Goal: Transaction & Acquisition: Purchase product/service

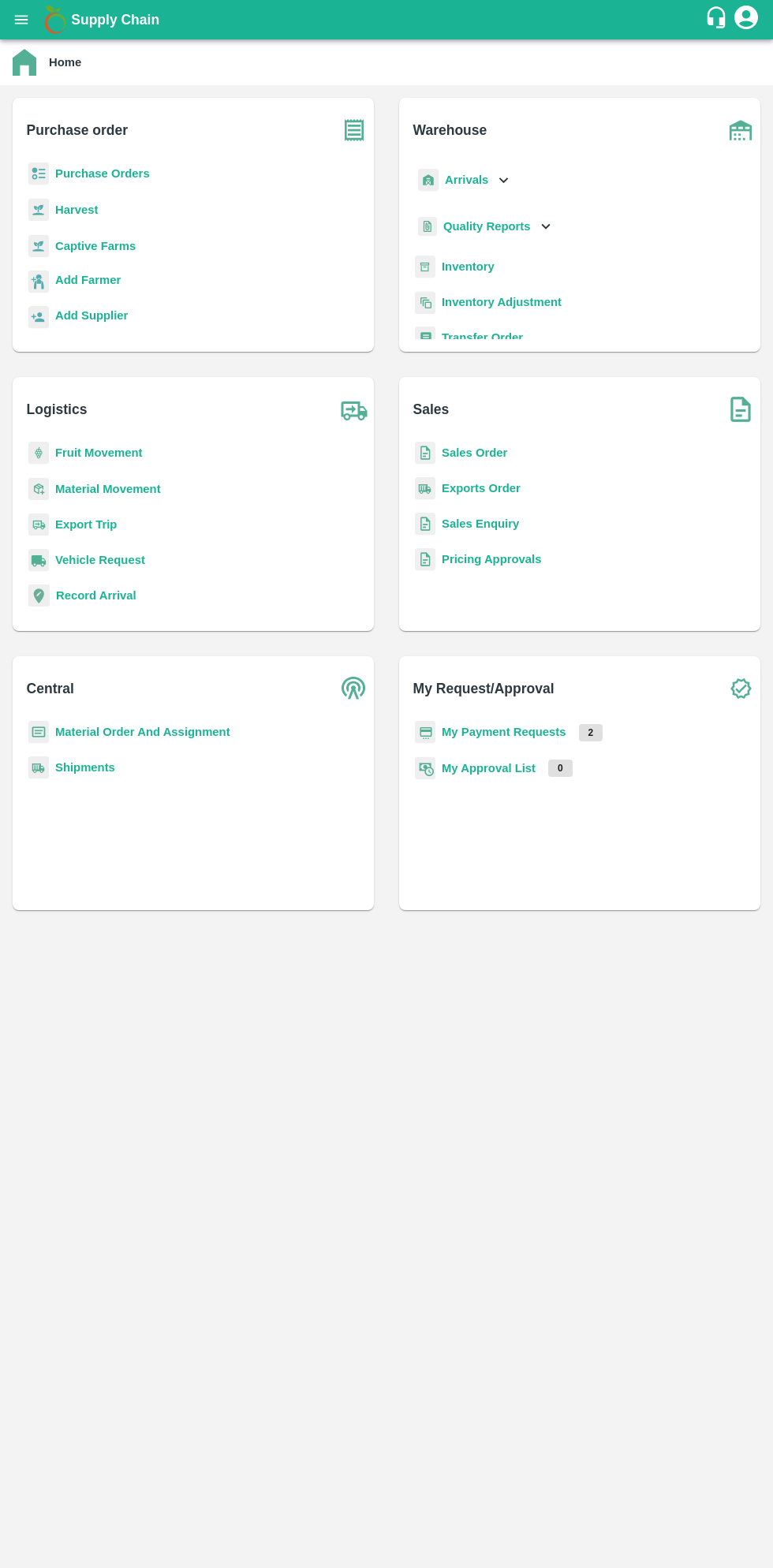
click at [124, 174] on b "Purchase Orders" at bounding box center [103, 174] width 95 height 13
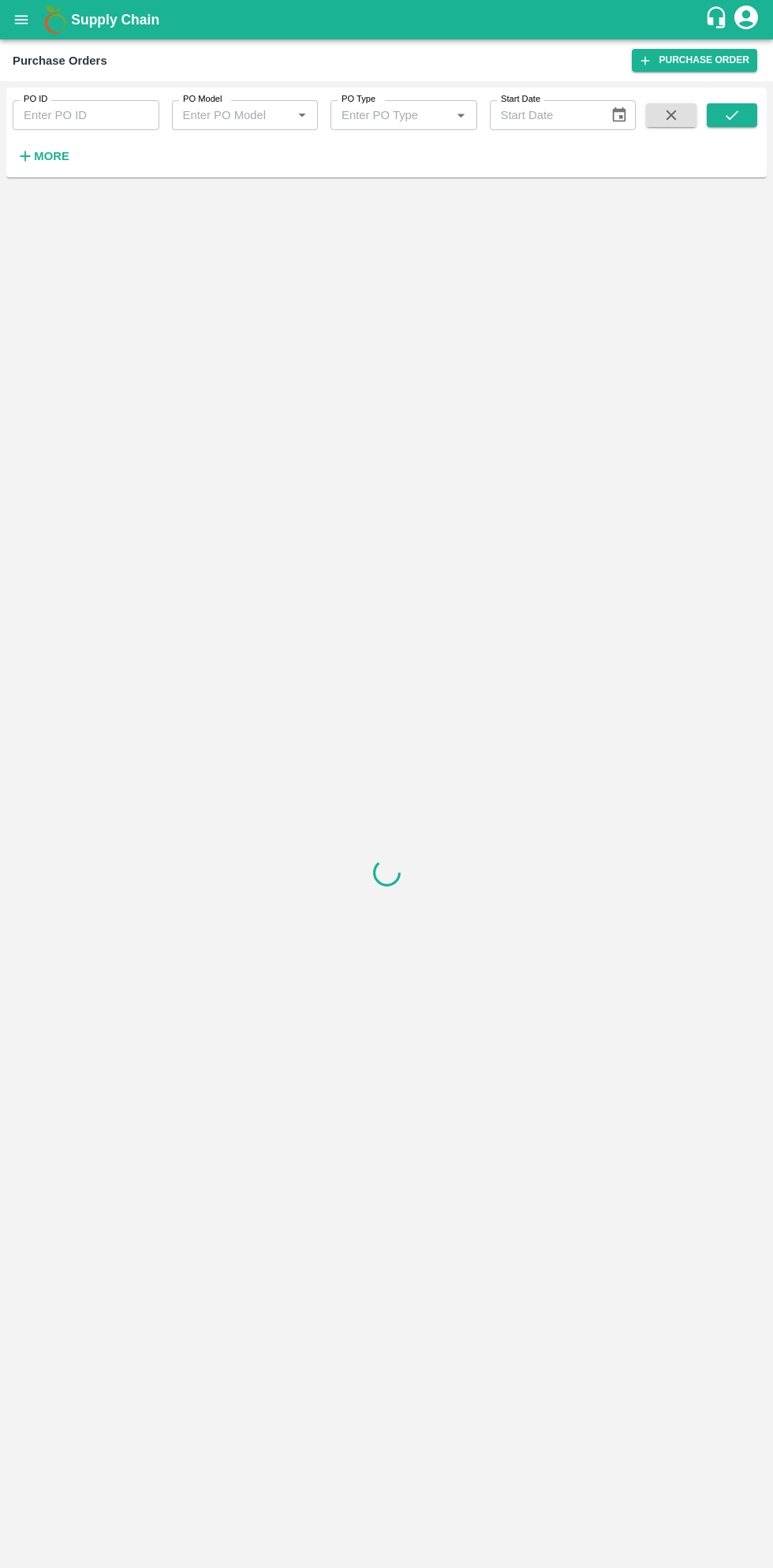
click at [59, 156] on strong "More" at bounding box center [51, 156] width 35 height 13
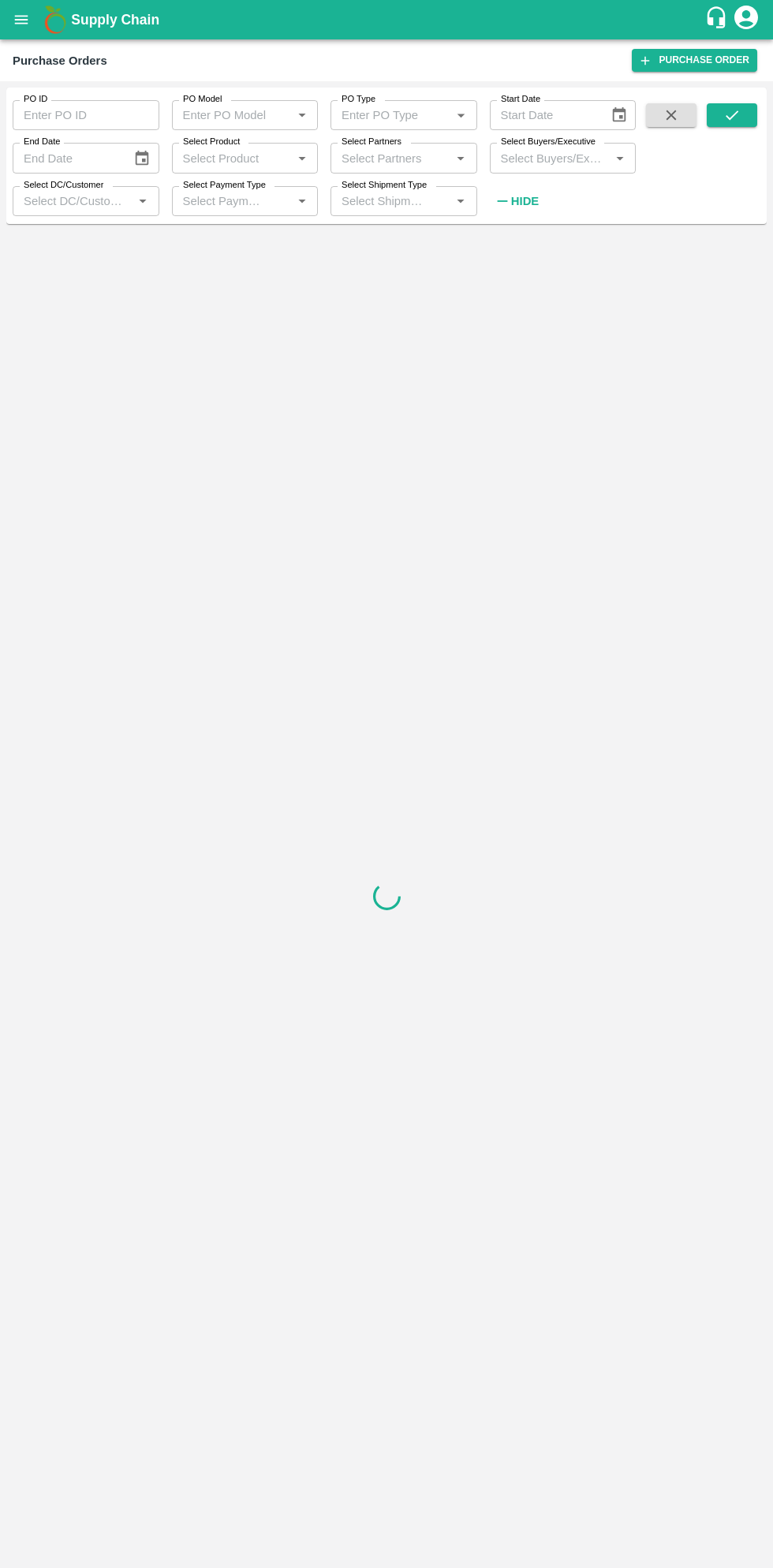
click at [555, 158] on input "Select Buyers/Executive" at bounding box center [550, 157] width 111 height 20
type input "sagar"
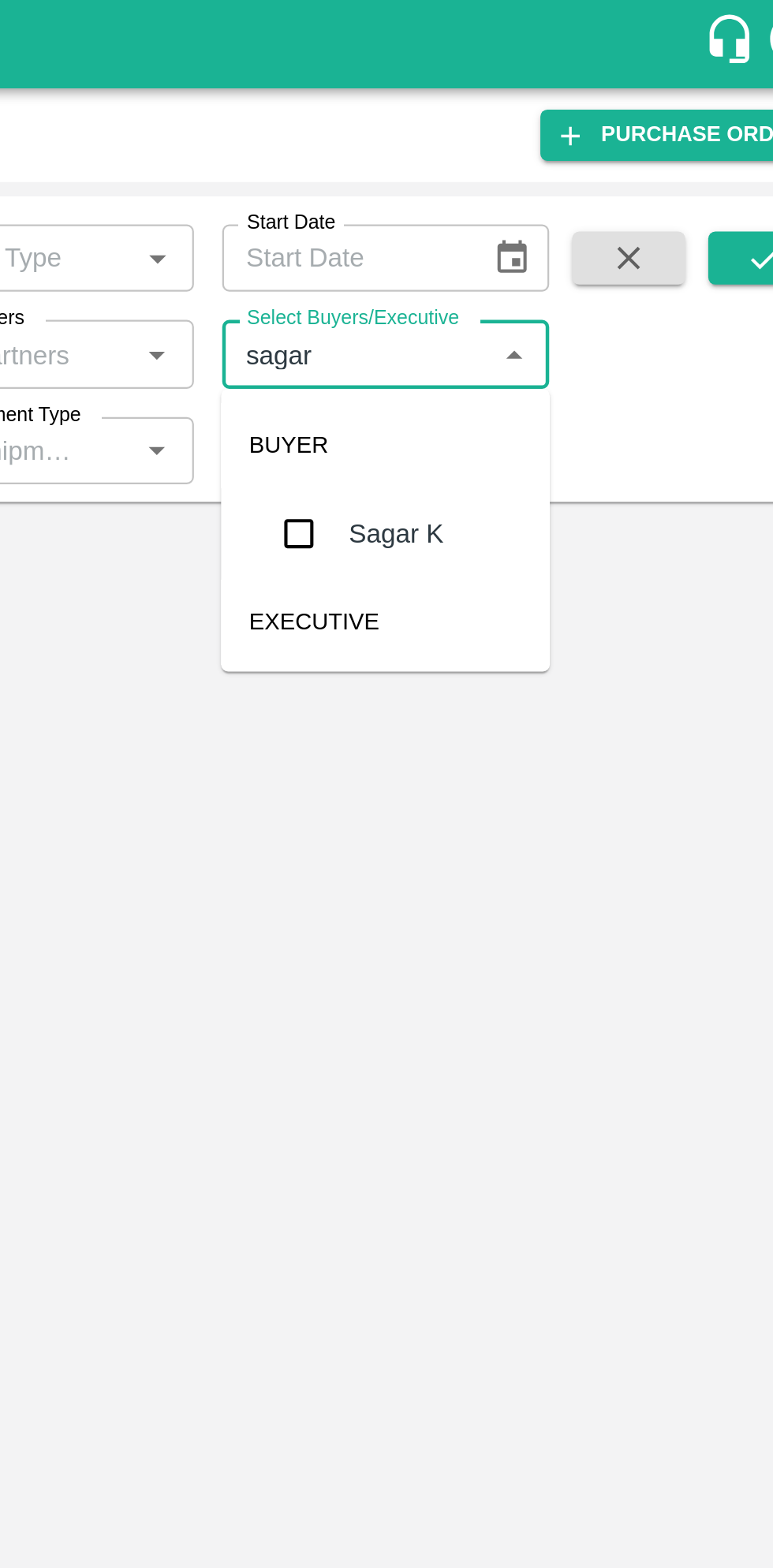
click at [521, 246] on input "checkbox" at bounding box center [523, 237] width 31 height 31
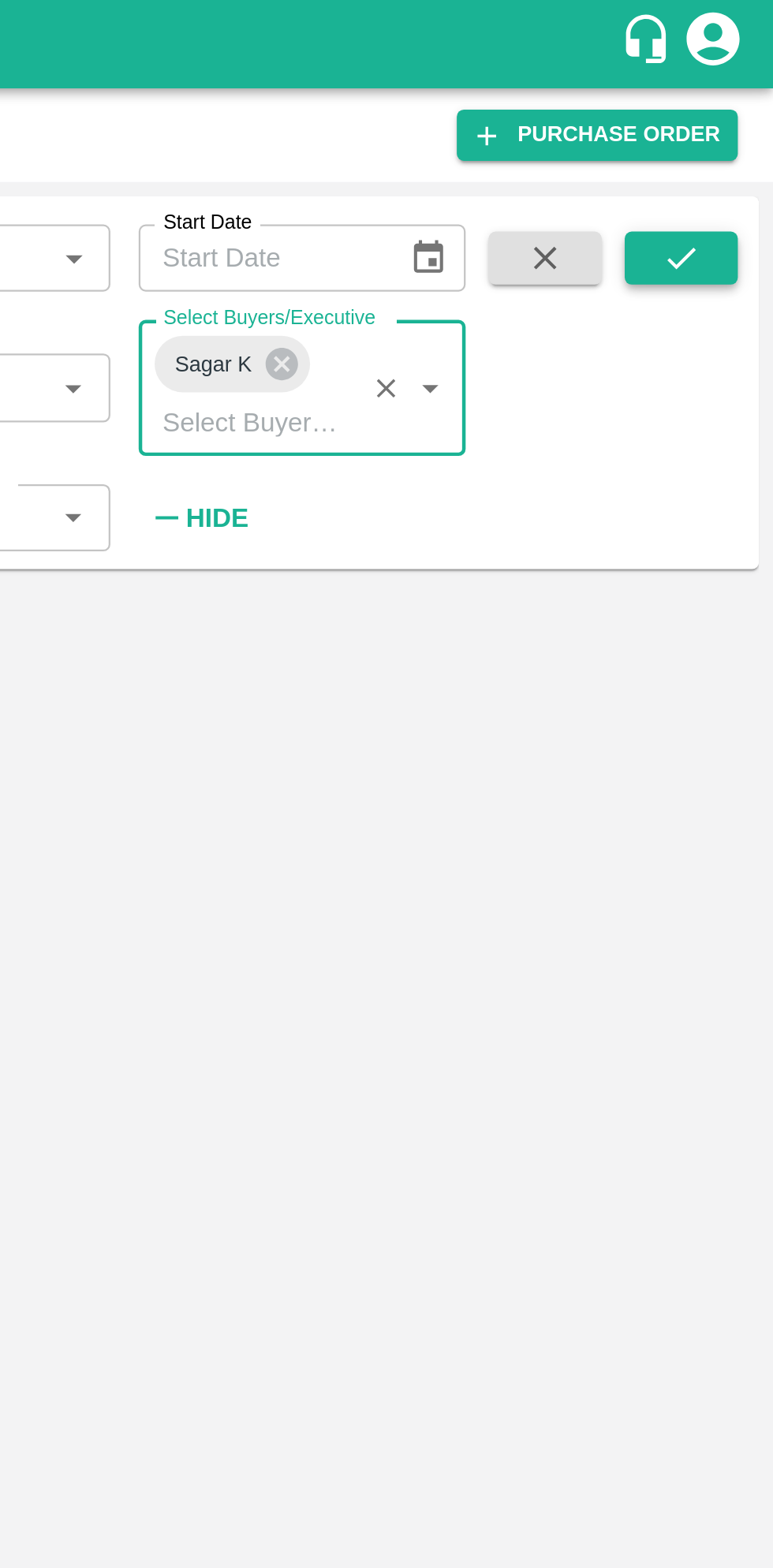
click at [746, 121] on button "submit" at bounding box center [731, 114] width 51 height 23
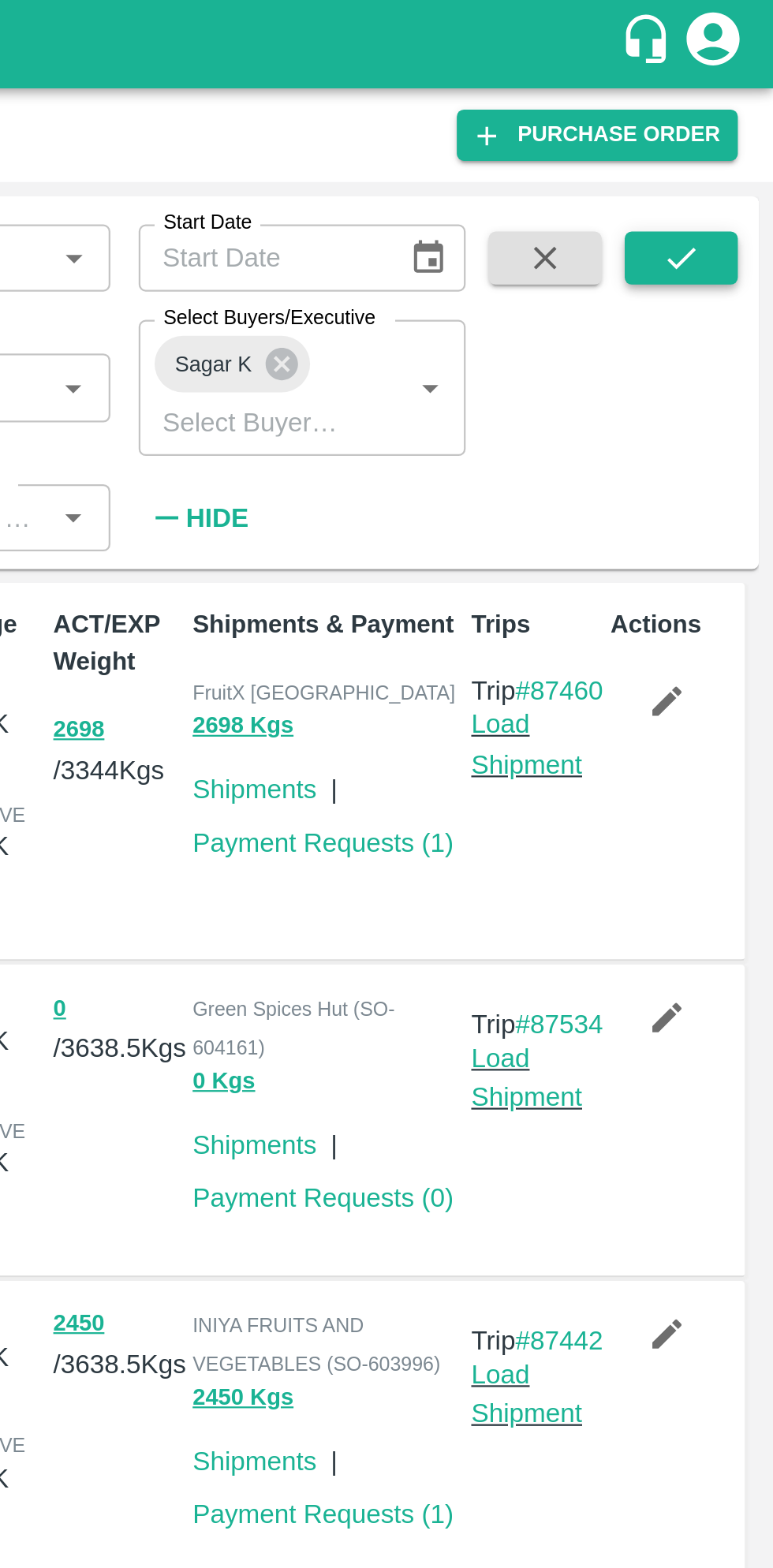
click at [733, 117] on icon "submit" at bounding box center [732, 115] width 18 height 18
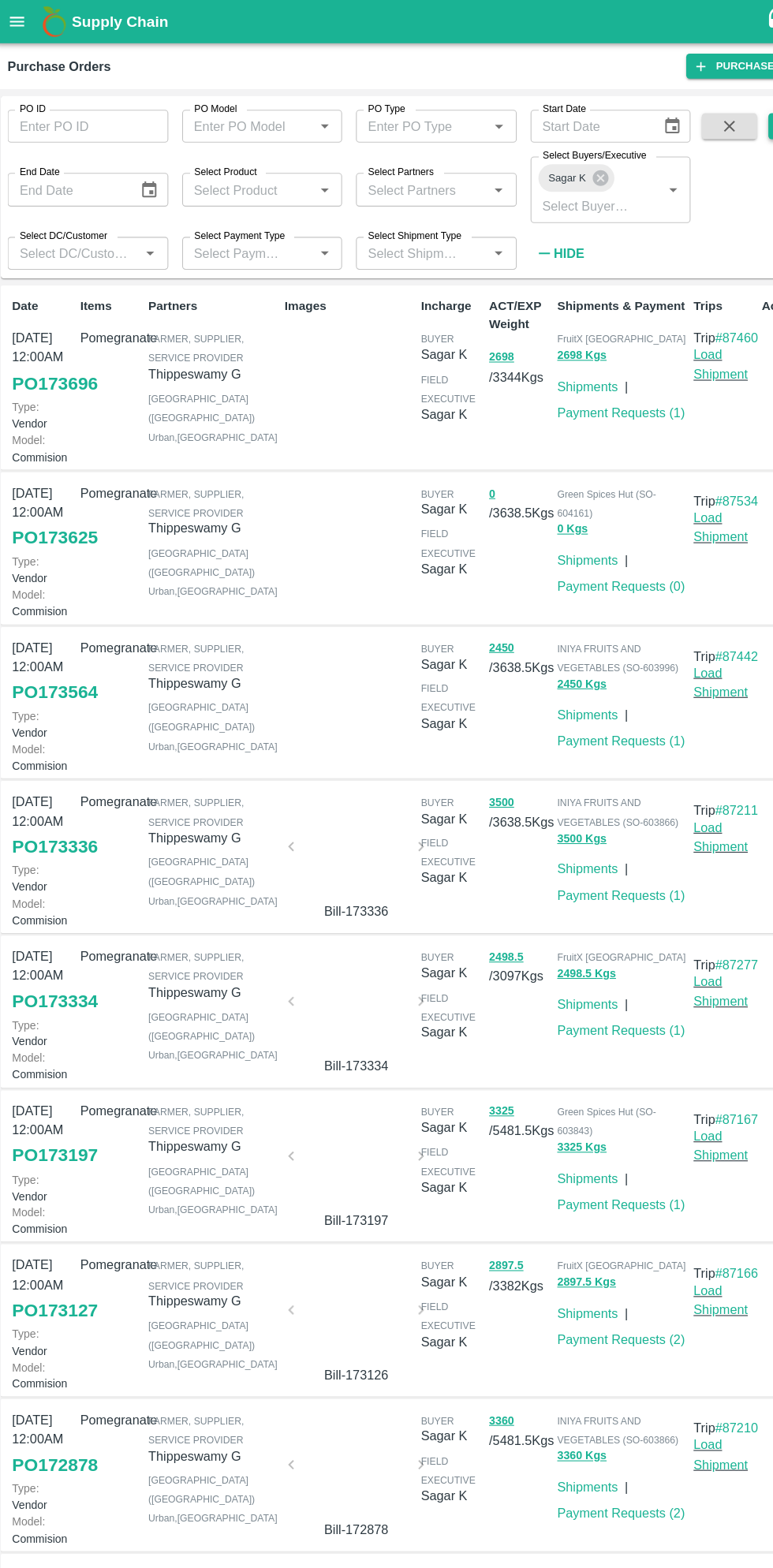
scroll to position [1, 0]
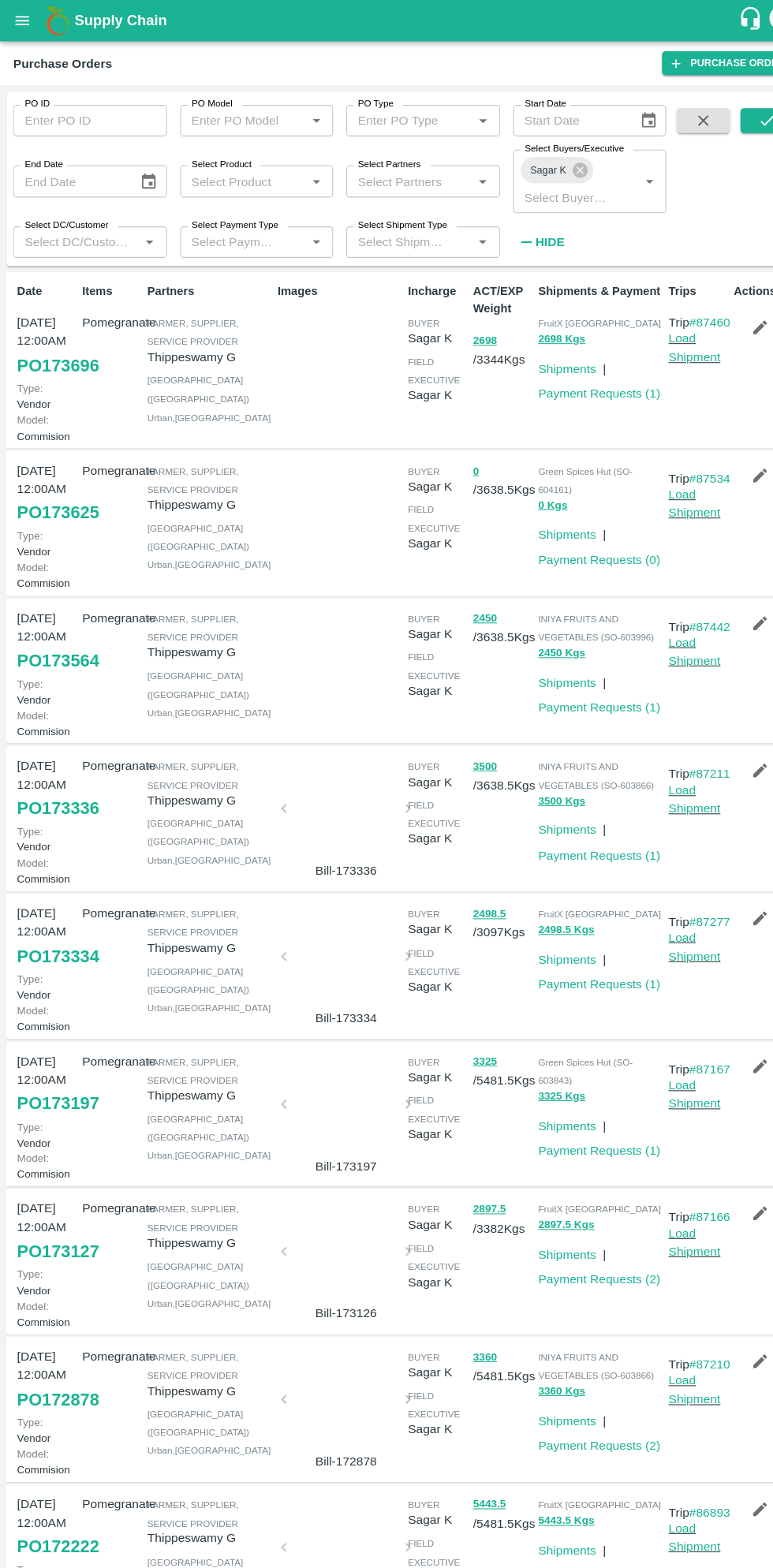
click at [90, 120] on input "PO ID" at bounding box center [86, 114] width 146 height 30
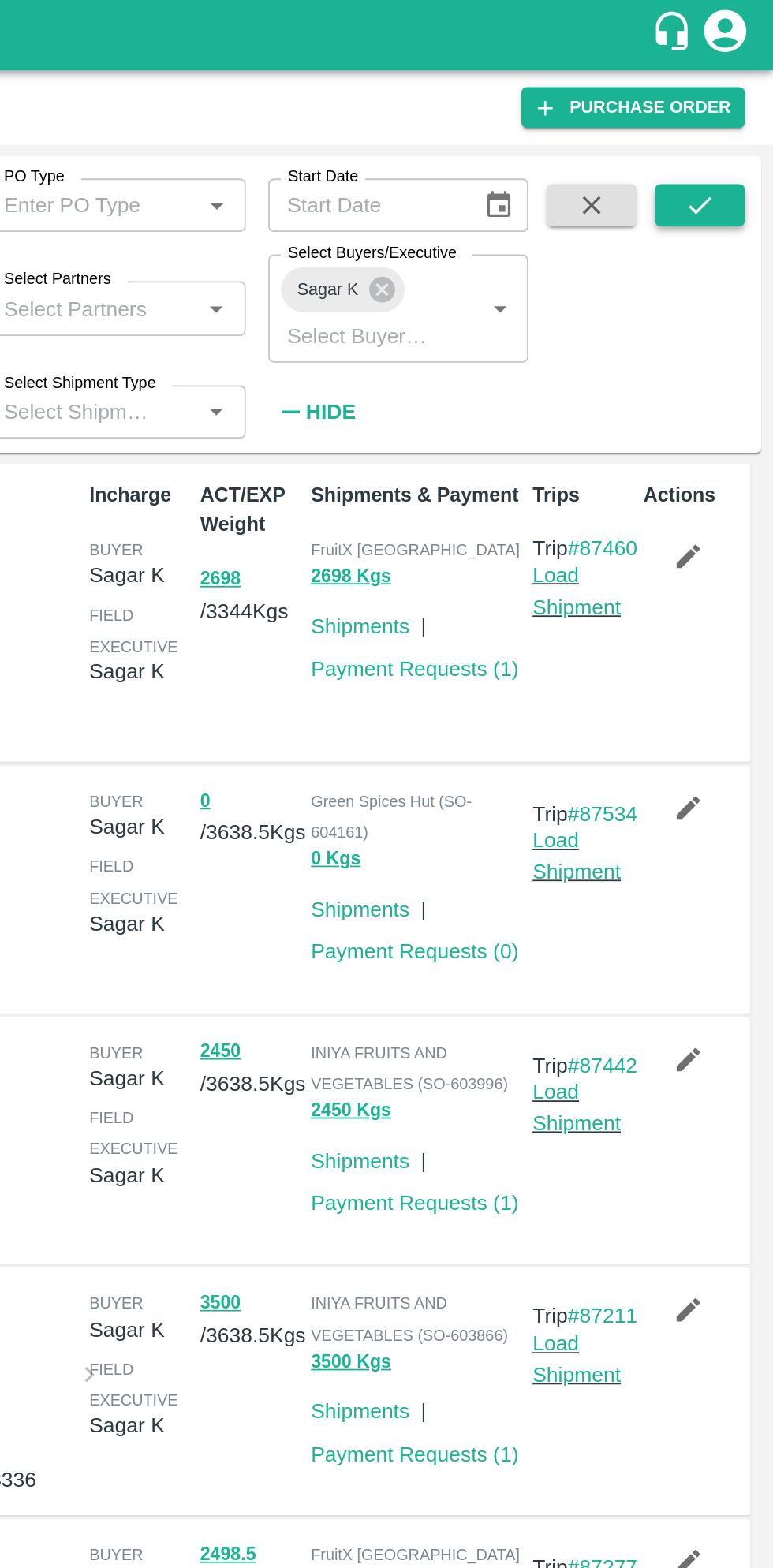
type input "171222"
click at [727, 112] on icon "submit" at bounding box center [732, 115] width 18 height 18
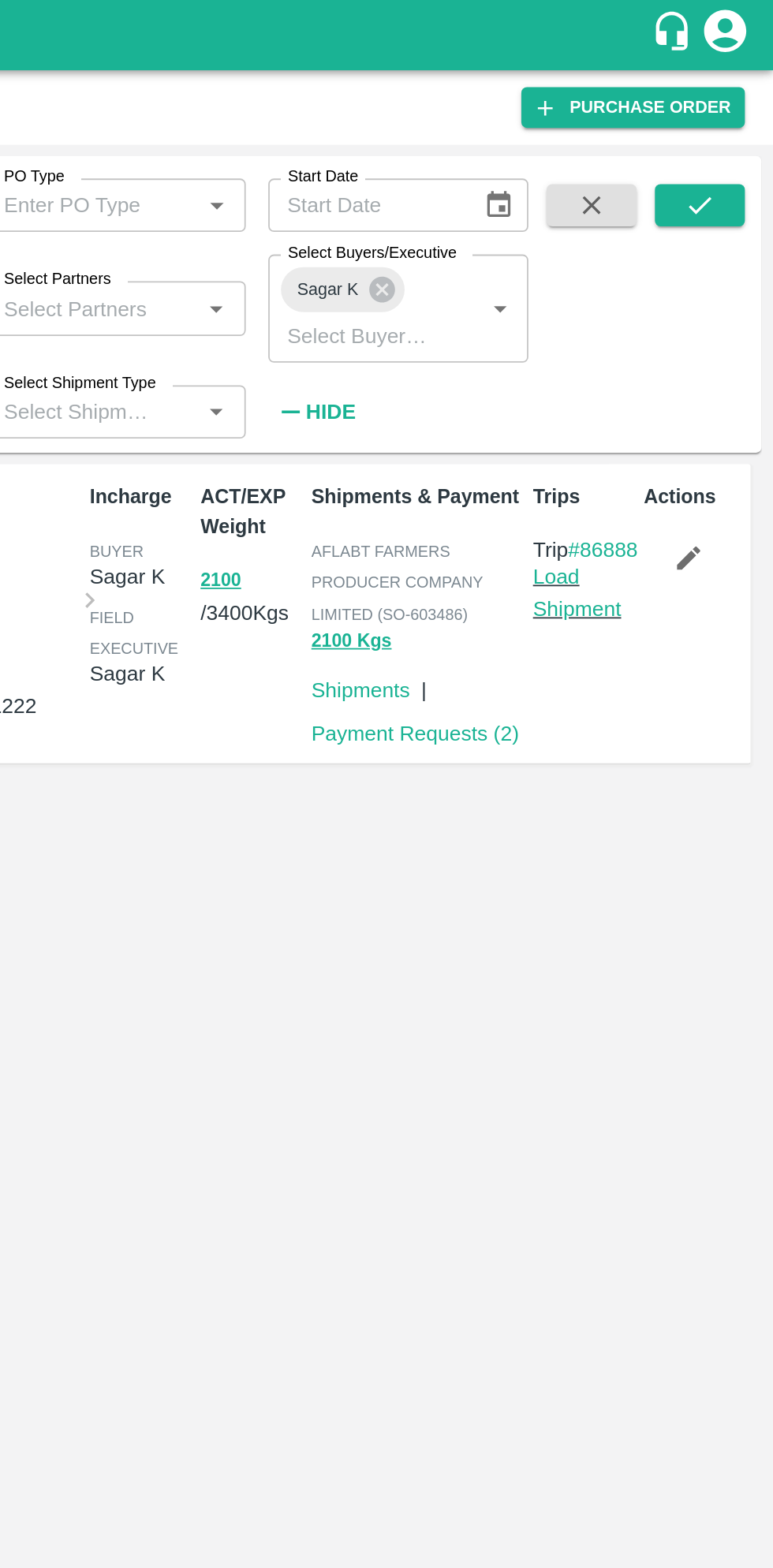
click at [731, 311] on icon "button" at bounding box center [726, 313] width 18 height 18
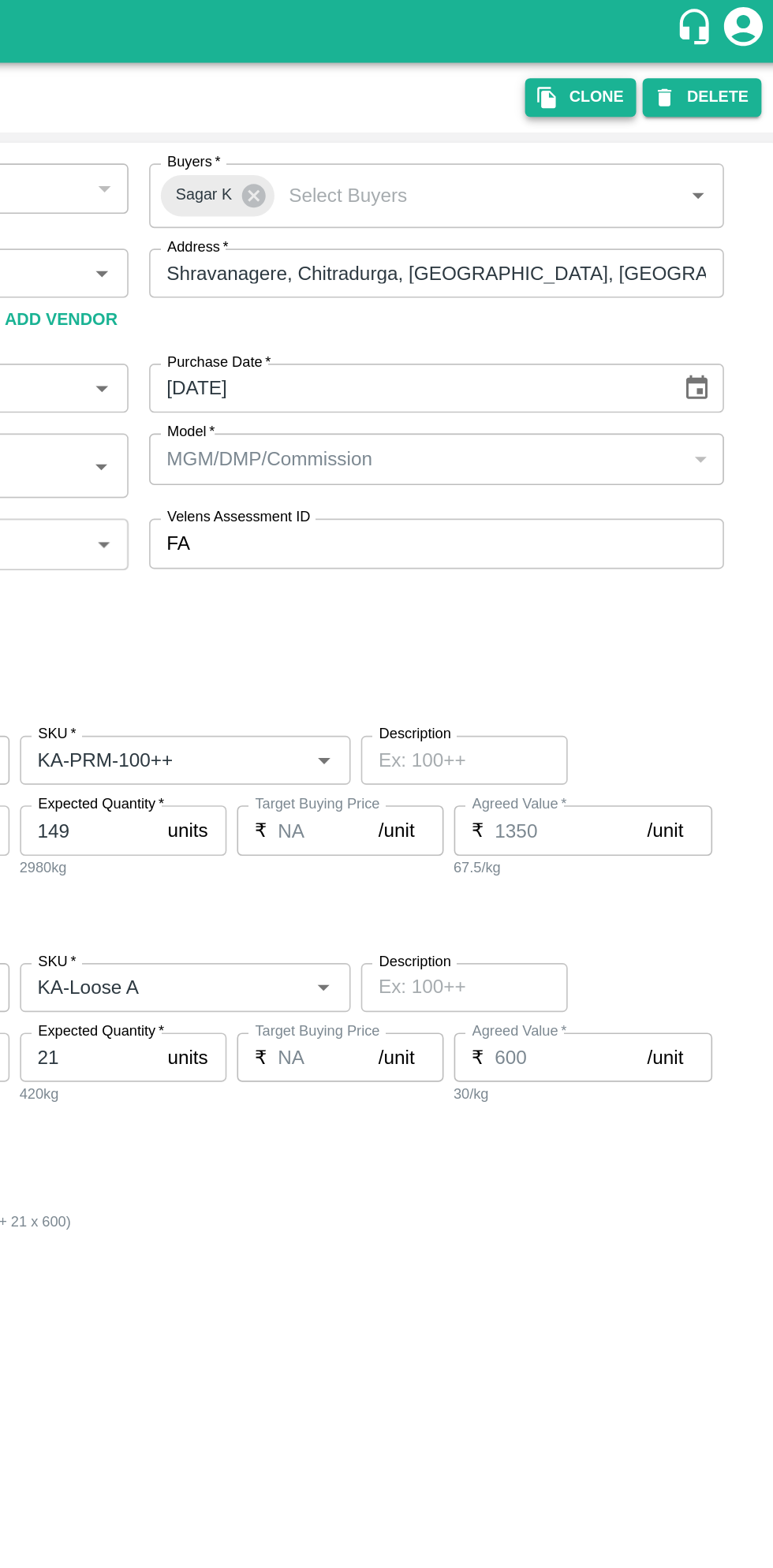
click at [647, 59] on button "Clone" at bounding box center [647, 60] width 68 height 23
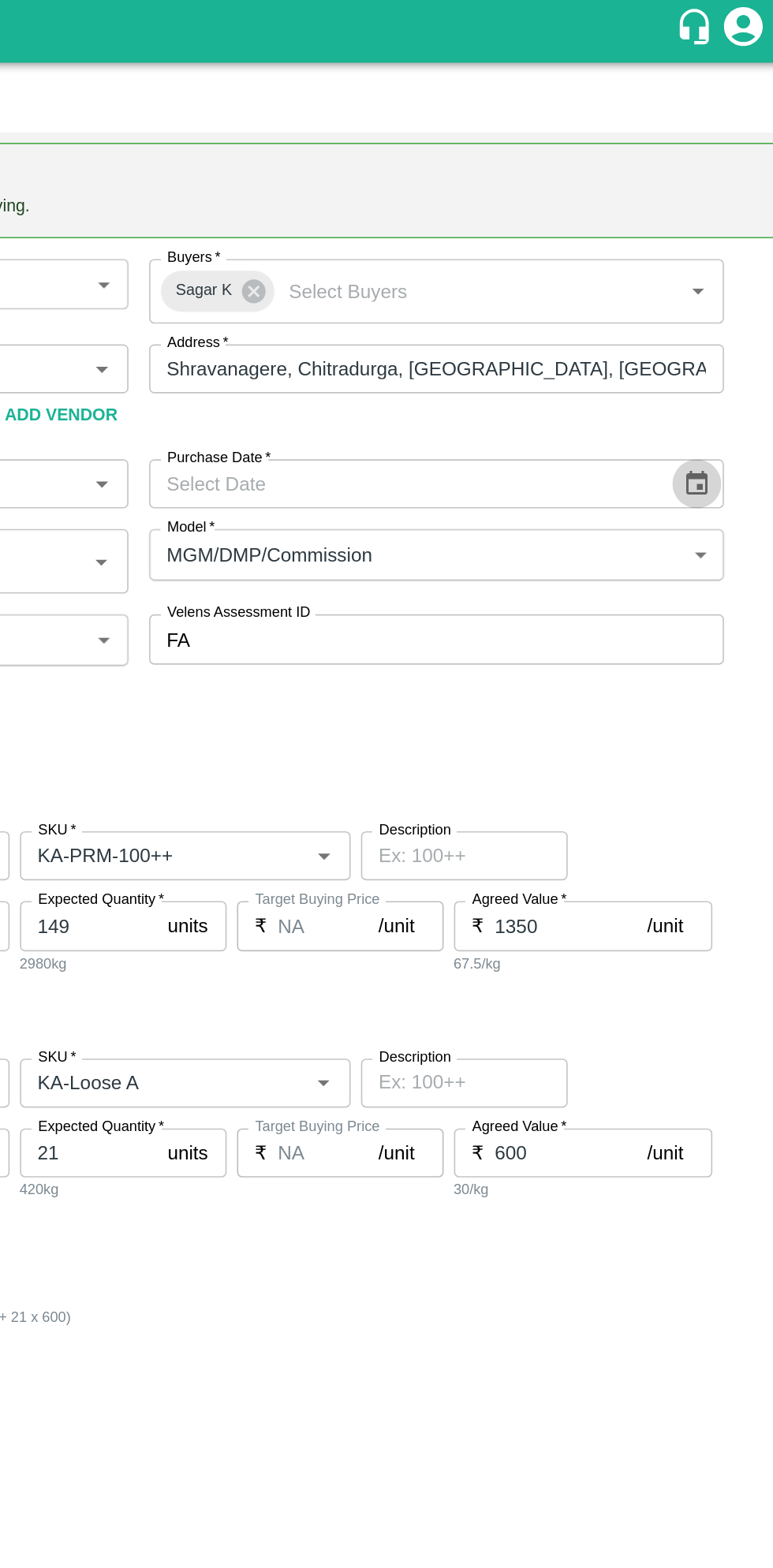
click at [707, 299] on button "Choose date" at bounding box center [717, 296] width 30 height 30
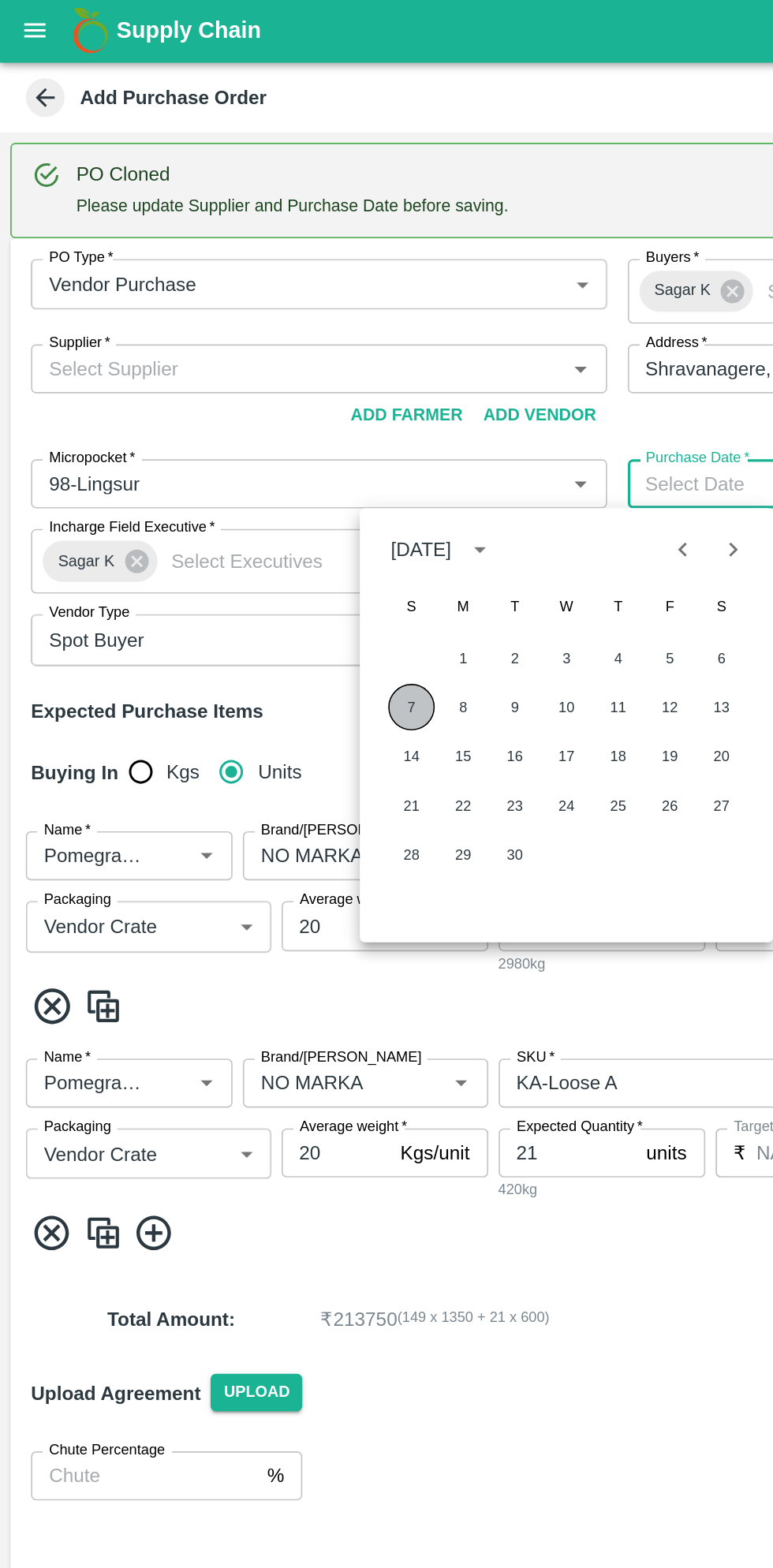
click at [251, 432] on button "7" at bounding box center [251, 433] width 28 height 28
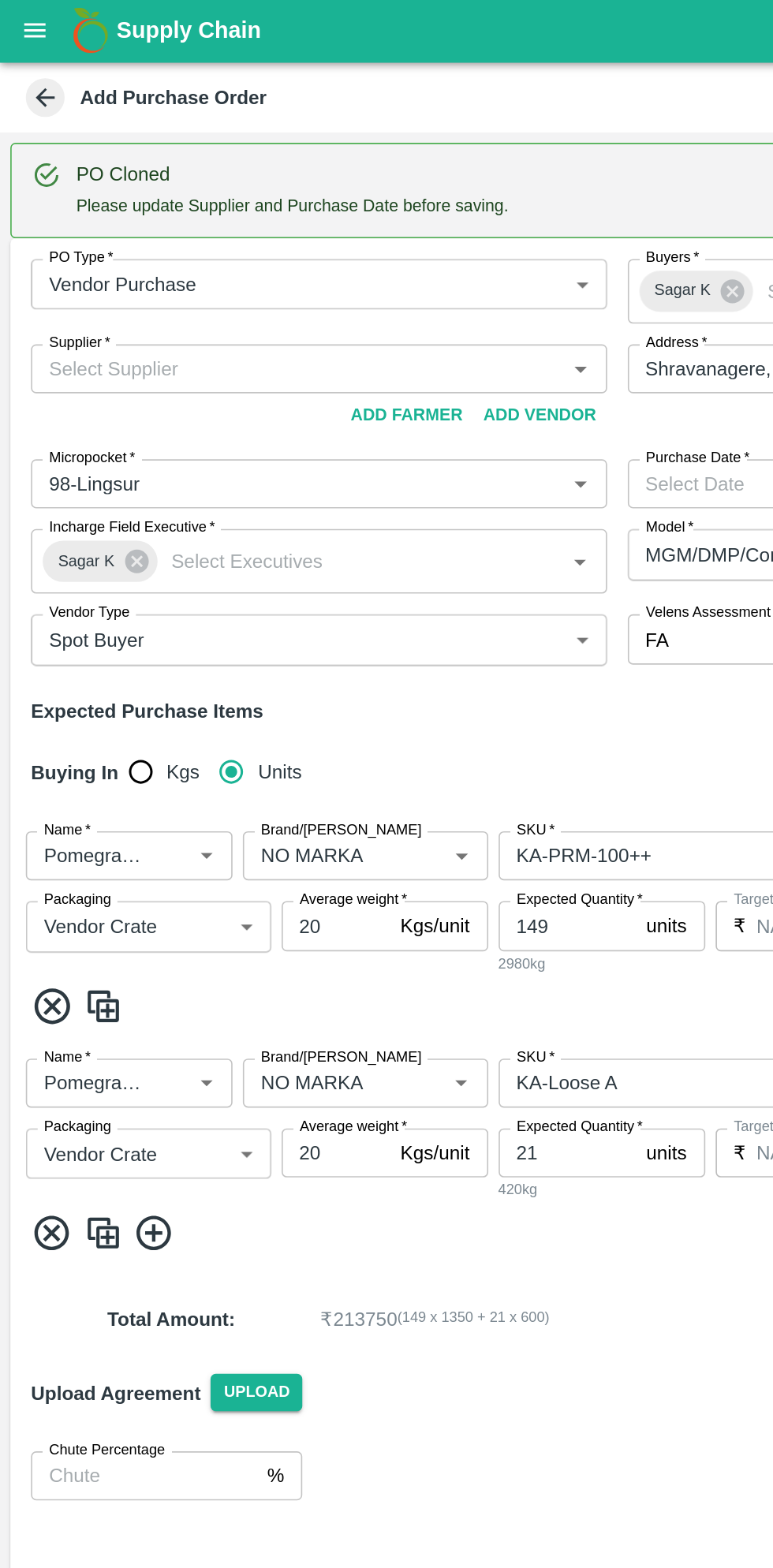
type input "07/09/2025"
click at [196, 224] on input "Supplier   *" at bounding box center [181, 226] width 316 height 20
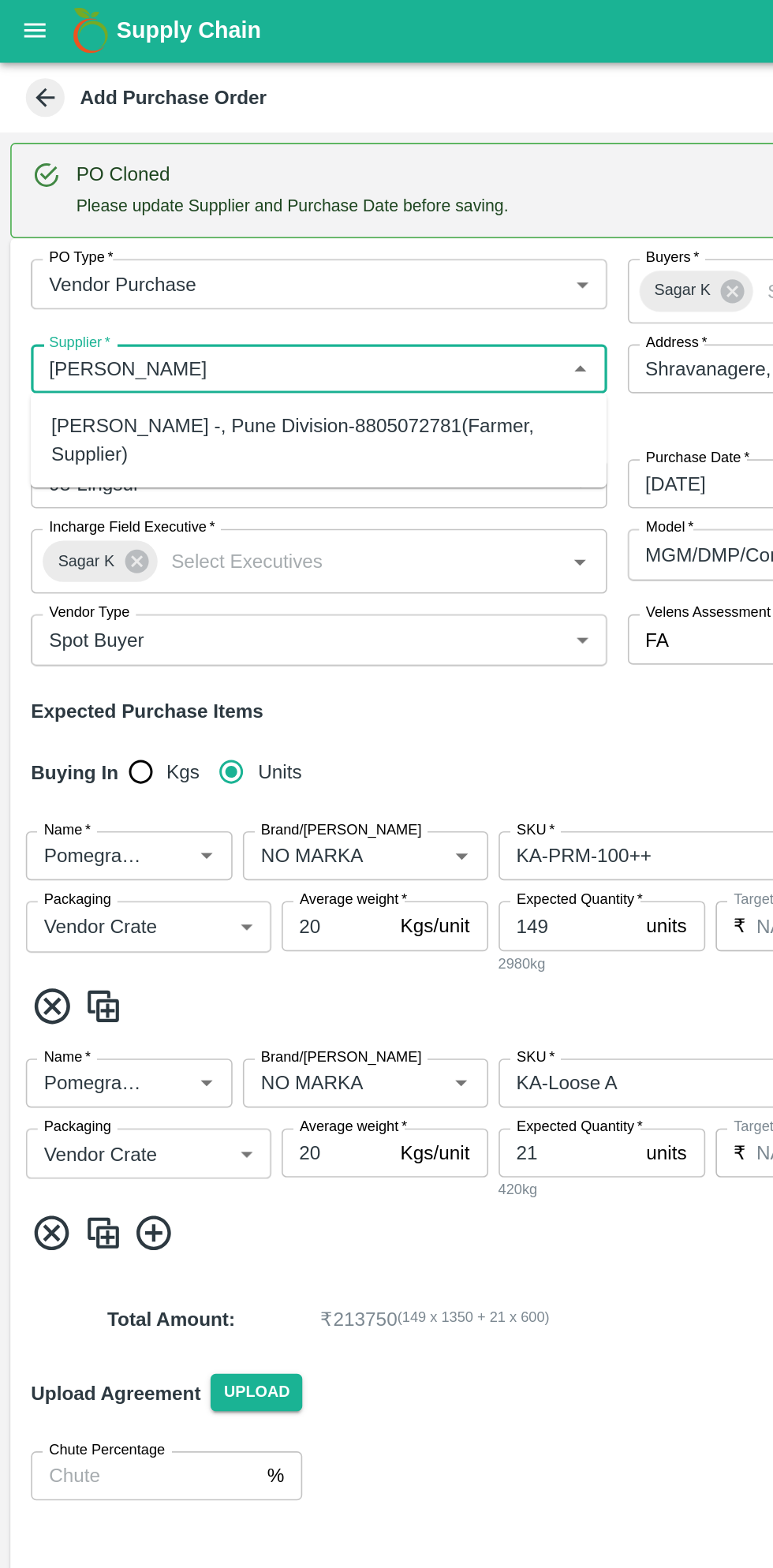
click at [263, 269] on div "Ningappa Kallappa Madabhavi -, Pune Division-8805072781(Farmer, Supplier)" at bounding box center [195, 270] width 327 height 35
type input "Ningappa Kallappa Madabhavi -, Pune Division-8805072781(Farmer, Supplier)"
type input ", Pune Division, , Maharashtra"
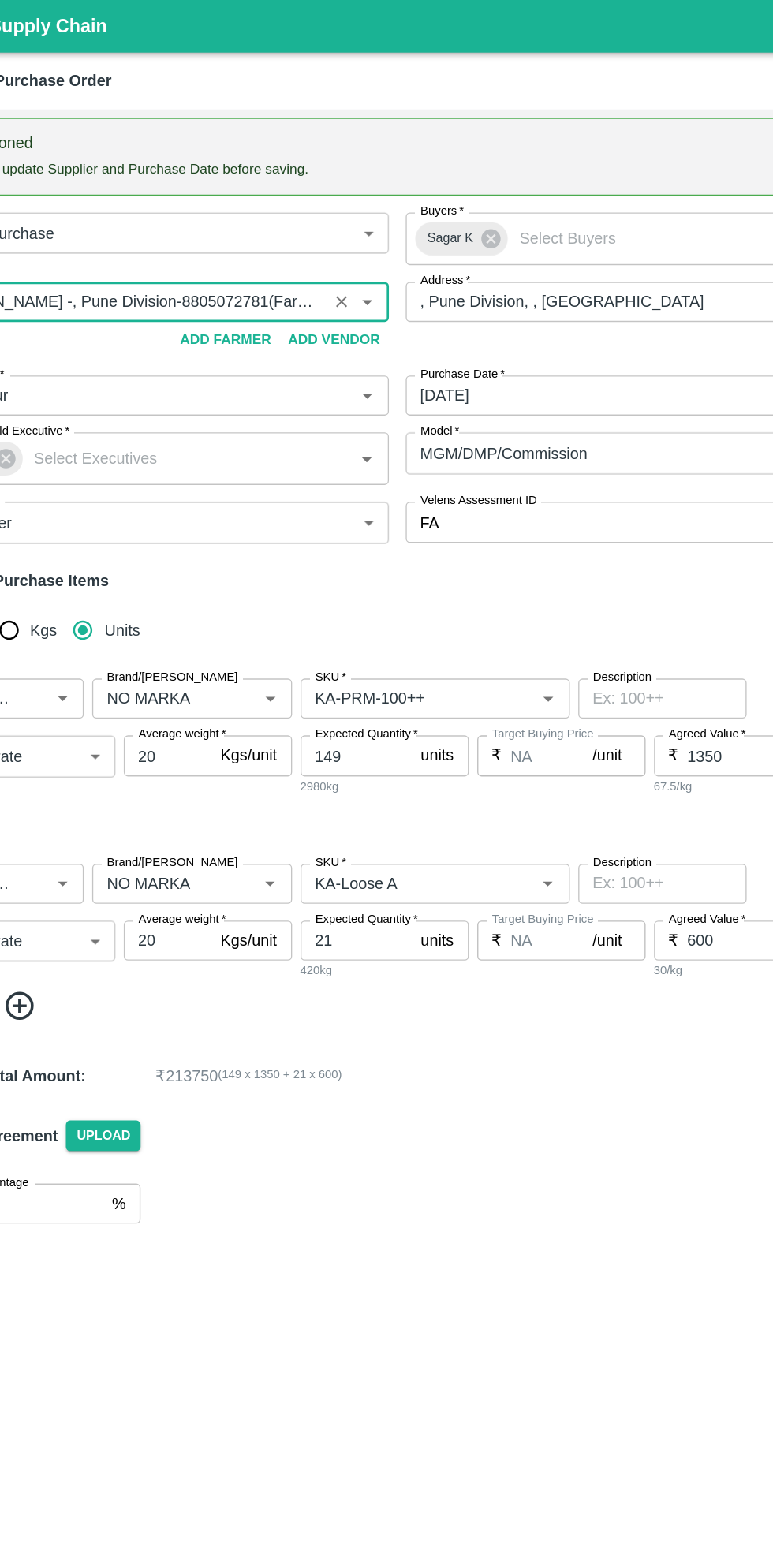
type input "Ningappa Kallappa Madabhavi -, Pune Division-8805072781(Farmer, Supplier)"
click at [369, 570] on input "149" at bounding box center [346, 566] width 84 height 30
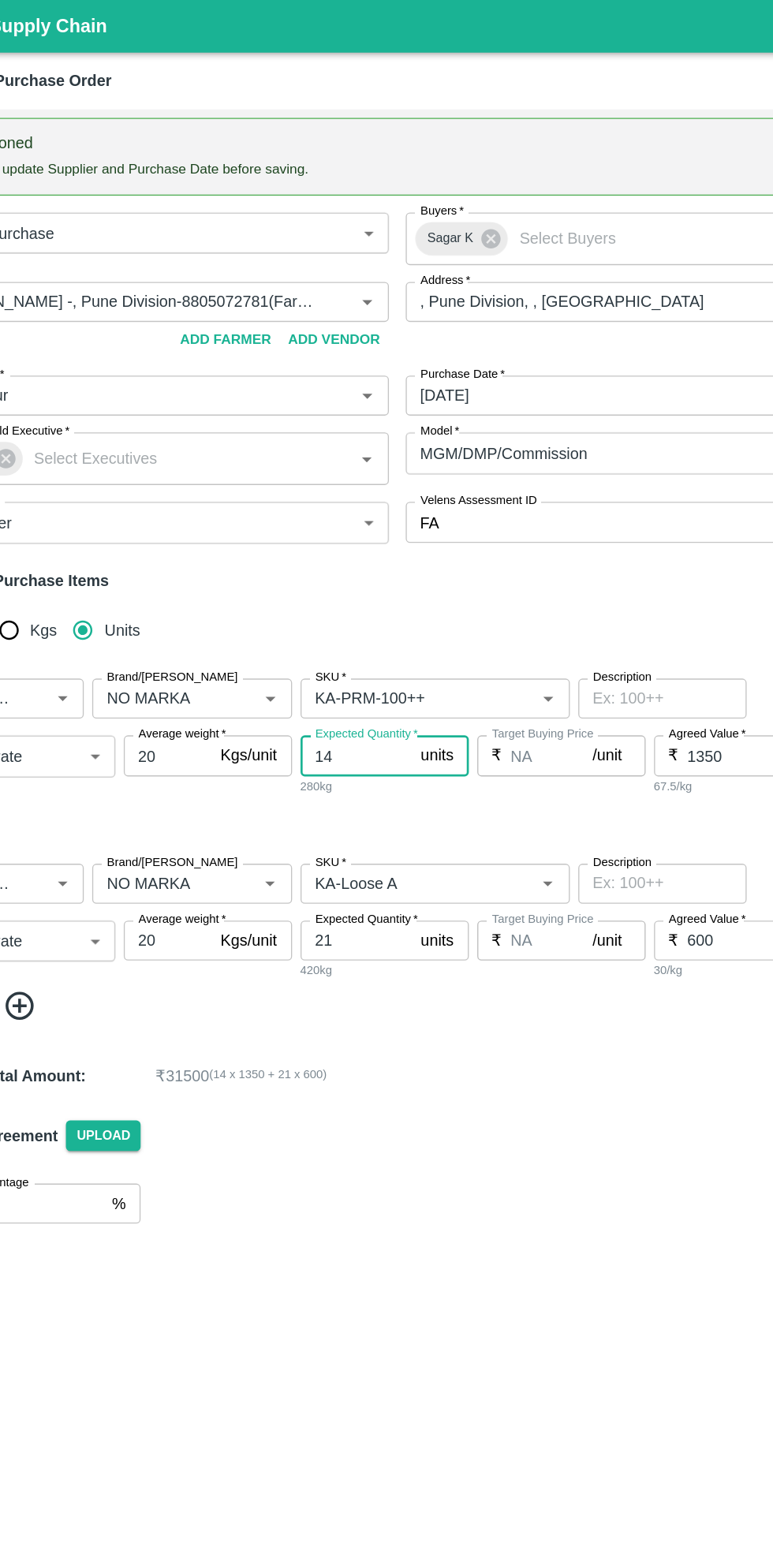
type input "1"
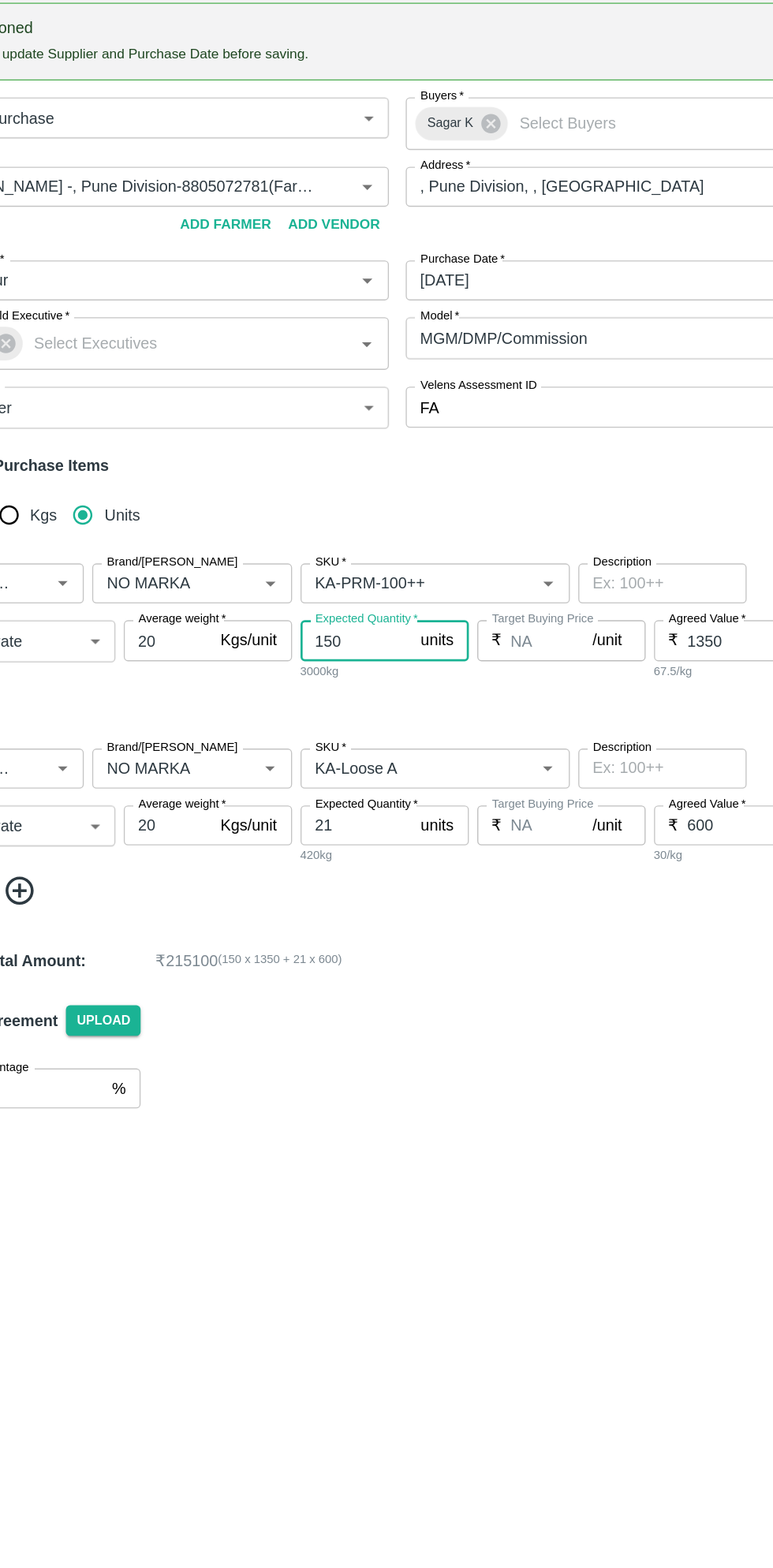
type input "150"
click at [356, 706] on input "21" at bounding box center [346, 705] width 84 height 30
type input "2"
type input "1"
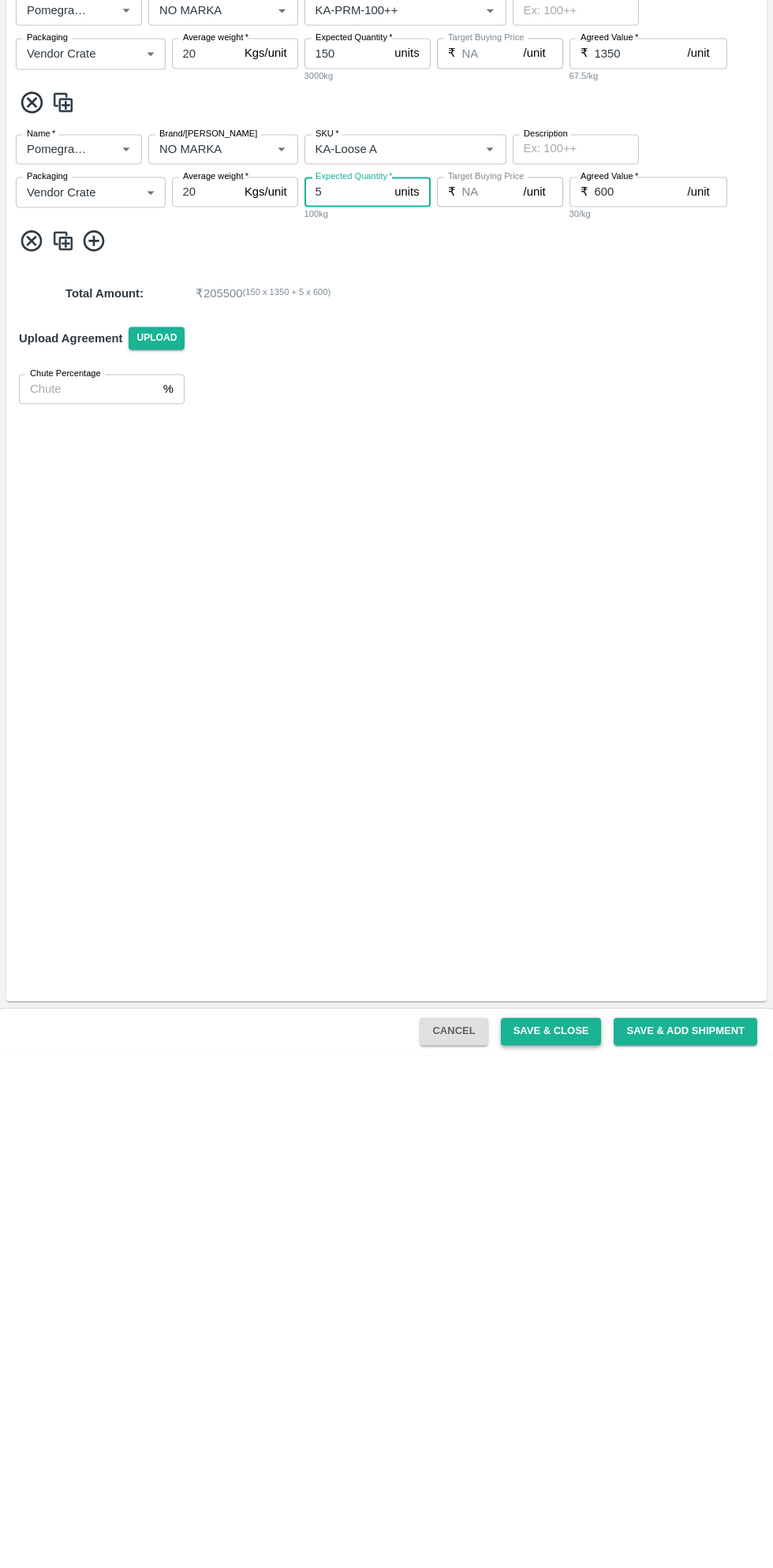
type input "5"
click at [562, 1539] on button "Save & Close" at bounding box center [550, 1545] width 101 height 27
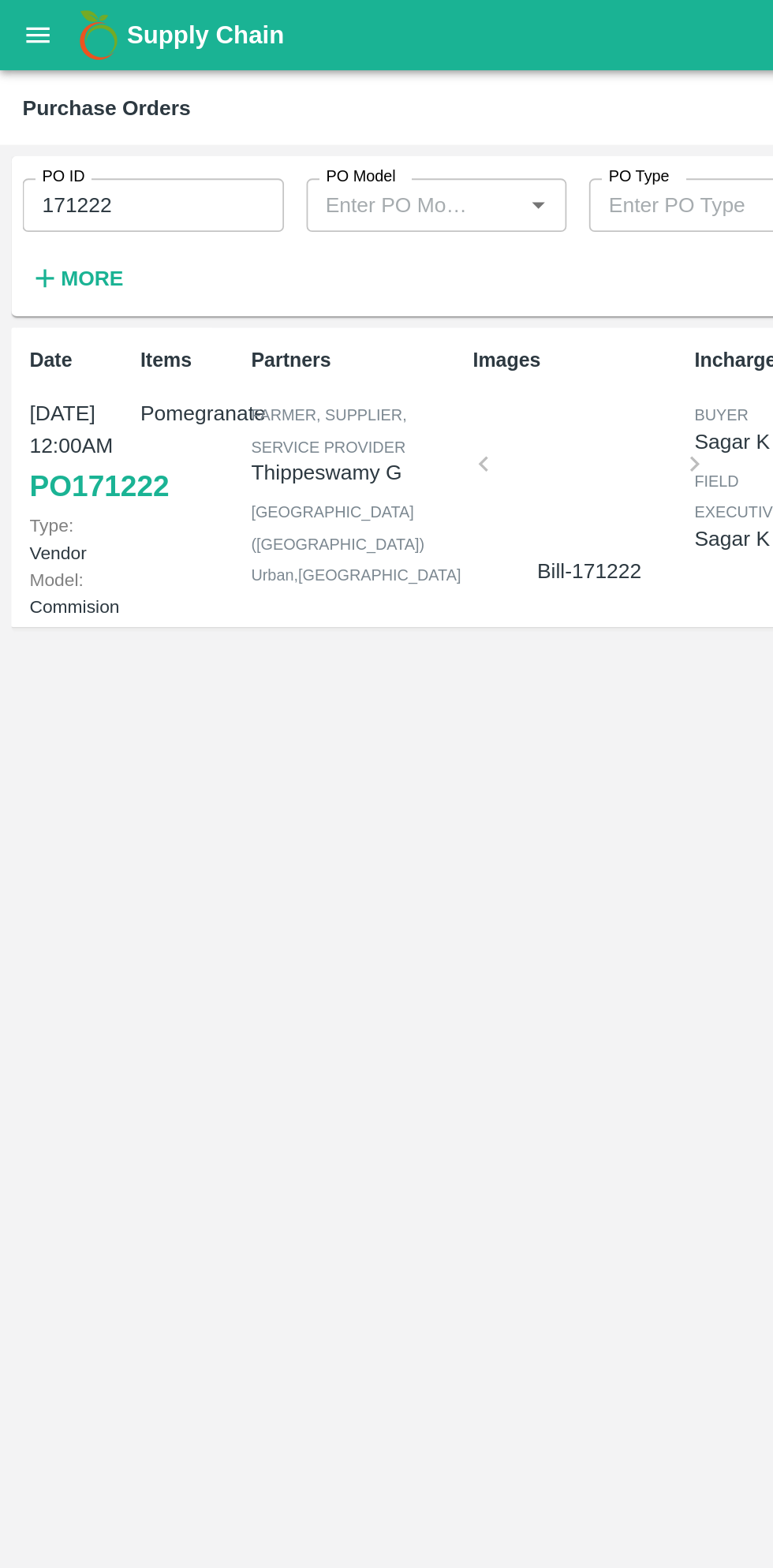
click at [60, 162] on strong "More" at bounding box center [51, 156] width 35 height 13
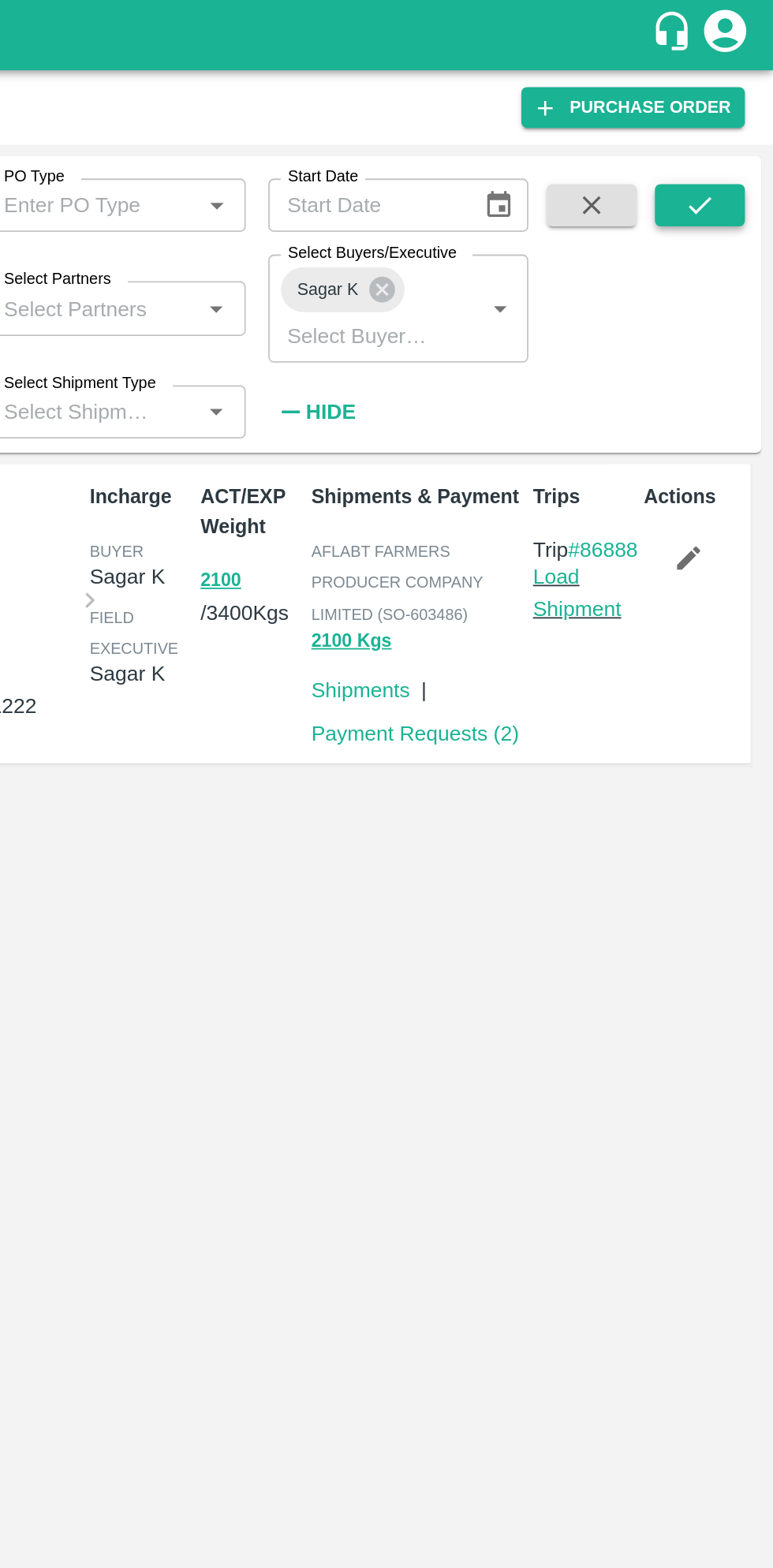
click at [735, 127] on button "submit" at bounding box center [731, 114] width 51 height 23
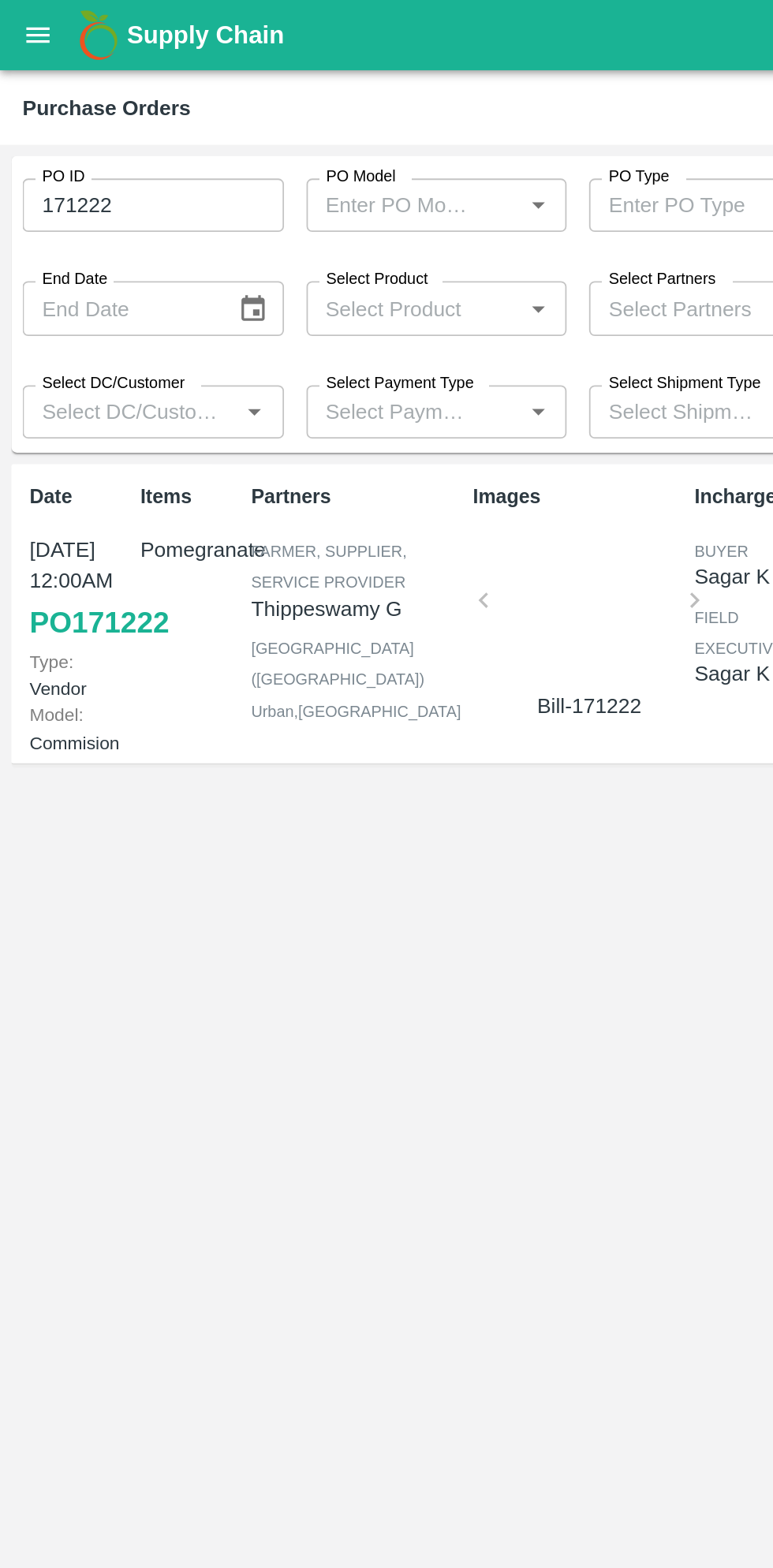
click at [106, 113] on input "171222" at bounding box center [86, 114] width 146 height 30
type input "1"
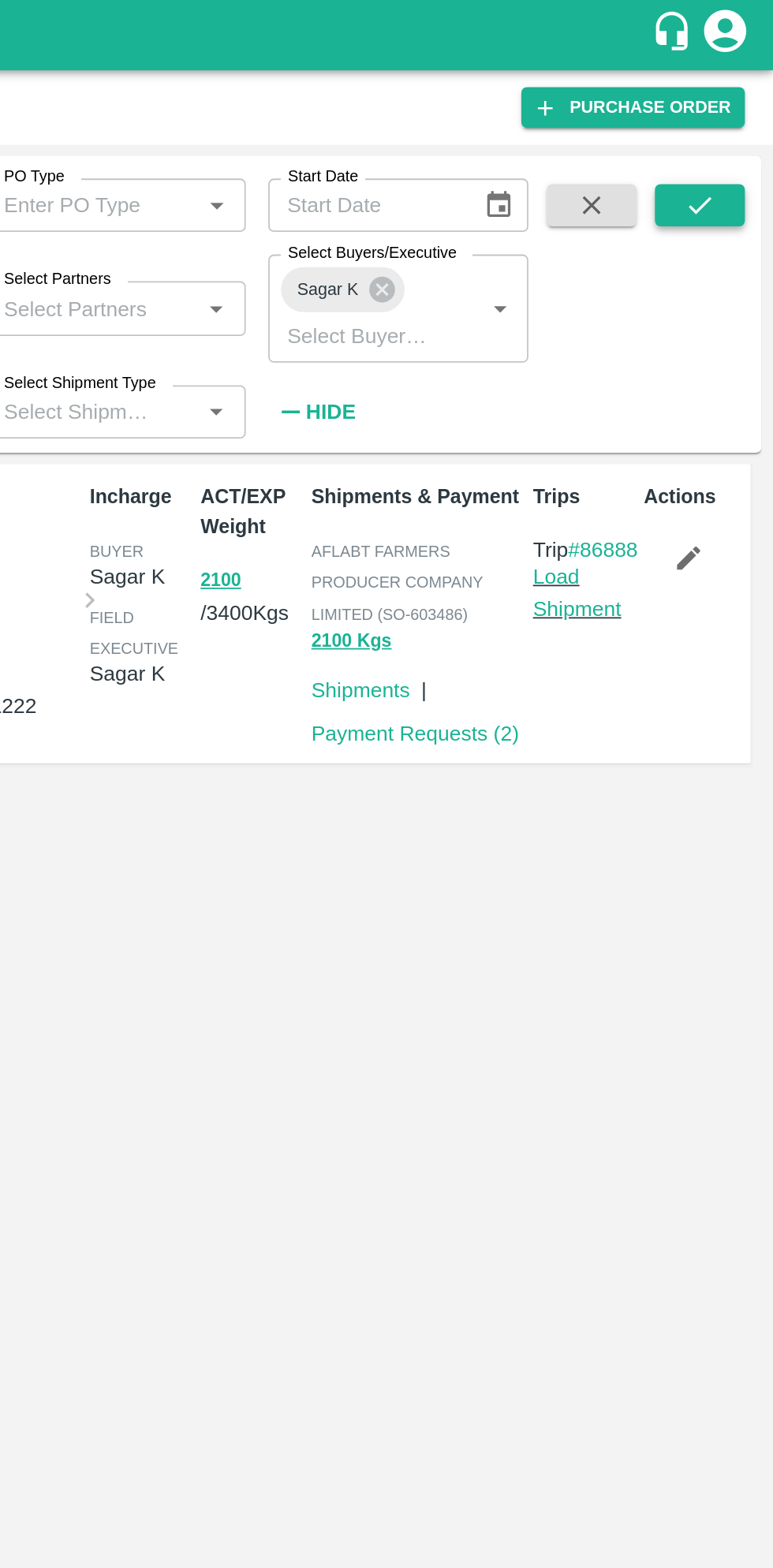
click at [726, 113] on icon "submit" at bounding box center [732, 115] width 18 height 18
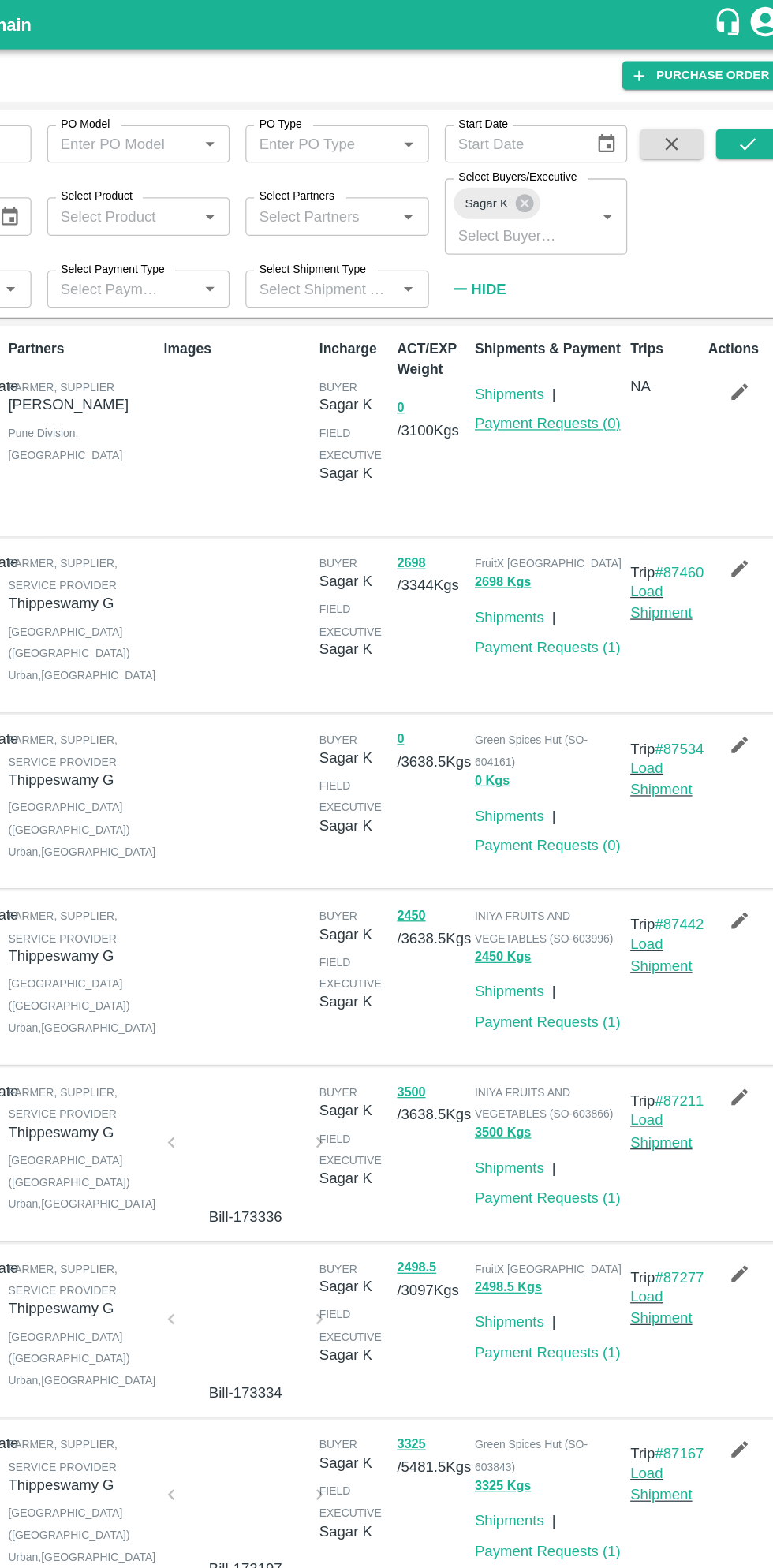
click at [596, 340] on link "Payment Requests ( 0 )" at bounding box center [572, 339] width 117 height 13
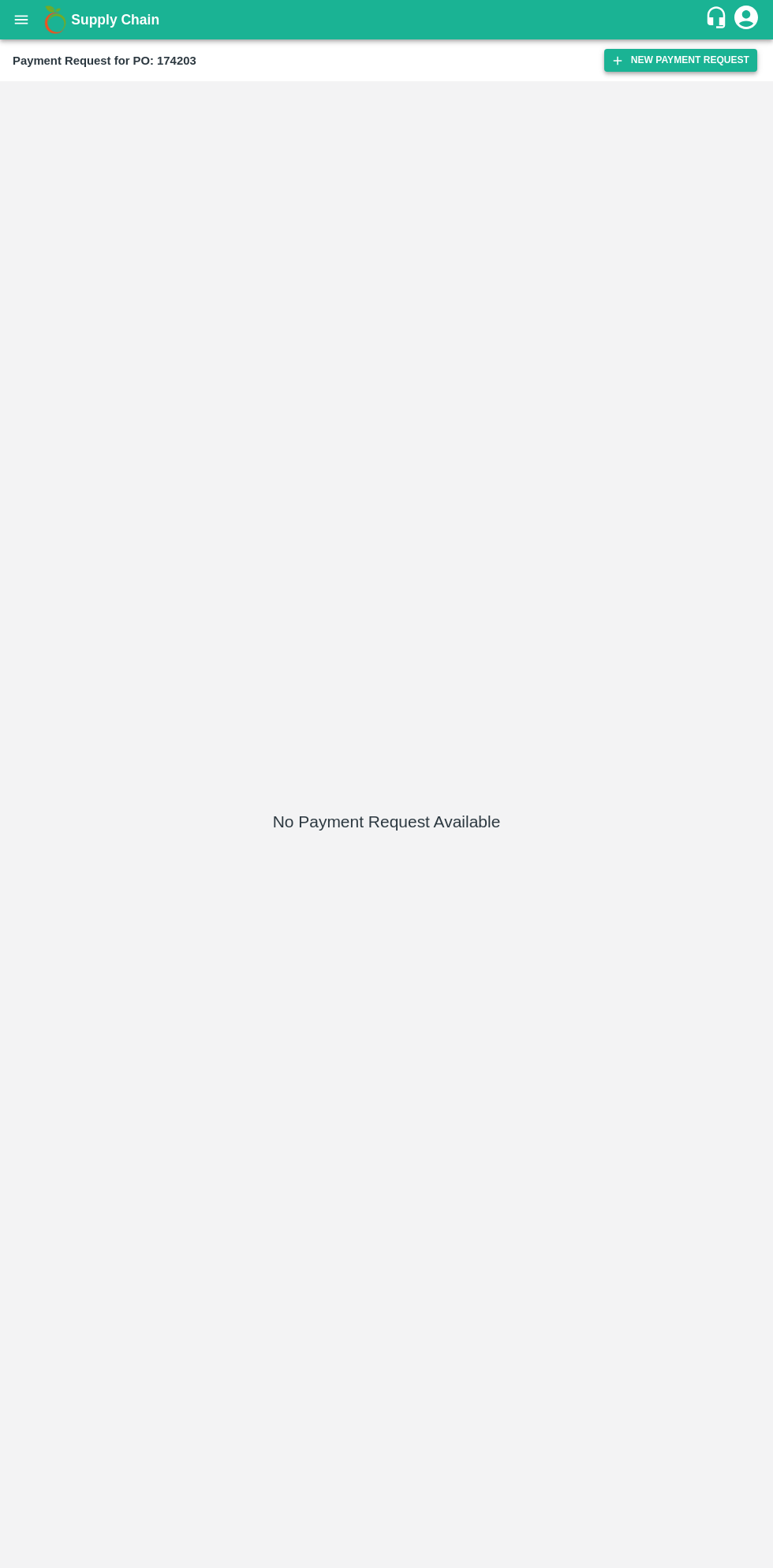
click at [675, 60] on button "New Payment Request" at bounding box center [680, 60] width 153 height 23
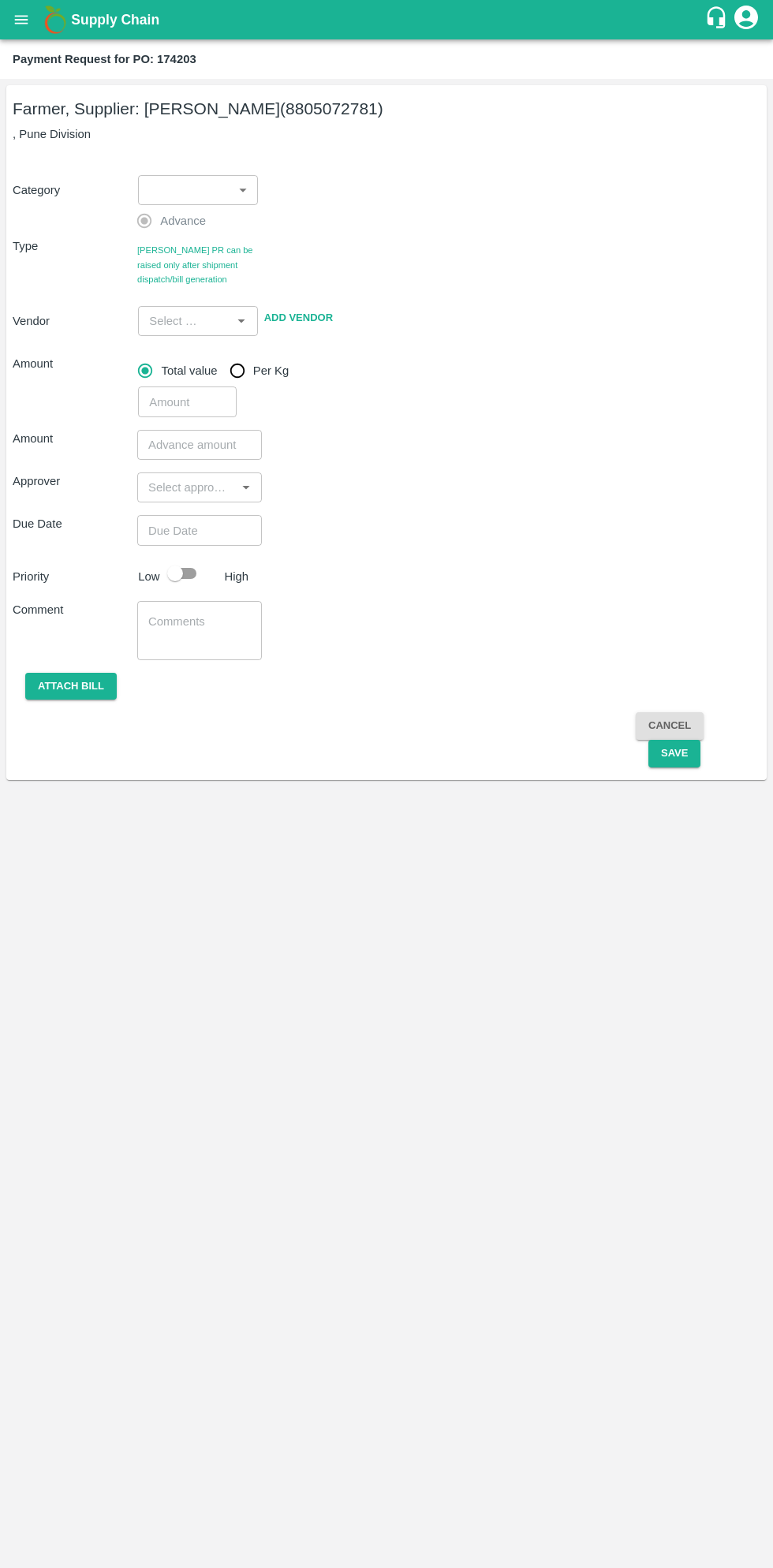
click at [220, 198] on body "Supply Chain Payment Request for PO: 174203 Farmer, Supplier: Ningappa Kallappa…" at bounding box center [386, 784] width 773 height 1568
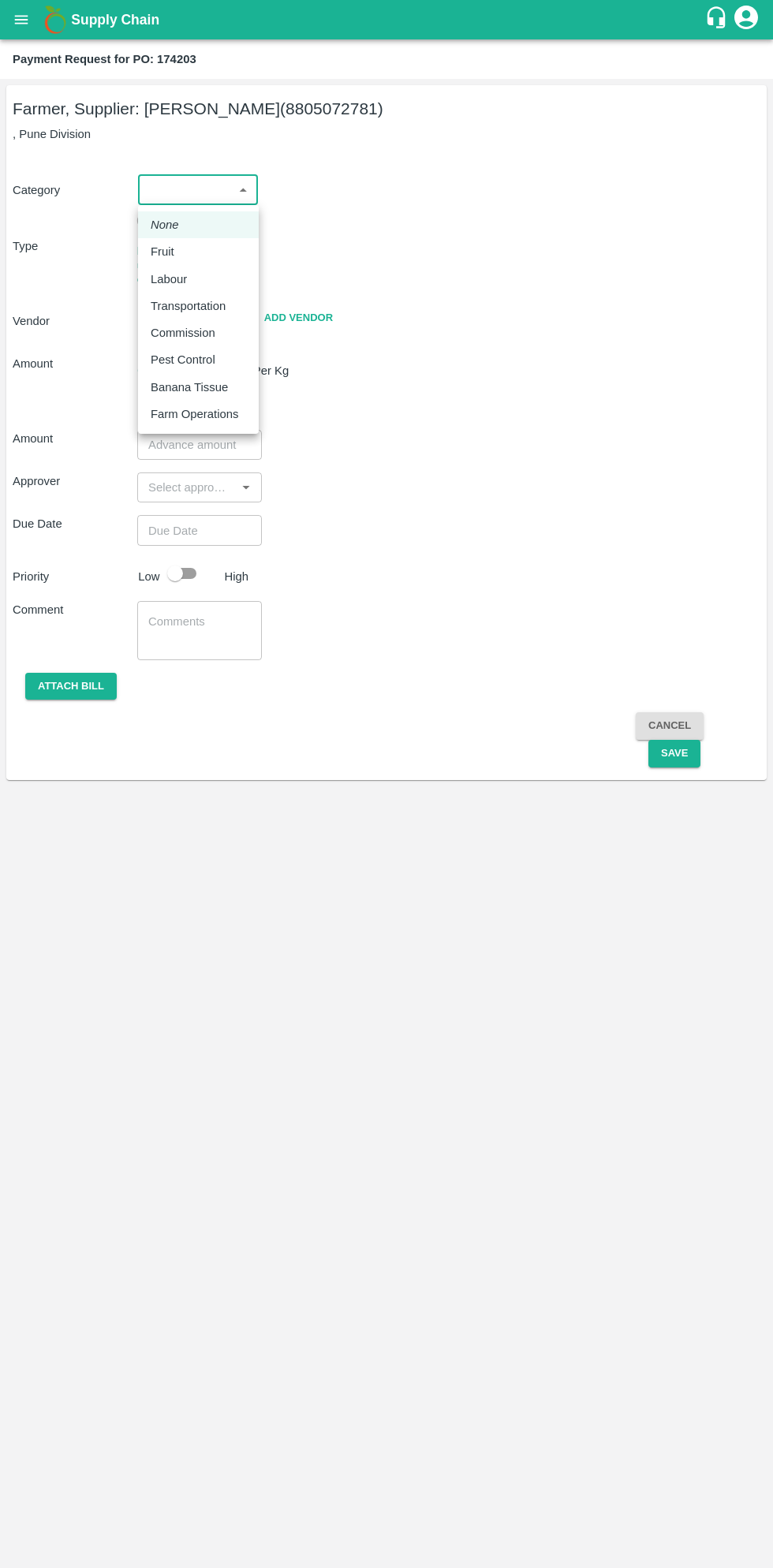
click at [173, 256] on p "Fruit" at bounding box center [162, 252] width 23 height 18
type input "1"
type input "Ningappa Kallappa Madabhavi - 8805072781(Farmer, Supplier)"
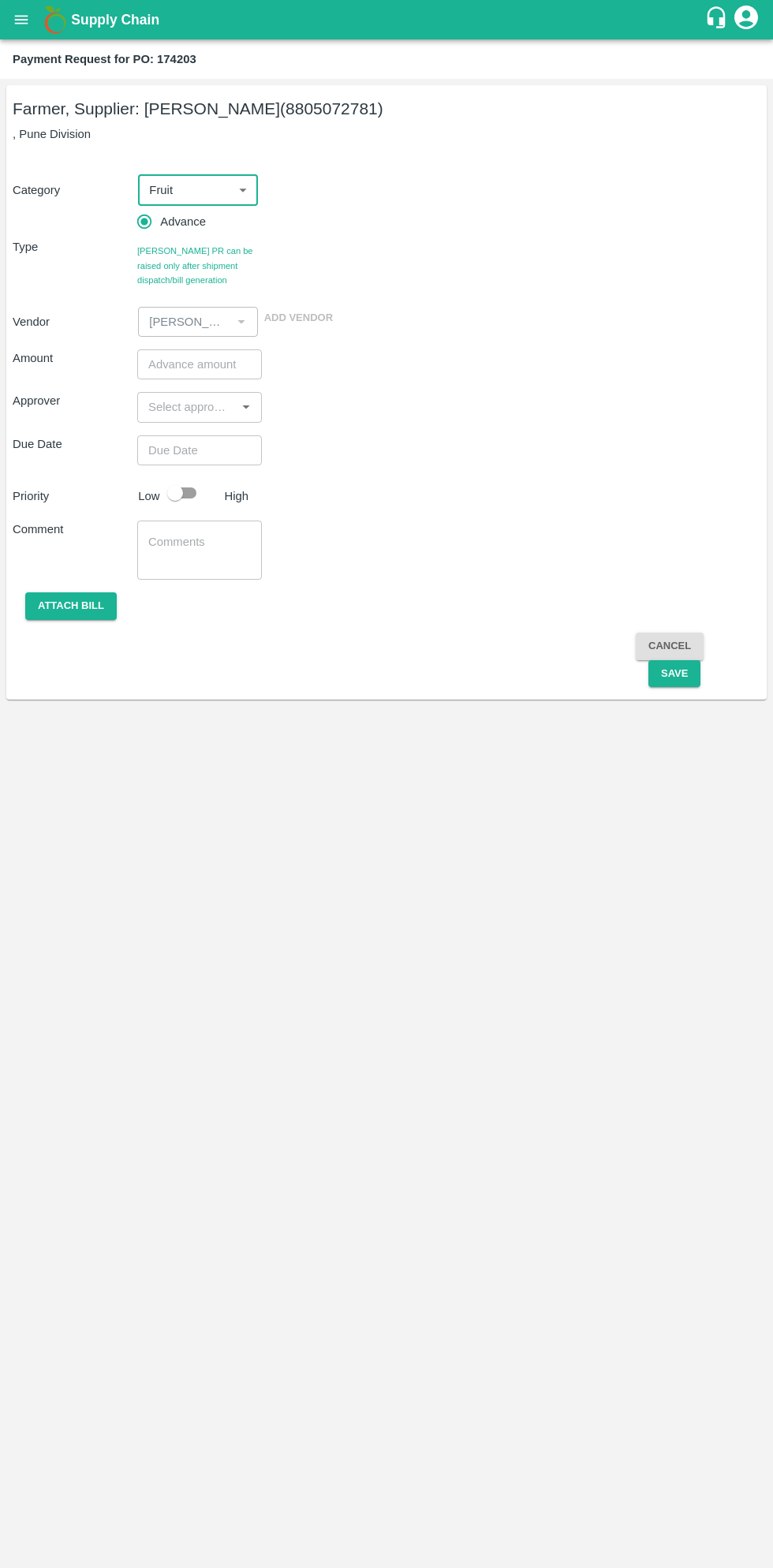
click at [197, 360] on input "number" at bounding box center [199, 364] width 125 height 30
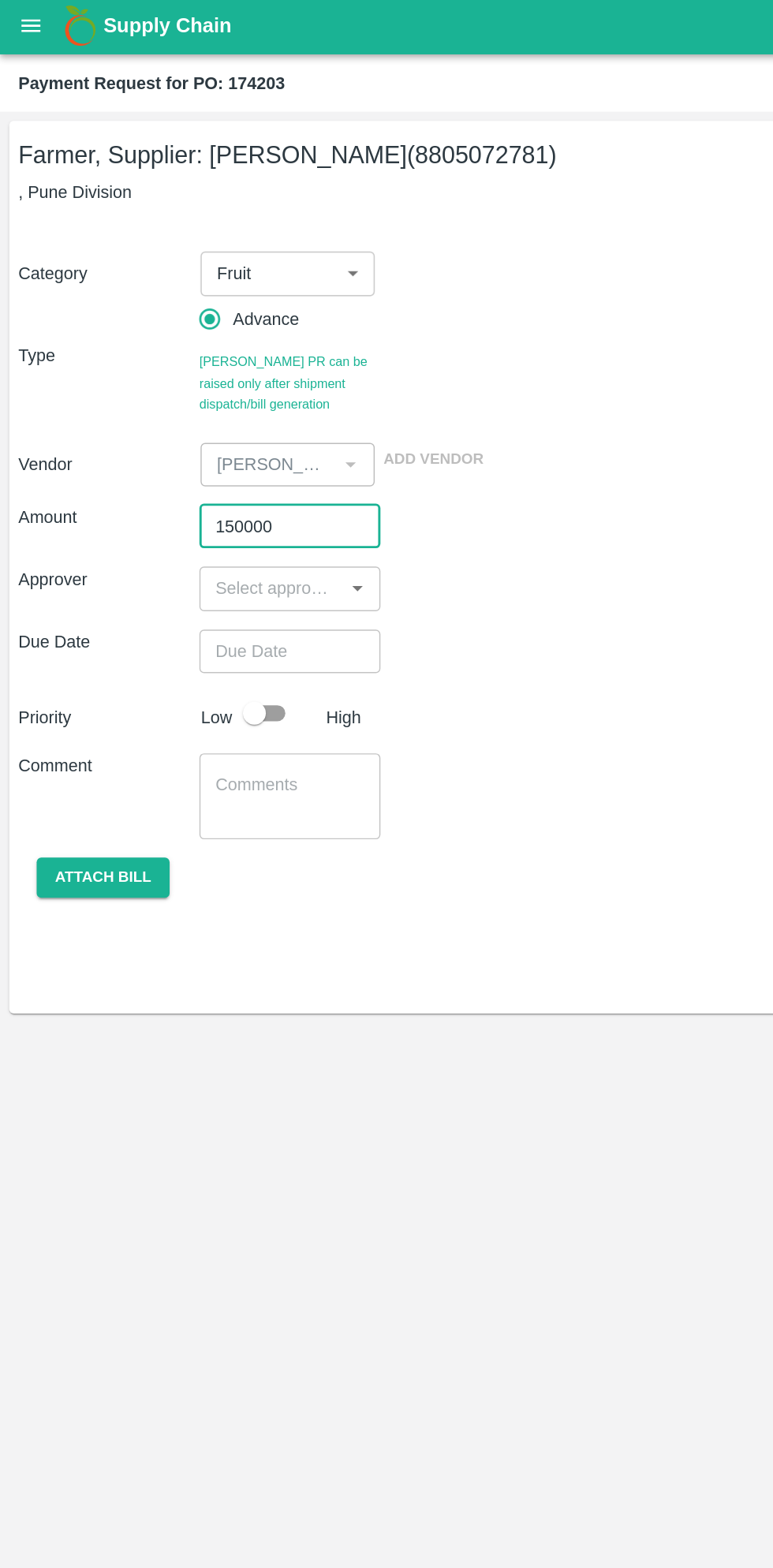
type input "150000"
click at [201, 409] on input "input" at bounding box center [186, 406] width 89 height 20
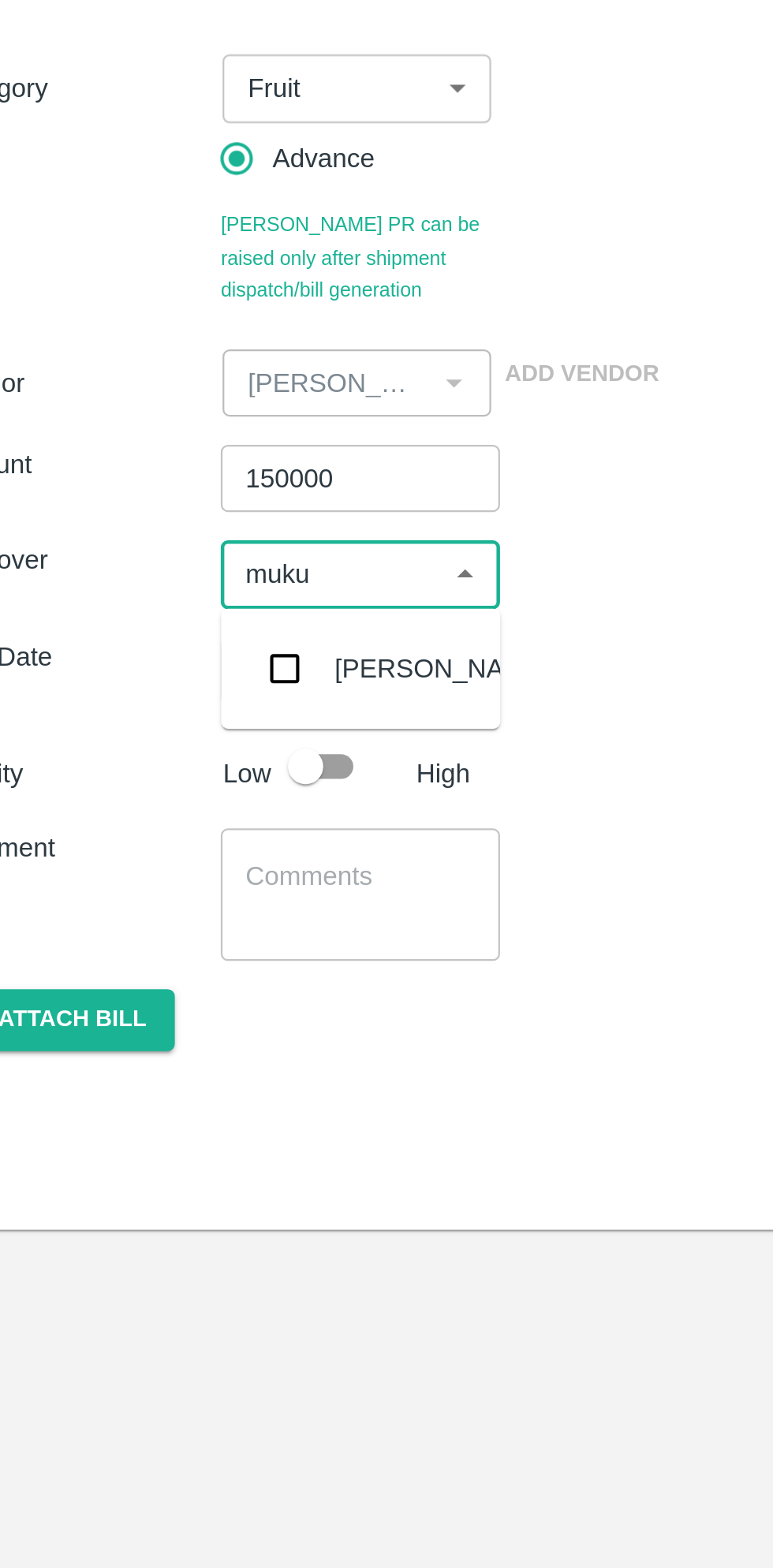
type input "mukul"
click at [171, 452] on input "checkbox" at bounding box center [165, 449] width 31 height 31
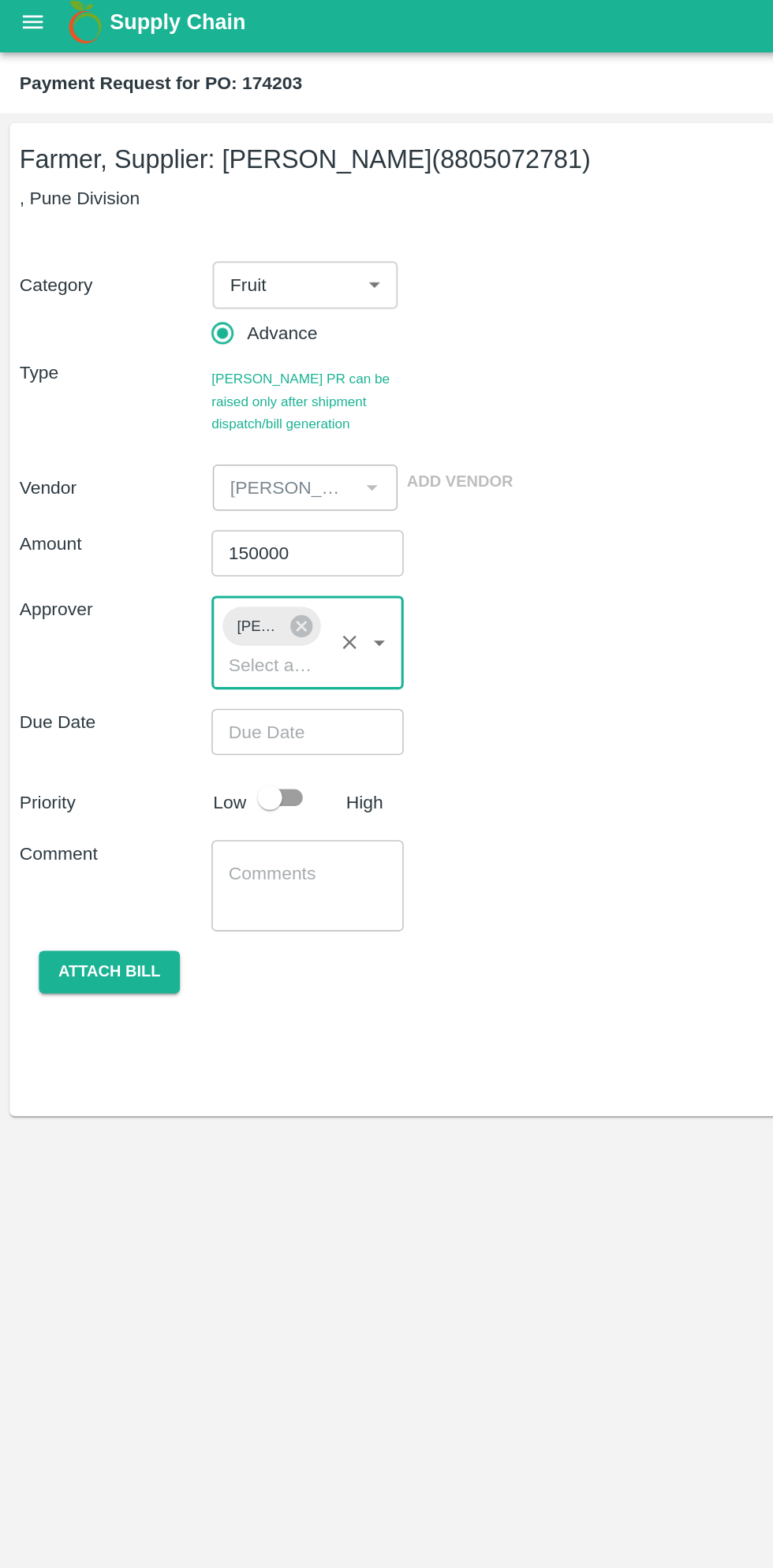
click at [203, 478] on input "Choose date" at bounding box center [194, 479] width 113 height 30
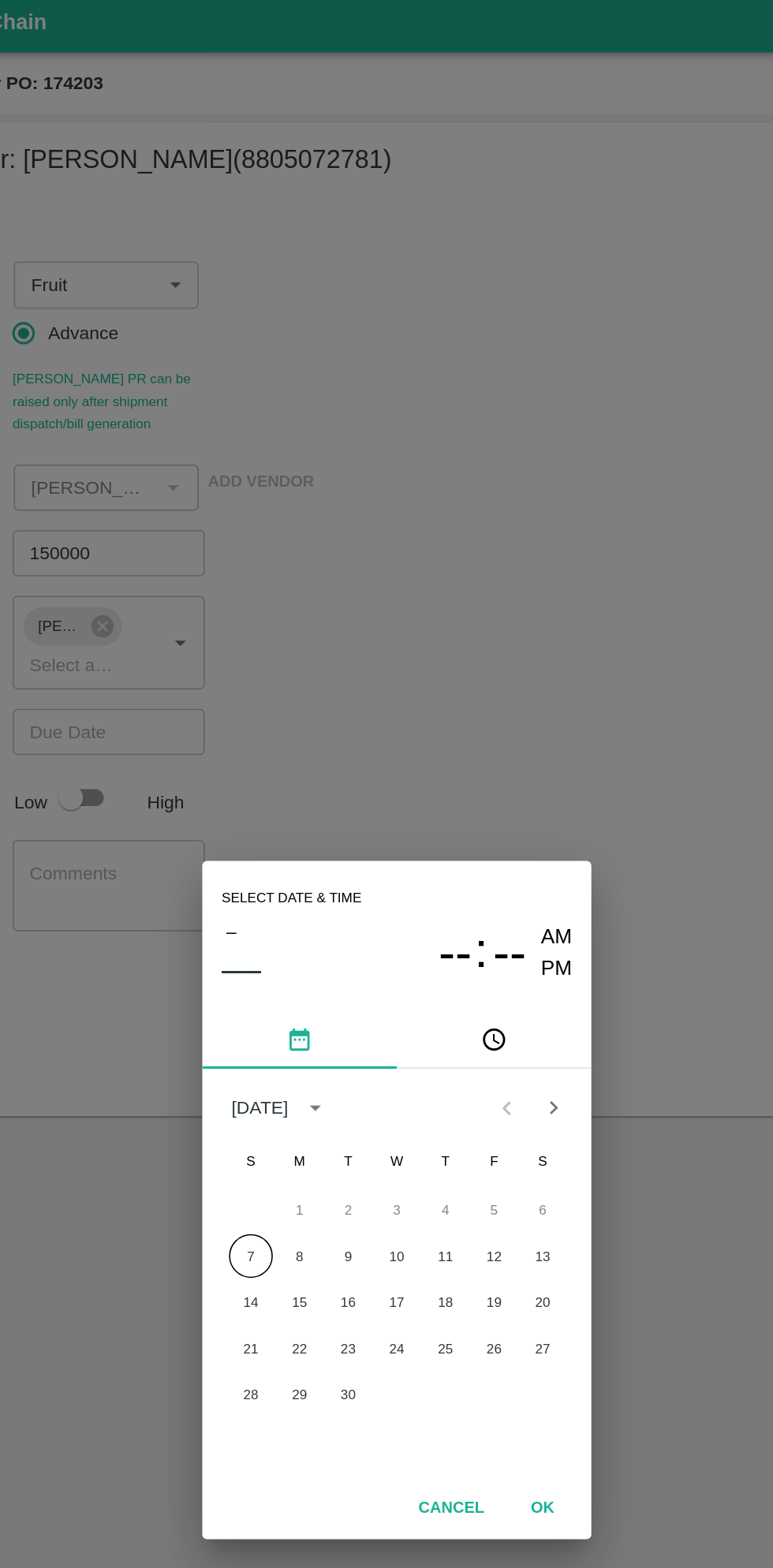
click at [303, 817] on button "7" at bounding box center [291, 820] width 28 height 28
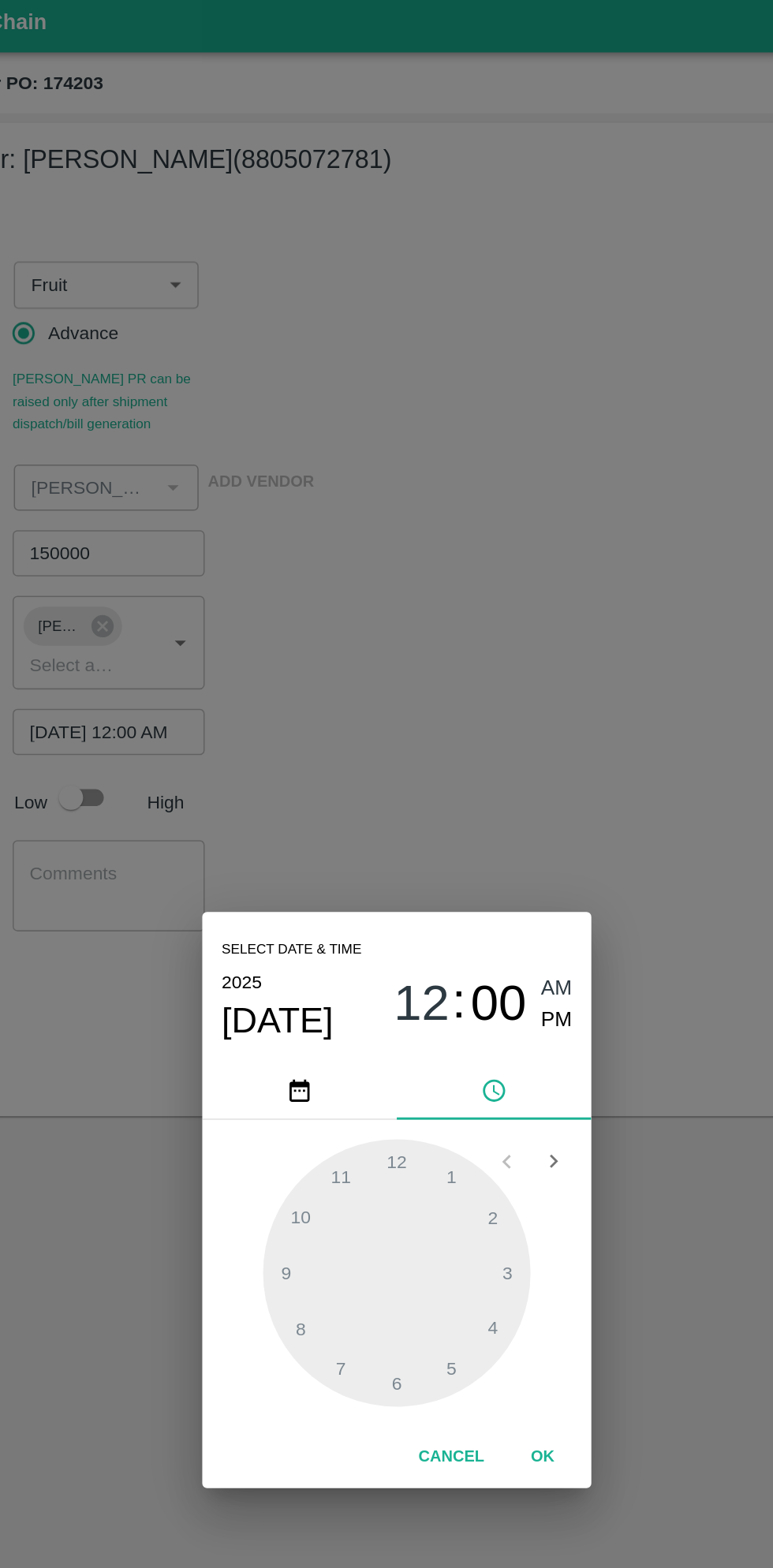
click at [492, 668] on span "PM" at bounding box center [490, 668] width 20 height 21
click at [355, 894] on div at bounding box center [386, 831] width 174 height 174
click at [456, 796] on div at bounding box center [386, 831] width 174 height 174
click at [450, 796] on div at bounding box center [386, 831] width 174 height 174
type input "07/09/2025 07:10 PM"
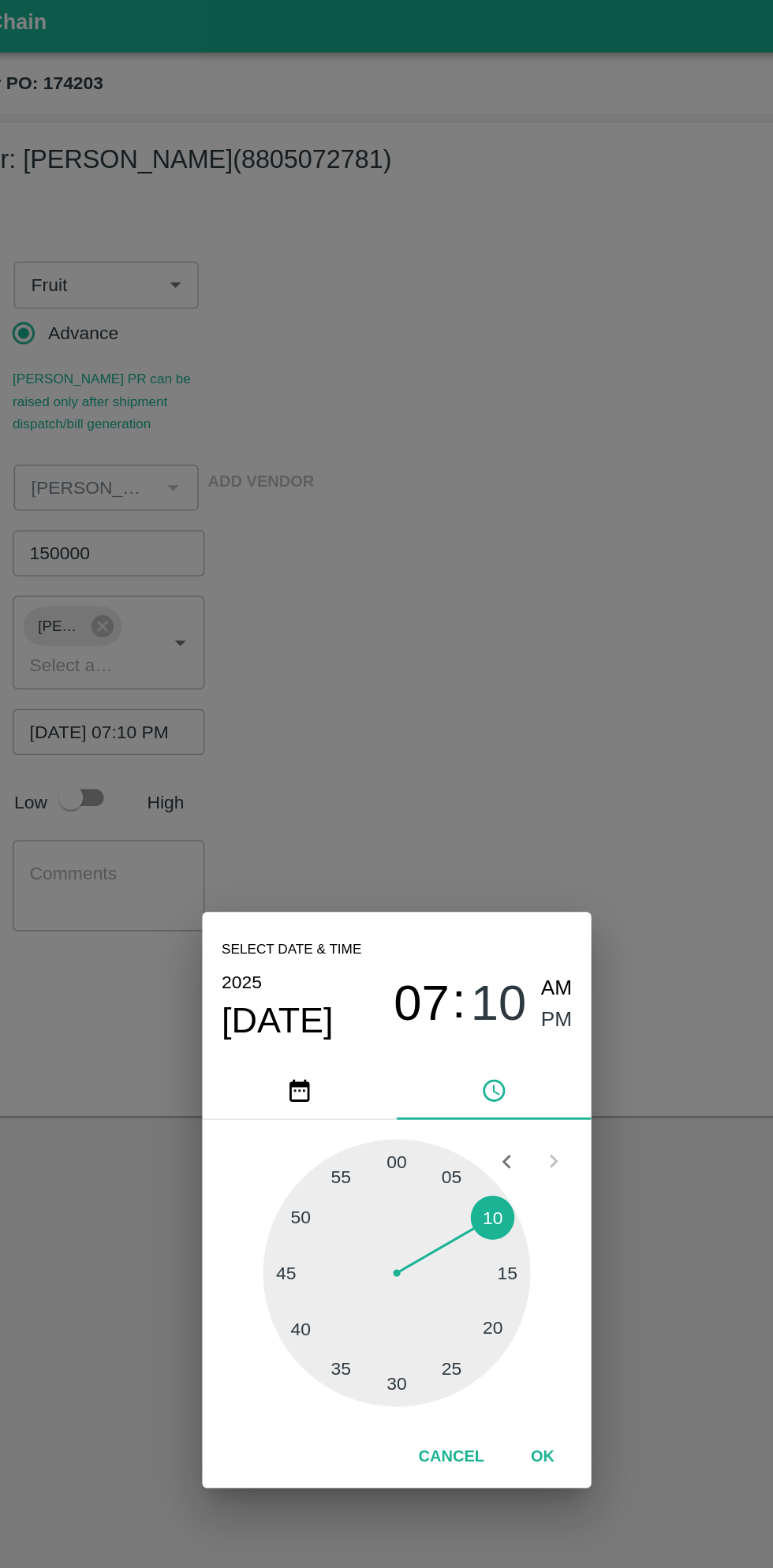
click at [487, 953] on button "OK" at bounding box center [481, 951] width 51 height 27
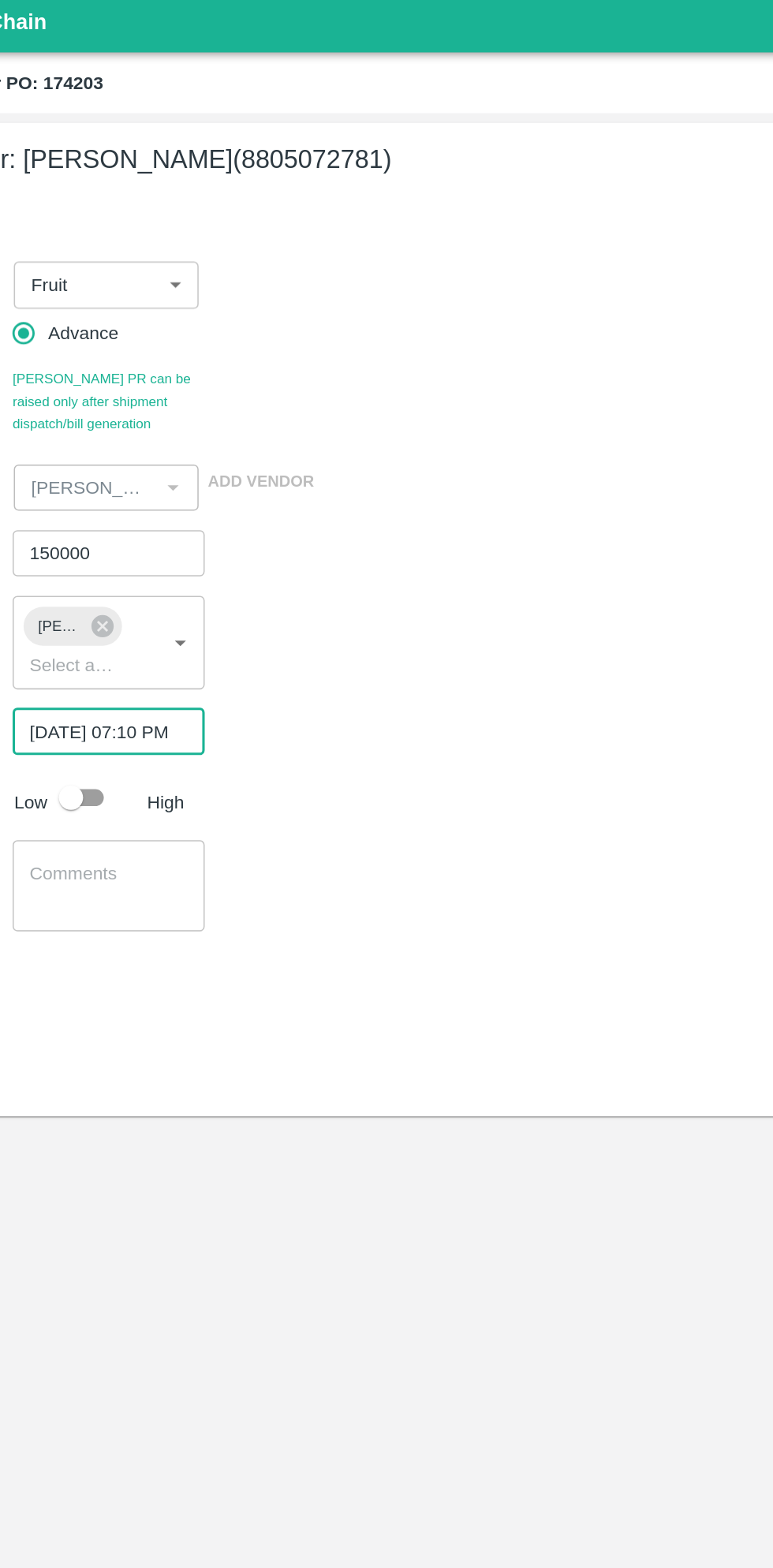
scroll to position [0, 12]
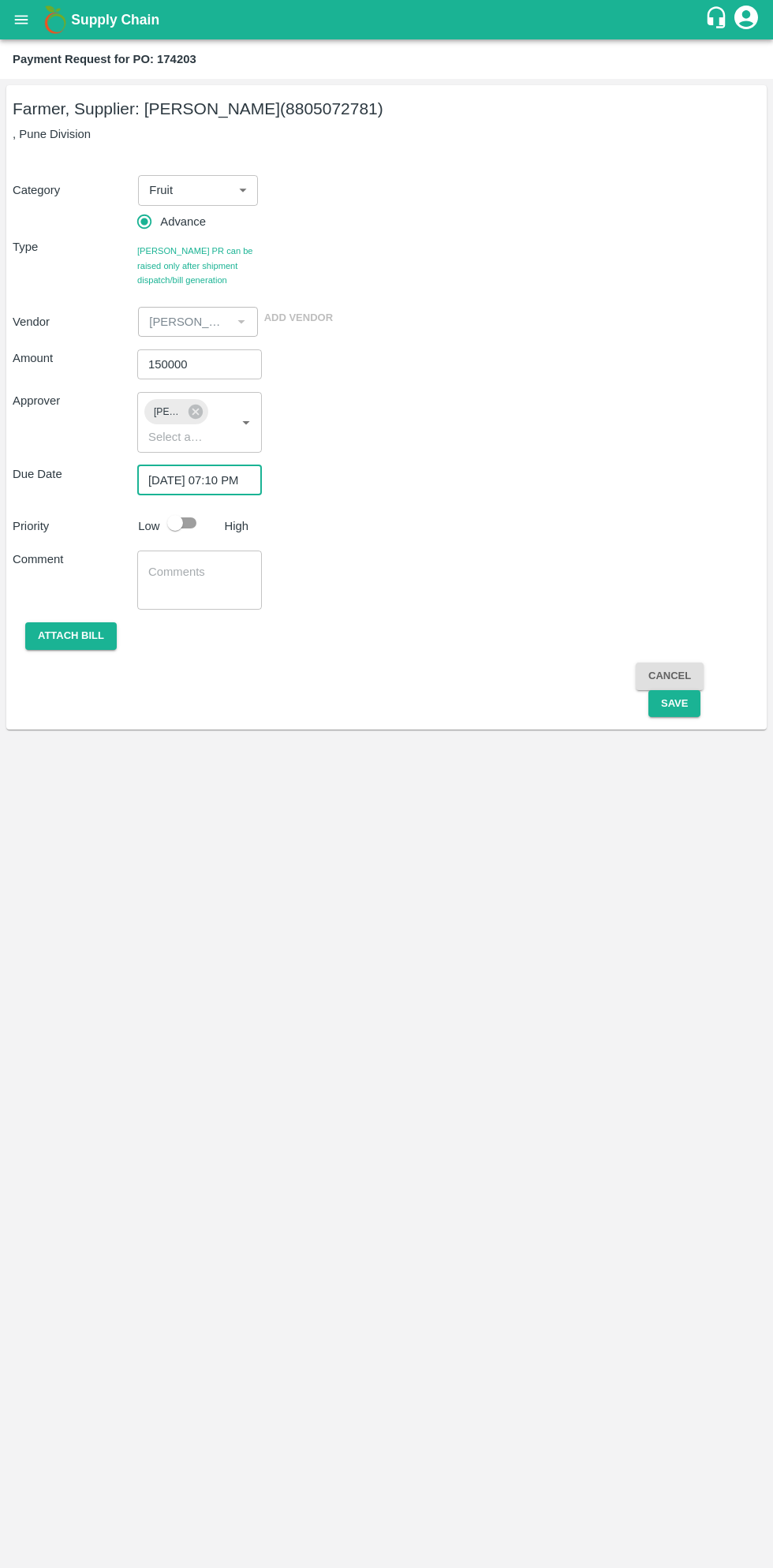
click at [187, 525] on input "checkbox" at bounding box center [175, 522] width 90 height 30
checkbox input "true"
click at [672, 702] on button "Save" at bounding box center [674, 704] width 52 height 27
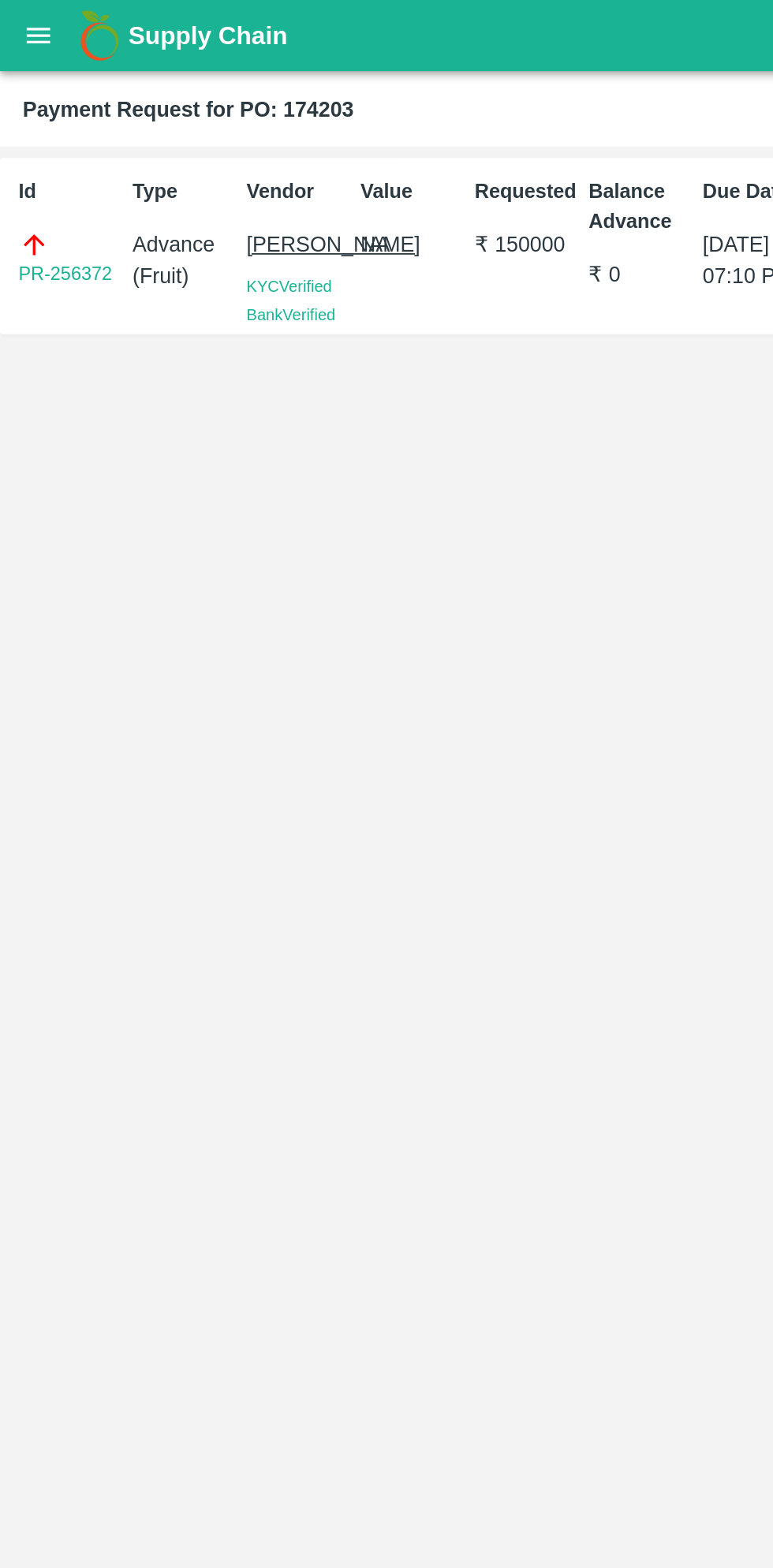
click at [27, 28] on icon "open drawer" at bounding box center [22, 20] width 18 height 18
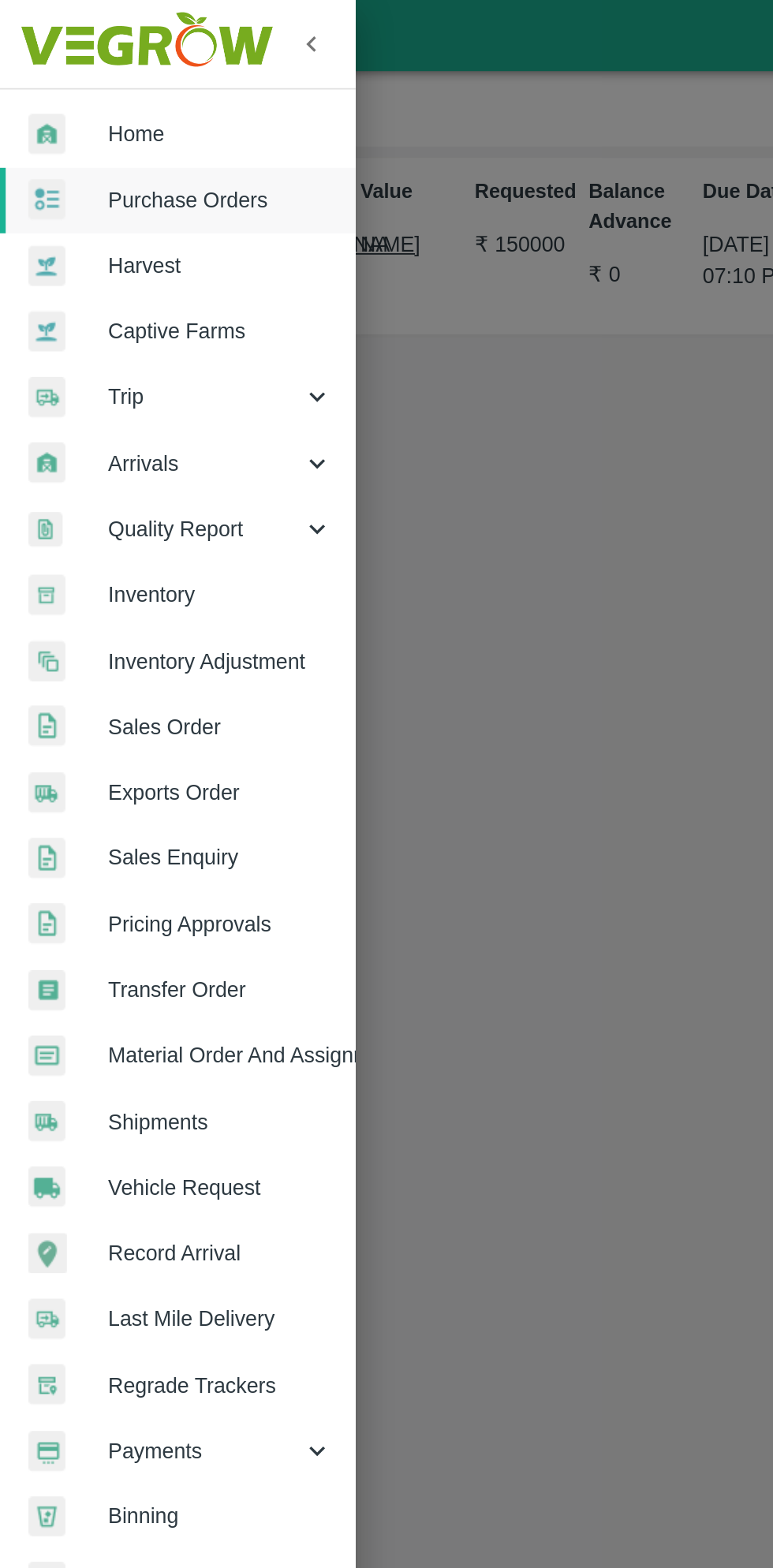
click at [116, 105] on span "Purchase Orders" at bounding box center [121, 111] width 125 height 18
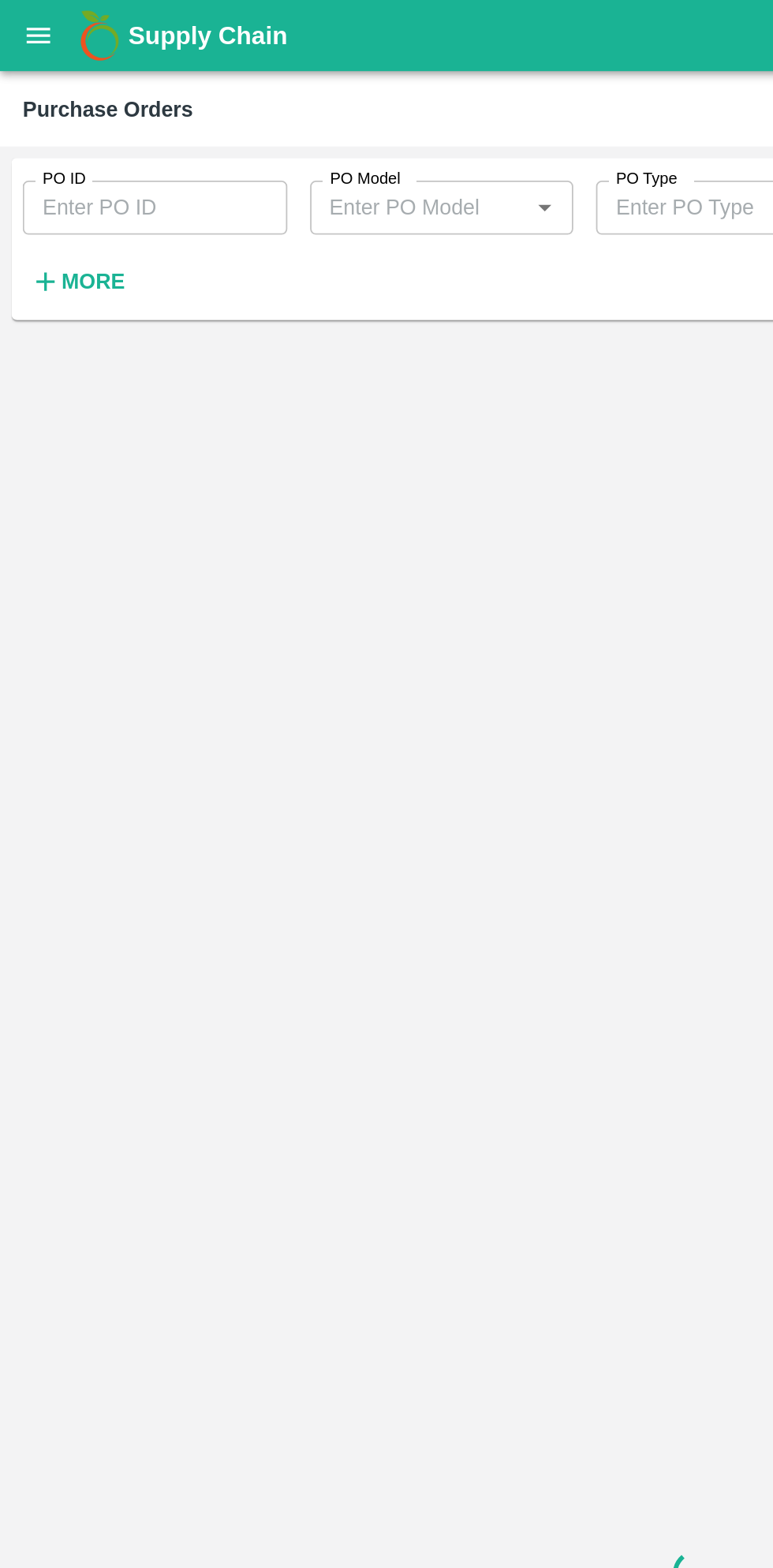
click at [58, 158] on strong "More" at bounding box center [51, 156] width 35 height 13
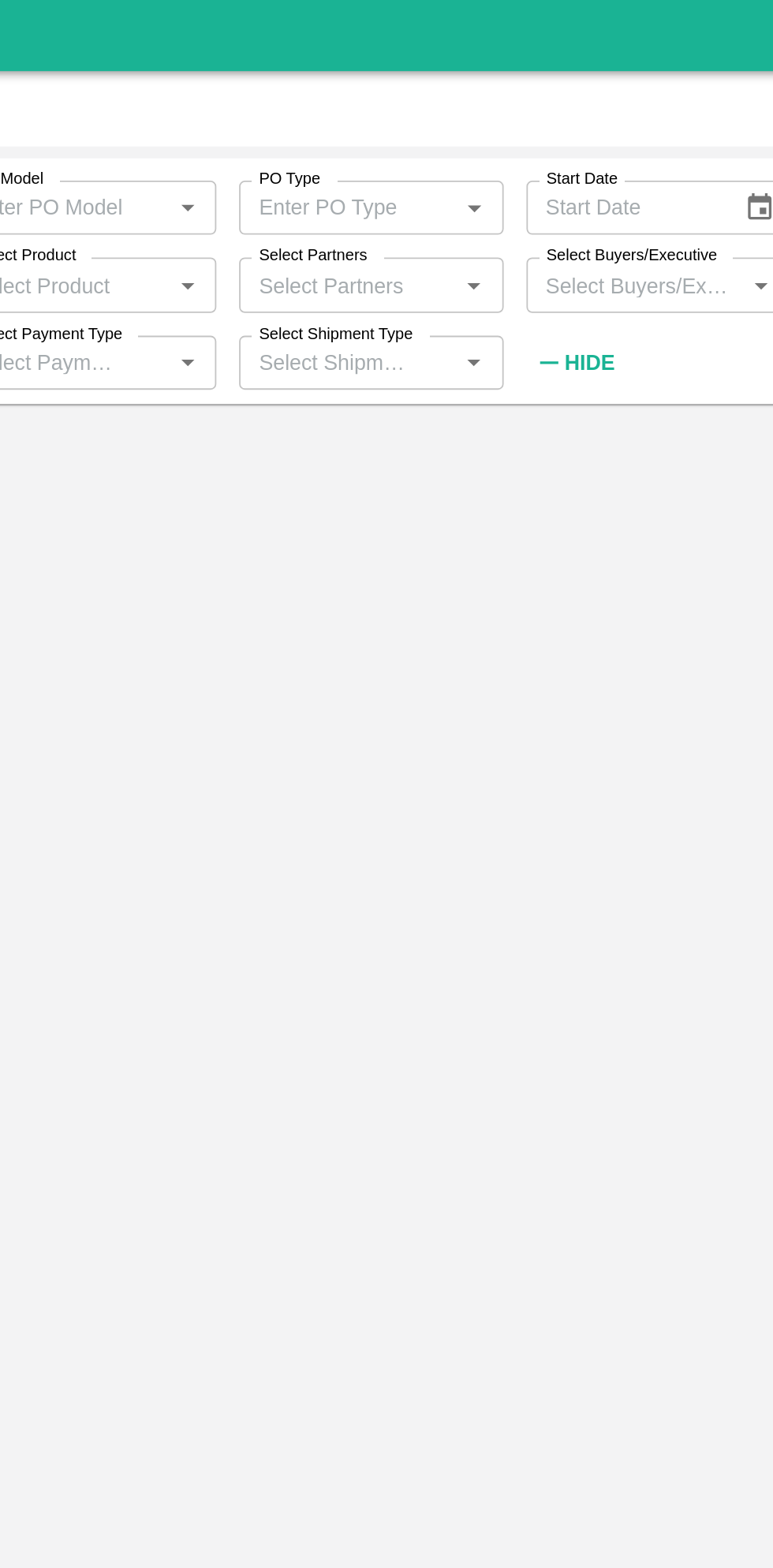
click at [568, 159] on input "Select Buyers/Executive" at bounding box center [550, 157] width 111 height 20
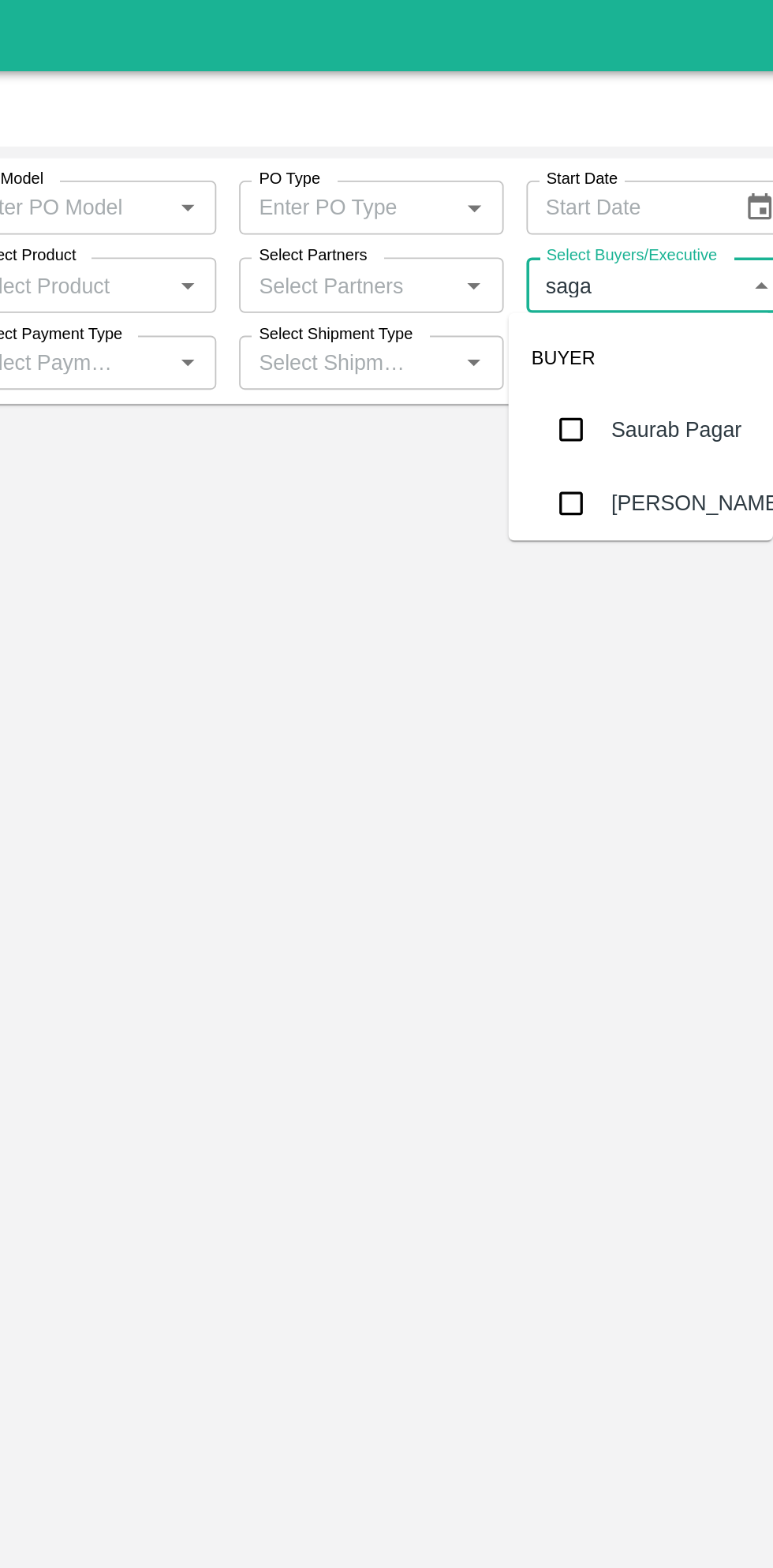
type input "sagar"
click at [520, 247] on input "checkbox" at bounding box center [514, 237] width 31 height 31
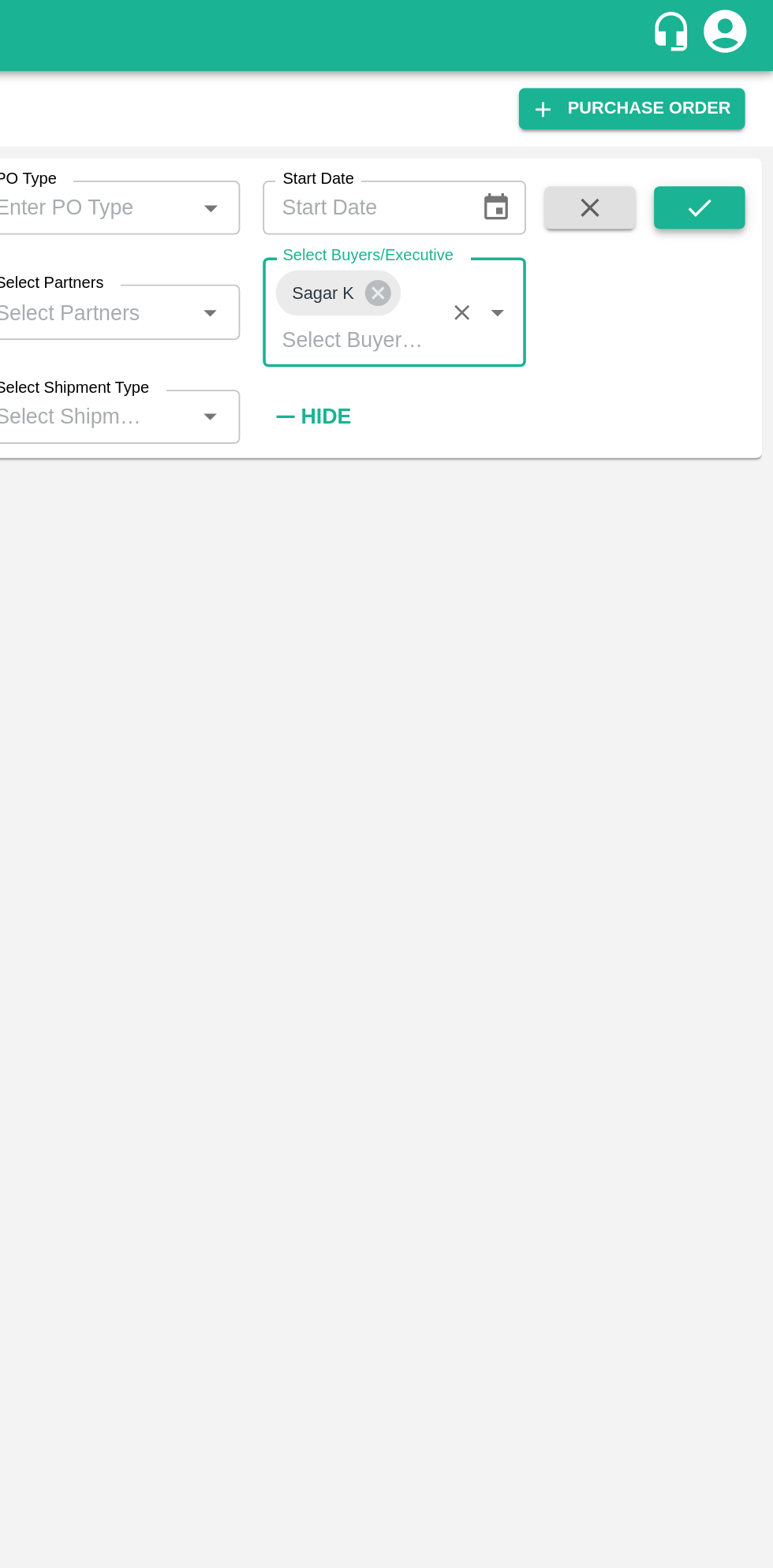
click at [730, 113] on icon "submit" at bounding box center [732, 115] width 18 height 18
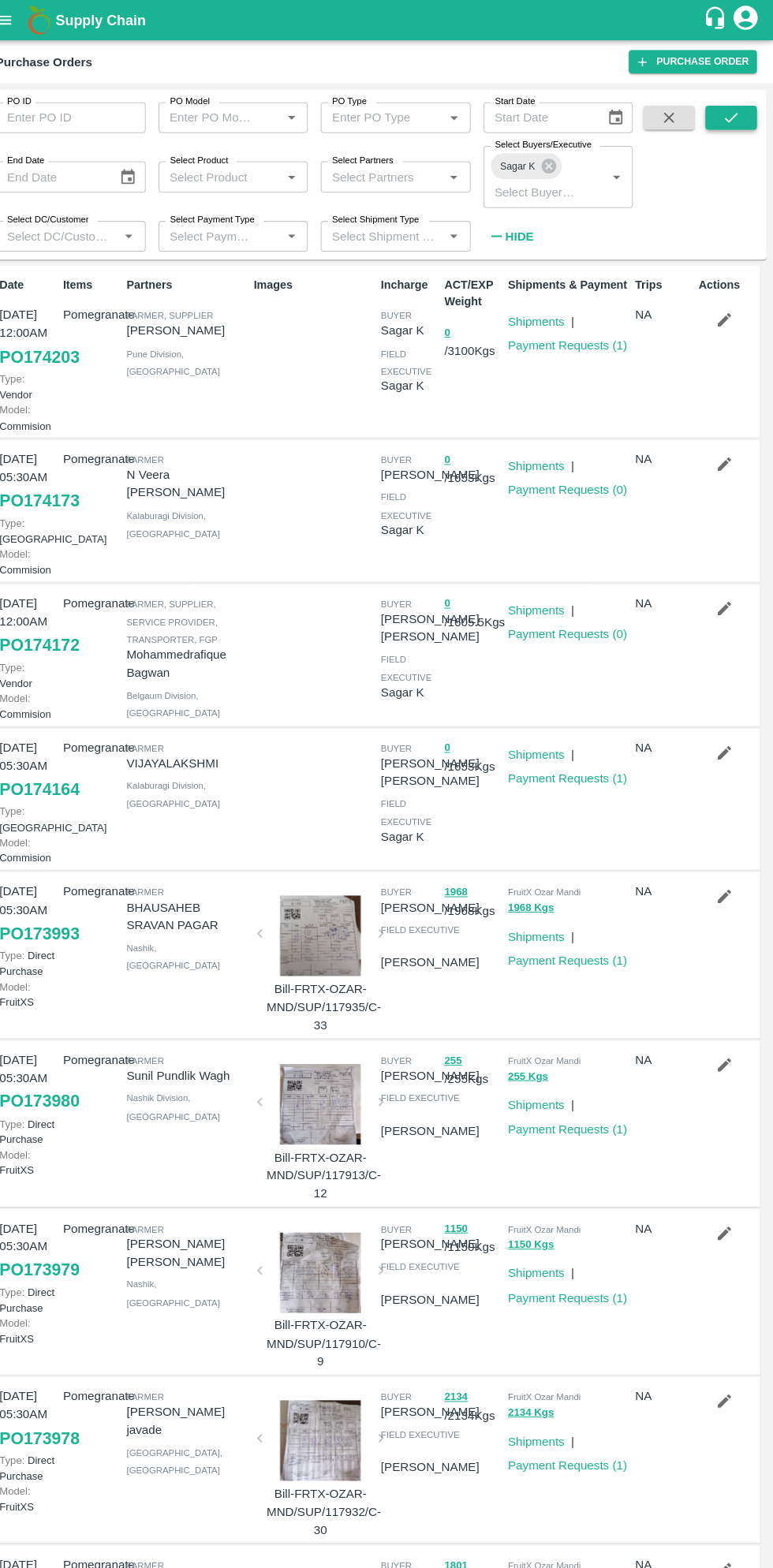
click at [726, 115] on icon "submit" at bounding box center [732, 115] width 18 height 18
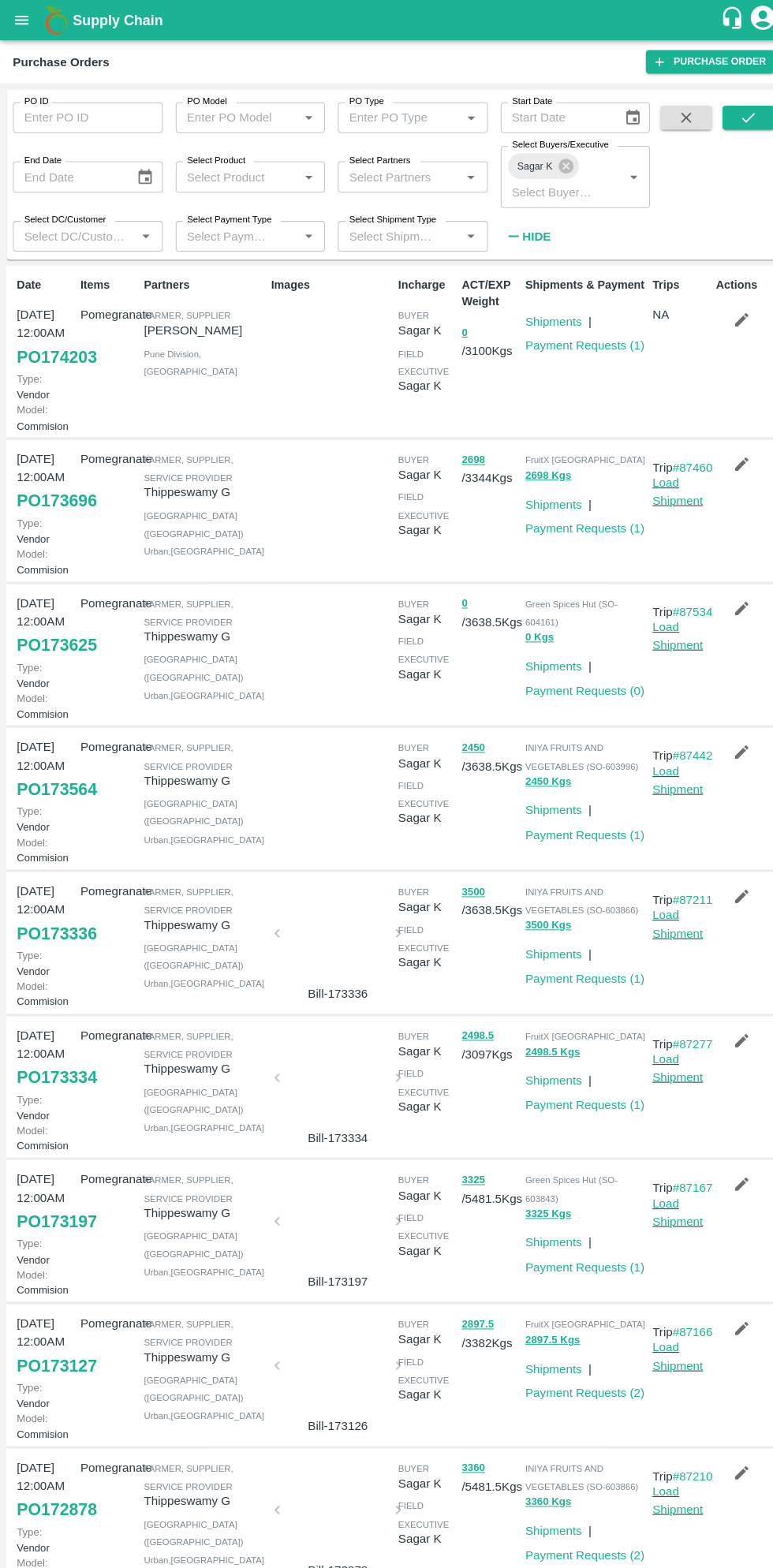
click at [53, 504] on link "PO 173696" at bounding box center [56, 489] width 78 height 28
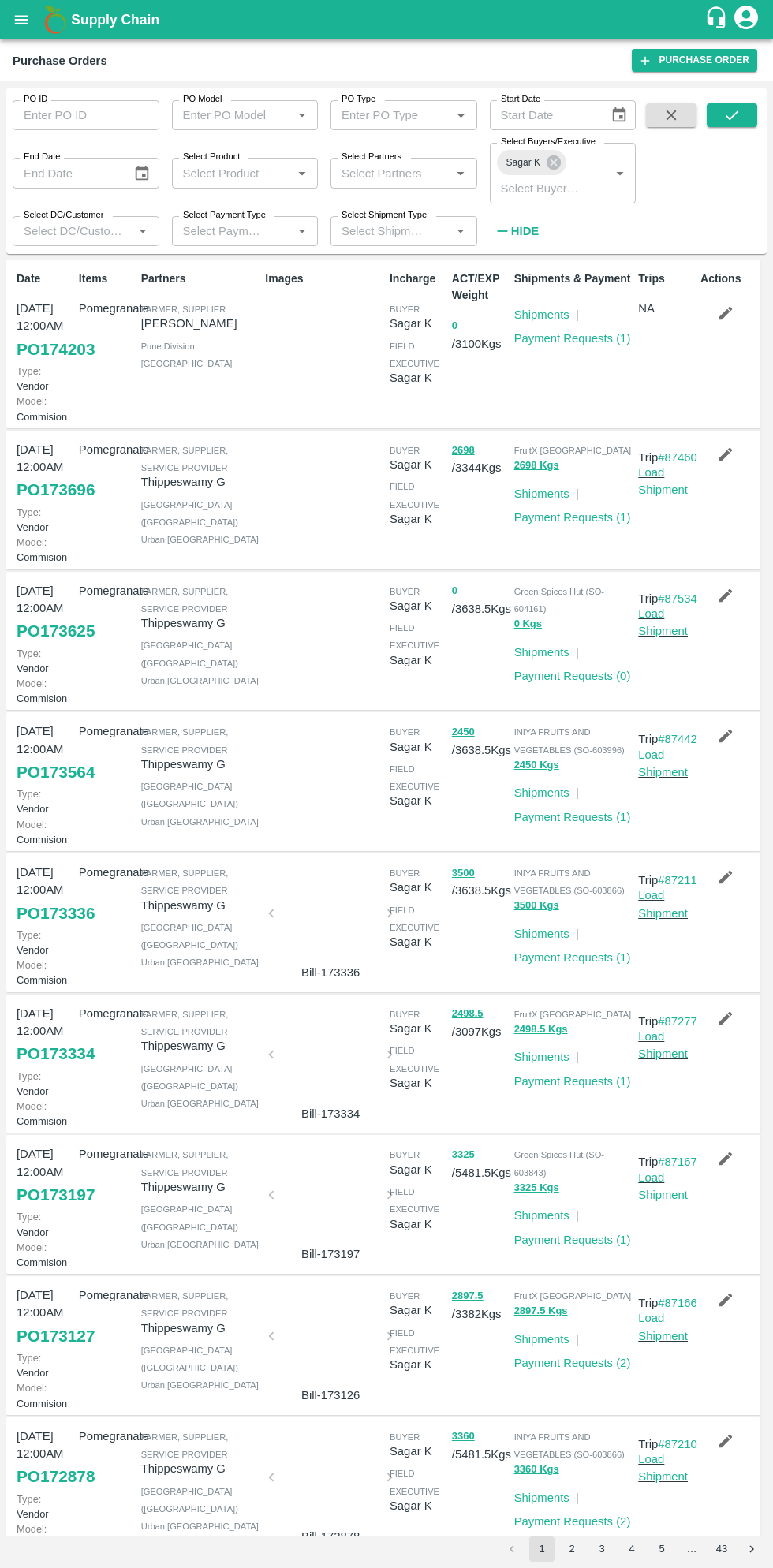
scroll to position [5, 0]
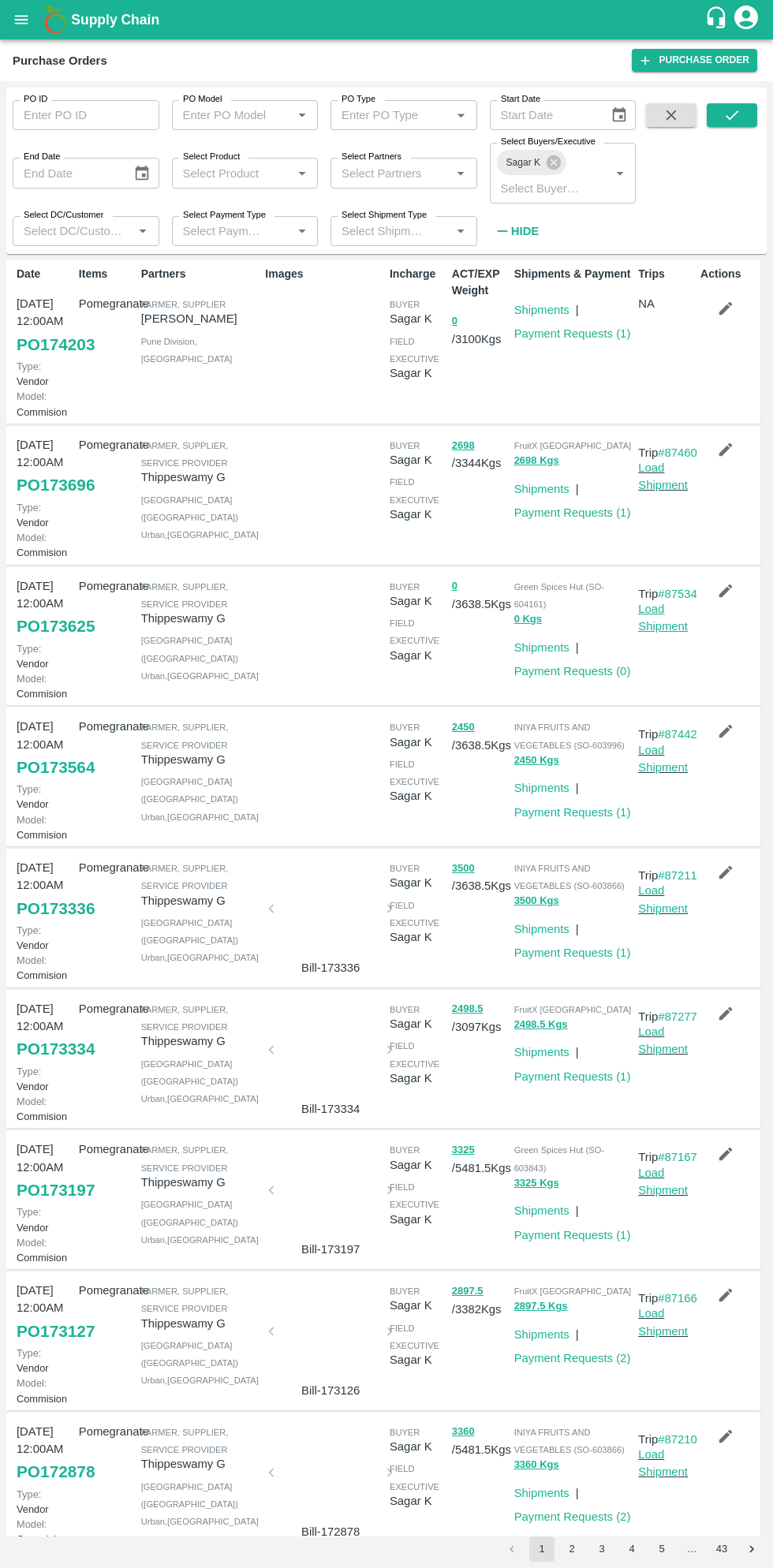
click at [665, 632] on link "Load Shipment" at bounding box center [663, 617] width 50 height 30
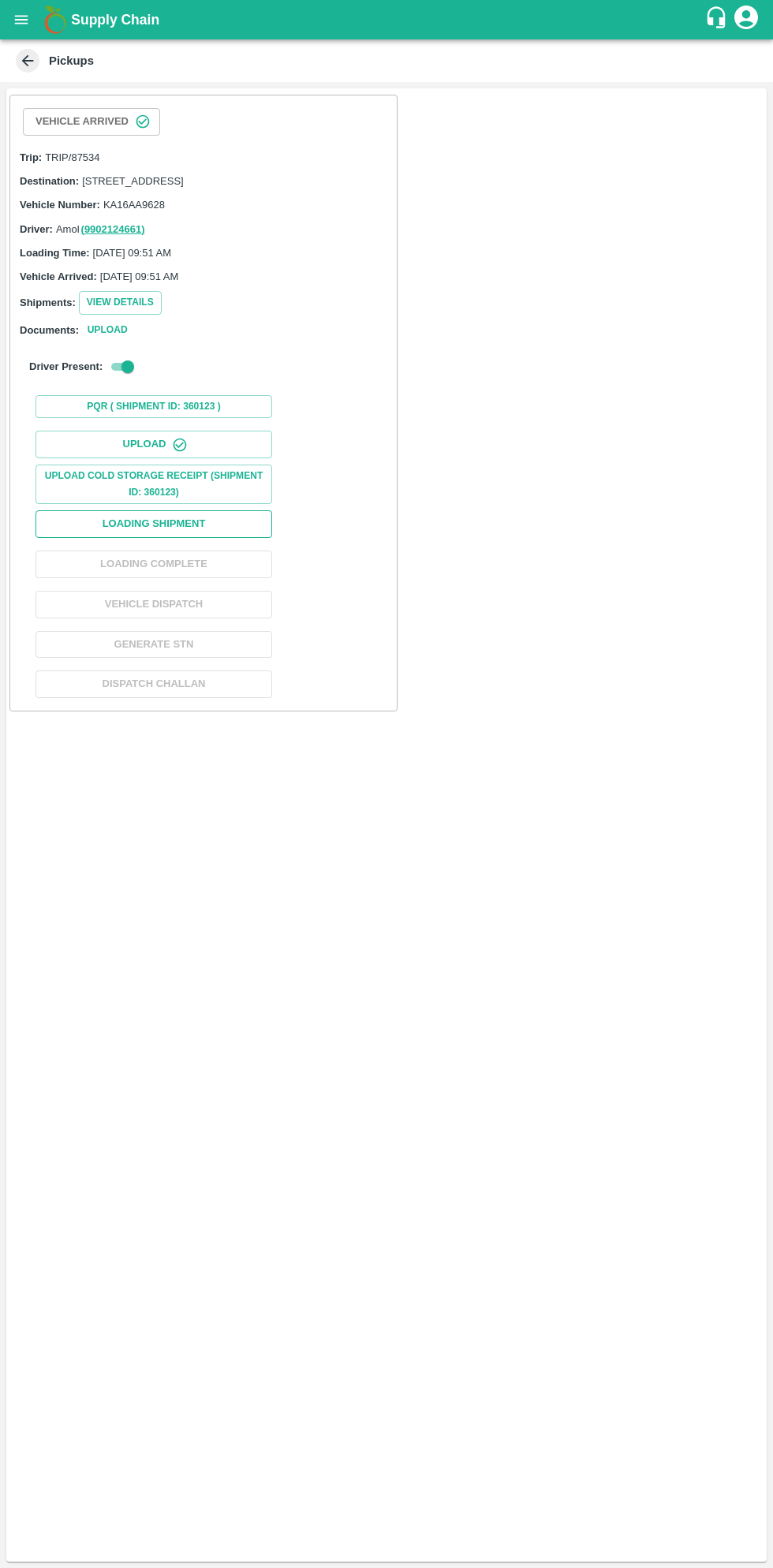
click at [192, 538] on button "Loading Shipment" at bounding box center [154, 524] width 236 height 27
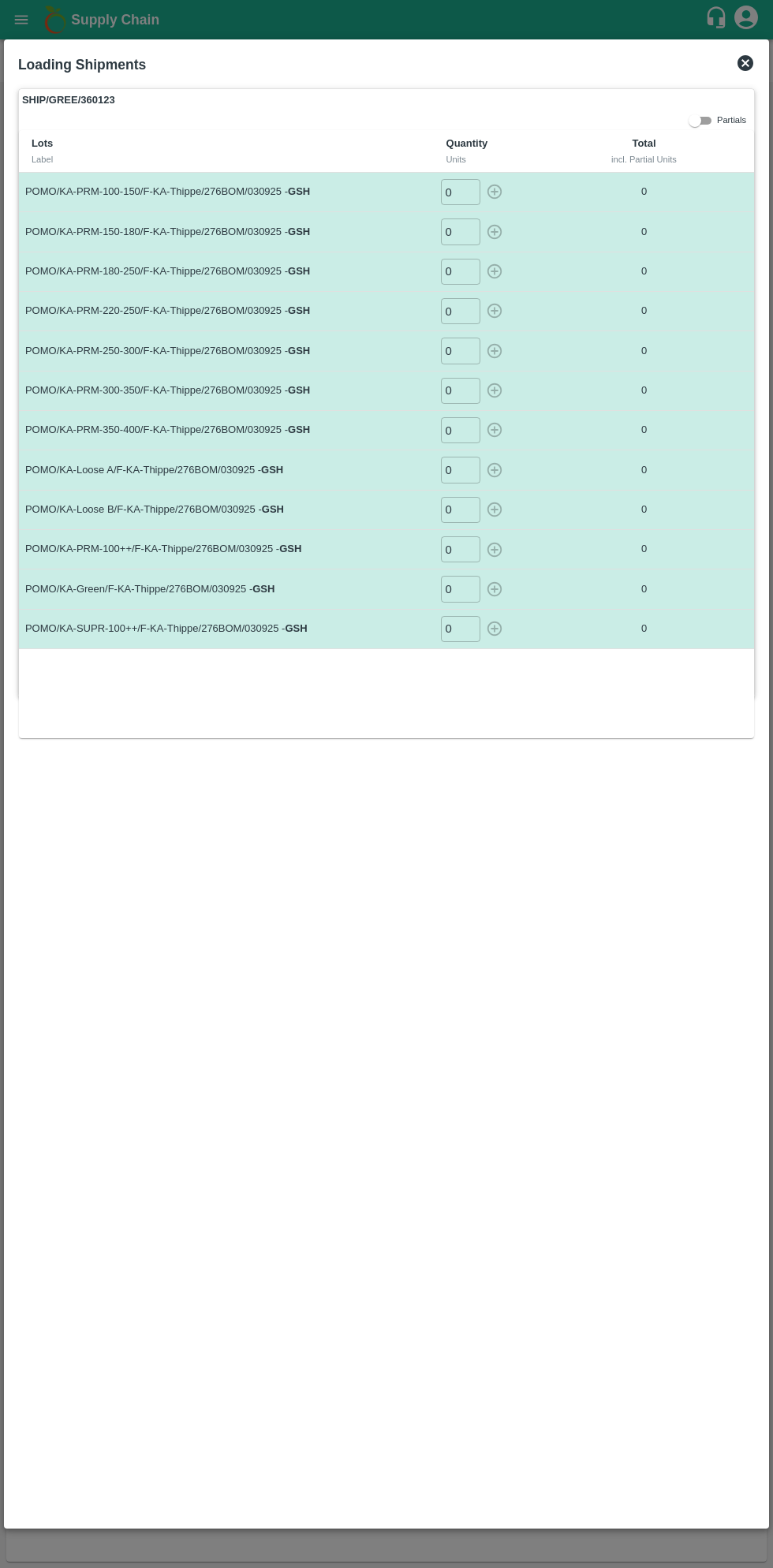
click at [465, 198] on input "0" at bounding box center [460, 192] width 39 height 26
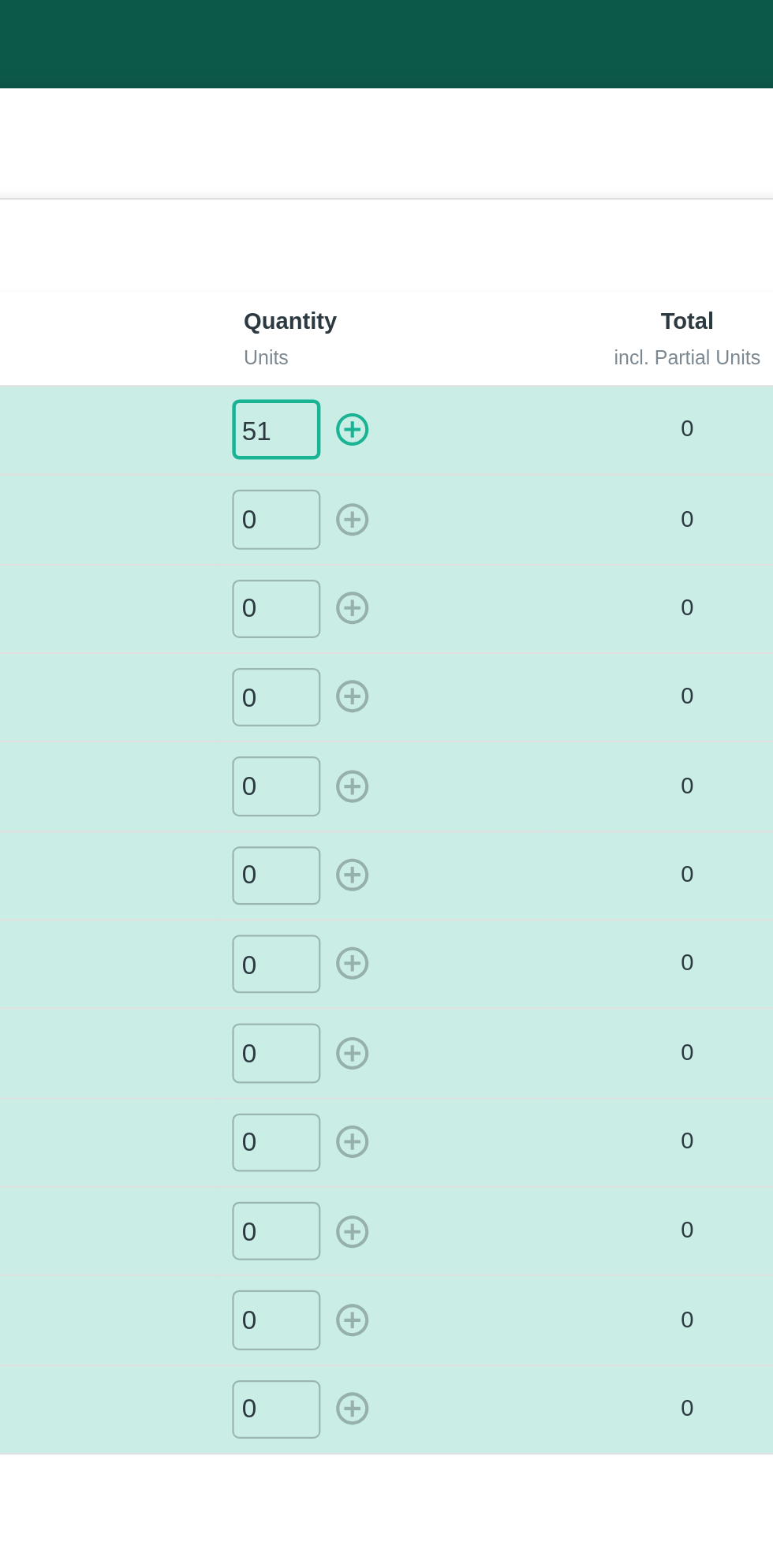
type input "51"
type input "49"
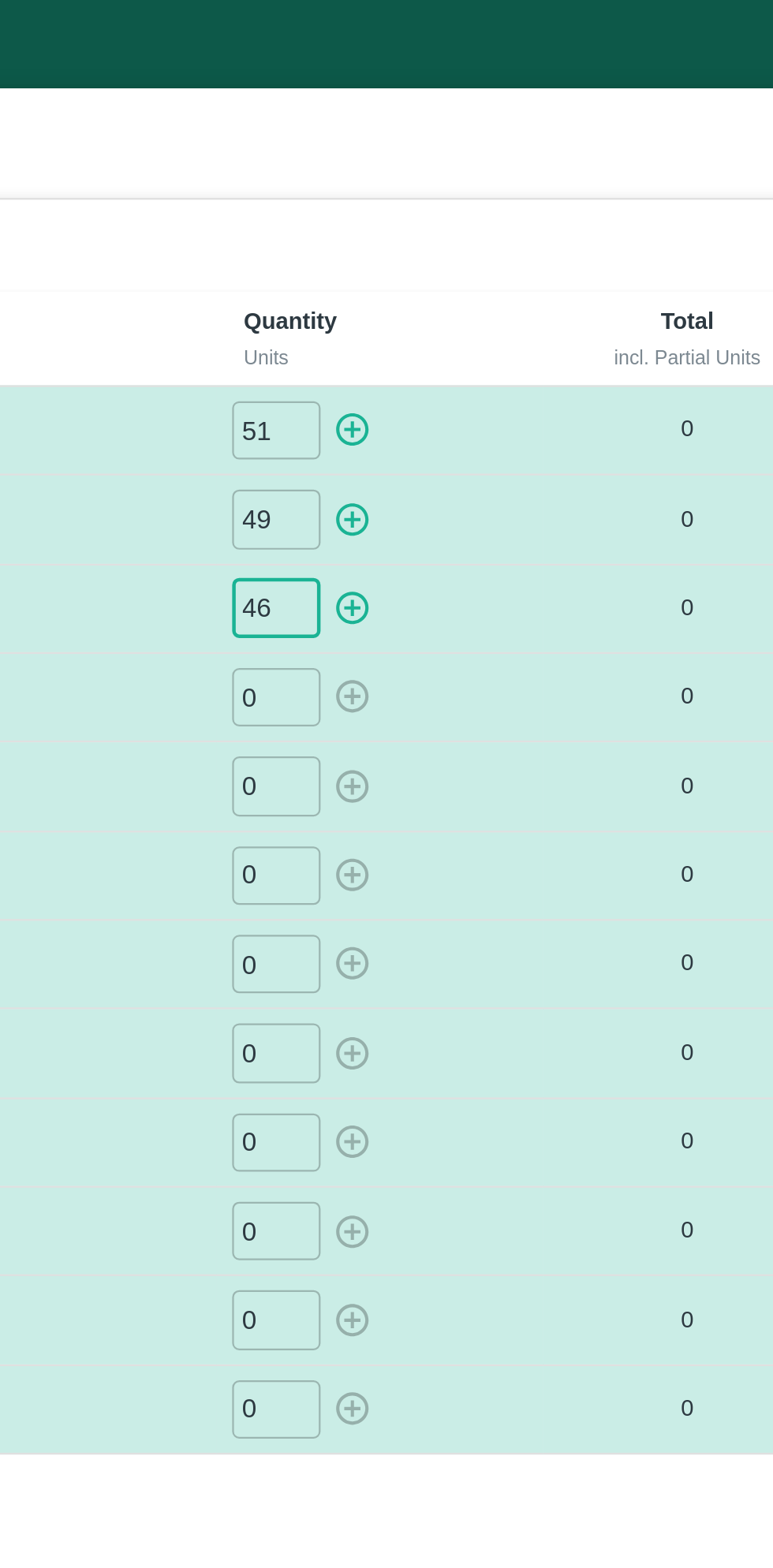
type input "46"
type input "041"
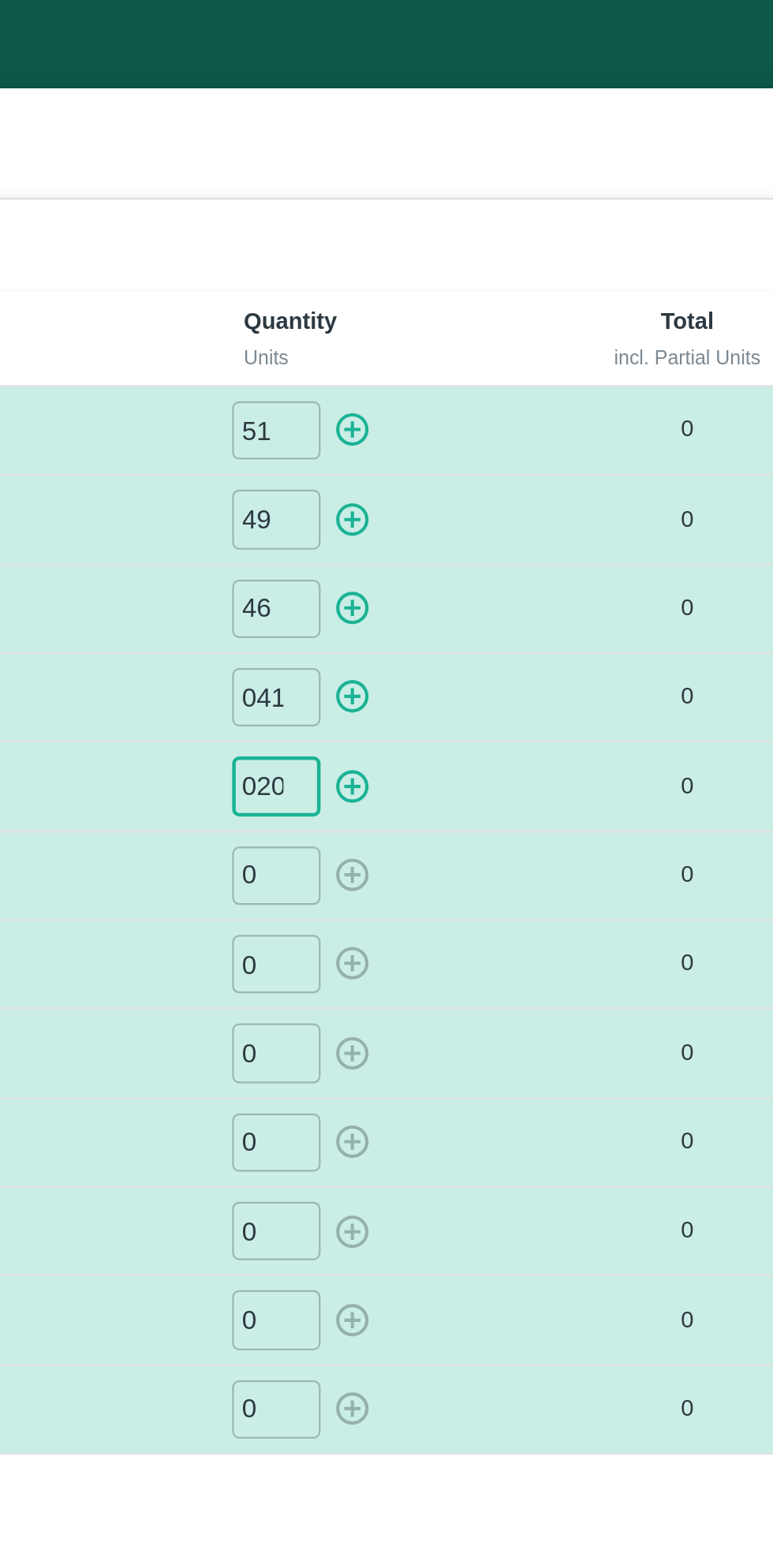
type input "020"
type input "014"
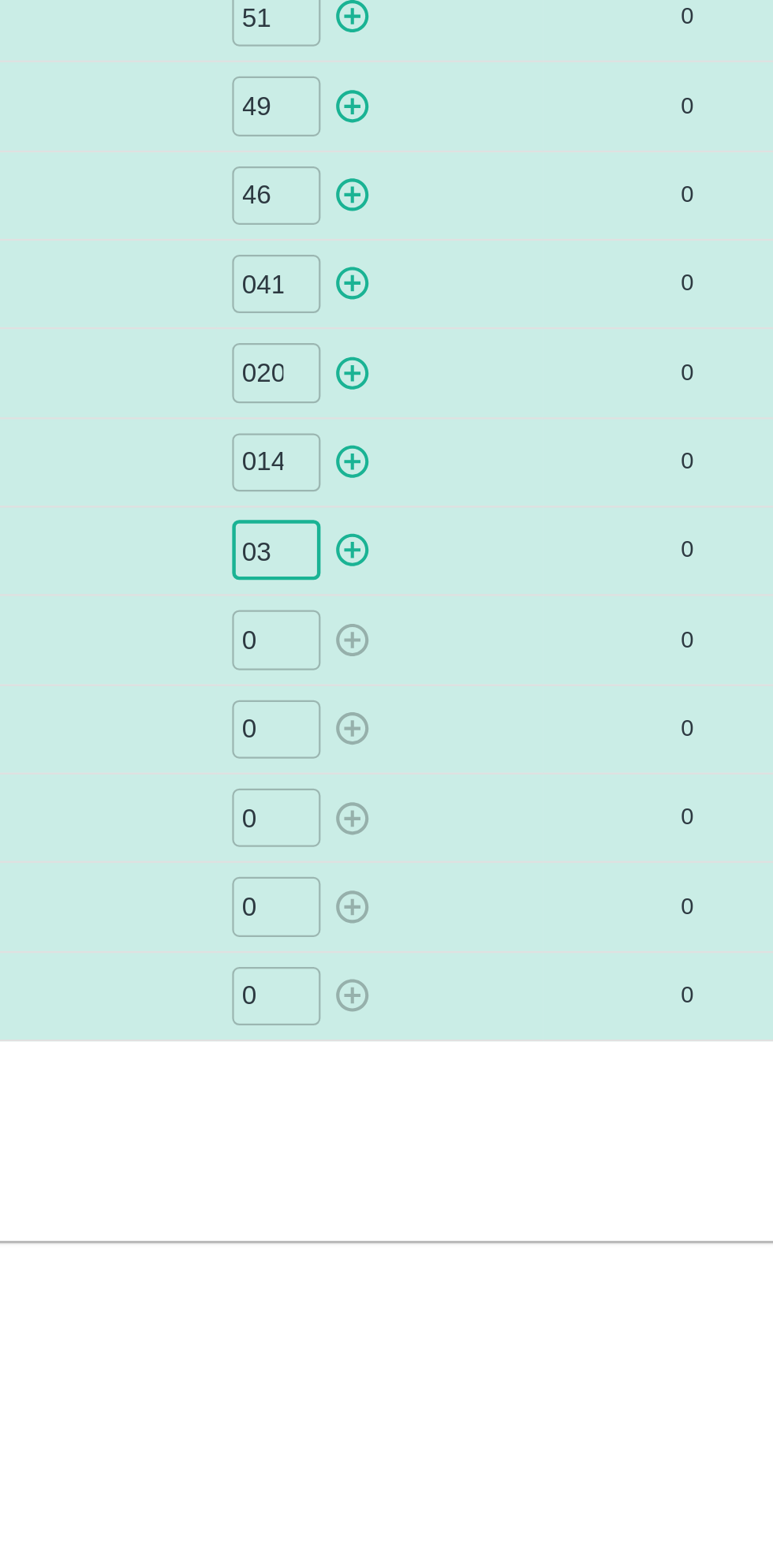
type input "03"
click at [470, 467] on input "0" at bounding box center [460, 470] width 39 height 26
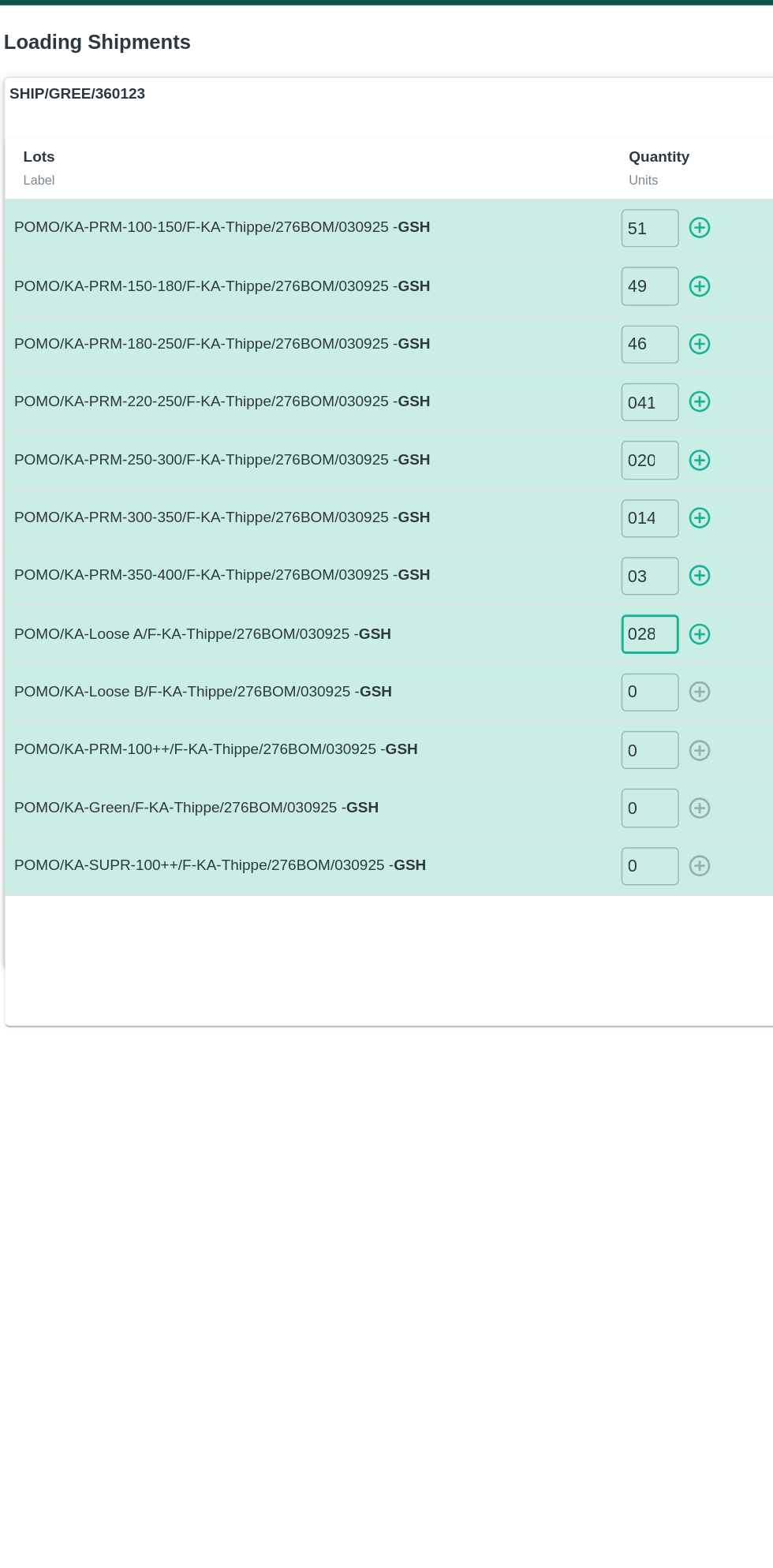
type input "028"
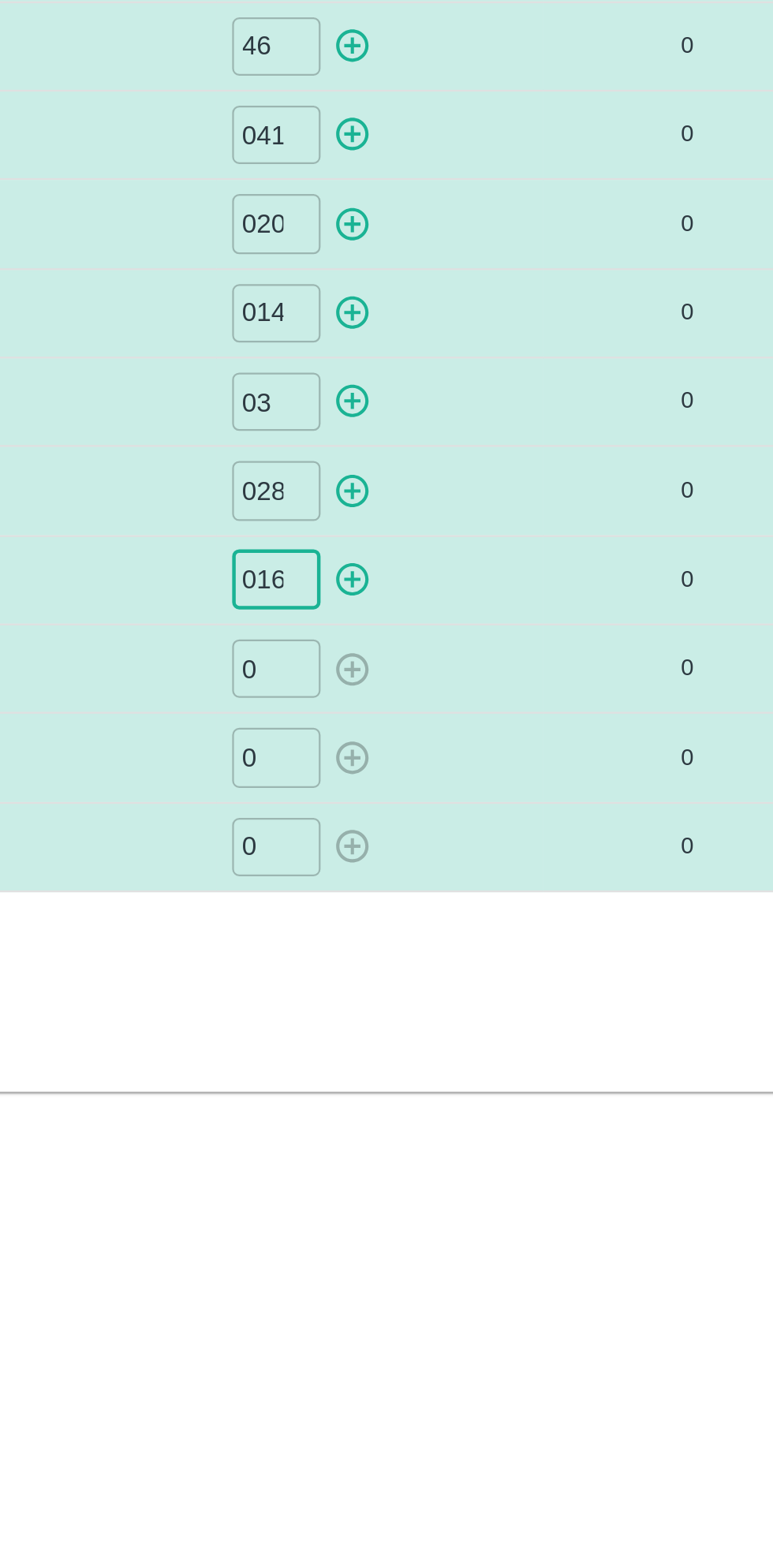
type input "016"
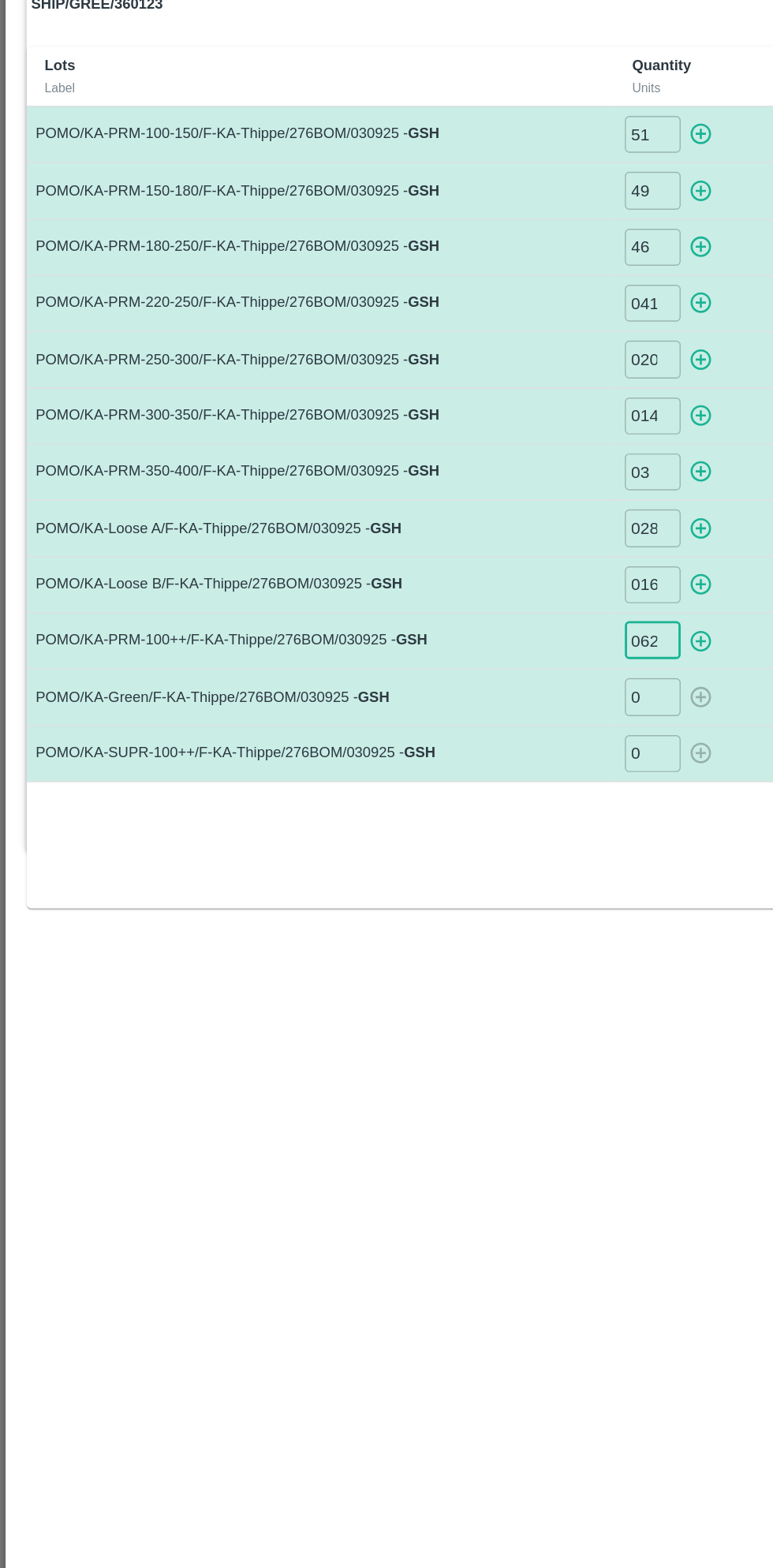
type input "062"
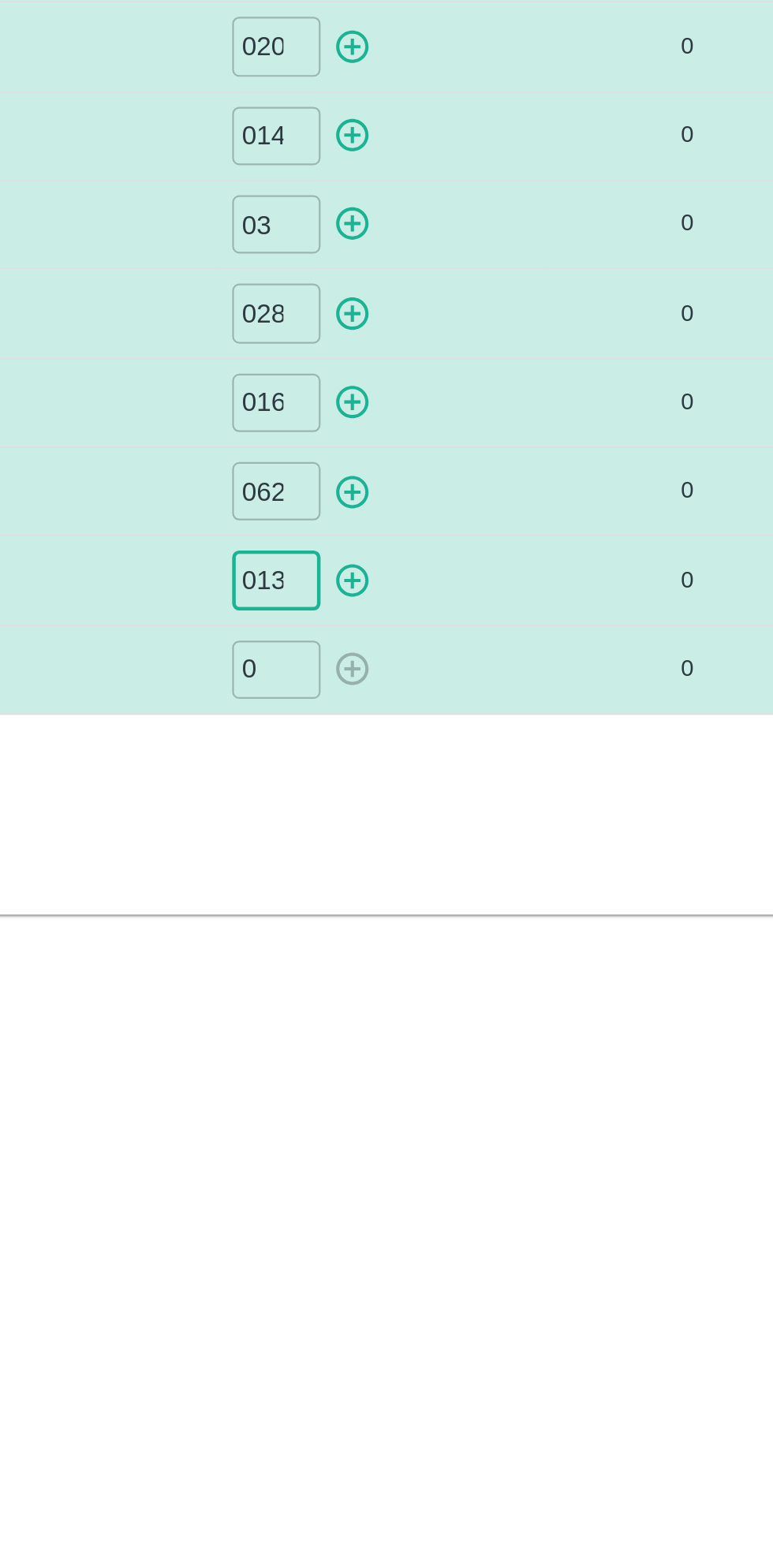
type input "013"
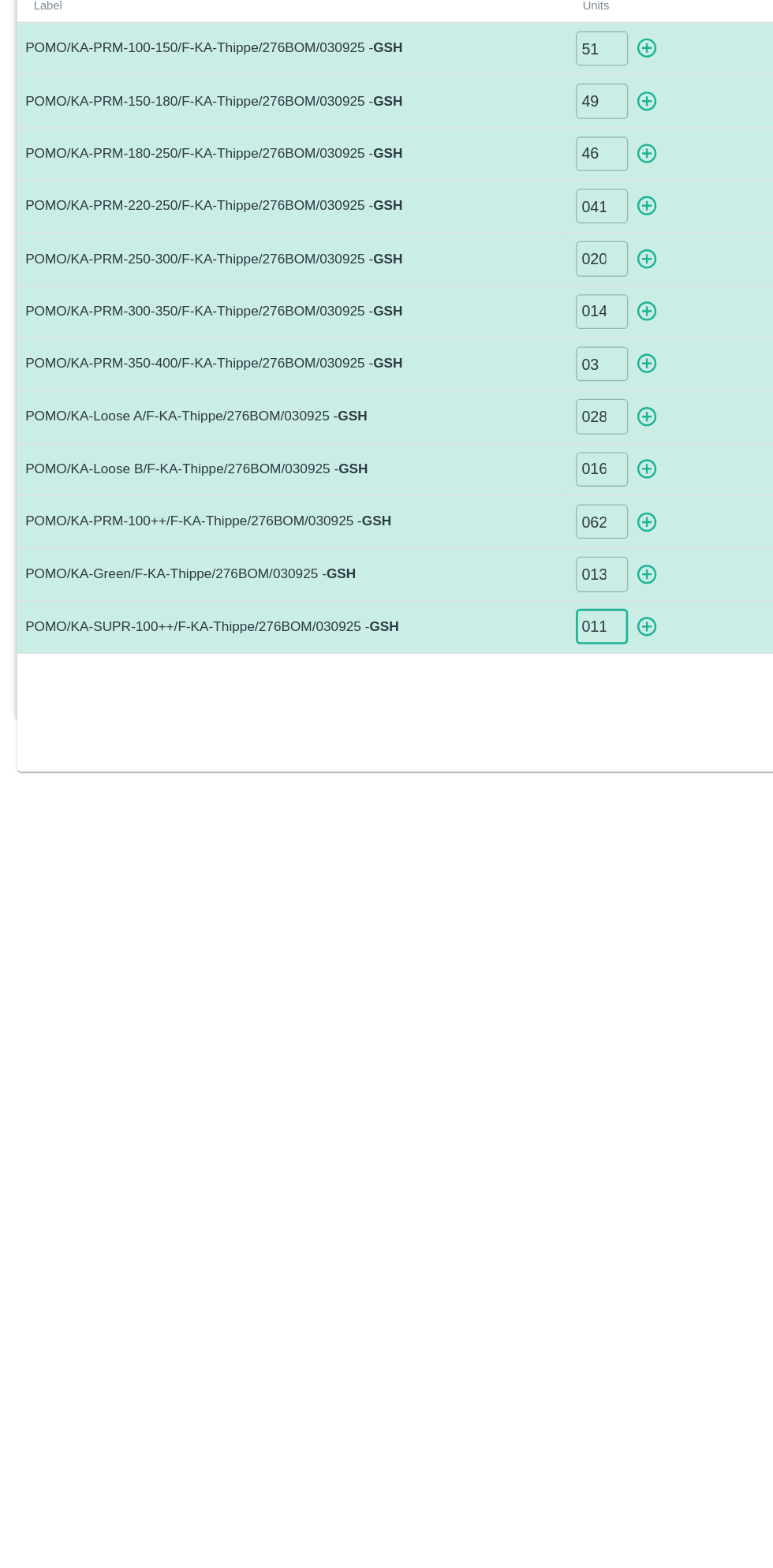
type input "011"
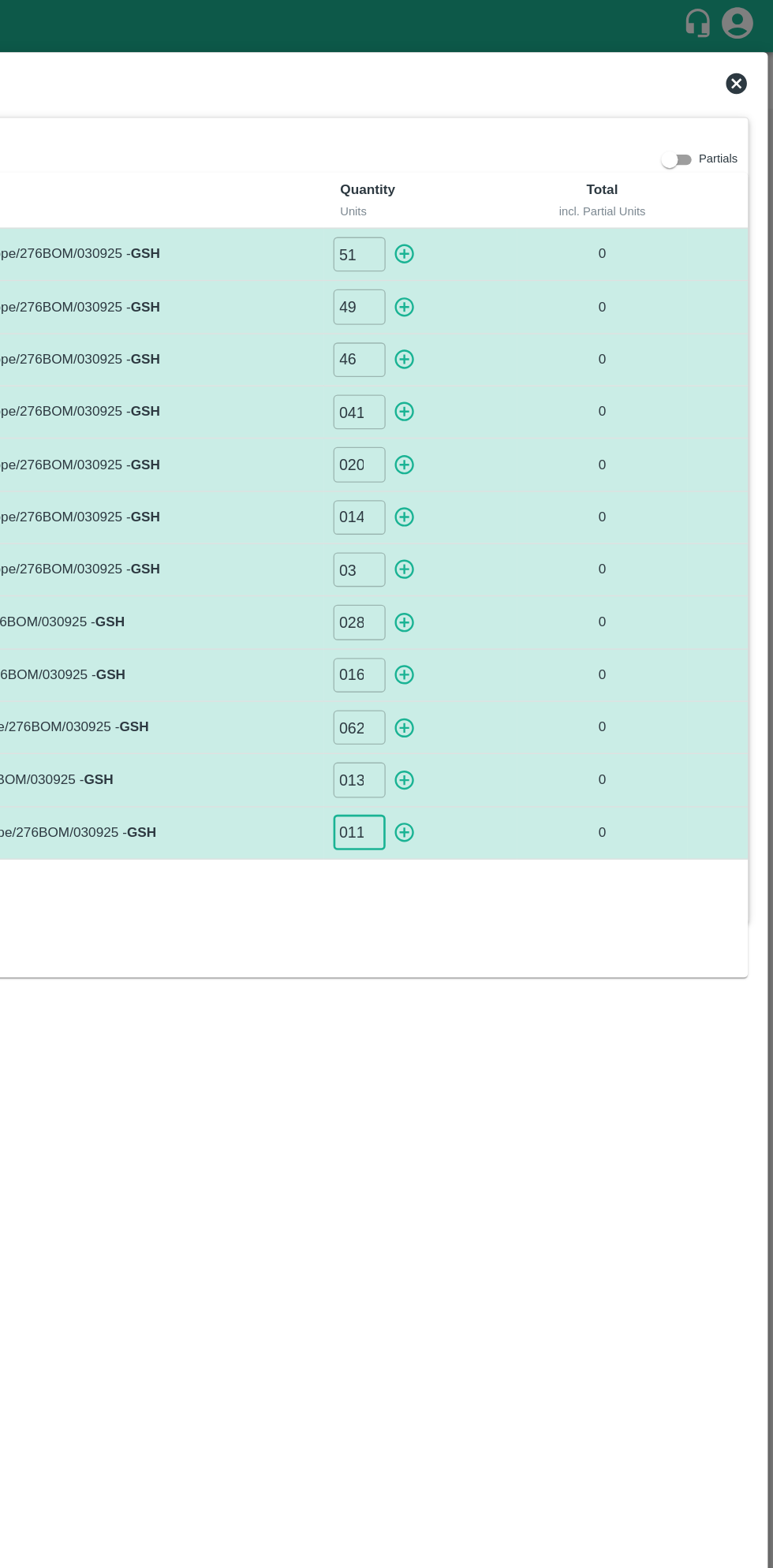
click at [501, 192] on icon "button" at bounding box center [495, 191] width 18 height 18
type input "0"
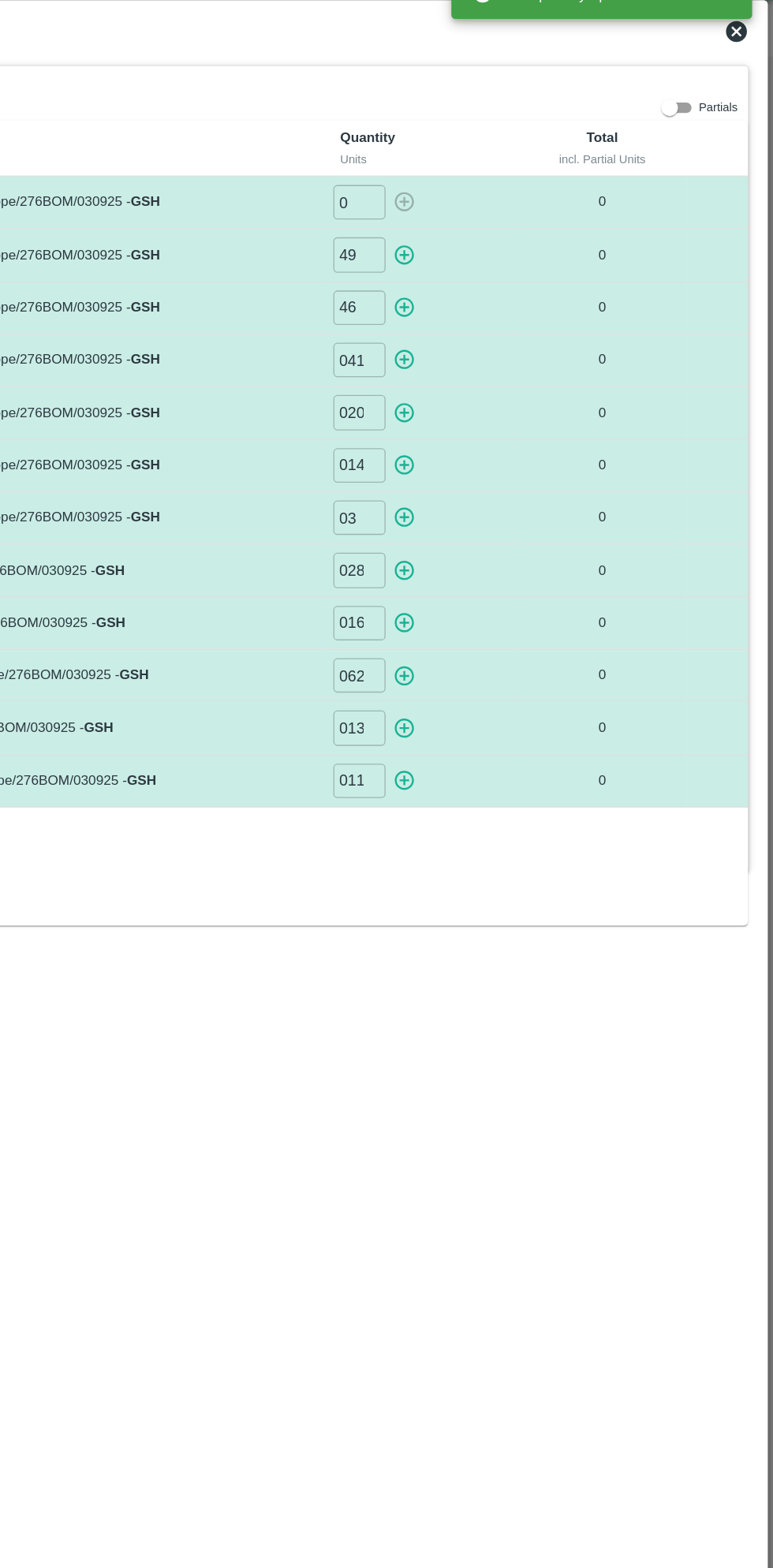
click at [494, 231] on icon "button" at bounding box center [494, 232] width 15 height 15
type input "0"
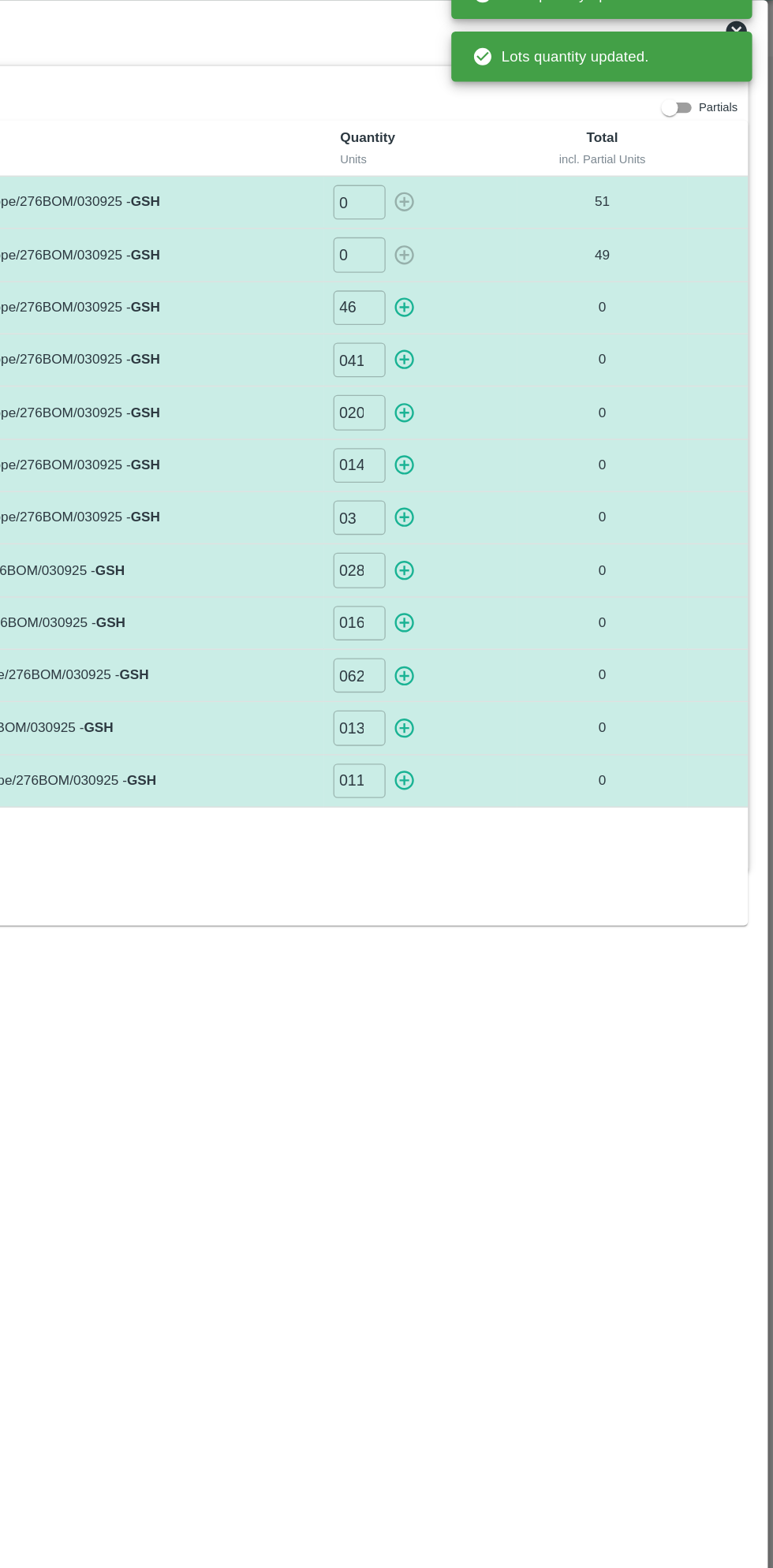
click at [495, 270] on icon "button" at bounding box center [494, 271] width 15 height 15
type input "0"
click at [500, 312] on icon "button" at bounding box center [494, 311] width 15 height 15
type input "0"
click at [501, 347] on icon "button" at bounding box center [495, 351] width 18 height 18
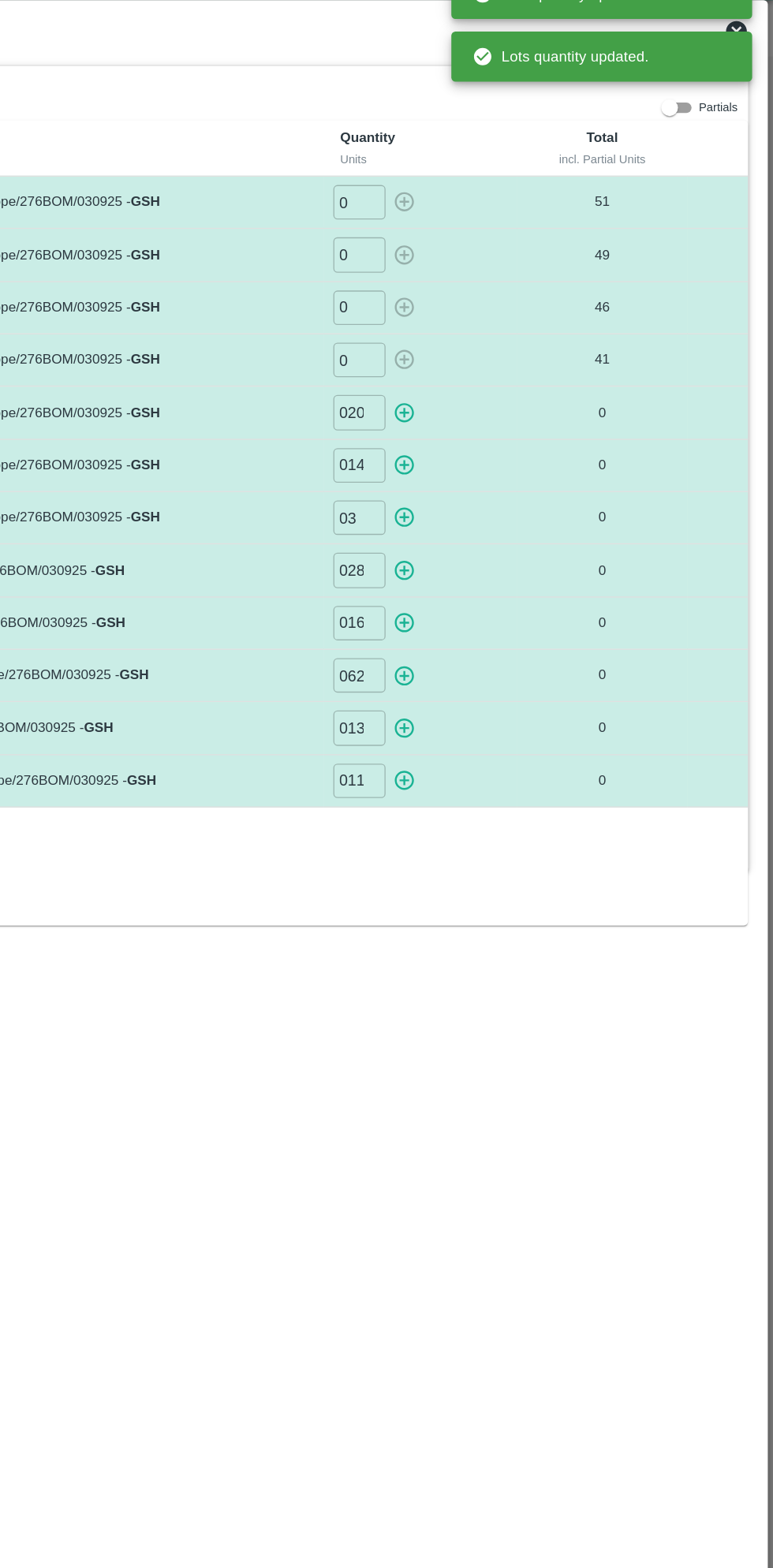
type input "0"
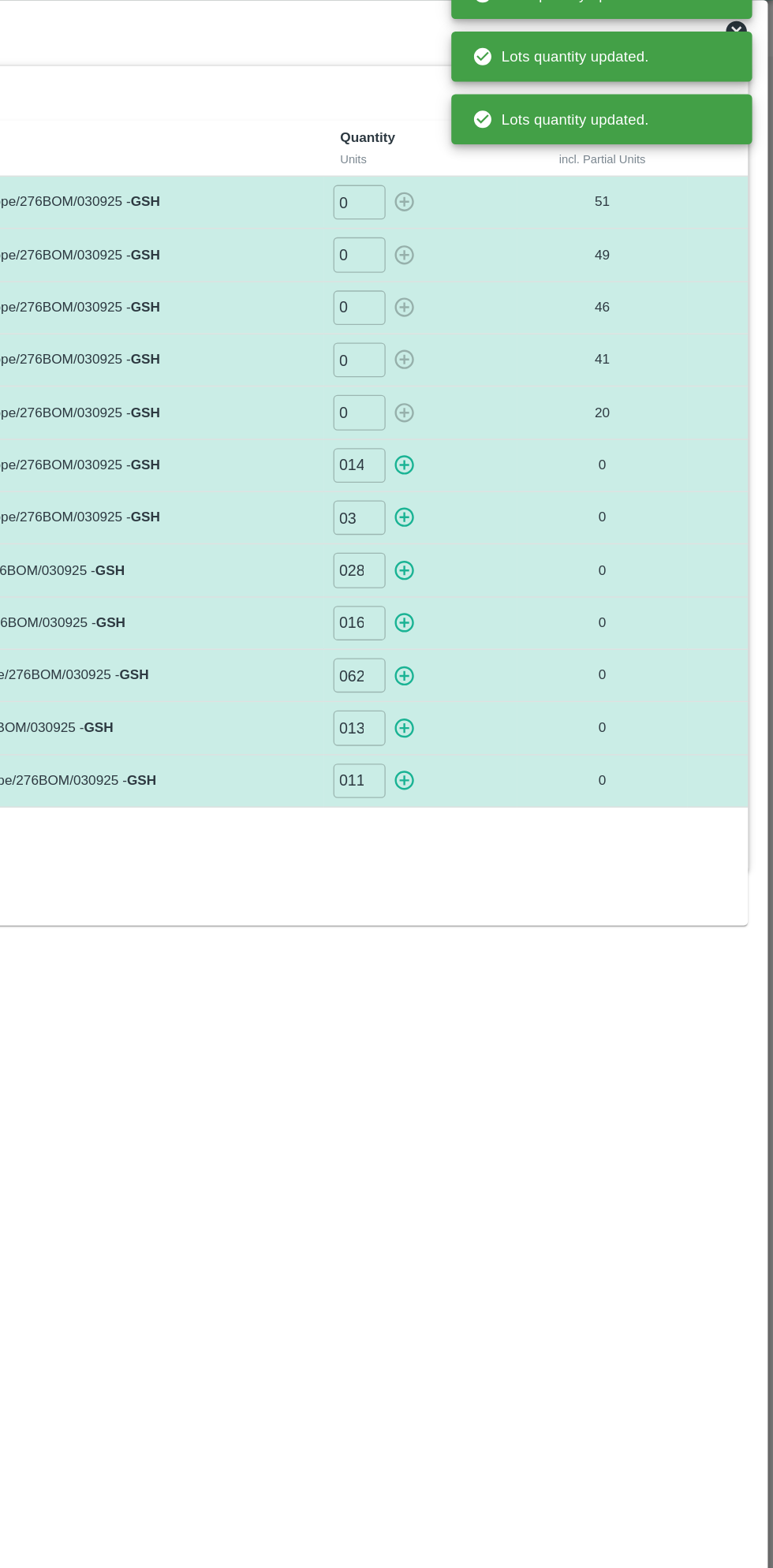
click at [498, 389] on icon "button" at bounding box center [494, 390] width 15 height 15
type input "0"
click at [495, 428] on icon "button" at bounding box center [494, 430] width 15 height 15
type input "0"
click at [495, 467] on icon "button" at bounding box center [494, 470] width 15 height 15
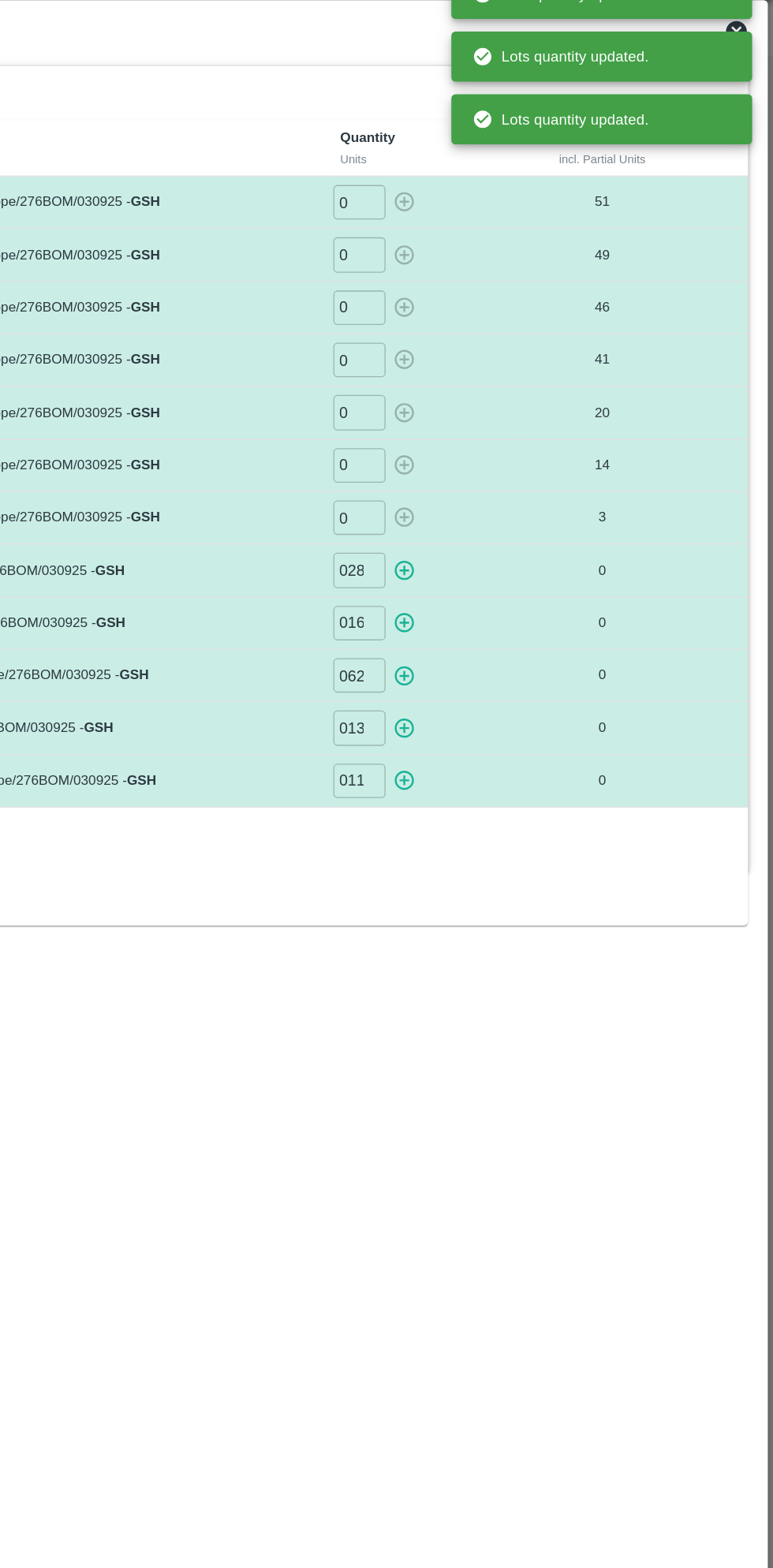
type input "0"
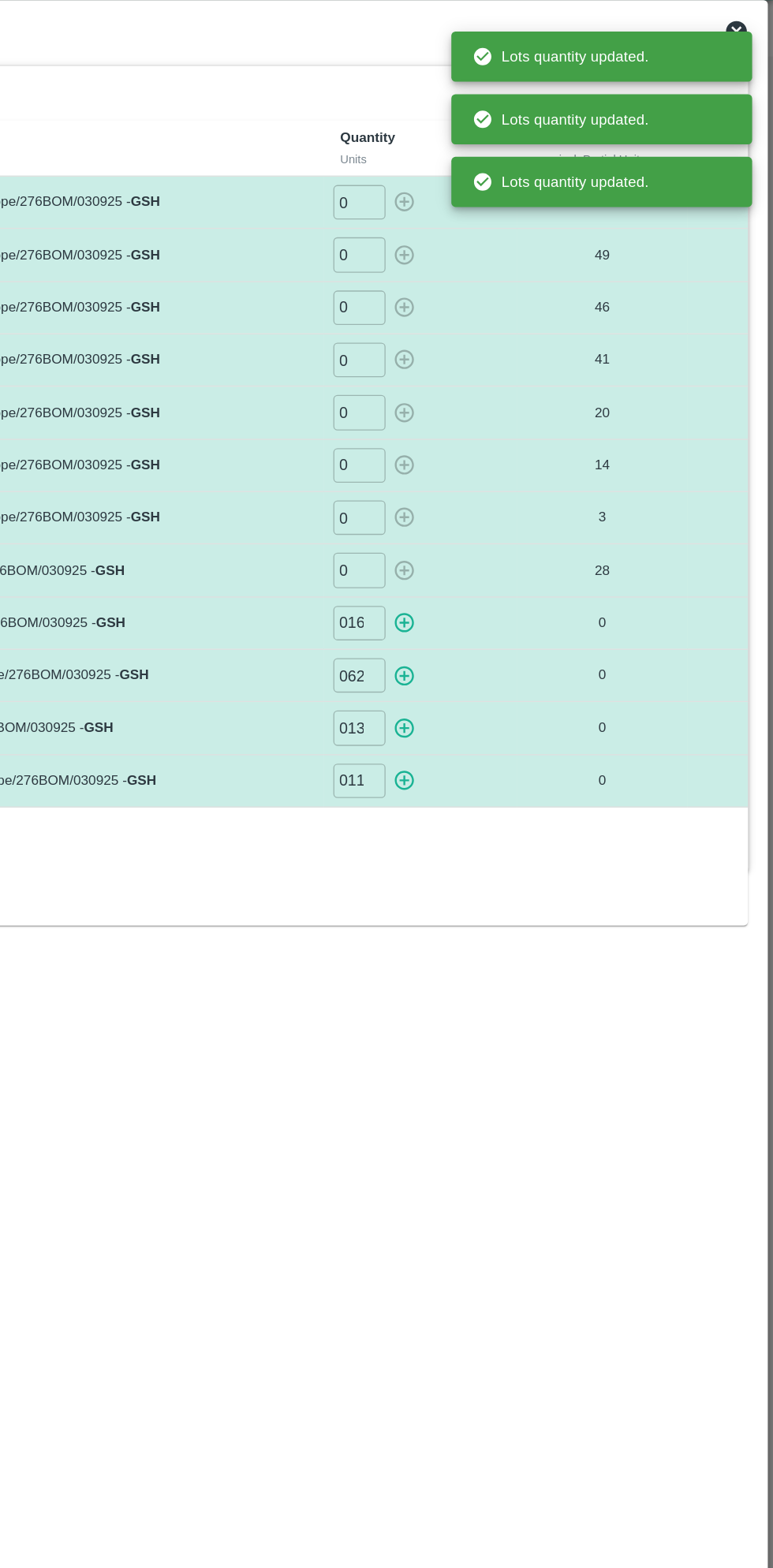
click at [500, 504] on icon "button" at bounding box center [495, 509] width 18 height 18
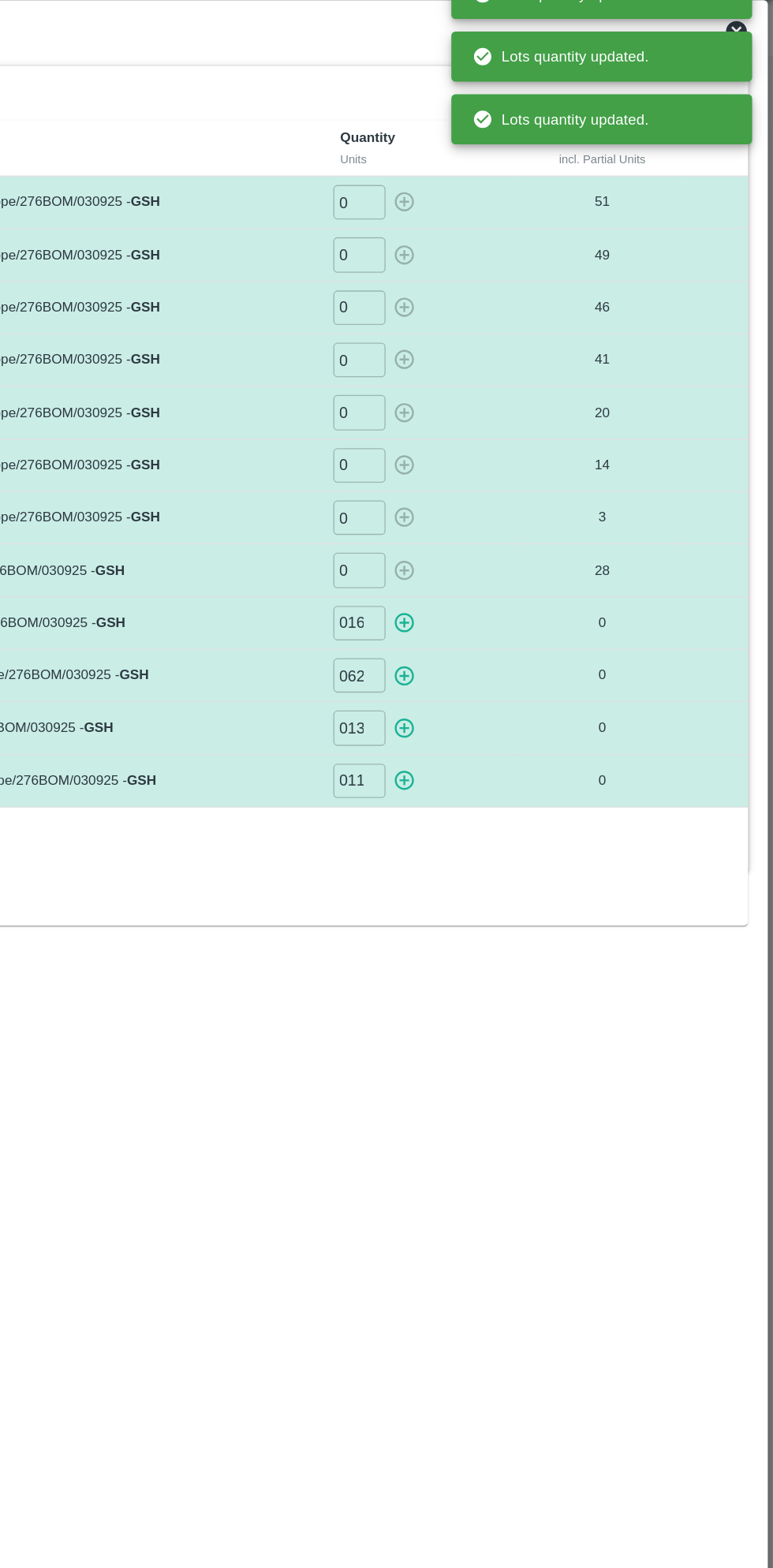
type input "0"
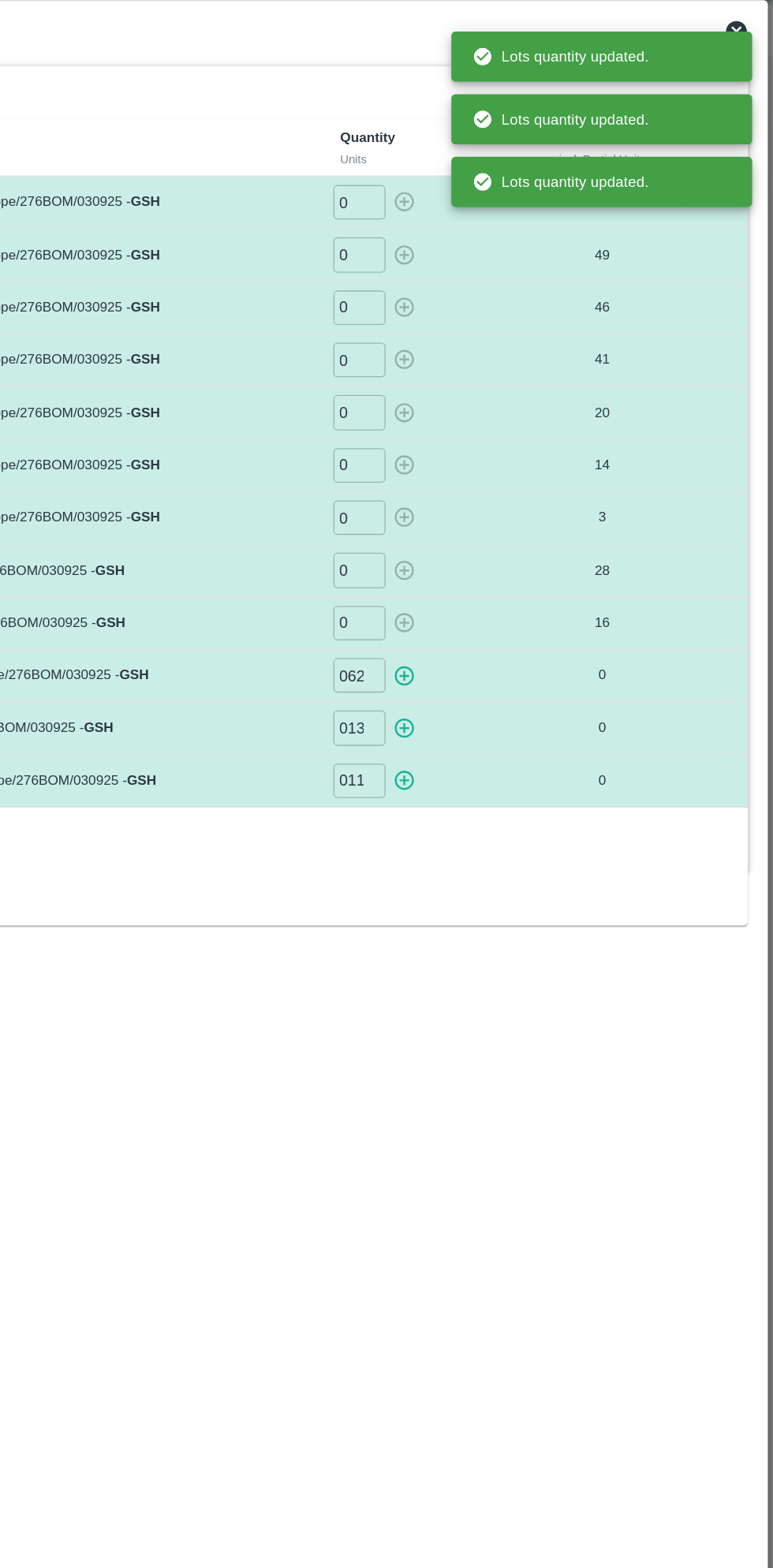
click at [499, 545] on icon "button" at bounding box center [495, 549] width 18 height 18
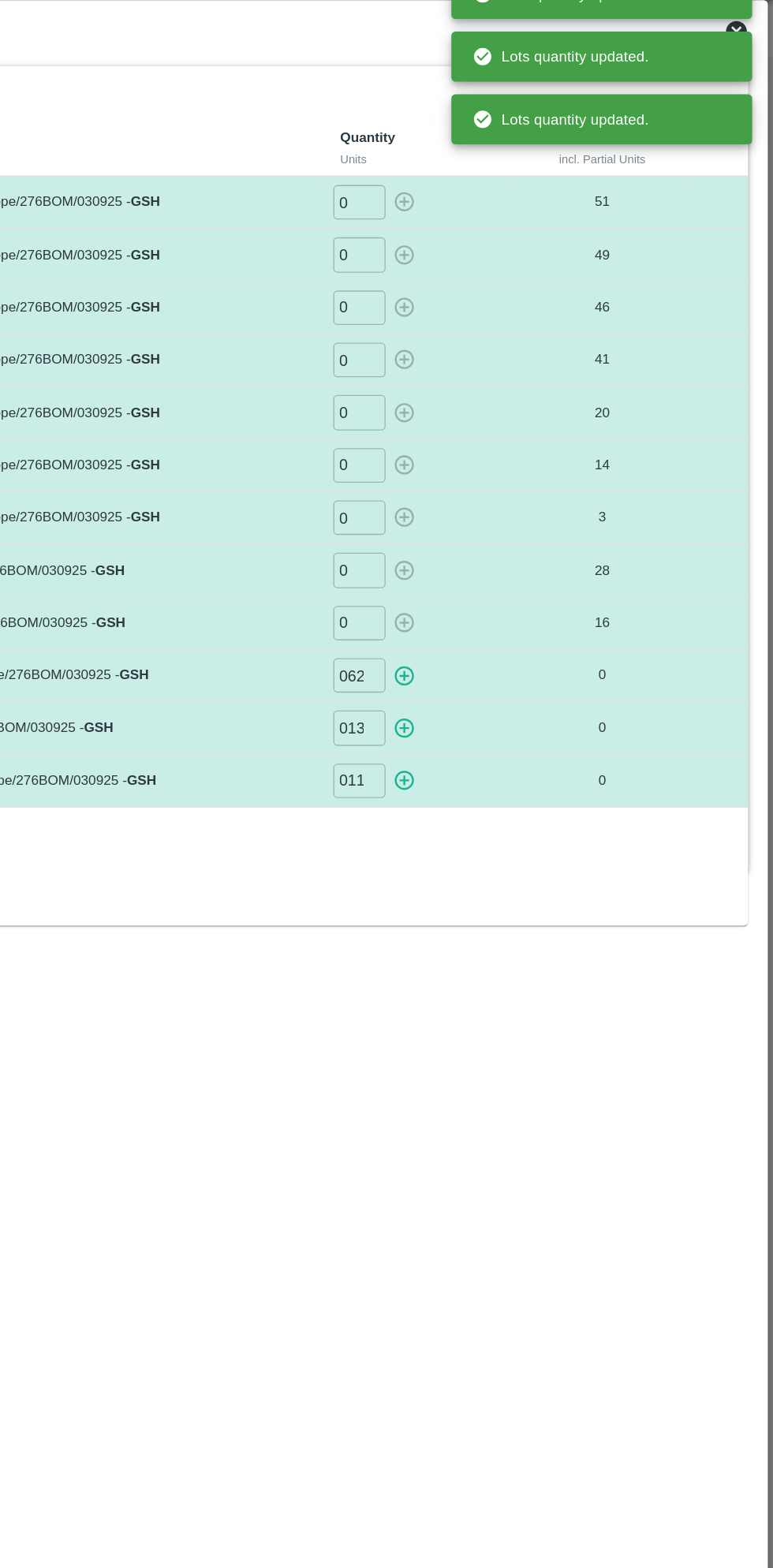
type input "0"
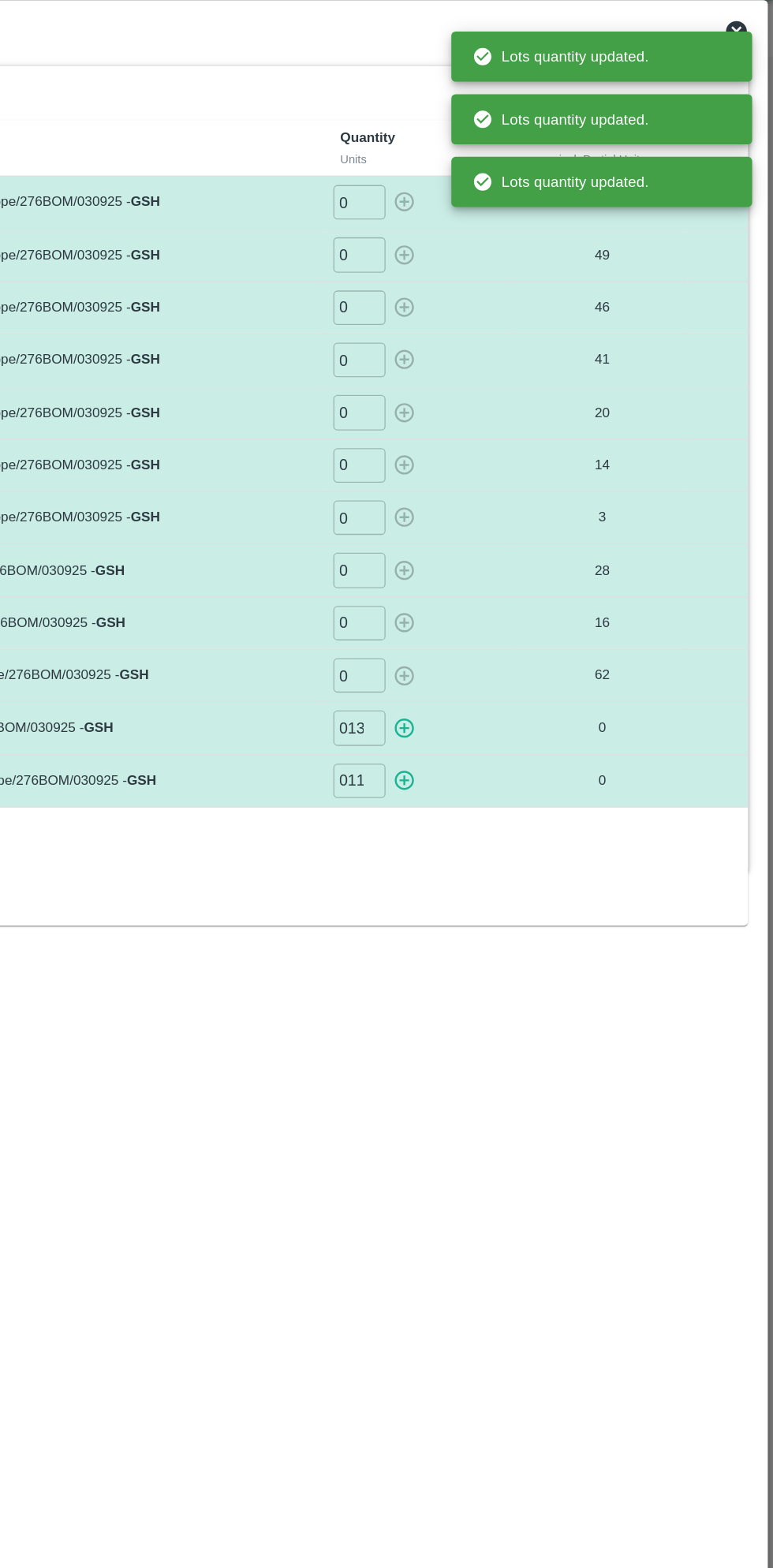
click at [495, 586] on icon "button" at bounding box center [494, 589] width 15 height 15
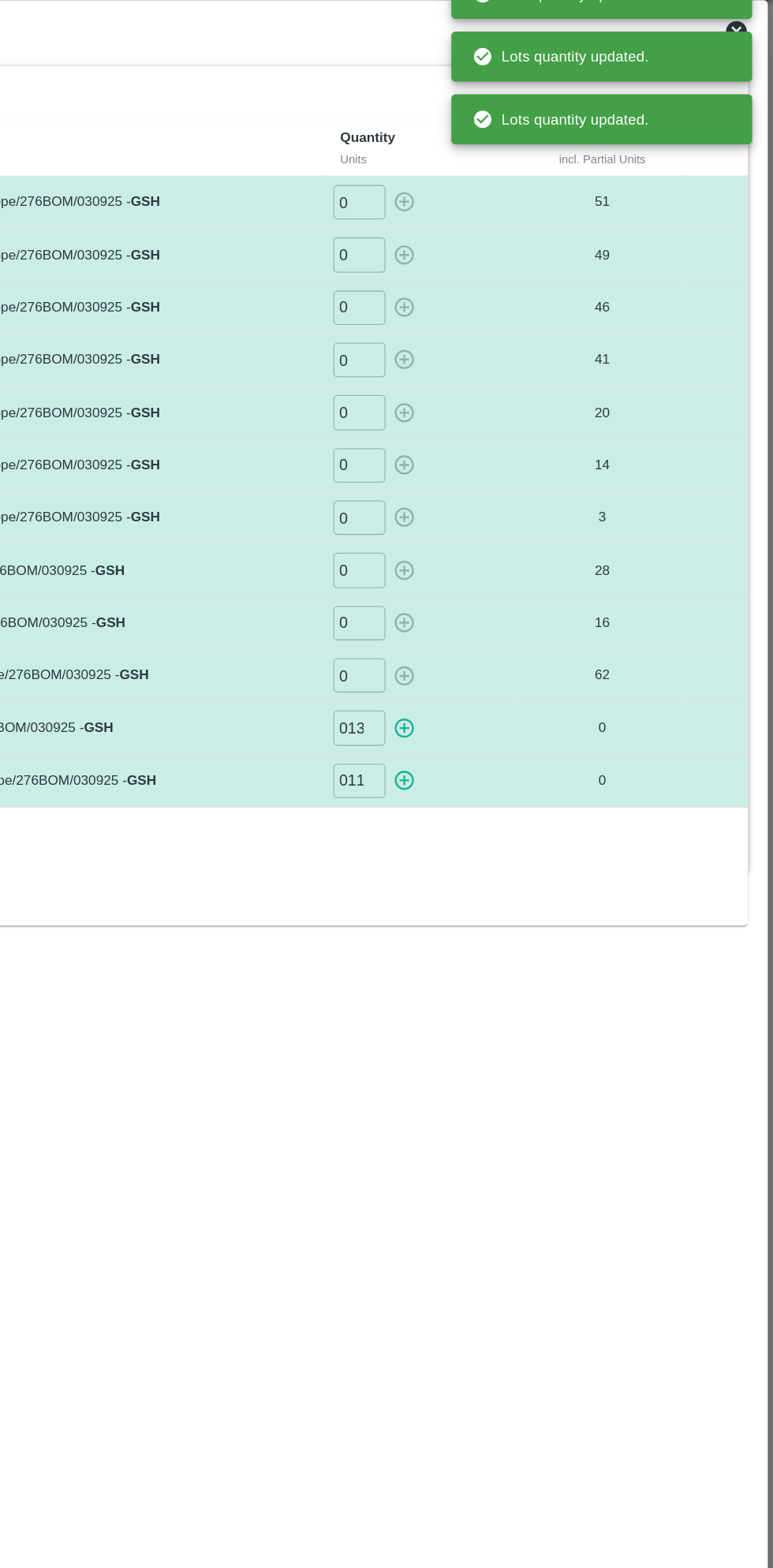
type input "0"
click at [496, 625] on icon "button" at bounding box center [494, 628] width 15 height 15
type input "0"
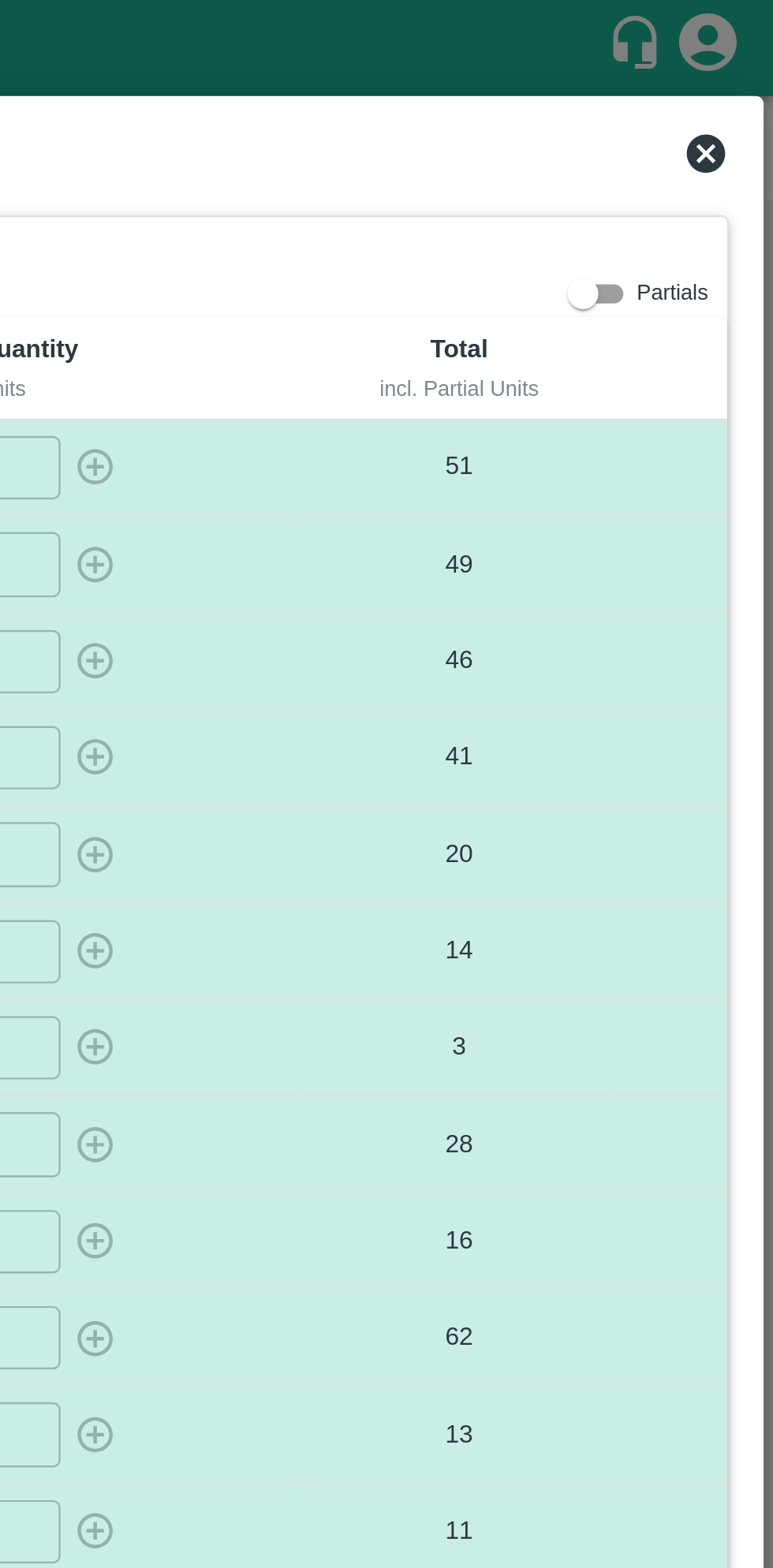
click at [747, 67] on icon at bounding box center [746, 64] width 16 height 16
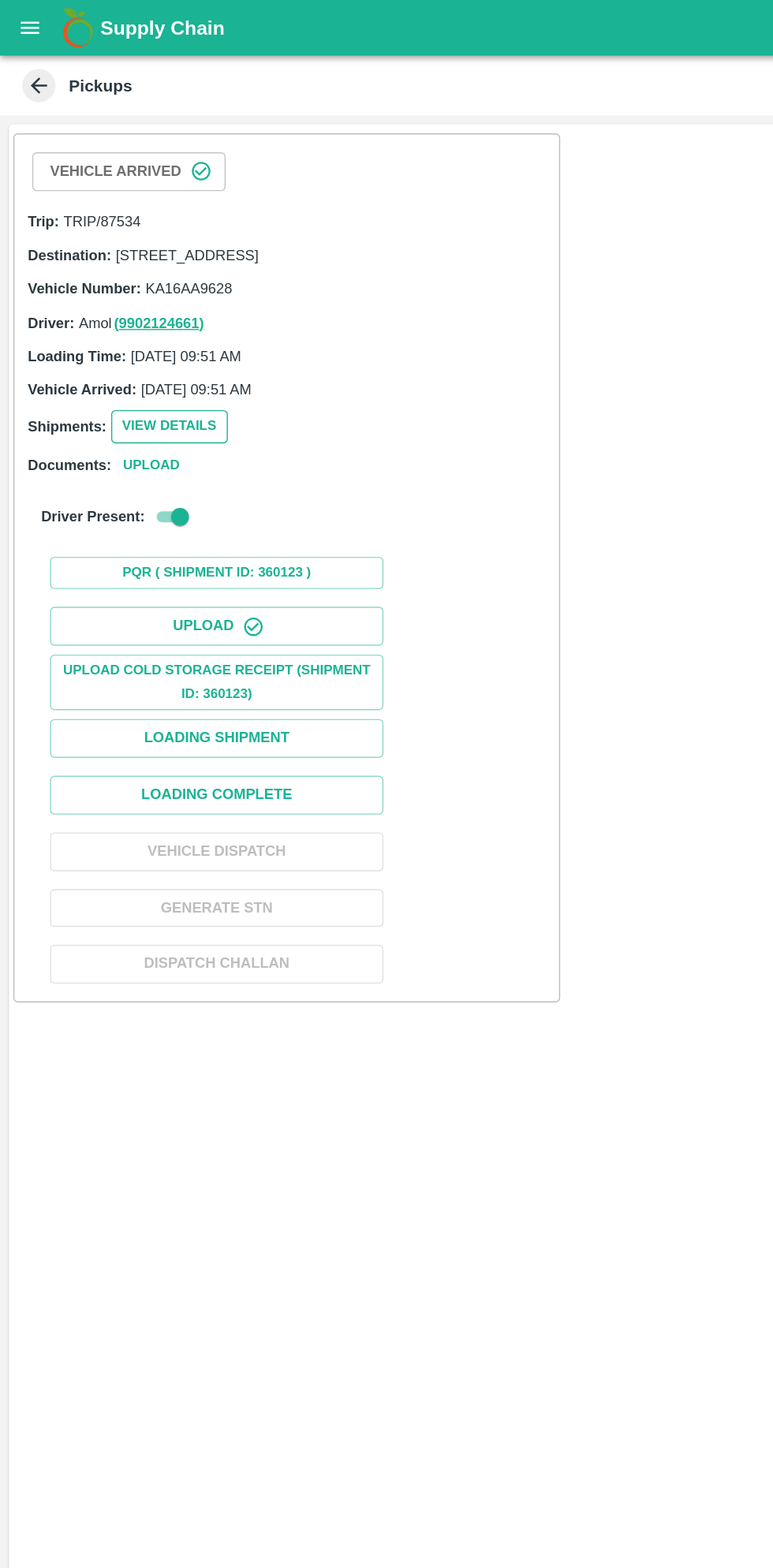
click at [114, 314] on button "View Details" at bounding box center [120, 302] width 83 height 23
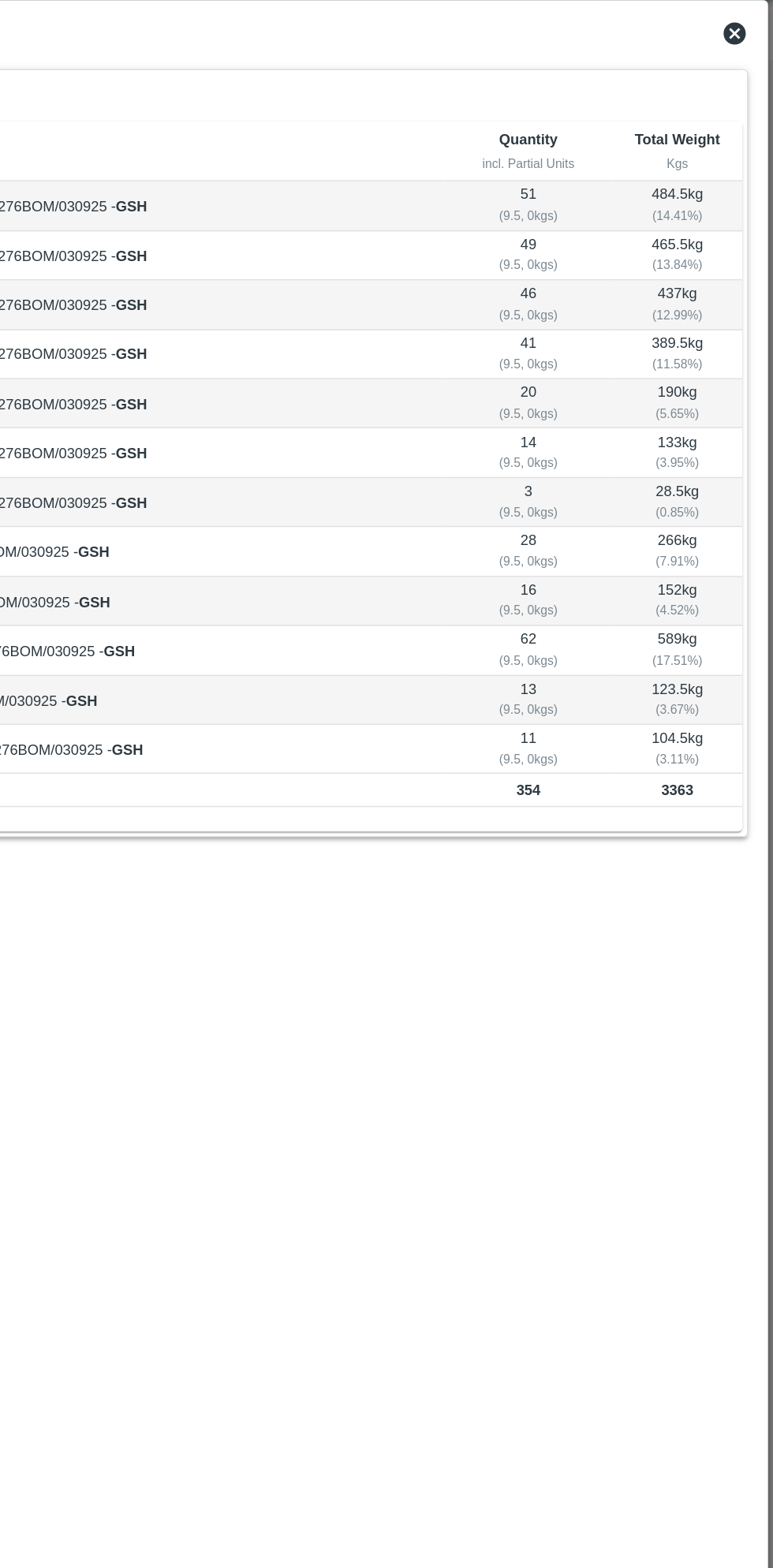
click at [745, 64] on icon at bounding box center [746, 64] width 16 height 16
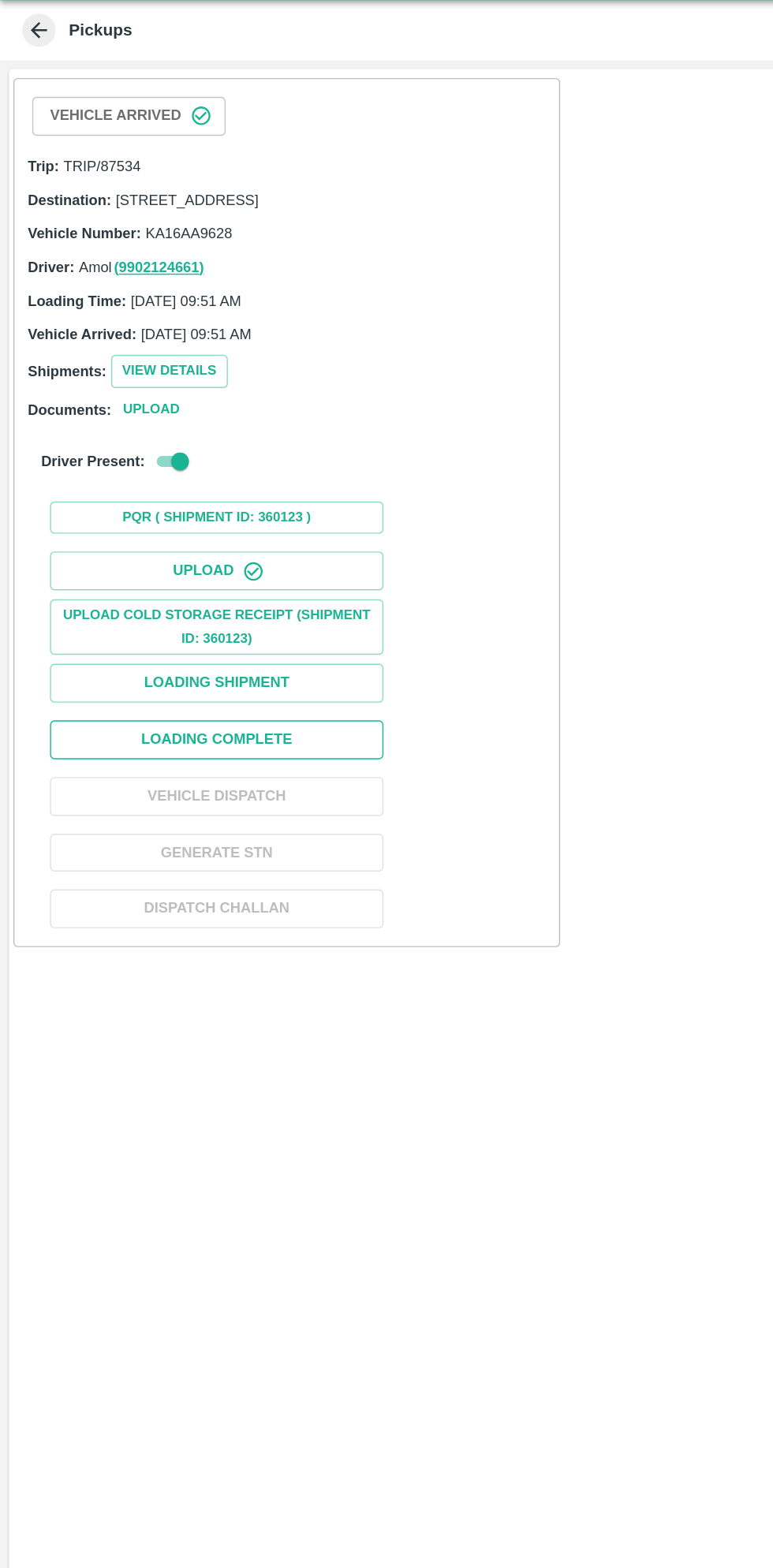
click at [213, 578] on button "Loading Complete" at bounding box center [154, 564] width 236 height 27
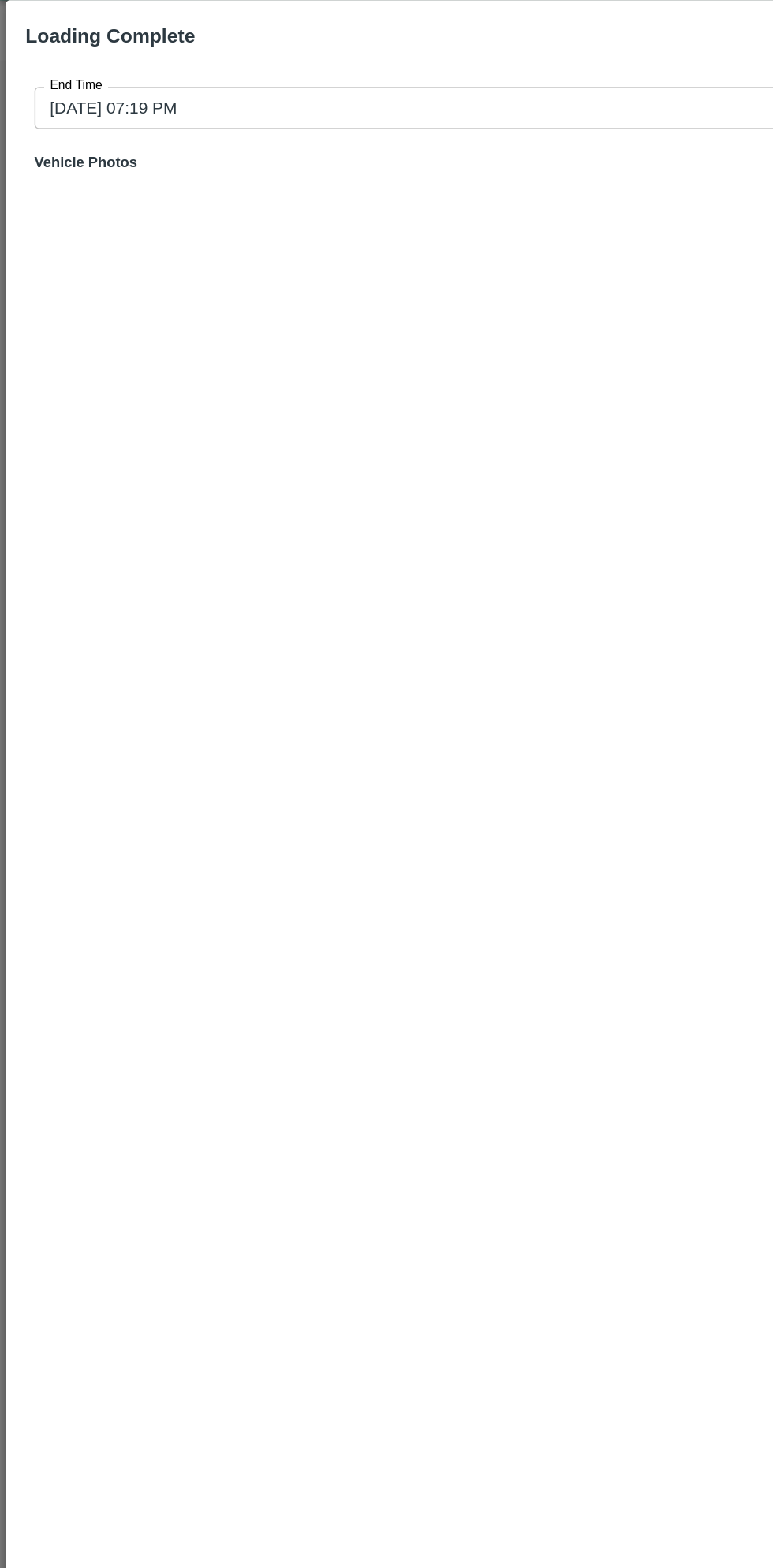
click at [312, 120] on input "07/09/2025 07:19 PM" at bounding box center [380, 115] width 713 height 30
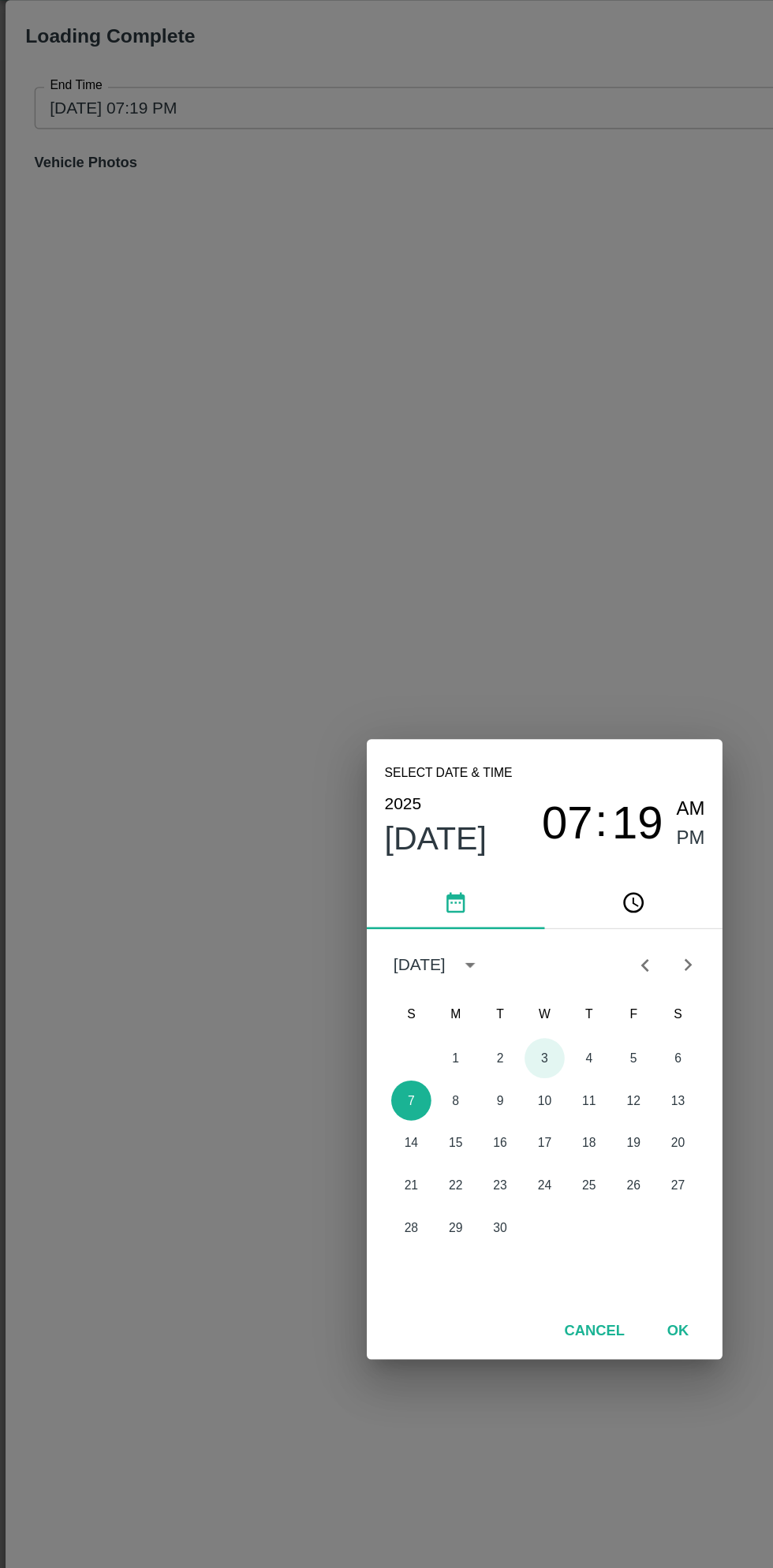
click at [385, 790] on button "3" at bounding box center [386, 790] width 28 height 28
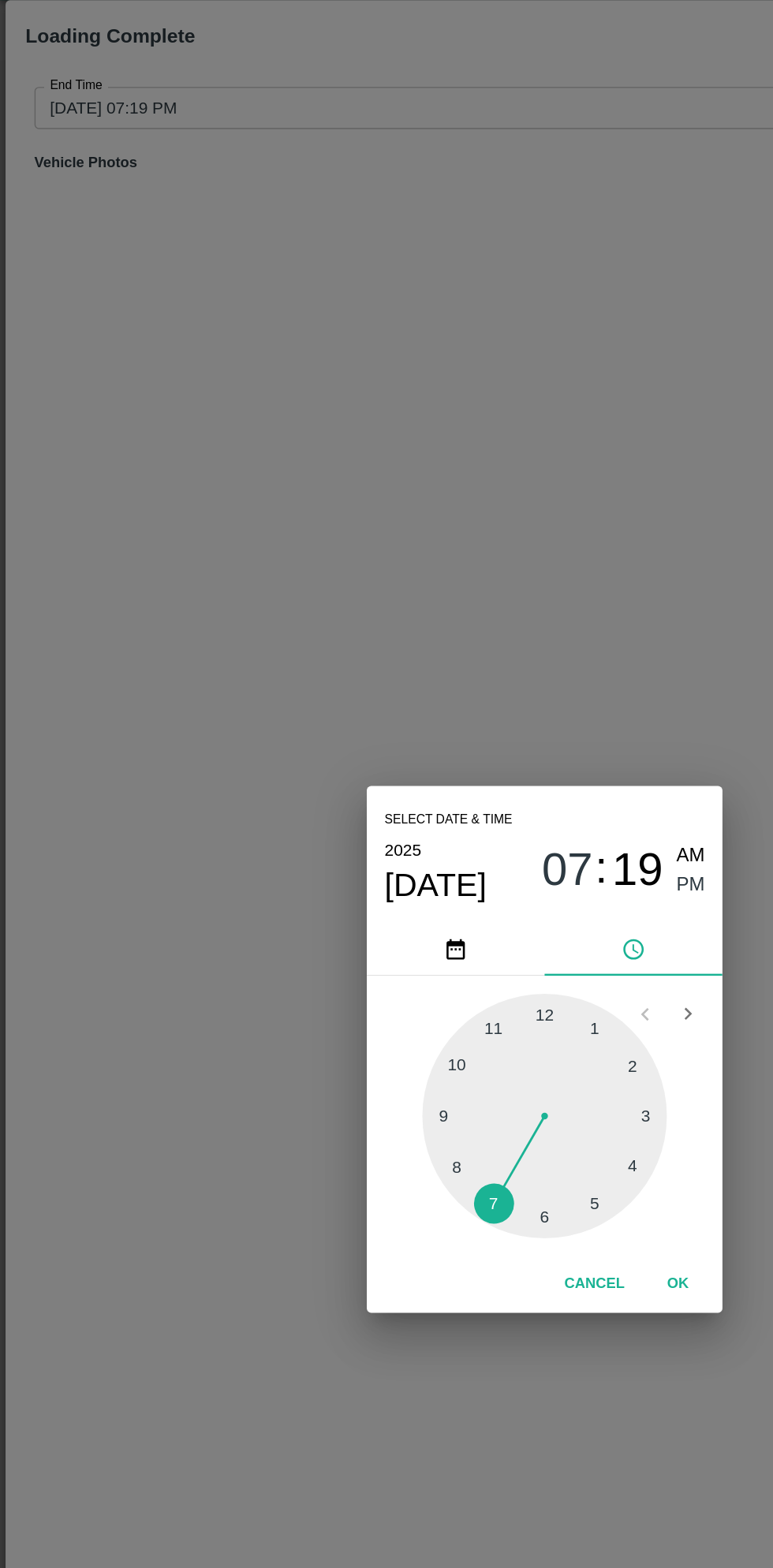
click at [491, 669] on span "PM" at bounding box center [490, 668] width 20 height 21
click at [450, 869] on div at bounding box center [386, 831] width 174 height 174
click at [475, 950] on button "OK" at bounding box center [481, 951] width 51 height 27
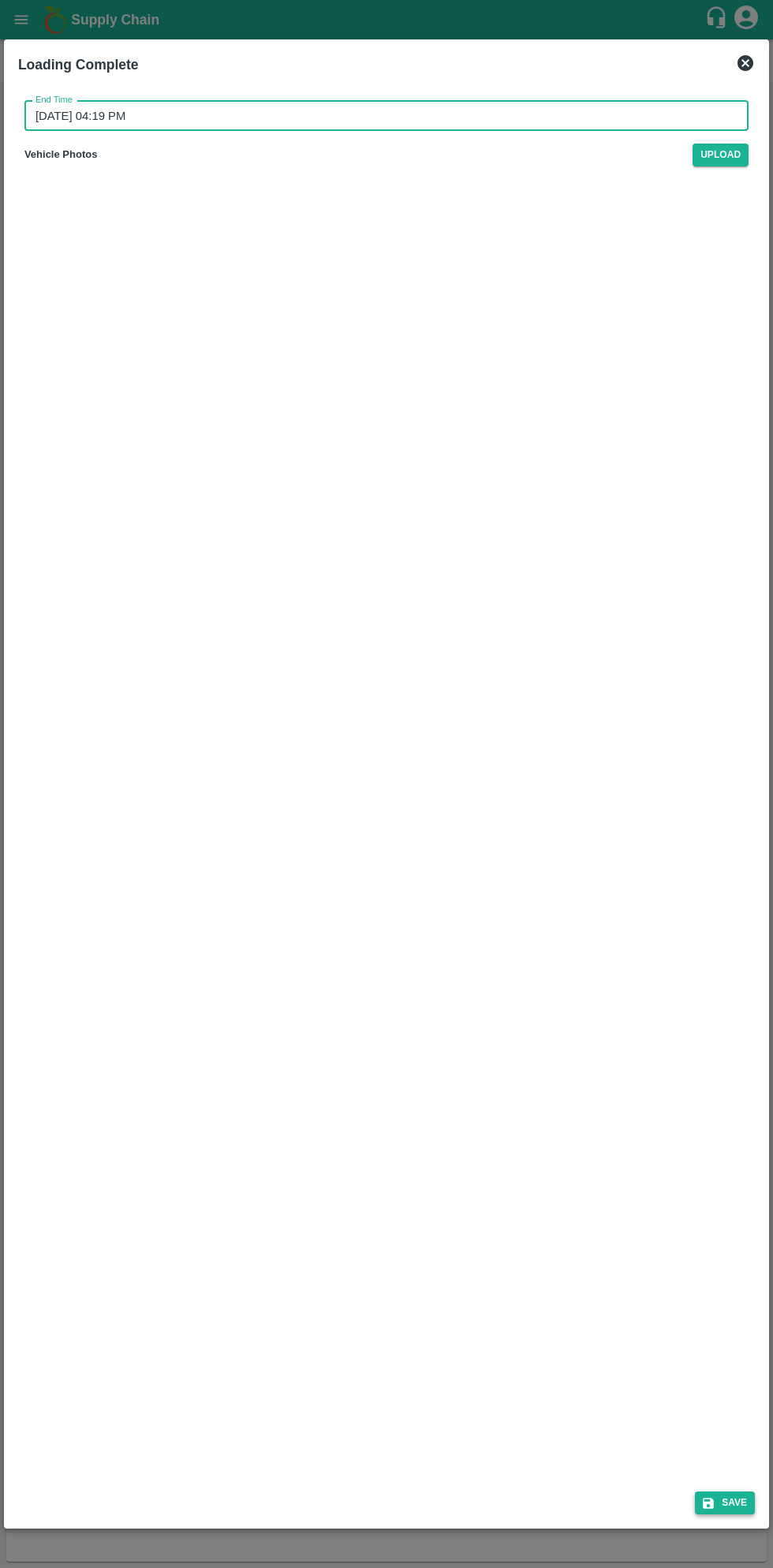
click at [735, 1502] on button "Save" at bounding box center [725, 1503] width 60 height 23
type input "07/09/2025 07:20 PM"
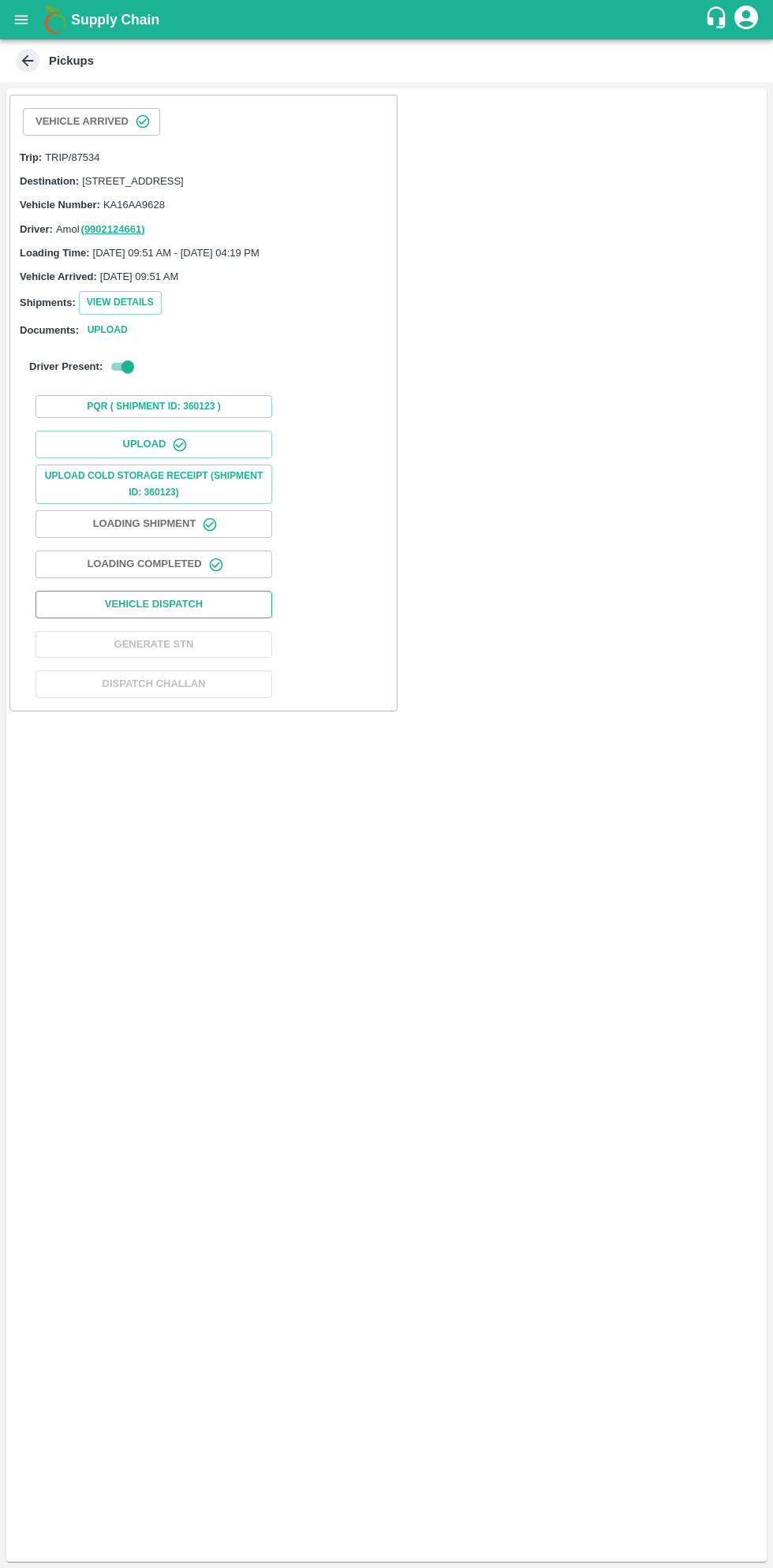
click at [216, 616] on button "Vehicle Dispatch" at bounding box center [154, 604] width 236 height 27
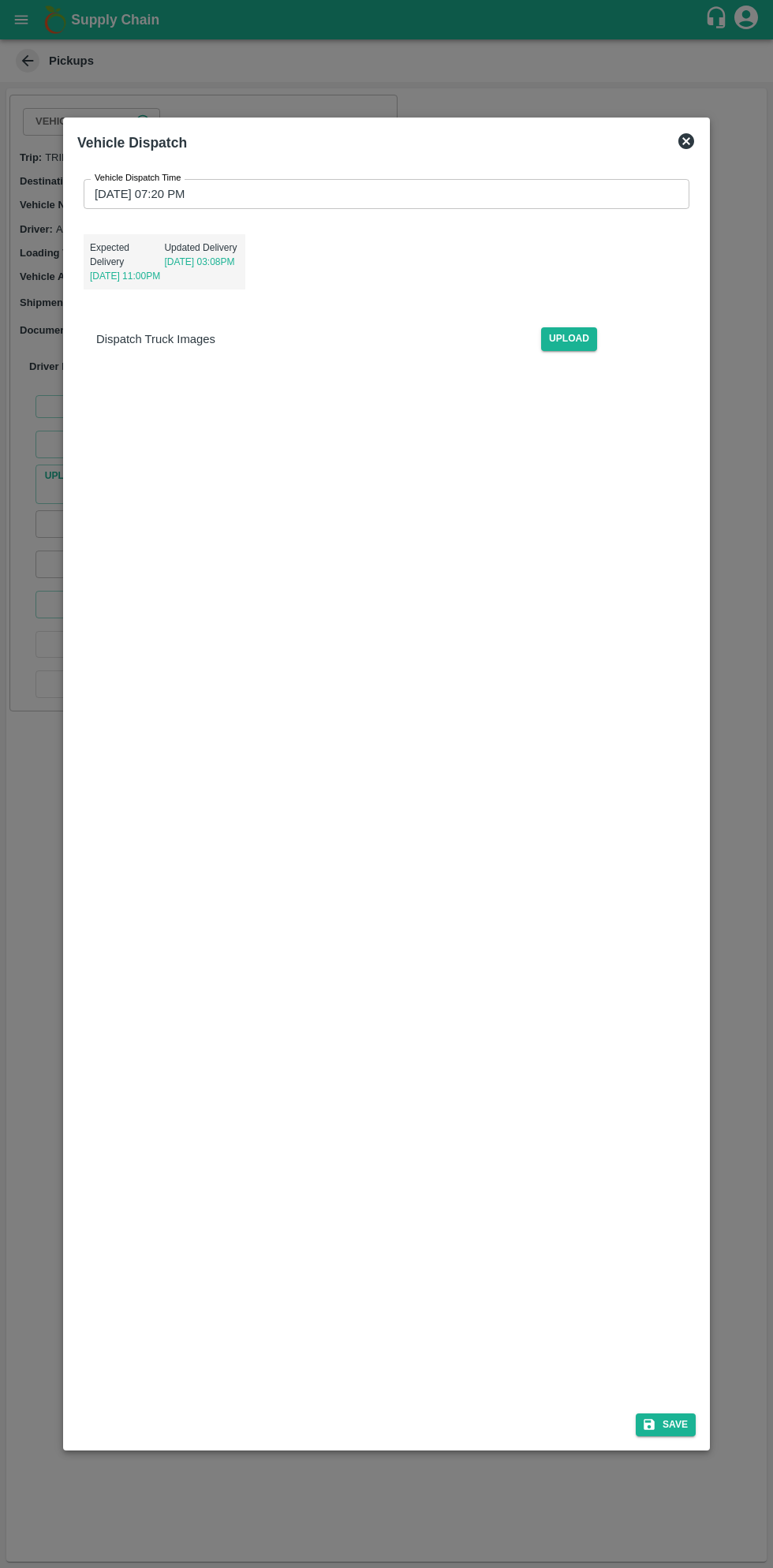
click at [537, 194] on input "07/09/2025 07:20 PM" at bounding box center [380, 194] width 594 height 30
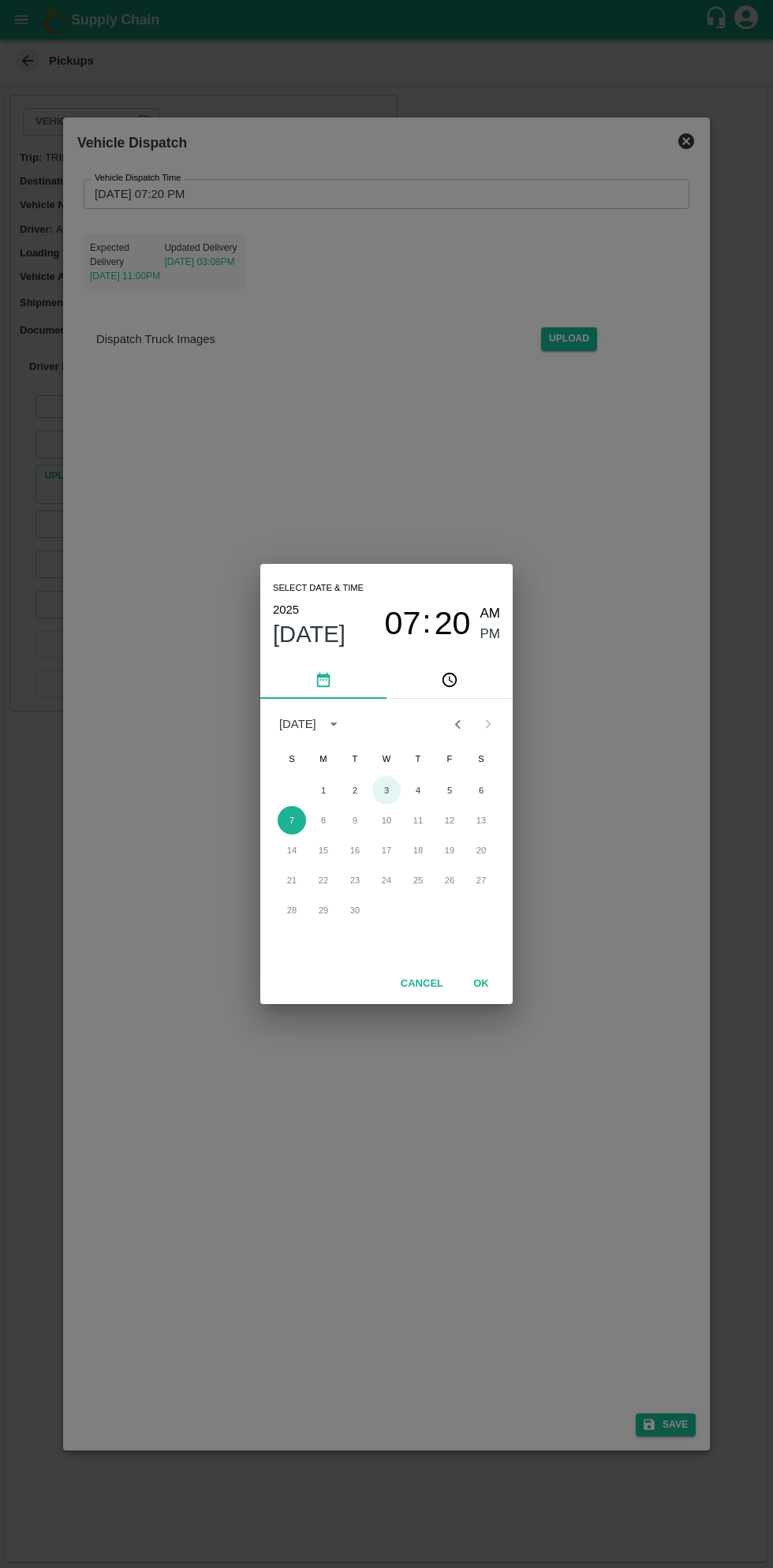
click at [386, 788] on button "3" at bounding box center [386, 790] width 28 height 28
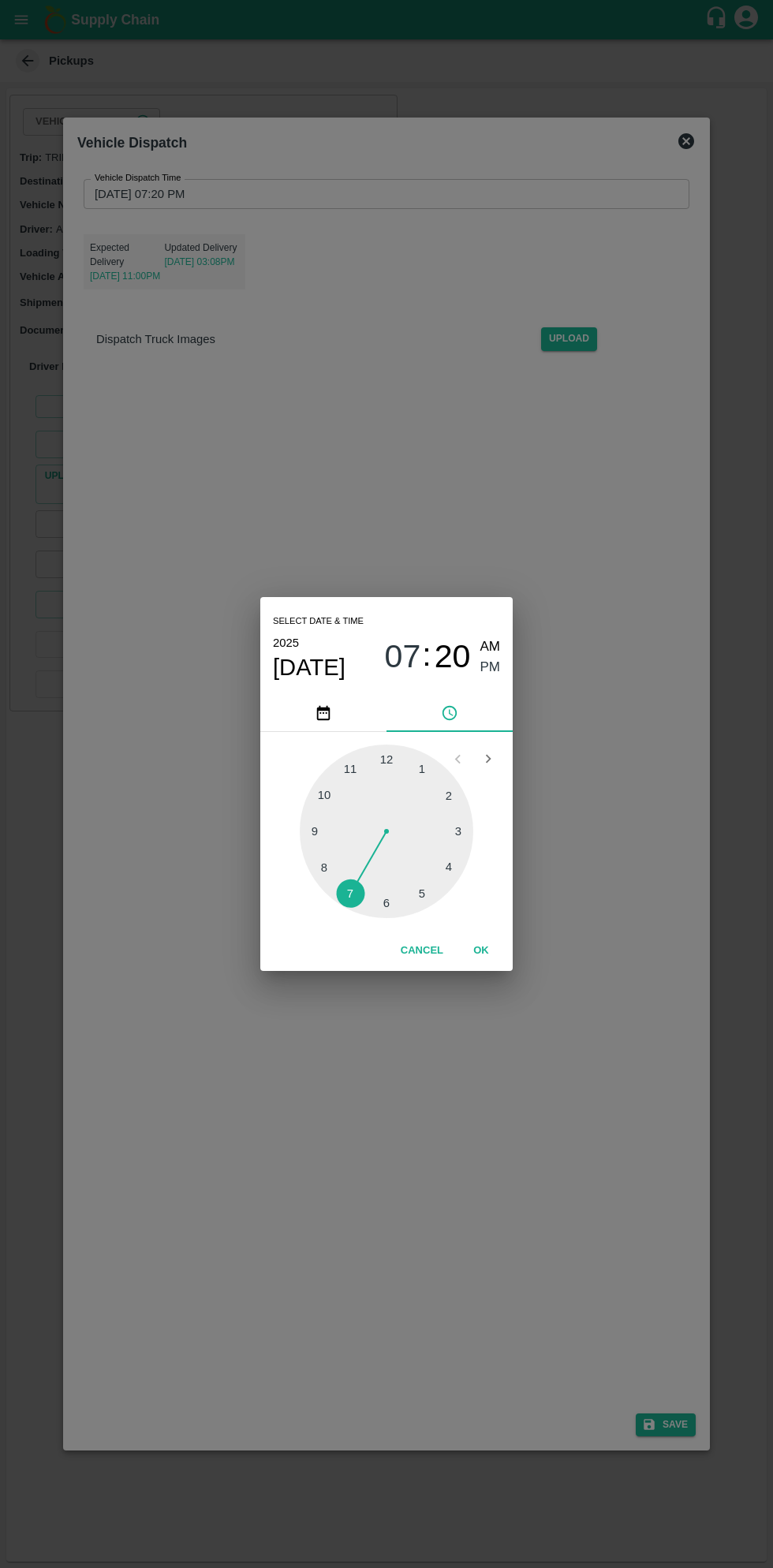
click at [417, 899] on div at bounding box center [386, 831] width 174 height 174
type input "03/09/2025 05:20 PM"
click at [489, 672] on span "PM" at bounding box center [490, 668] width 20 height 21
click at [499, 939] on button "OK" at bounding box center [481, 951] width 51 height 27
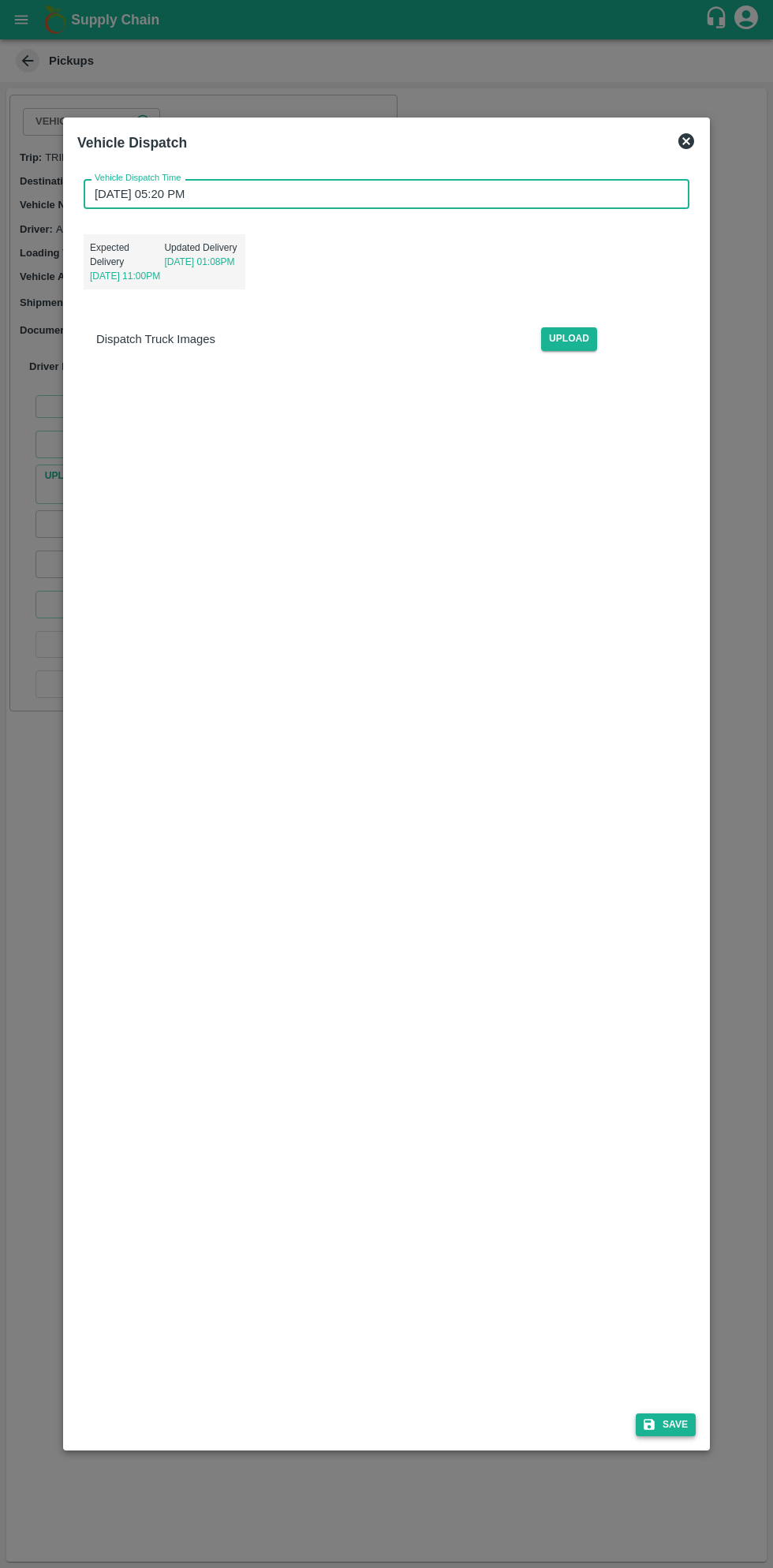
click at [678, 1420] on button "Save" at bounding box center [665, 1425] width 60 height 23
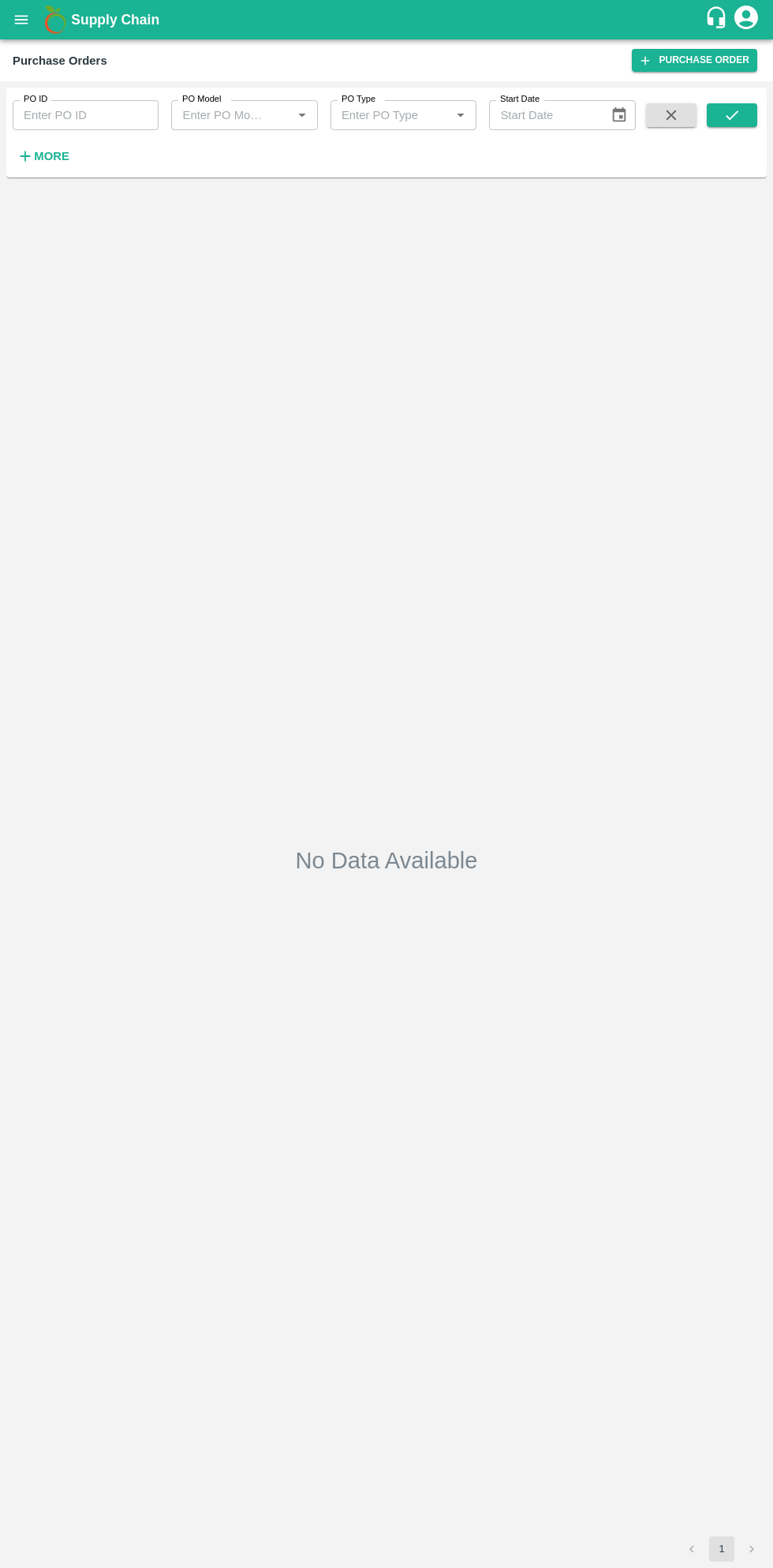
click at [60, 162] on strong "More" at bounding box center [51, 156] width 35 height 13
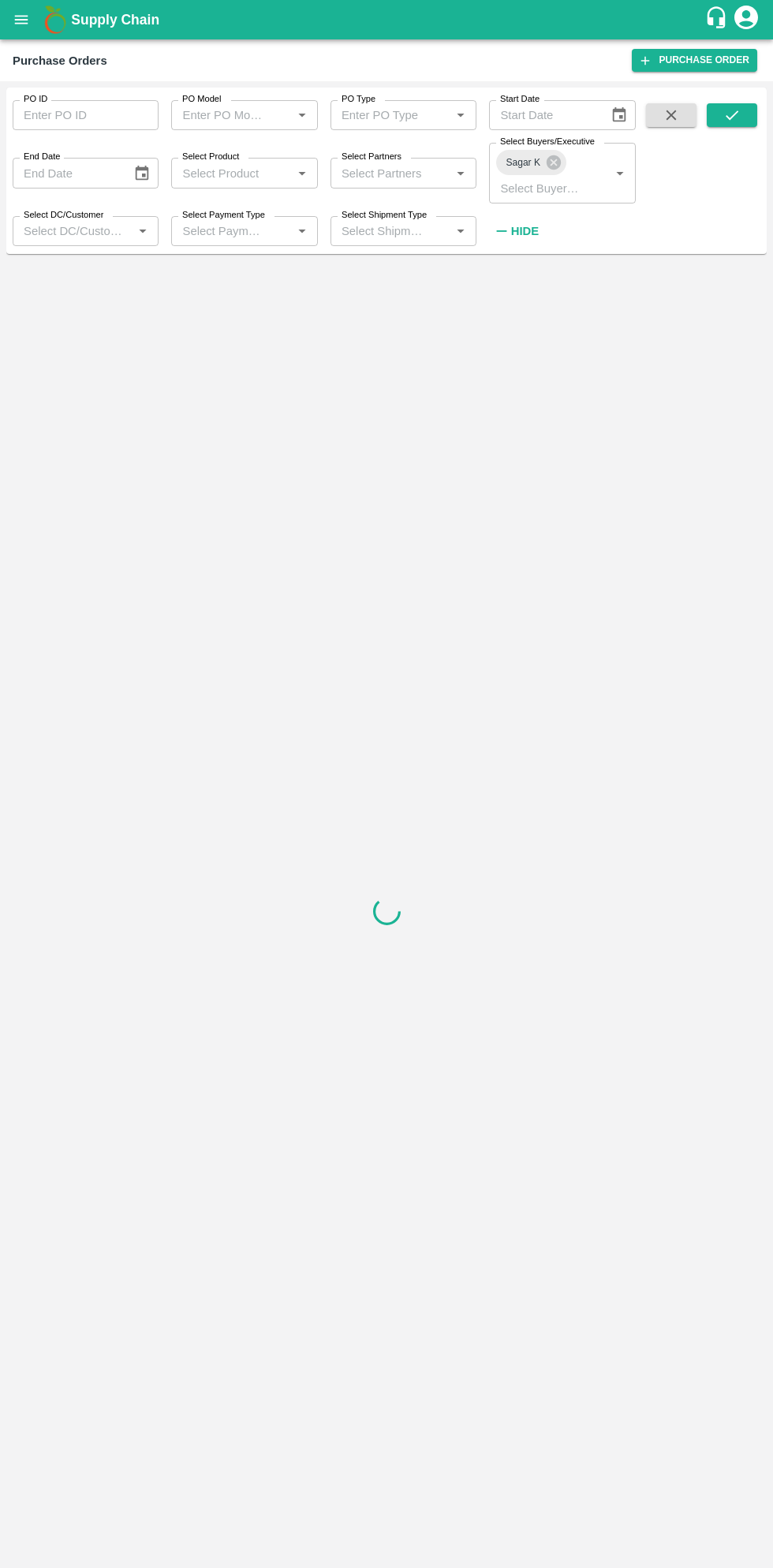
click at [560, 187] on input "Select Buyers/Executive" at bounding box center [539, 187] width 90 height 20
click at [730, 118] on icon "submit" at bounding box center [732, 115] width 13 height 10
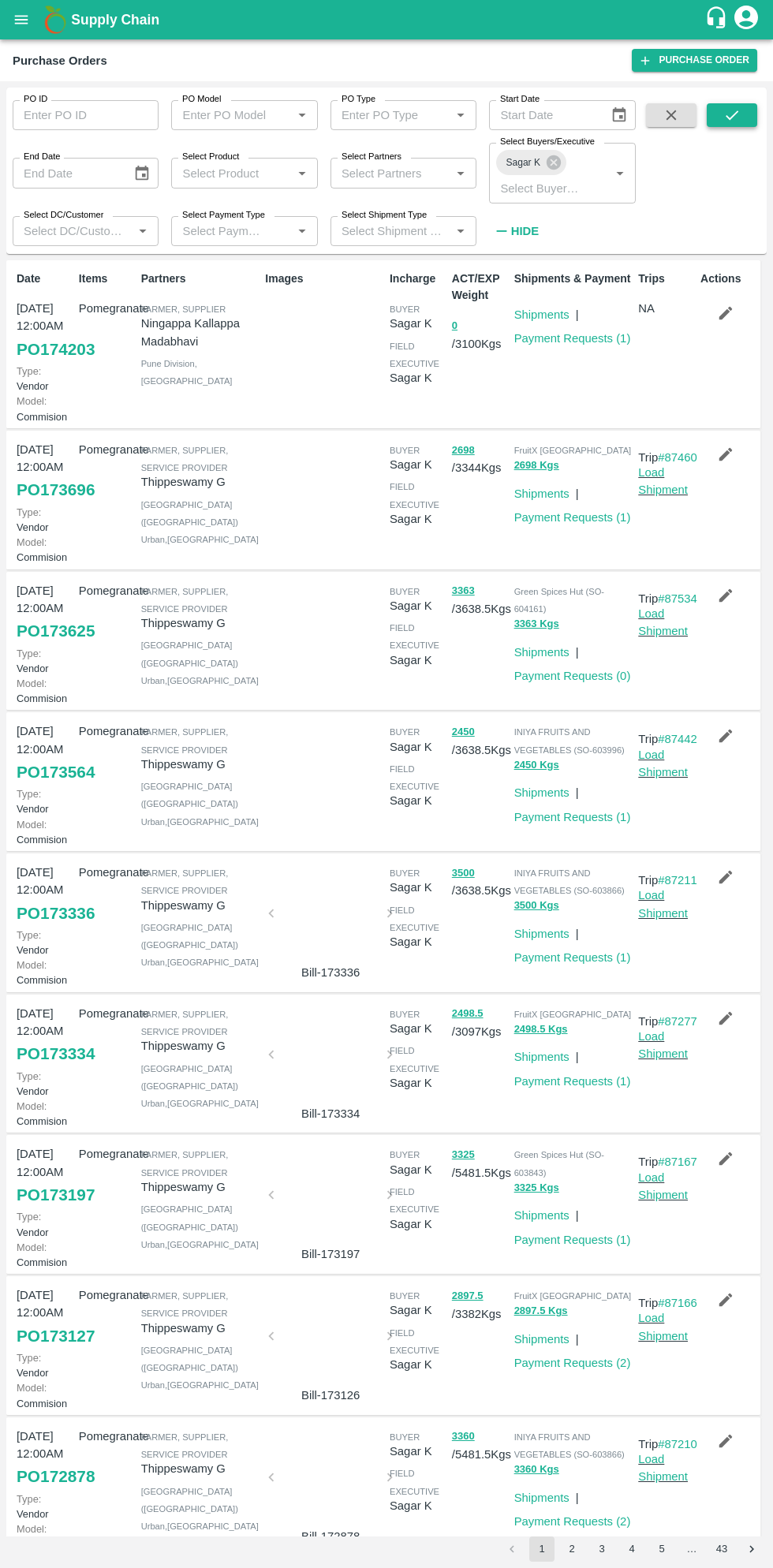
scroll to position [4, 0]
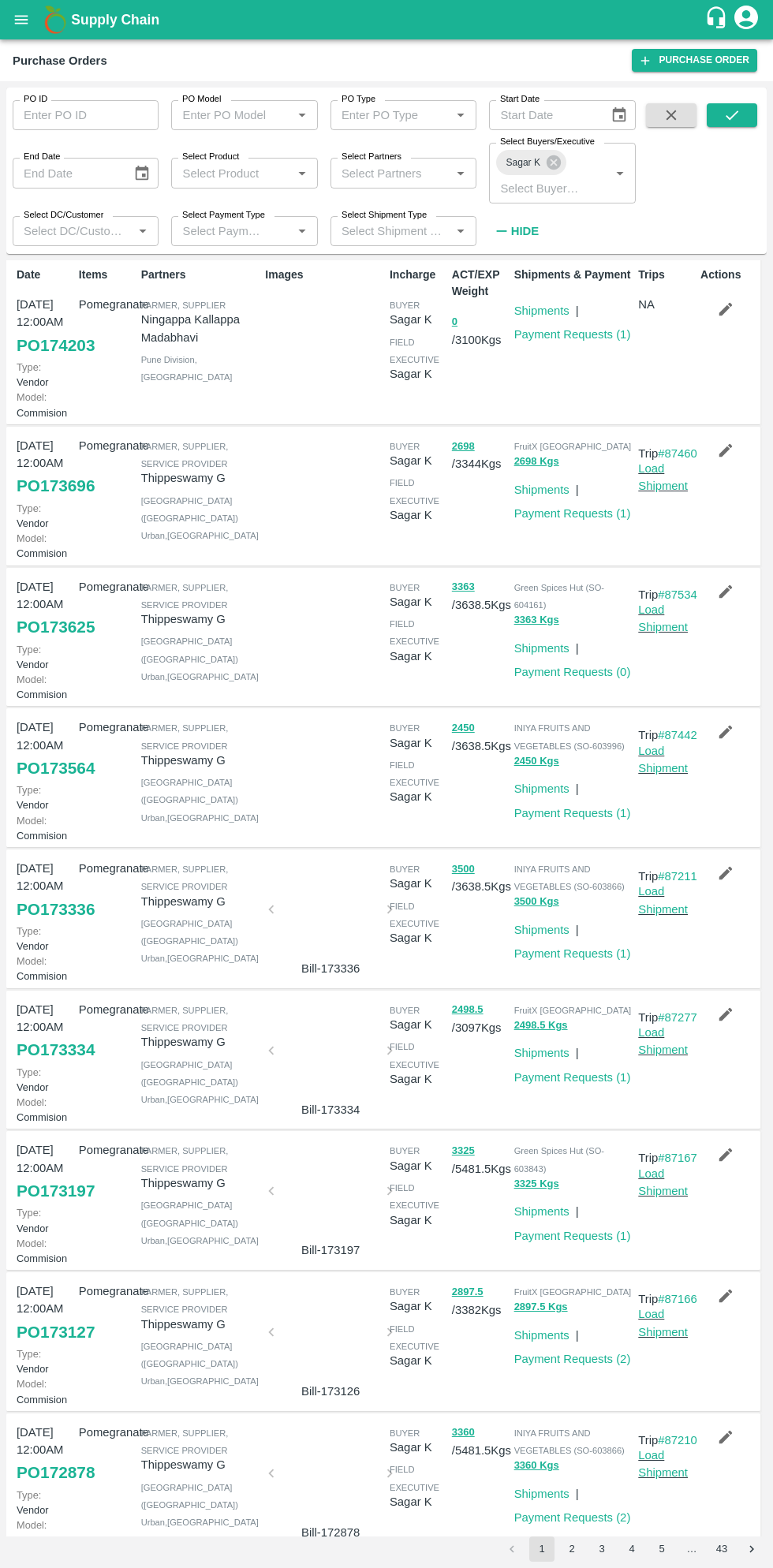
click at [54, 641] on link "PO 173625" at bounding box center [56, 627] width 78 height 28
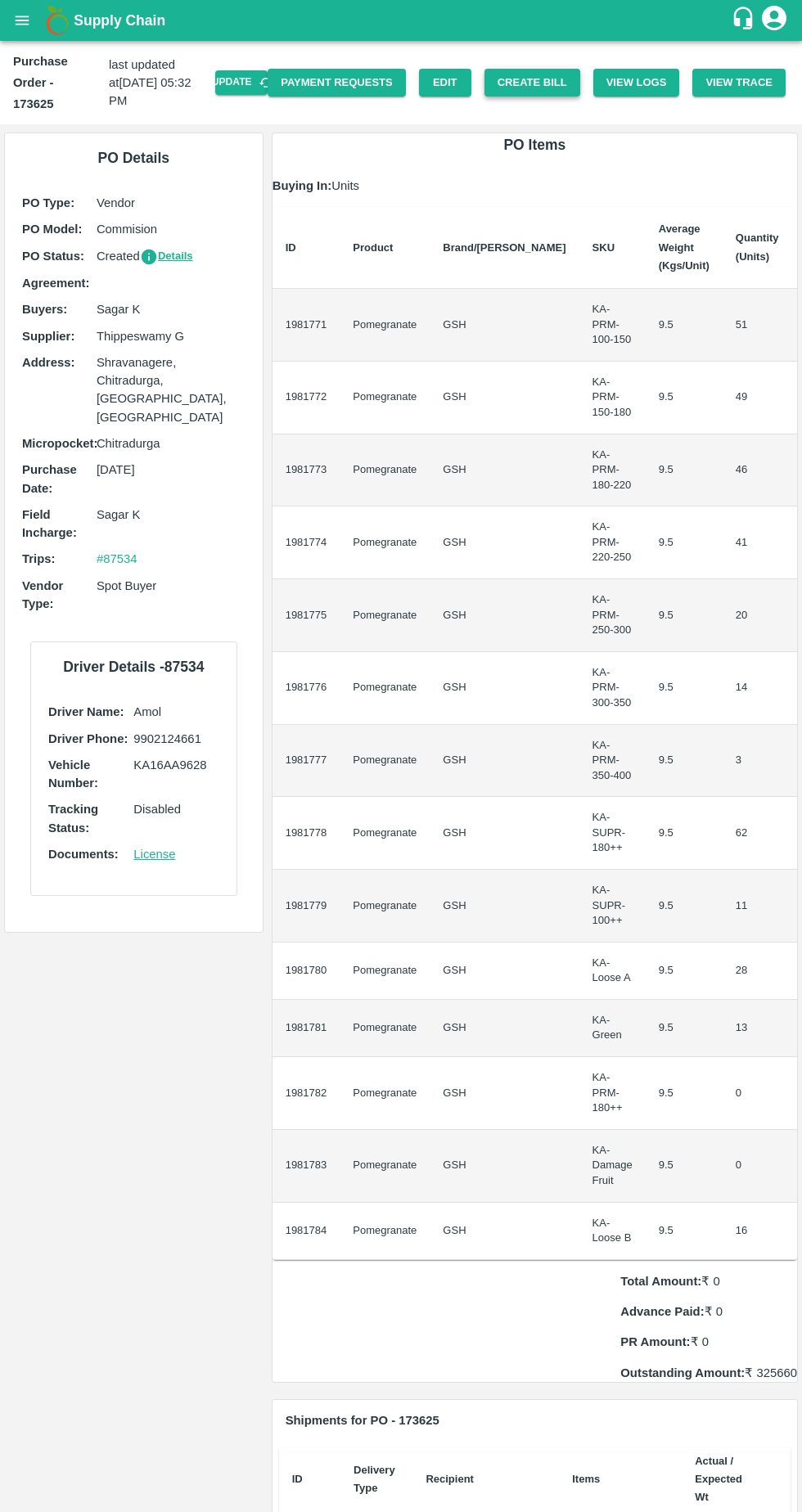
click at [553, 68] on button "Create Bill" at bounding box center [532, 83] width 96 height 28
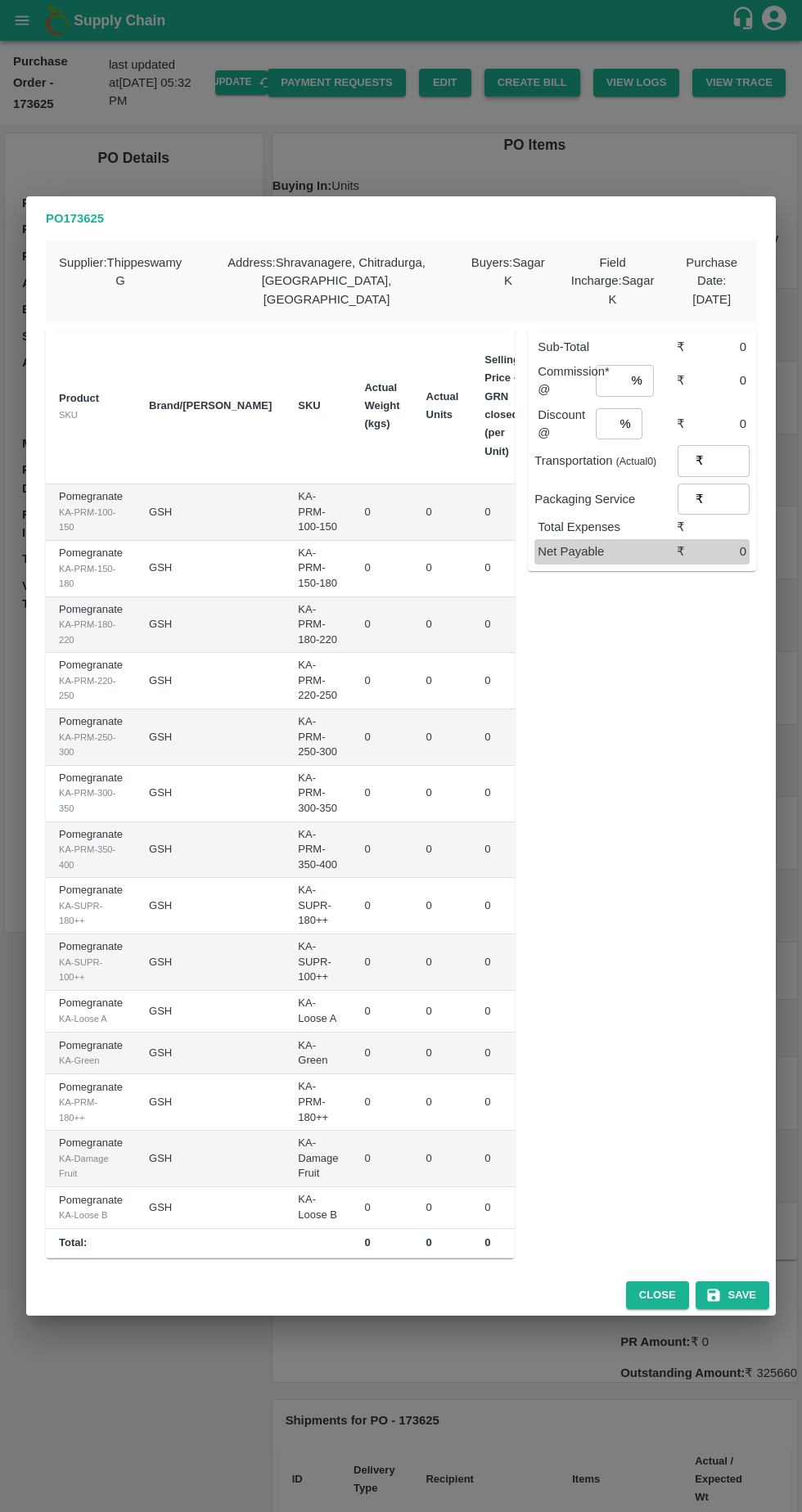
type input "0"
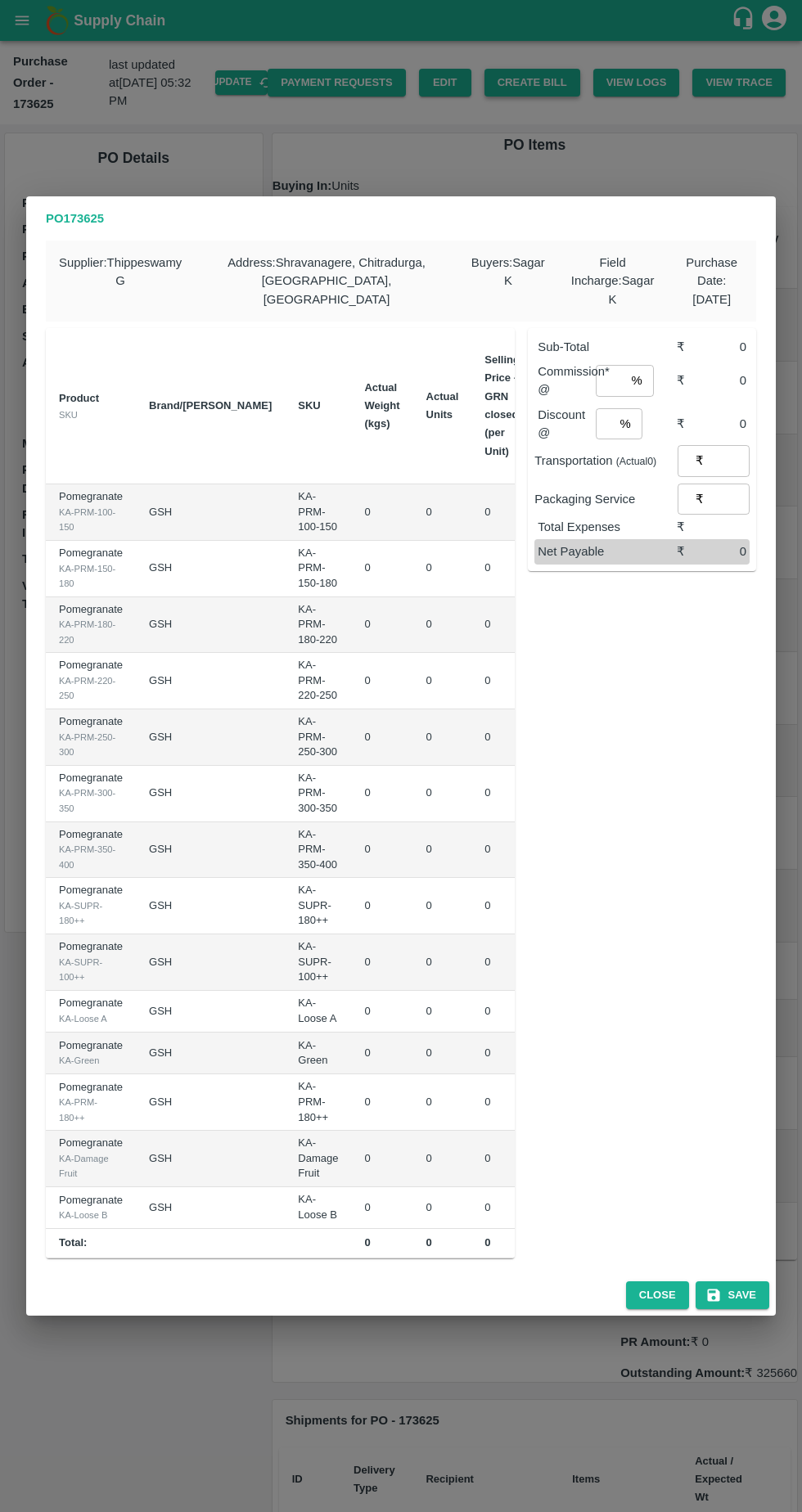
type input "0"
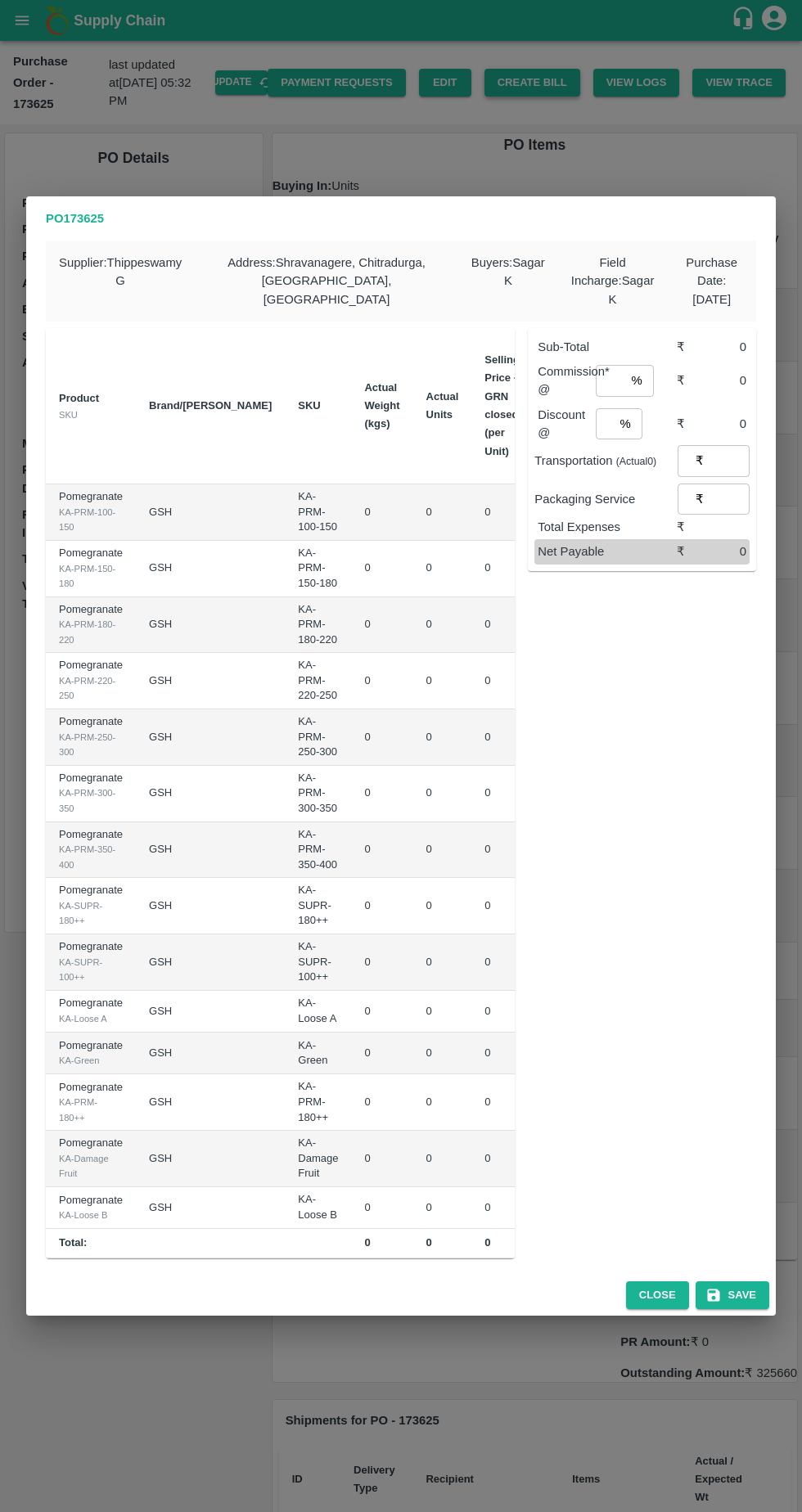
type input "0"
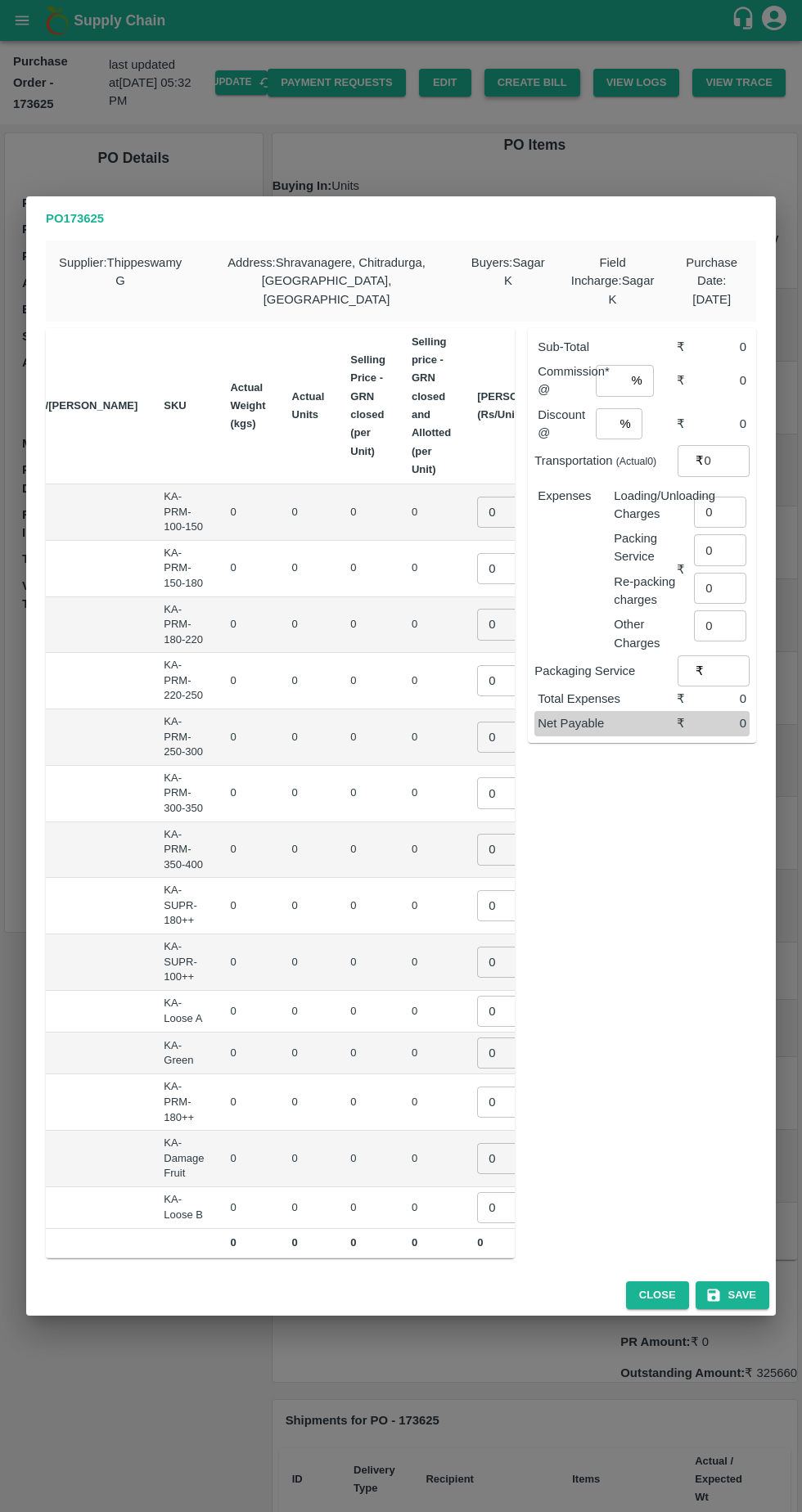
scroll to position [0, 144]
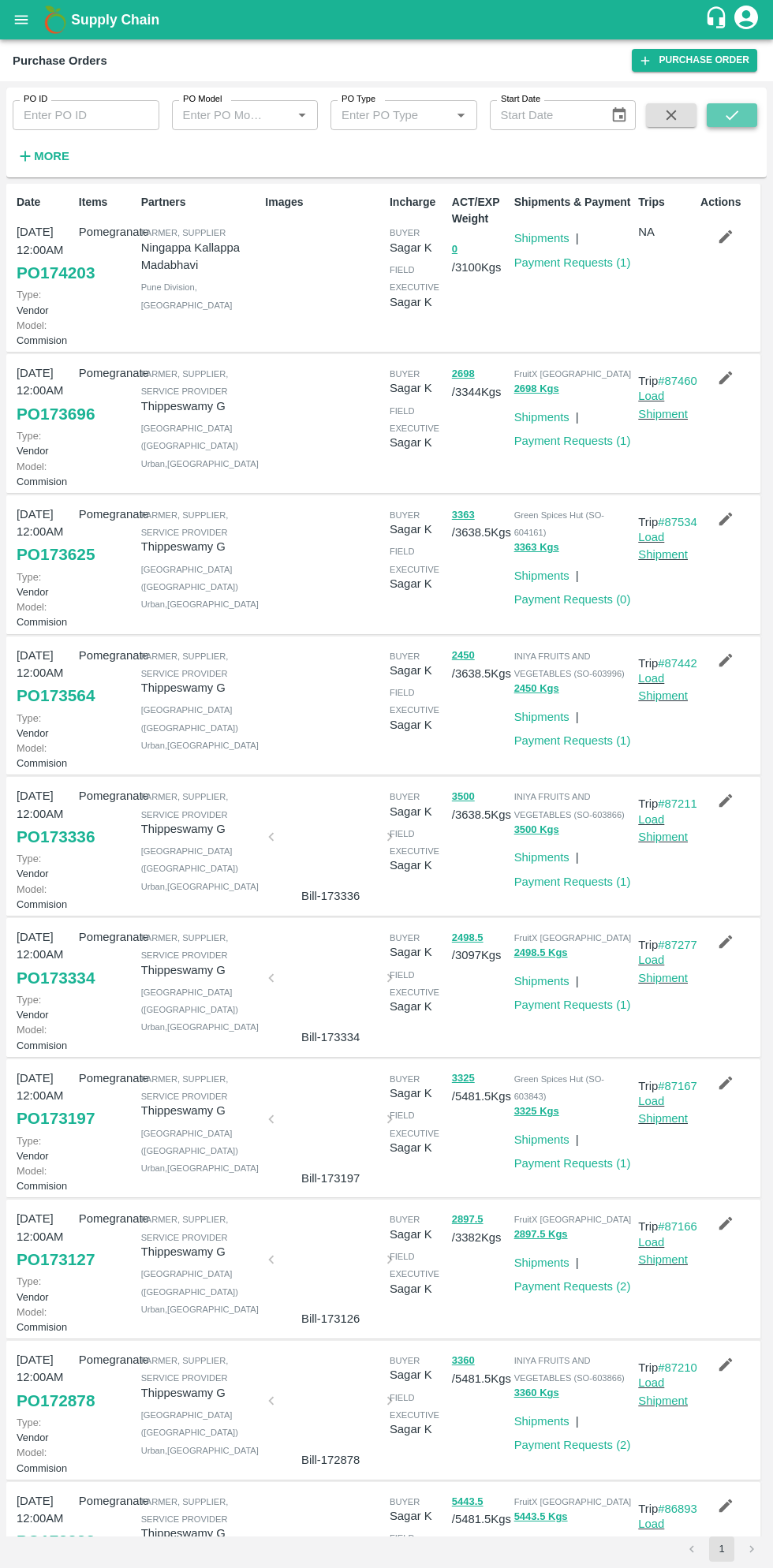
click at [748, 105] on button "submit" at bounding box center [731, 114] width 51 height 23
click at [58, 569] on link "PO 173625" at bounding box center [56, 554] width 78 height 28
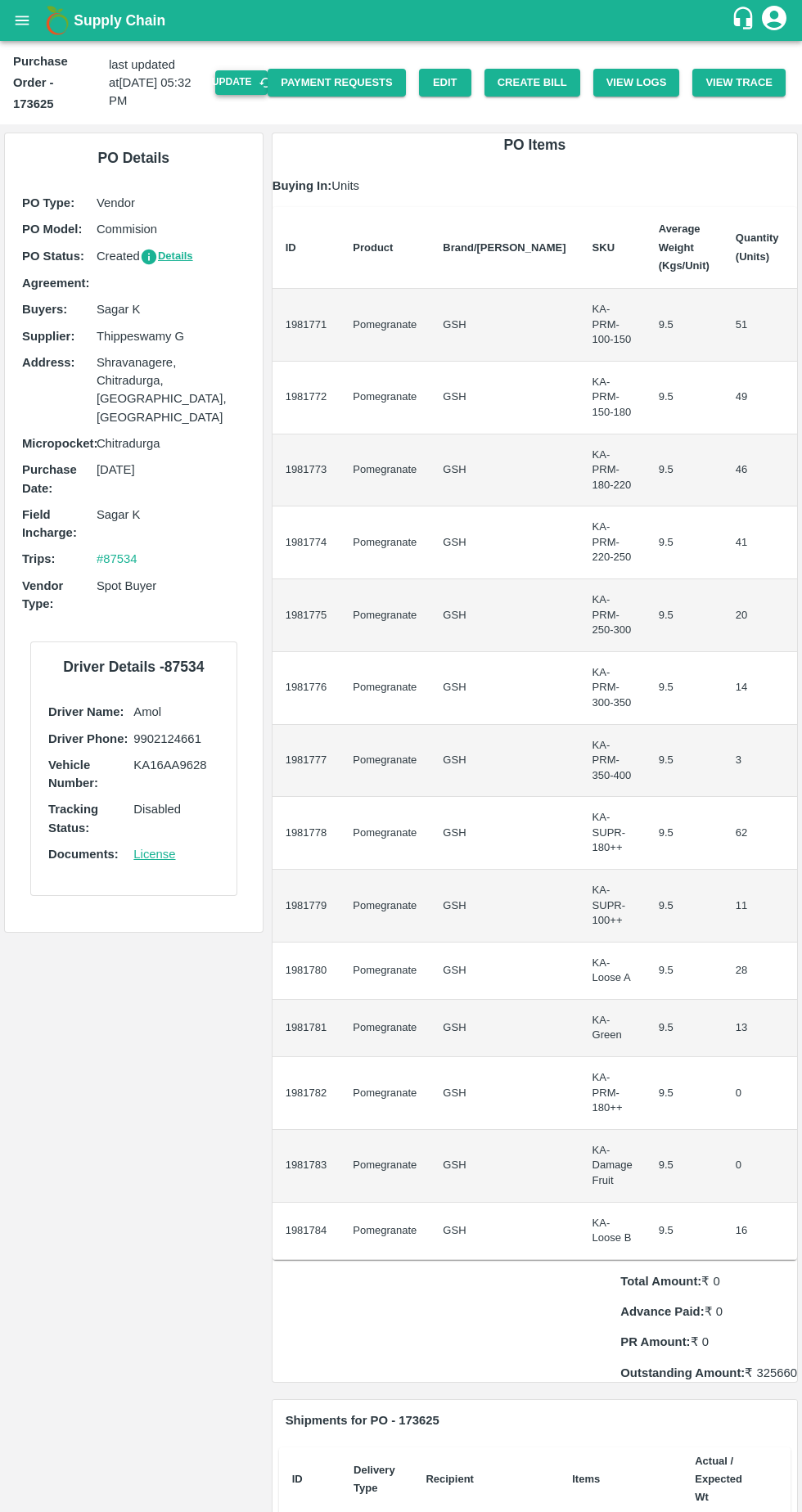
click at [268, 70] on button "Update" at bounding box center [241, 82] width 53 height 23
click at [547, 75] on button "Create Bill" at bounding box center [532, 83] width 96 height 28
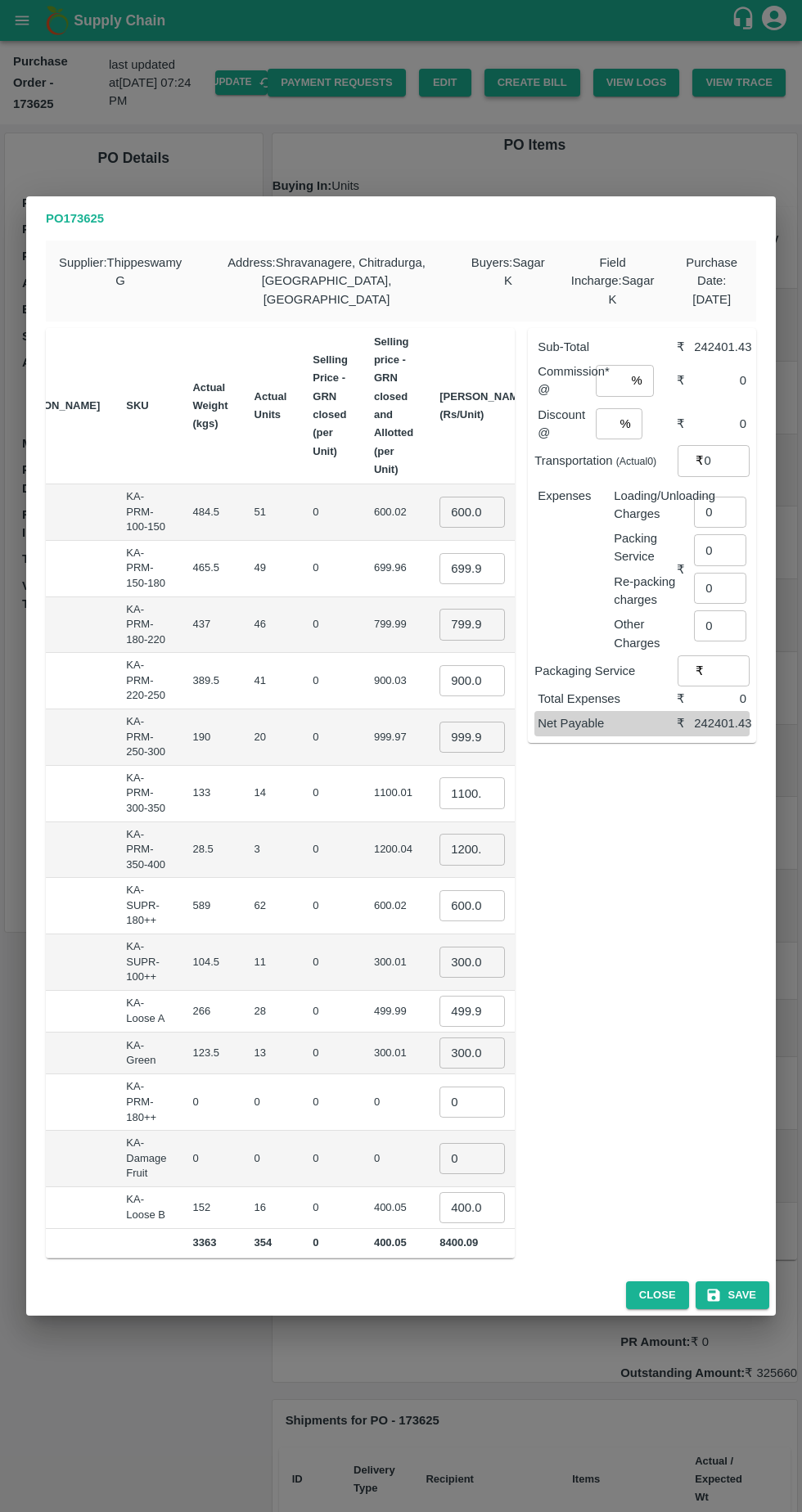
scroll to position [0, 3]
click at [439, 501] on input "600.02" at bounding box center [472, 512] width 65 height 31
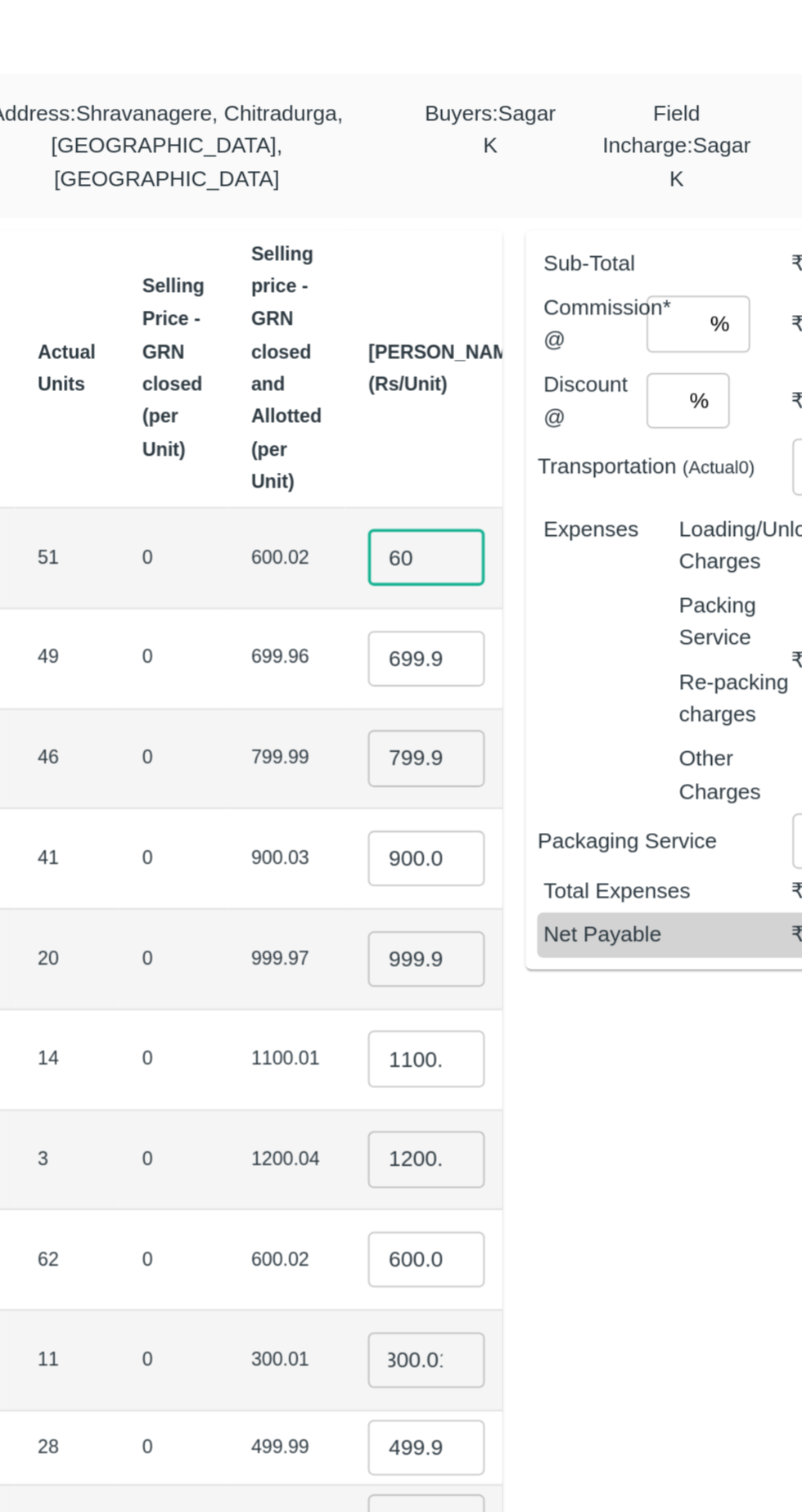
type input "6"
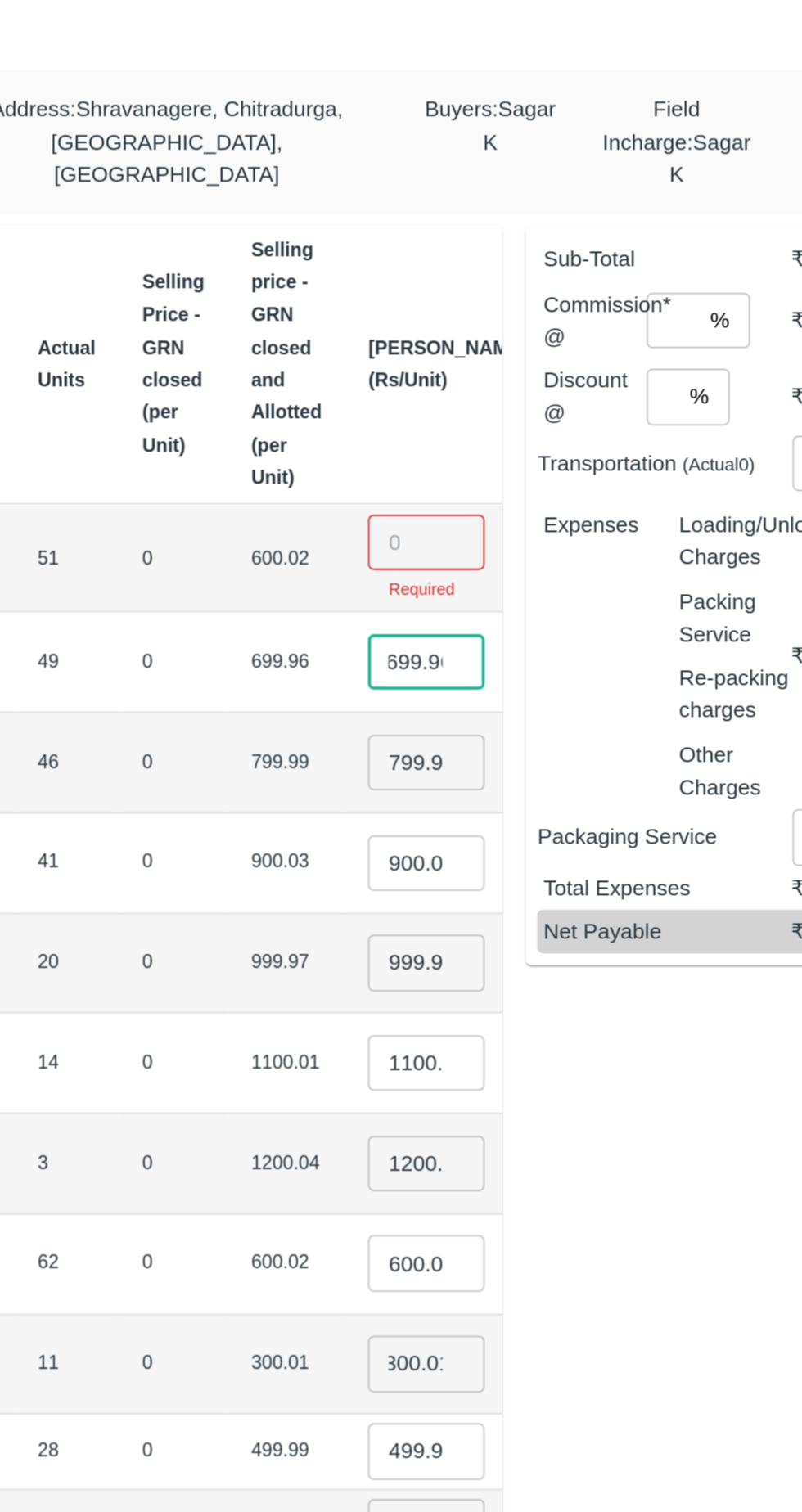
scroll to position [0, 2]
type input "6"
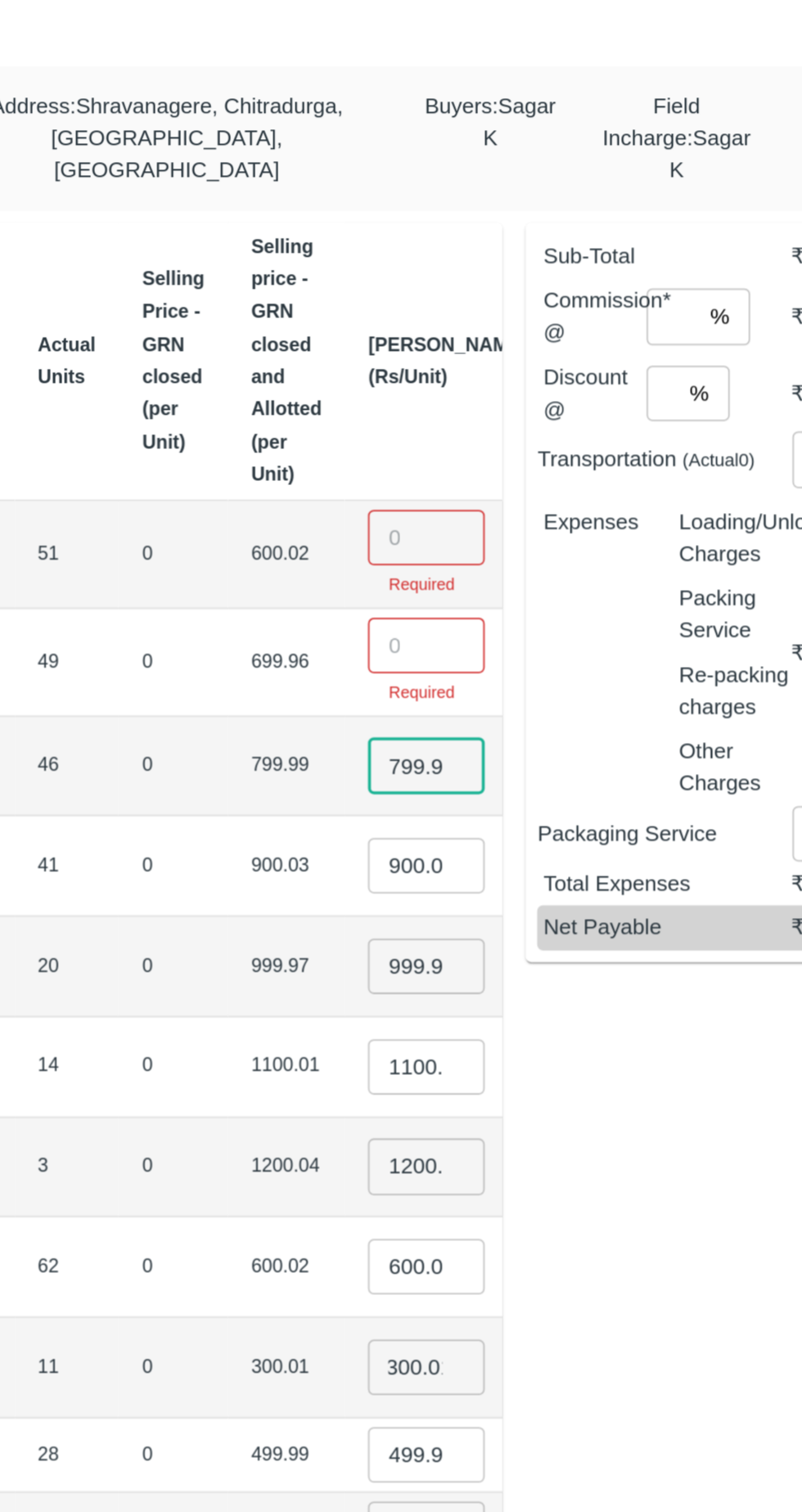
scroll to position [0, 76]
type input "7"
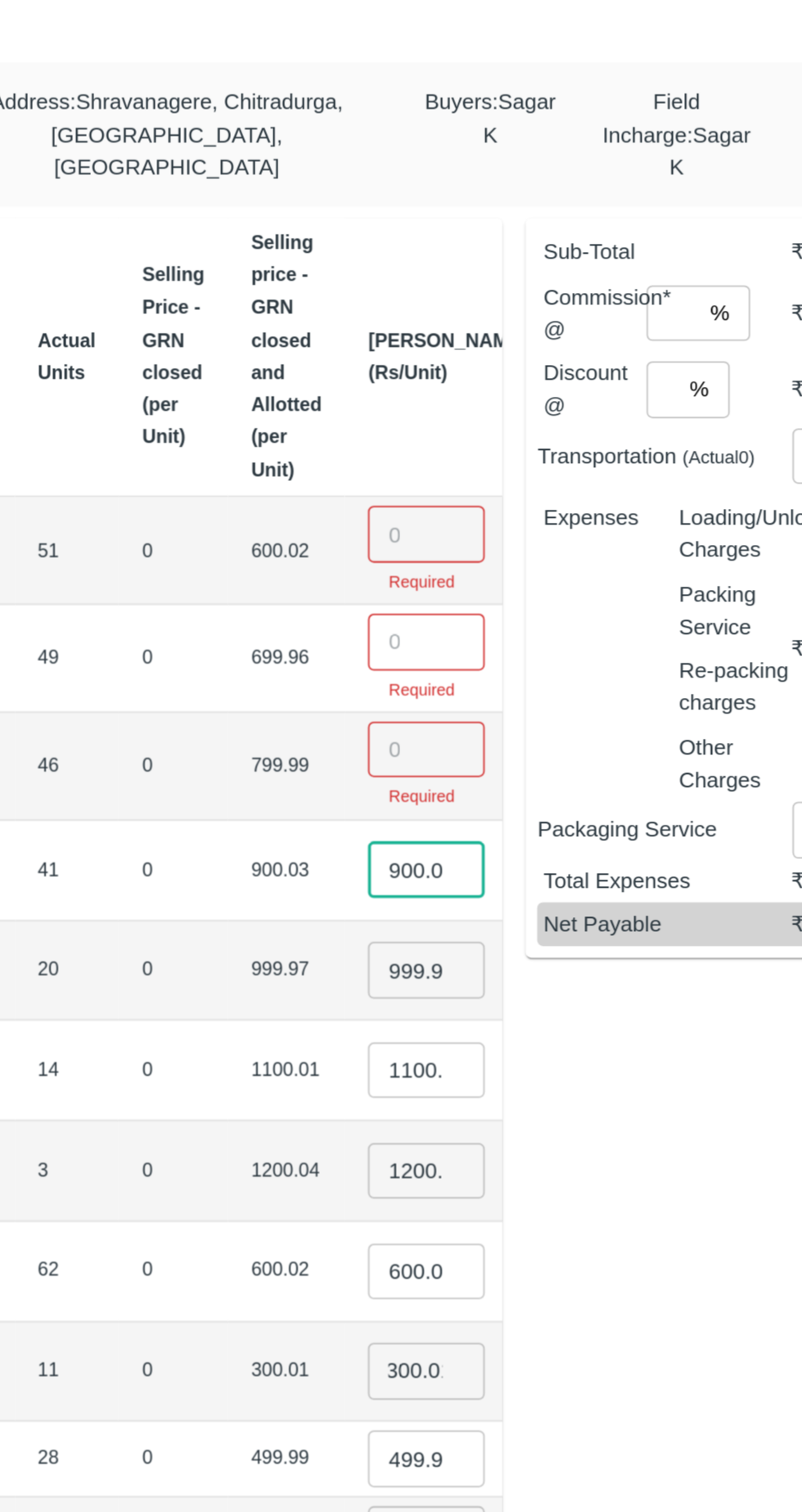
scroll to position [0, 2]
type input "9"
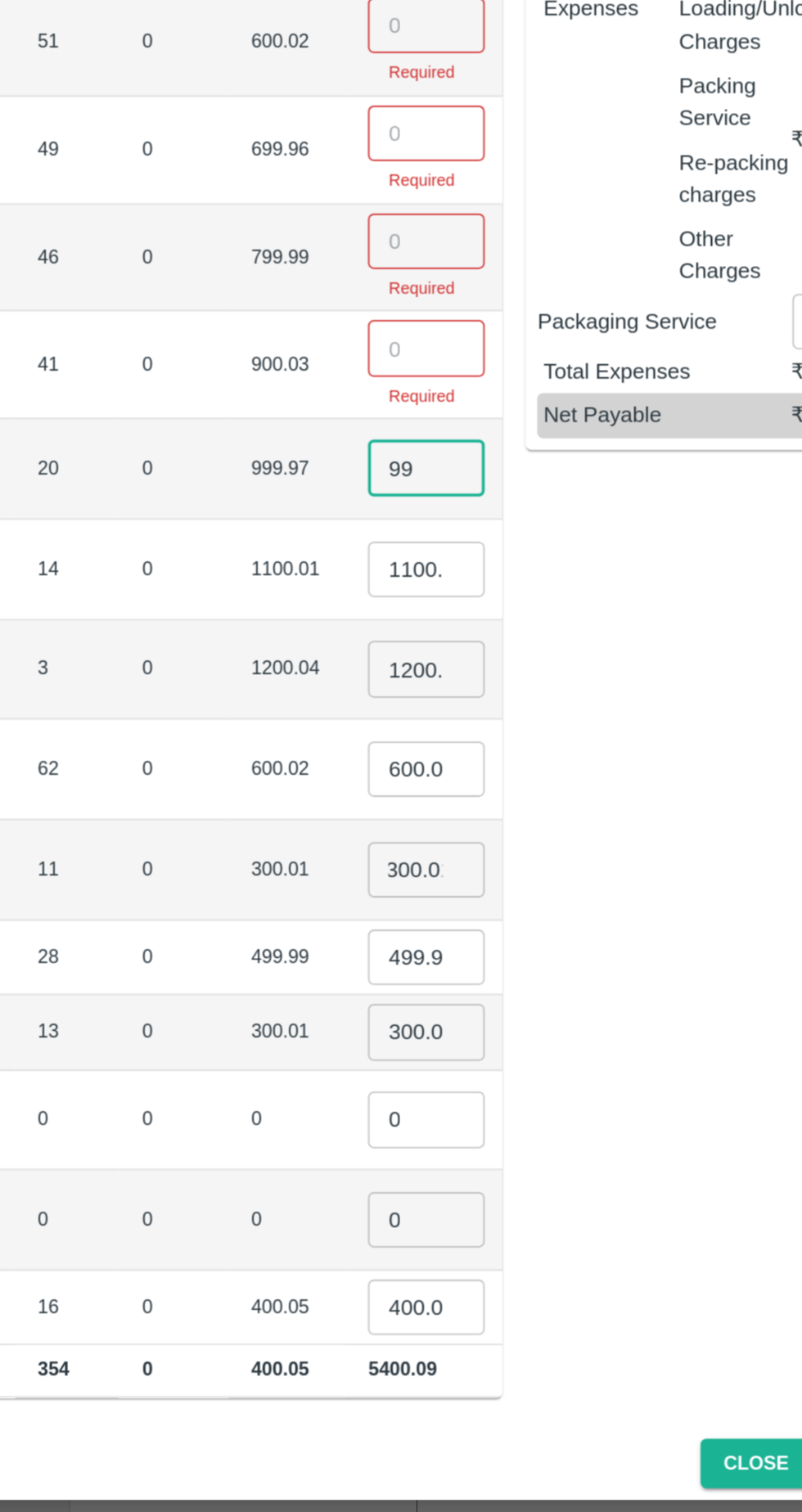
type input "9"
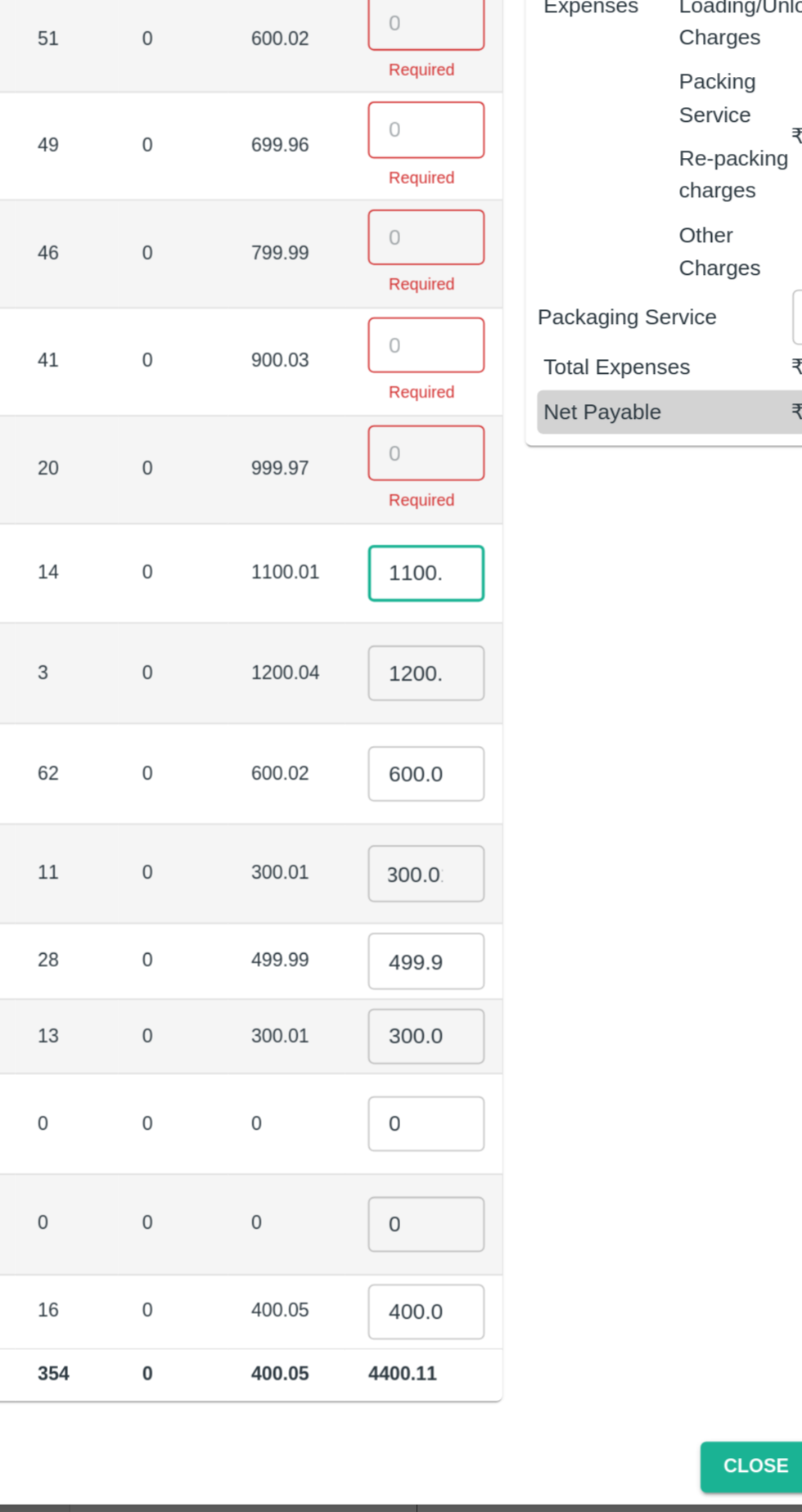
scroll to position [0, 15]
type input "1"
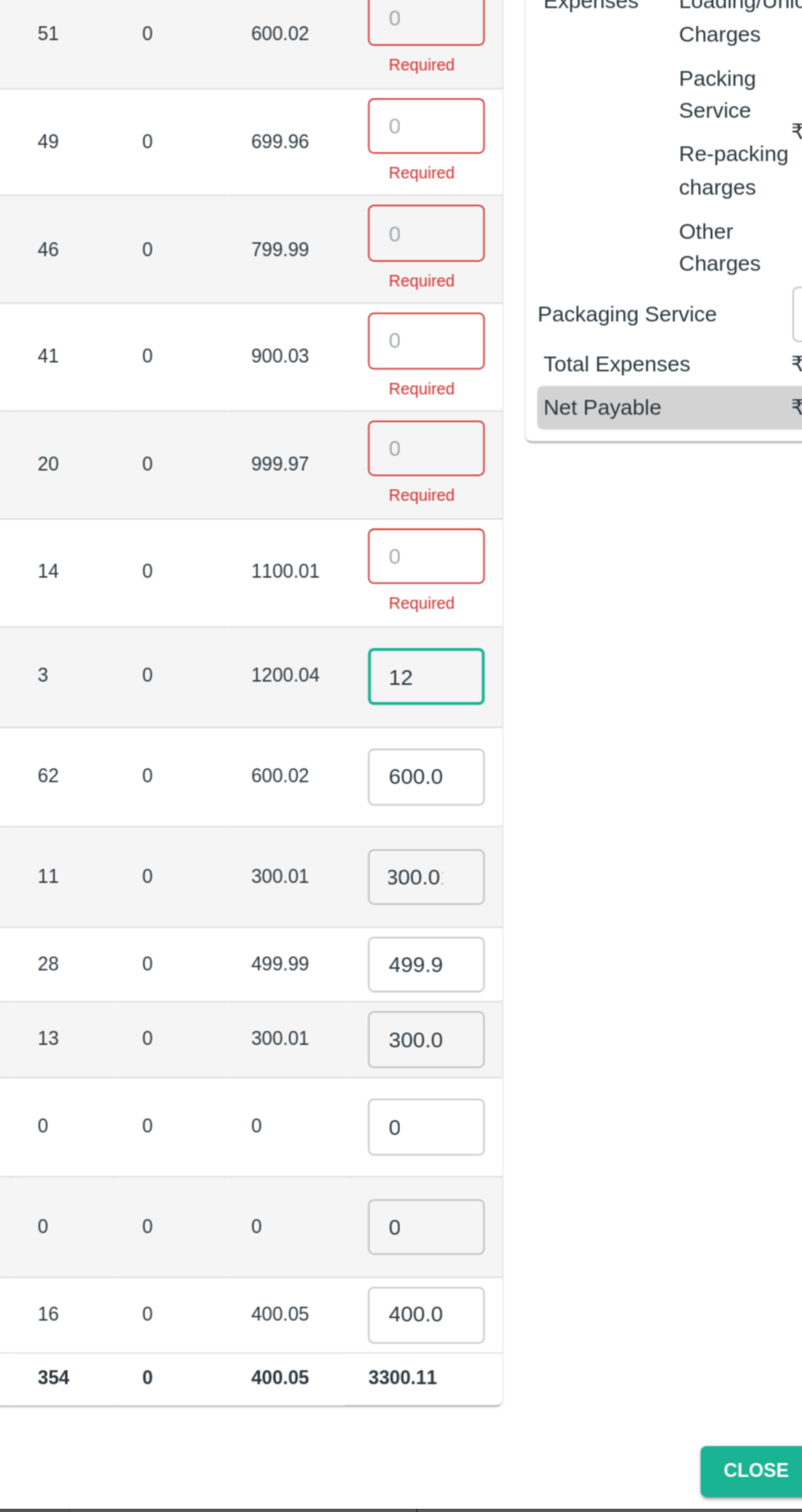
type input "1"
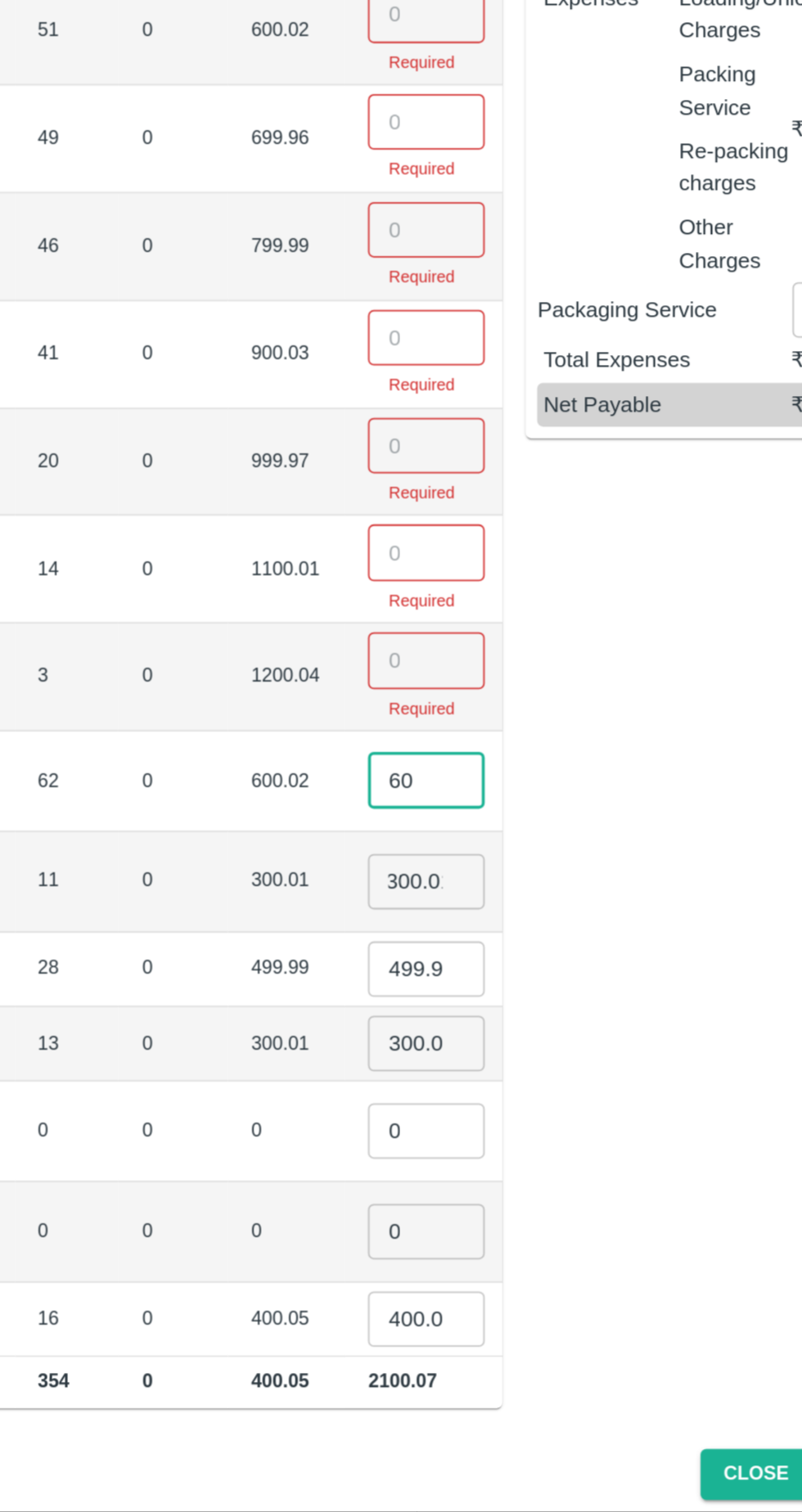
type input "6"
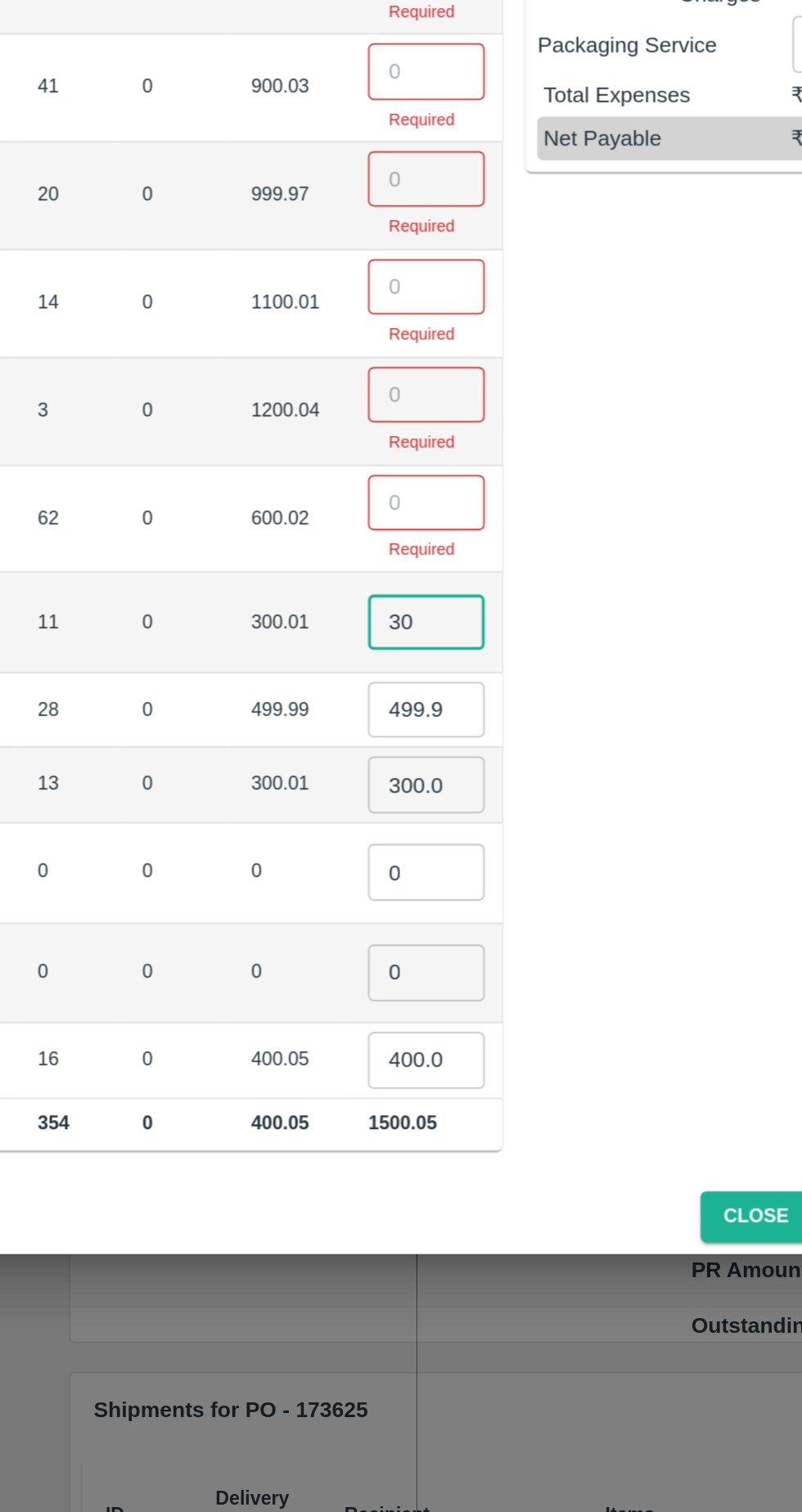
type input "3"
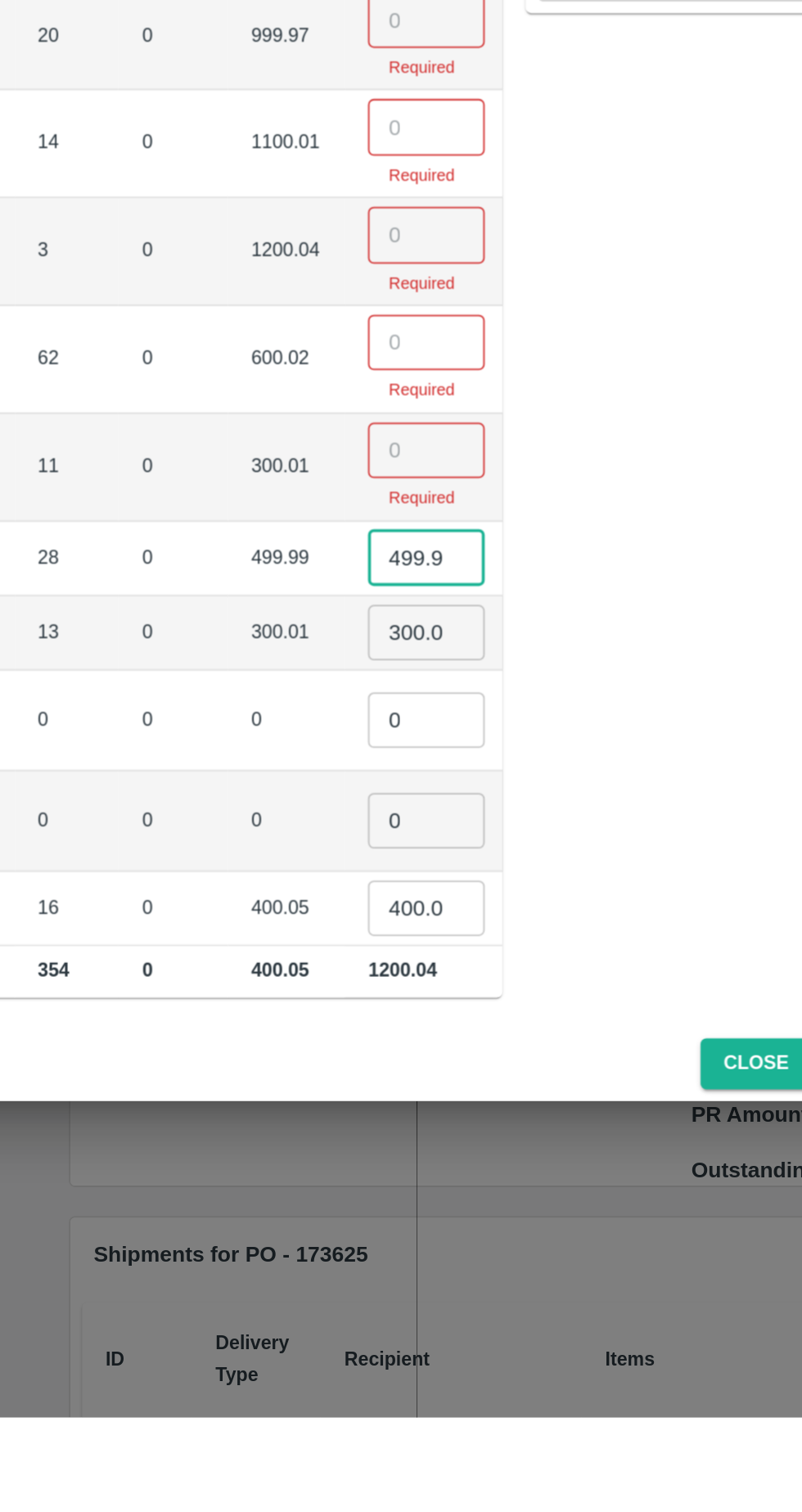
scroll to position [0, 8]
type input "4"
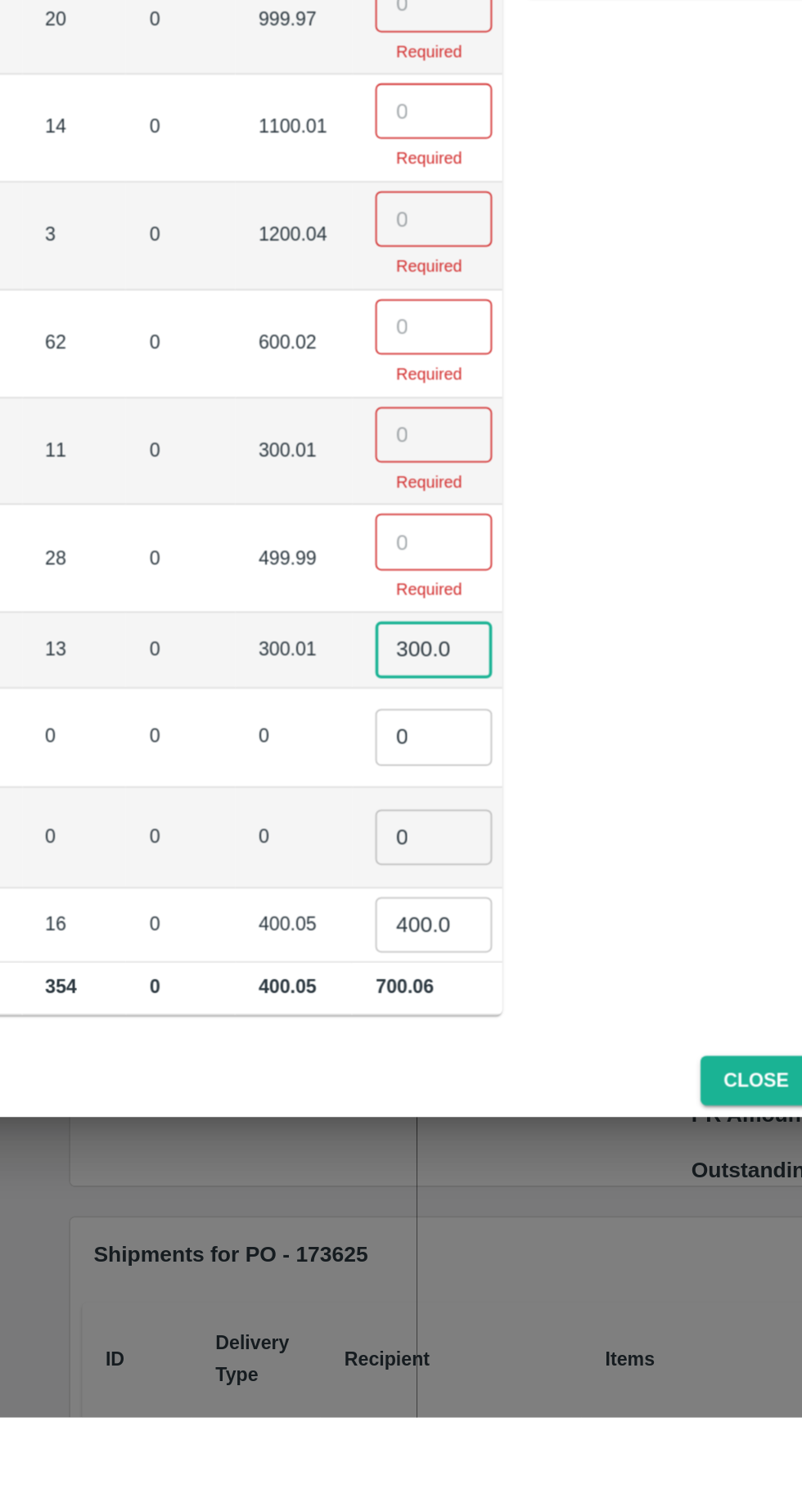
scroll to position [0, 2]
type input "3"
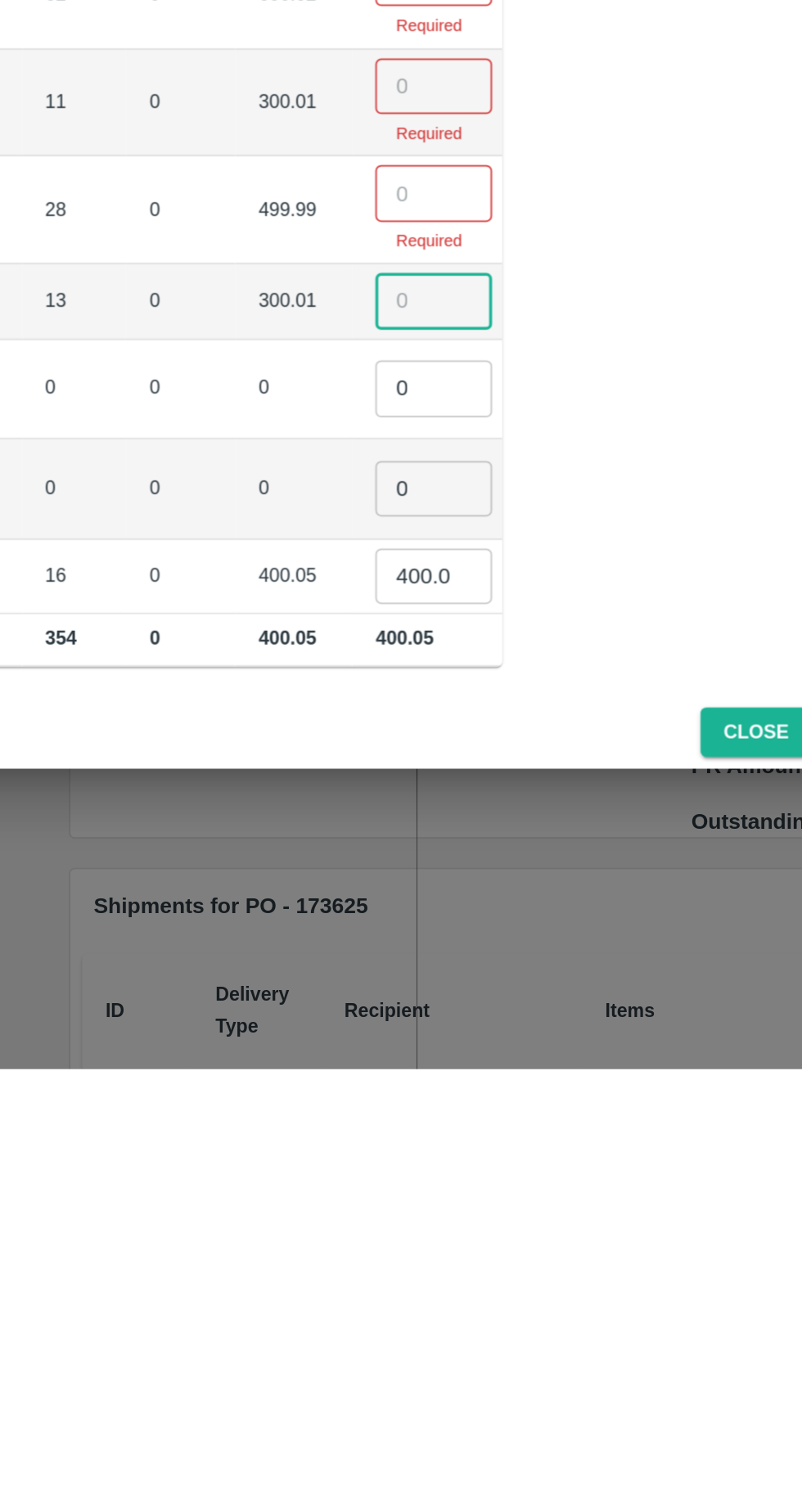
click at [443, 1222] on input "400.045" at bounding box center [476, 1235] width 65 height 31
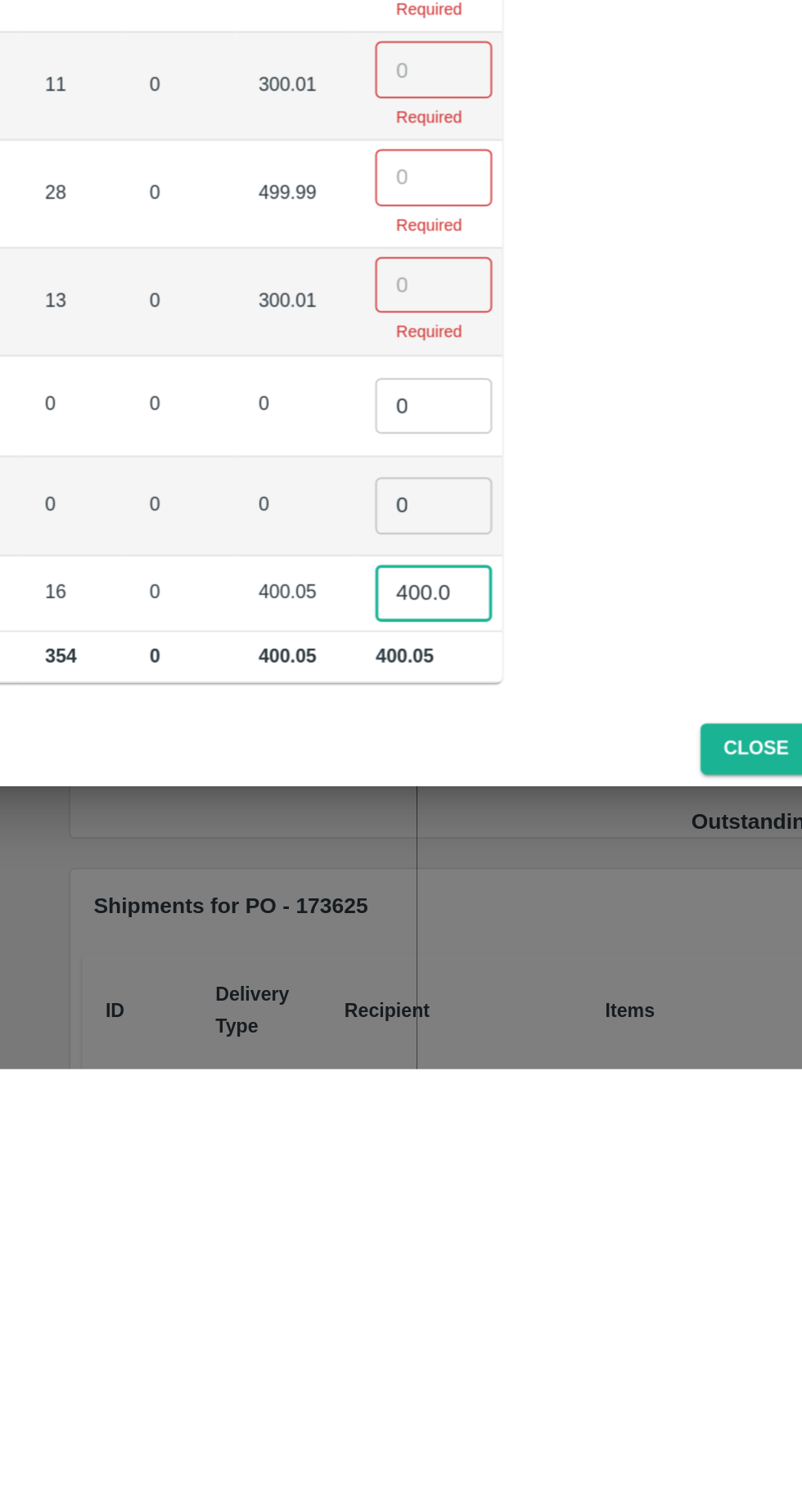
click at [443, 1232] on input "400.045" at bounding box center [476, 1243] width 65 height 31
click at [443, 1230] on input "400.045" at bounding box center [476, 1243] width 65 height 31
type input "4"
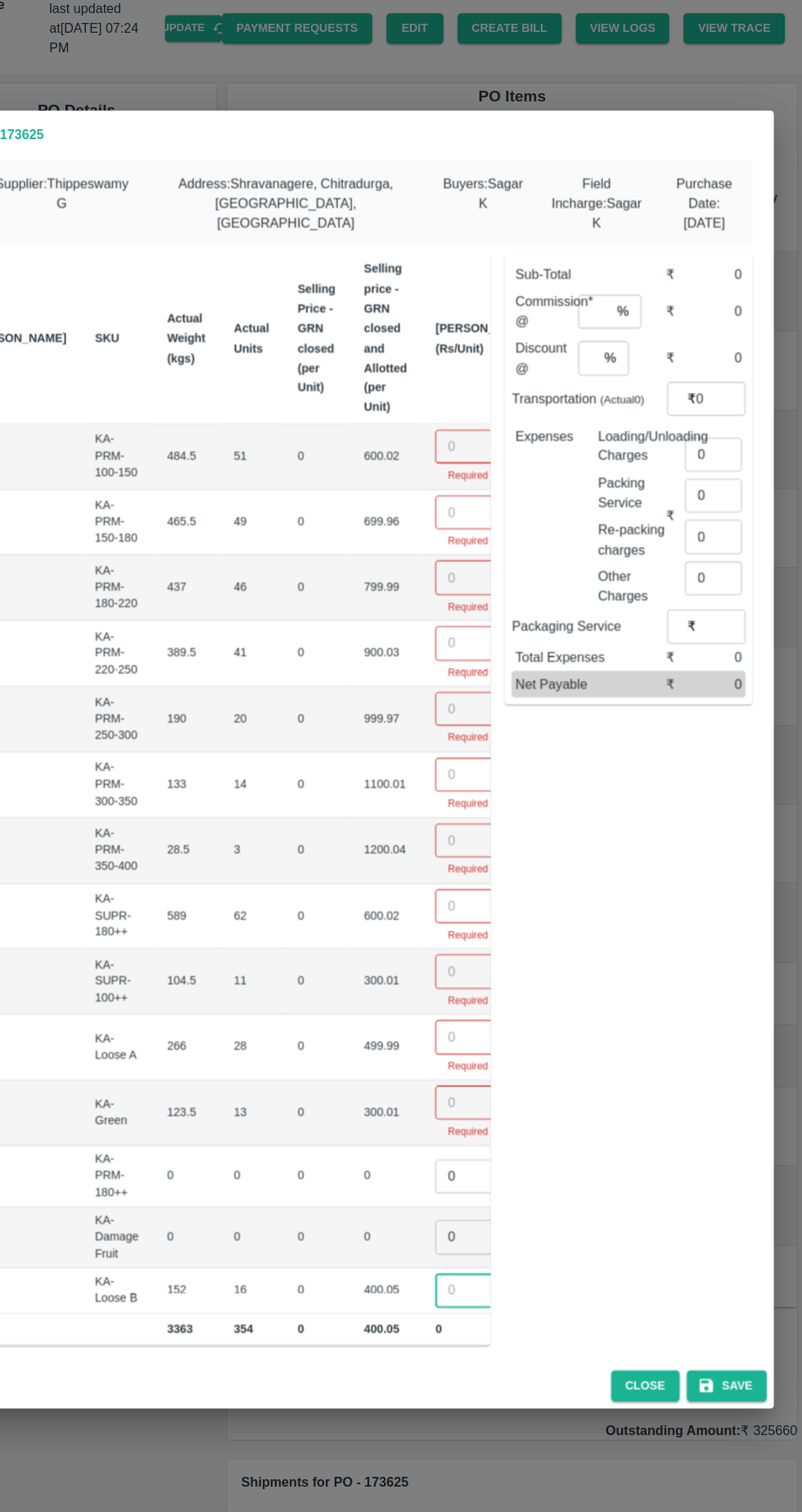
click at [464, 460] on input "number" at bounding box center [497, 467] width 65 height 31
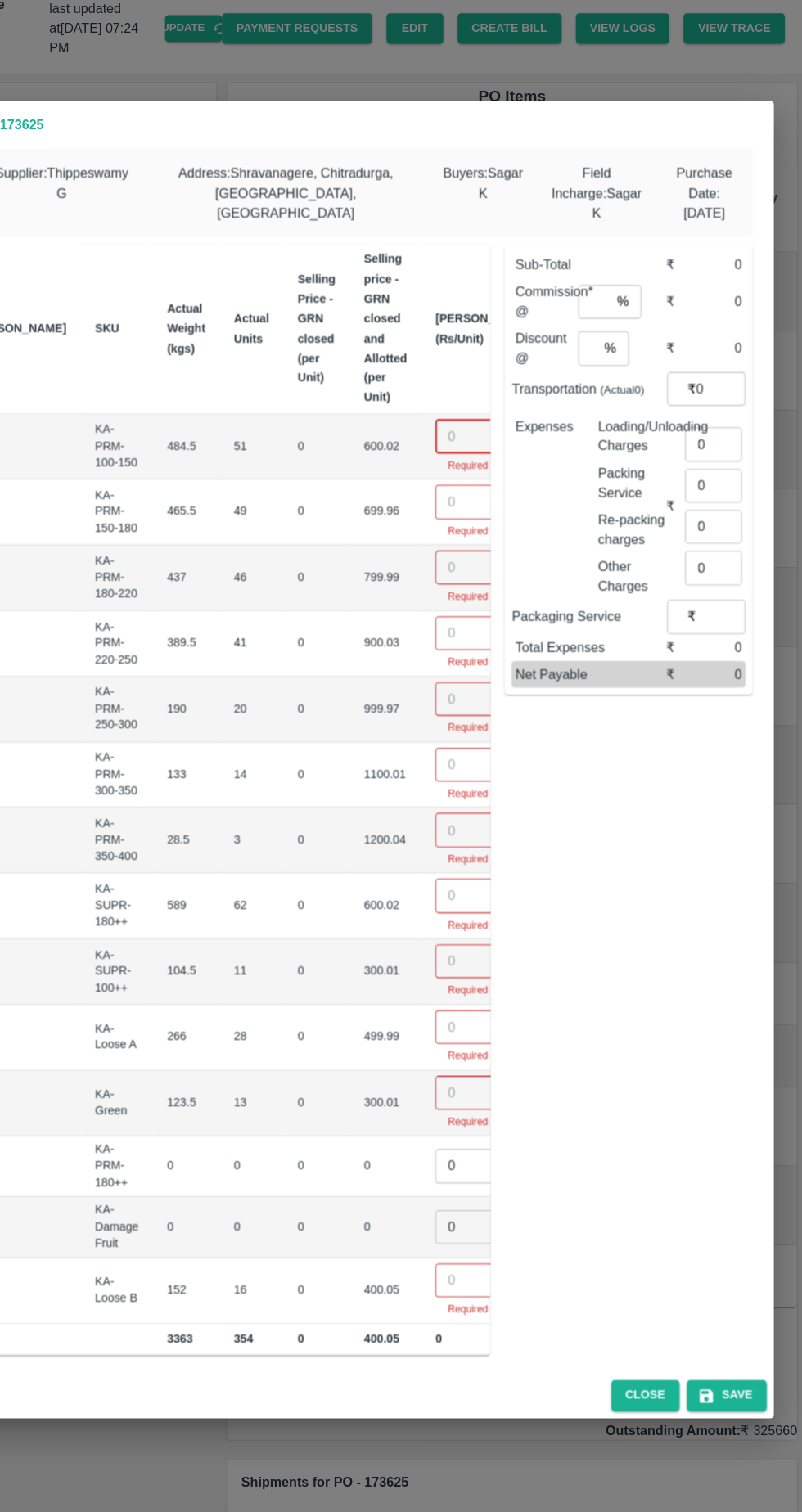
scroll to position [0, 0]
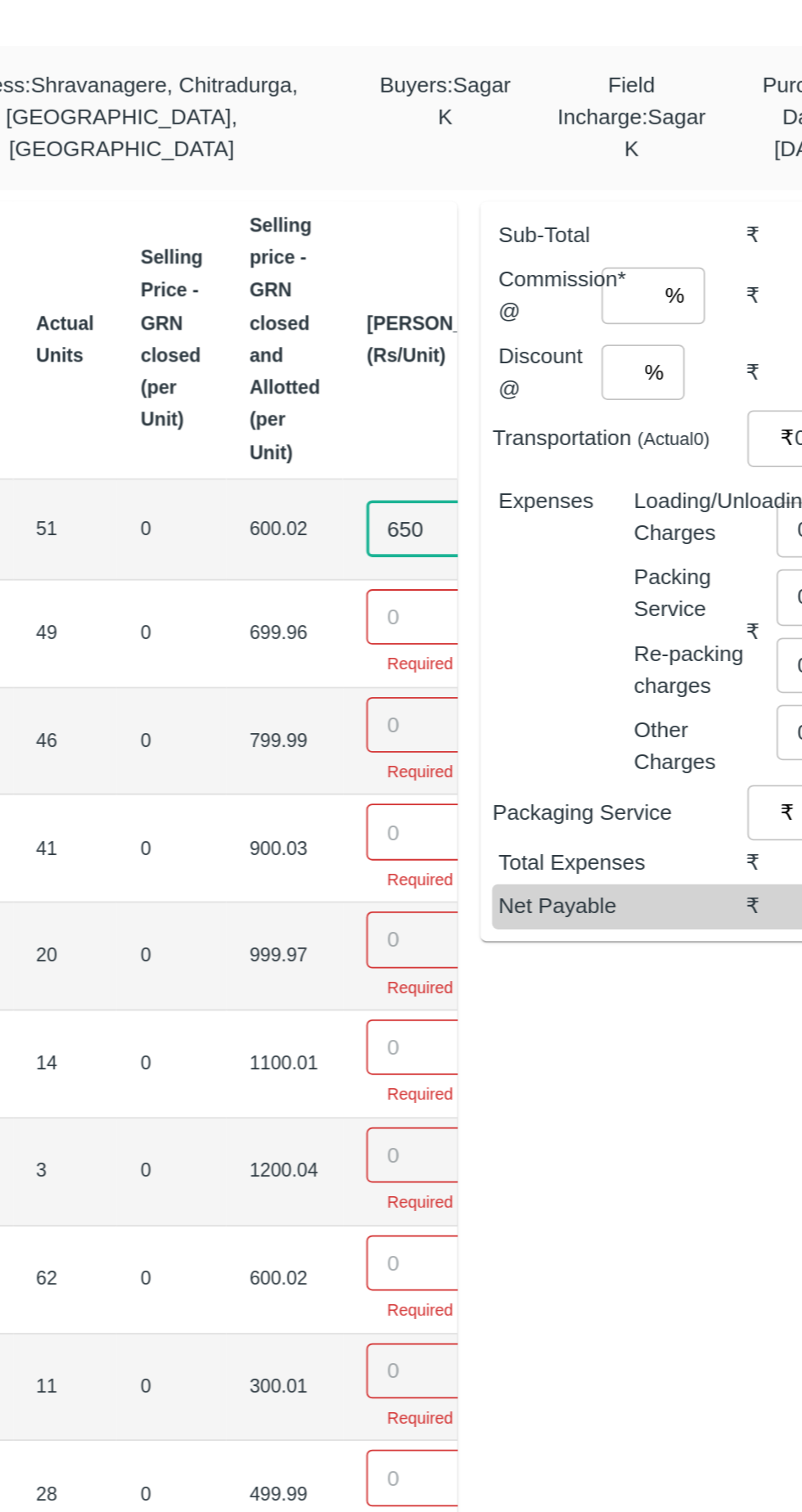
type input "650"
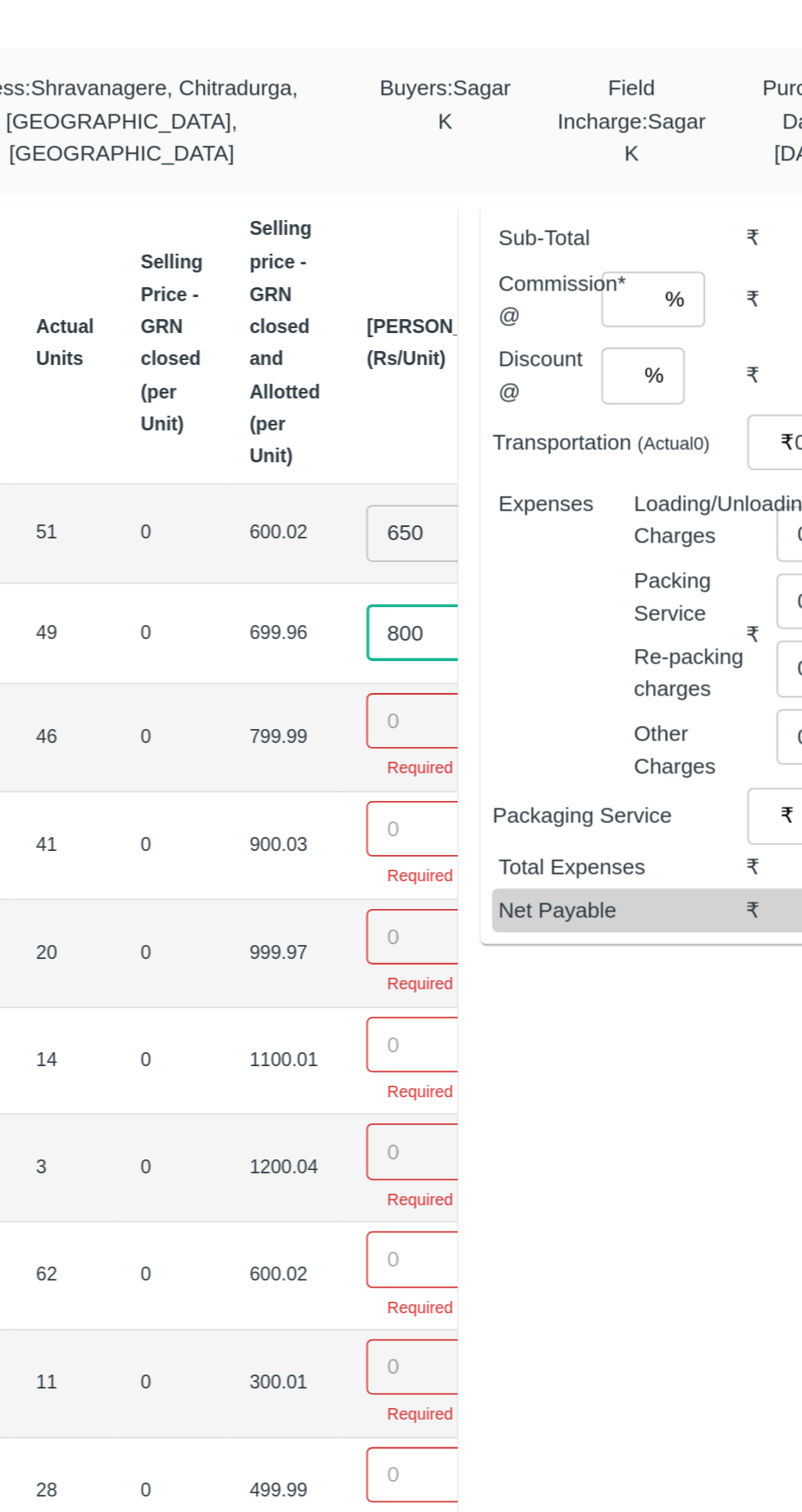
type input "800"
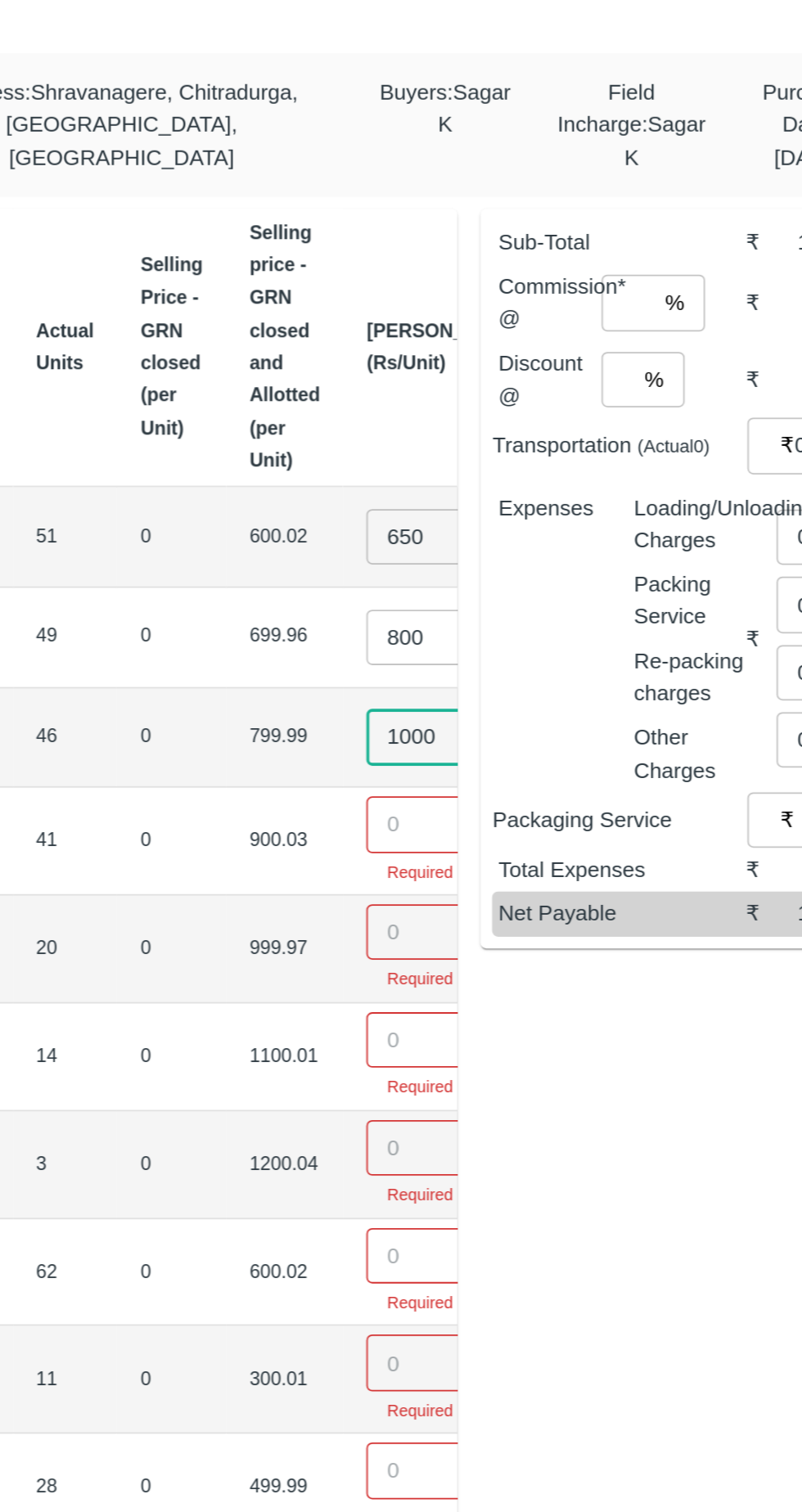
type input "1000"
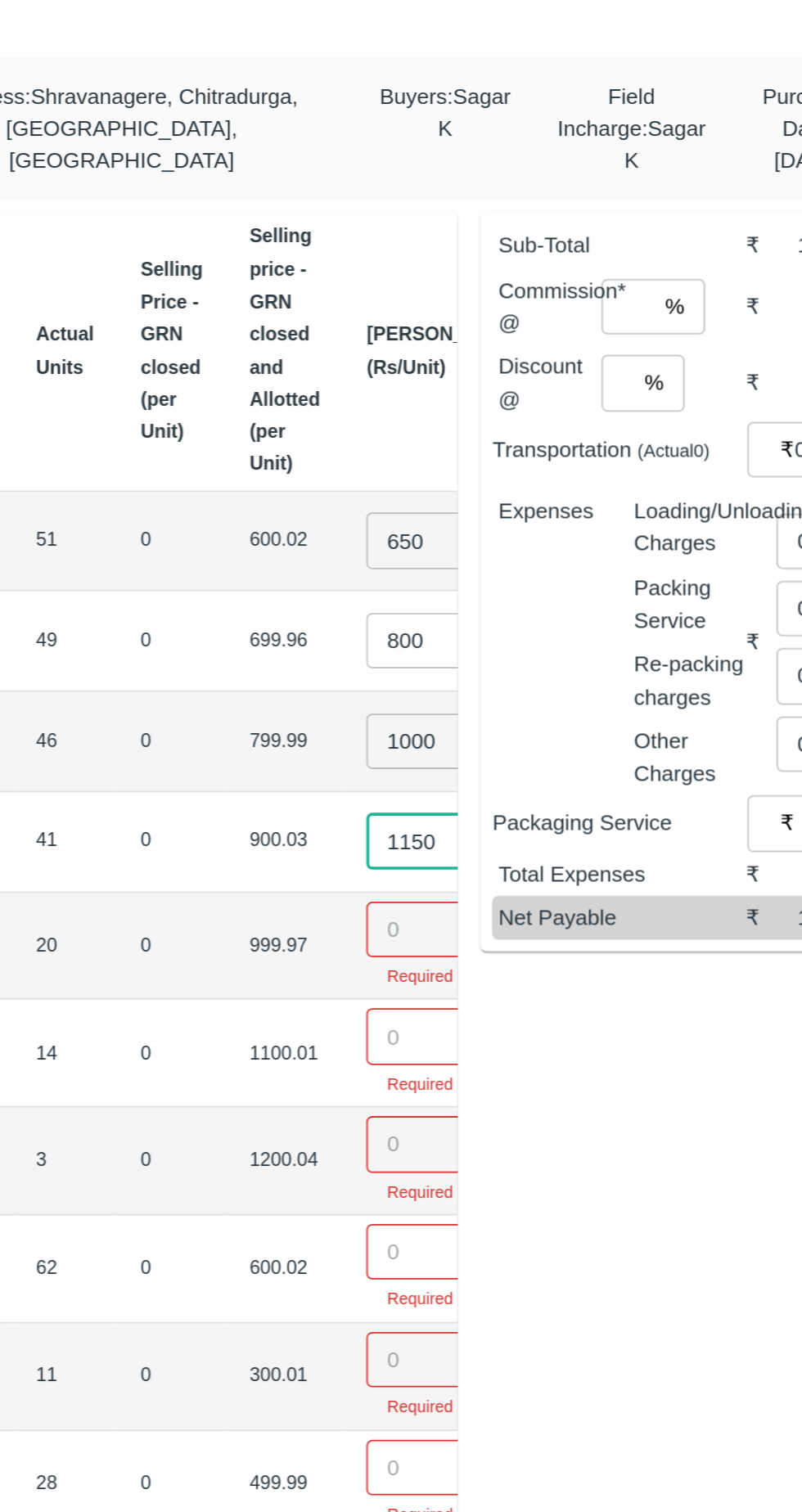
type input "1150"
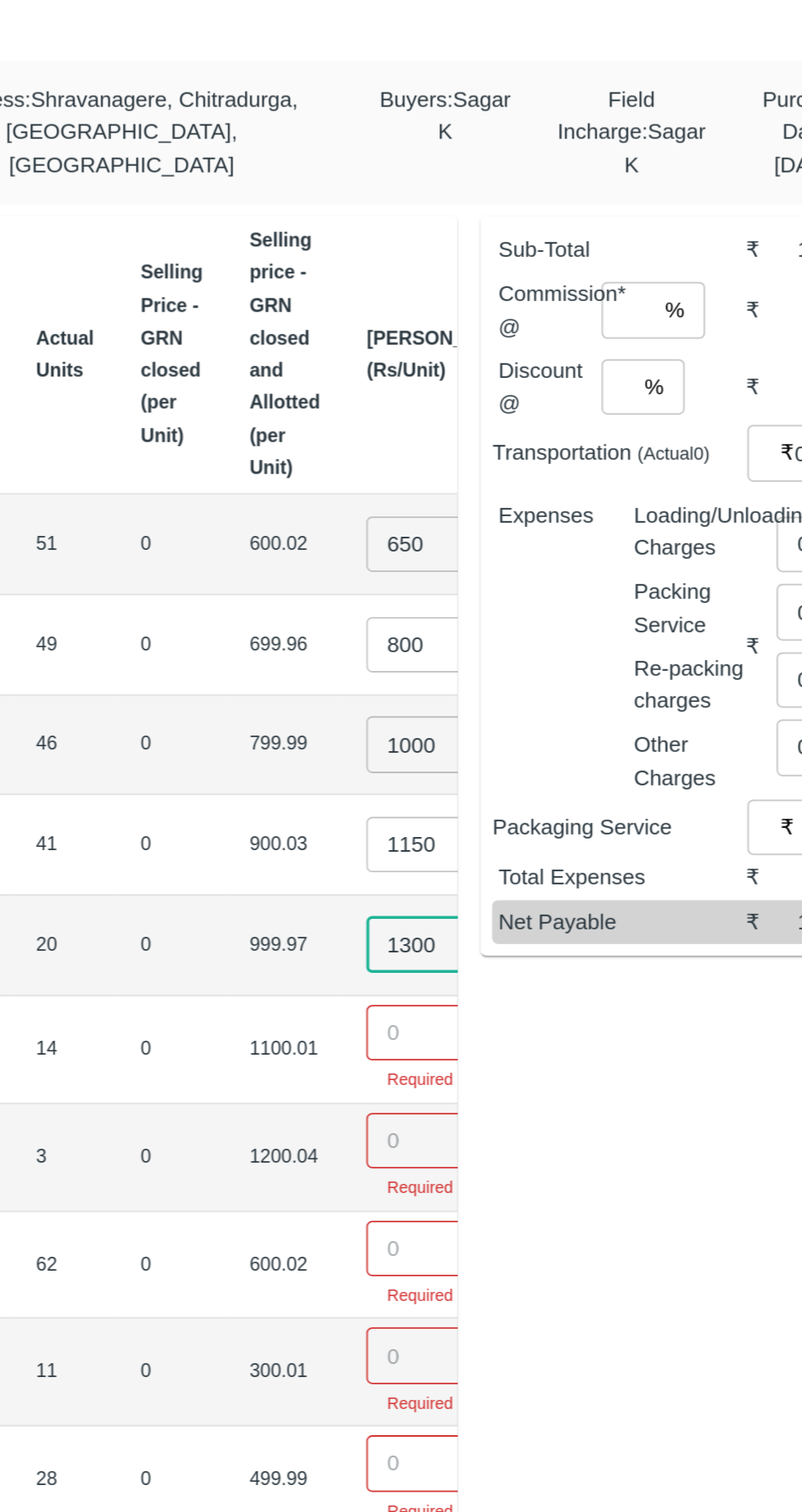
type input "1300"
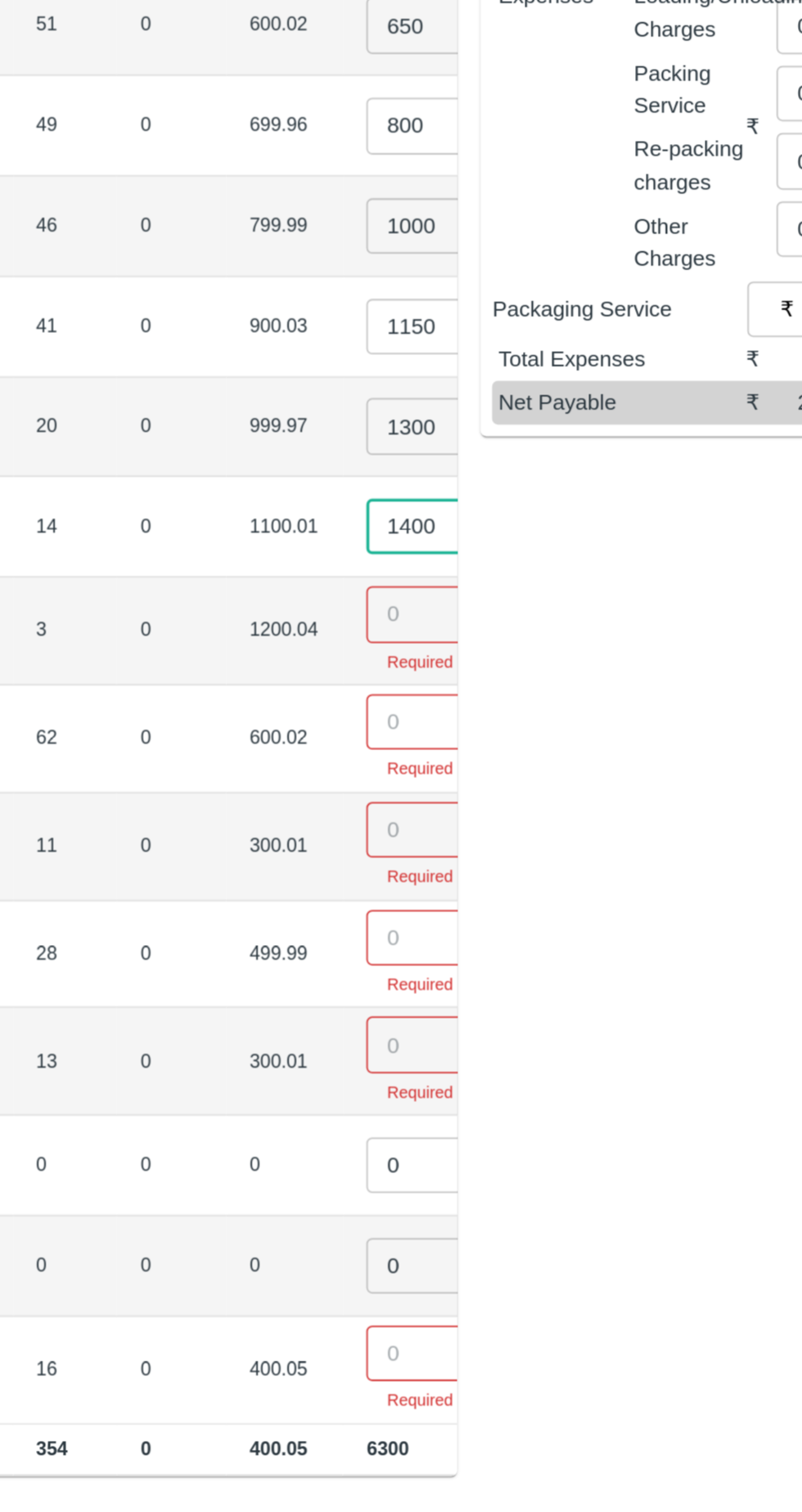
type input "1400"
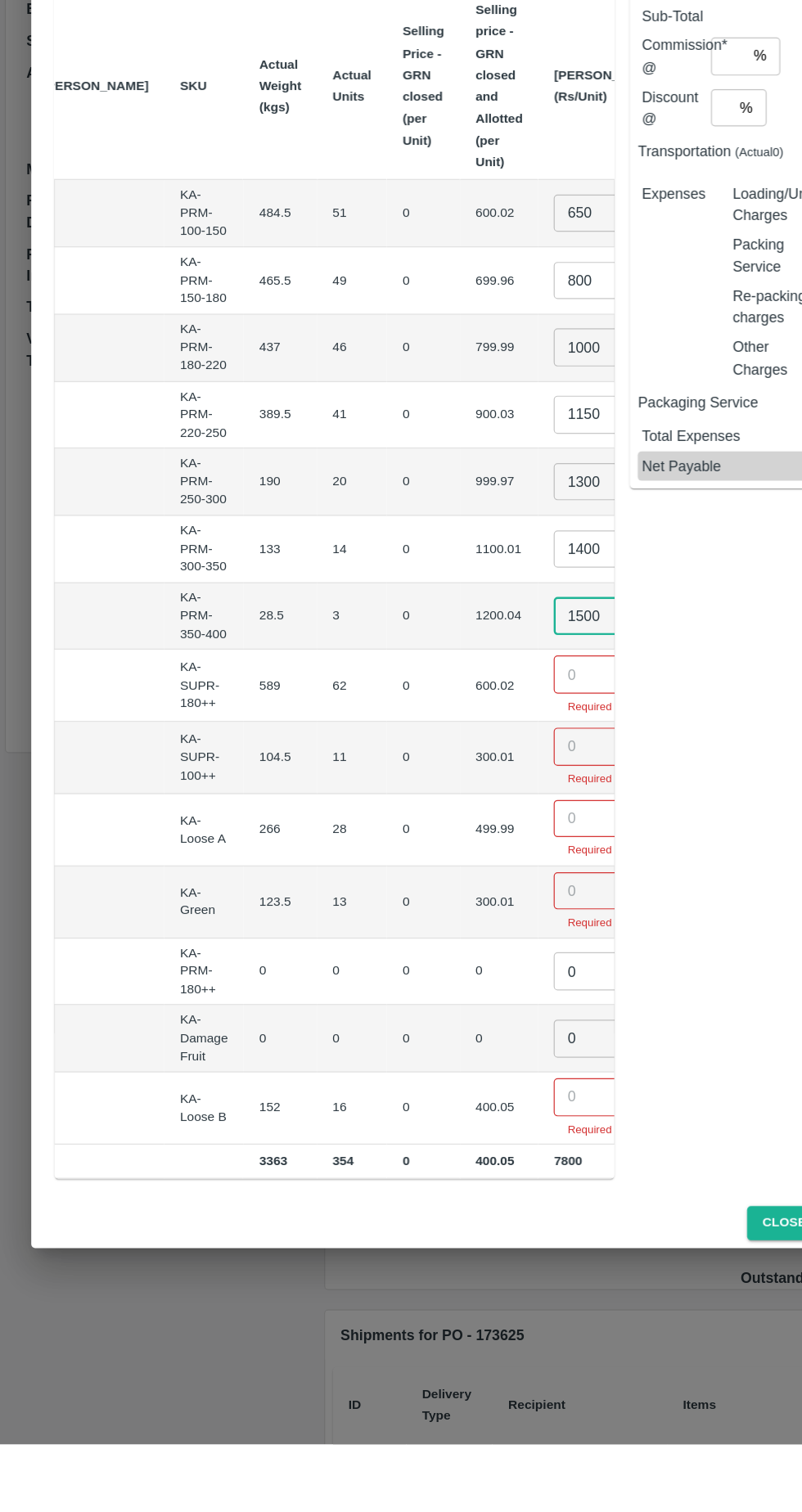
type input "1500"
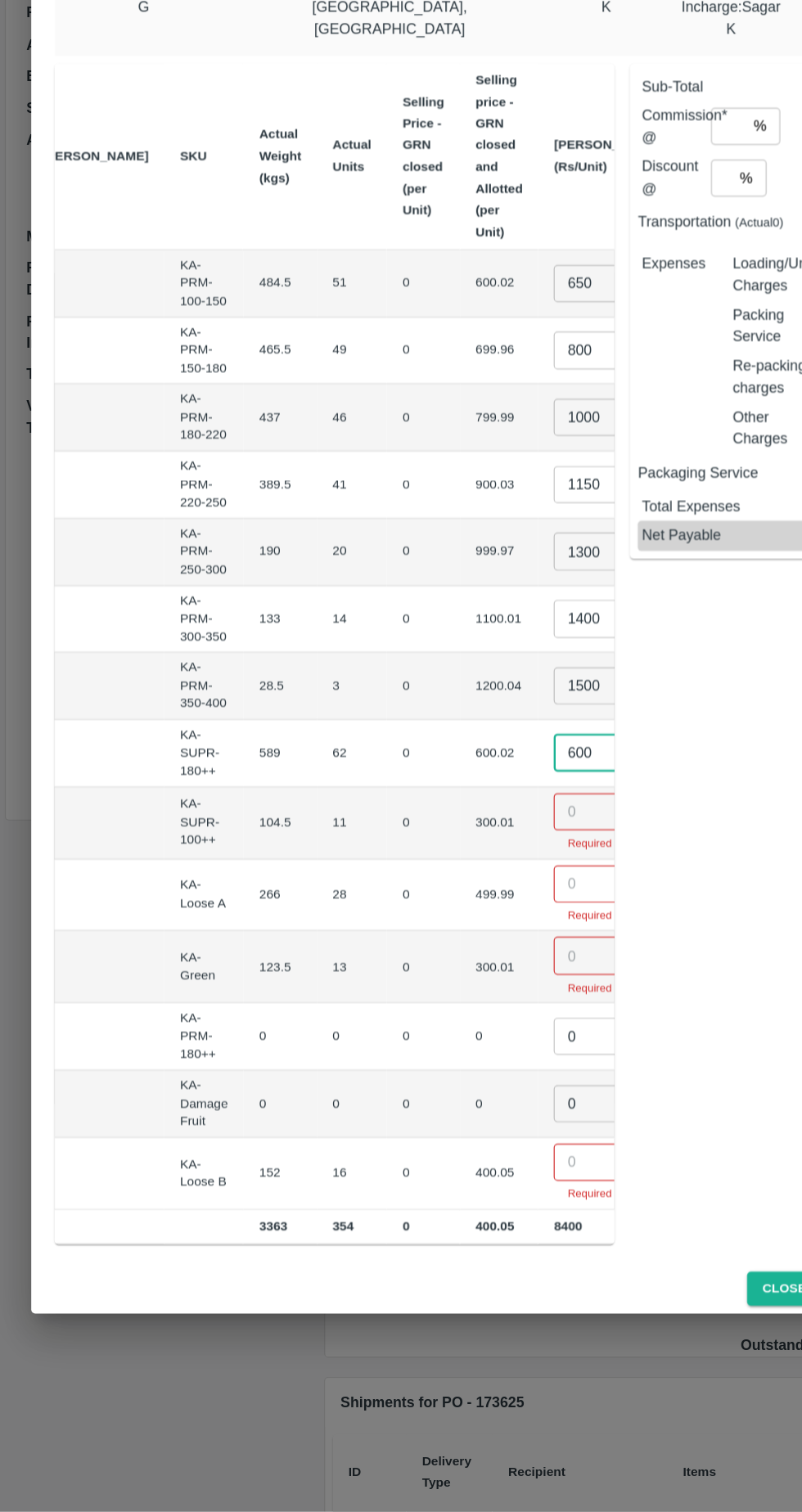
type input "600"
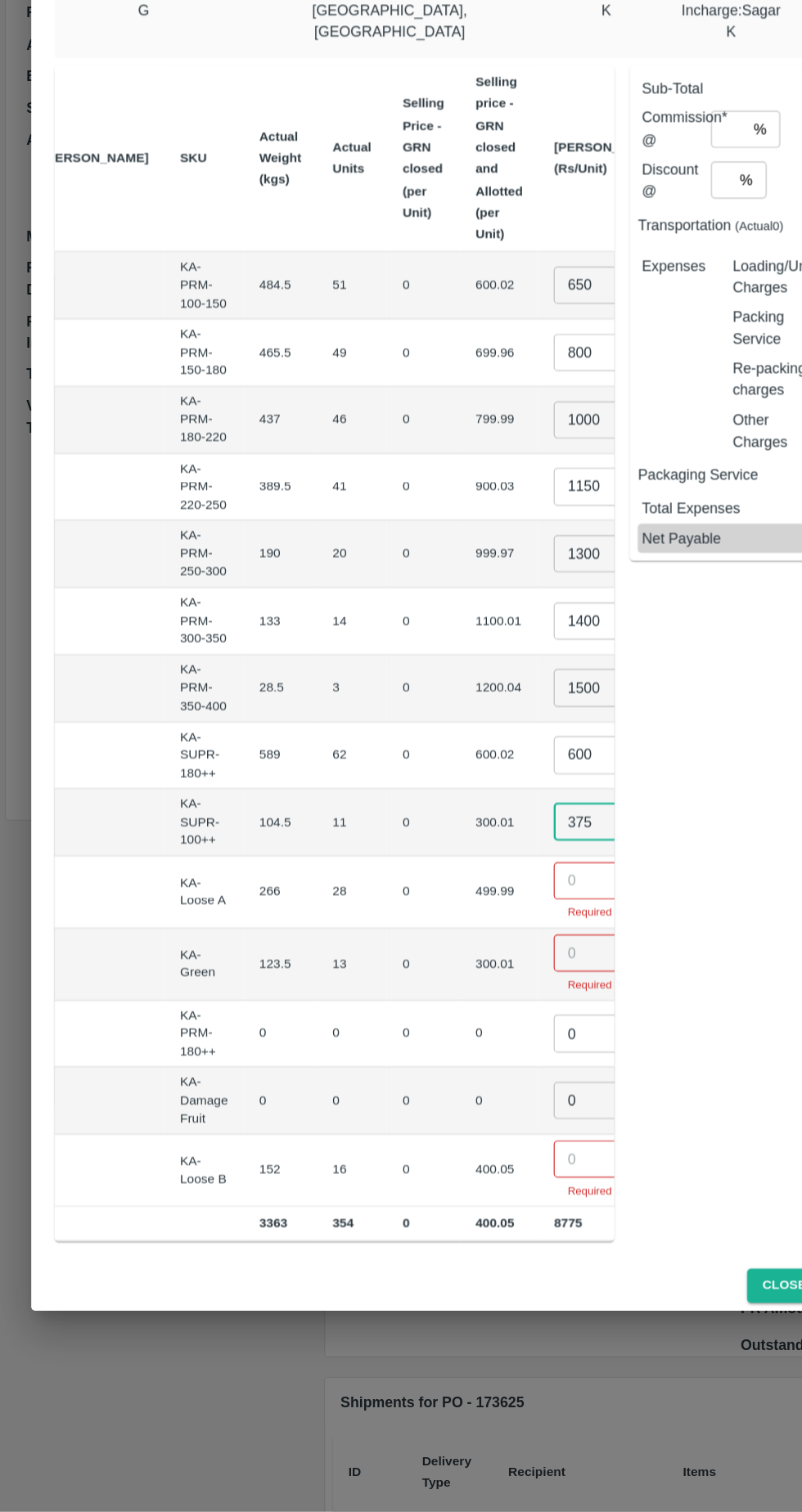
type input "375"
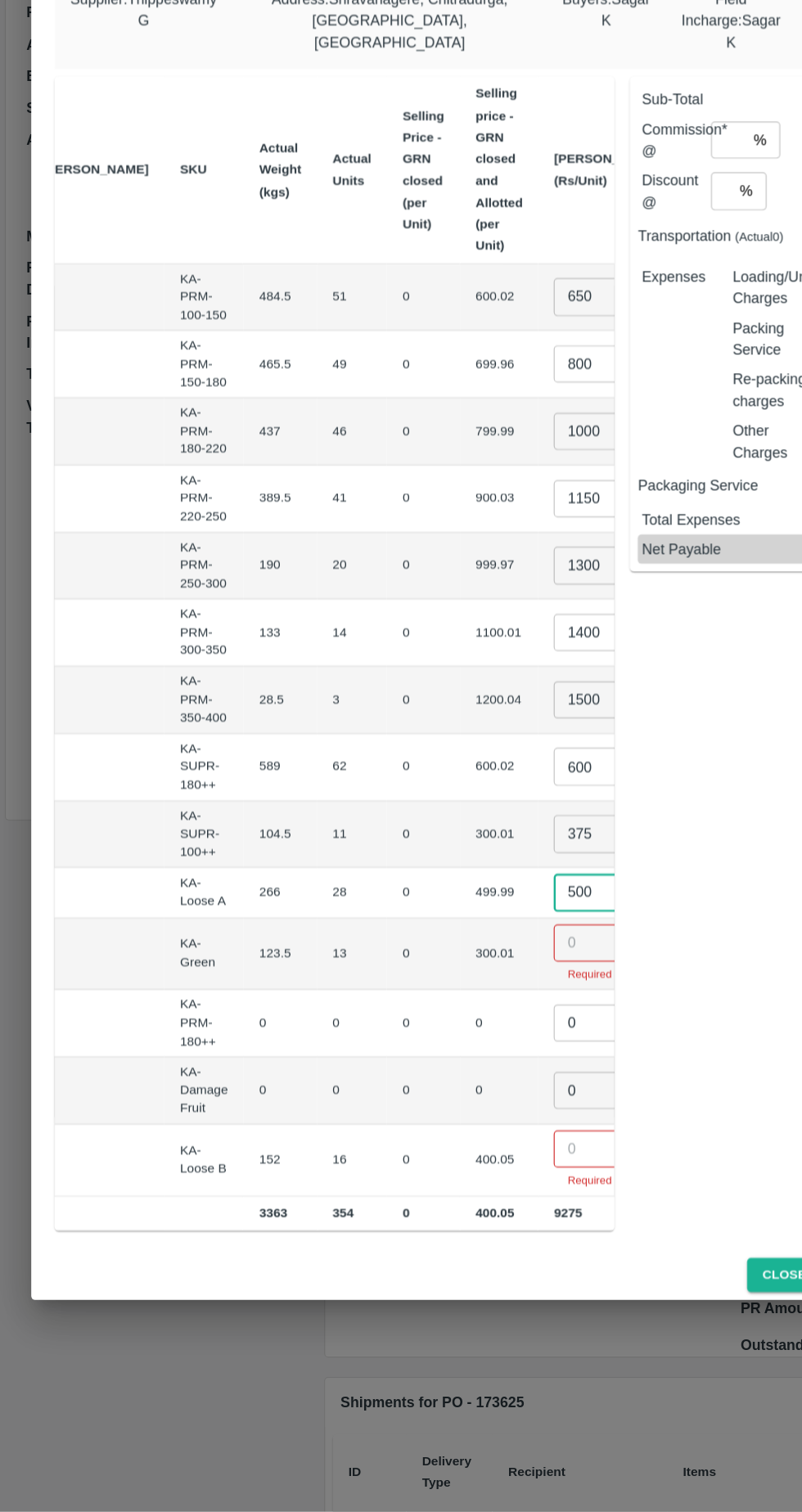
type input "500"
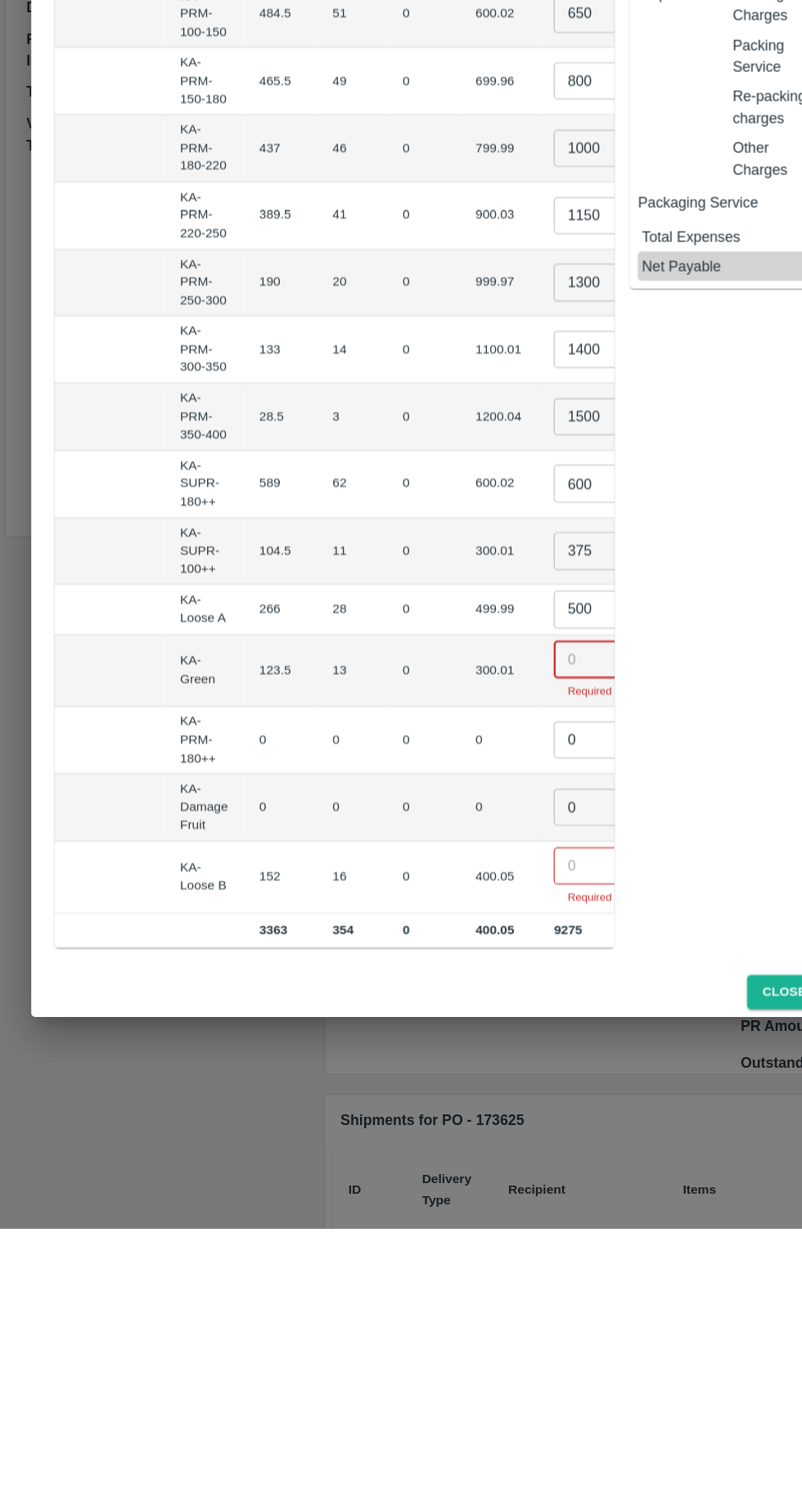
click at [464, 1196] on input "number" at bounding box center [497, 1207] width 65 height 31
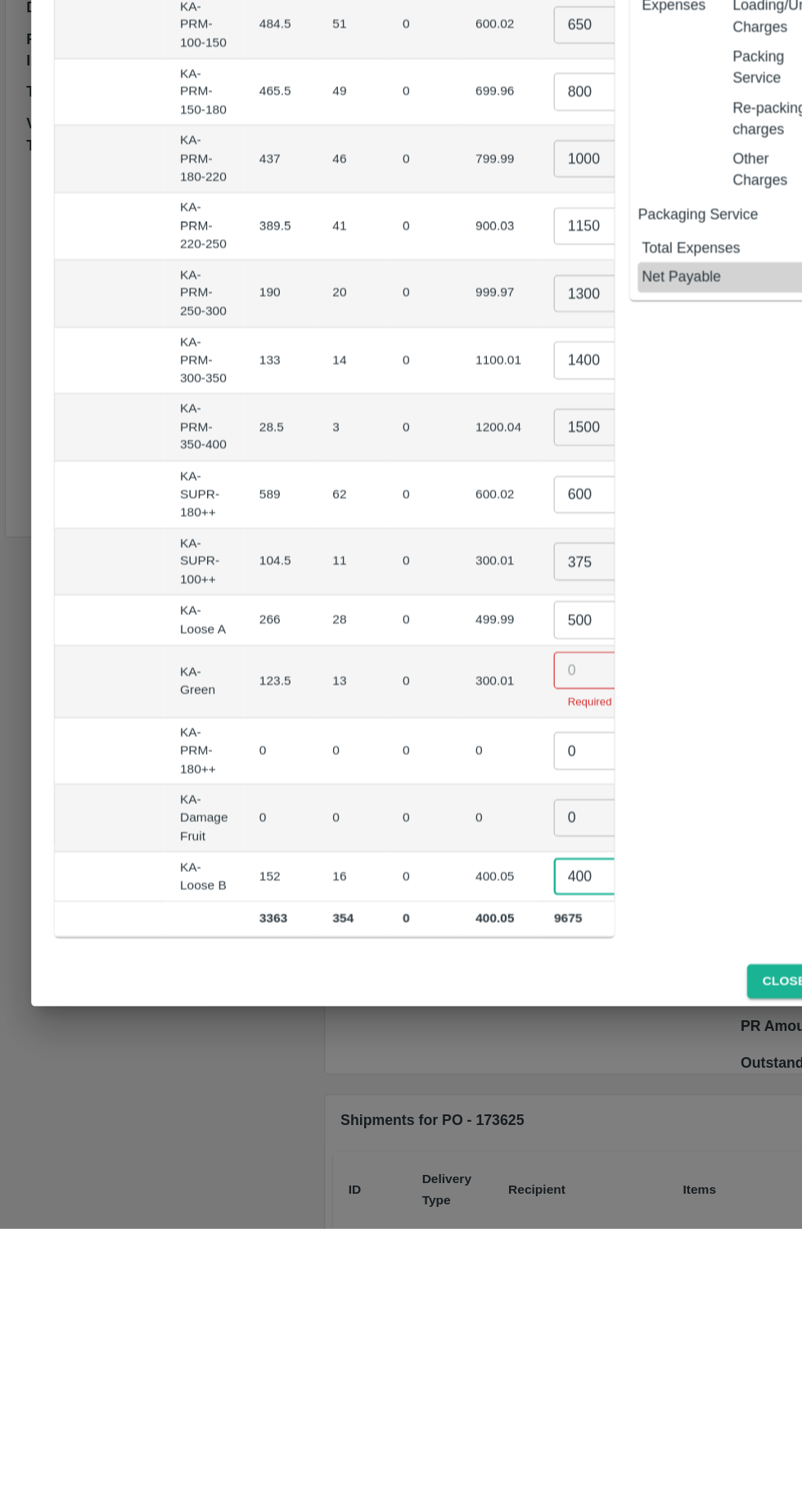
type input "400"
click at [464, 1031] on input "number" at bounding box center [497, 1043] width 65 height 31
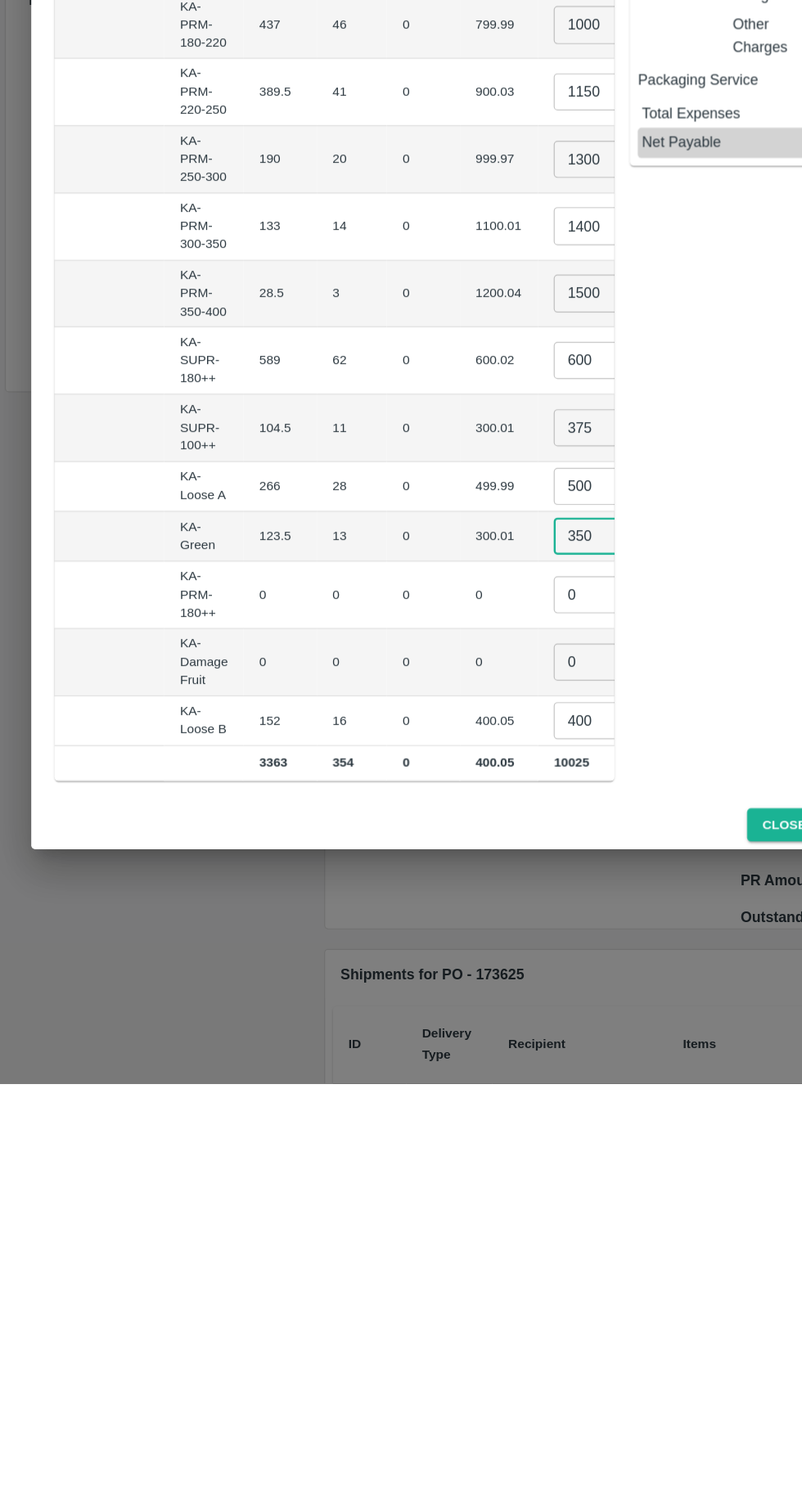
type input "350"
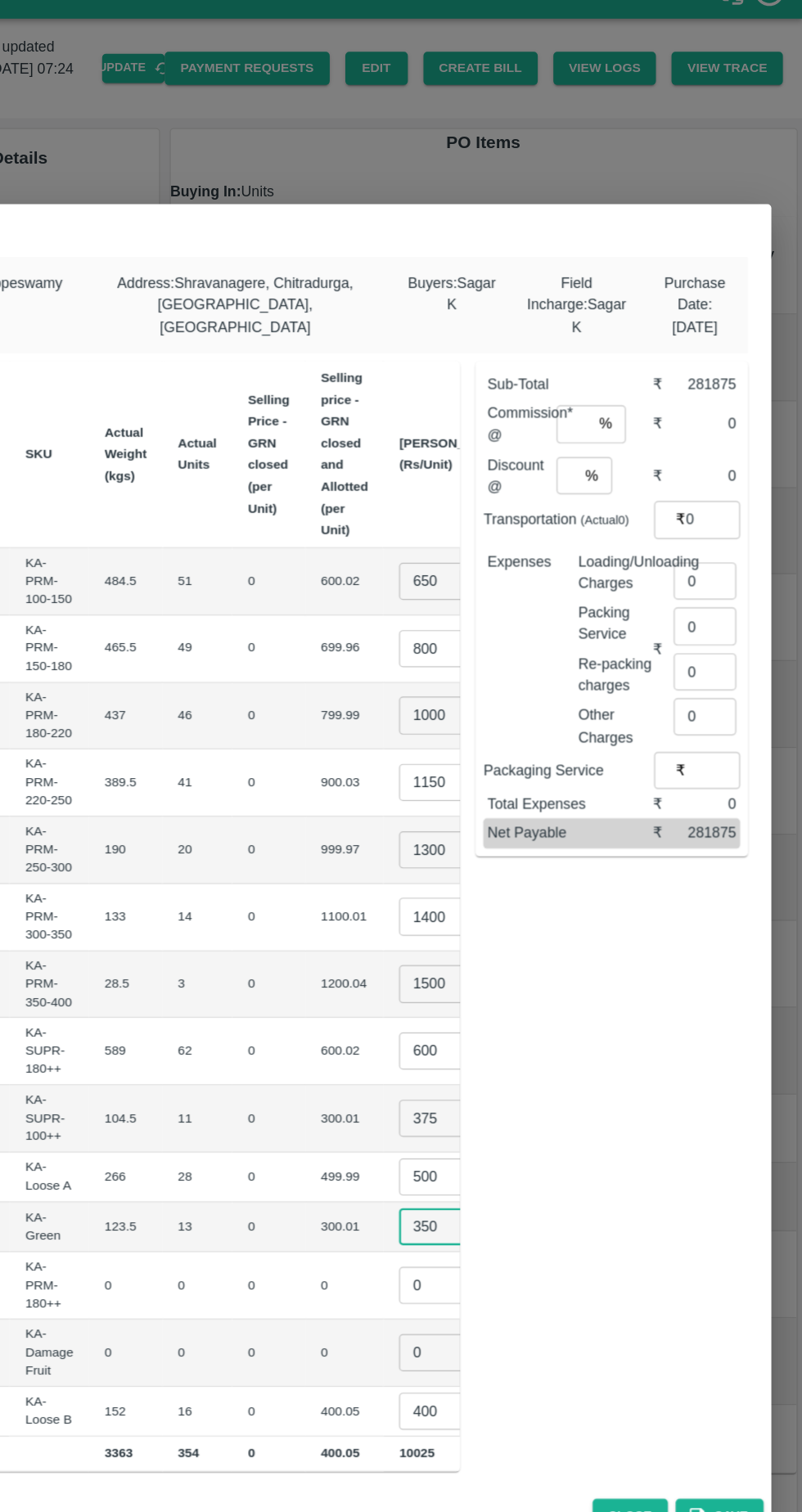
click at [615, 370] on input "number" at bounding box center [610, 380] width 29 height 31
type input "6"
click at [723, 456] on input "0" at bounding box center [726, 460] width 46 height 31
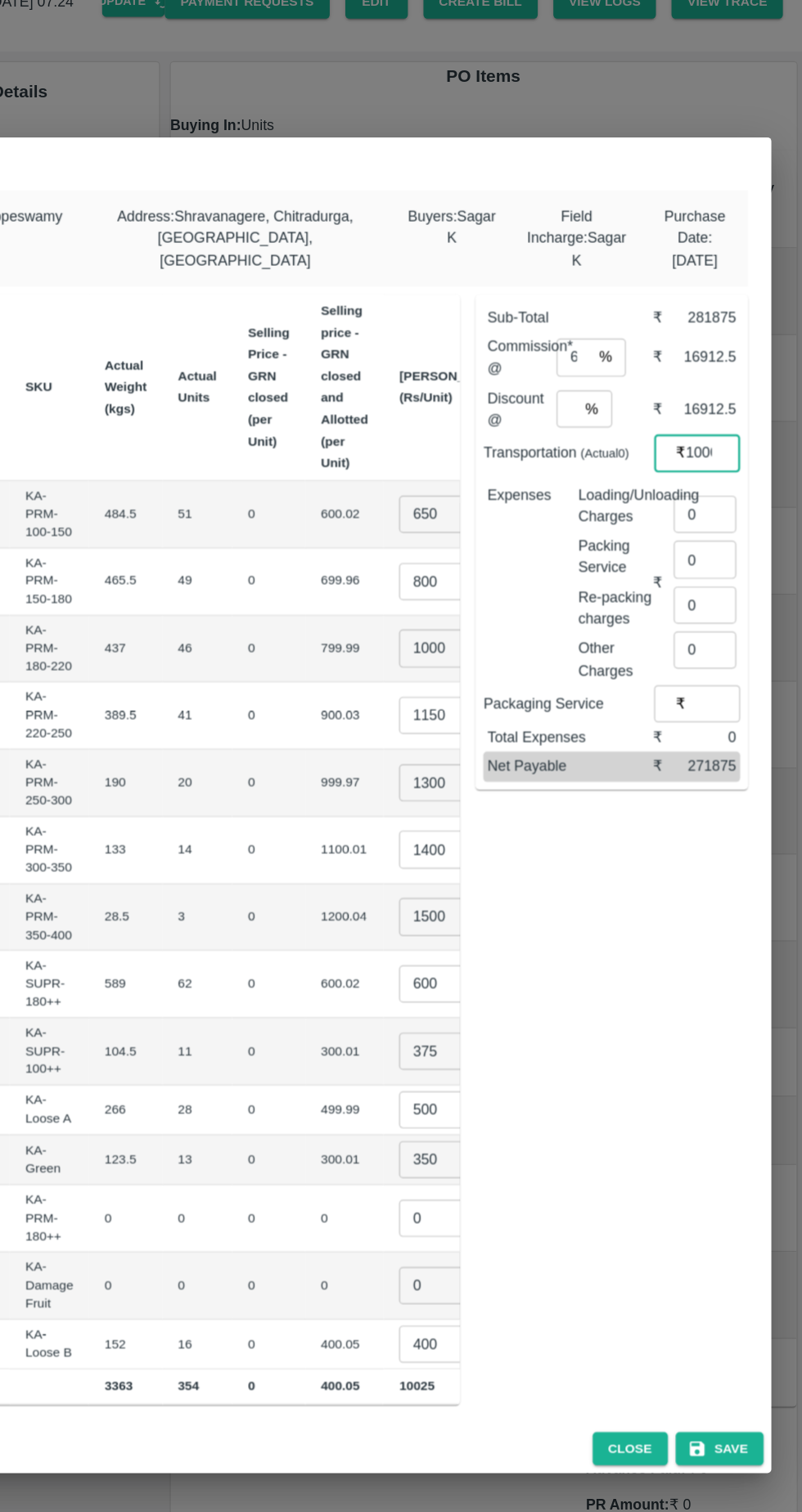
type input "10000"
click at [718, 505] on input "0" at bounding box center [719, 512] width 53 height 31
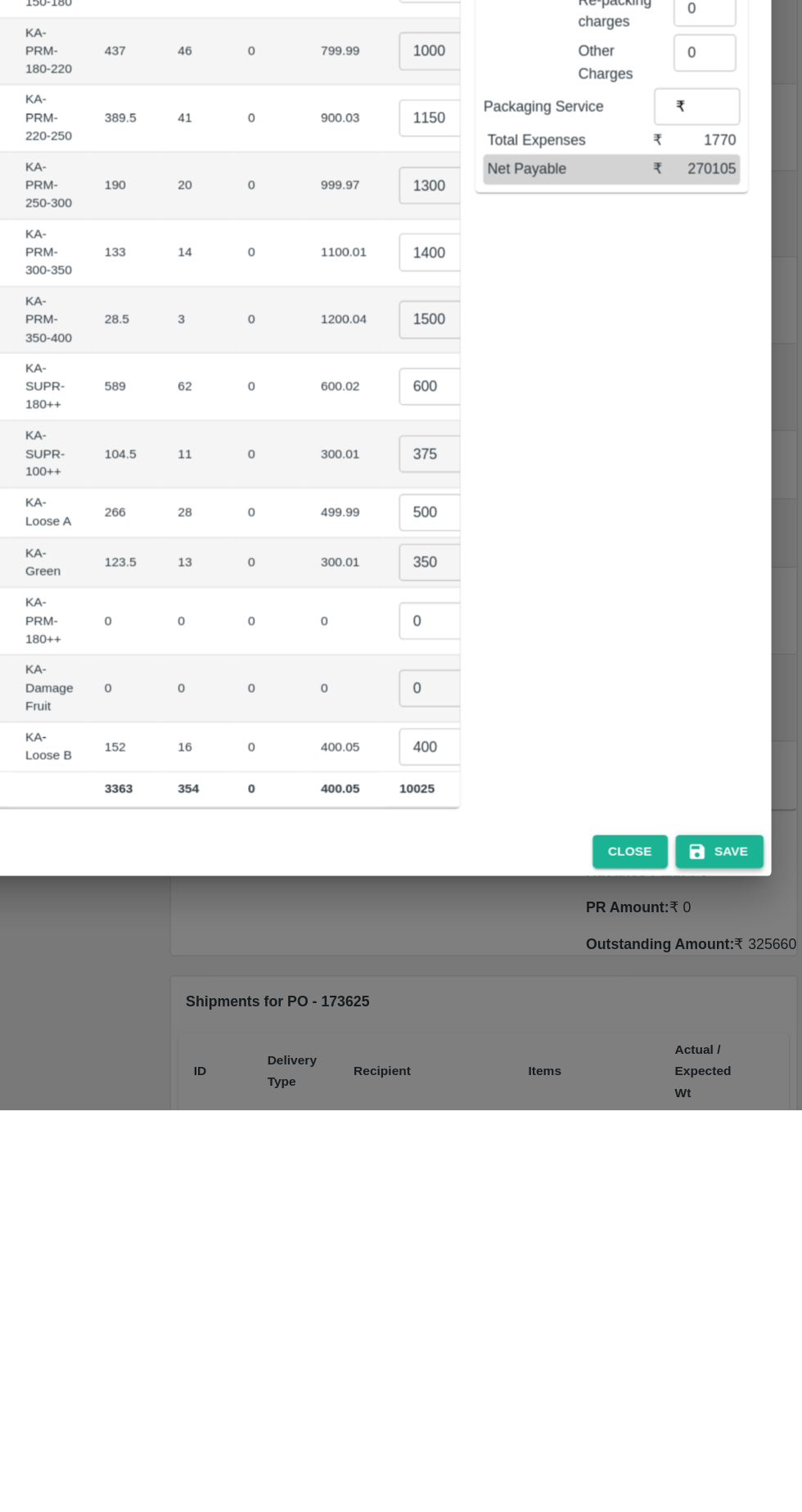
type input "1770"
click at [748, 1290] on button "Save" at bounding box center [732, 1295] width 73 height 28
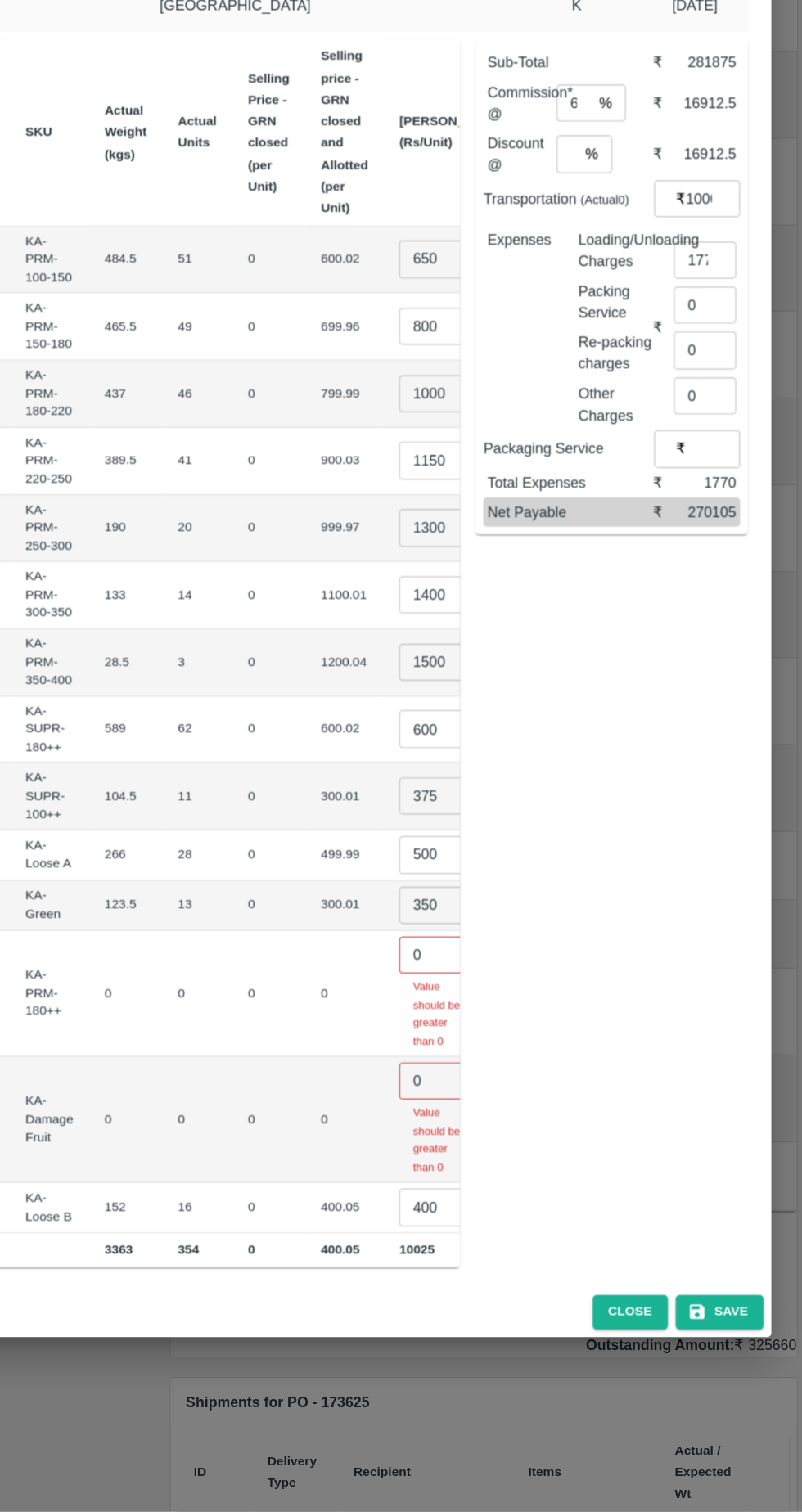
click at [464, 1030] on input "0" at bounding box center [497, 1045] width 65 height 31
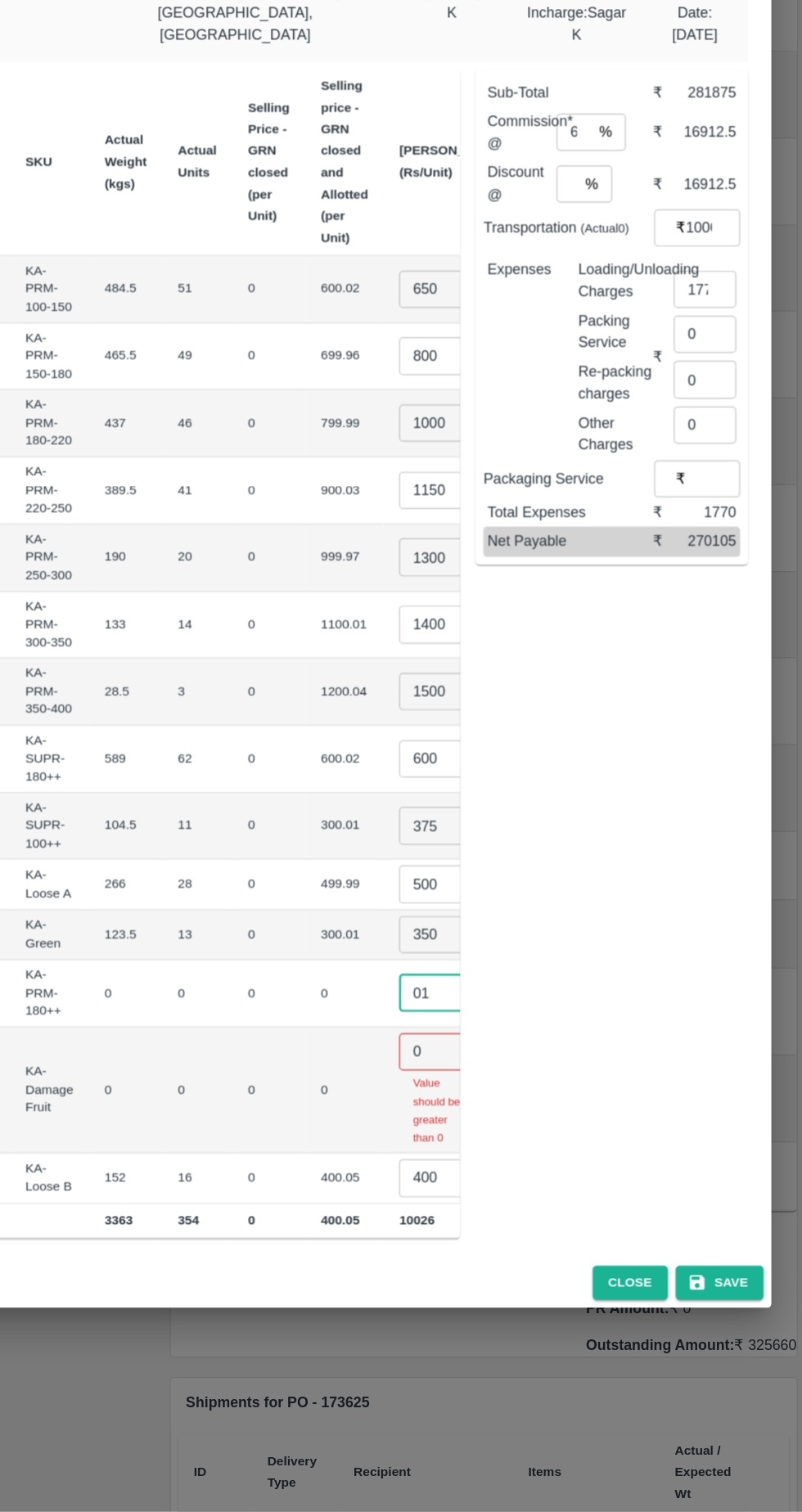
type input "01"
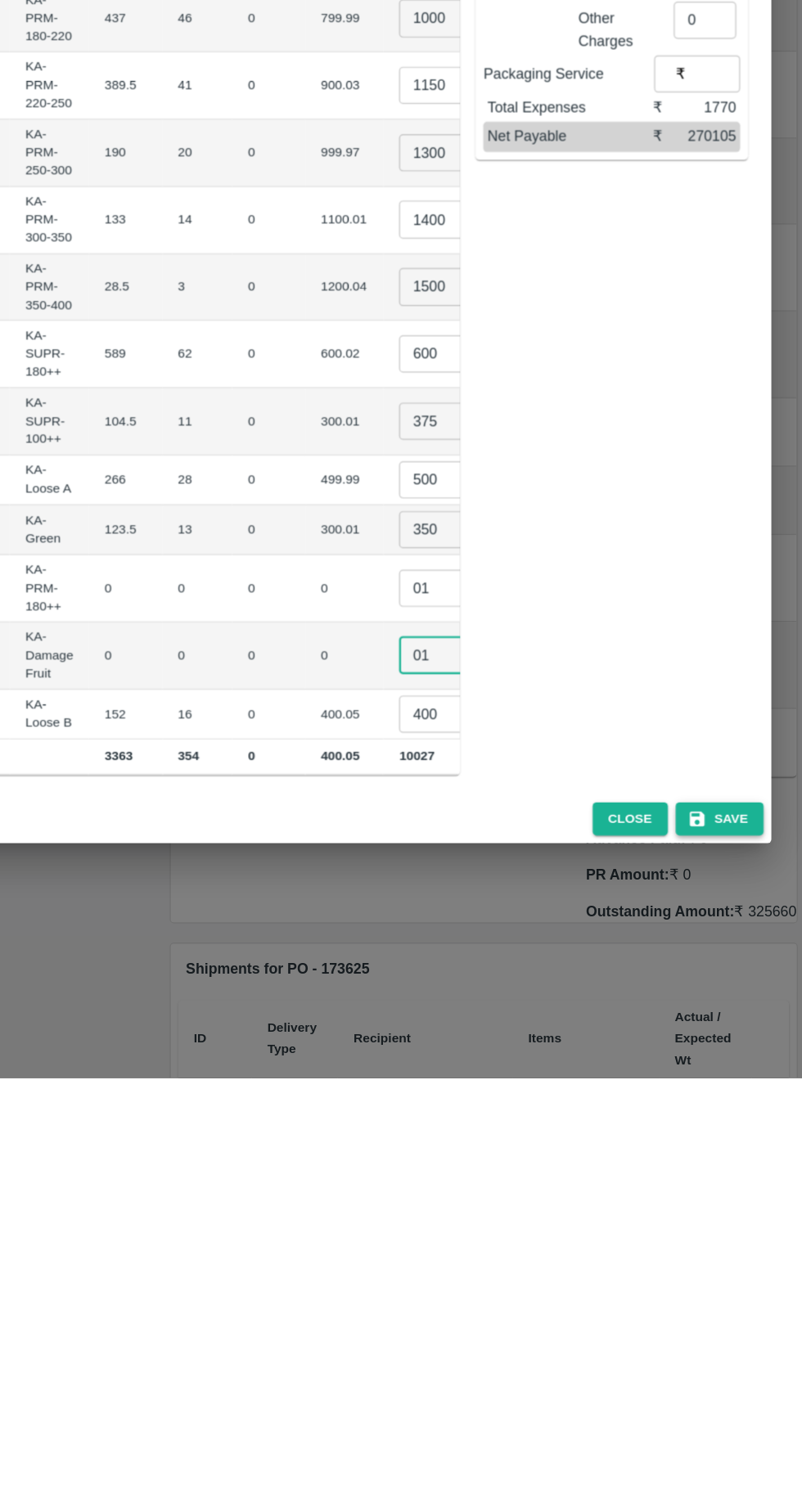
type input "01"
click at [744, 1287] on button "Save" at bounding box center [732, 1295] width 73 height 28
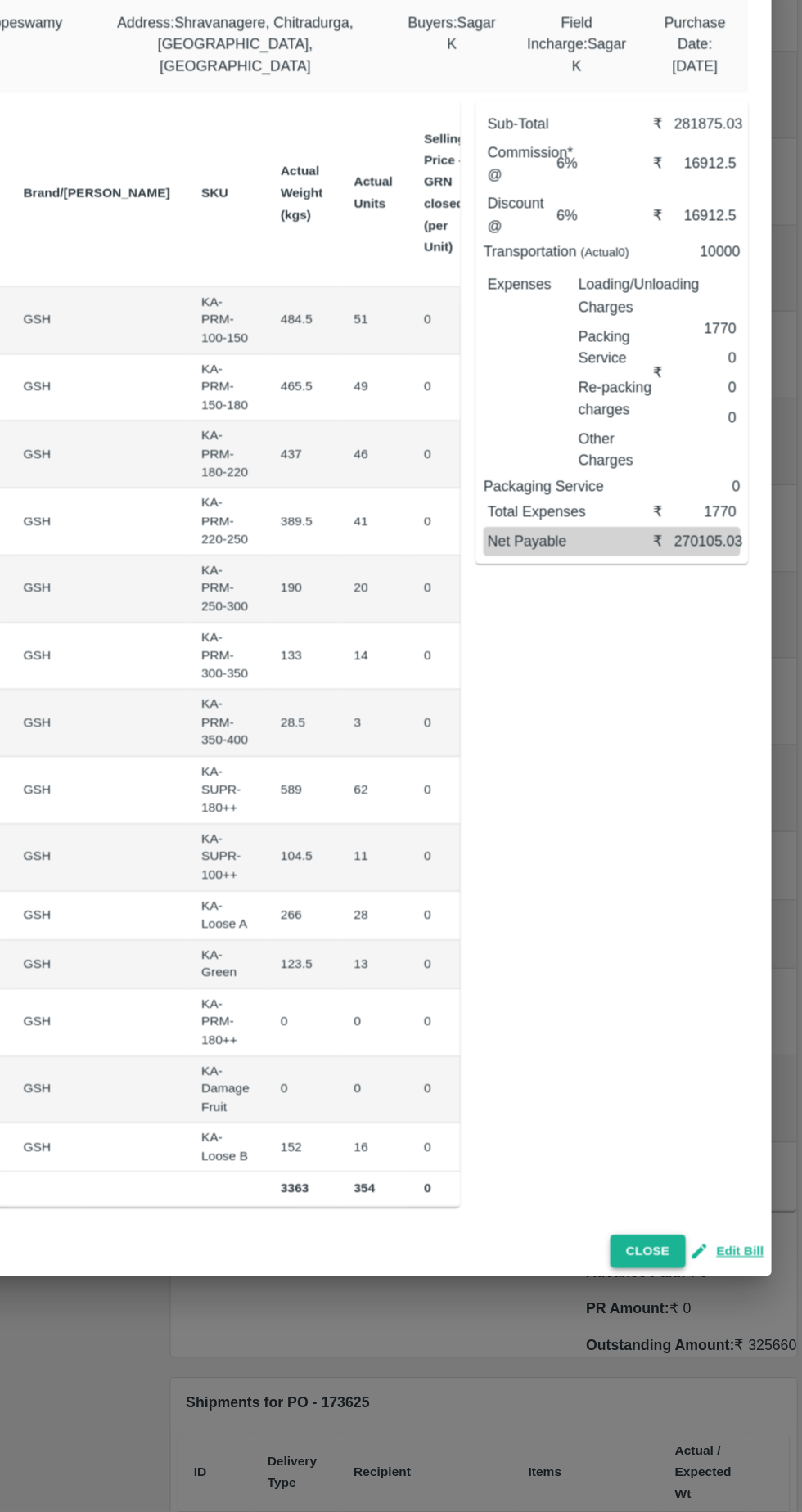
click at [677, 1287] on button "Close" at bounding box center [672, 1293] width 63 height 28
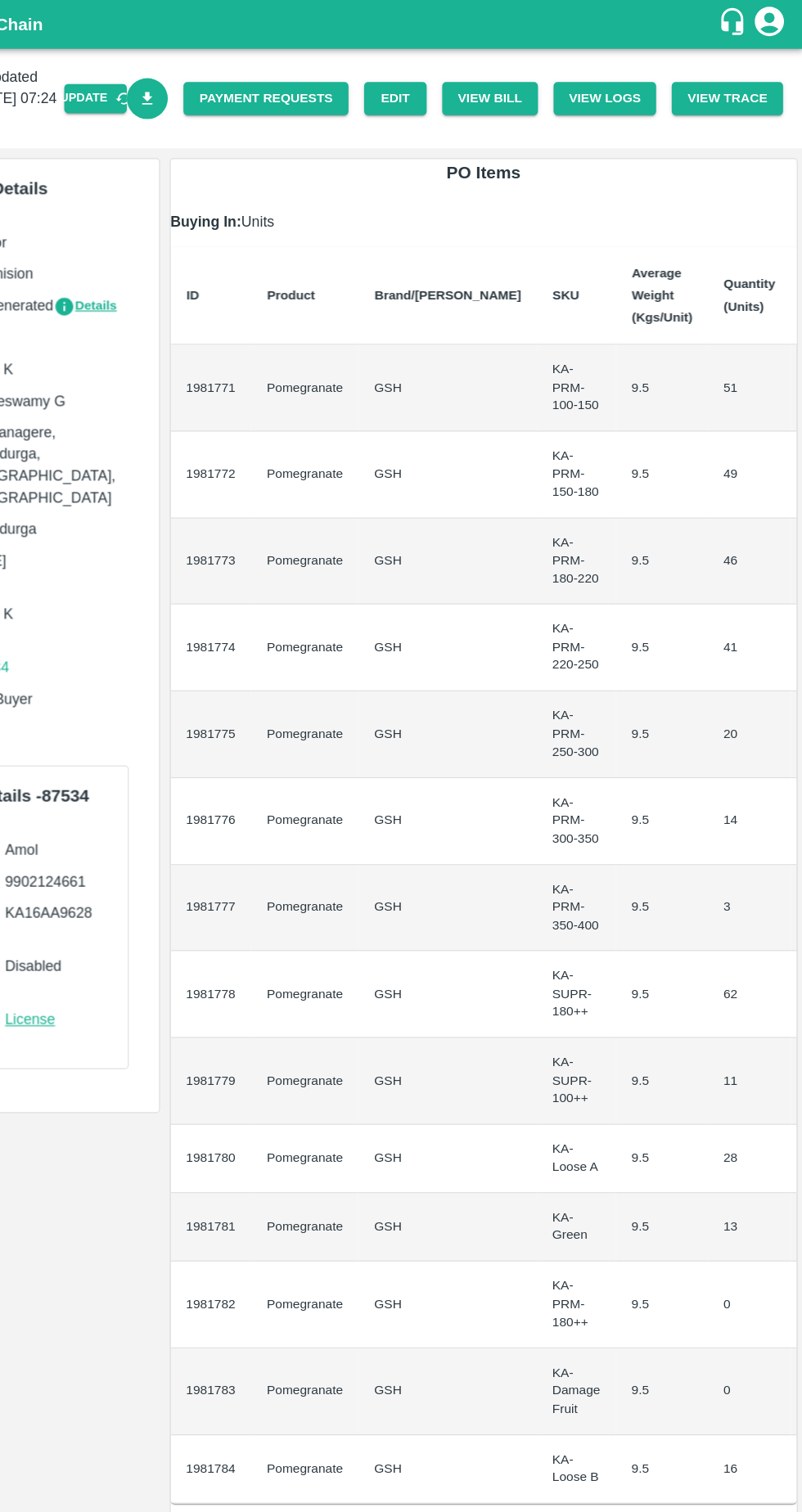
click at [258, 77] on icon "Download Bill" at bounding box center [253, 82] width 9 height 11
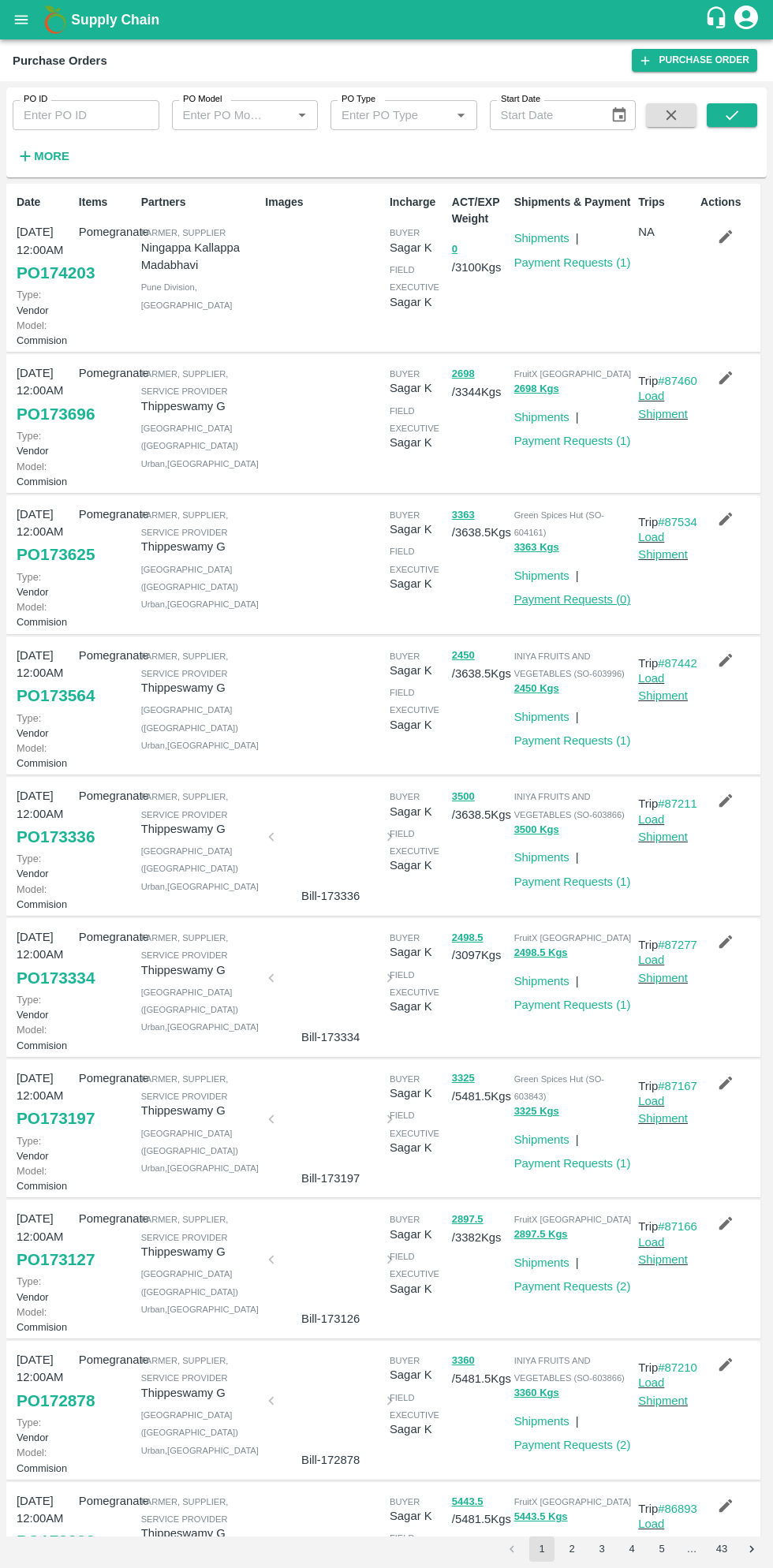
click at [619, 606] on link "Payment Requests ( 0 )" at bounding box center [572, 599] width 117 height 13
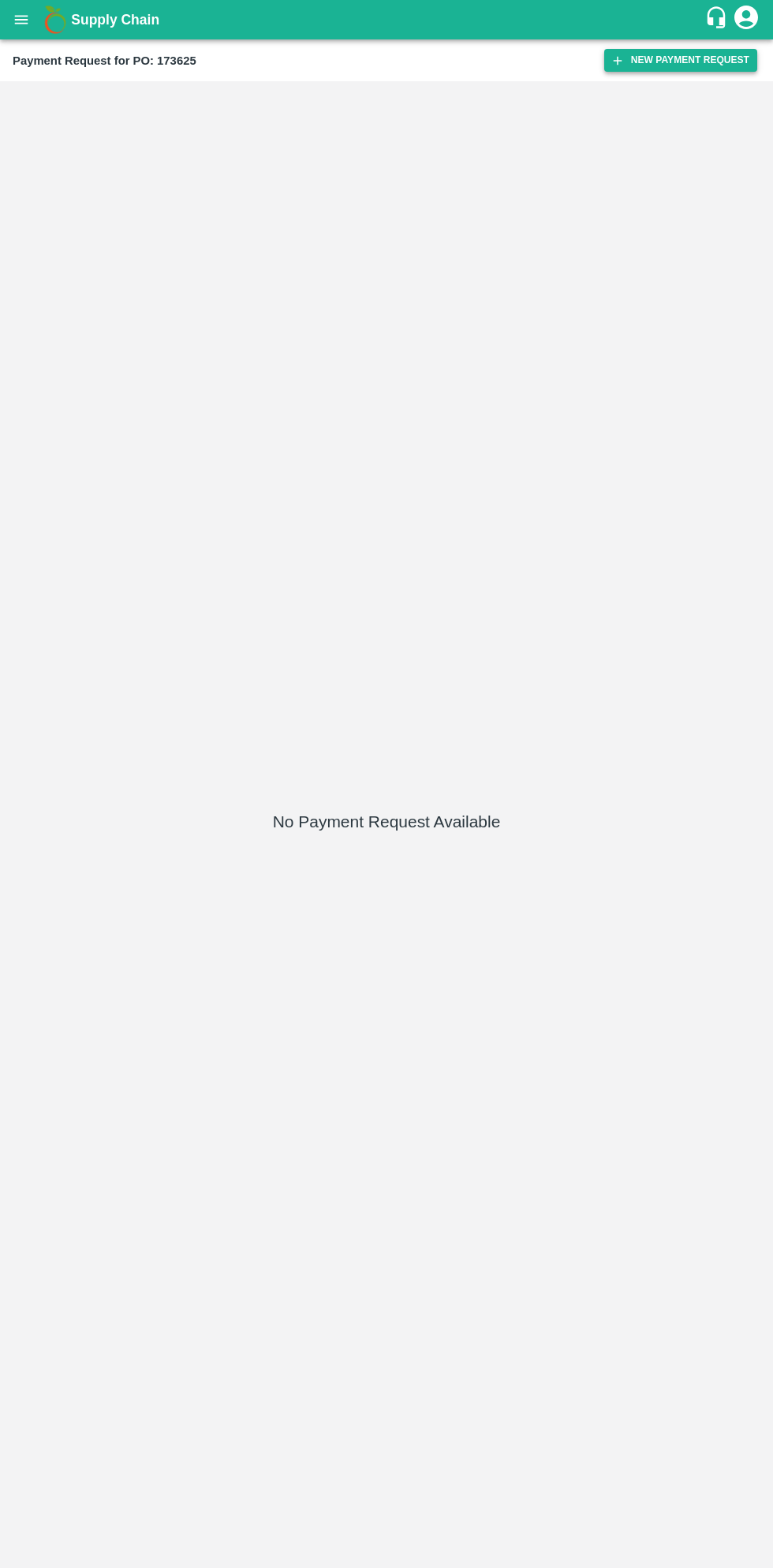
click at [672, 60] on button "New Payment Request" at bounding box center [680, 60] width 153 height 23
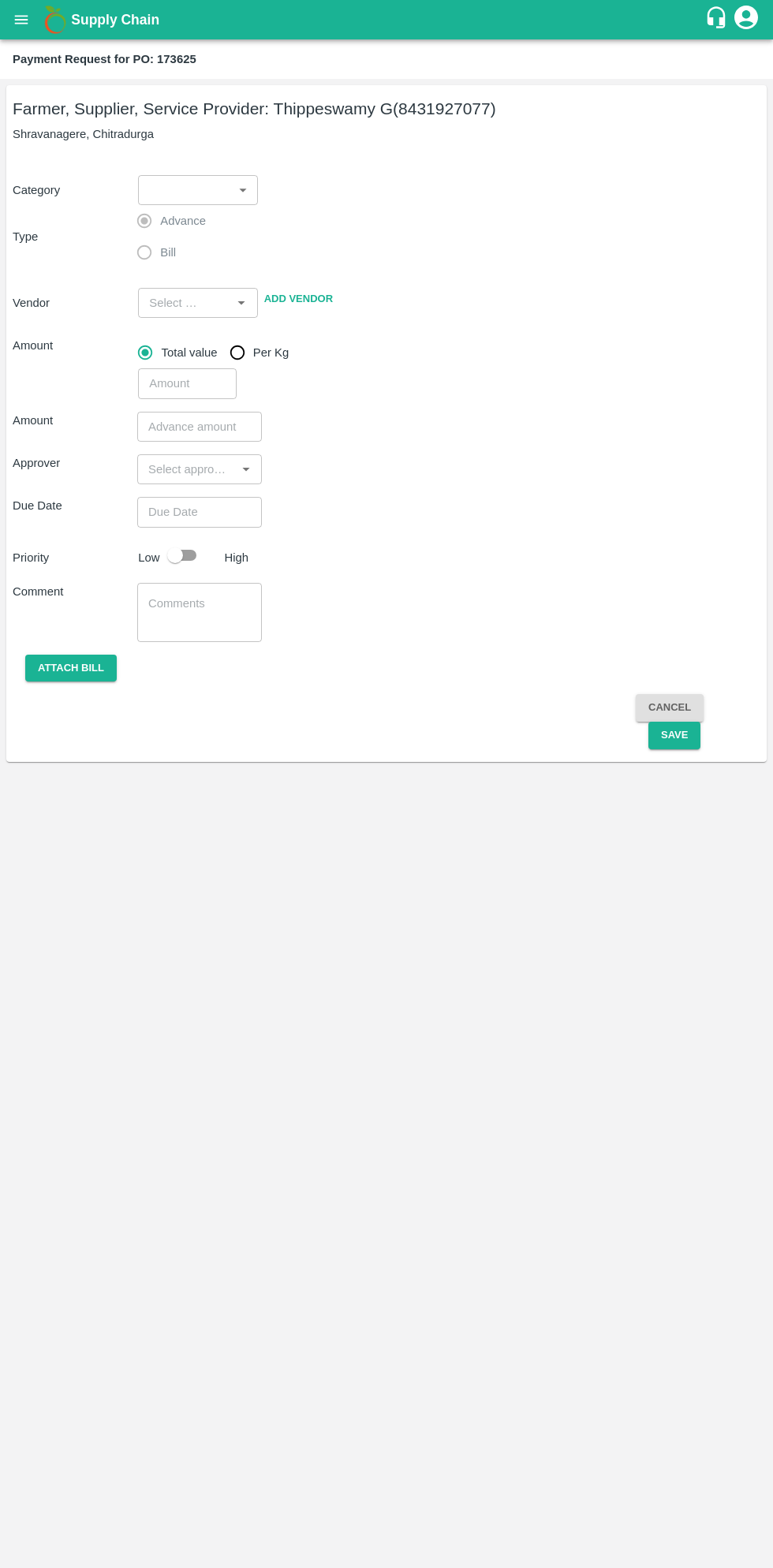
click at [214, 198] on body "Supply Chain Payment Request for PO: 173625 Farmer, Supplier, Service Provider:…" at bounding box center [386, 784] width 773 height 1568
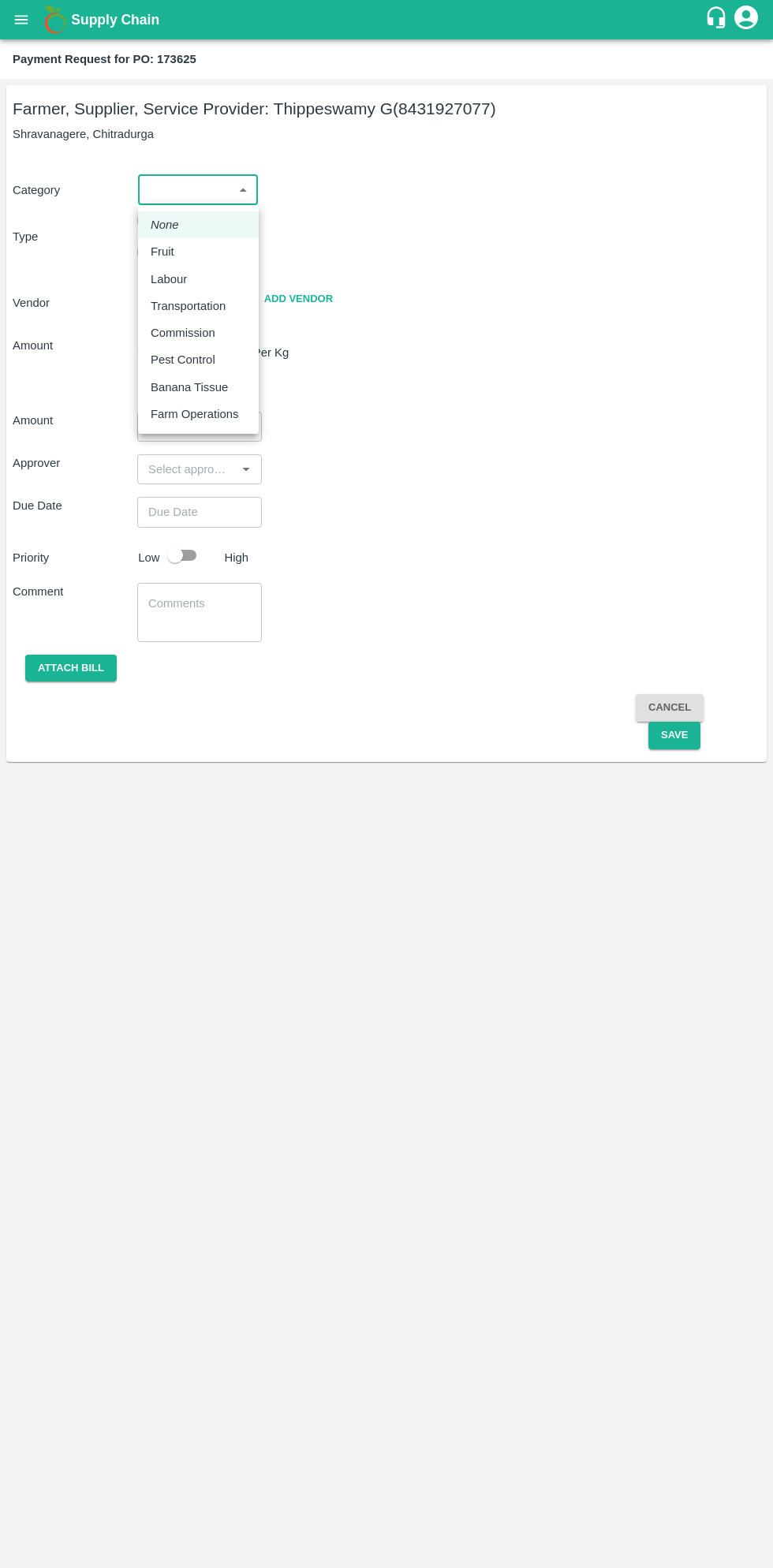
click at [177, 249] on div "Fruit" at bounding box center [166, 252] width 31 height 18
type input "1"
type input "Thippeswamy G - 8431927077(Farmer, Supplier, Service Provider)"
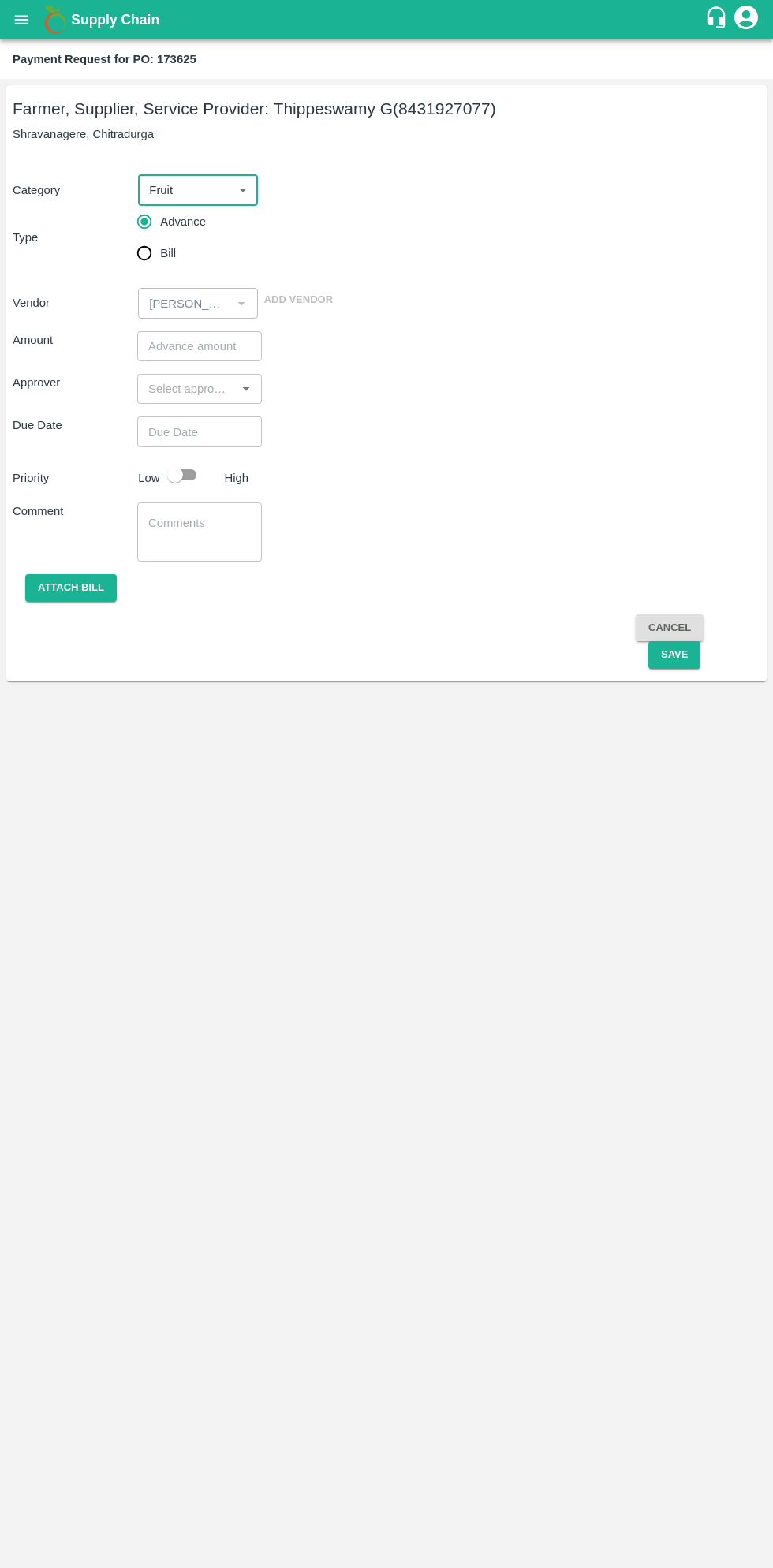
click at [154, 257] on input "Bill" at bounding box center [144, 253] width 31 height 31
radio input "true"
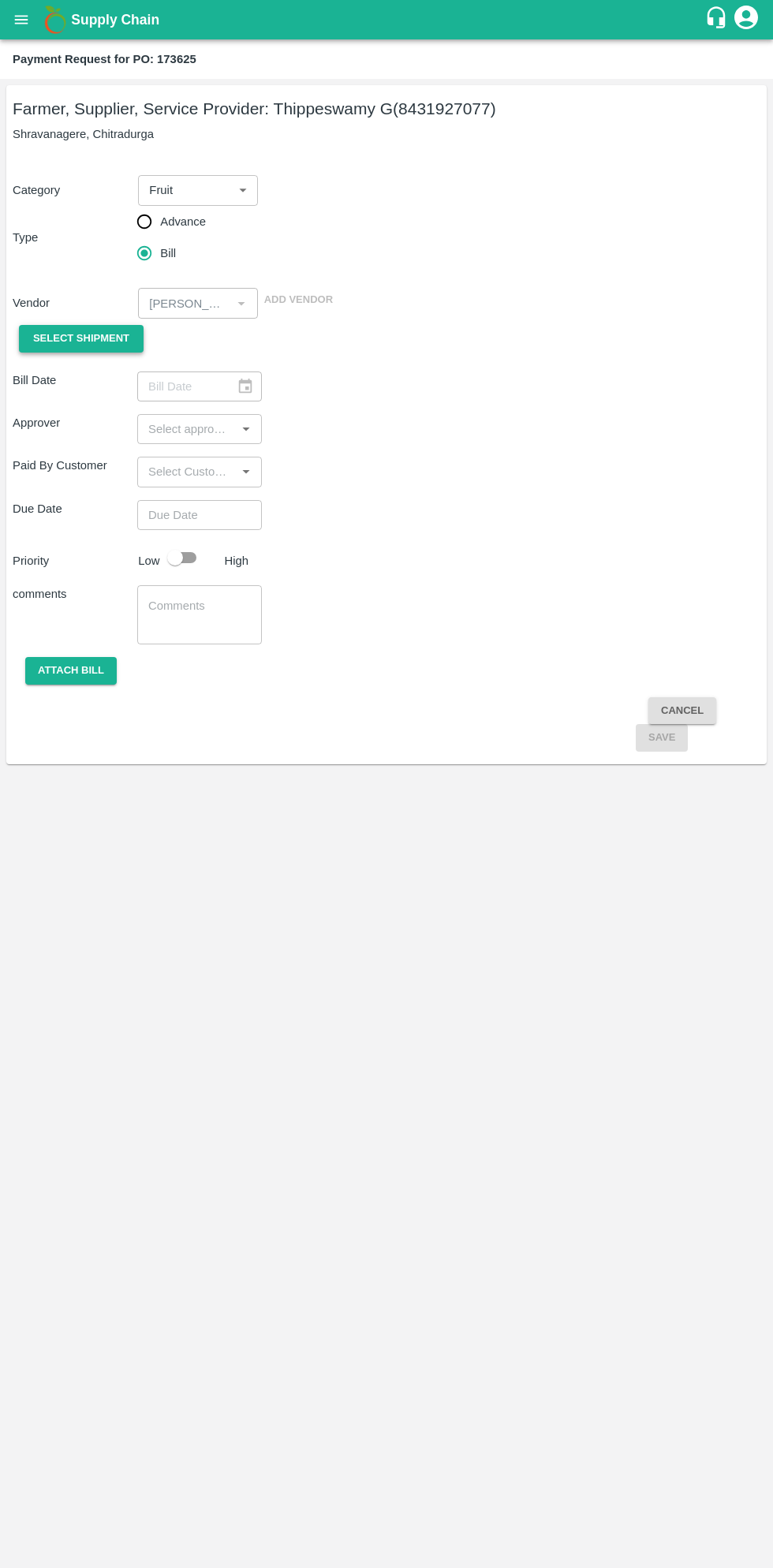
click at [93, 346] on span "Select Shipment" at bounding box center [81, 339] width 97 height 19
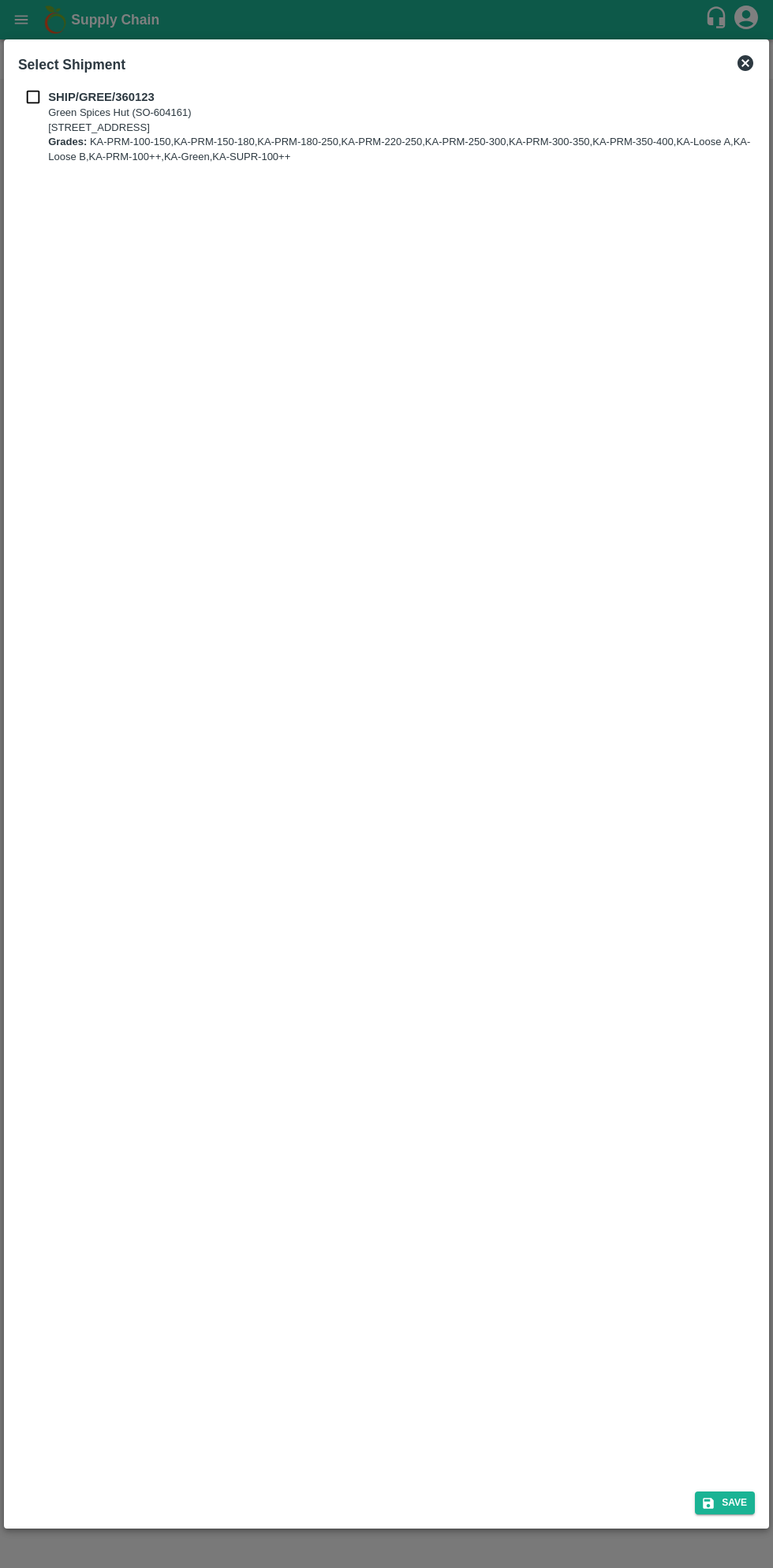
click at [38, 97] on input "checkbox" at bounding box center [33, 97] width 30 height 18
checkbox input "true"
click at [735, 1502] on button "Save" at bounding box center [725, 1503] width 60 height 23
type input "[DATE]"
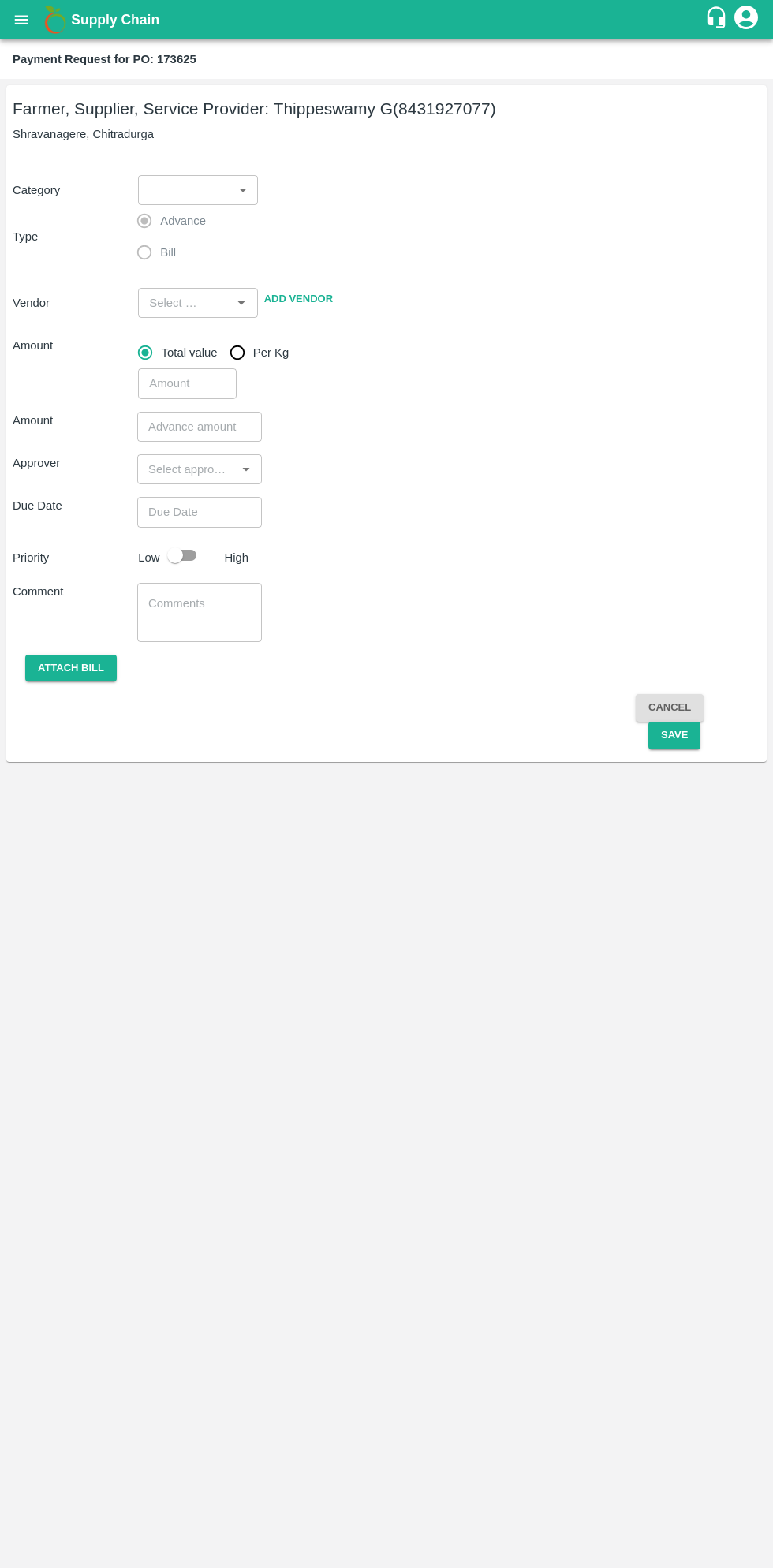
click at [195, 194] on body "Supply Chain Payment Request for PO: 173625 Farmer, Supplier, Service Provider:…" at bounding box center [386, 784] width 773 height 1568
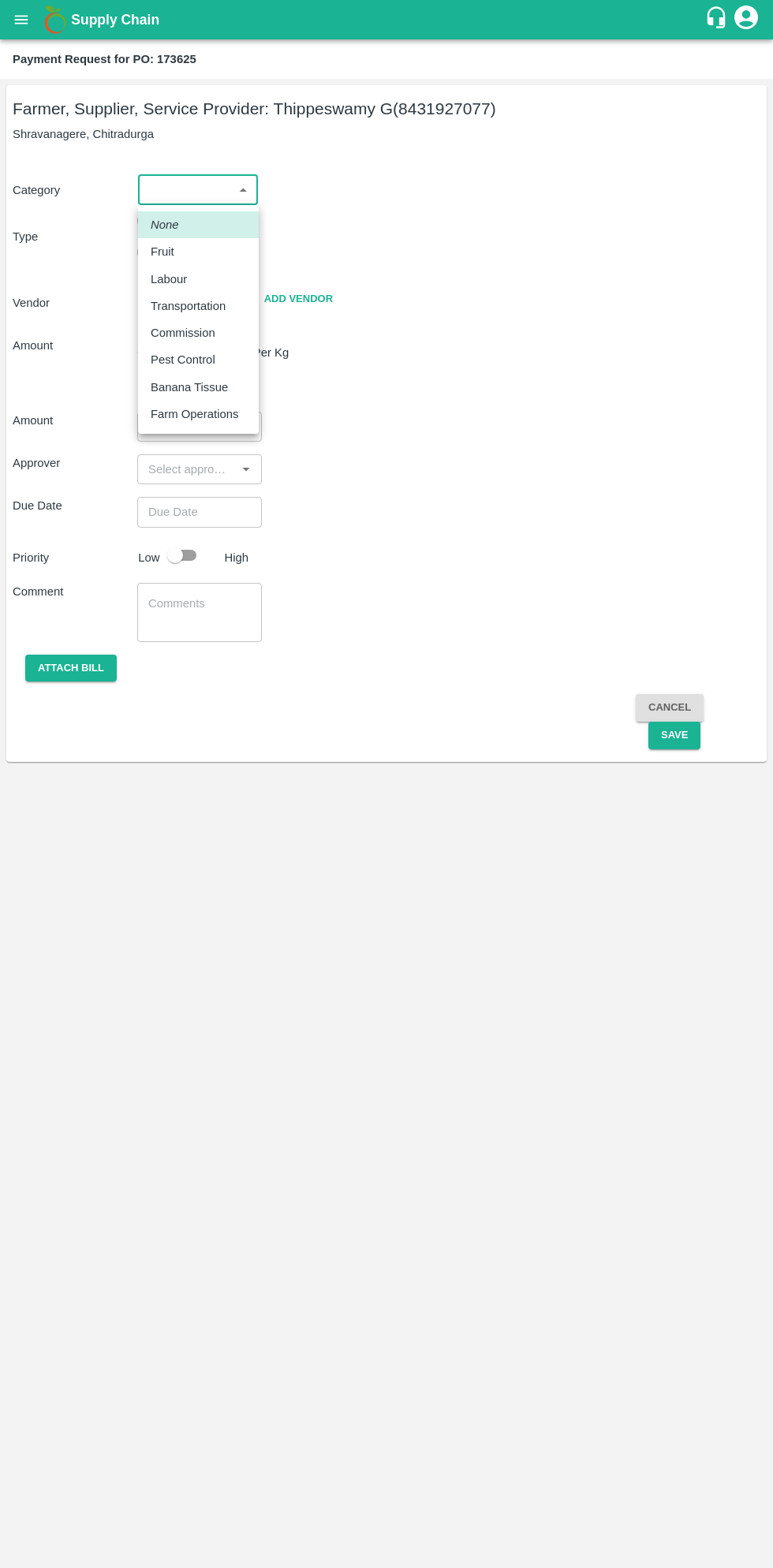
click at [168, 251] on p "Fruit" at bounding box center [162, 252] width 23 height 18
type input "1"
type input "Thippeswamy G - 8431927077(Farmer, Supplier, Service Provider)"
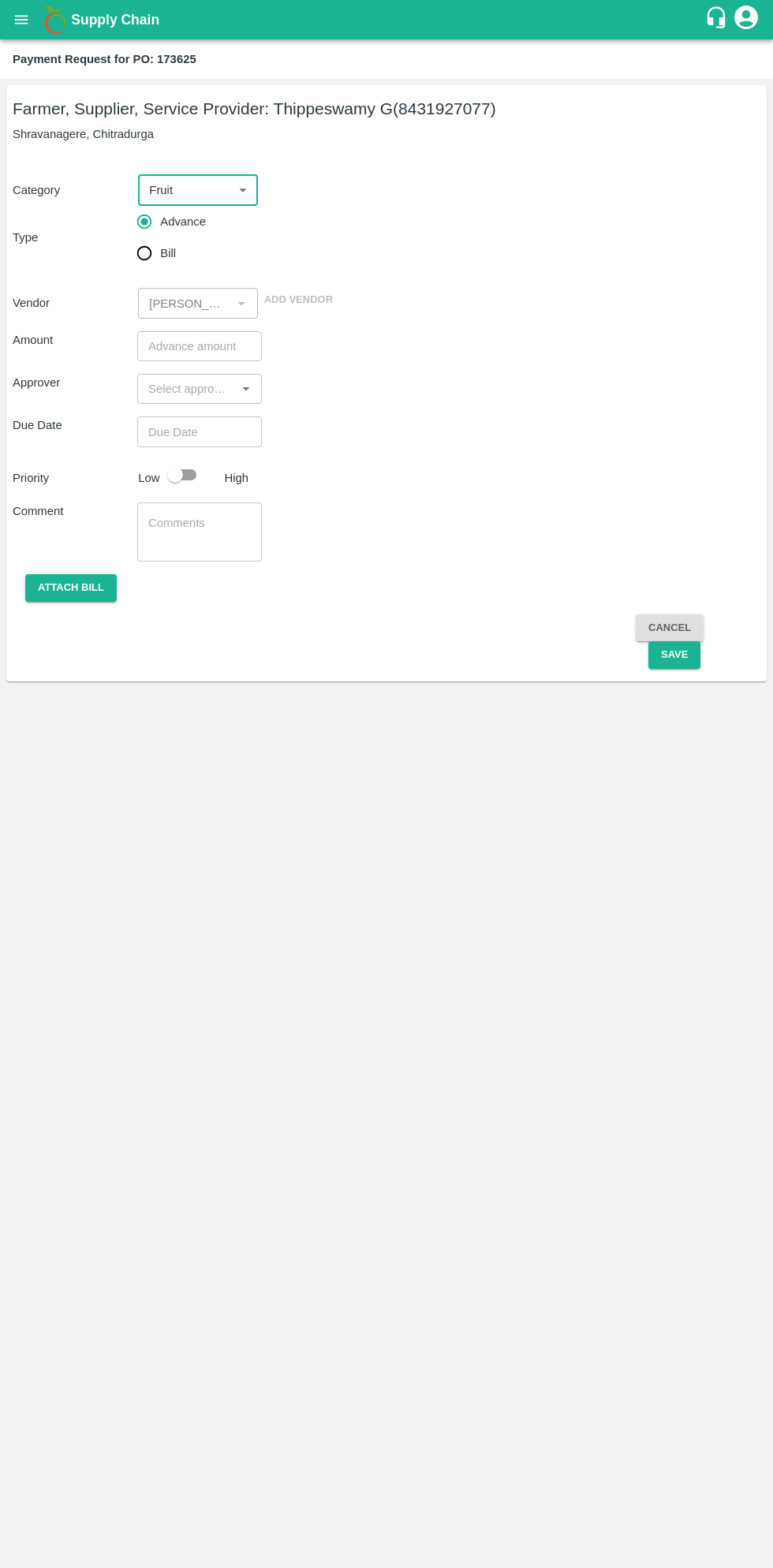
click at [146, 260] on input "Bill" at bounding box center [144, 253] width 31 height 31
radio input "true"
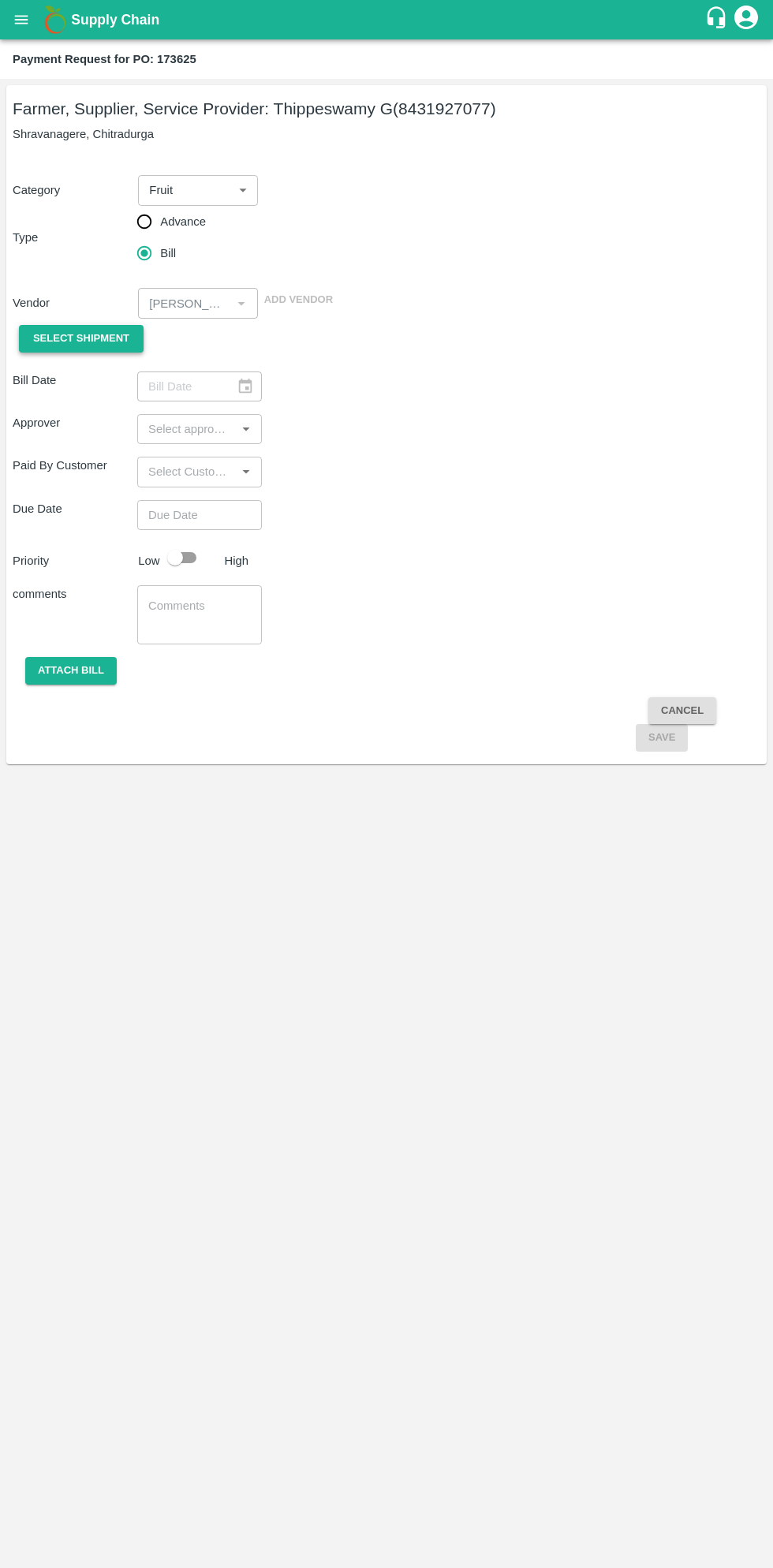
click at [97, 339] on span "Select Shipment" at bounding box center [81, 339] width 97 height 19
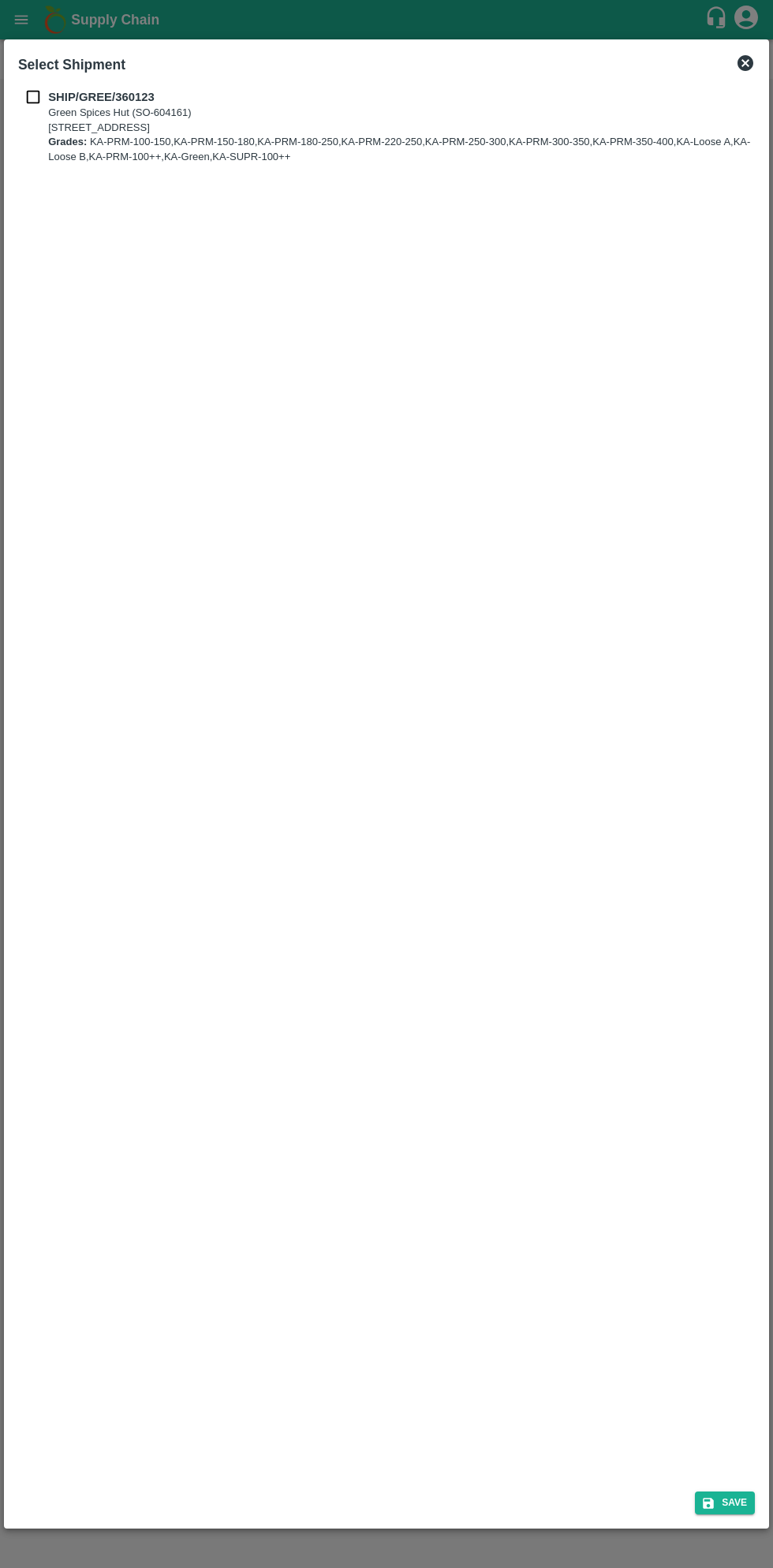
click at [54, 96] on b "SHIP/GREE/360123" at bounding box center [101, 97] width 106 height 13
checkbox input "true"
click at [729, 1498] on button "Save" at bounding box center [725, 1503] width 60 height 23
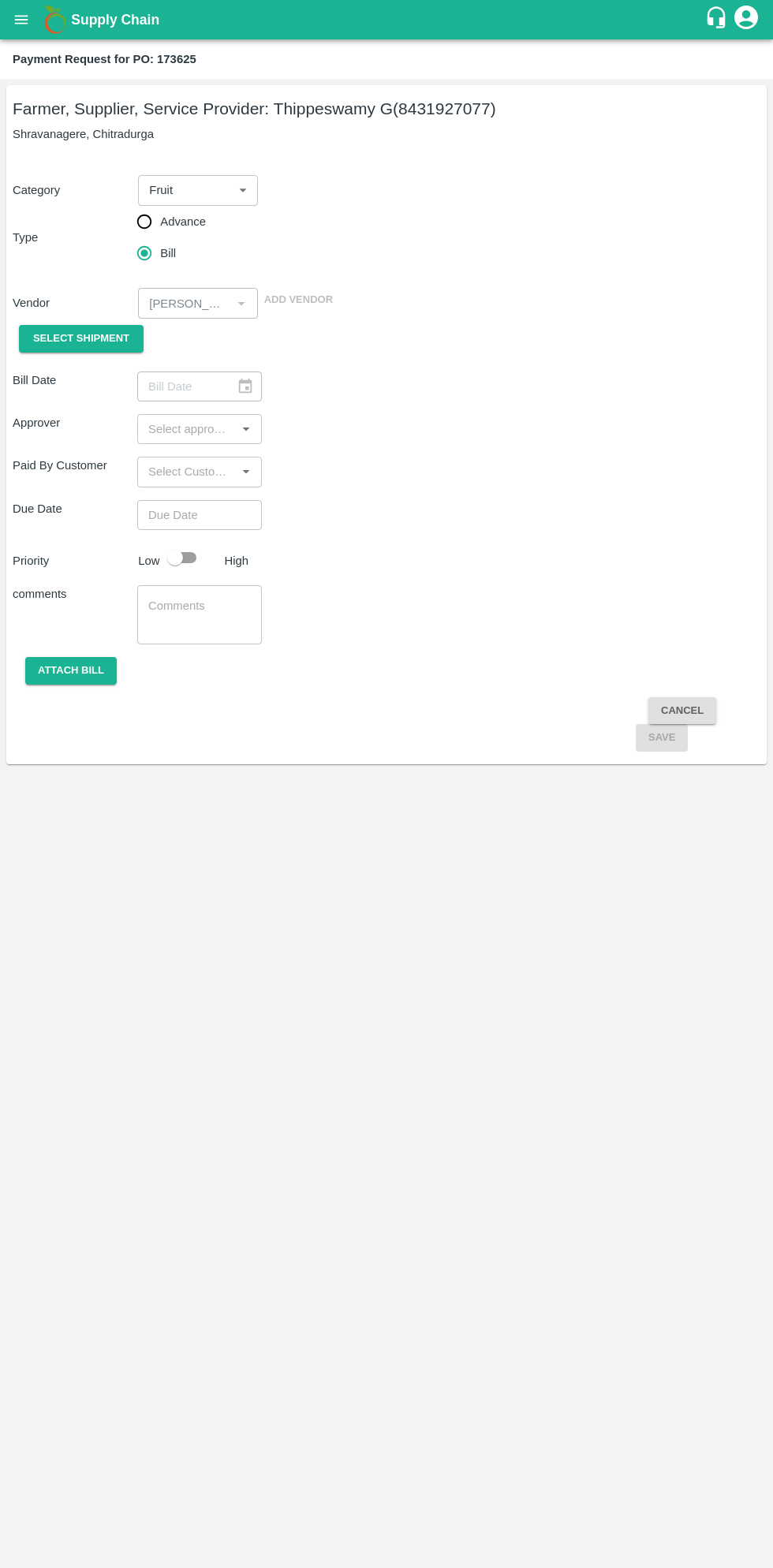
type input "03/09/2025"
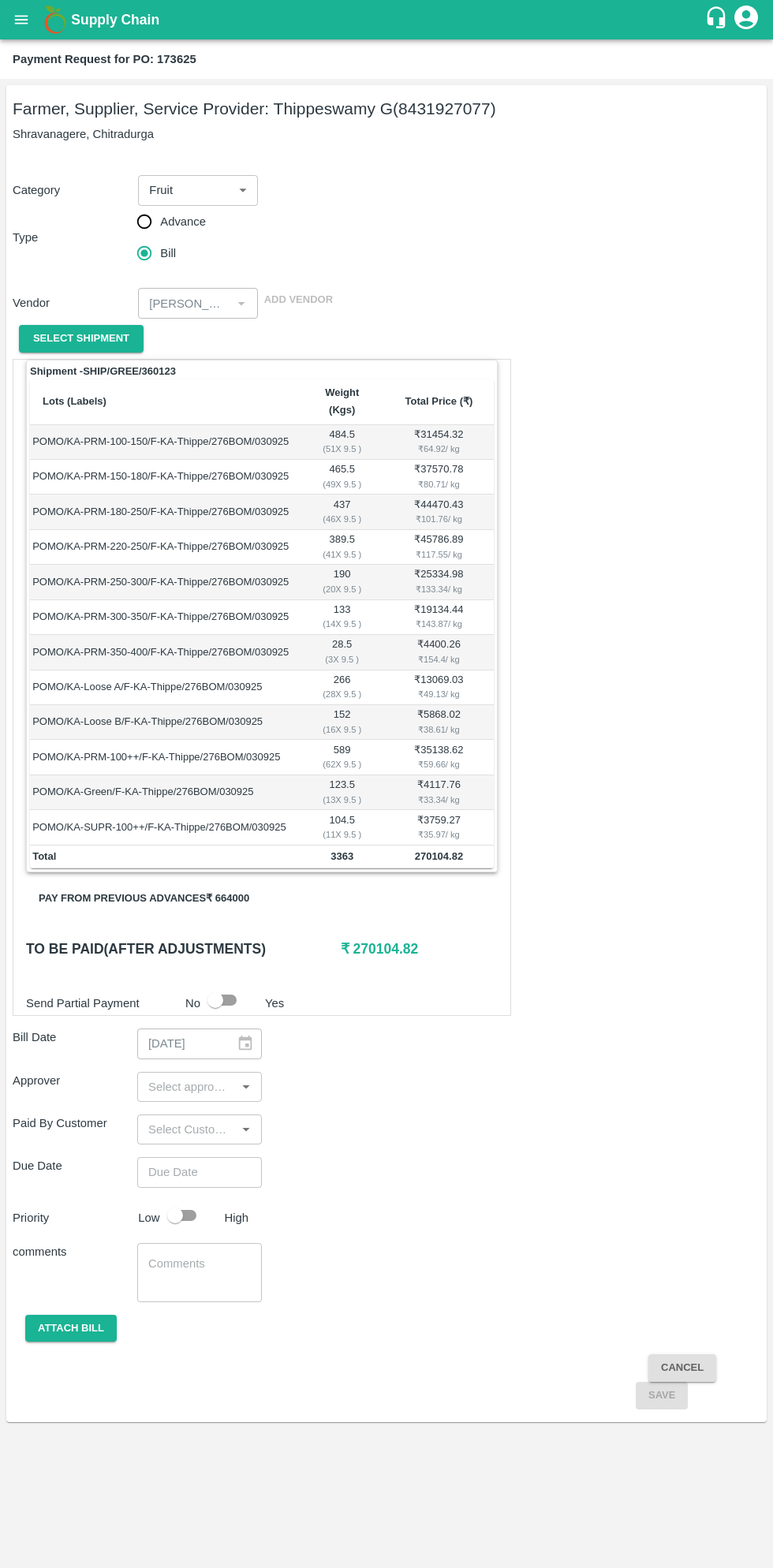
click at [199, 885] on button "Pay from previous advances ₹ 664000" at bounding box center [143, 899] width 236 height 27
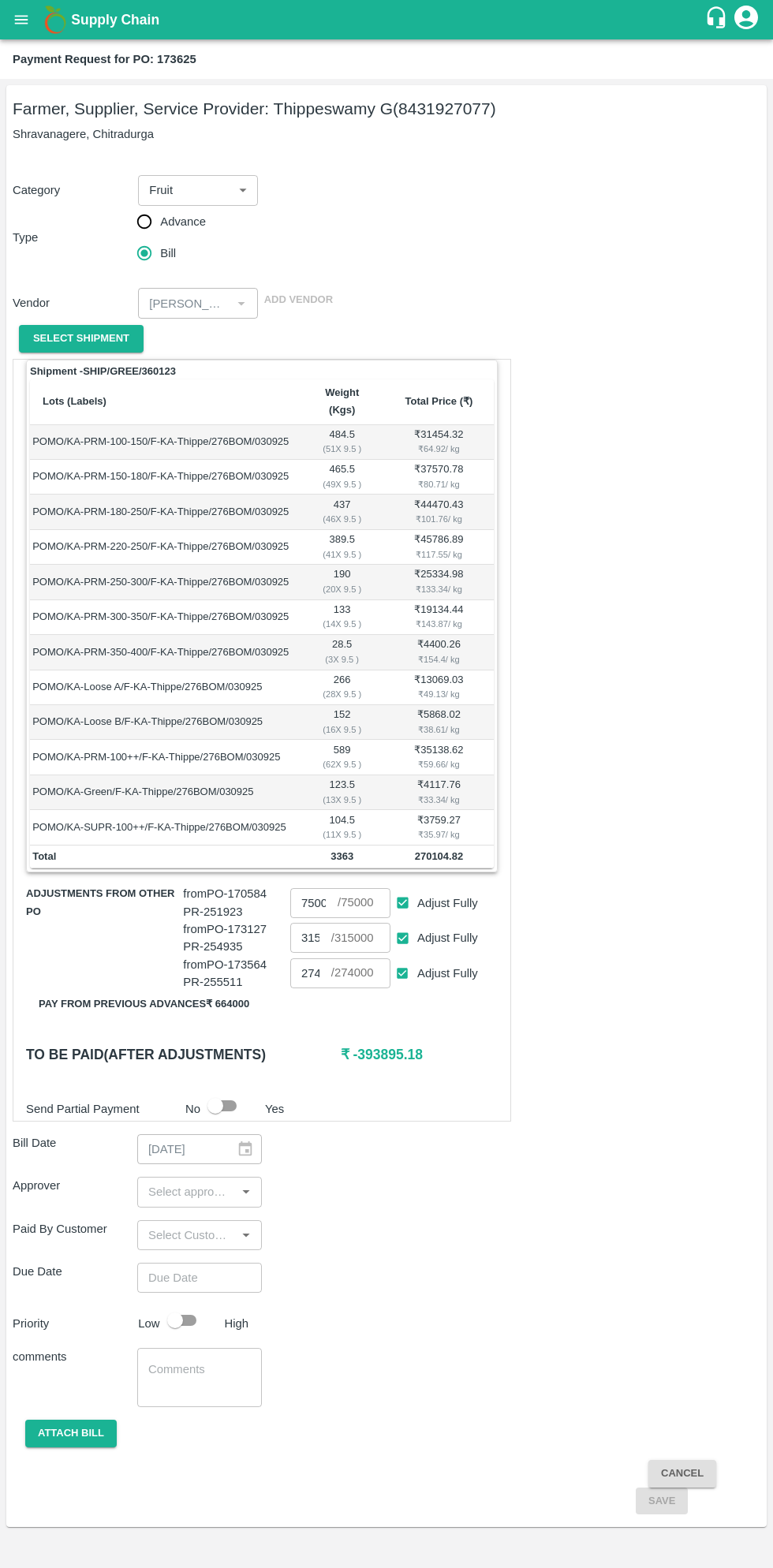
click at [401, 966] on input "Adjust Fully" at bounding box center [402, 973] width 29 height 29
checkbox input "false"
type input "0"
click at [413, 924] on input "Adjust Fully" at bounding box center [402, 938] width 29 height 29
checkbox input "false"
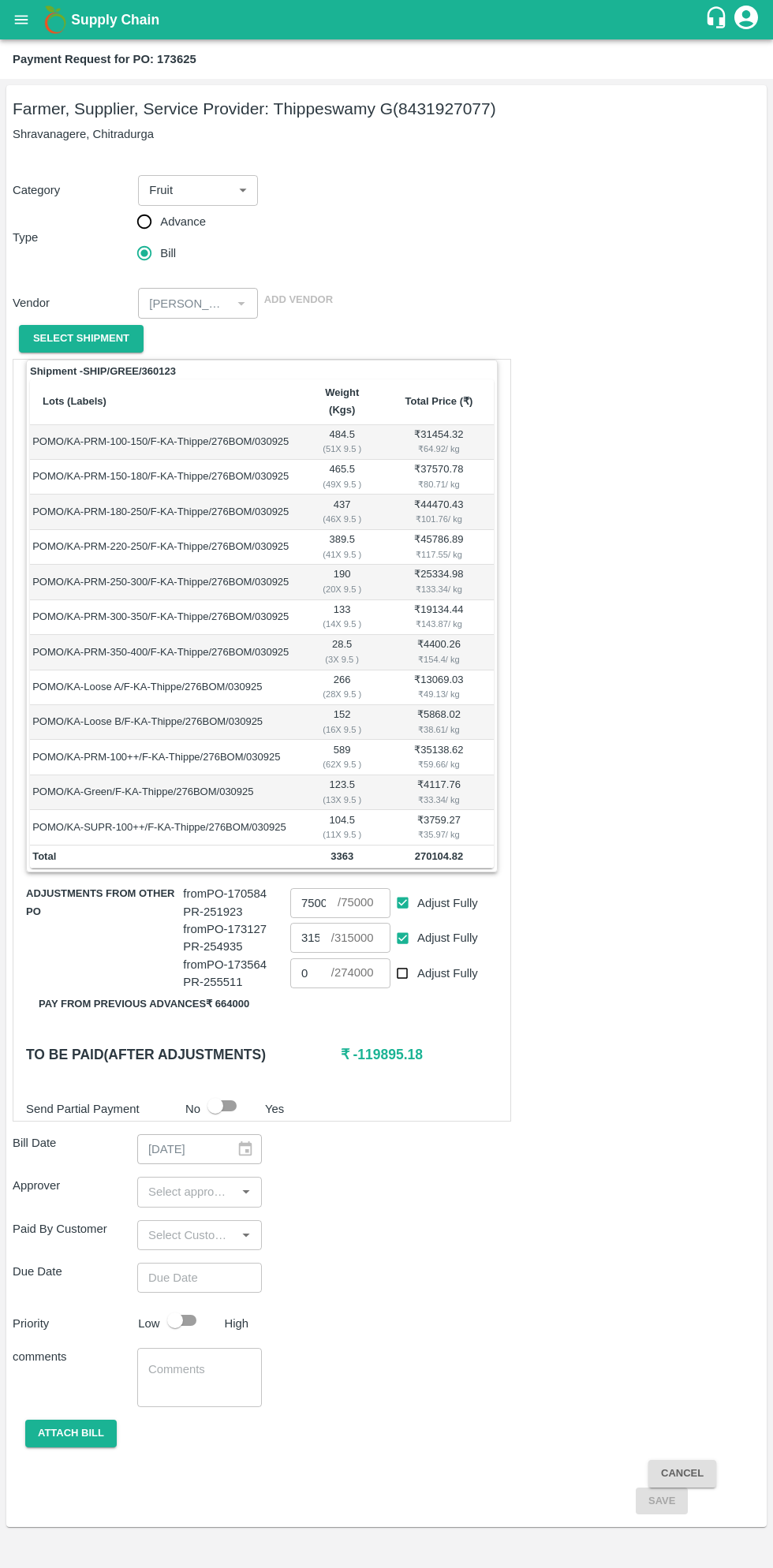
type input "0"
click at [402, 888] on input "Adjust Fully" at bounding box center [402, 903] width 29 height 29
checkbox input "false"
type input "0"
click at [310, 923] on input "0" at bounding box center [310, 937] width 41 height 30
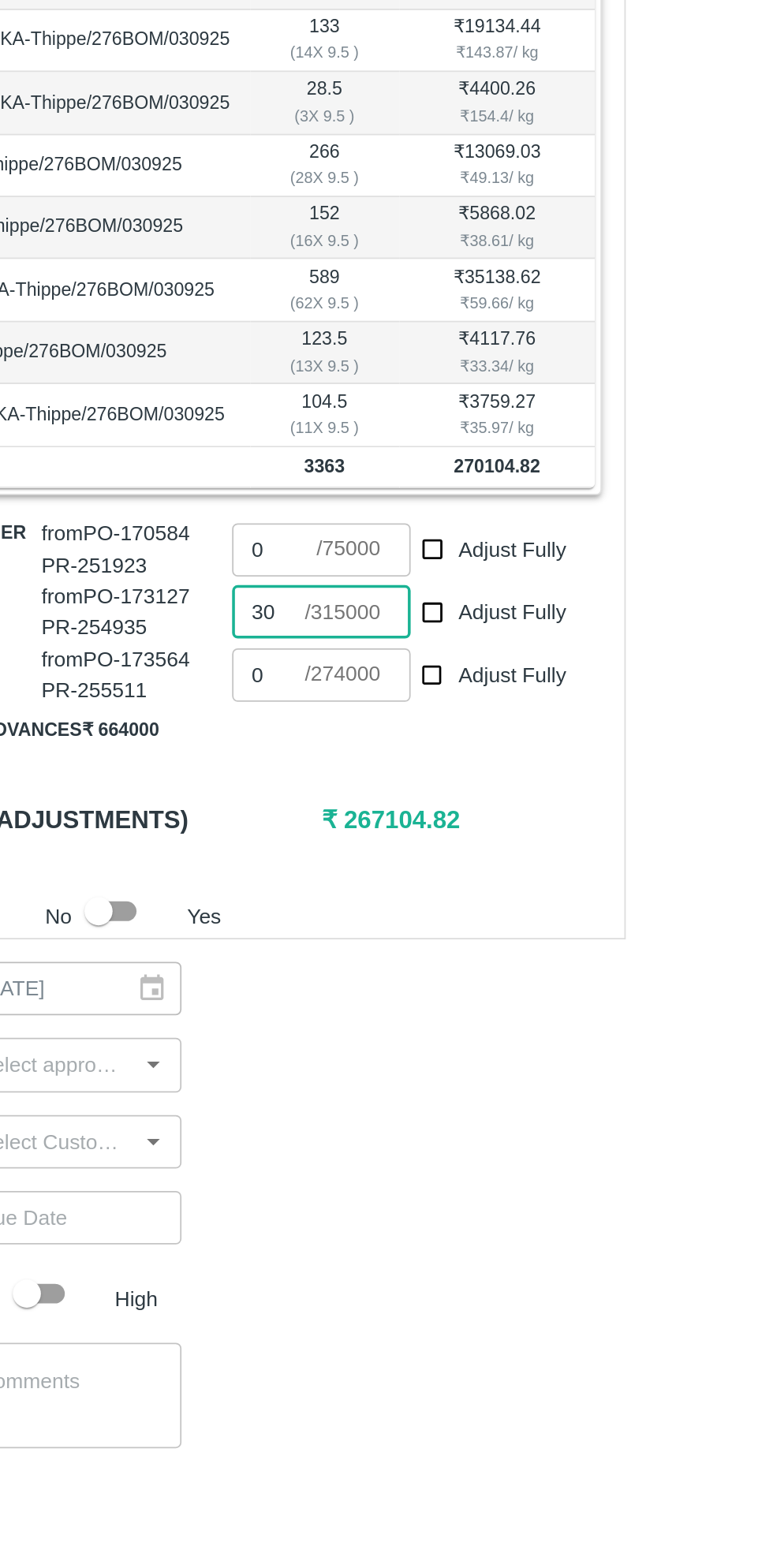
type input "3"
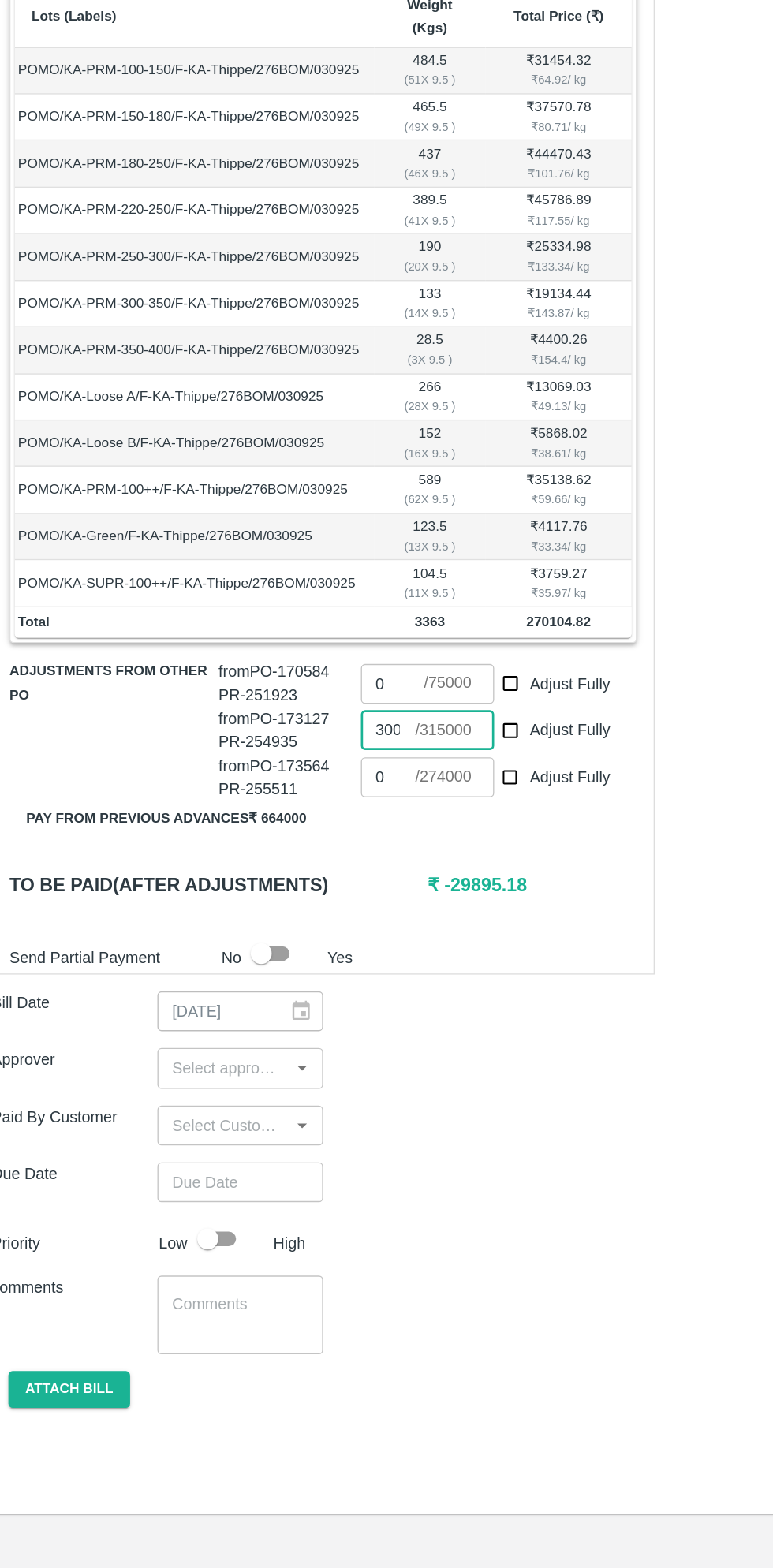
click at [323, 923] on input "300000" at bounding box center [310, 937] width 41 height 30
type input "3"
click at [328, 958] on input "0" at bounding box center [310, 973] width 41 height 30
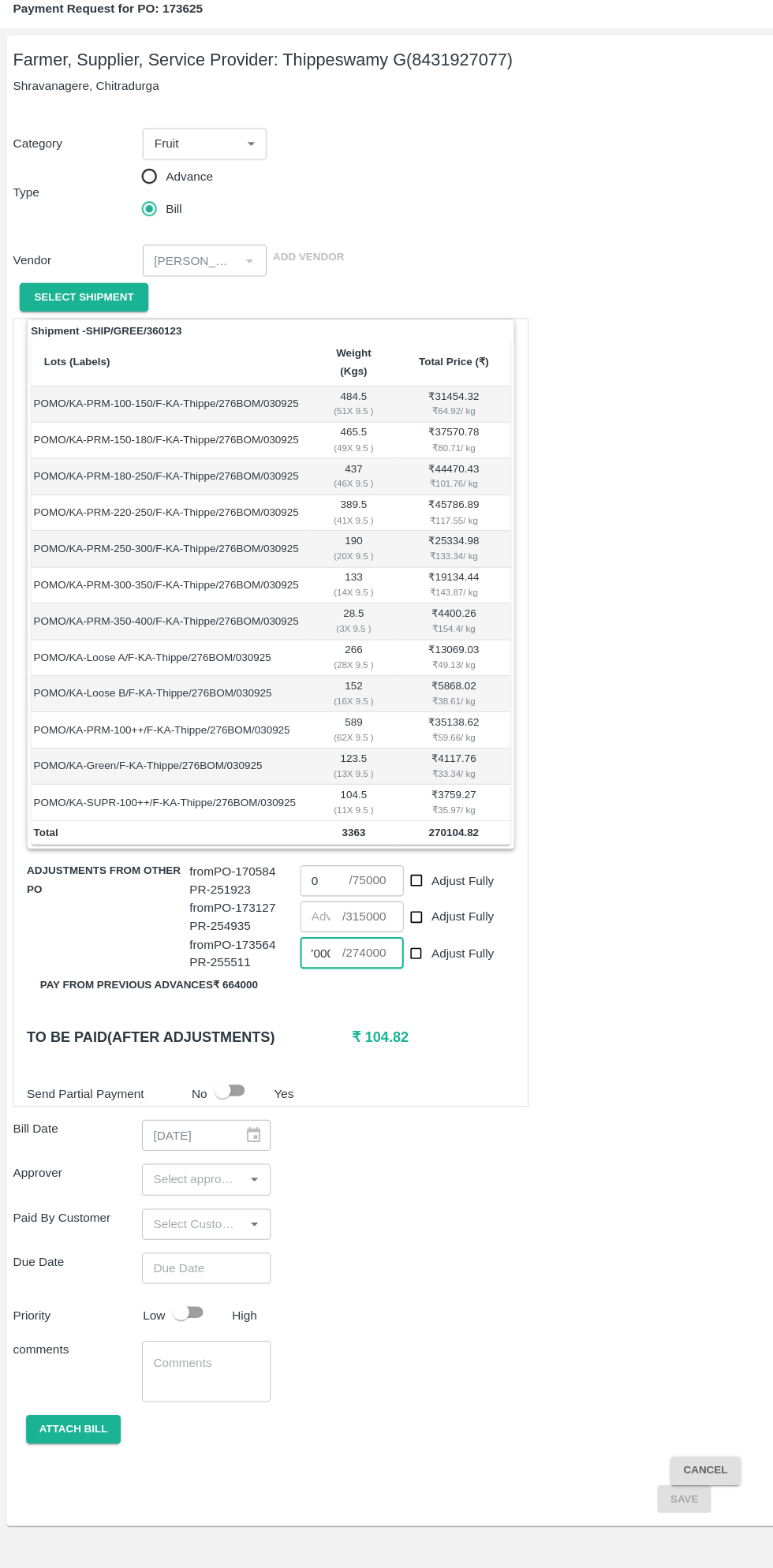
type input "270000"
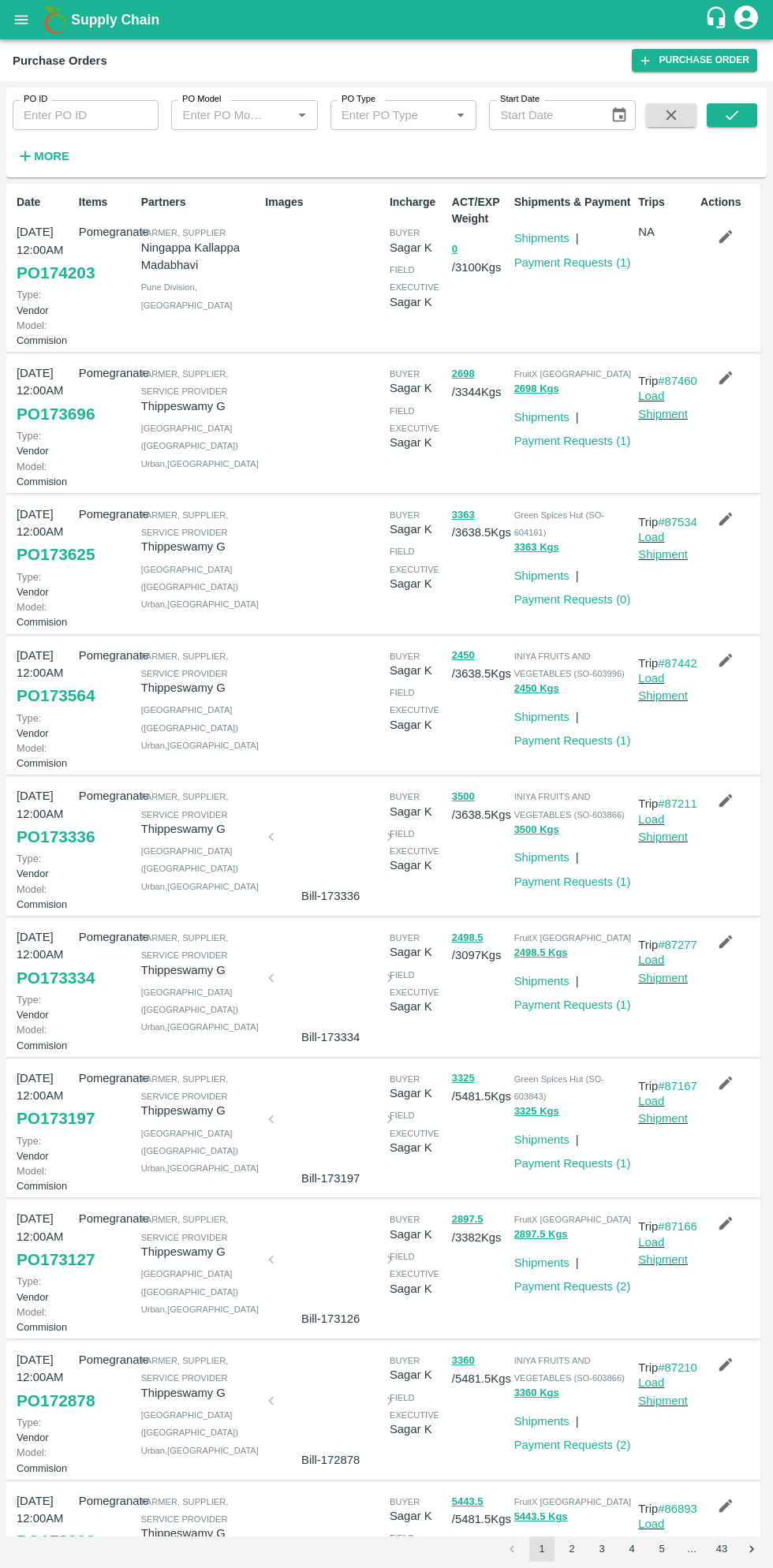
click at [51, 569] on link "PO 173625" at bounding box center [56, 554] width 78 height 28
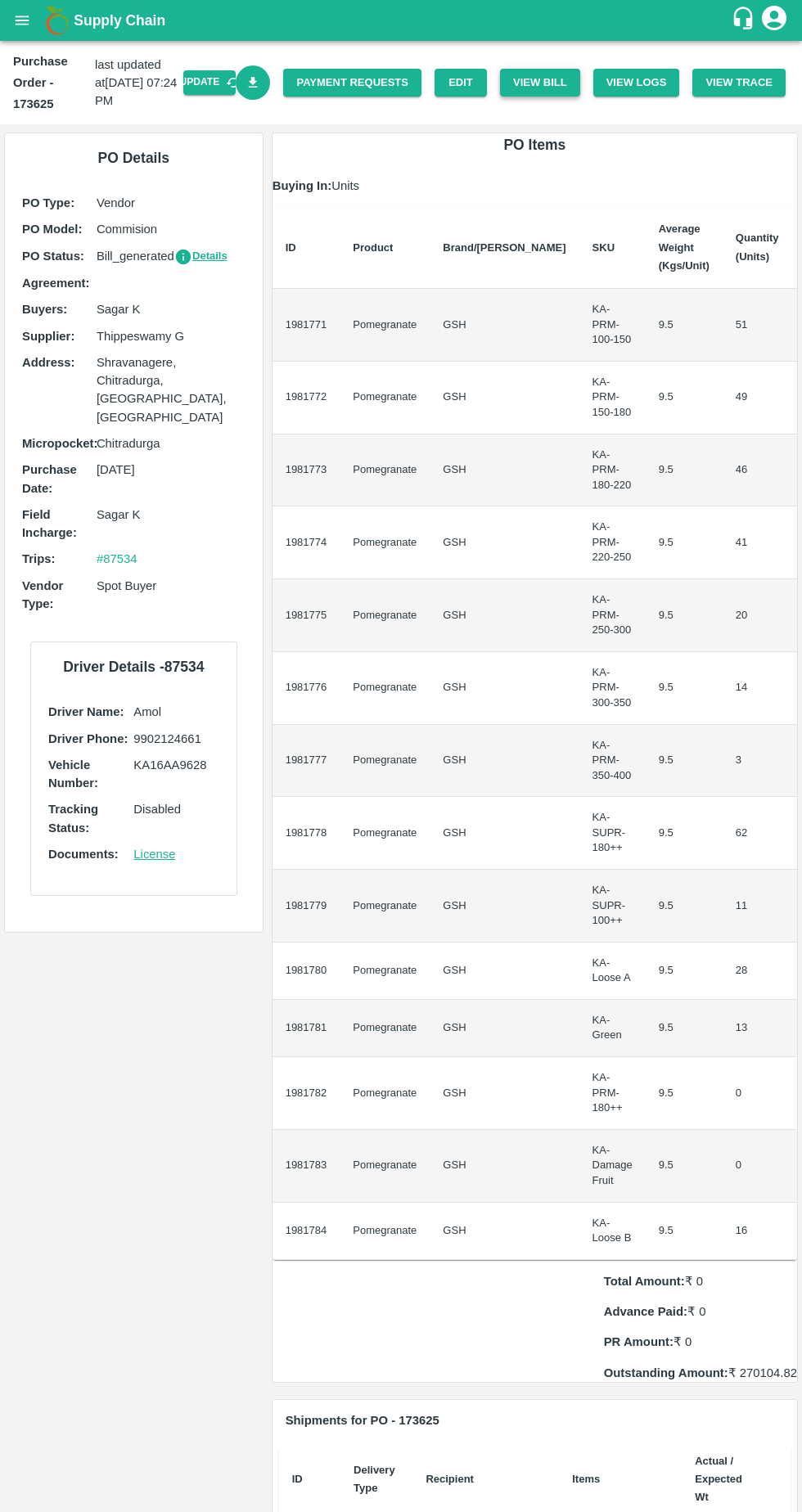
click at [555, 82] on button "View Bill" at bounding box center [540, 83] width 80 height 28
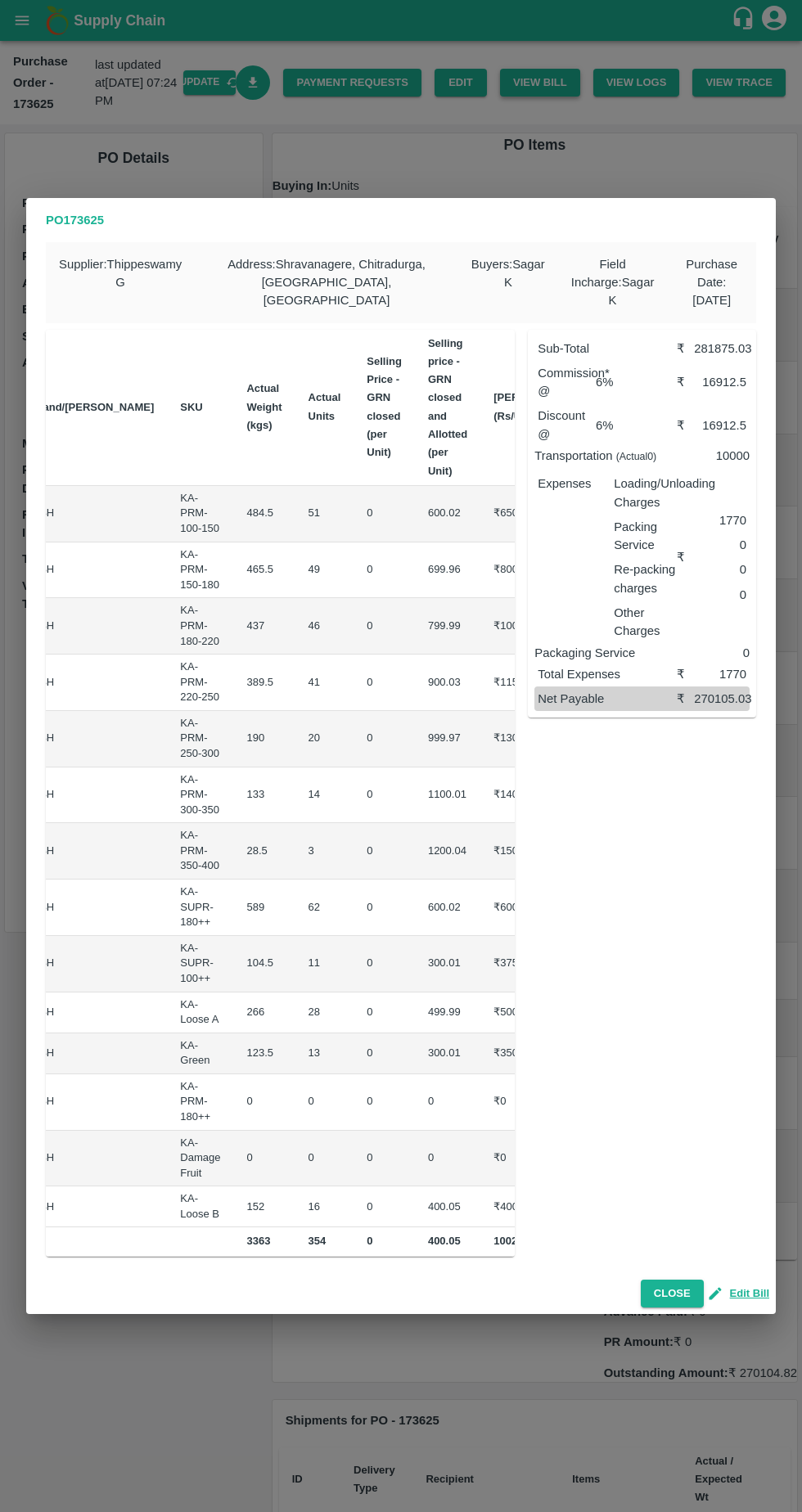
scroll to position [0, 158]
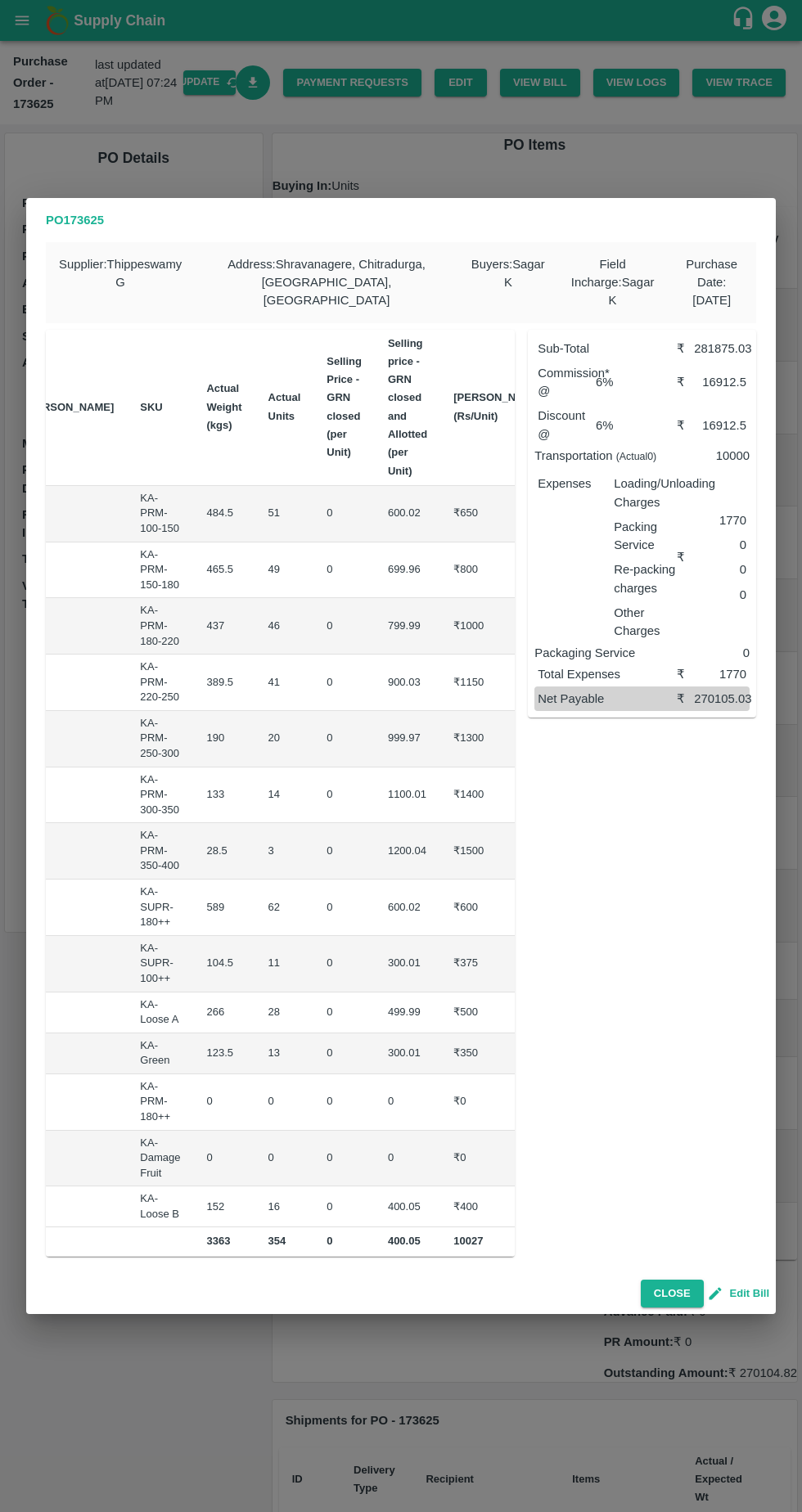
click at [759, 1287] on button "Edit Bill" at bounding box center [739, 1293] width 59 height 19
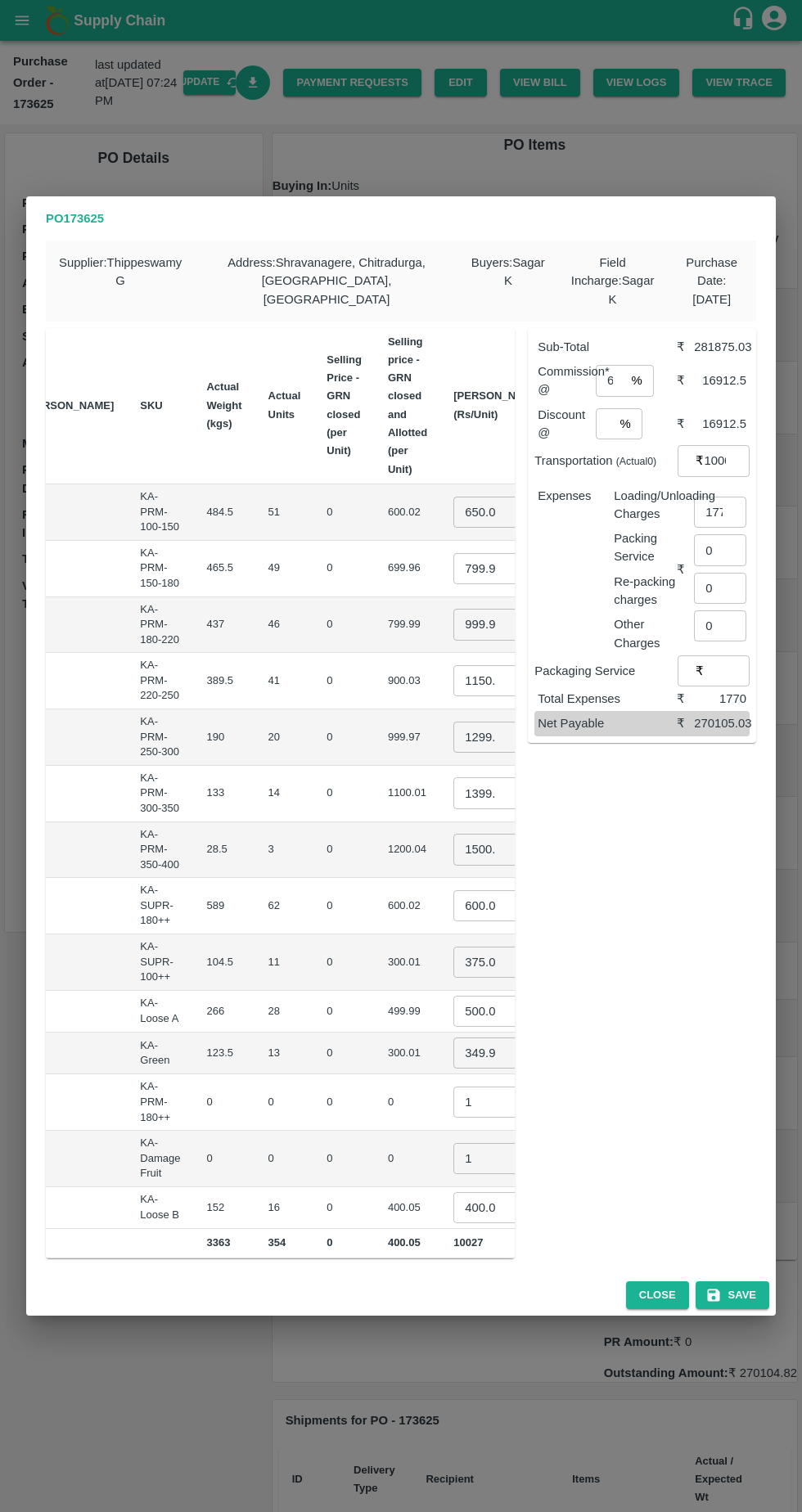
scroll to position [0, 172]
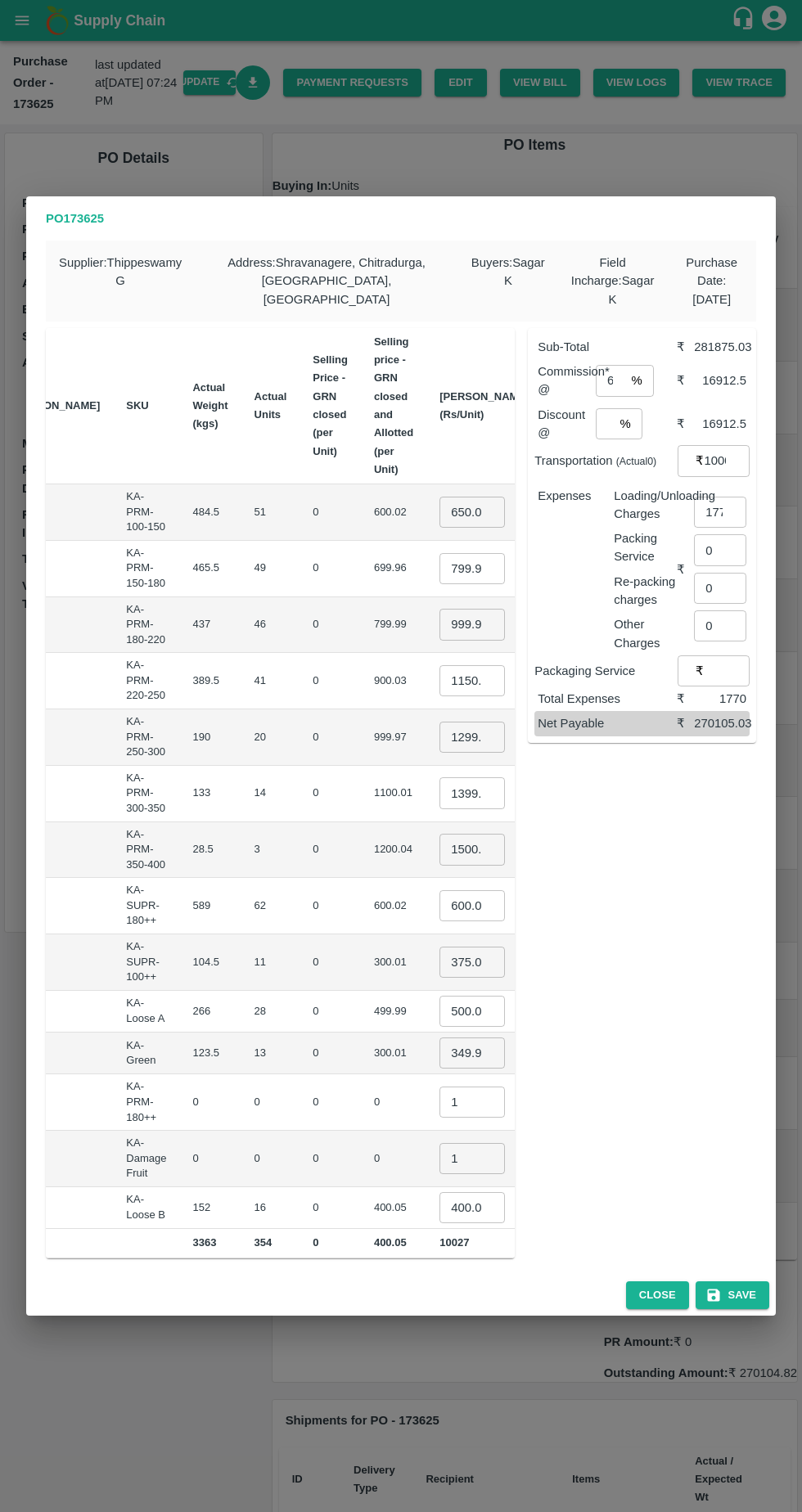
click at [439, 501] on input "650.00045" at bounding box center [472, 512] width 65 height 31
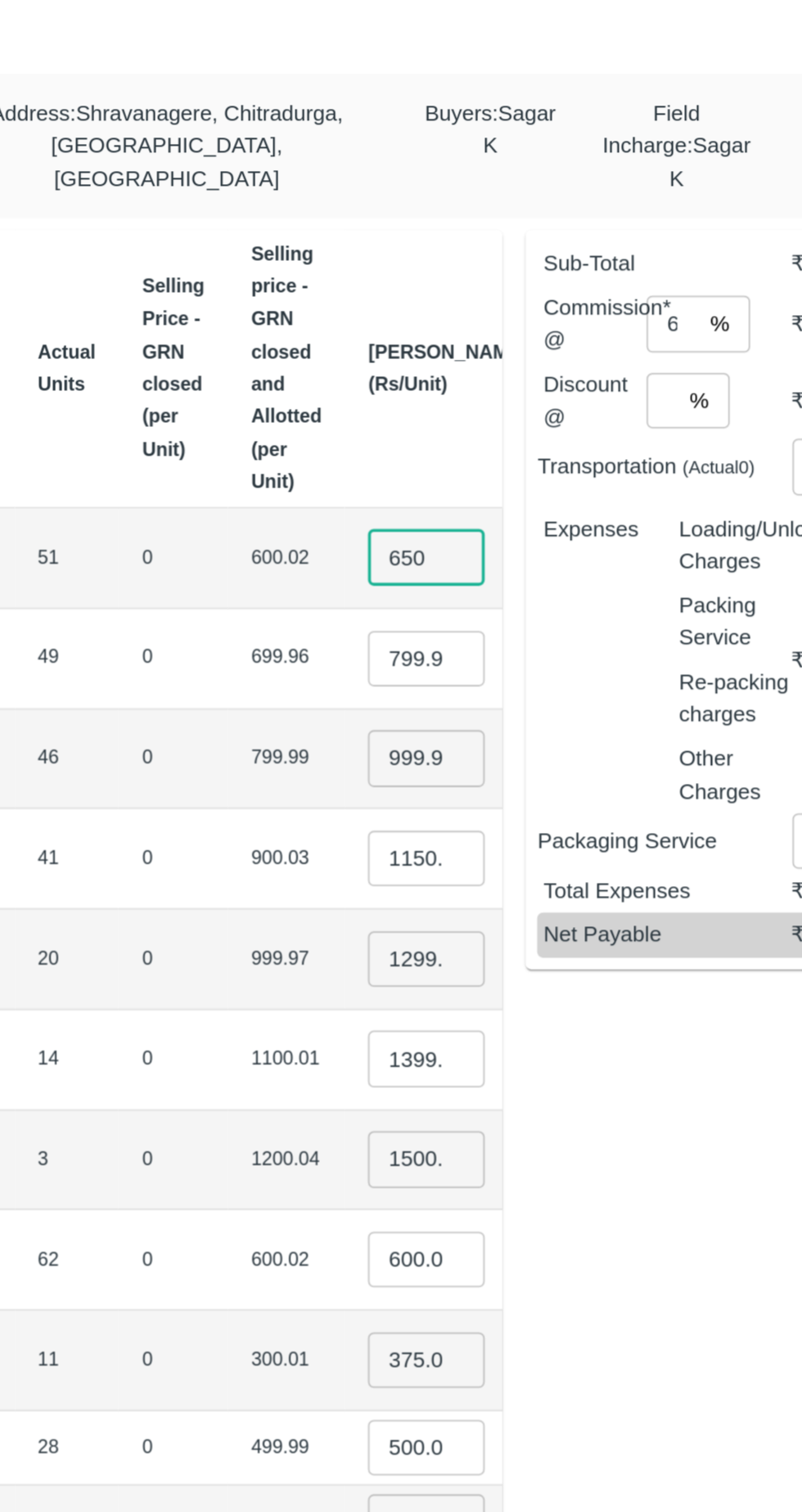
scroll to position [0, 0]
type input "6"
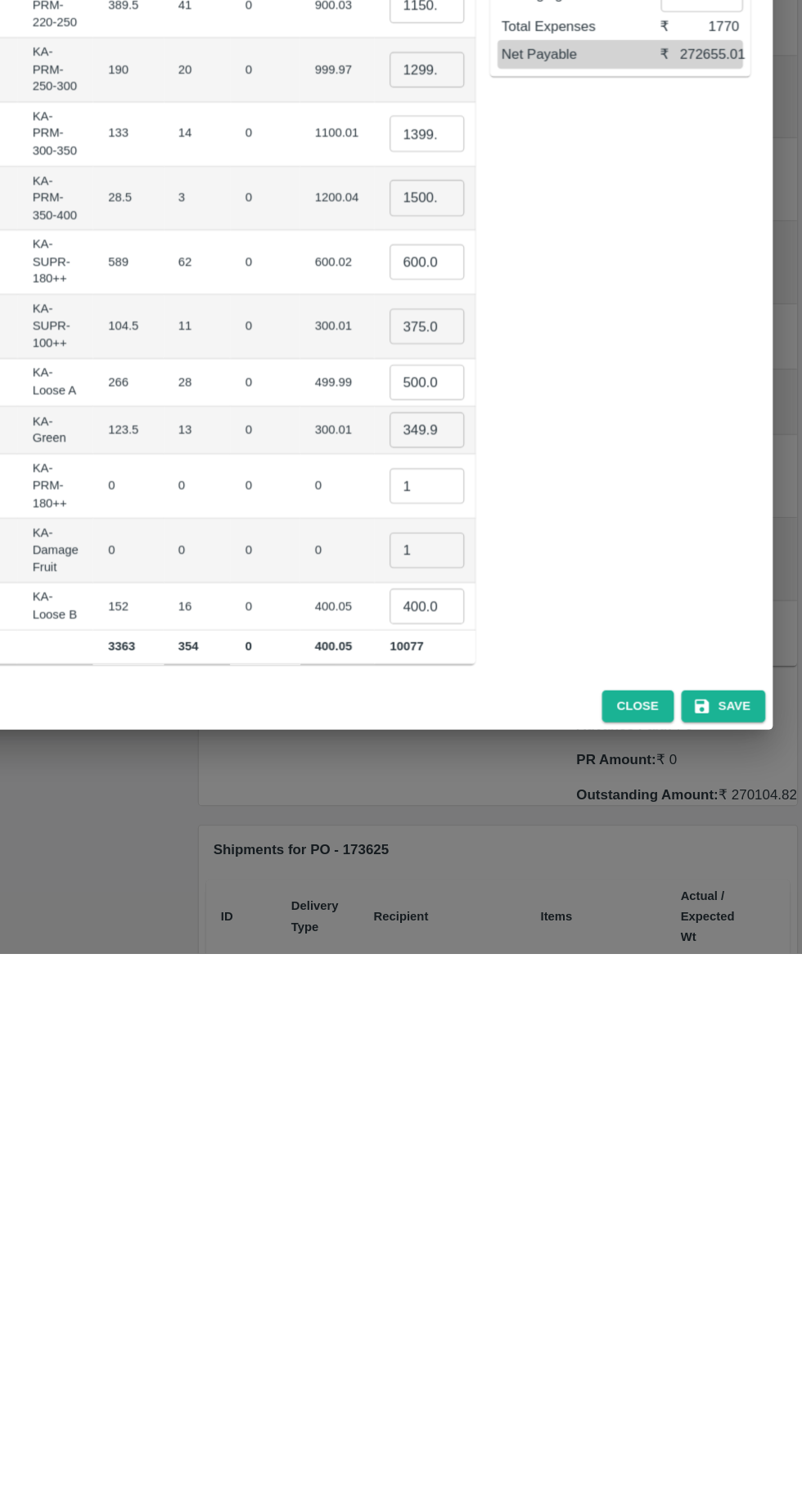
type input "700"
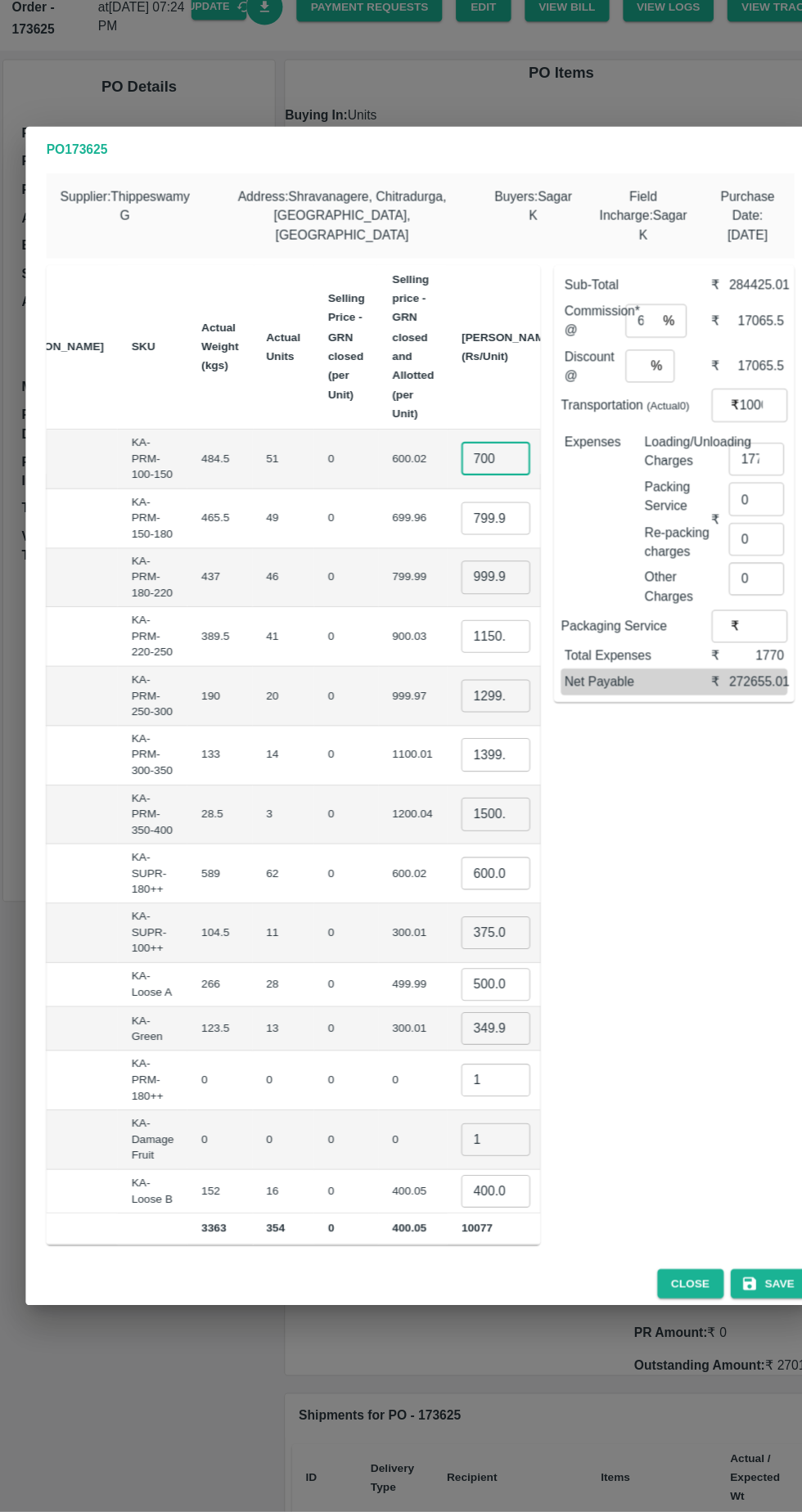
click at [439, 949] on input "375.00015" at bounding box center [472, 961] width 65 height 31
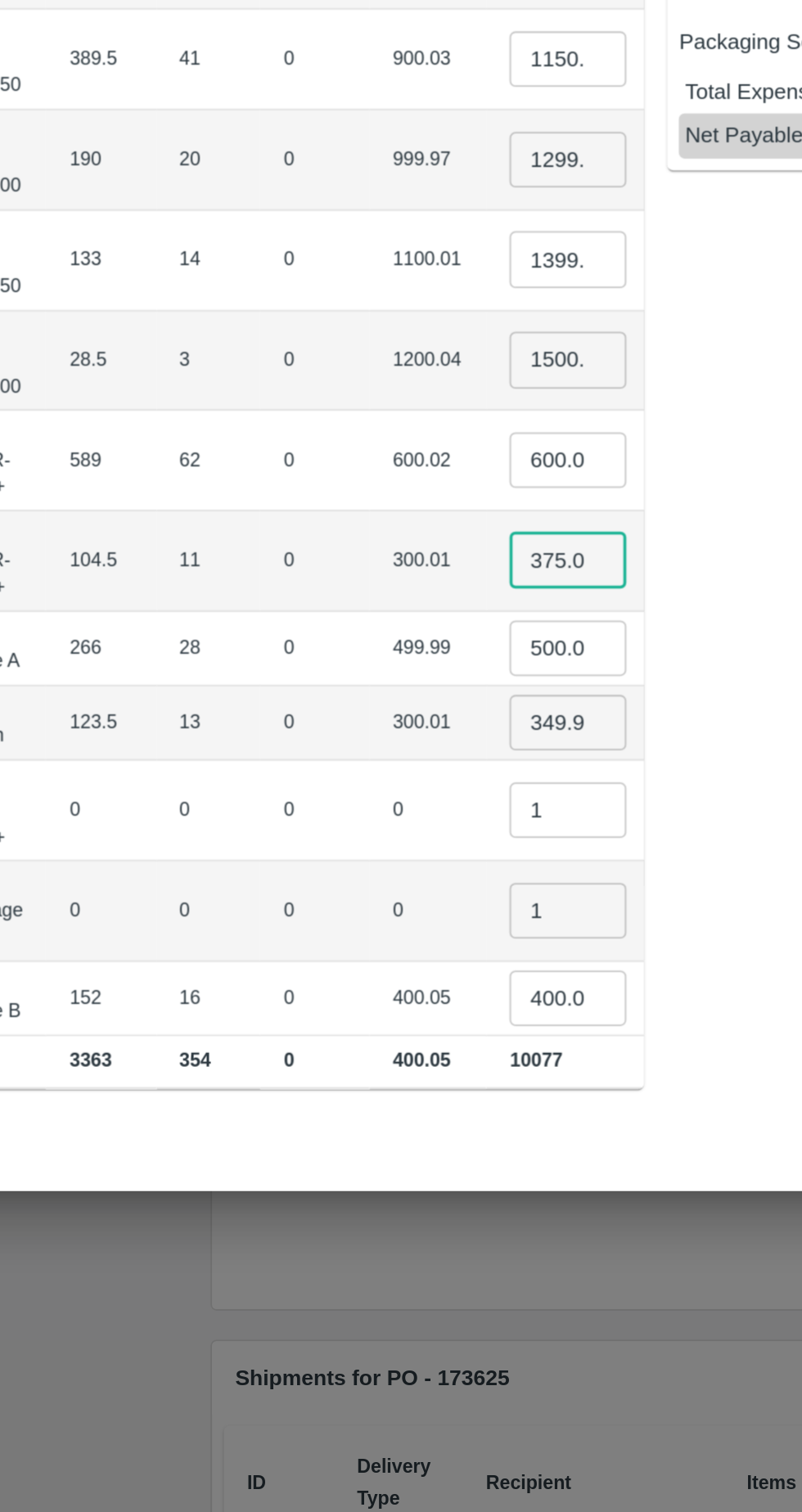
scroll to position [0, 23]
type input "3"
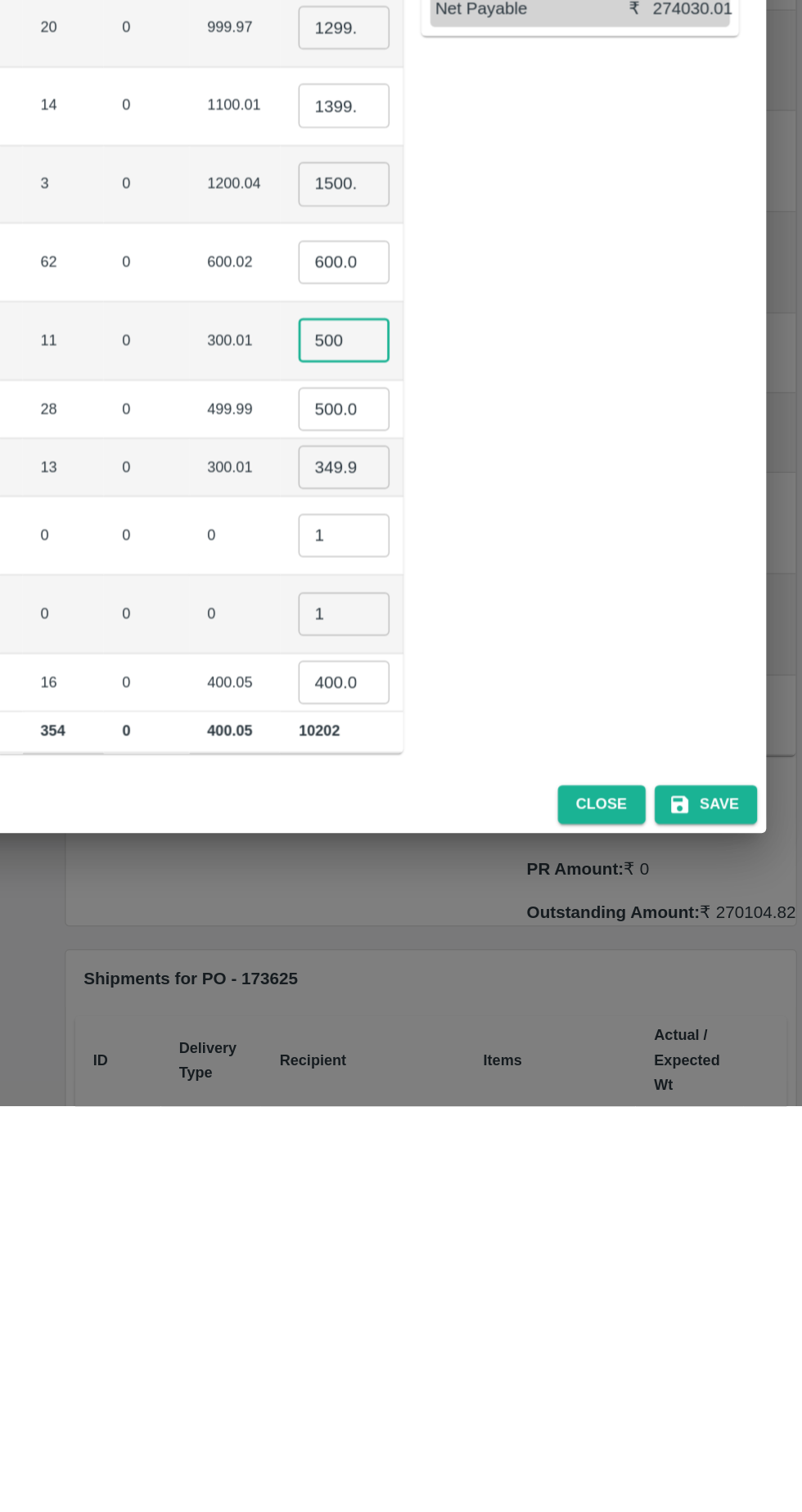
scroll to position [0, 0]
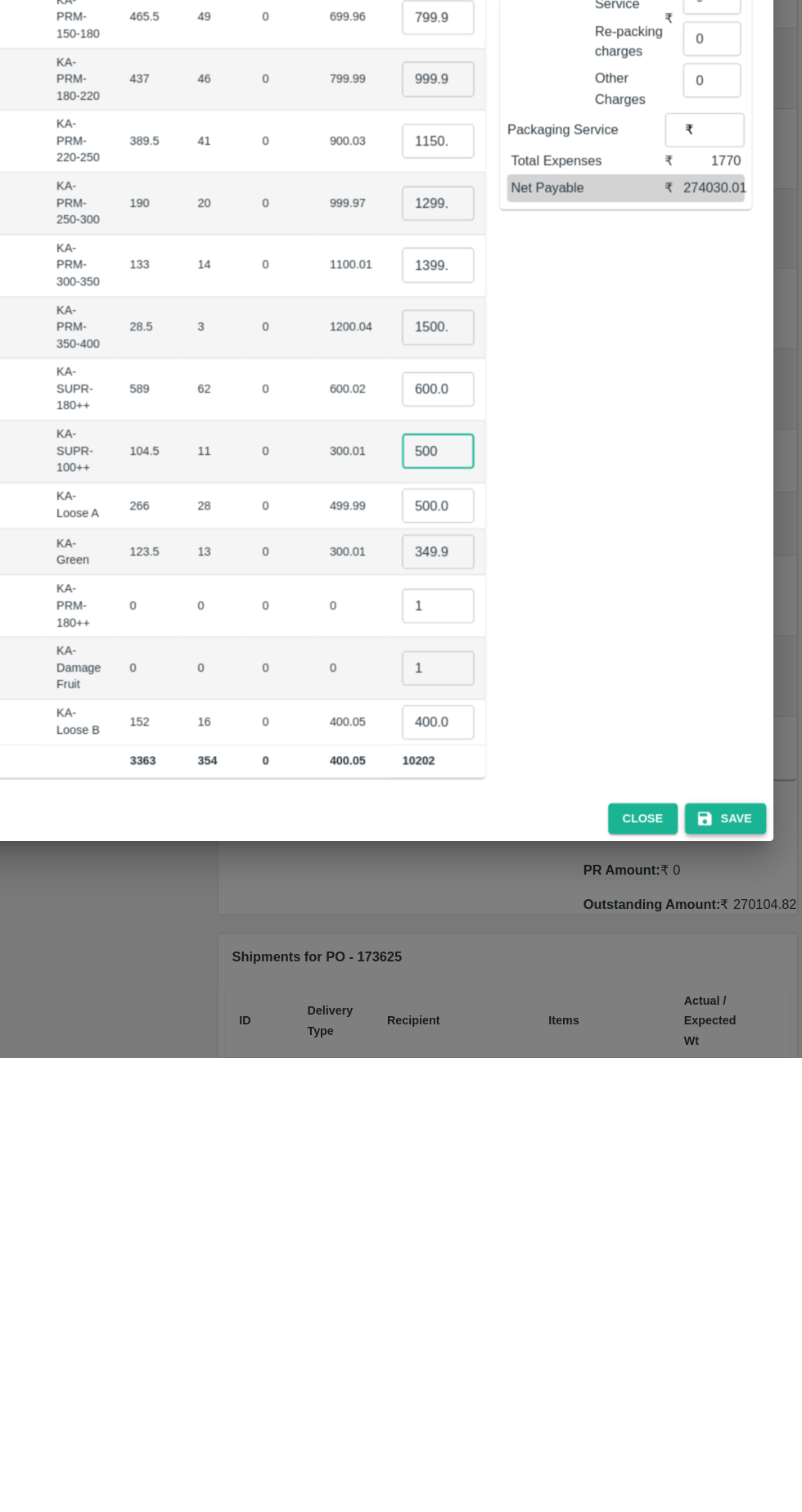
type input "500"
click at [743, 1287] on button "Save" at bounding box center [732, 1295] width 73 height 28
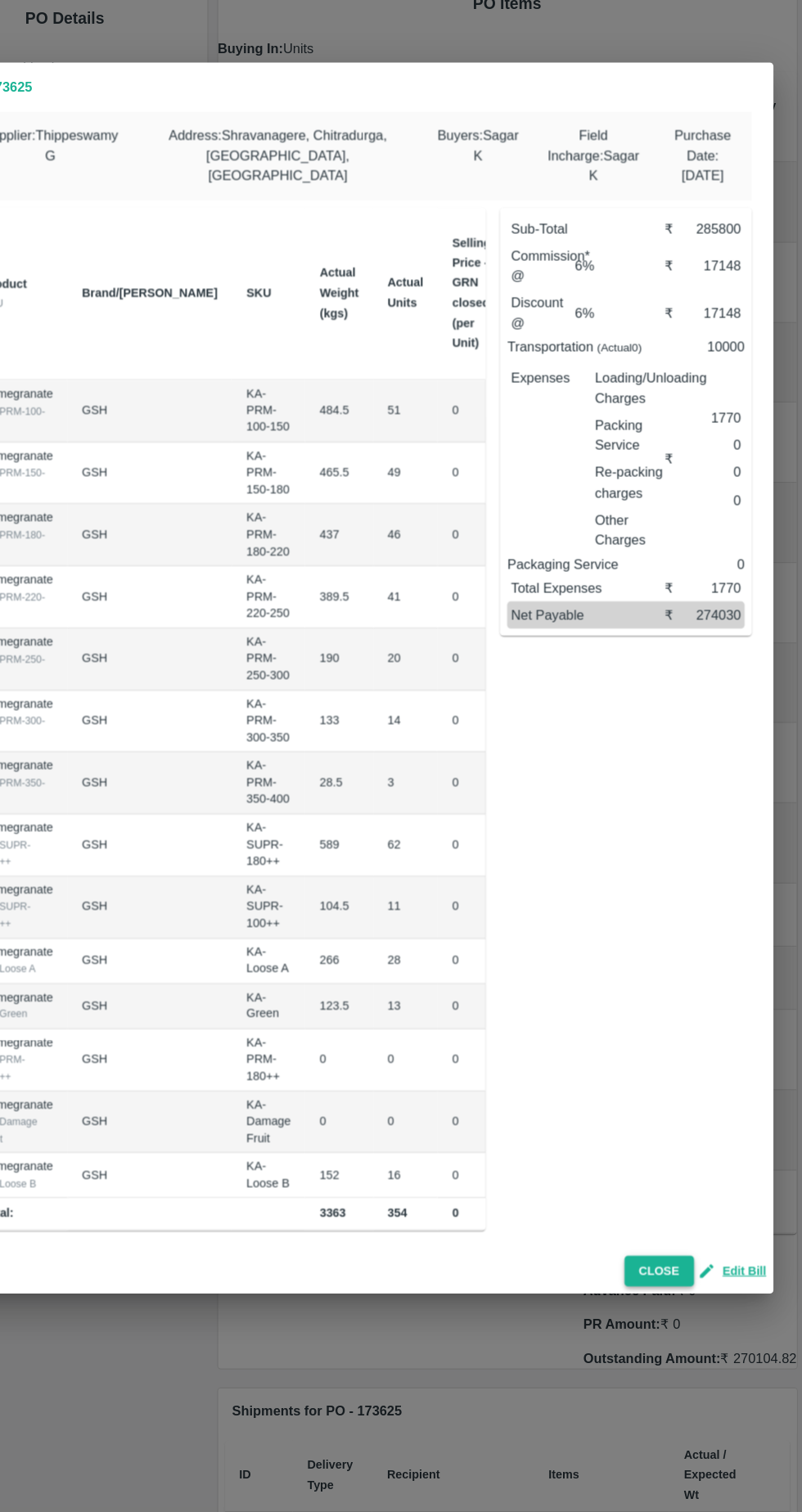
click at [671, 1286] on button "Close" at bounding box center [672, 1293] width 63 height 28
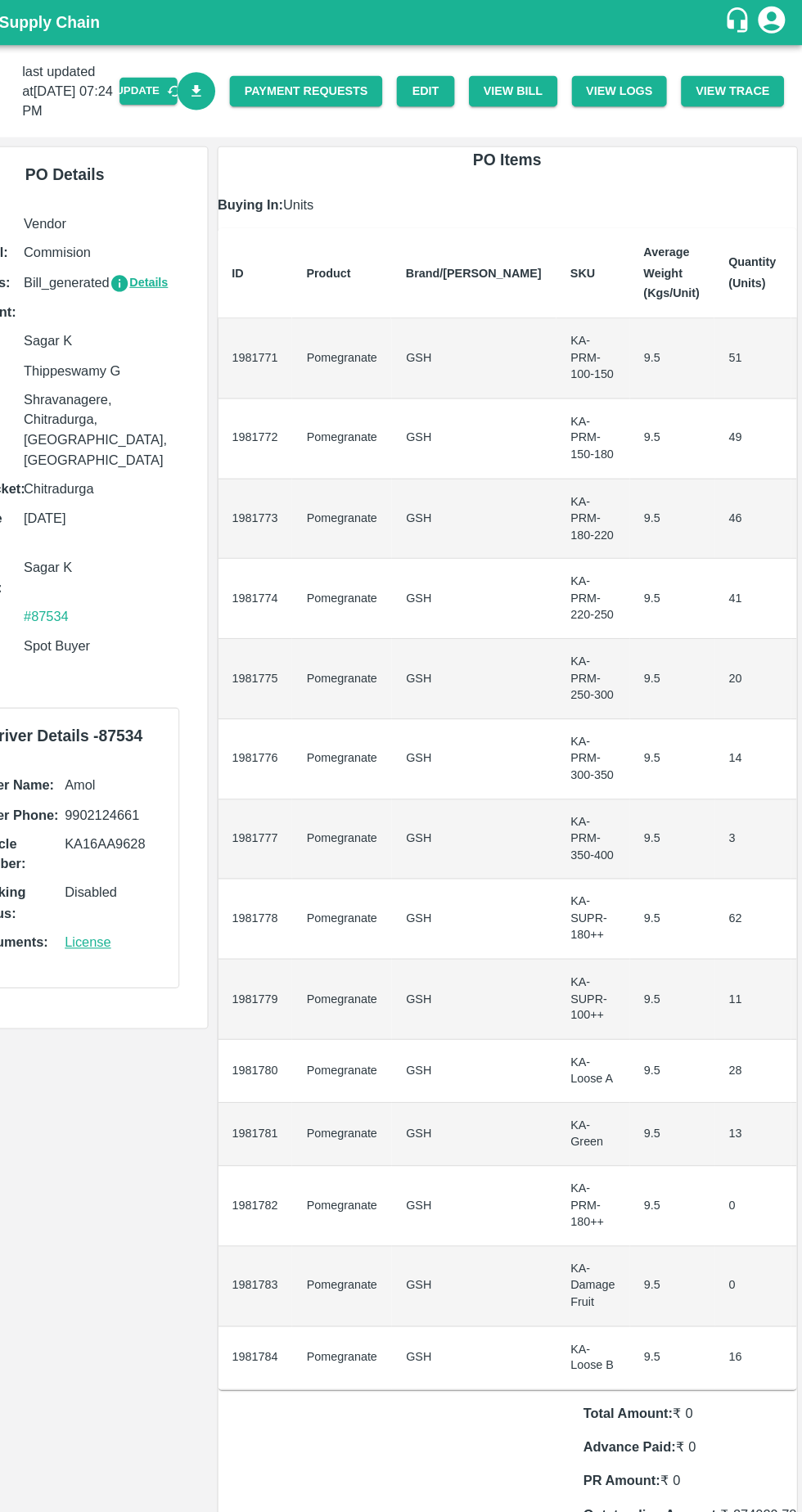
click at [261, 88] on icon "Download Bill" at bounding box center [253, 83] width 16 height 16
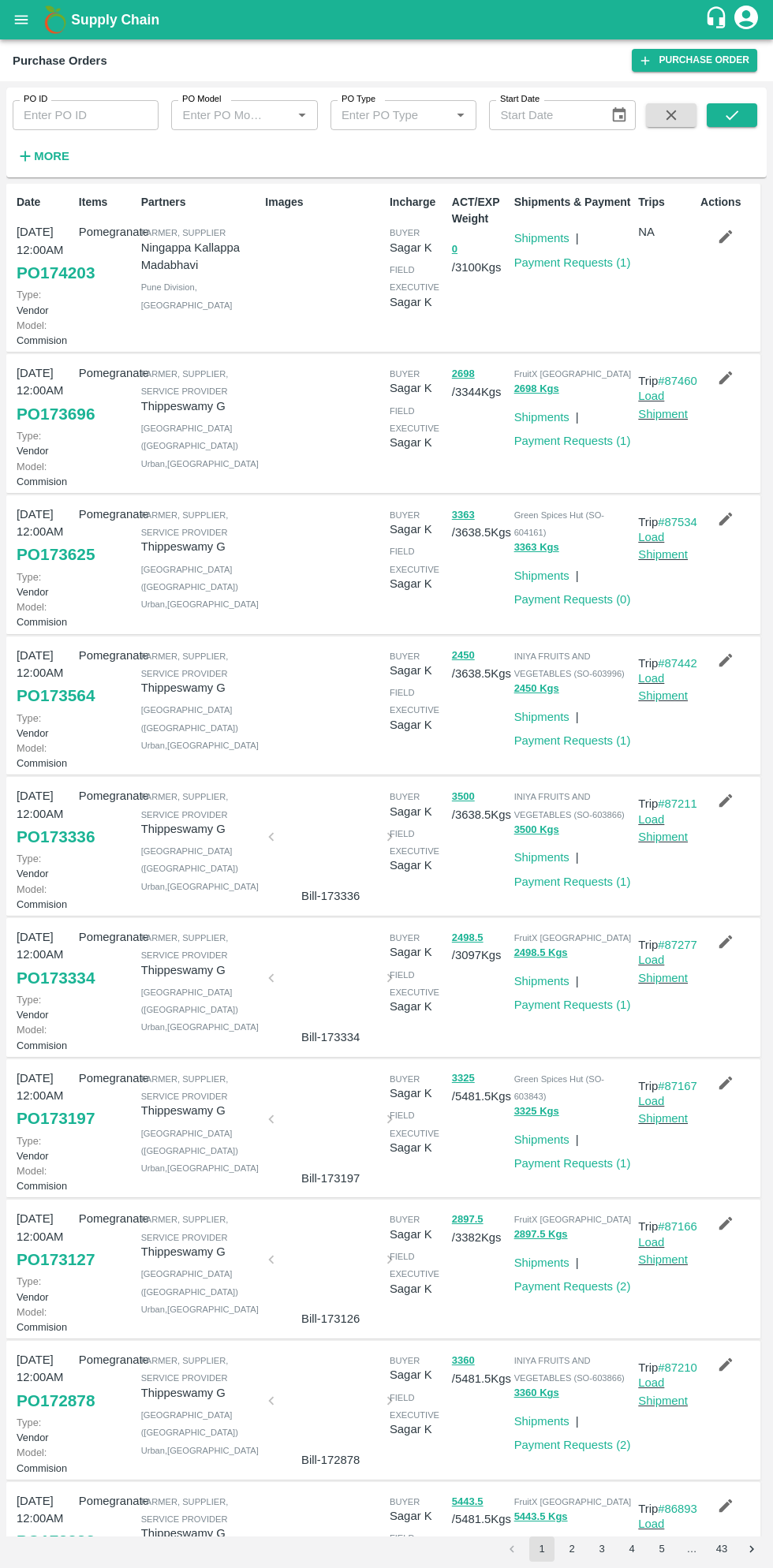
scroll to position [5, 0]
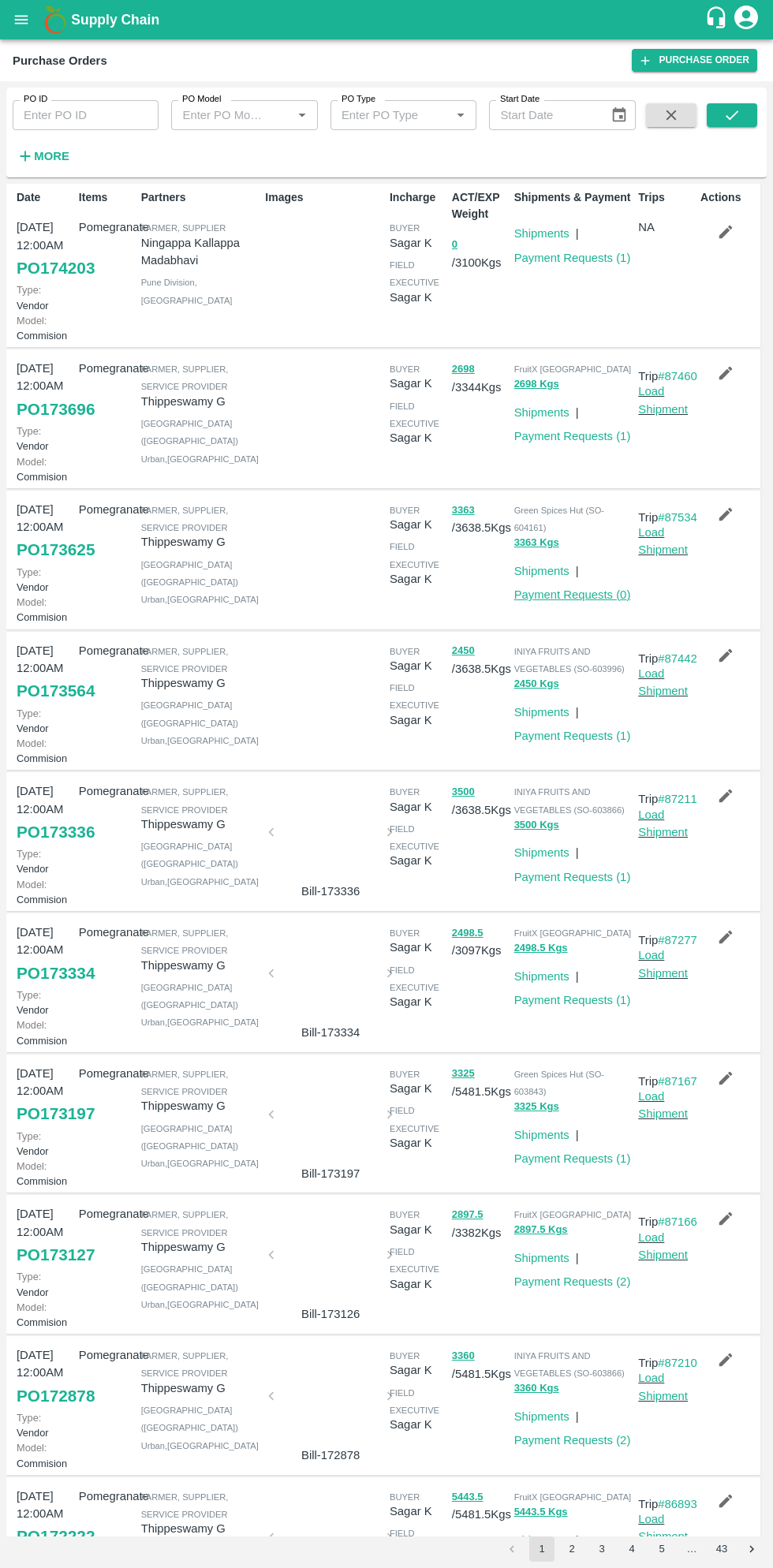
click at [578, 601] on link "Payment Requests ( 0 )" at bounding box center [572, 595] width 117 height 13
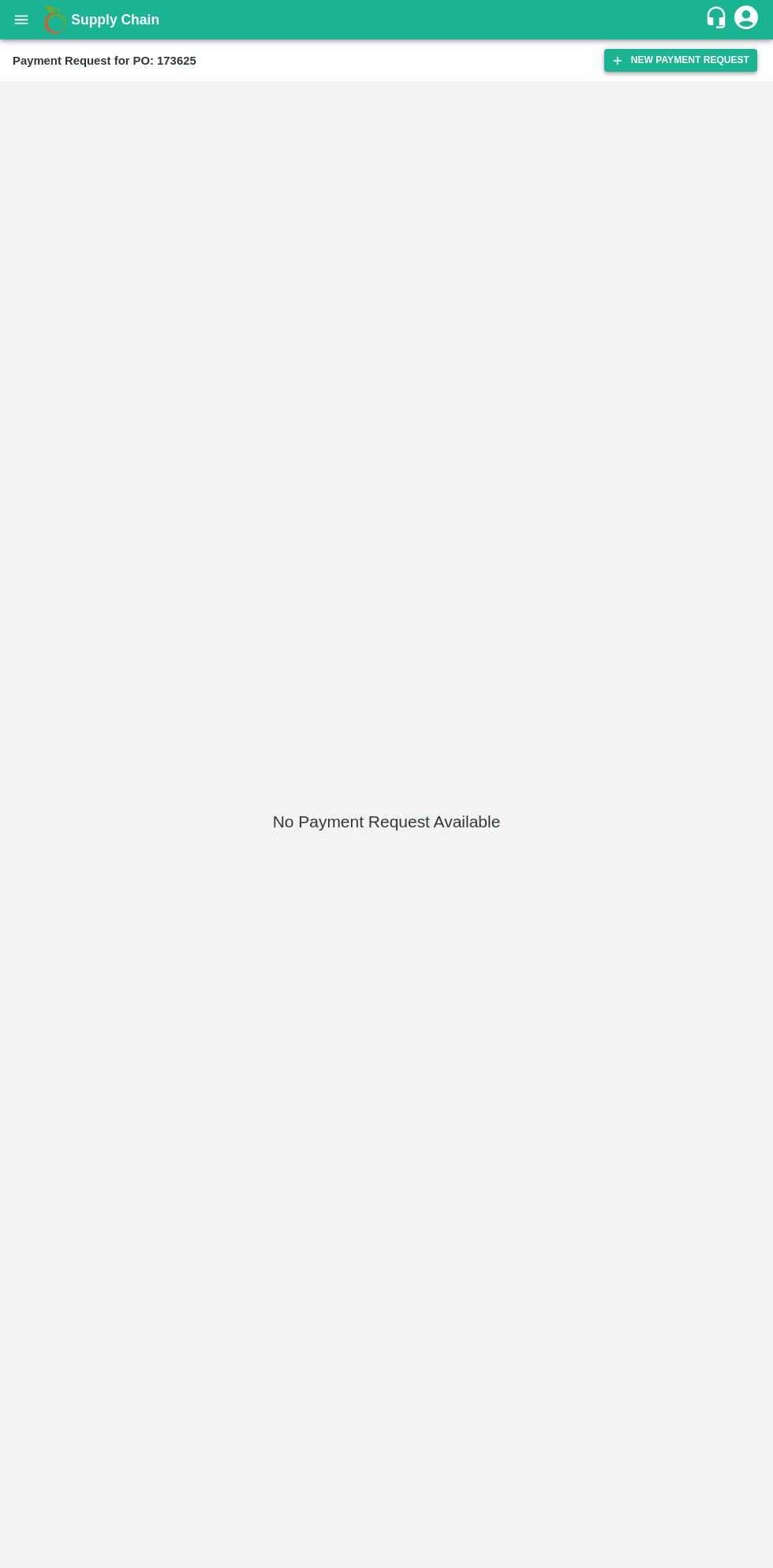
click at [693, 60] on button "New Payment Request" at bounding box center [680, 60] width 153 height 23
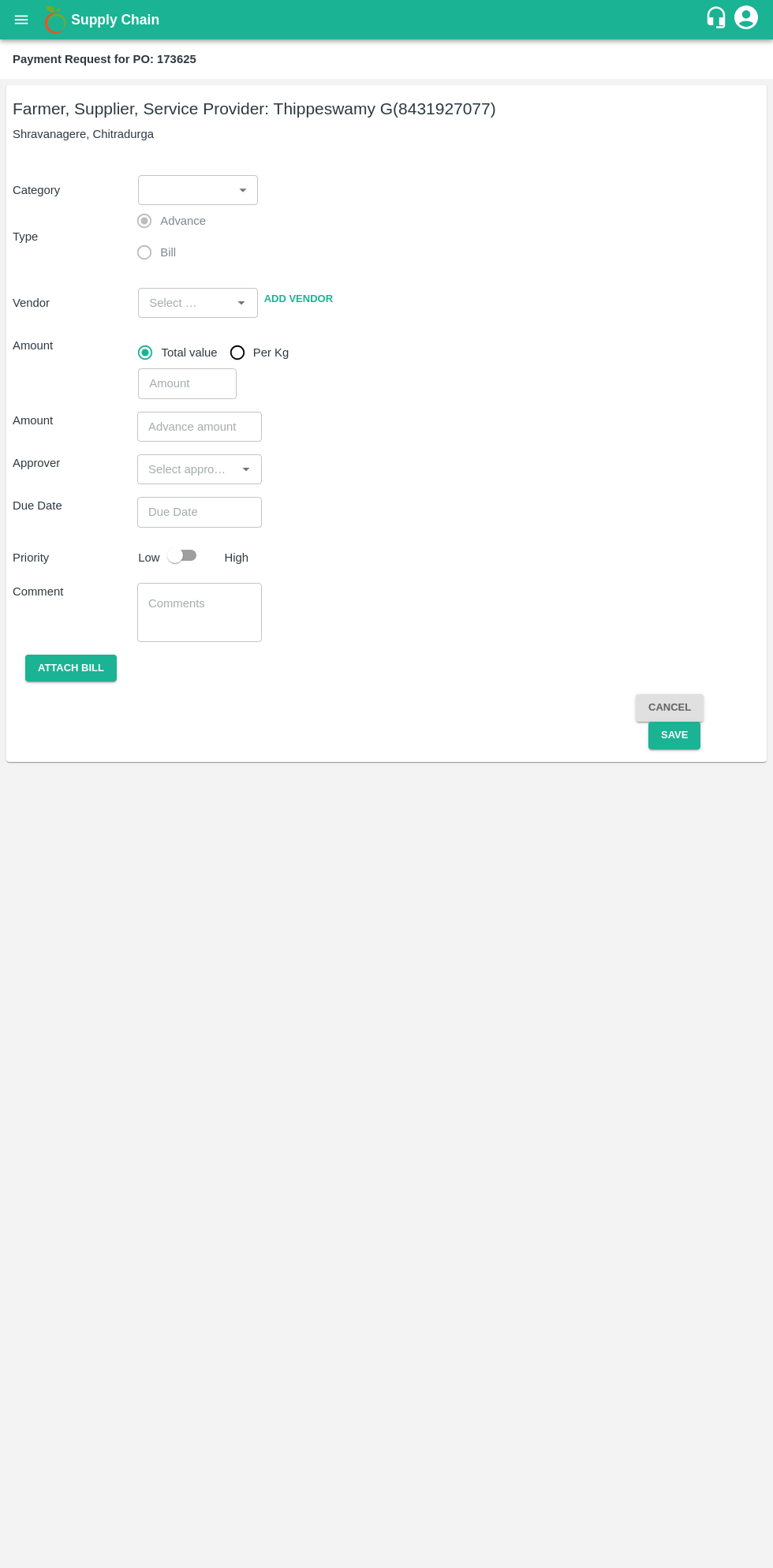
click at [219, 200] on body "Supply Chain Payment Request for PO: 173625 Farmer, Supplier, Service Provider:…" at bounding box center [386, 784] width 773 height 1568
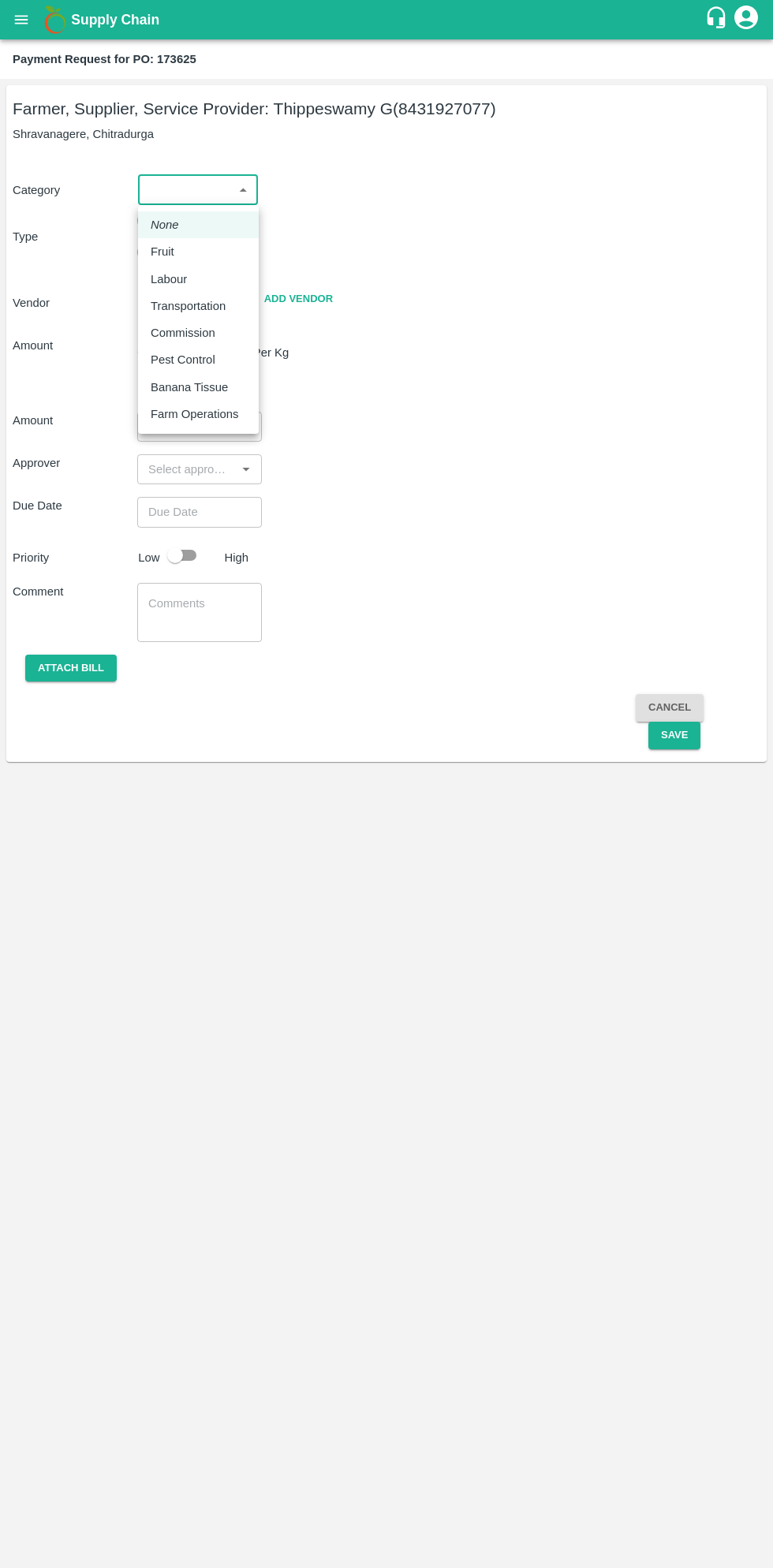
click at [175, 259] on div "Fruit" at bounding box center [166, 252] width 31 height 18
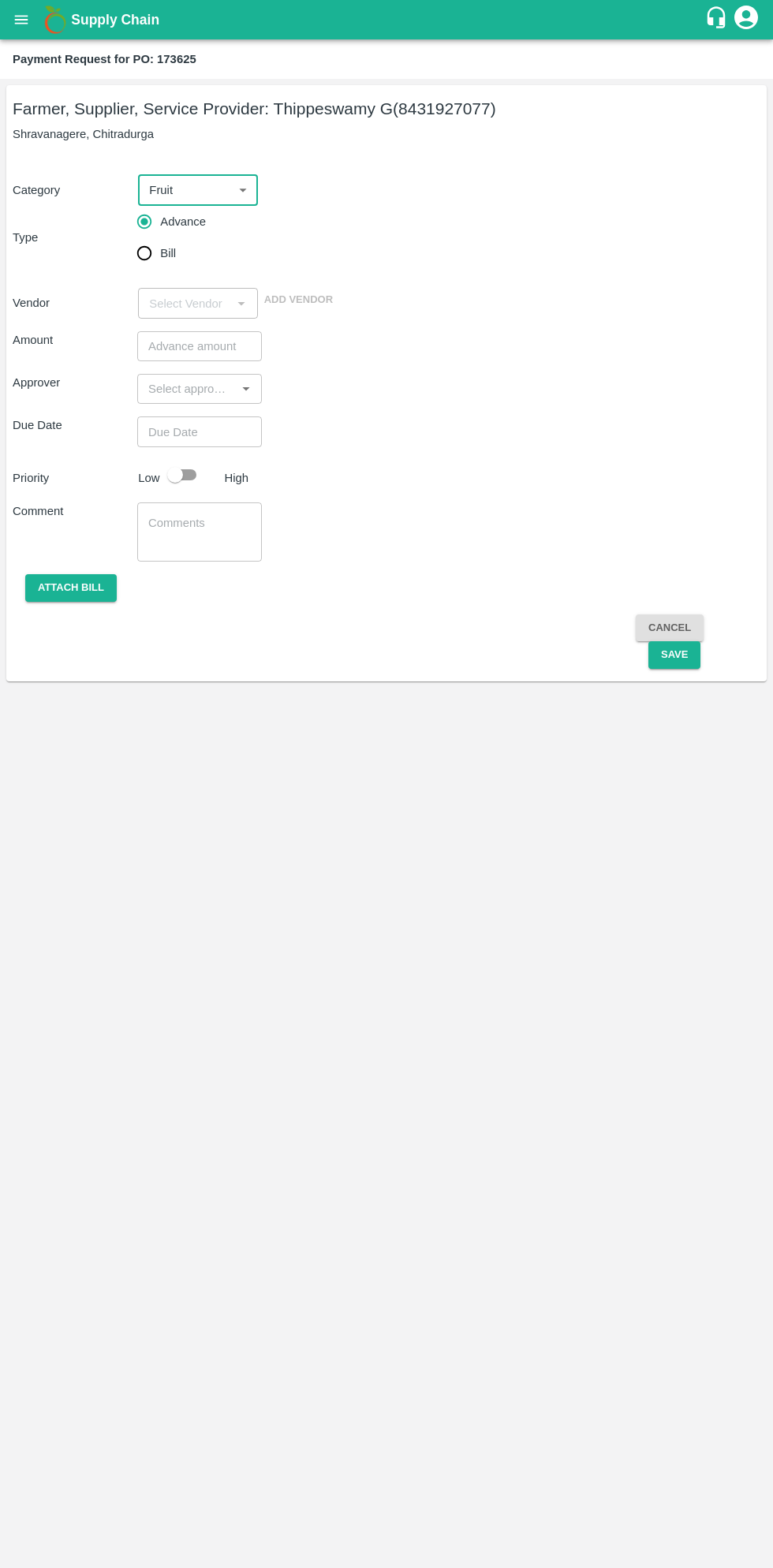
type input "1"
type input "Thippeswamy G - 8431927077(Farmer, Supplier, Service Provider)"
click at [154, 258] on input "Bill" at bounding box center [144, 253] width 31 height 31
radio input "true"
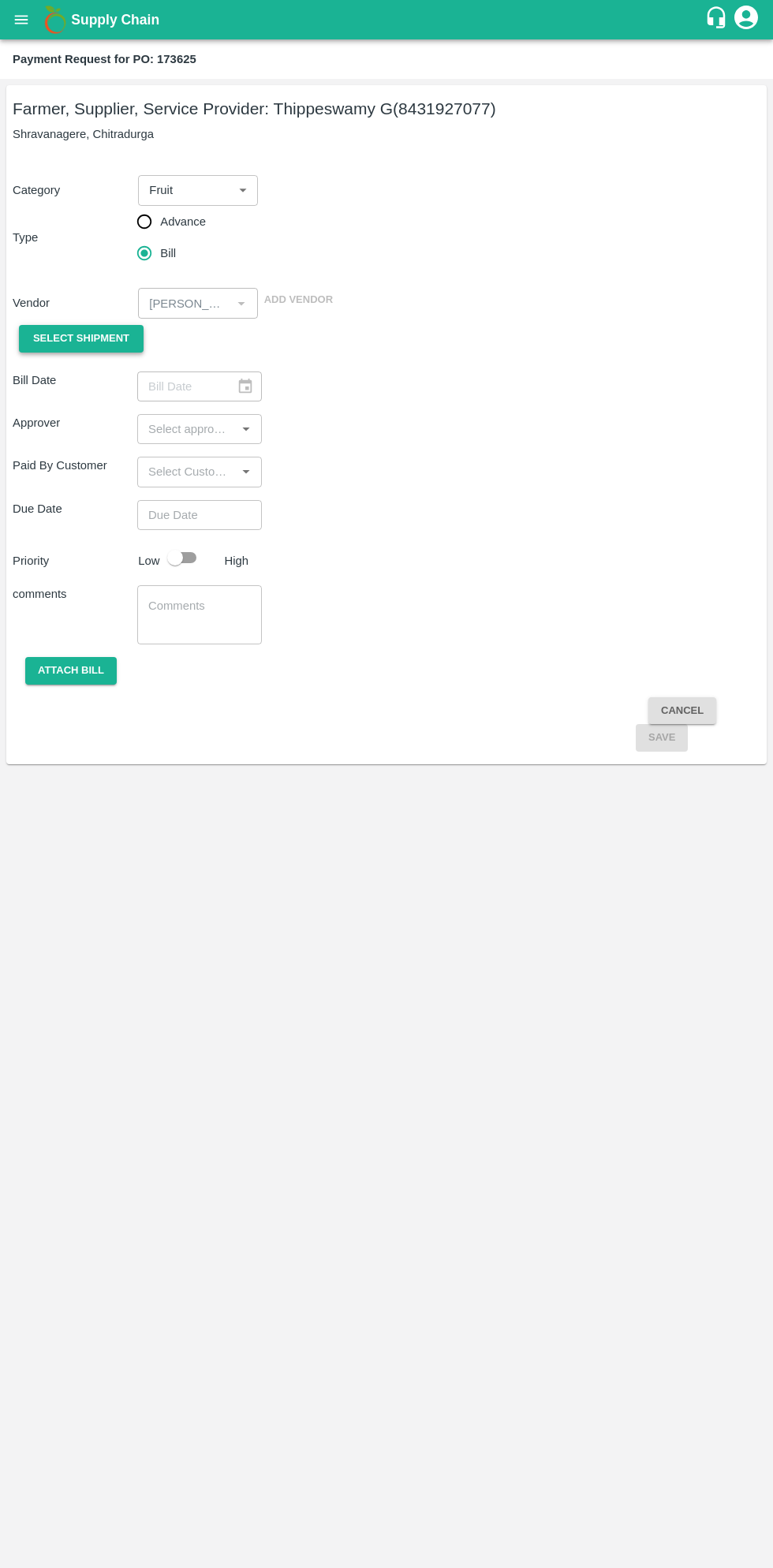
click at [100, 340] on span "Select Shipment" at bounding box center [81, 339] width 97 height 19
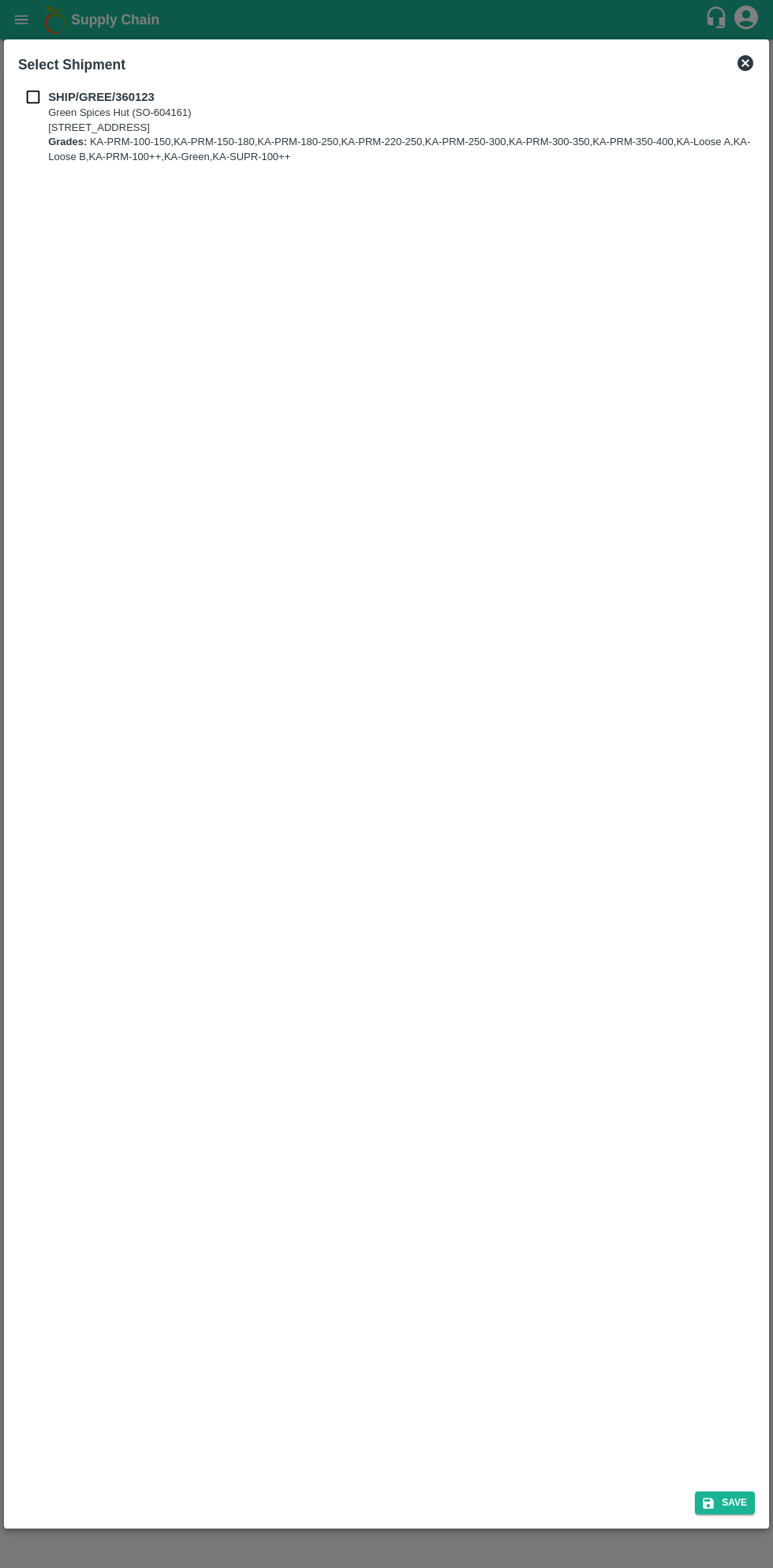
click at [57, 102] on b "SHIP/GREE/360123" at bounding box center [101, 97] width 106 height 13
checkbox input "true"
click at [735, 1501] on button "Save" at bounding box center [725, 1503] width 60 height 23
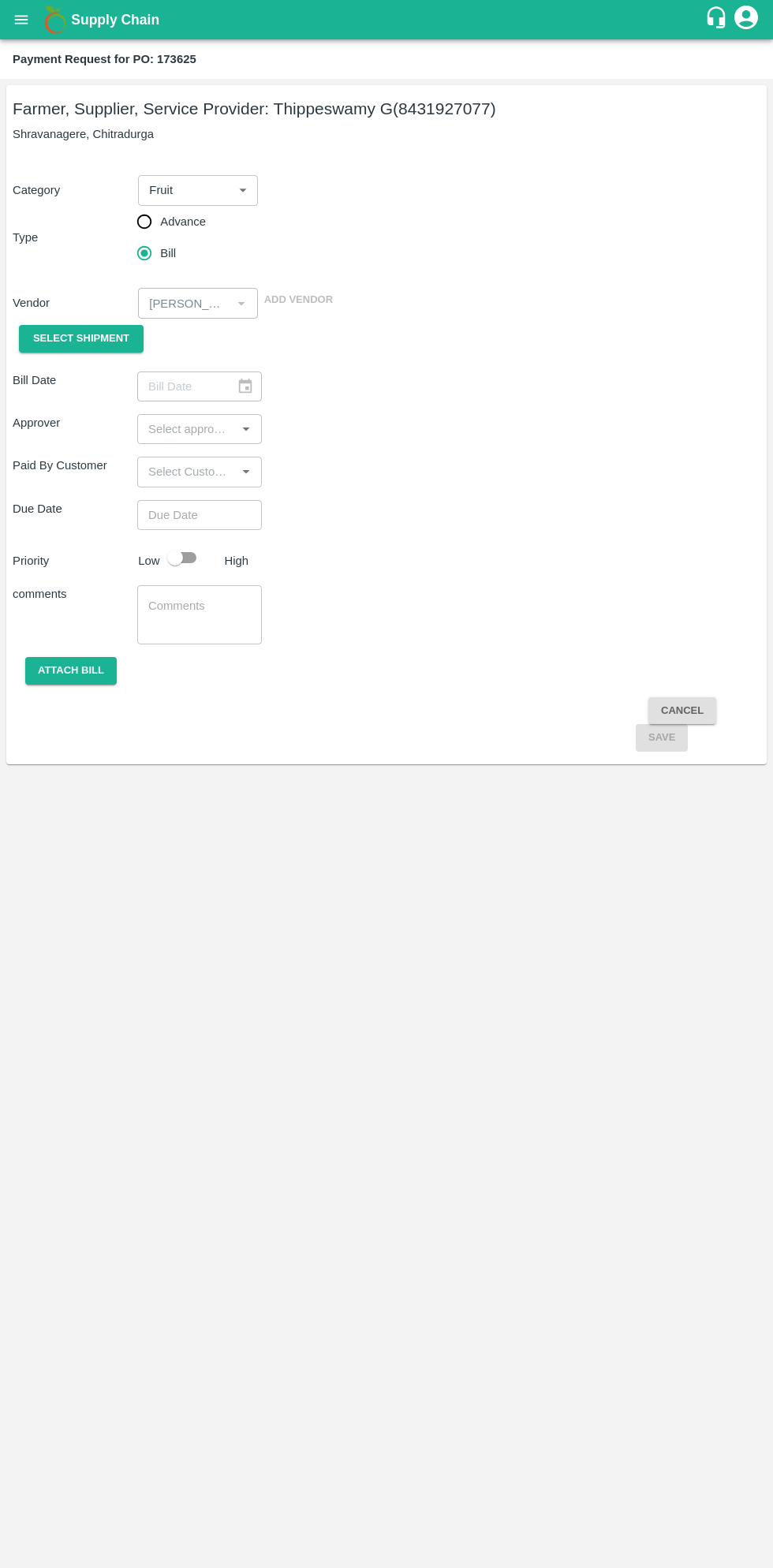
type input "03/09/2025"
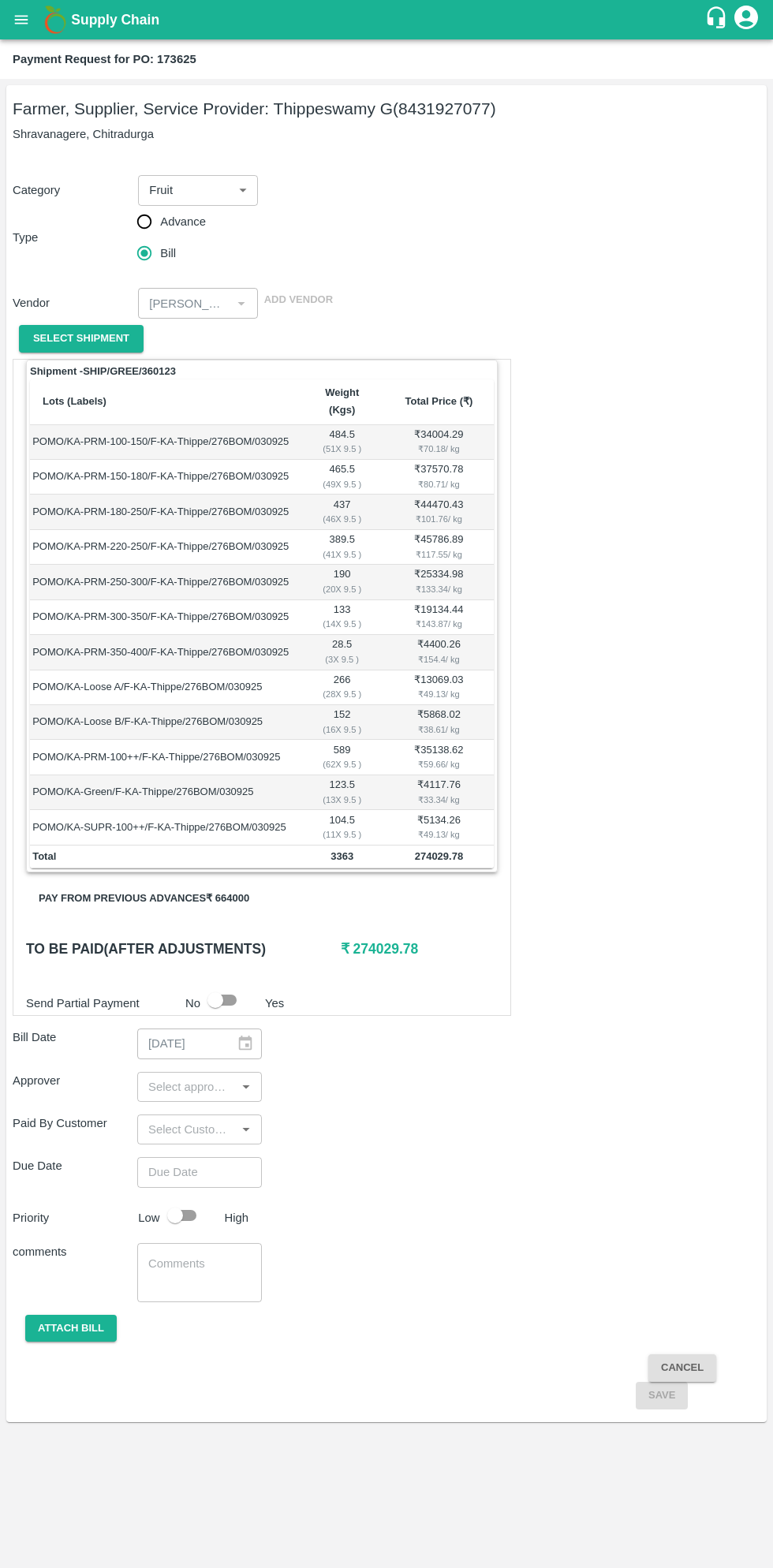
click at [213, 885] on button "Pay from previous advances ₹ 664000" at bounding box center [143, 899] width 236 height 27
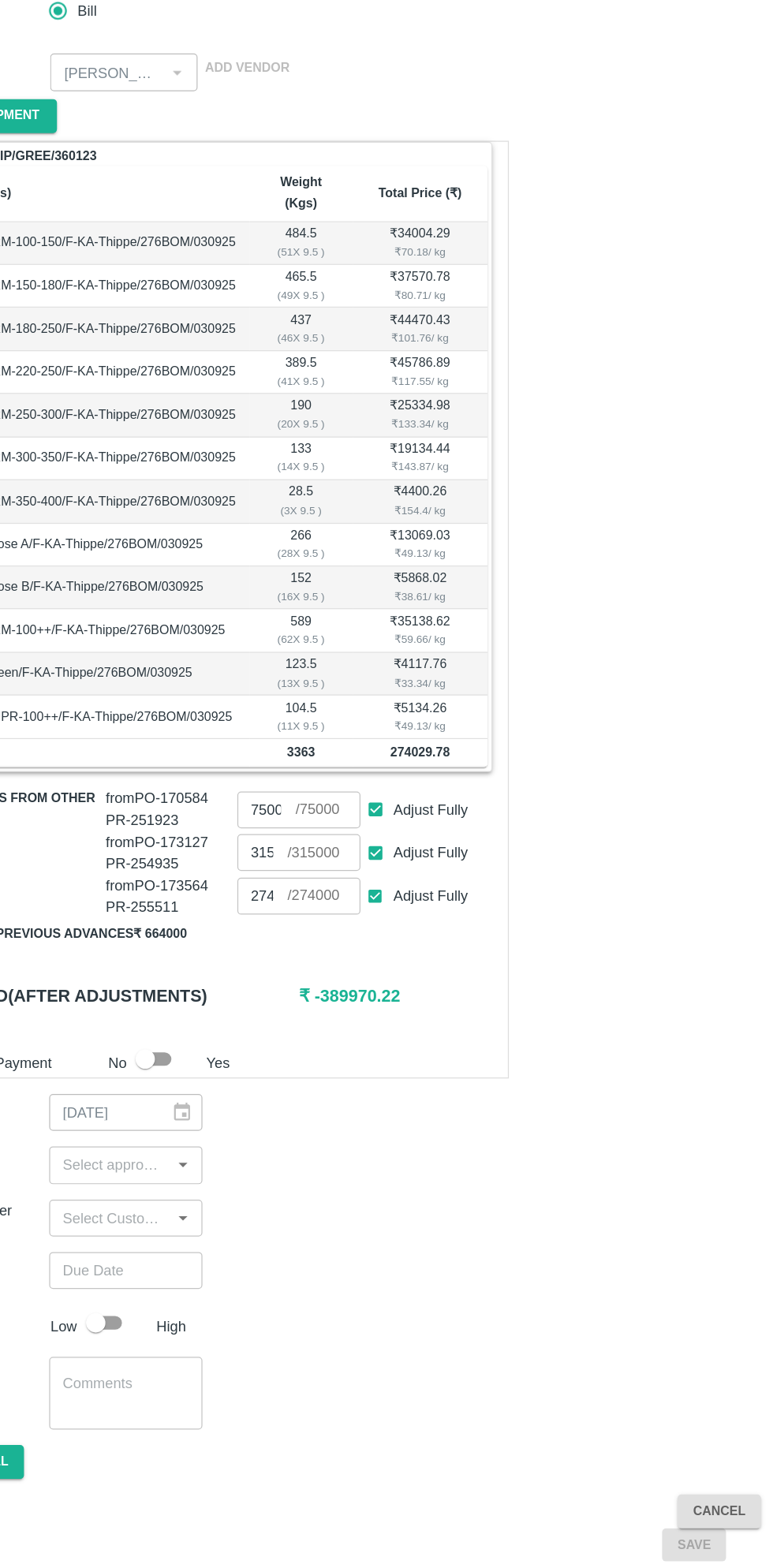
click at [401, 888] on input "Adjust Fully" at bounding box center [402, 903] width 29 height 29
checkbox input "false"
type input "0"
click at [411, 924] on input "Adjust Fully" at bounding box center [402, 938] width 29 height 29
checkbox input "false"
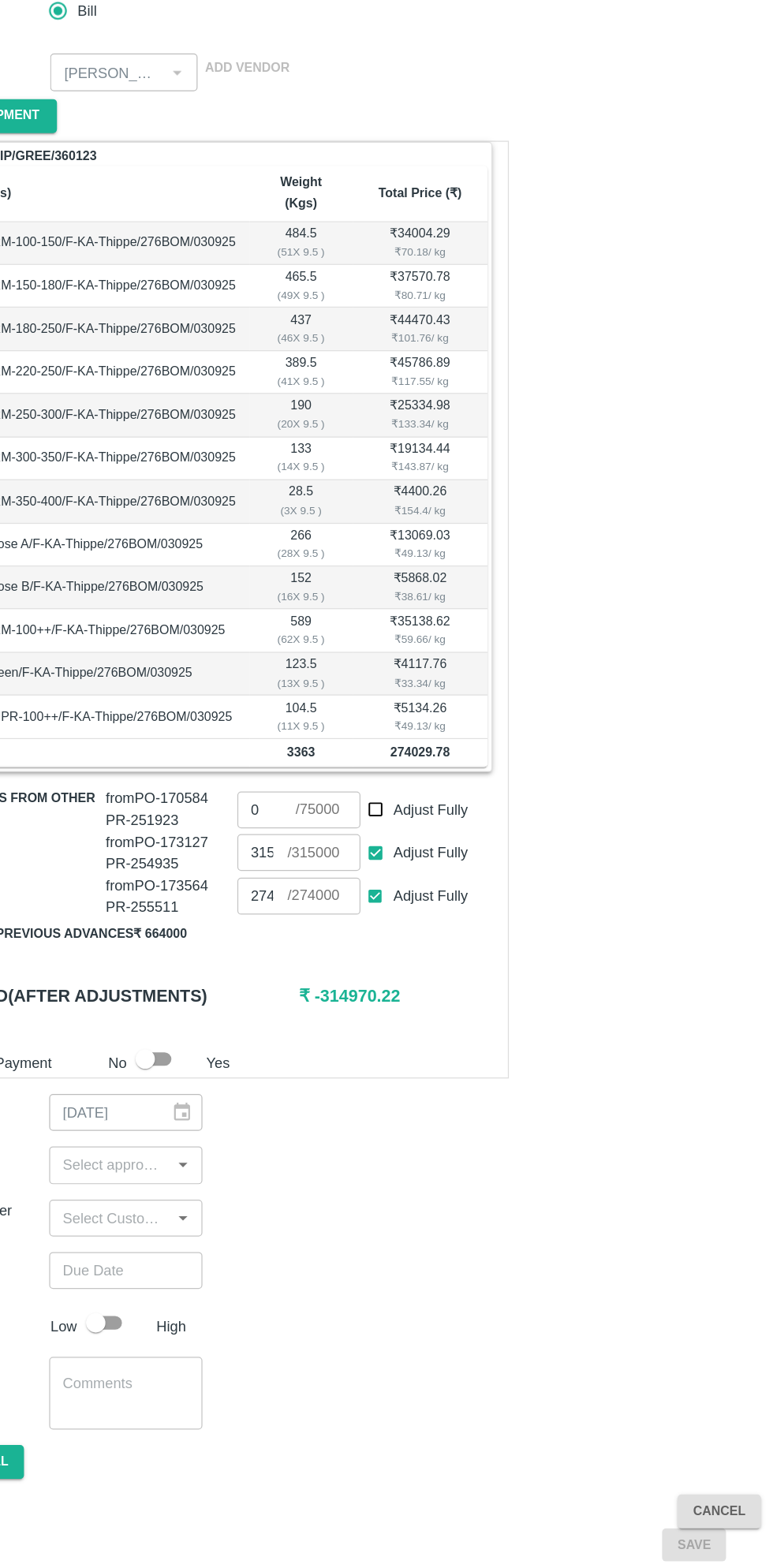
type input "0"
click at [404, 959] on input "Adjust Fully" at bounding box center [402, 973] width 29 height 29
checkbox input "false"
type input "0"
click at [326, 958] on input "0" at bounding box center [310, 973] width 41 height 30
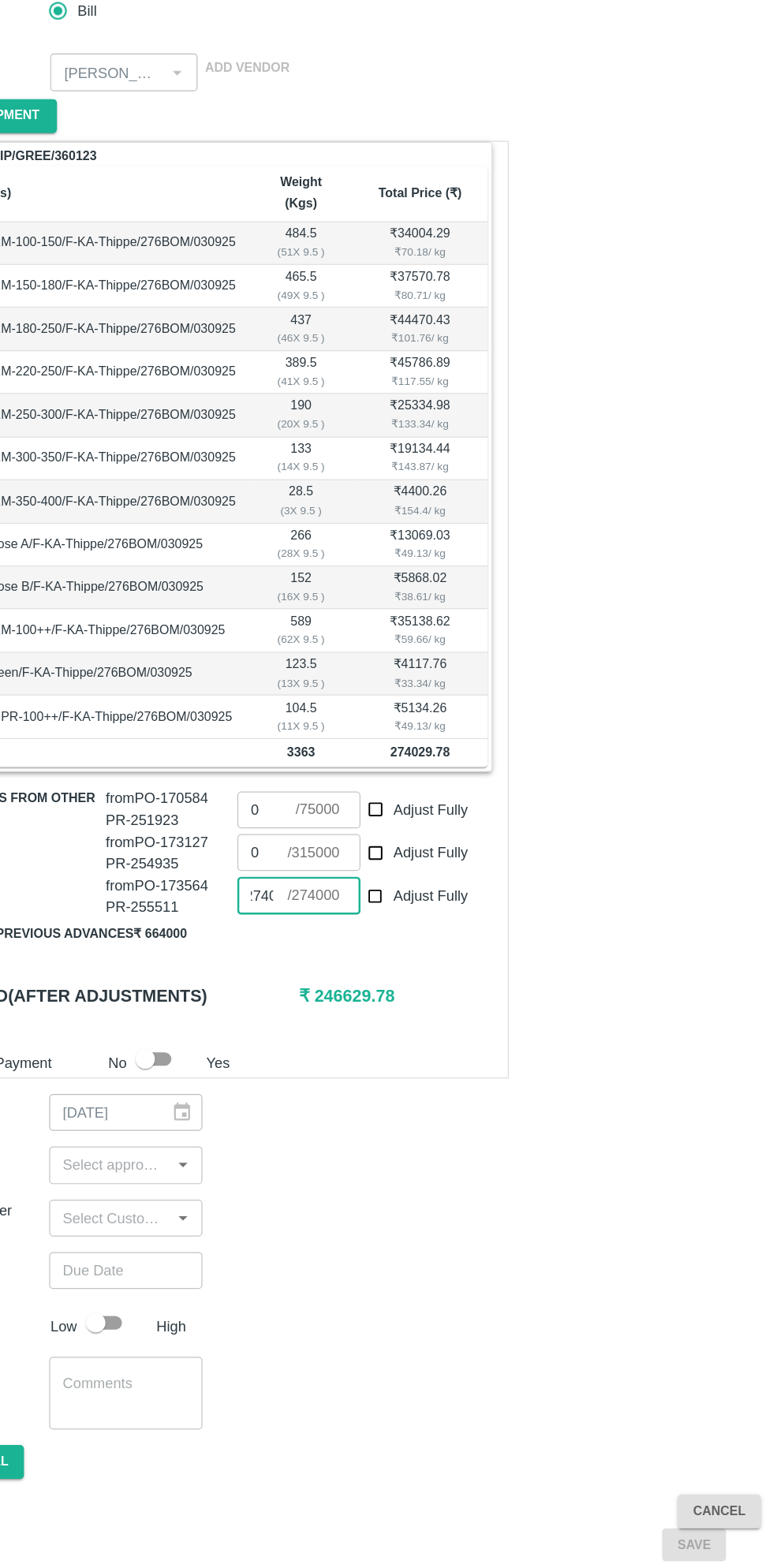
scroll to position [0, 11]
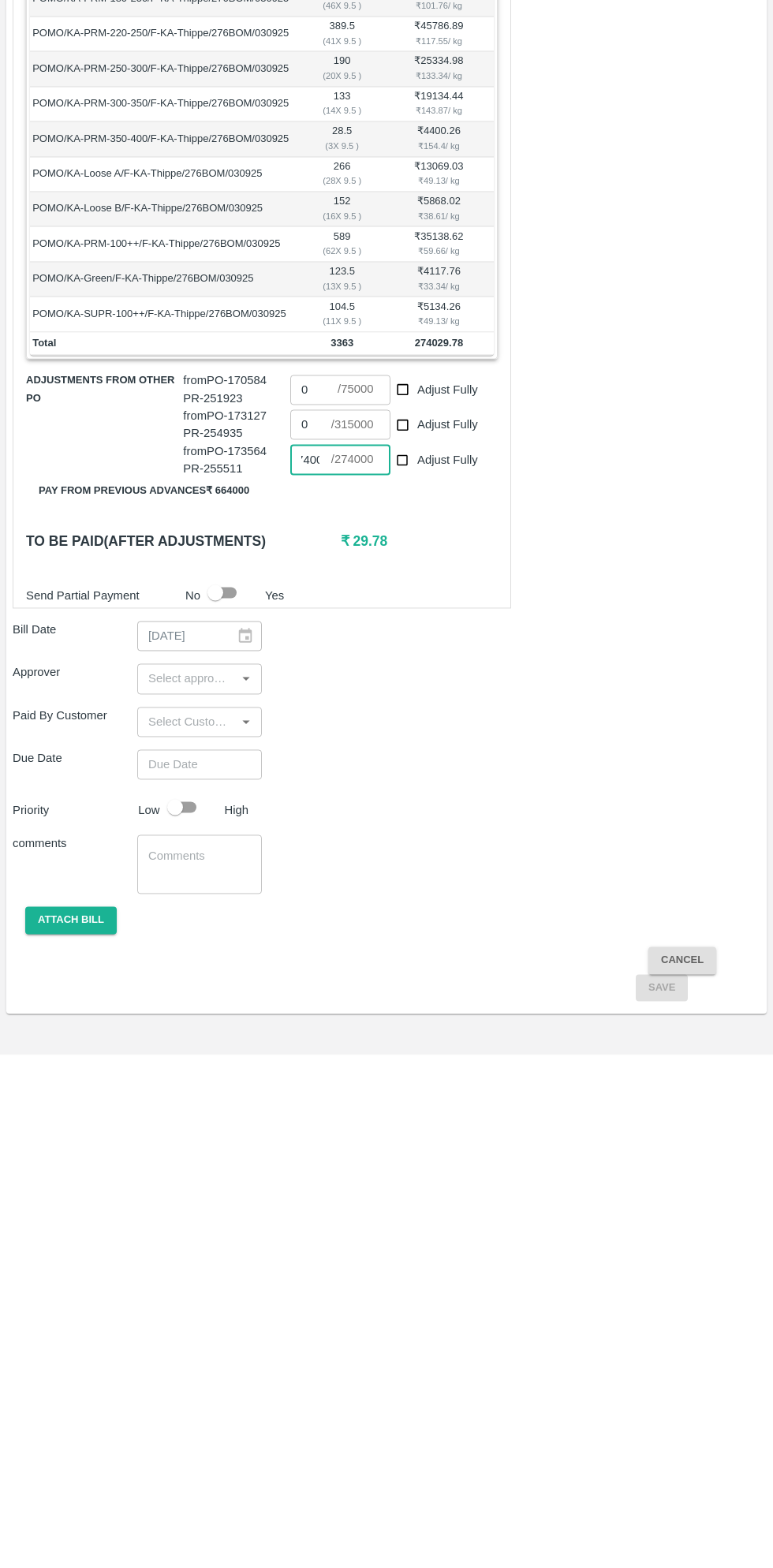
type input "274000"
click at [203, 1181] on input "input" at bounding box center [186, 1191] width 89 height 20
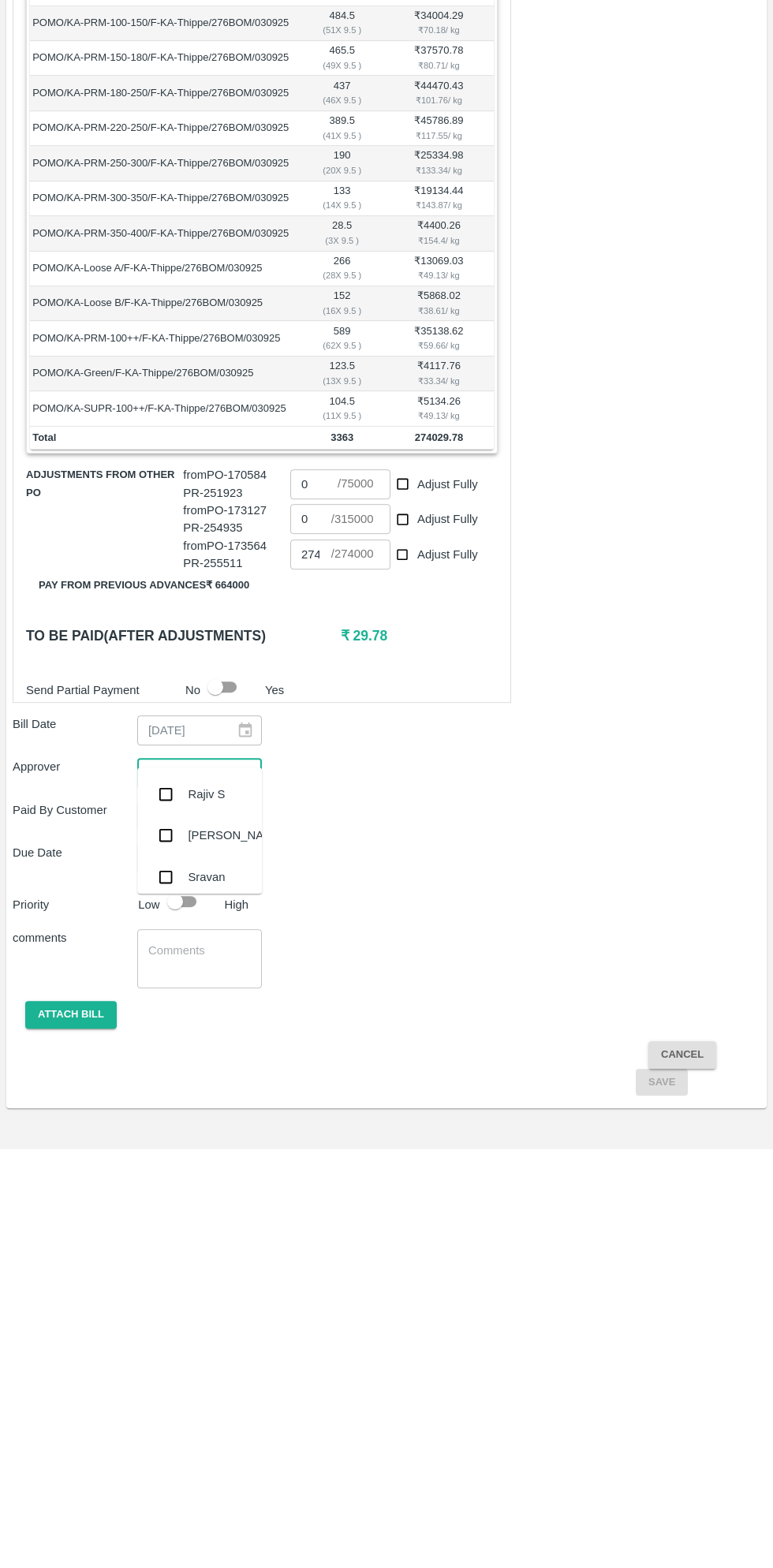
scroll to position [0, 0]
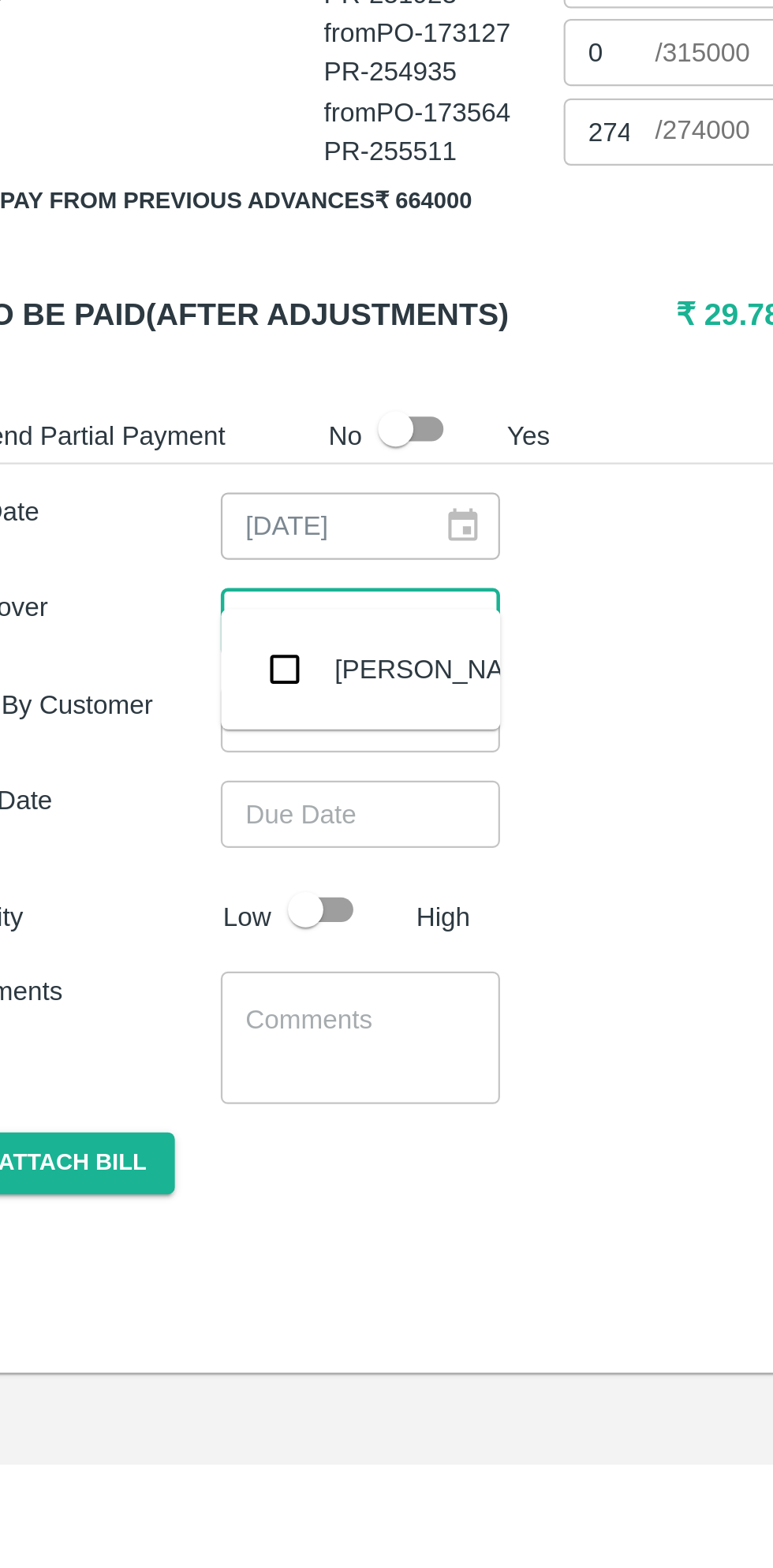
type input "muku"
click at [172, 1215] on input "checkbox" at bounding box center [165, 1212] width 31 height 31
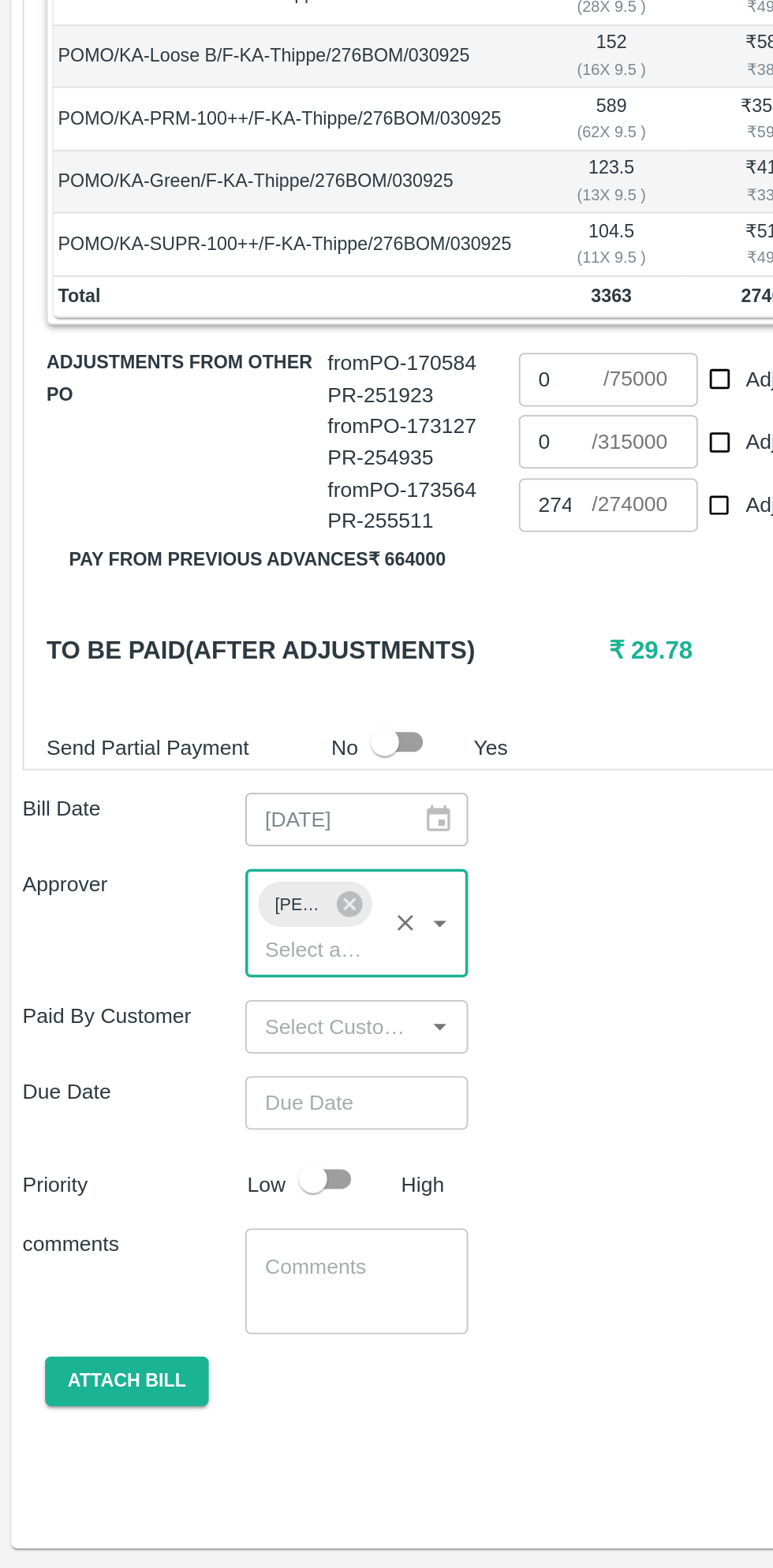
click at [208, 1293] on input "Choose date" at bounding box center [194, 1307] width 113 height 30
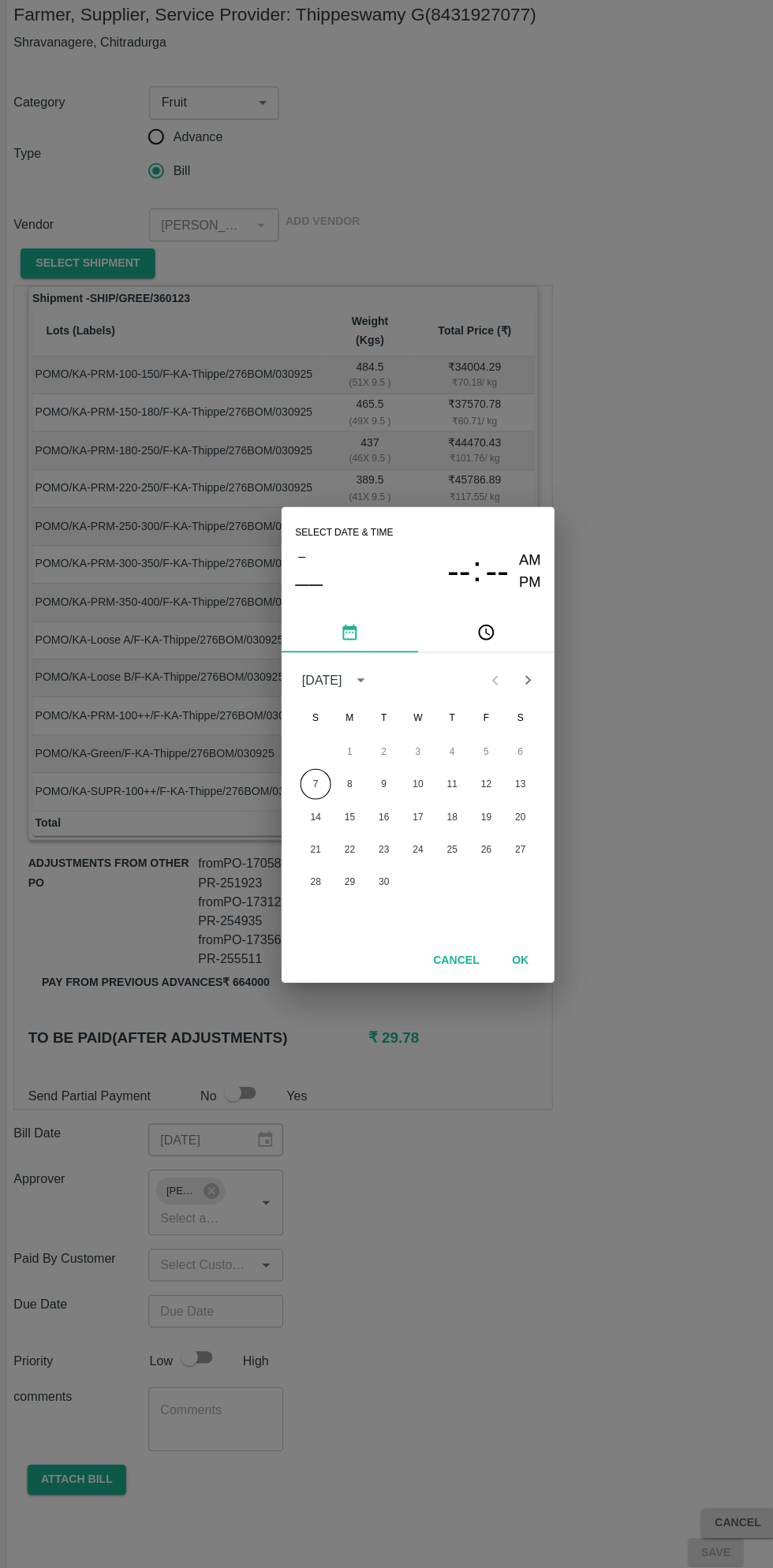
click at [291, 820] on button "7" at bounding box center [291, 820] width 28 height 28
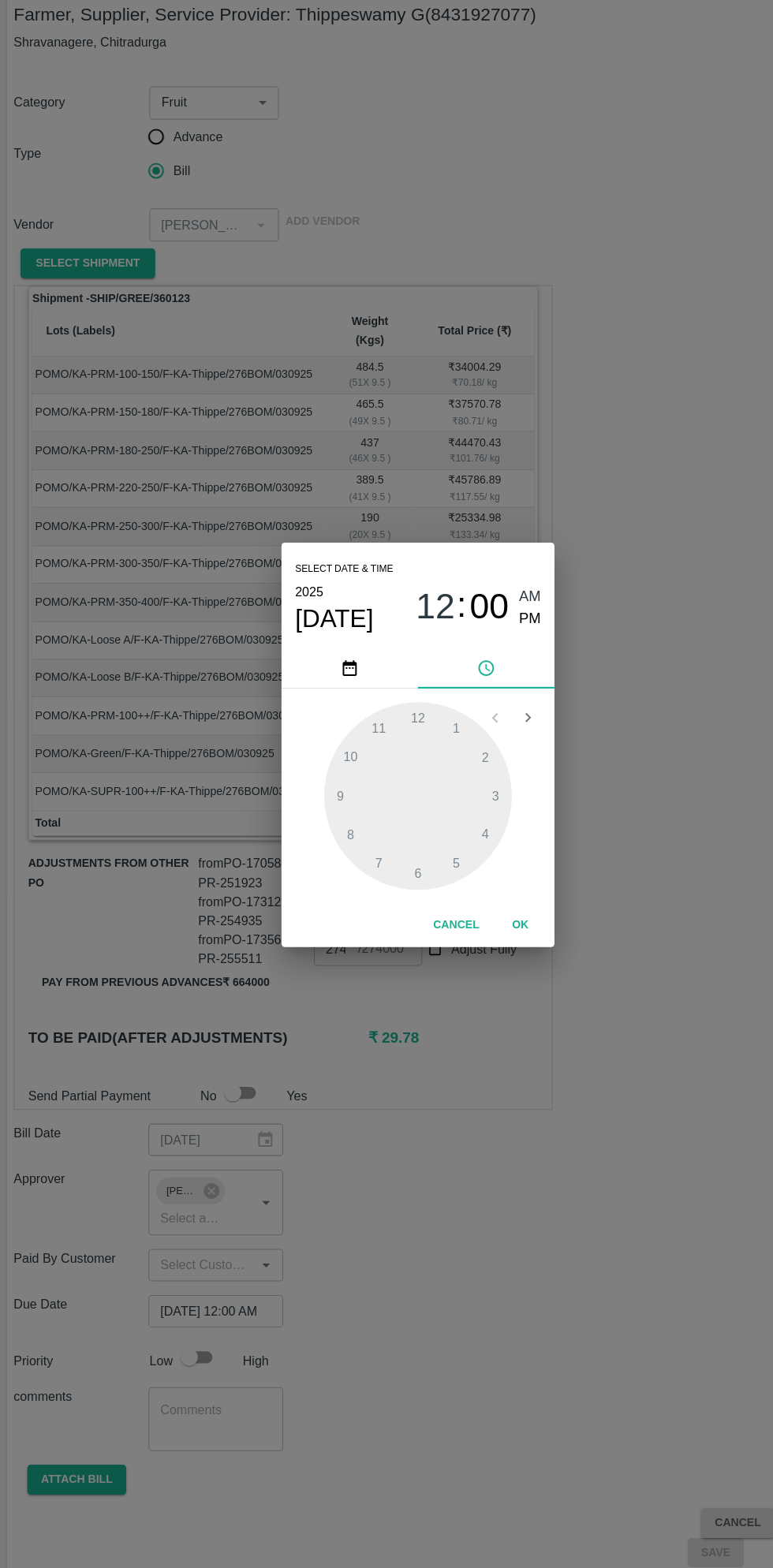
click at [489, 668] on span "PM" at bounding box center [490, 668] width 20 height 21
click at [331, 864] on div at bounding box center [386, 831] width 174 height 174
click at [329, 870] on div at bounding box center [386, 831] width 174 height 174
type input "07/09/2025 08:39 PM"
click at [486, 956] on button "OK" at bounding box center [481, 951] width 51 height 27
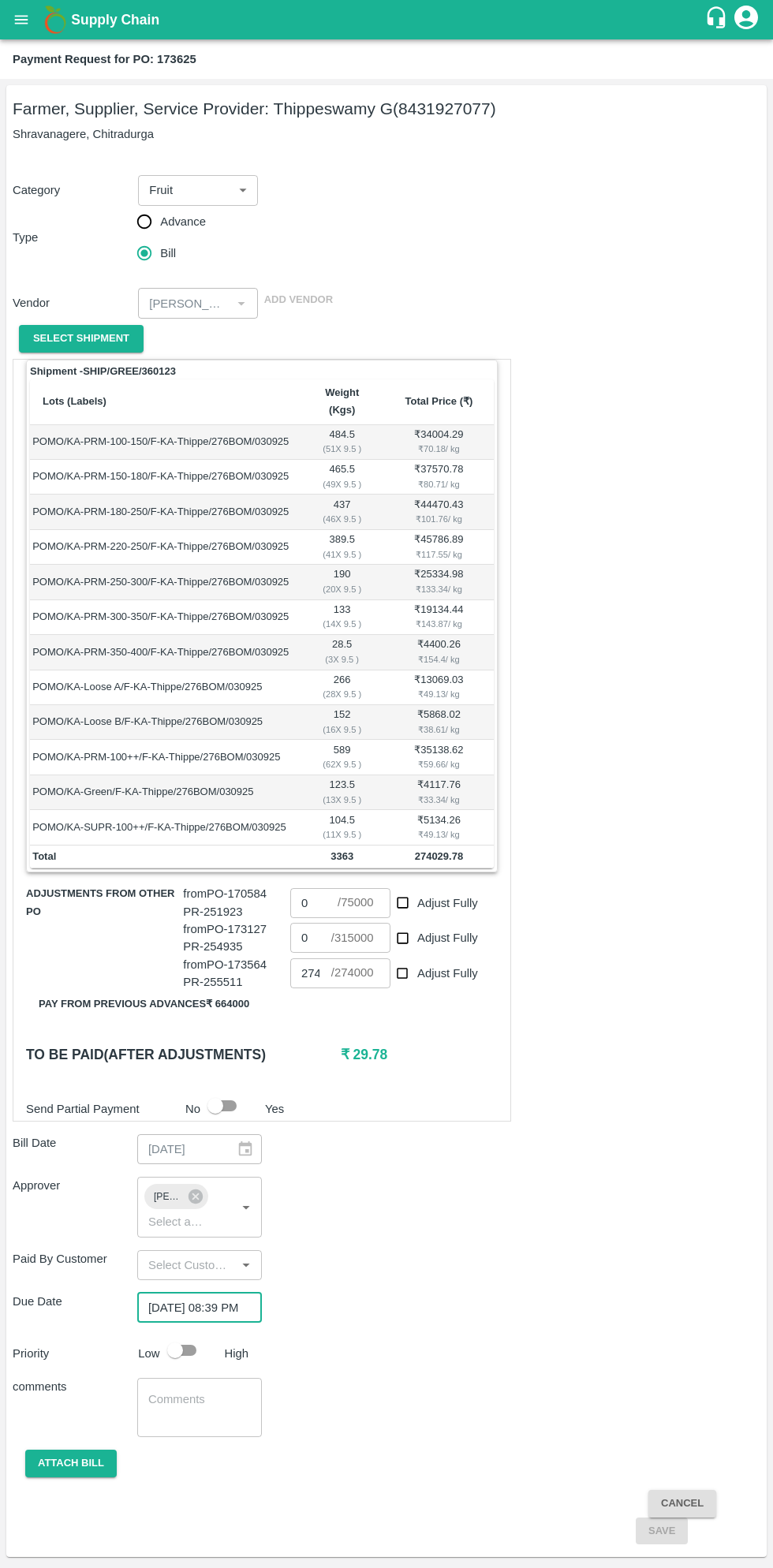
click at [184, 1335] on input "checkbox" at bounding box center [175, 1350] width 90 height 30
checkbox input "true"
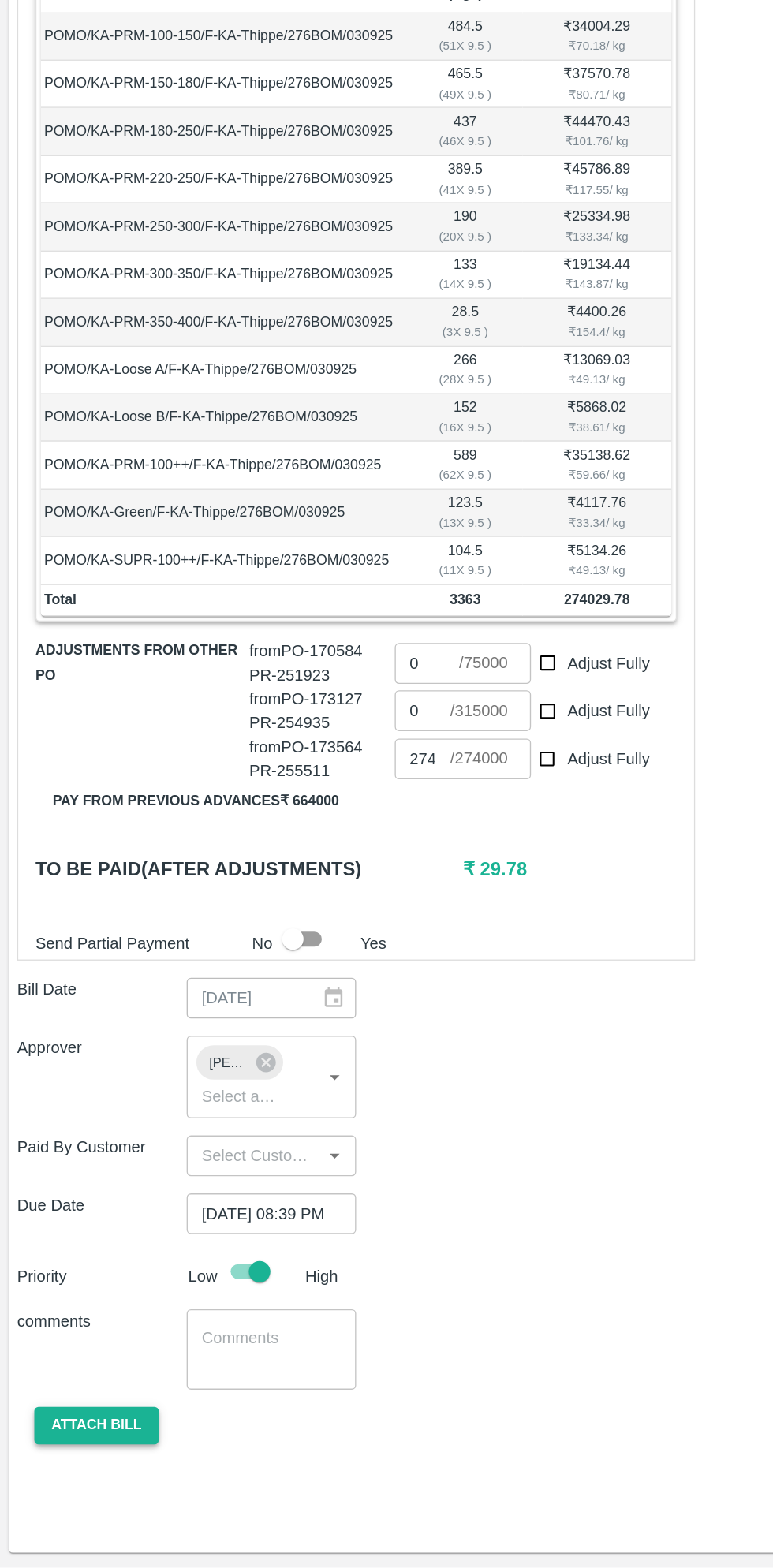
click at [78, 1450] on button "Attach bill" at bounding box center [71, 1463] width 92 height 27
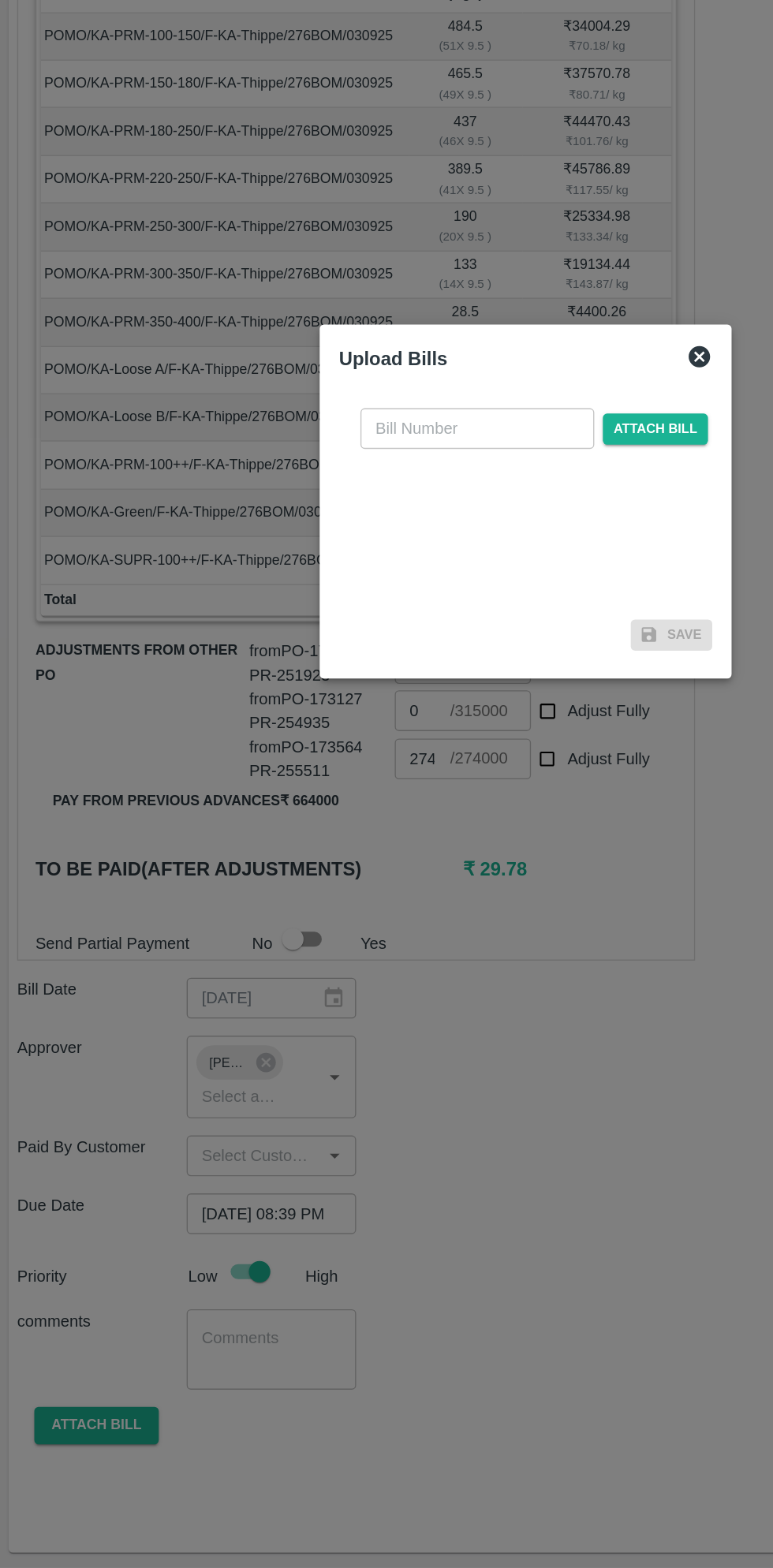
click at [348, 735] on input "text" at bounding box center [351, 730] width 172 height 30
type input "173625"
click at [496, 730] on span "Attach bill" at bounding box center [482, 730] width 77 height 23
click at [0, 0] on input "Attach bill" at bounding box center [0, 0] width 0 height 0
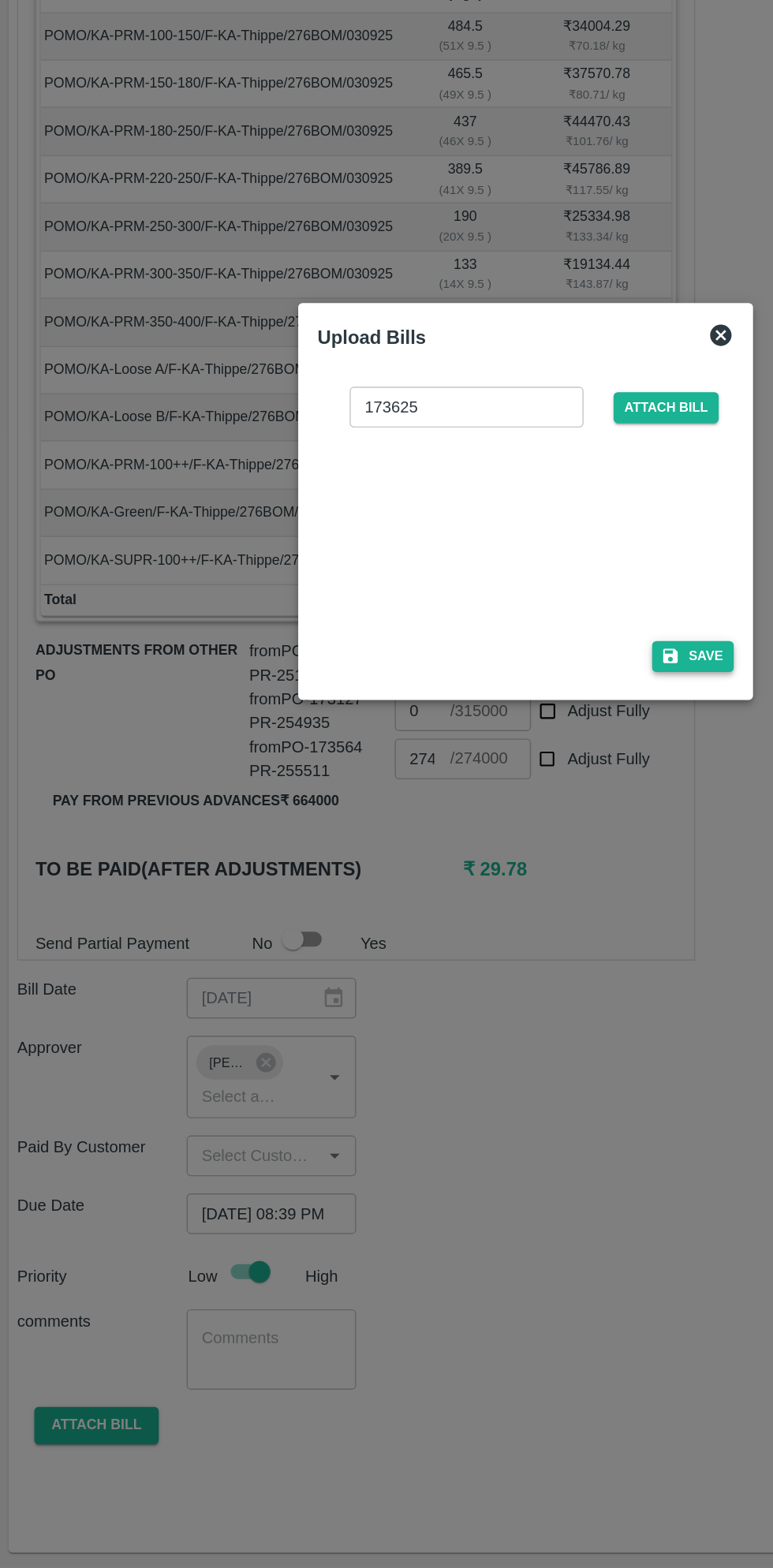
click at [518, 898] on button "Save" at bounding box center [509, 898] width 60 height 23
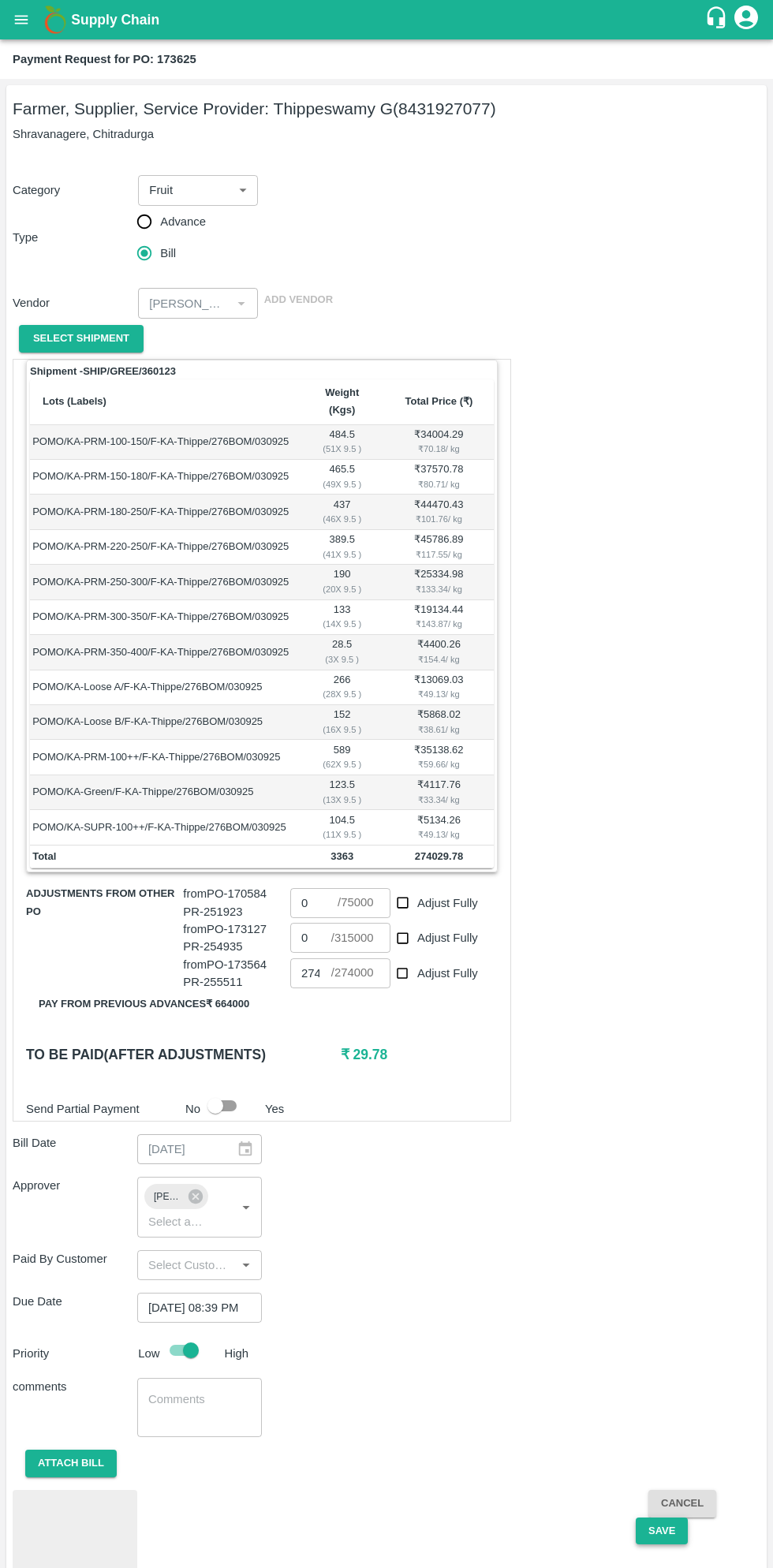
click at [657, 1517] on button "Save" at bounding box center [661, 1531] width 52 height 27
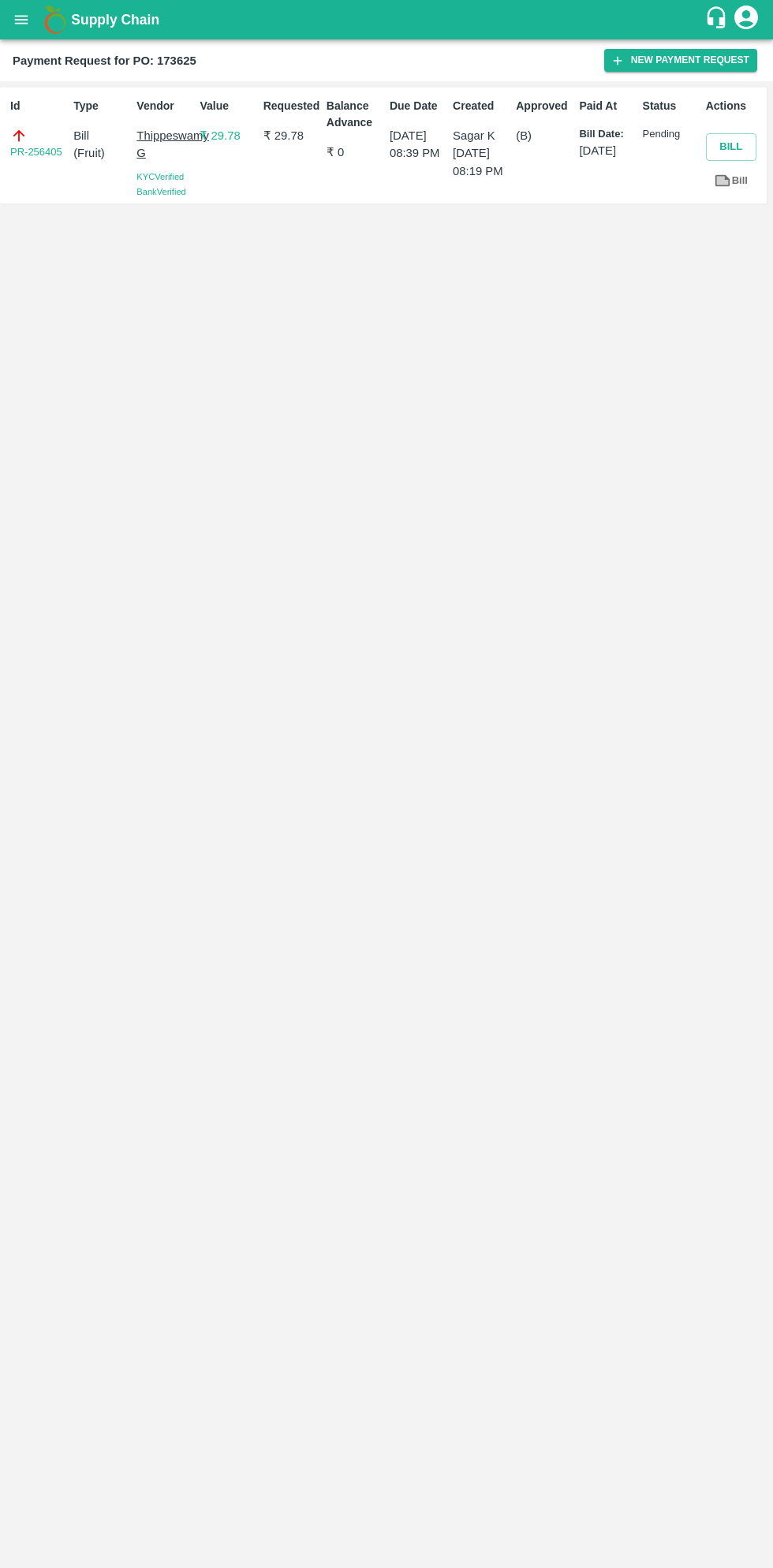
click at [35, 26] on button "open drawer" at bounding box center [21, 19] width 36 height 36
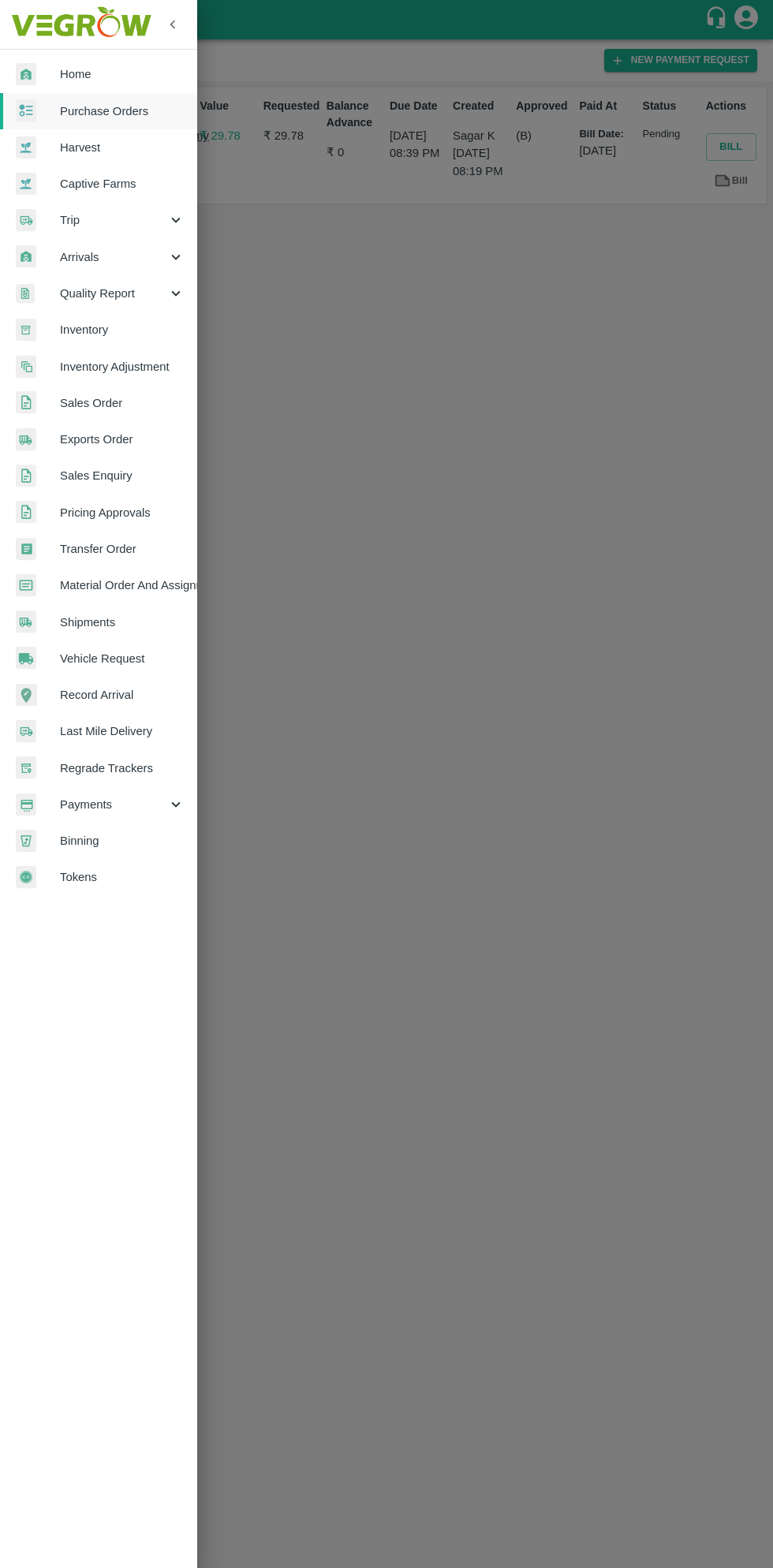
click at [144, 116] on span "Purchase Orders" at bounding box center [121, 111] width 125 height 18
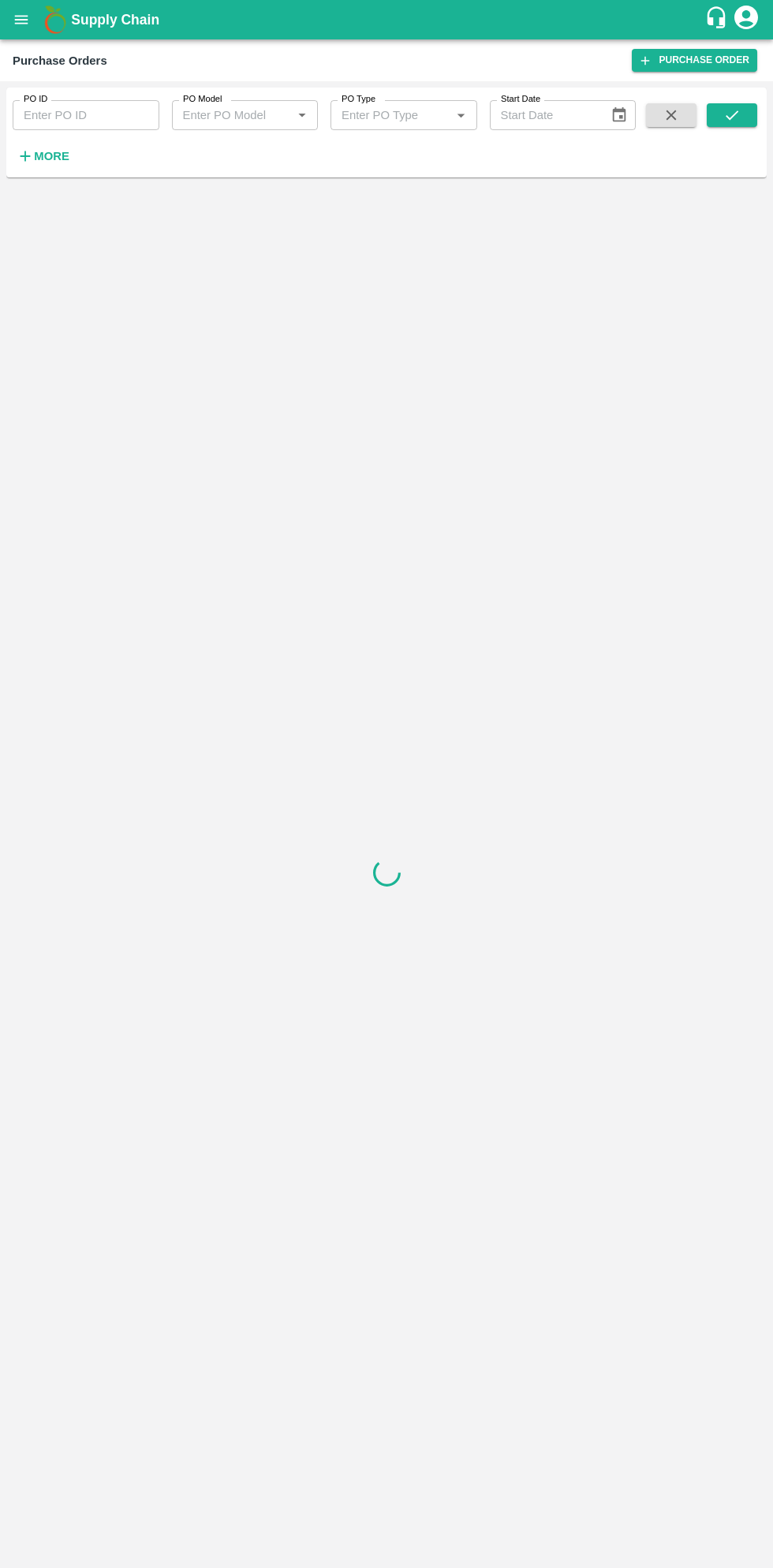
click at [54, 166] on h6 "More" at bounding box center [51, 155] width 35 height 20
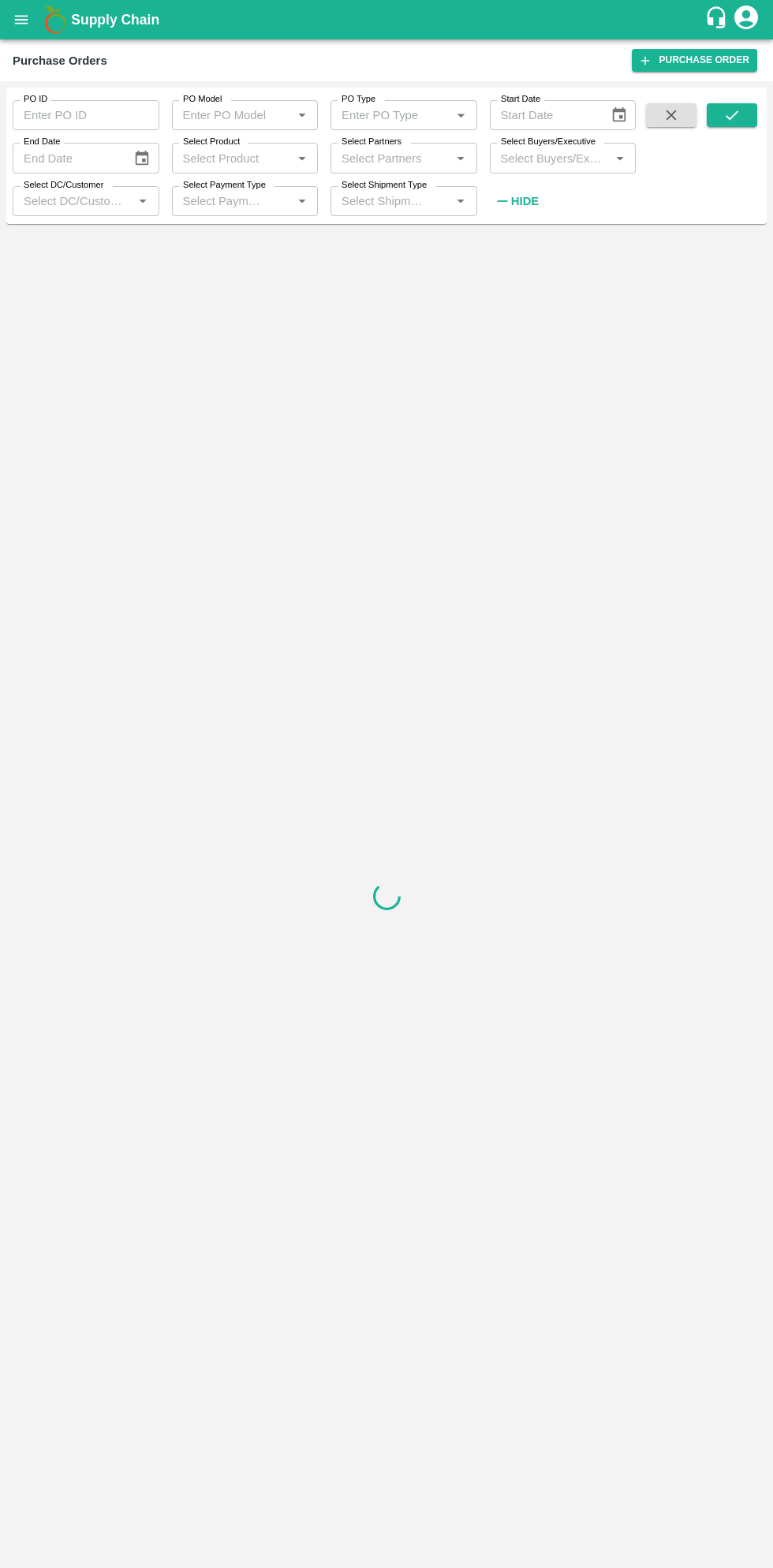
click at [544, 158] on input "Select Buyers/Executive" at bounding box center [550, 157] width 111 height 20
type input "sagar"
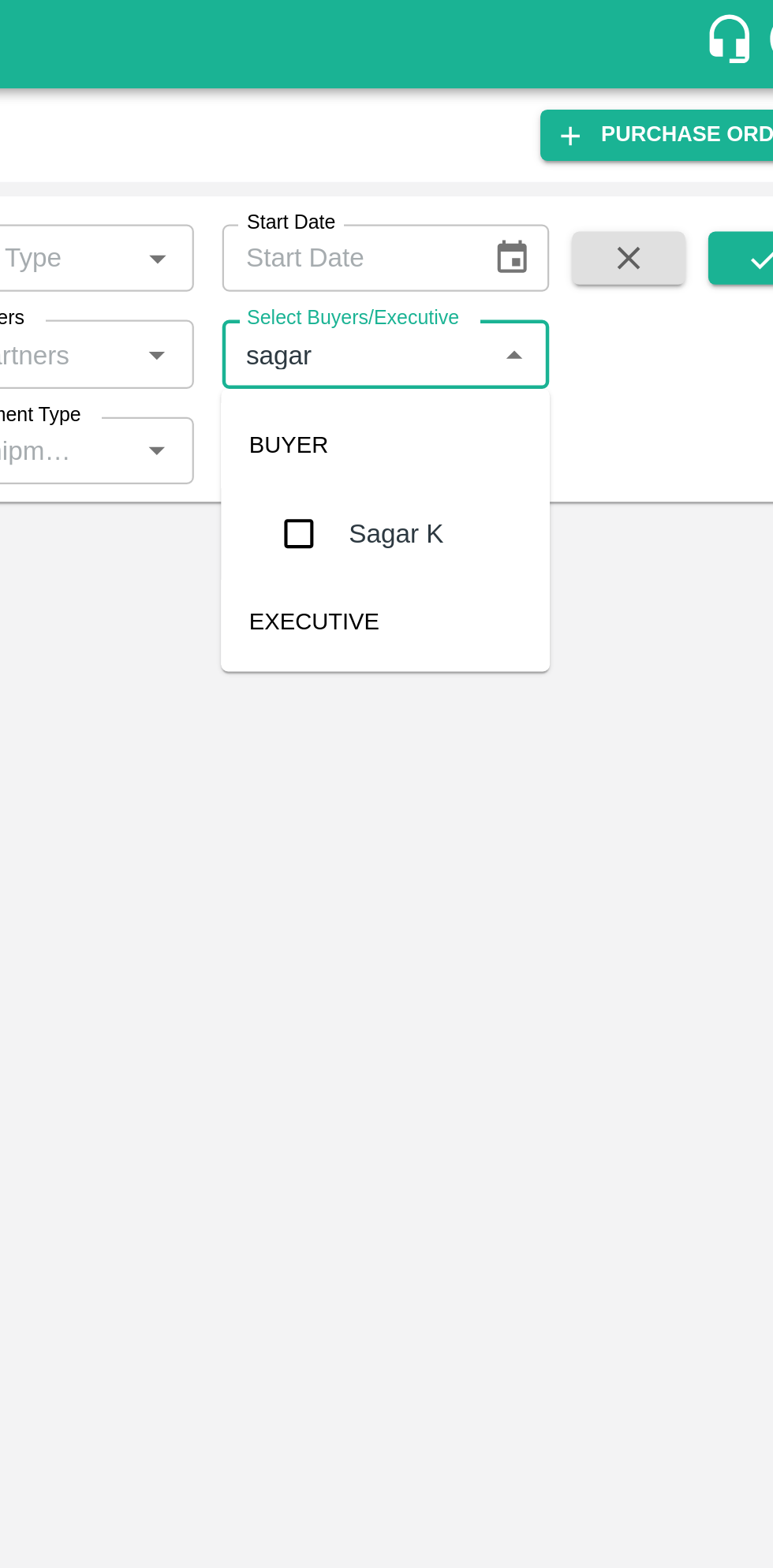
click at [516, 241] on input "checkbox" at bounding box center [523, 237] width 31 height 31
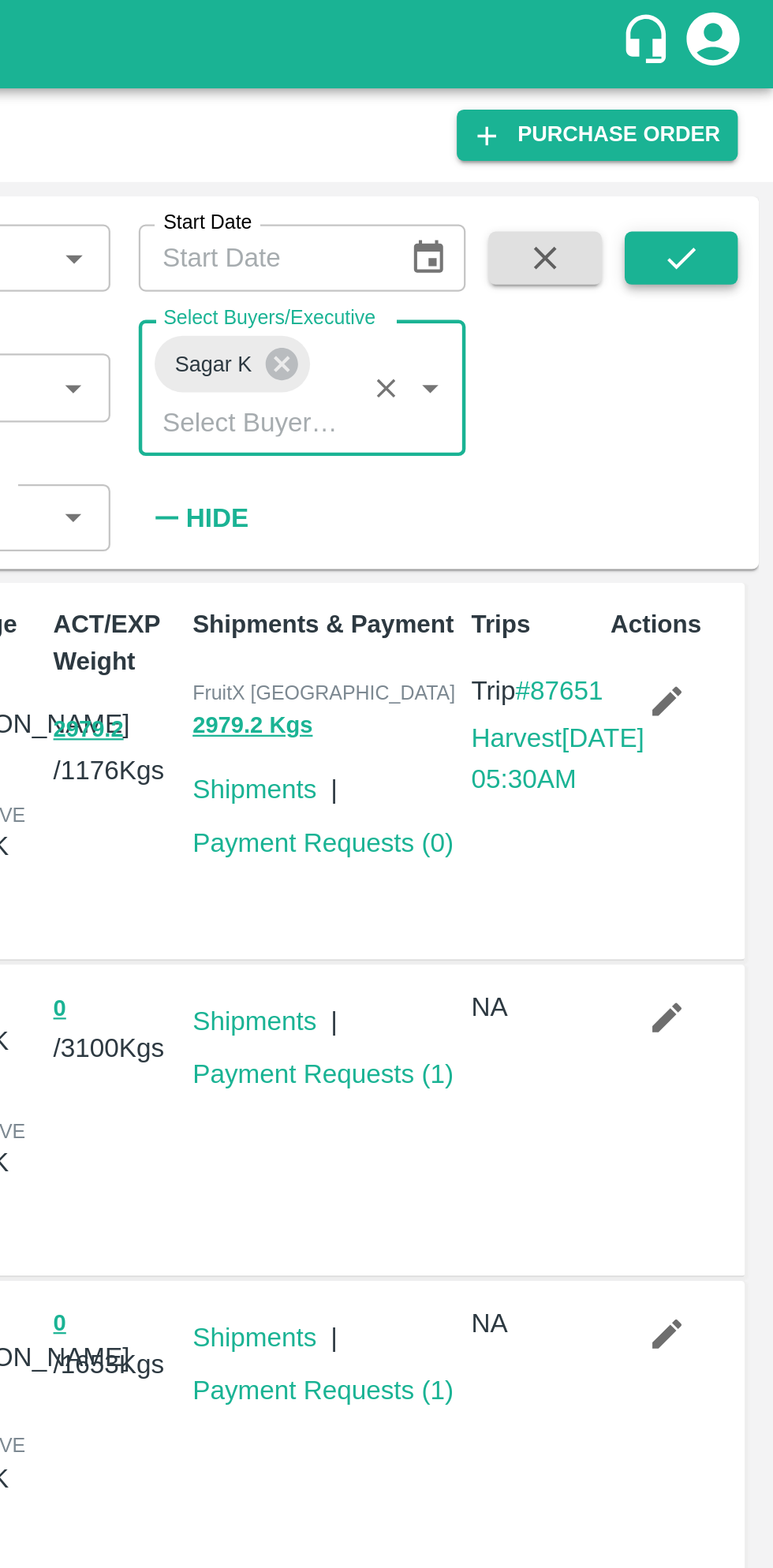
click at [731, 105] on button "submit" at bounding box center [731, 114] width 51 height 23
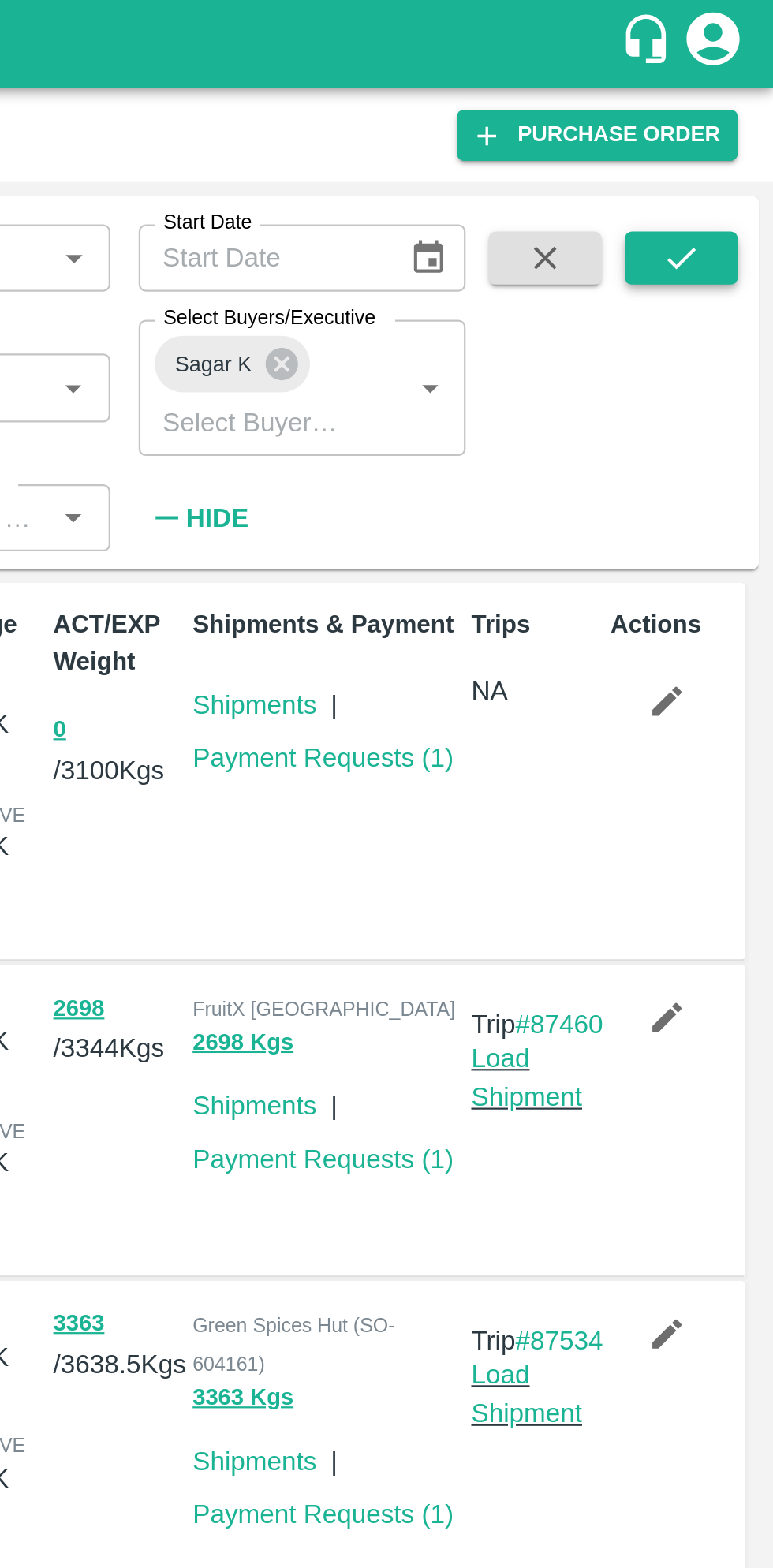
click at [738, 117] on icon "submit" at bounding box center [732, 115] width 18 height 18
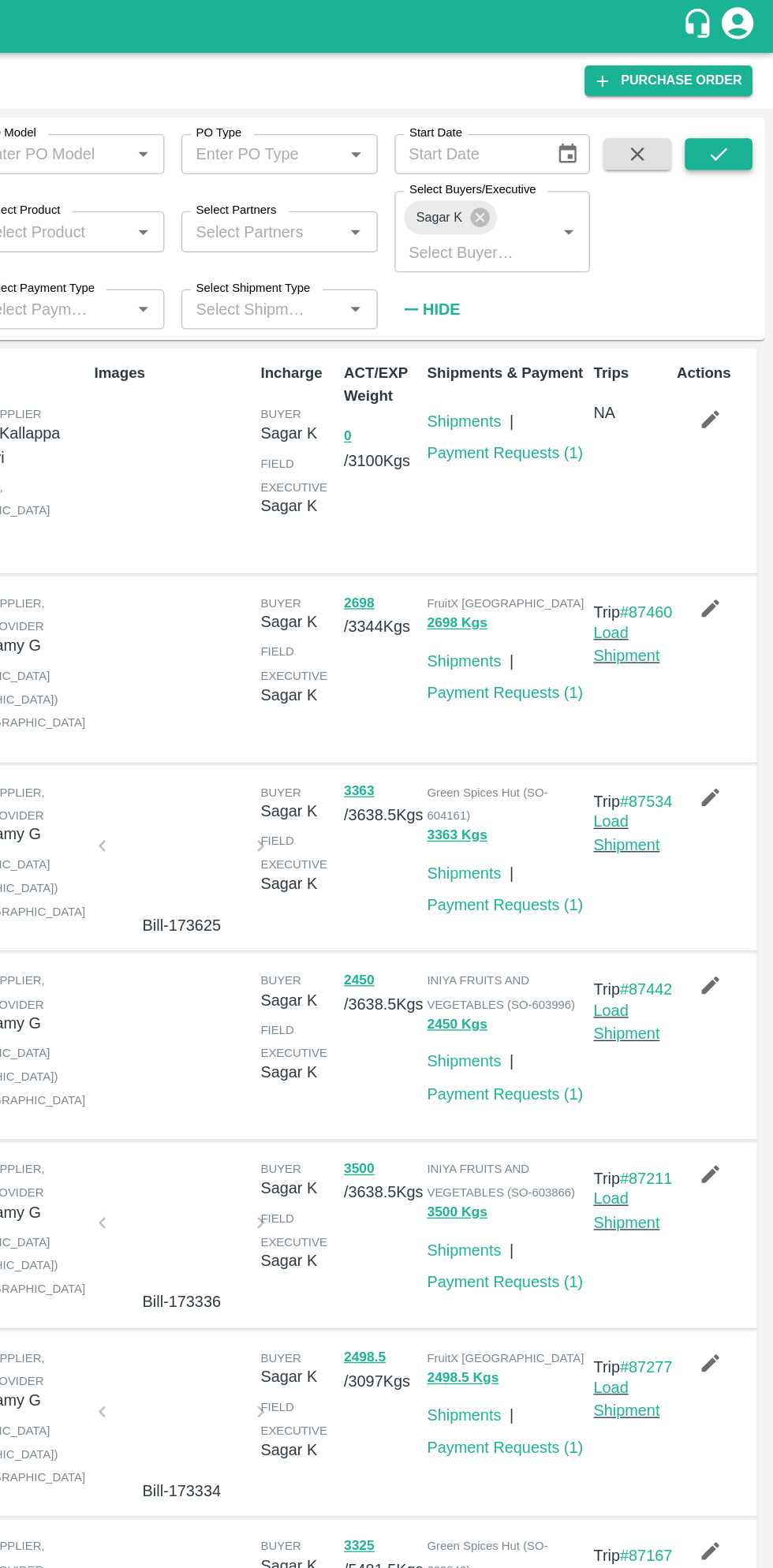
scroll to position [5, 0]
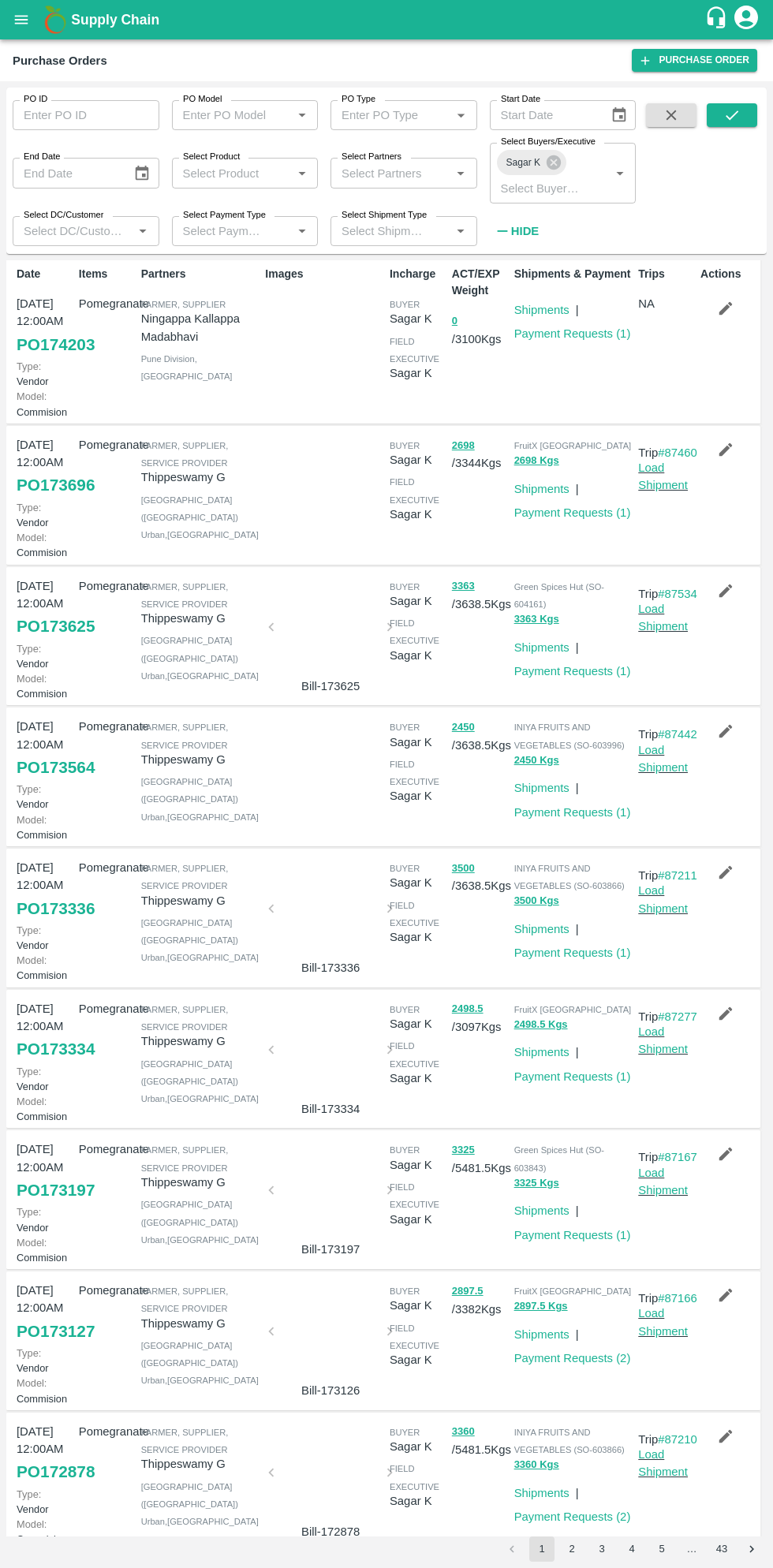
click at [63, 781] on link "PO 173564" at bounding box center [56, 767] width 78 height 28
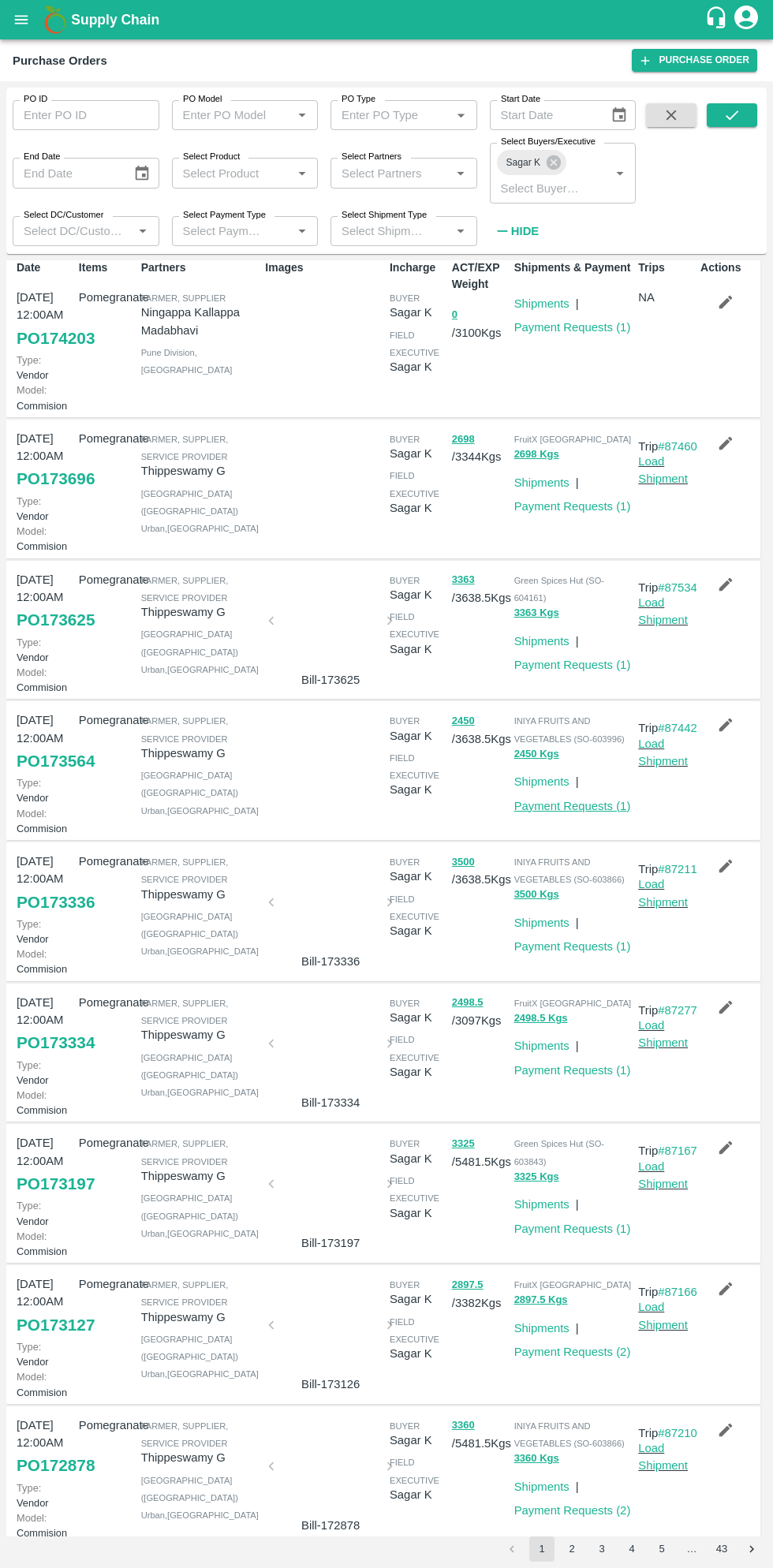
click at [587, 813] on link "Payment Requests ( 1 )" at bounding box center [572, 806] width 117 height 13
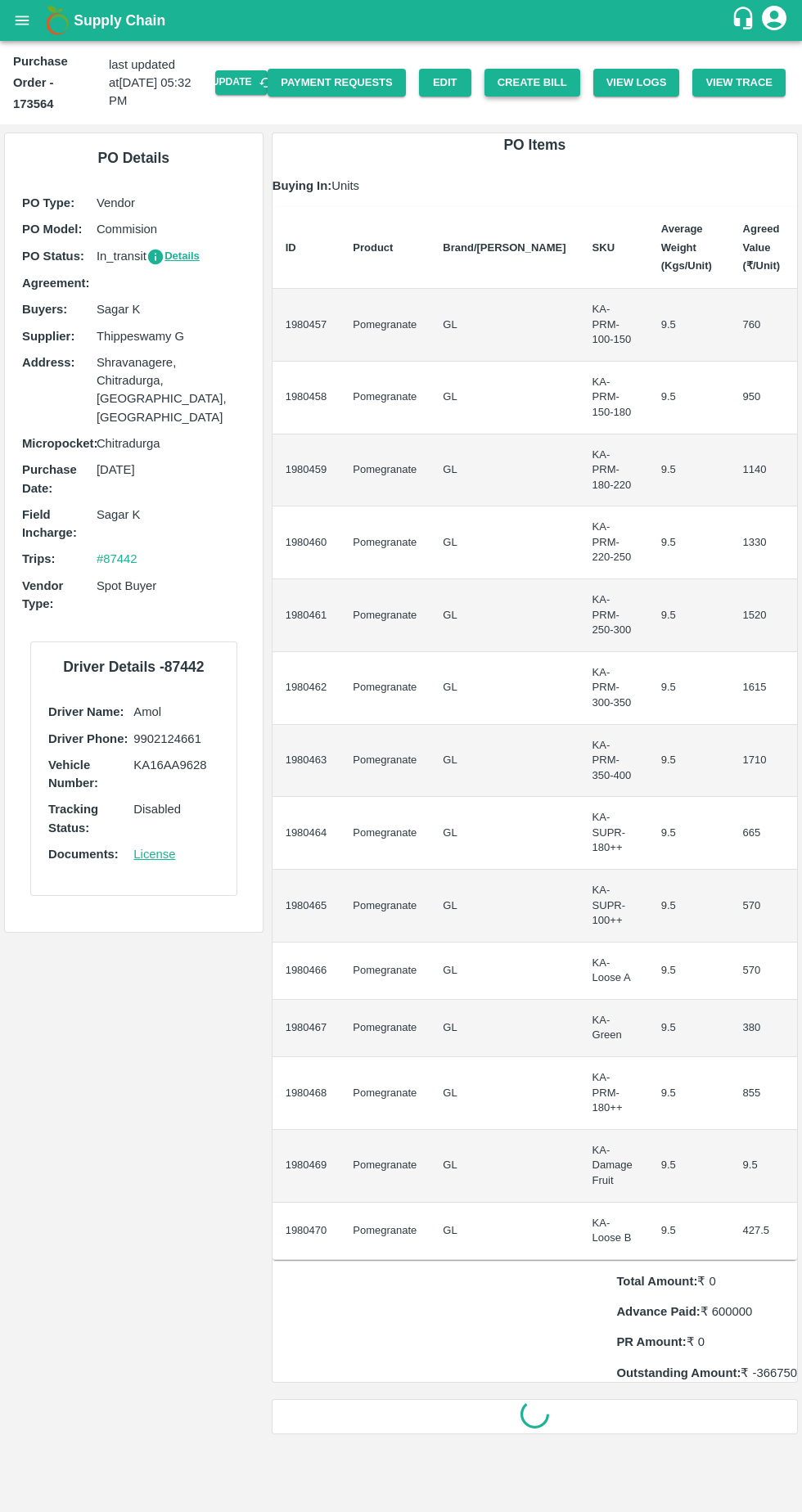
click at [542, 77] on button "Create Bill" at bounding box center [532, 83] width 96 height 28
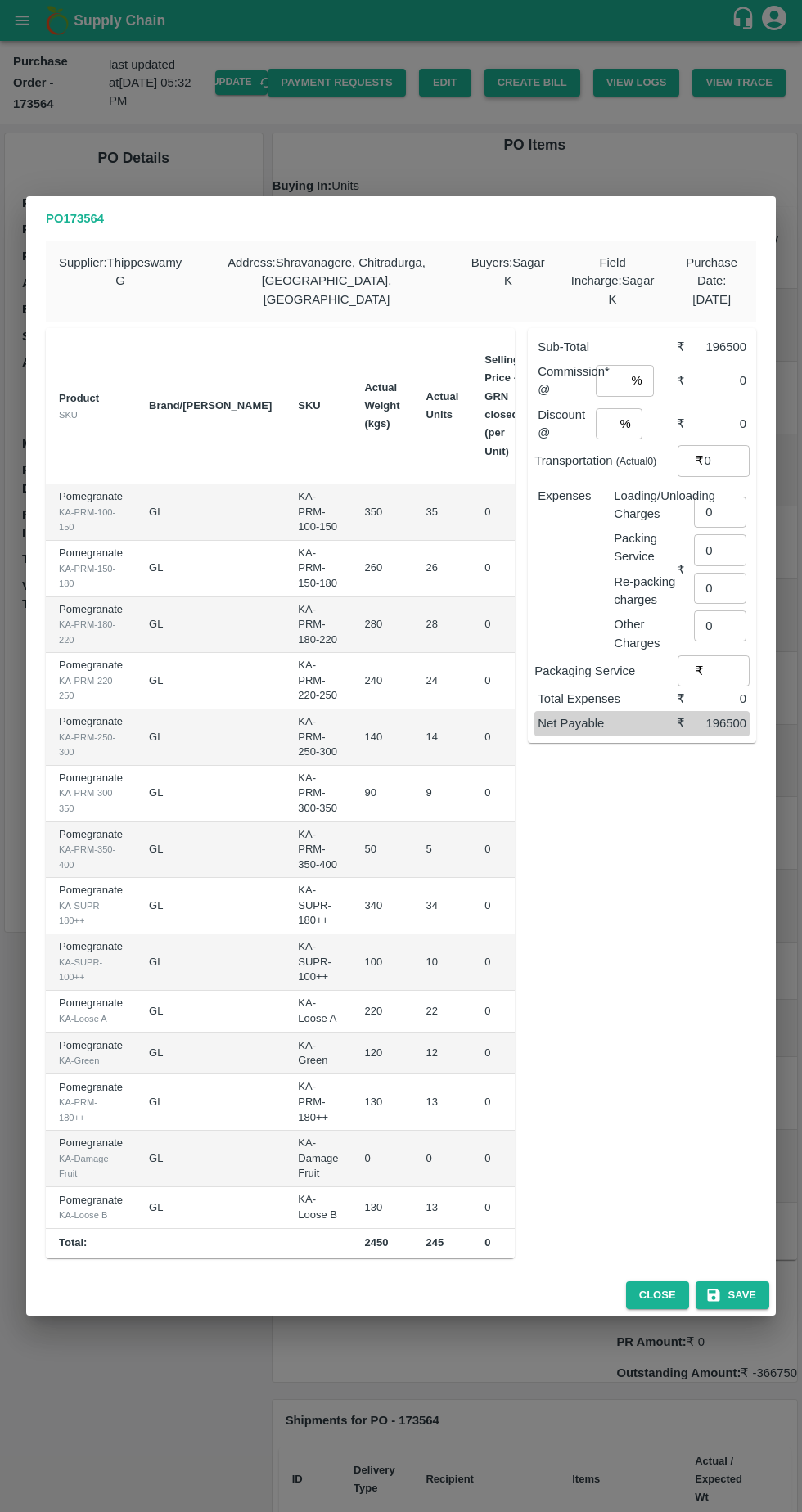
scroll to position [0, 155]
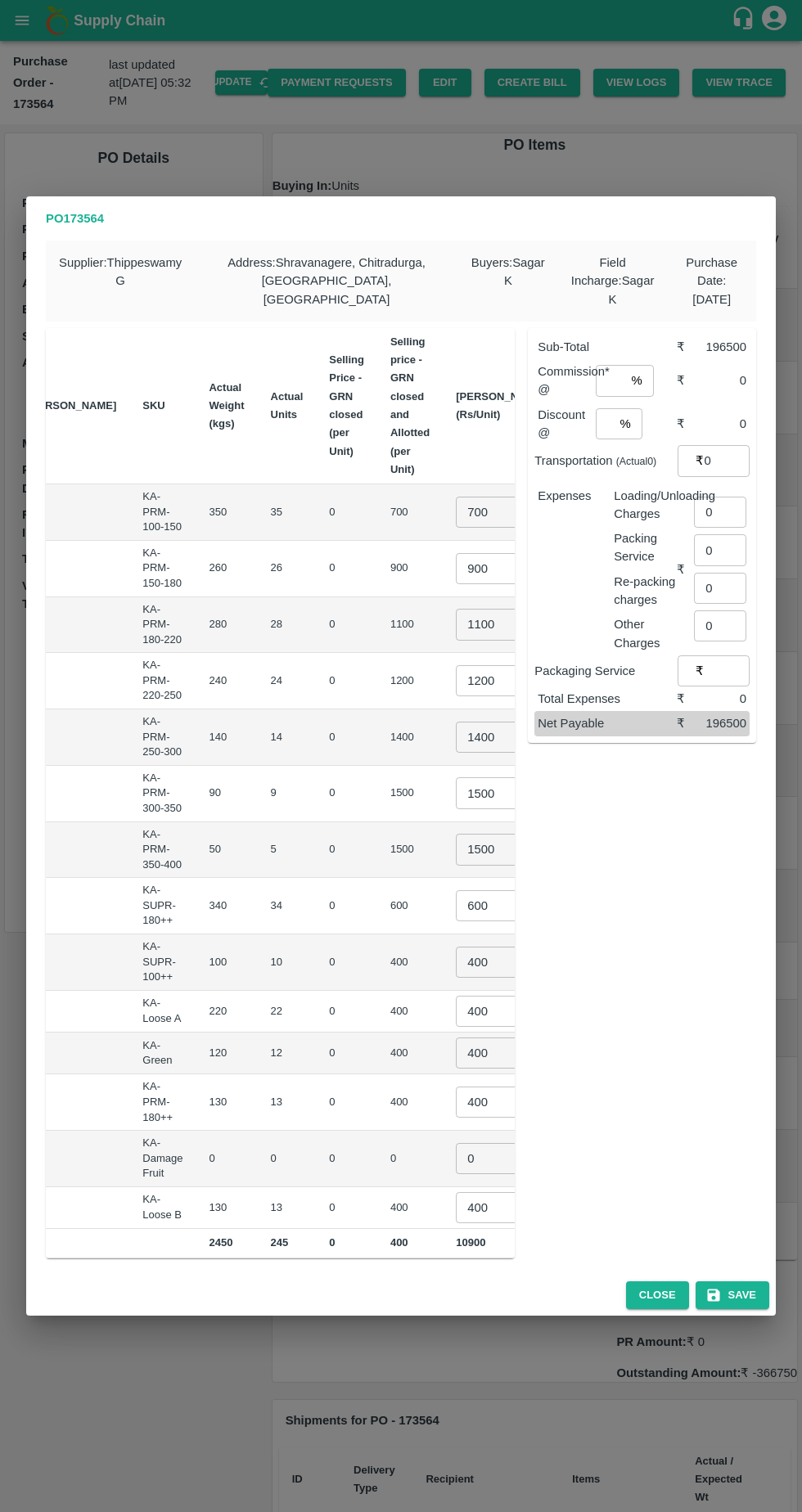
click at [456, 501] on input "700" at bounding box center [488, 512] width 65 height 31
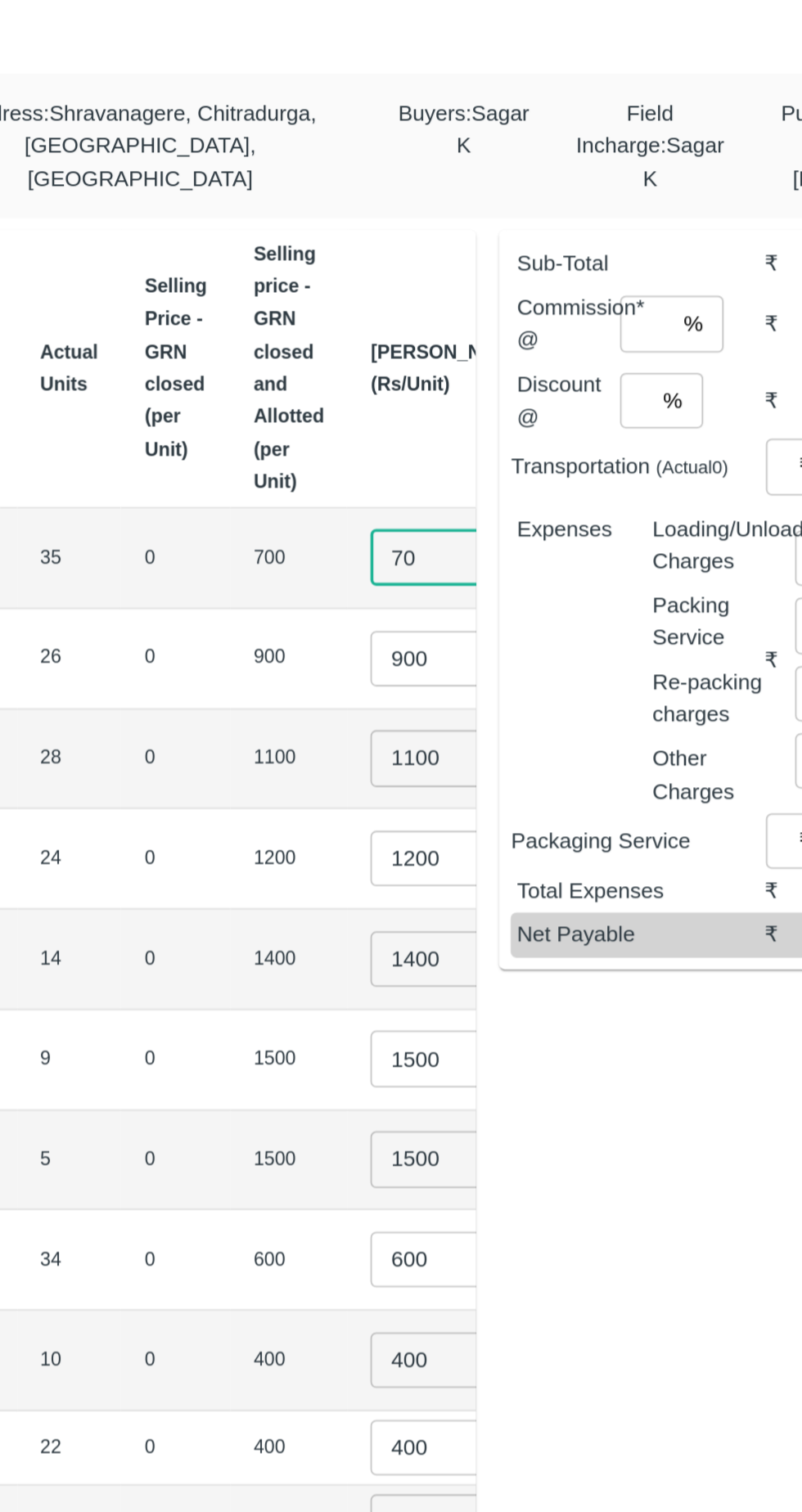
type input "7"
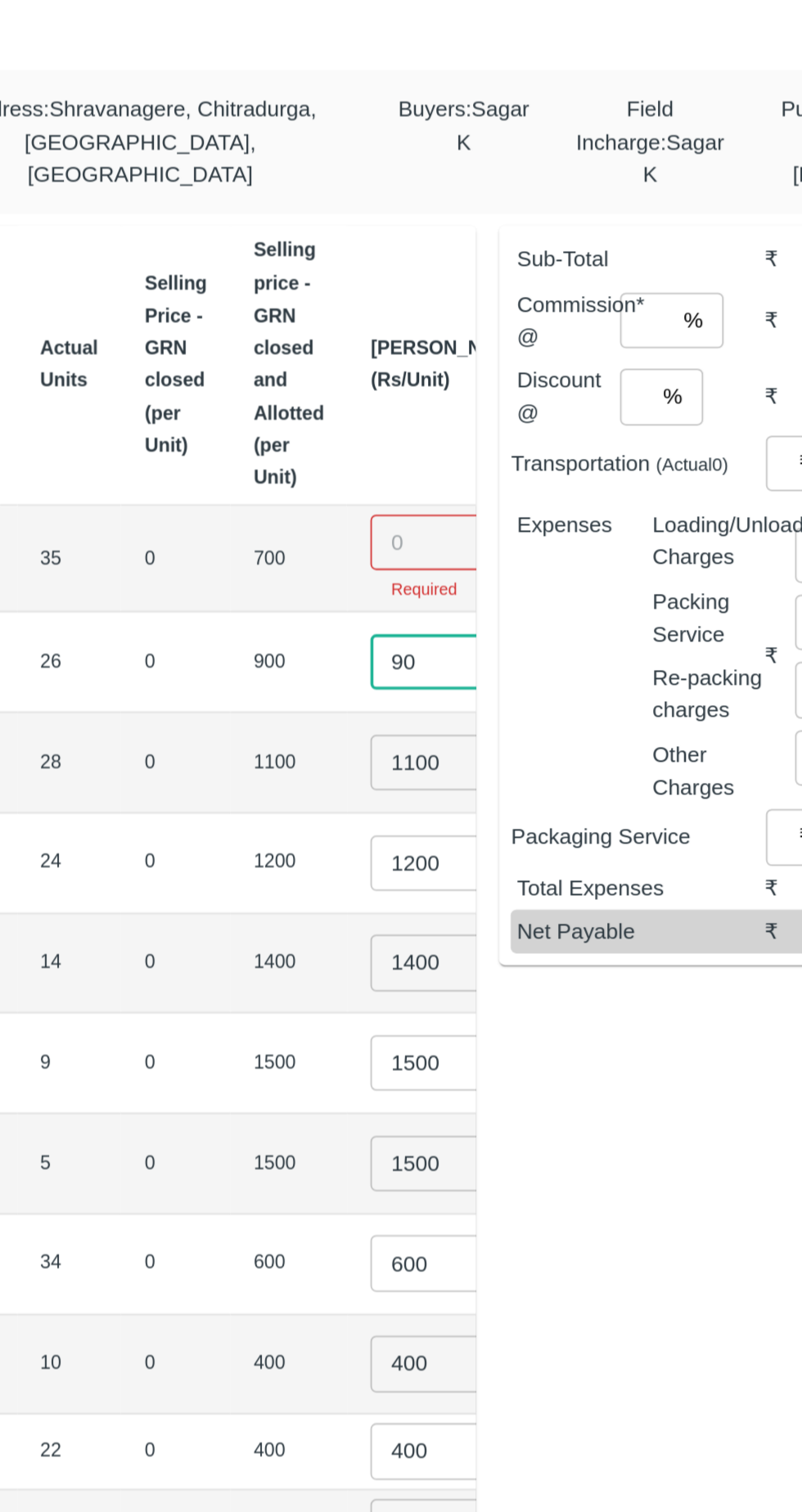
type input "9"
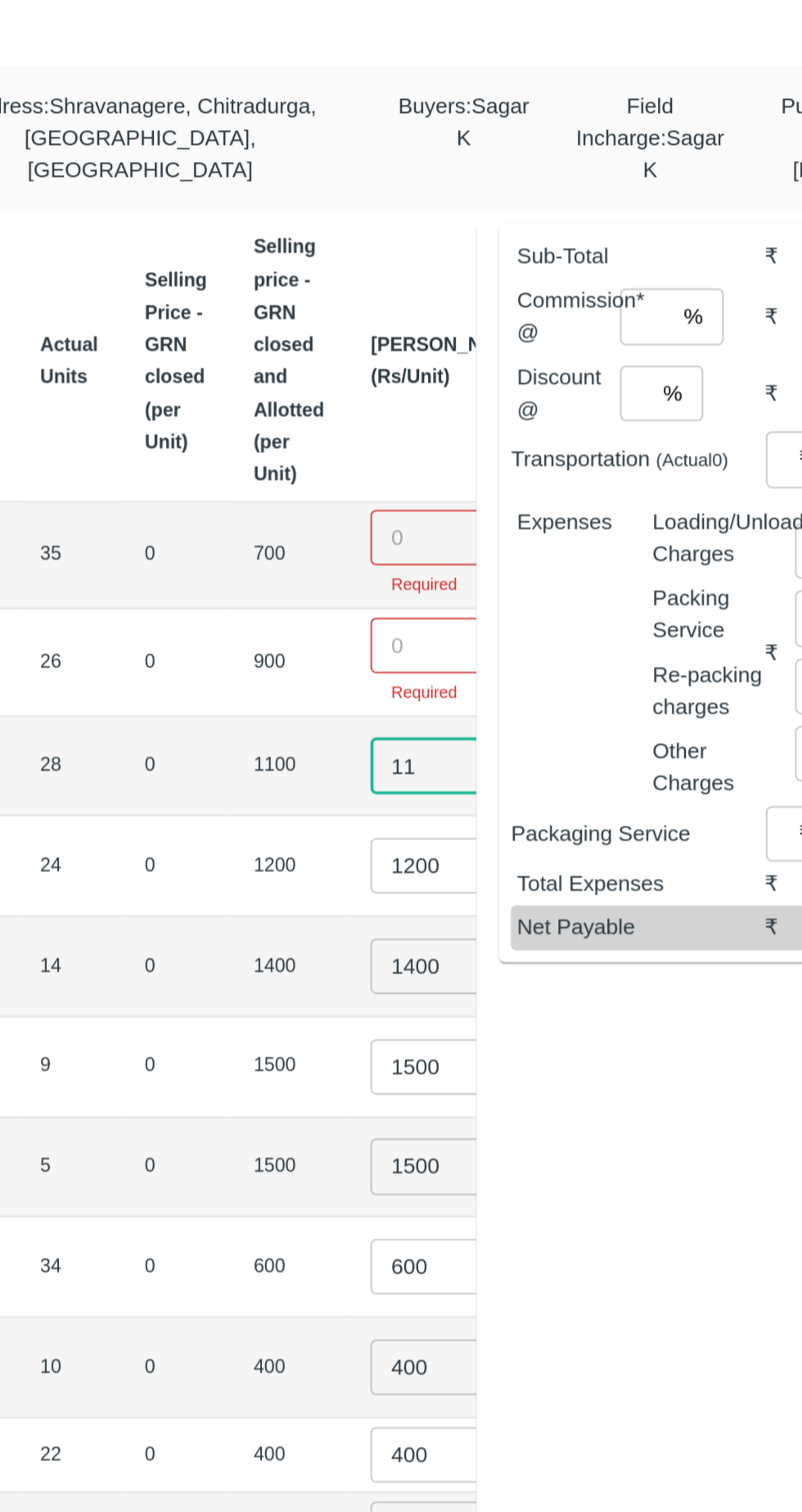
type input "1"
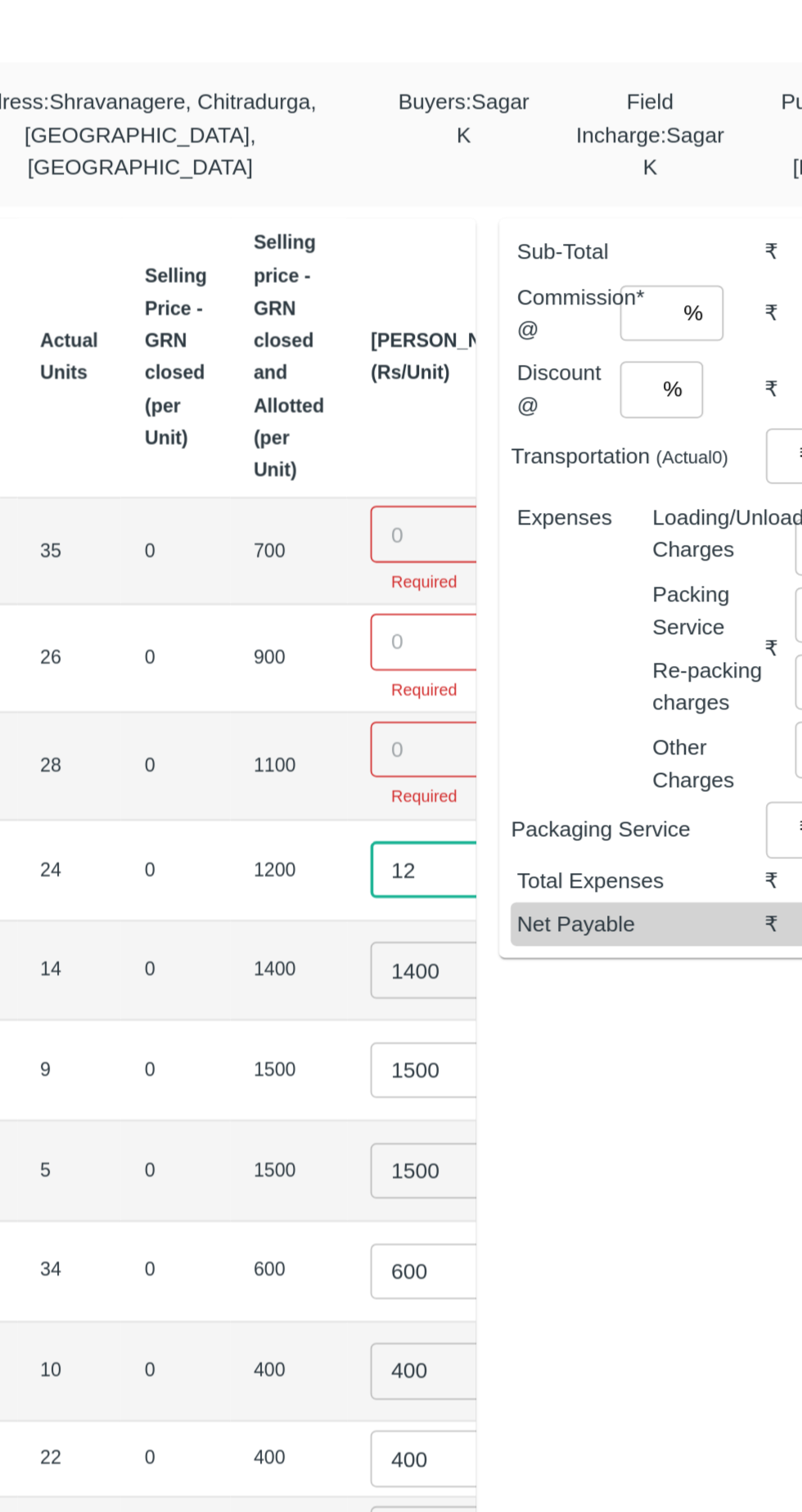
type input "1"
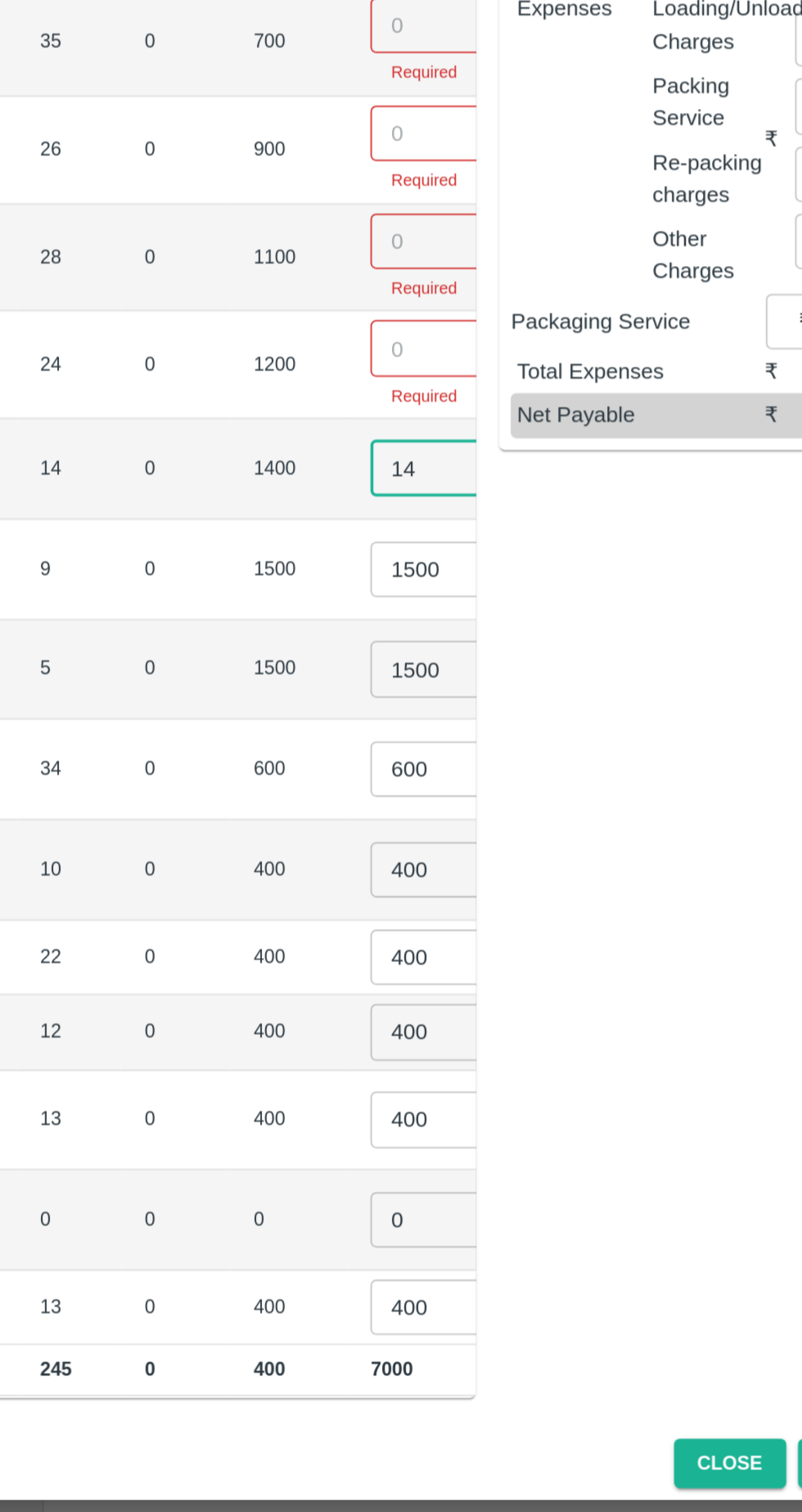
type input "1"
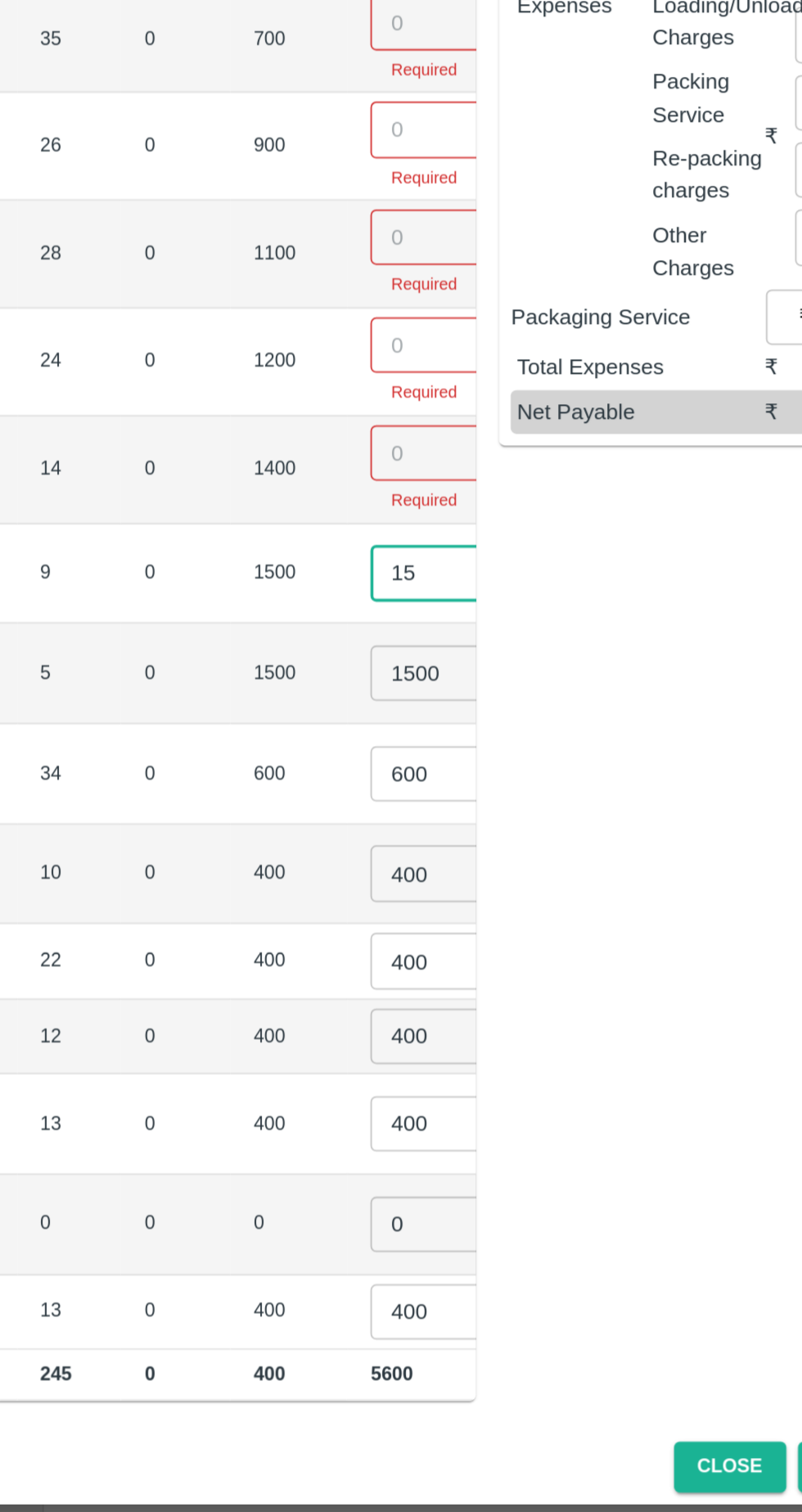
type input "1"
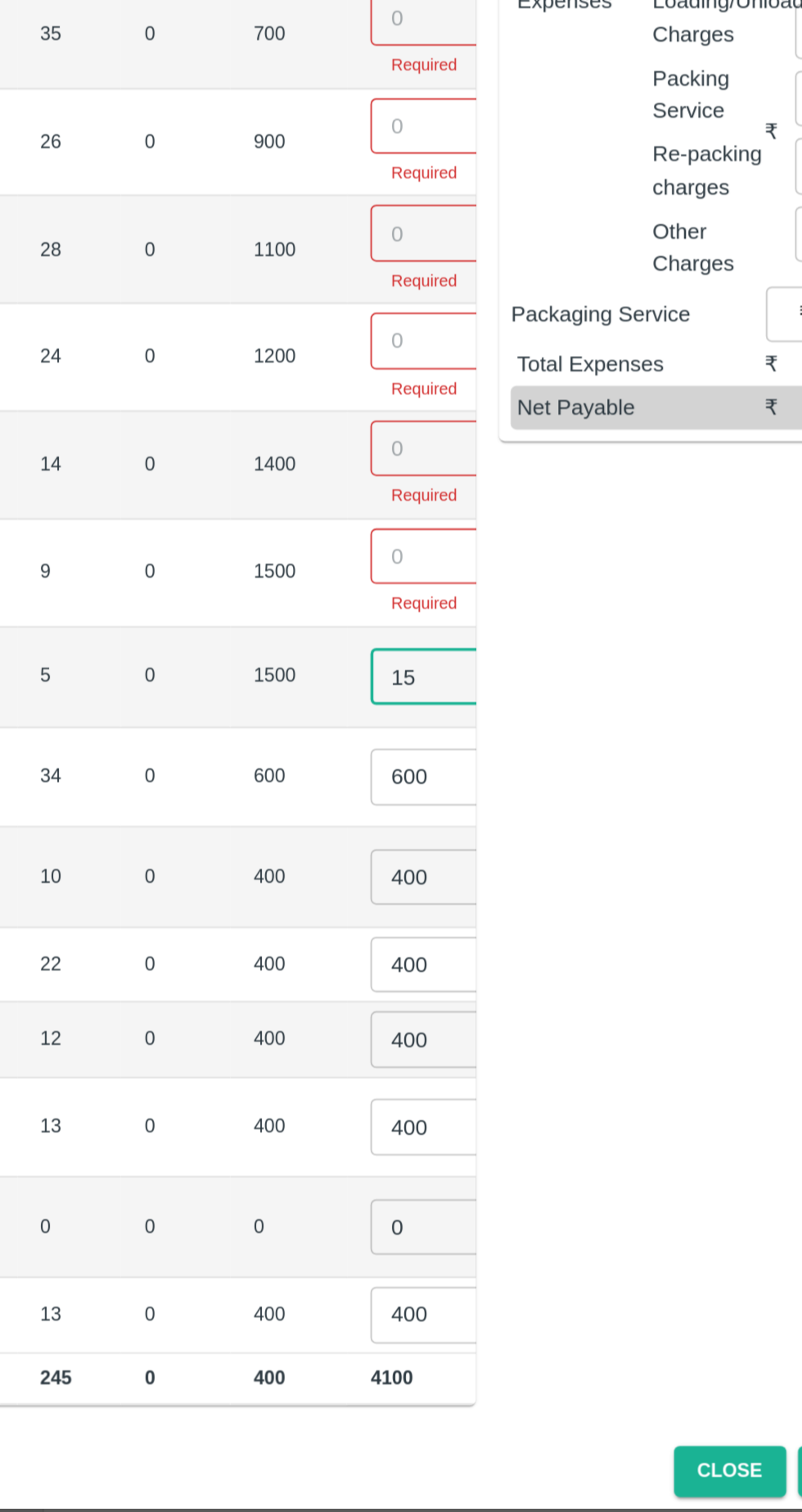
type input "1"
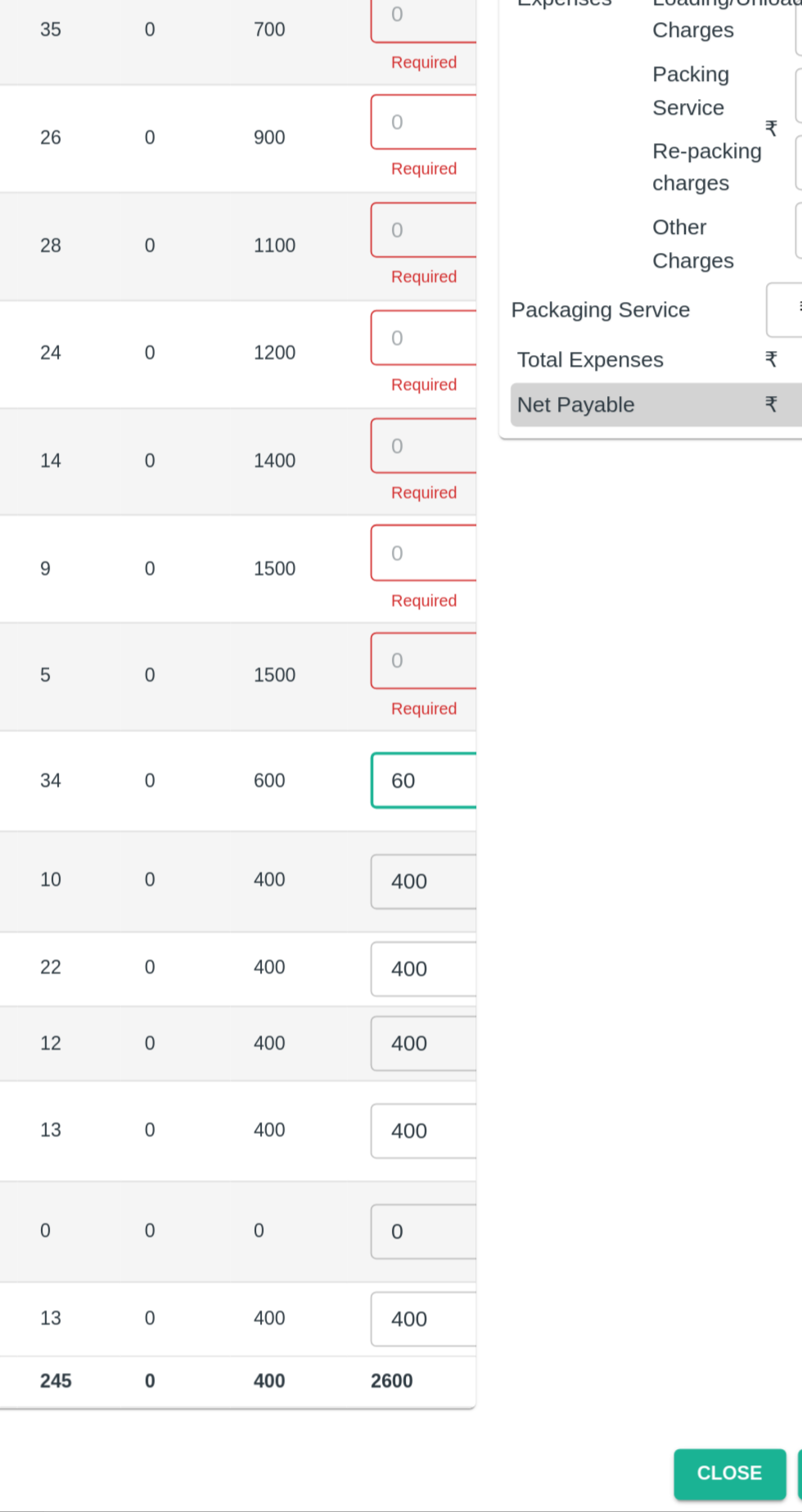
type input "6"
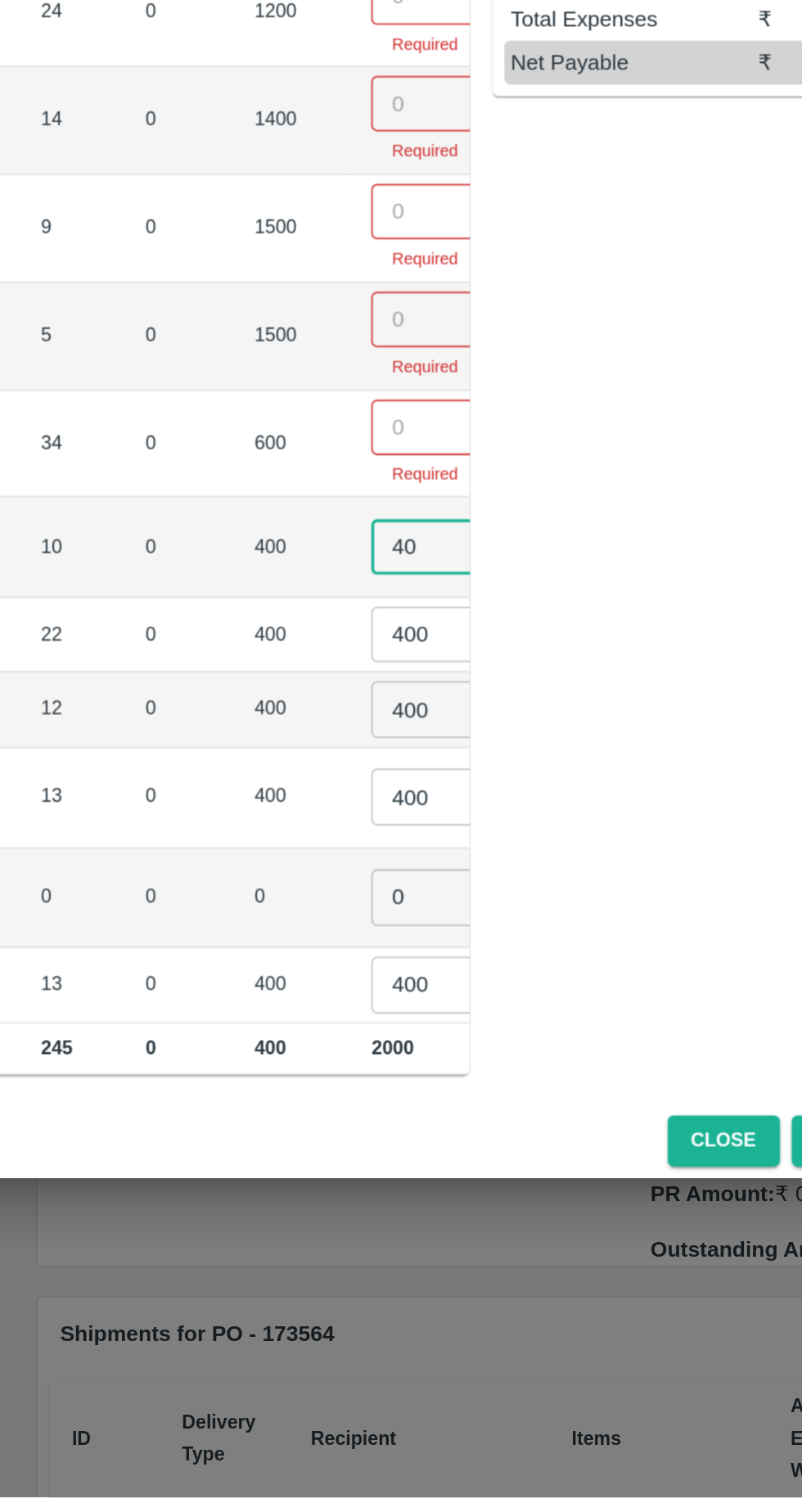
type input "4"
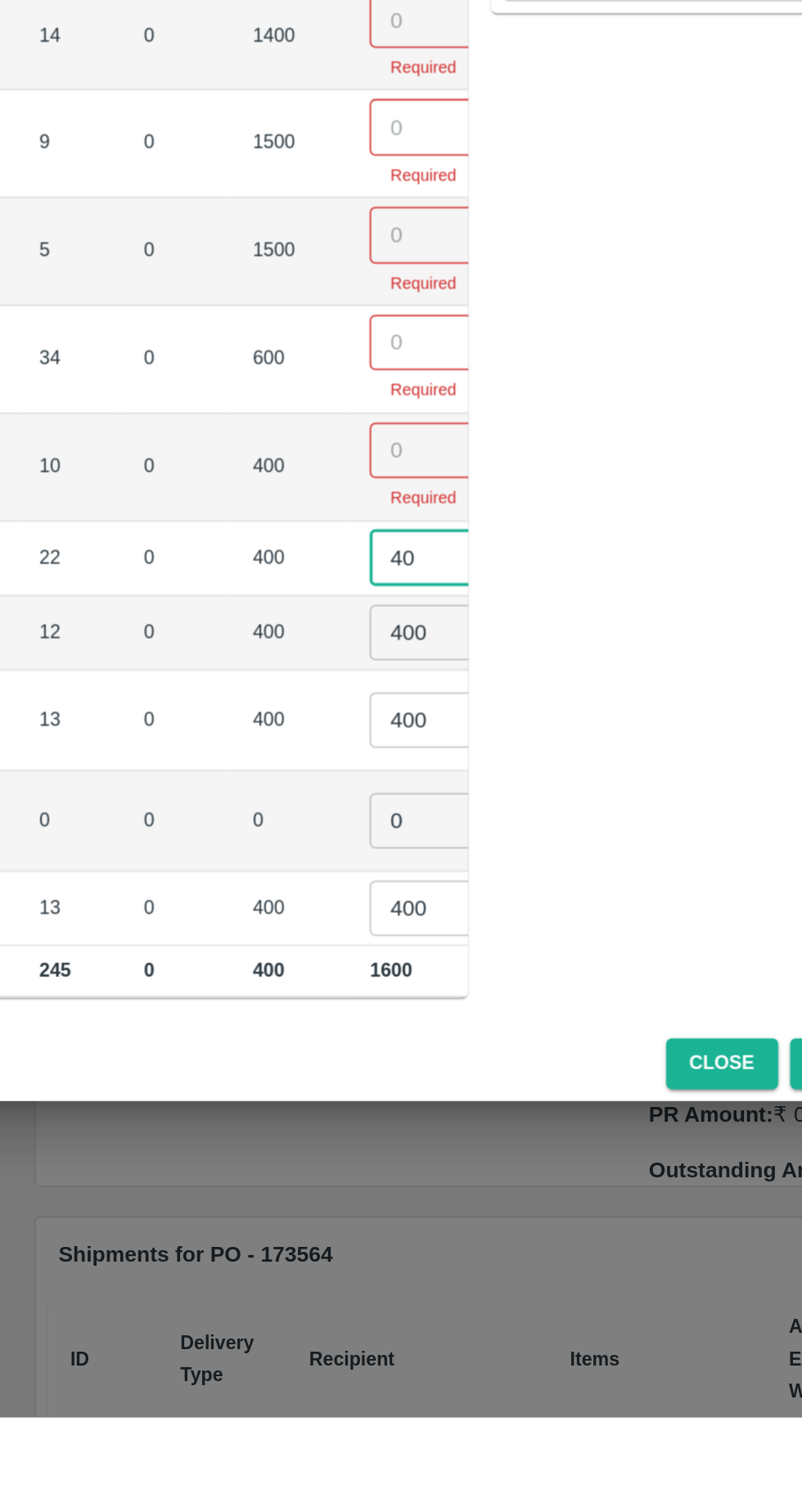
type input "4"
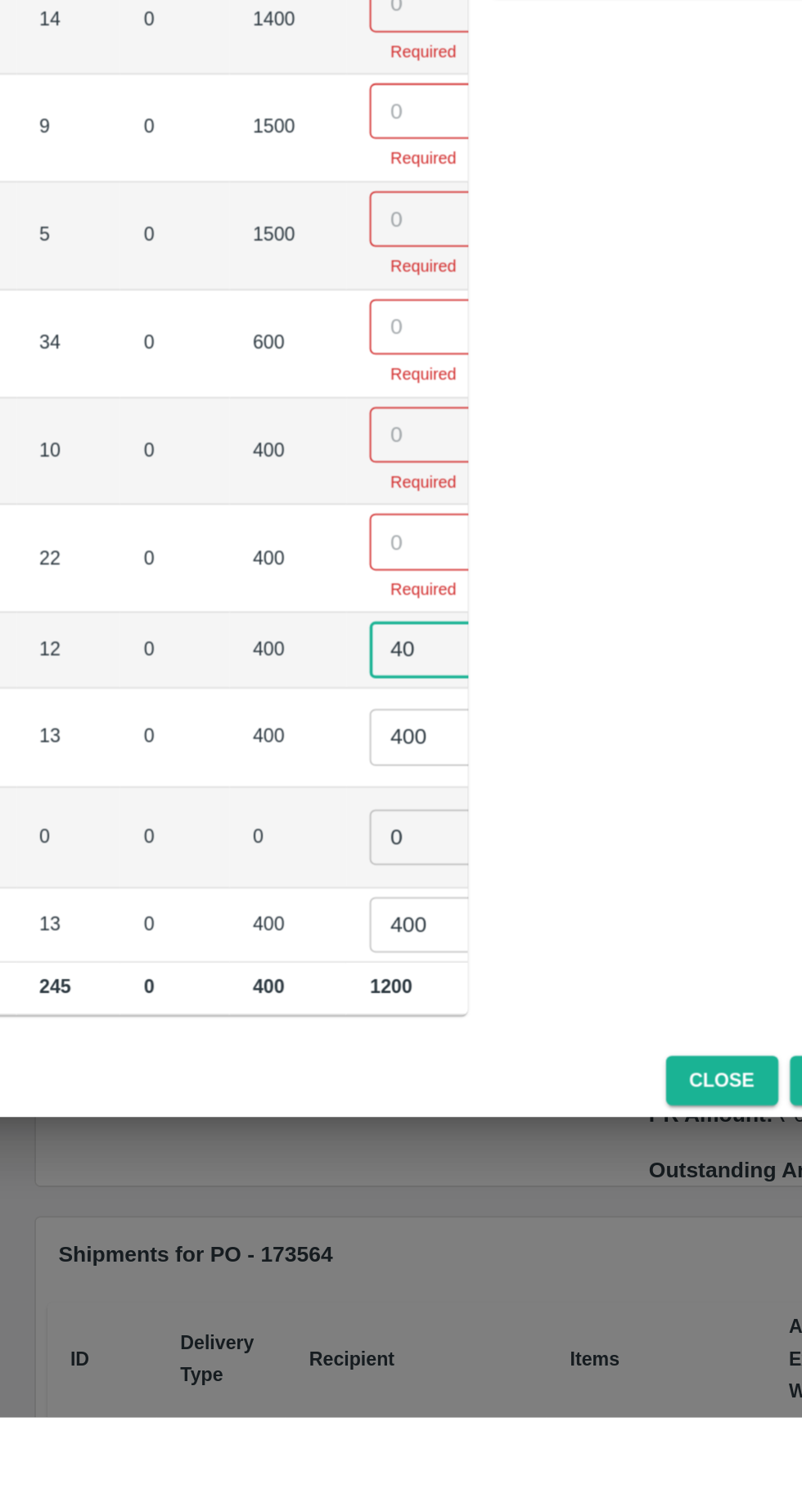
type input "4"
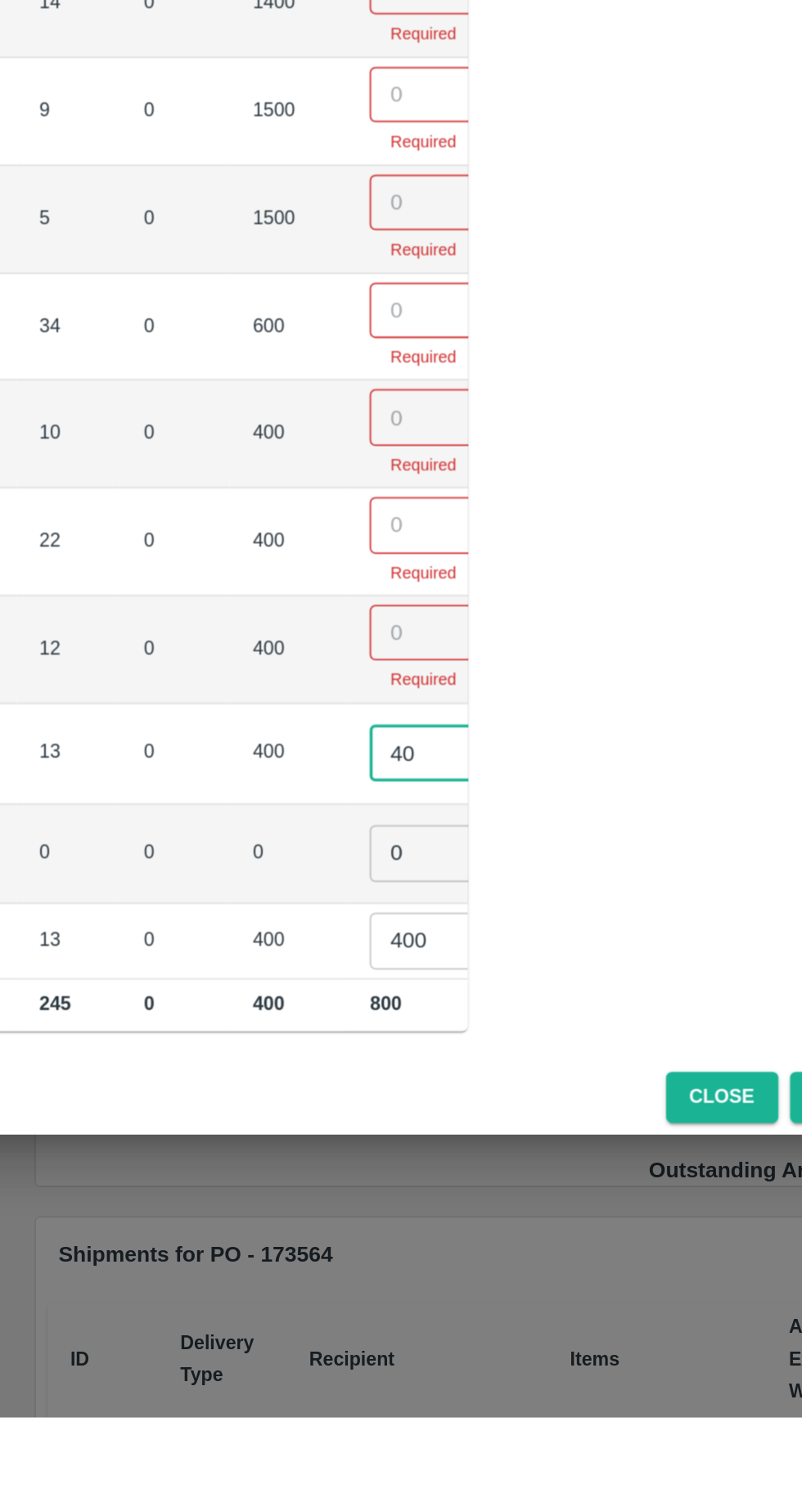
type input "4"
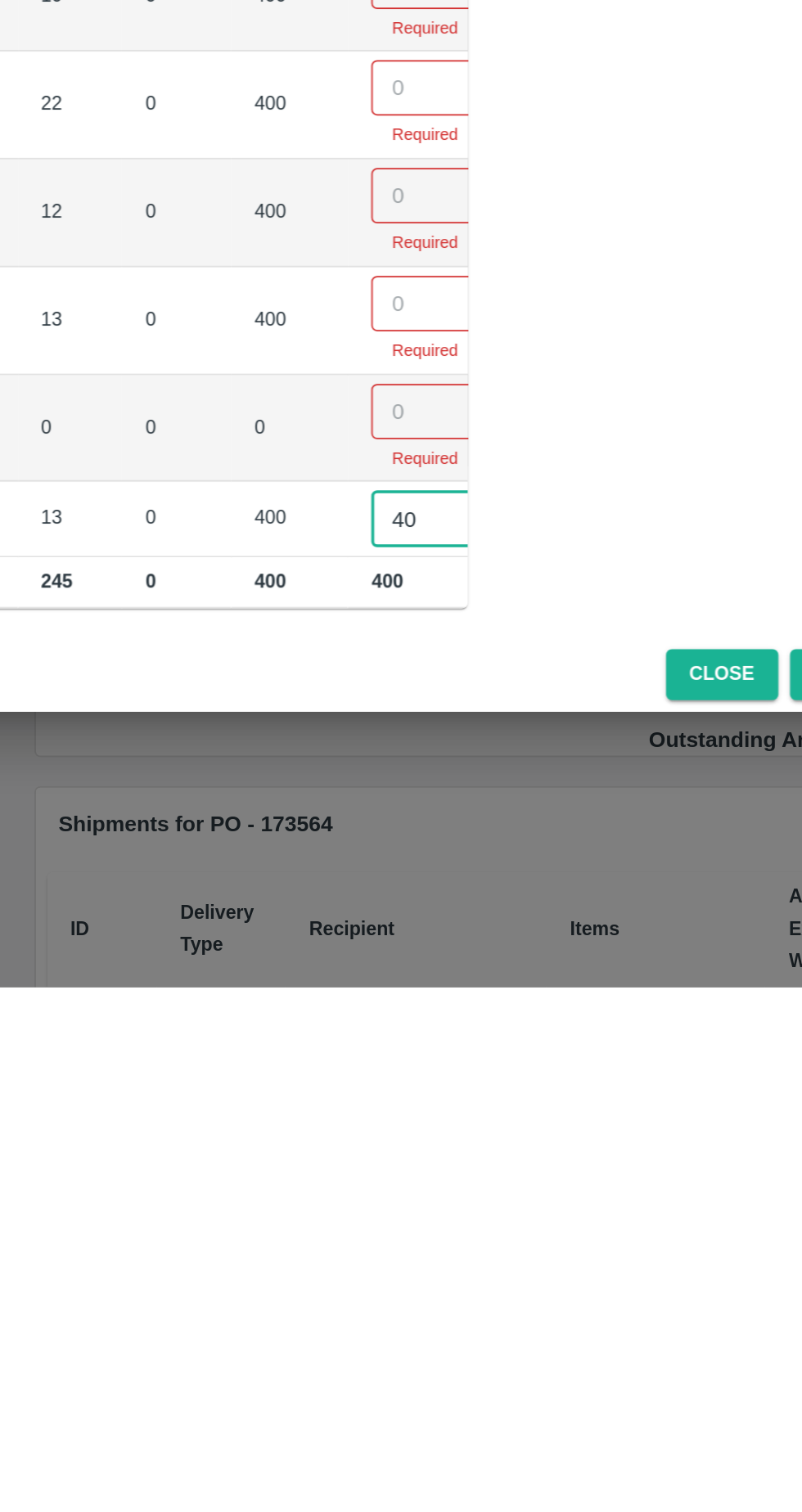
type input "4"
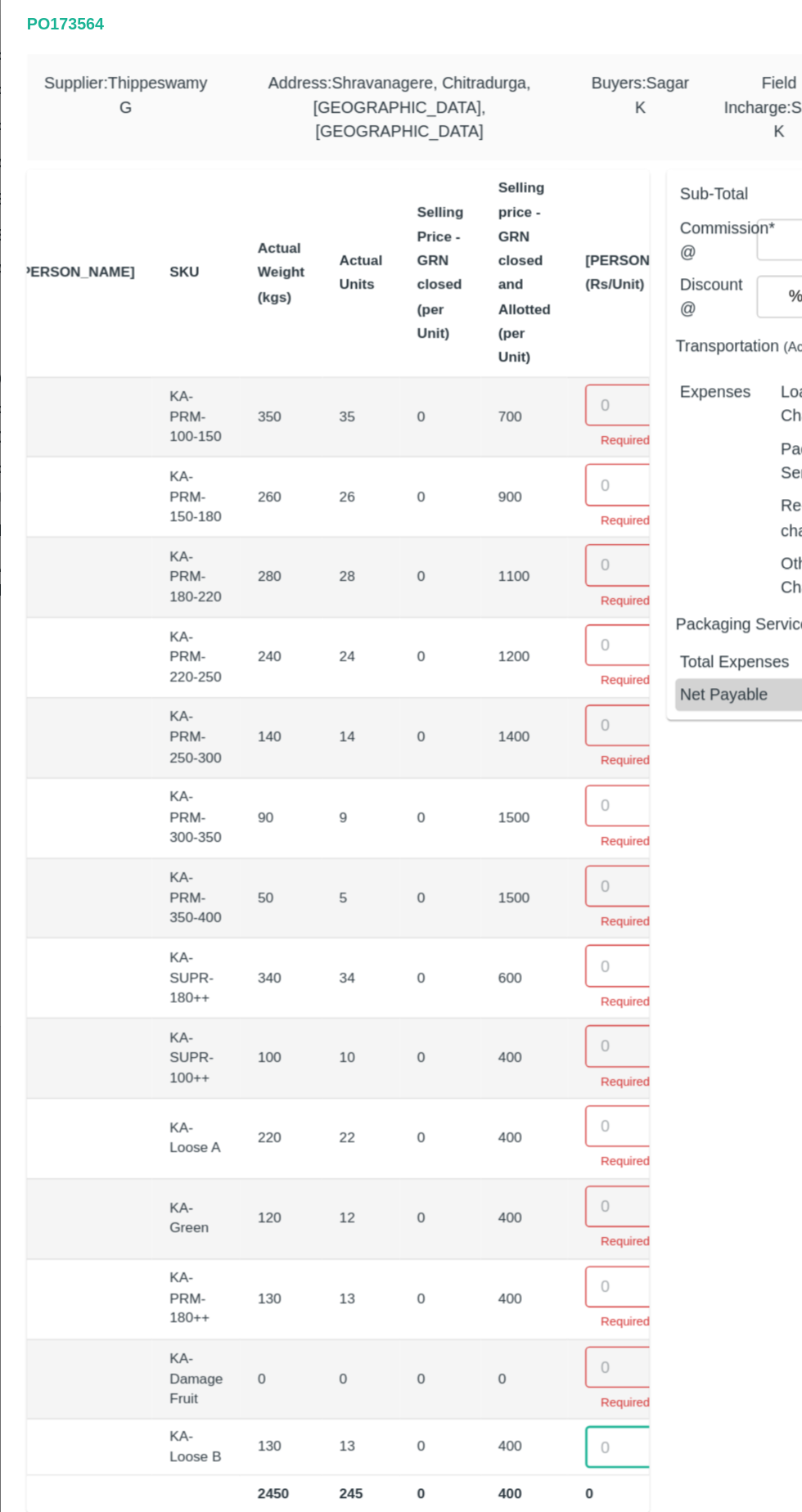
click at [467, 453] on input "number" at bounding box center [499, 463] width 65 height 31
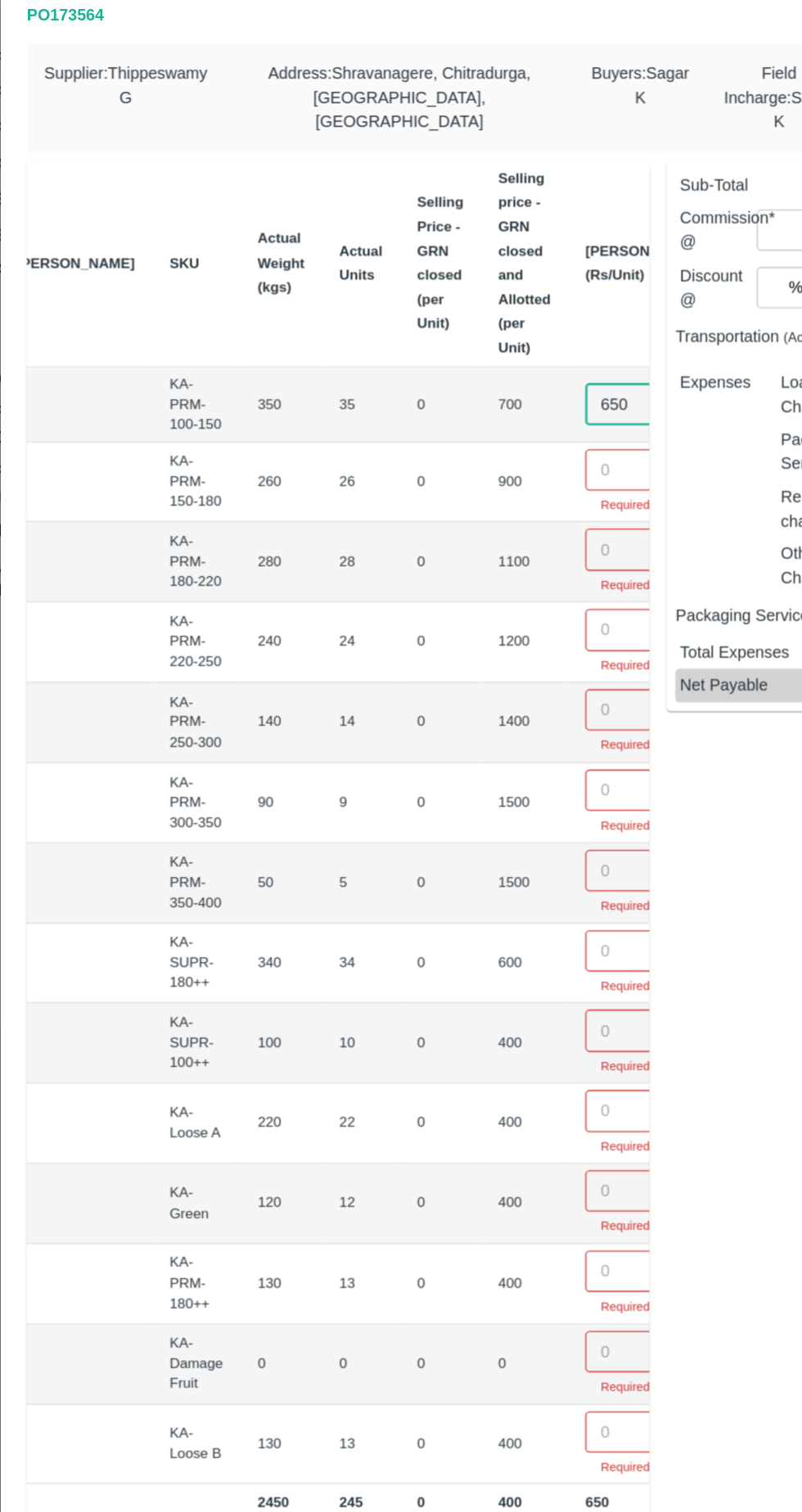
type input "650"
type input "800"
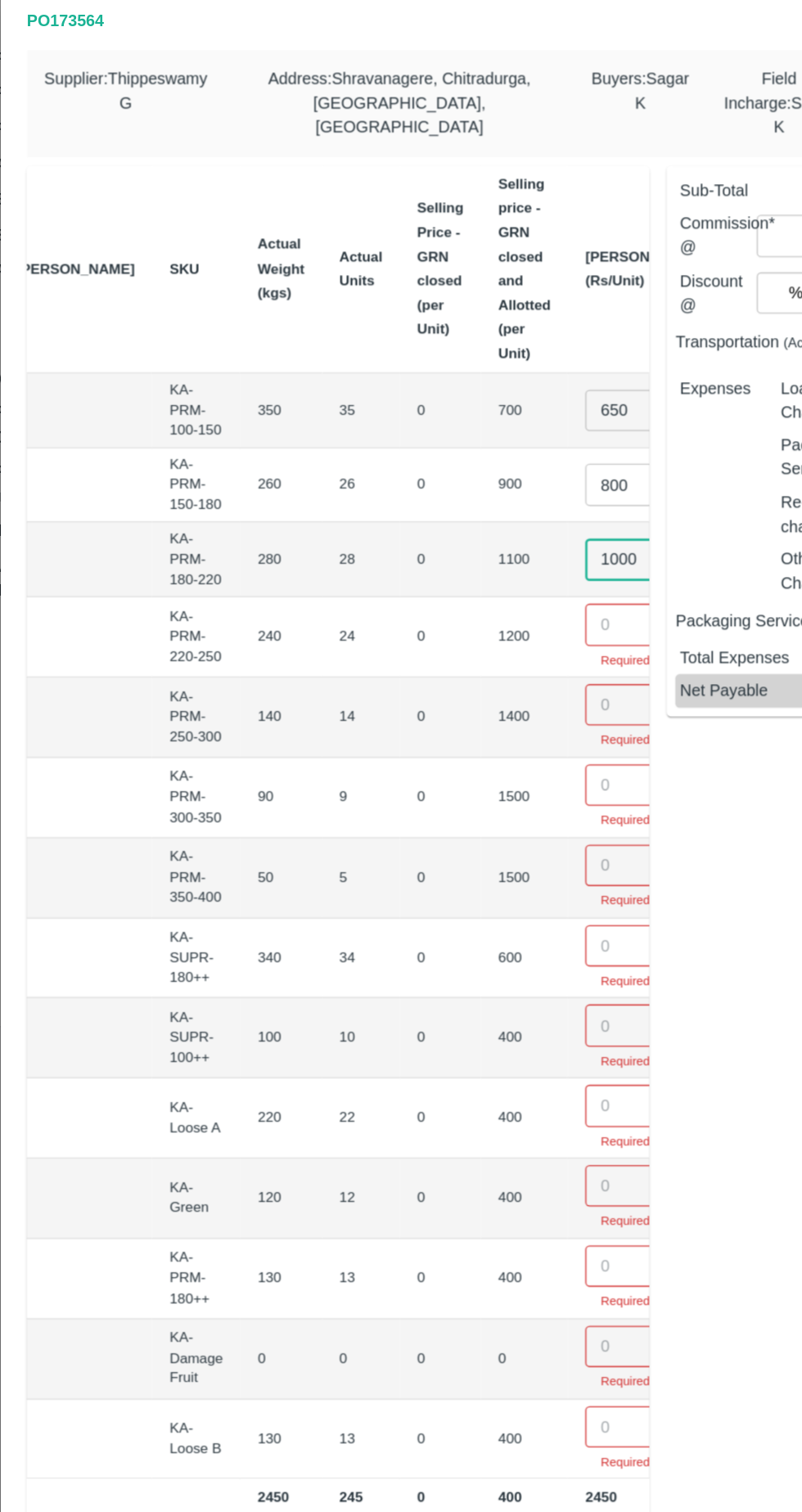
type input "1000"
type input "1150"
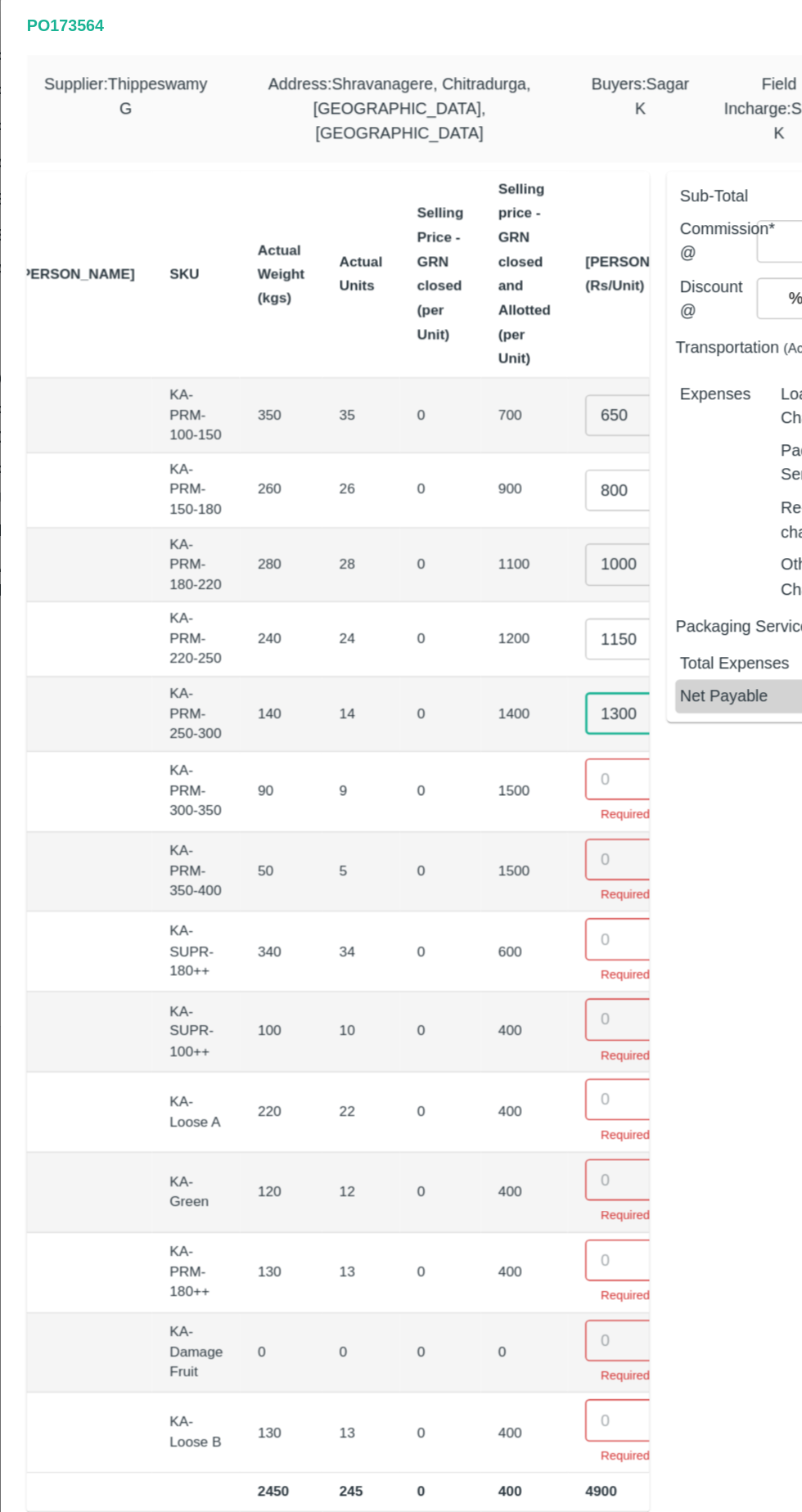
type input "1300"
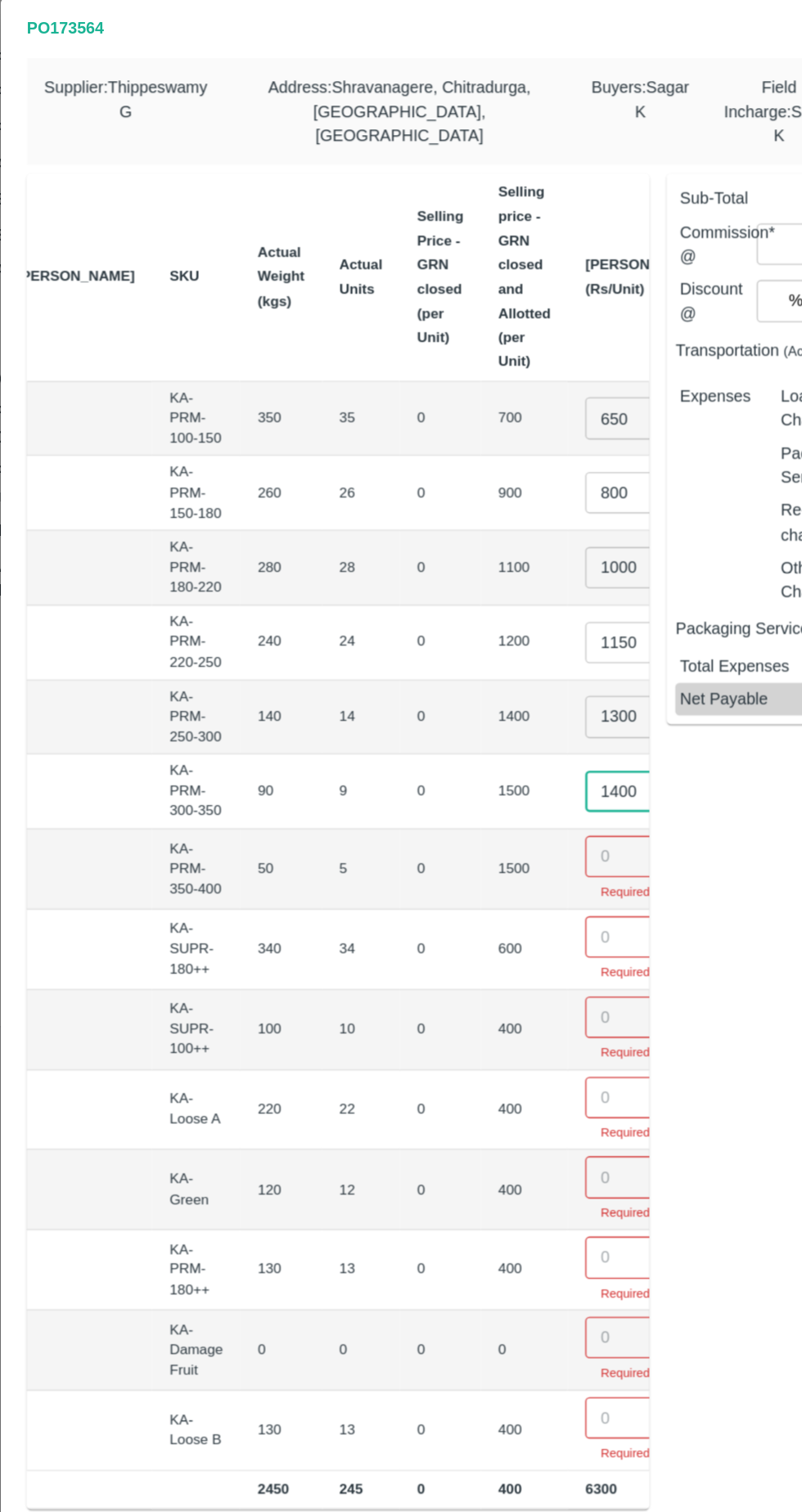
type input "1400"
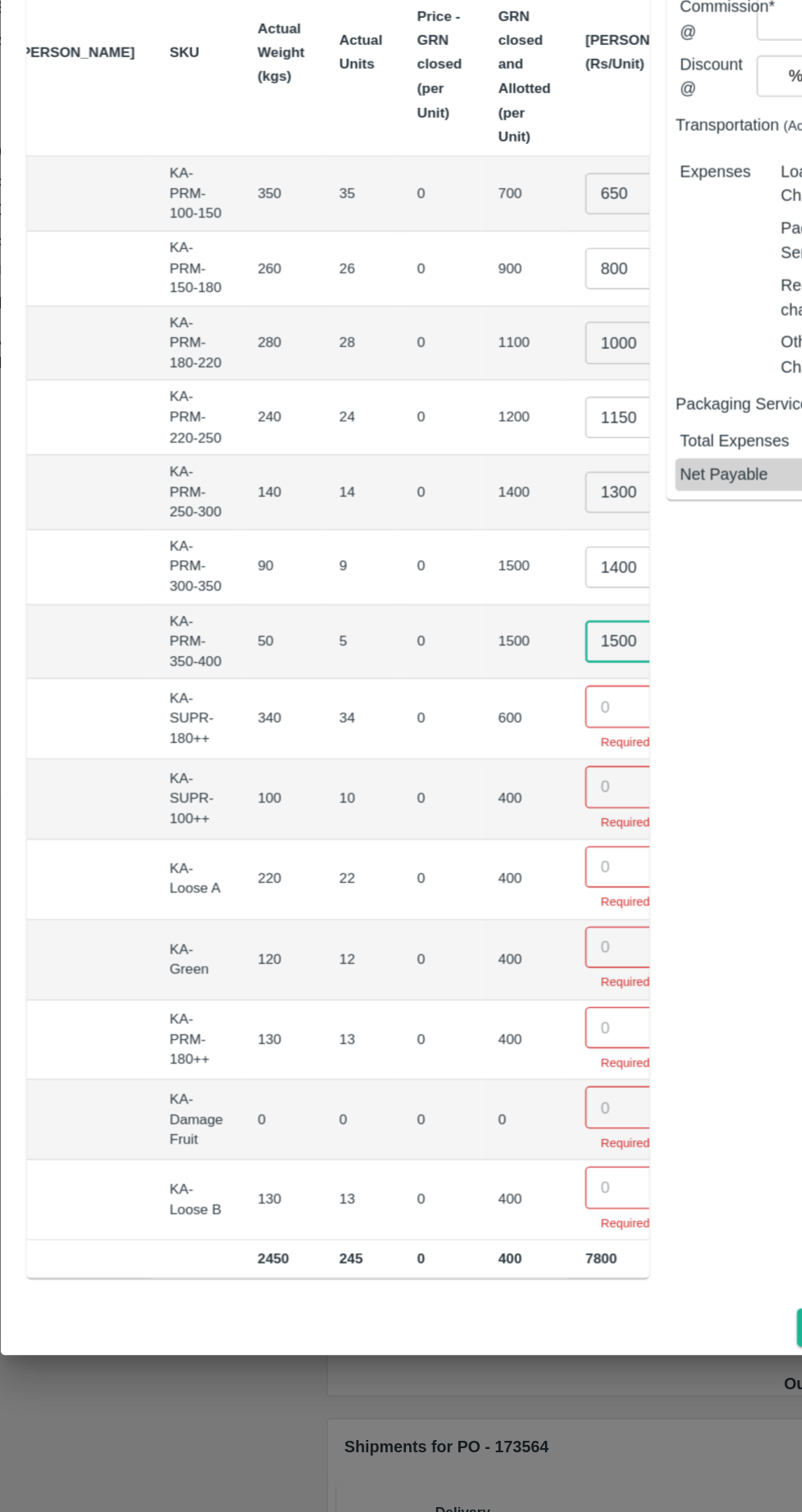
type input "1500"
click at [467, 847] on input "number" at bounding box center [499, 862] width 65 height 31
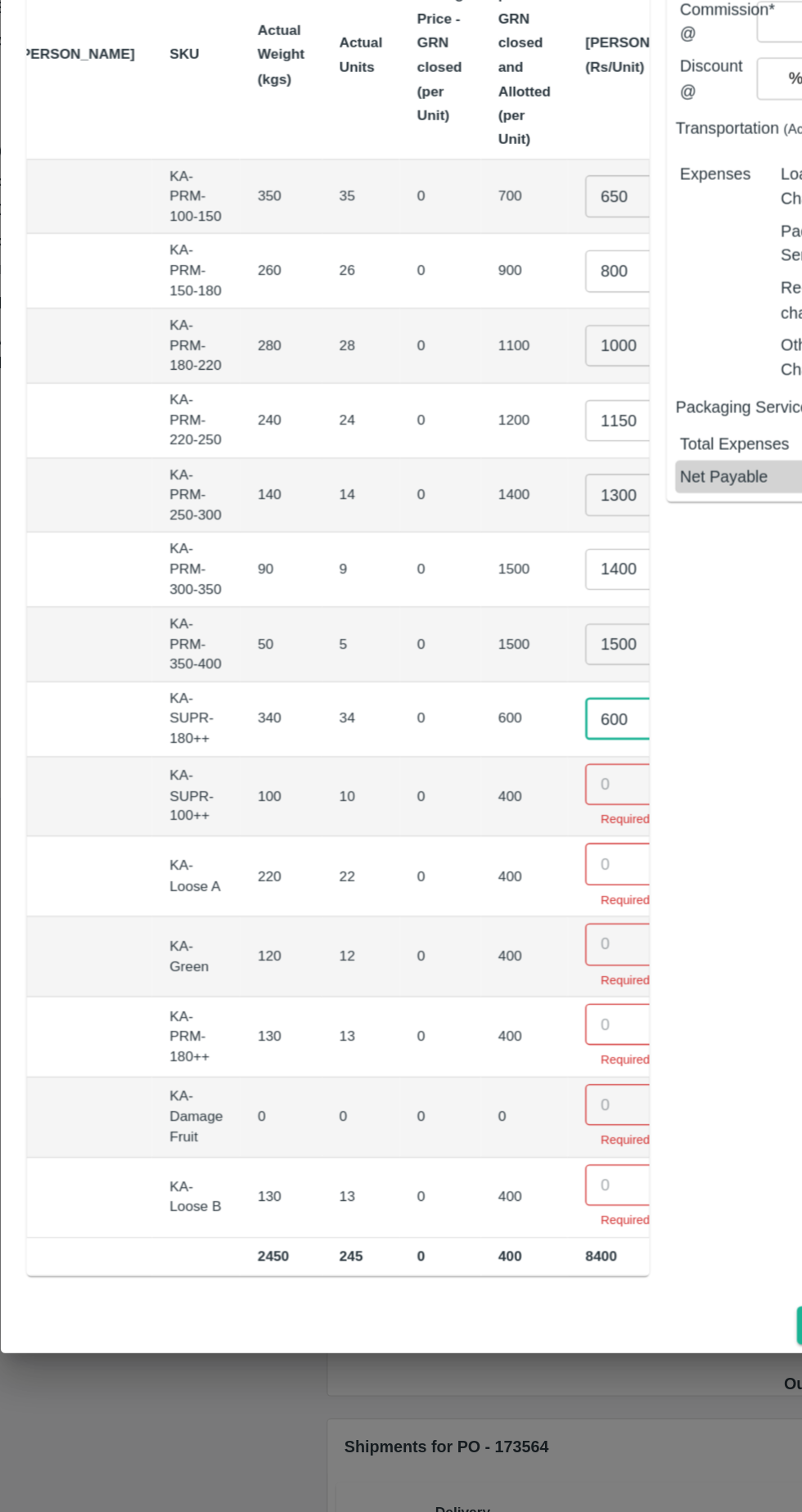
type input "600"
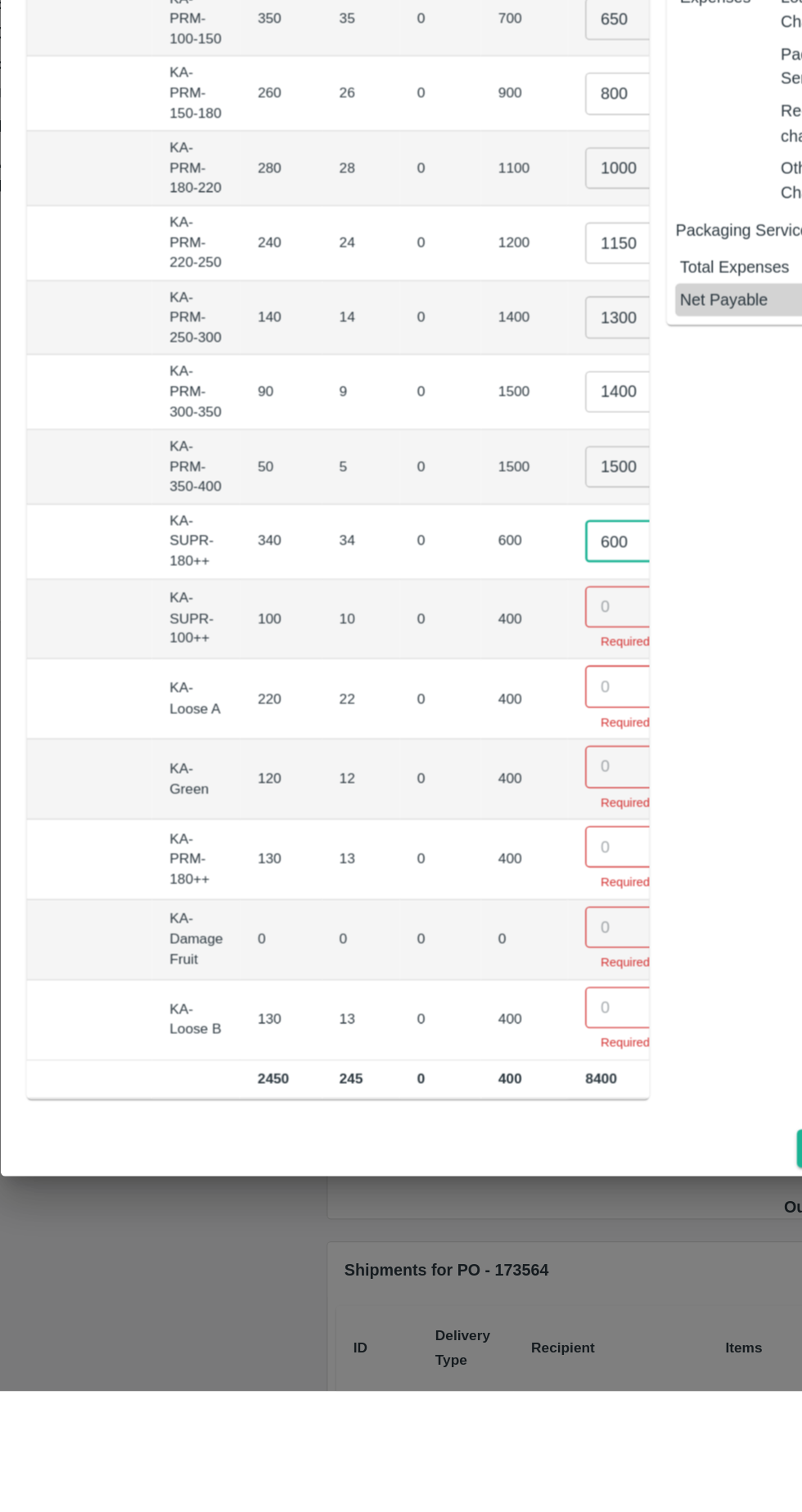
click at [467, 1090] on input "number" at bounding box center [499, 1101] width 65 height 31
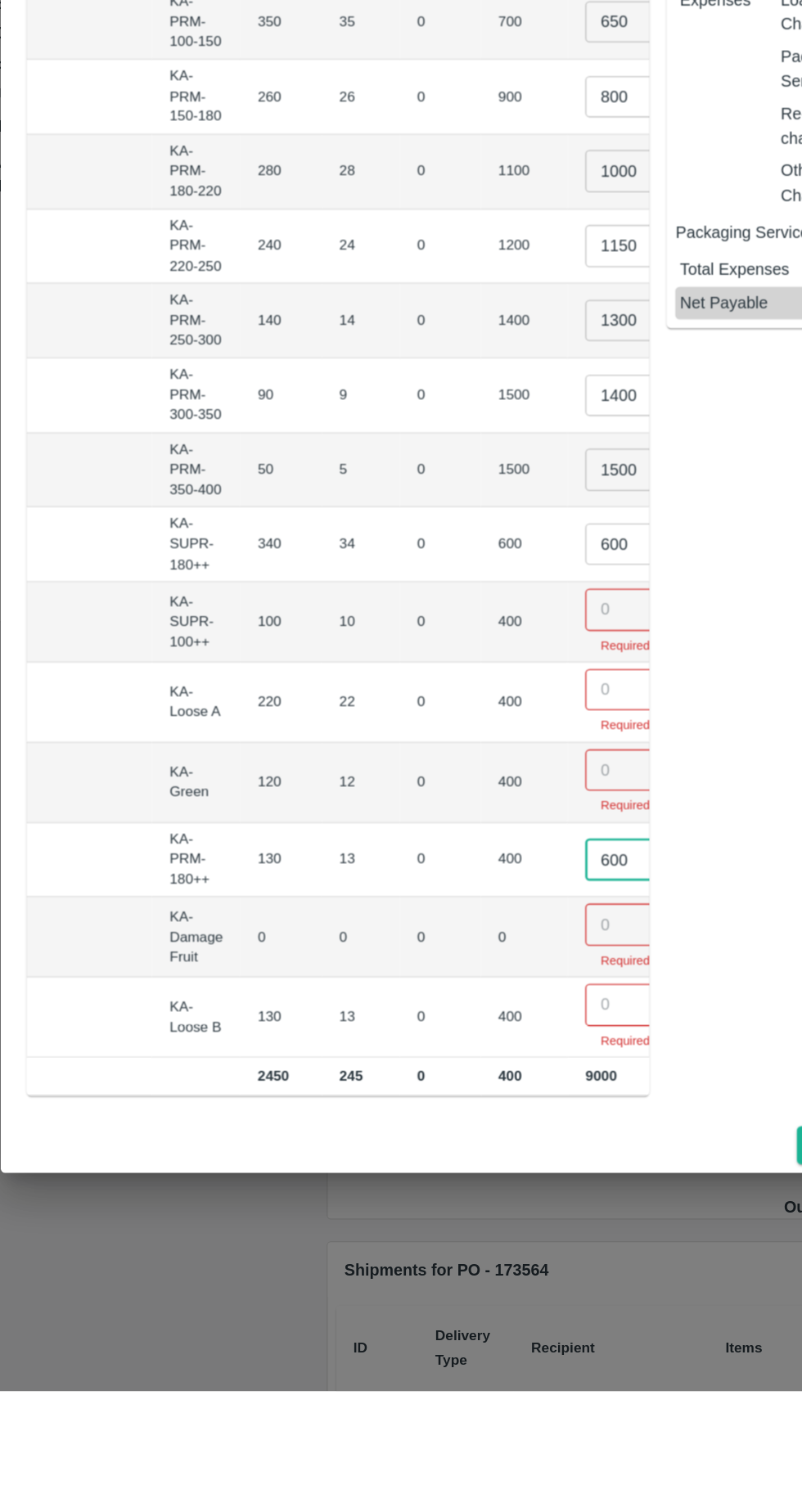
type input "600"
click at [467, 914] on input "number" at bounding box center [499, 922] width 65 height 31
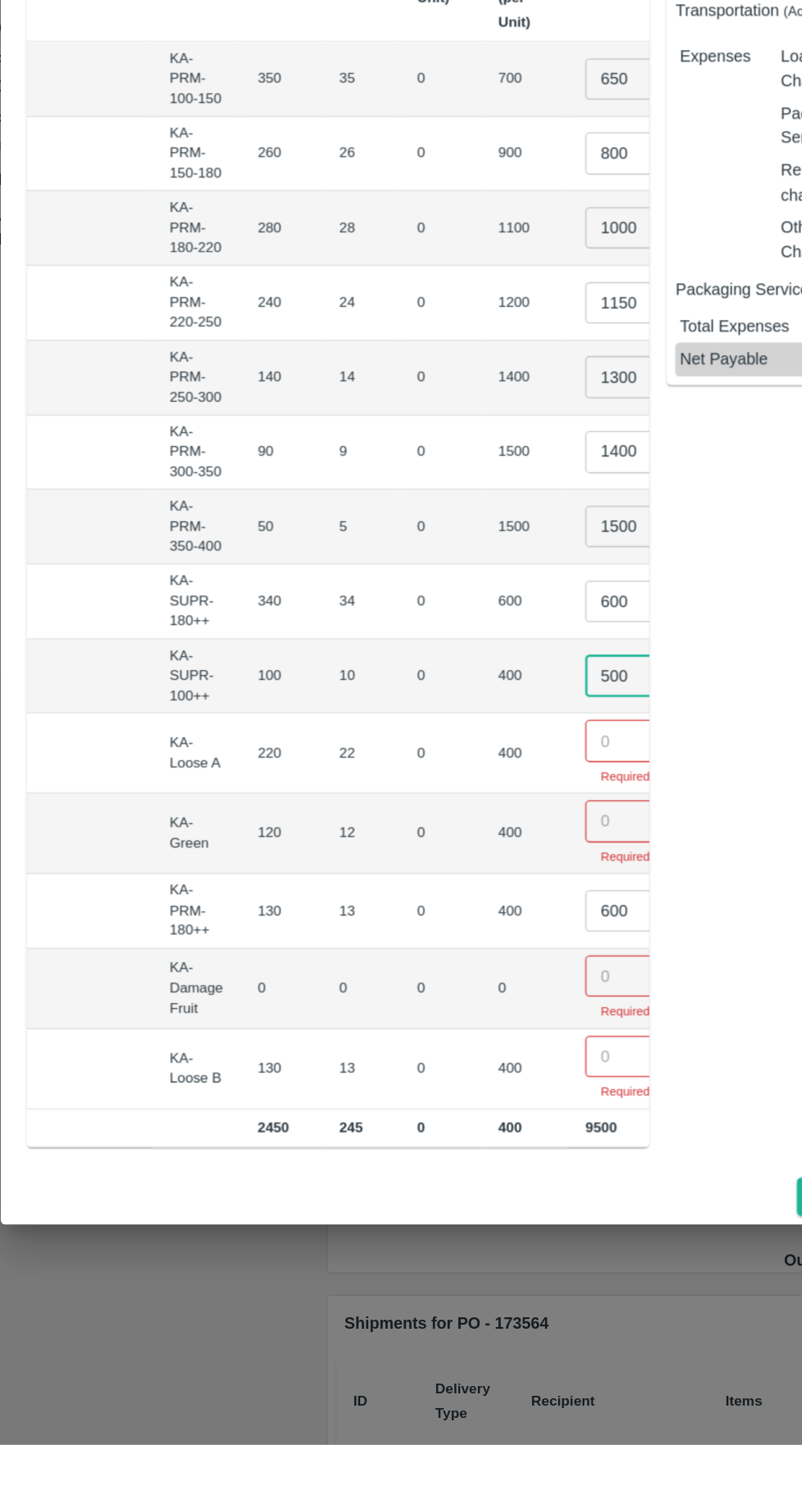
type input "500"
click at [467, 969] on input "number" at bounding box center [499, 980] width 65 height 31
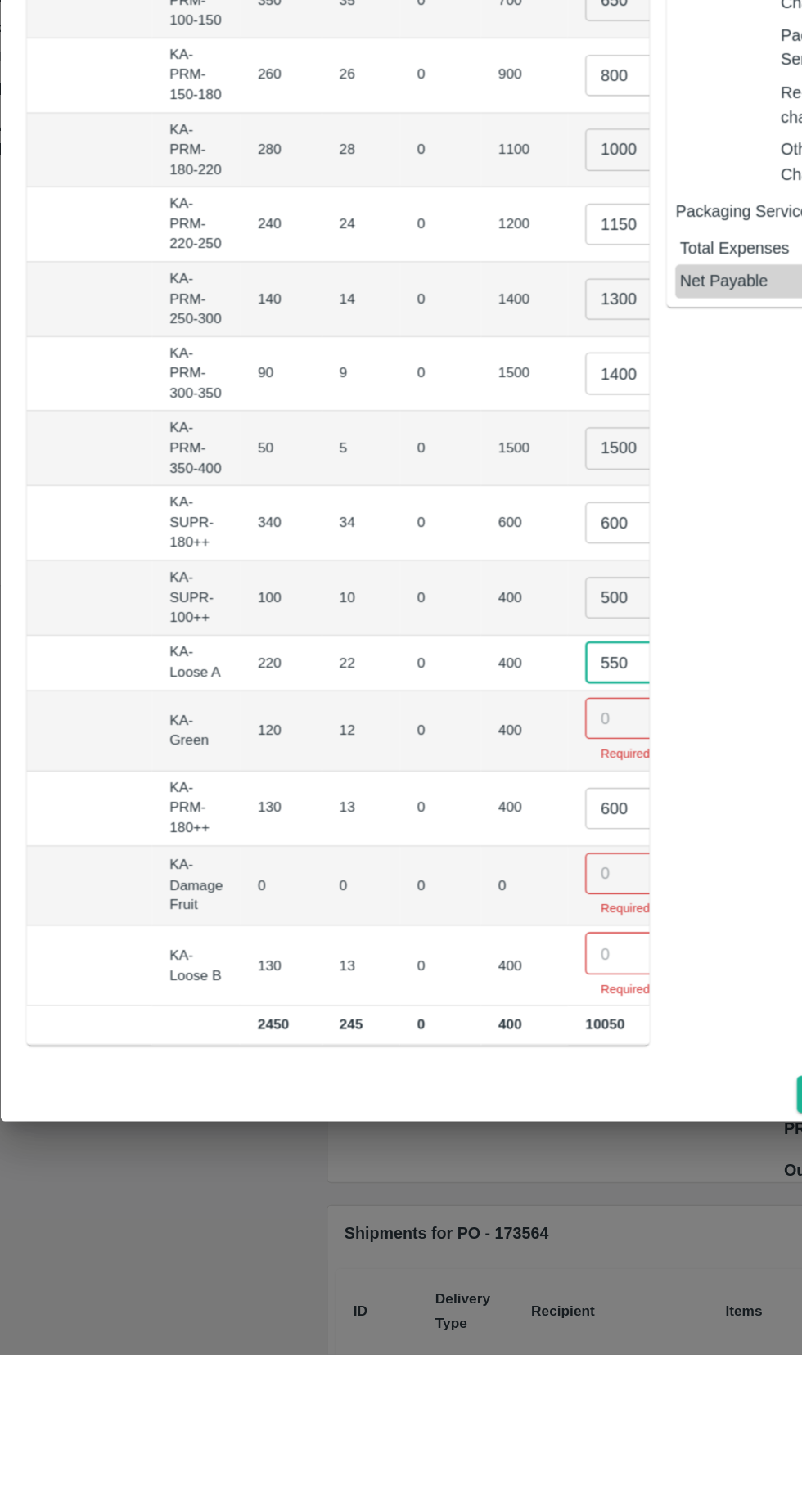
type input "550"
click at [467, 1019] on input "number" at bounding box center [499, 1031] width 65 height 31
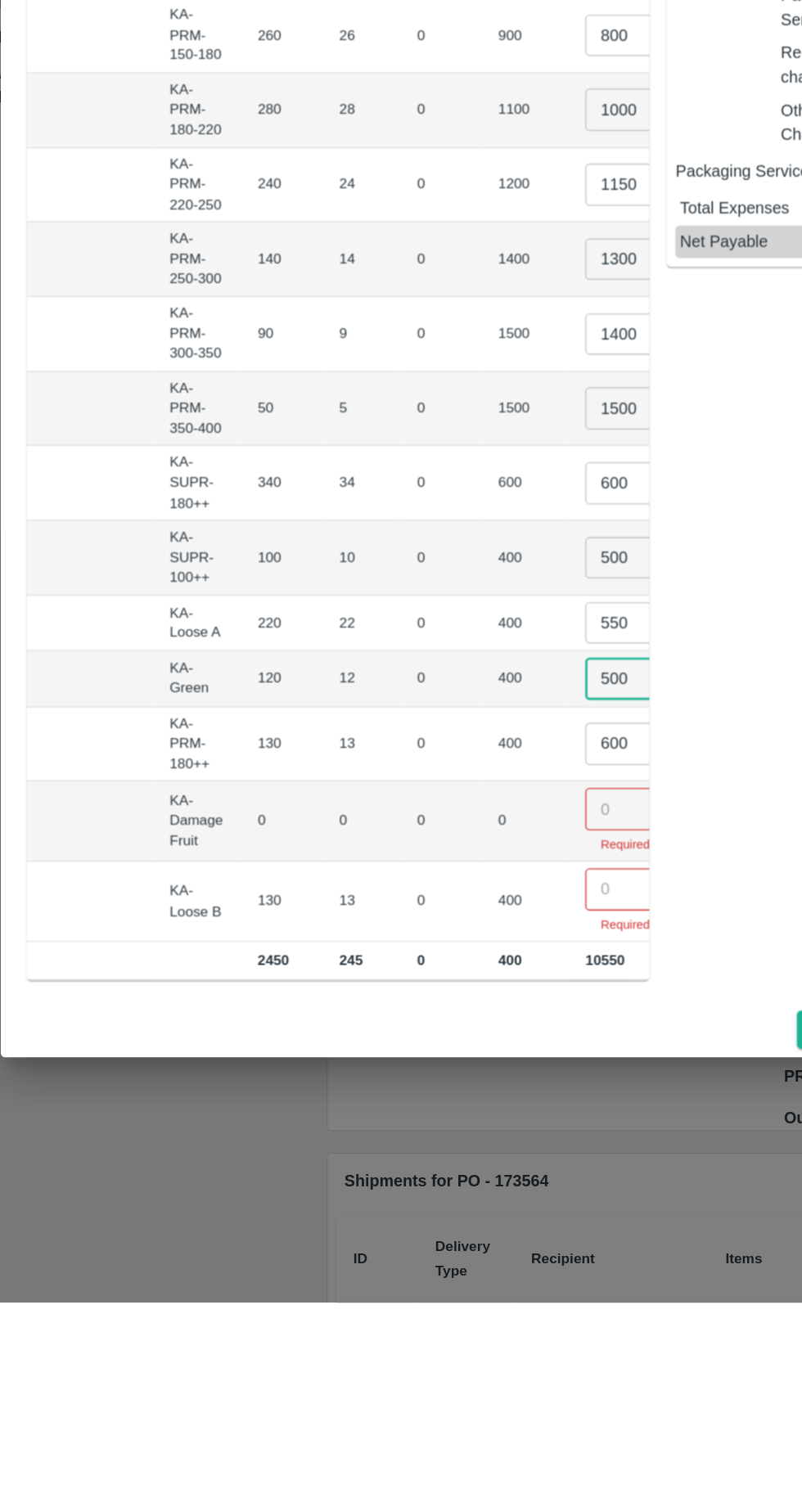
type input "500"
click at [467, 1081] on input "600" at bounding box center [499, 1090] width 65 height 31
click at [467, 1131] on input "number" at bounding box center [499, 1139] width 65 height 31
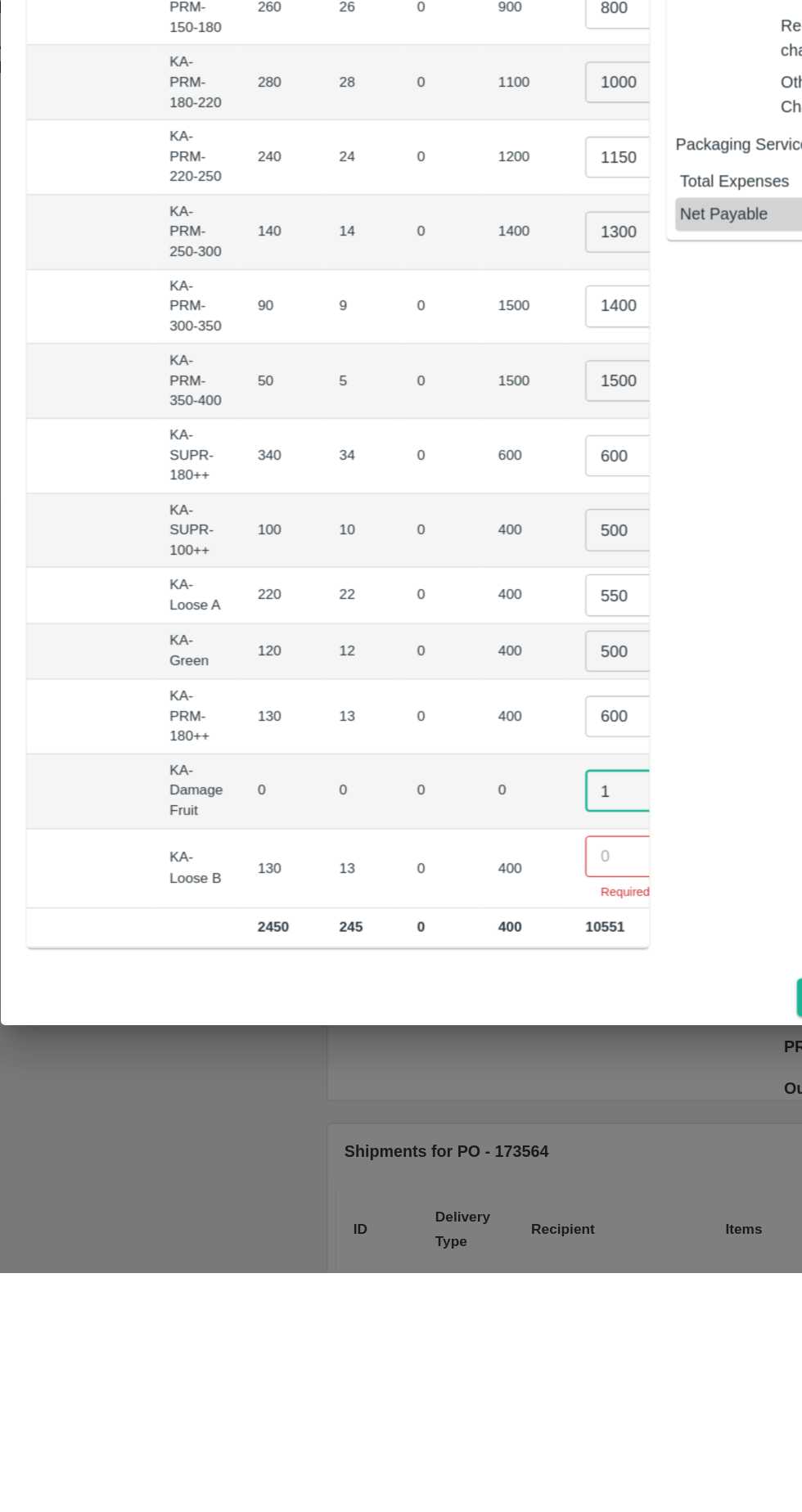
type input "1"
click at [467, 1182] on input "number" at bounding box center [499, 1197] width 65 height 31
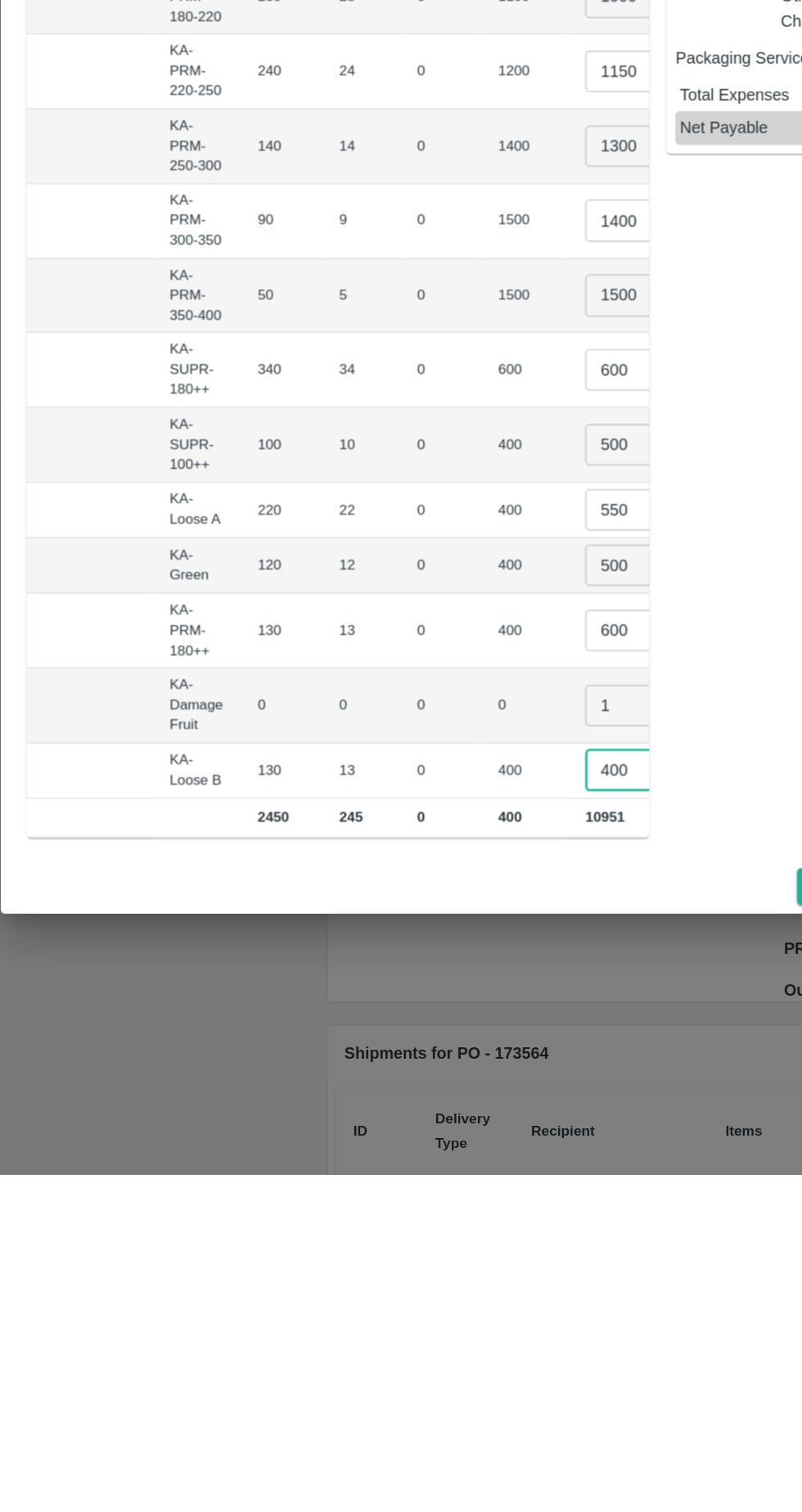
type input "400"
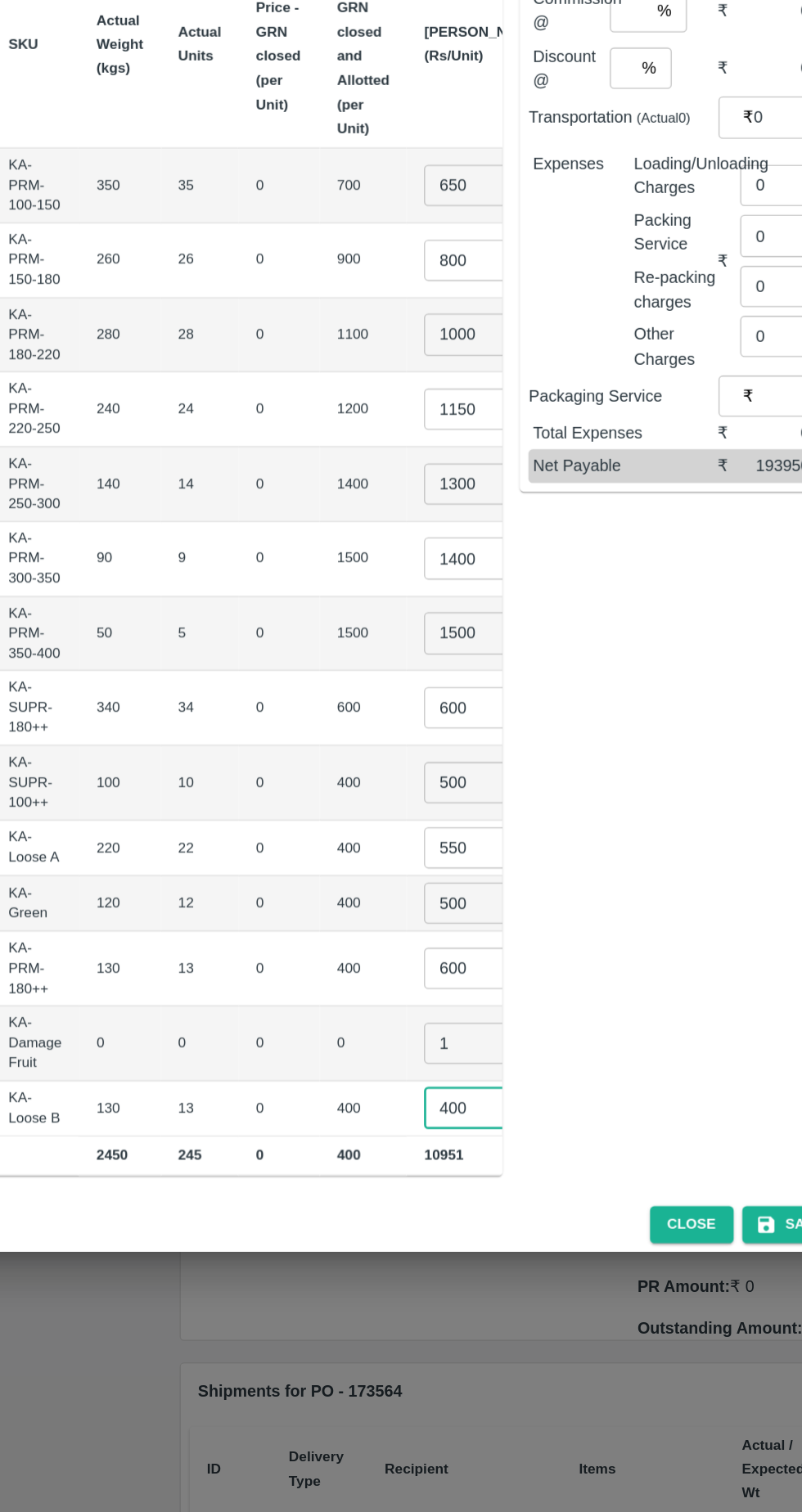
scroll to position [0, 0]
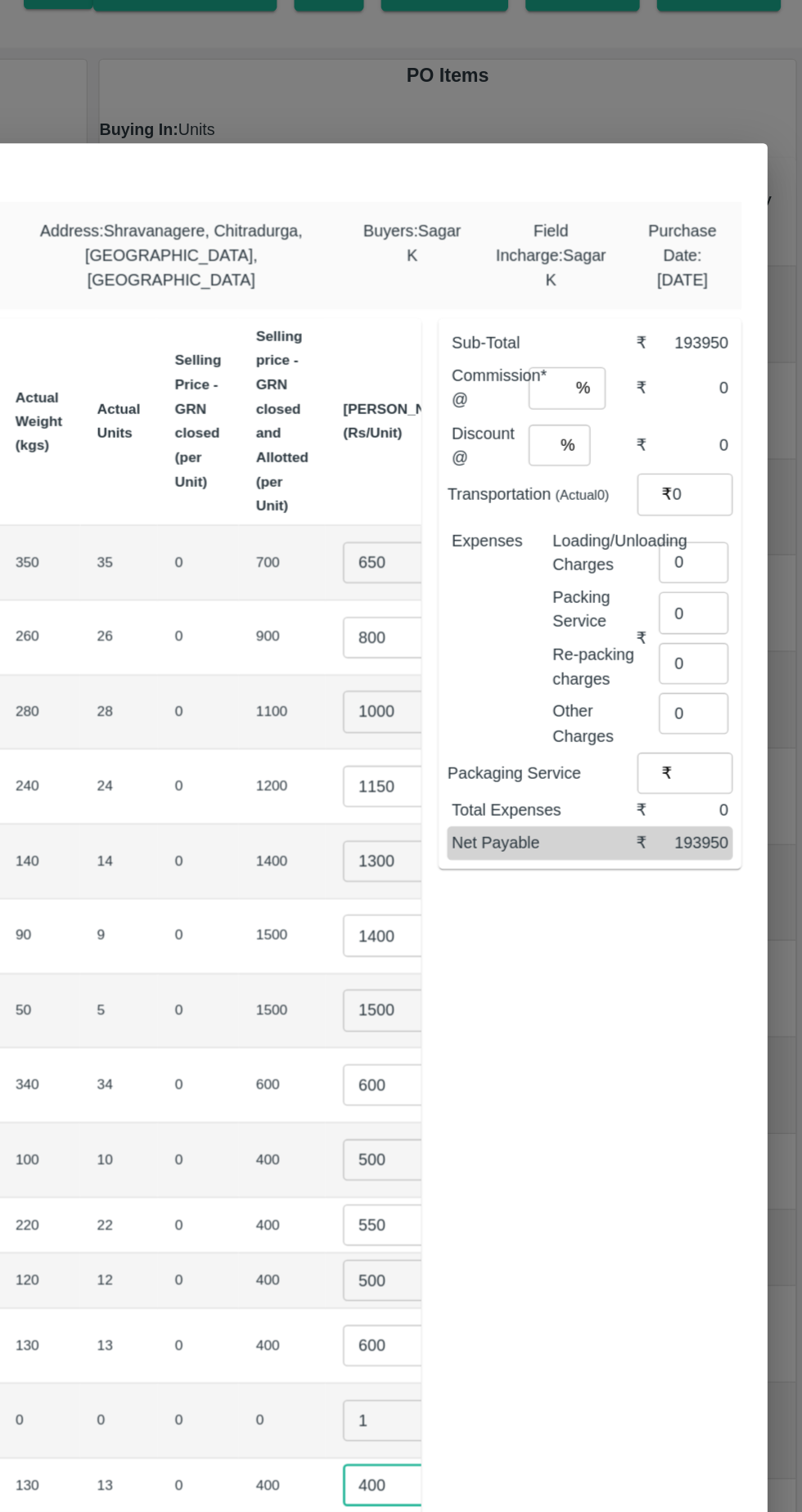
click at [620, 371] on input "number" at bounding box center [610, 380] width 29 height 31
type input "6"
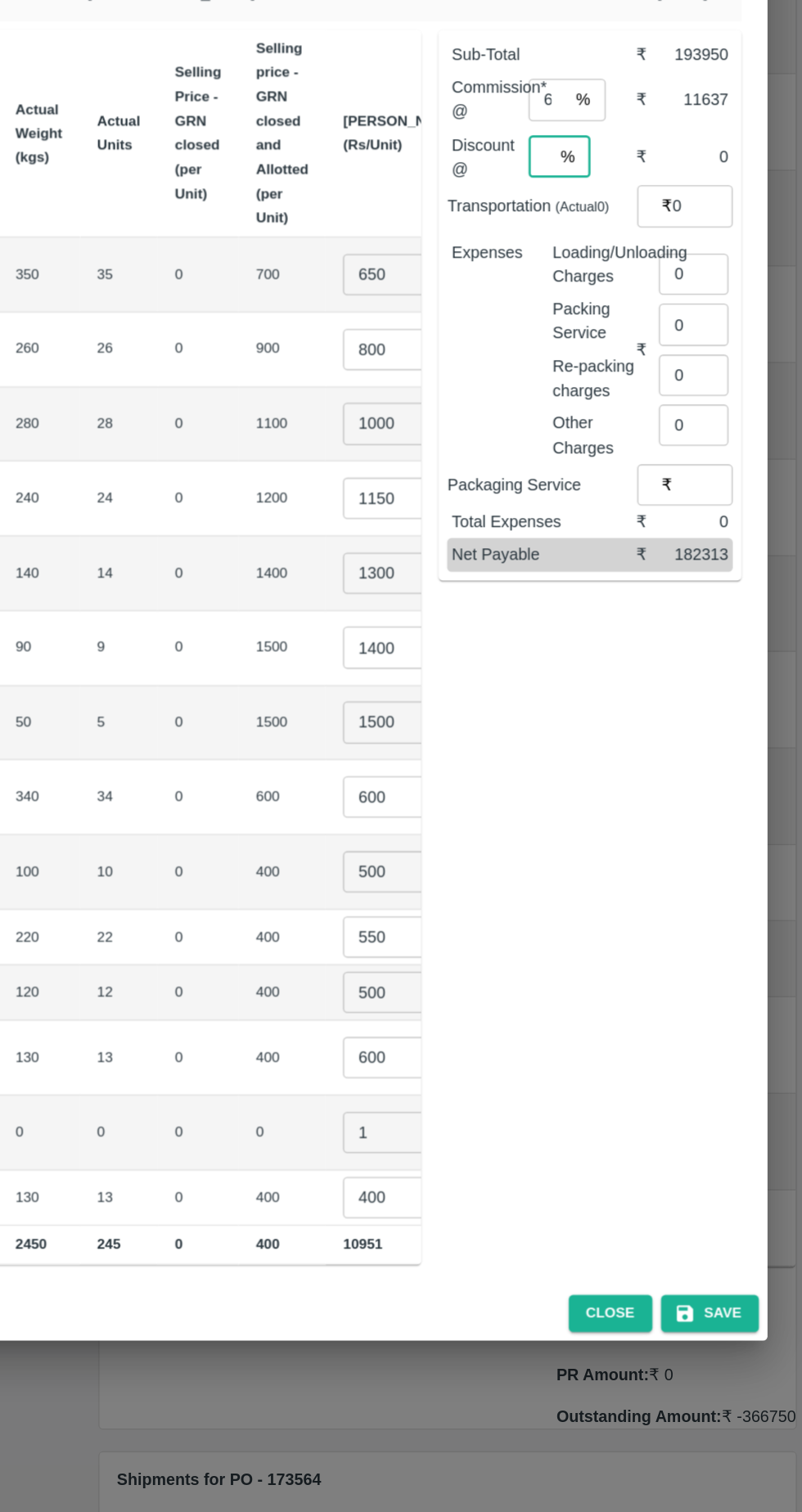
type input "0"
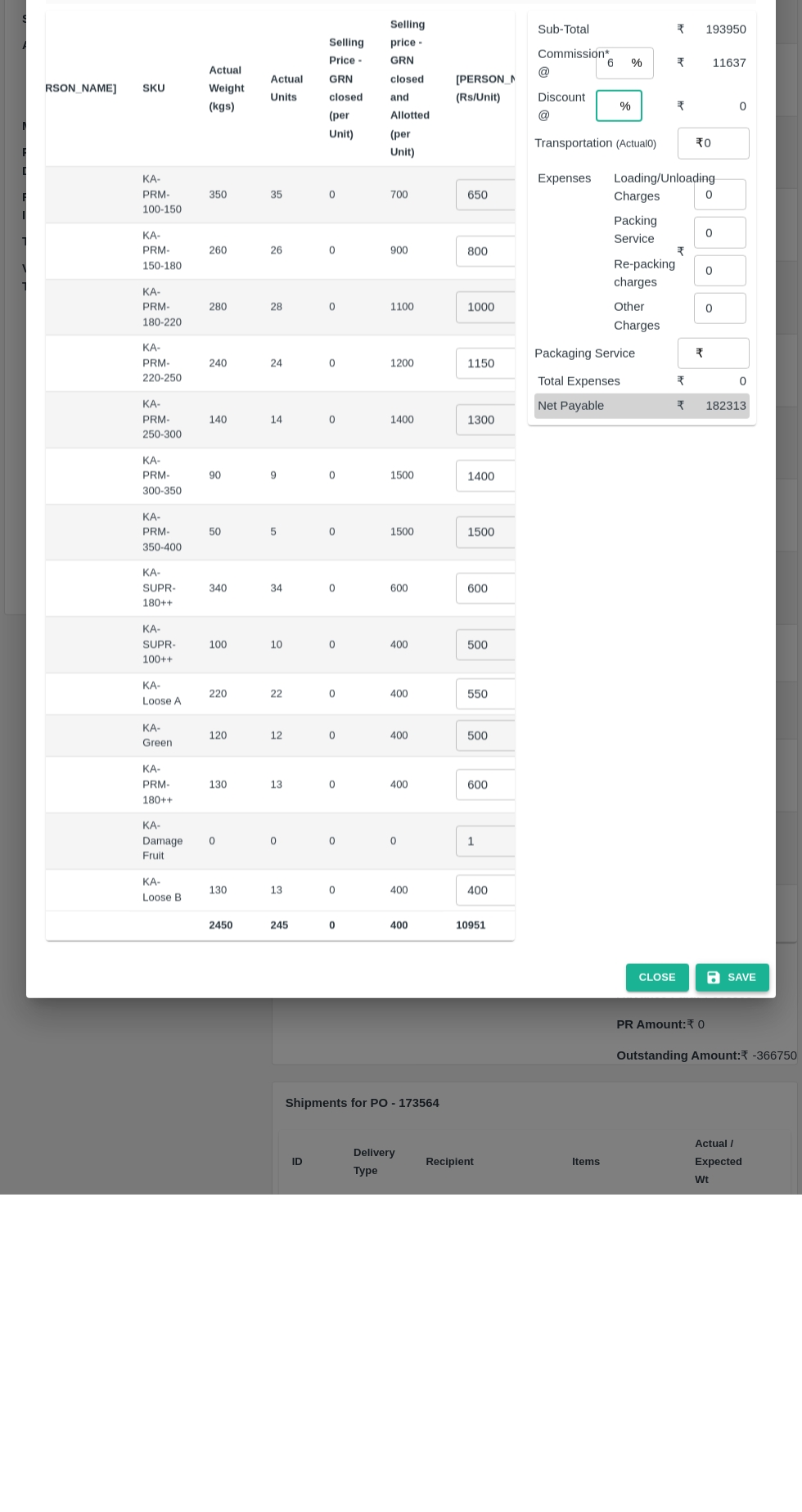
click at [739, 1283] on button "Save" at bounding box center [732, 1295] width 73 height 28
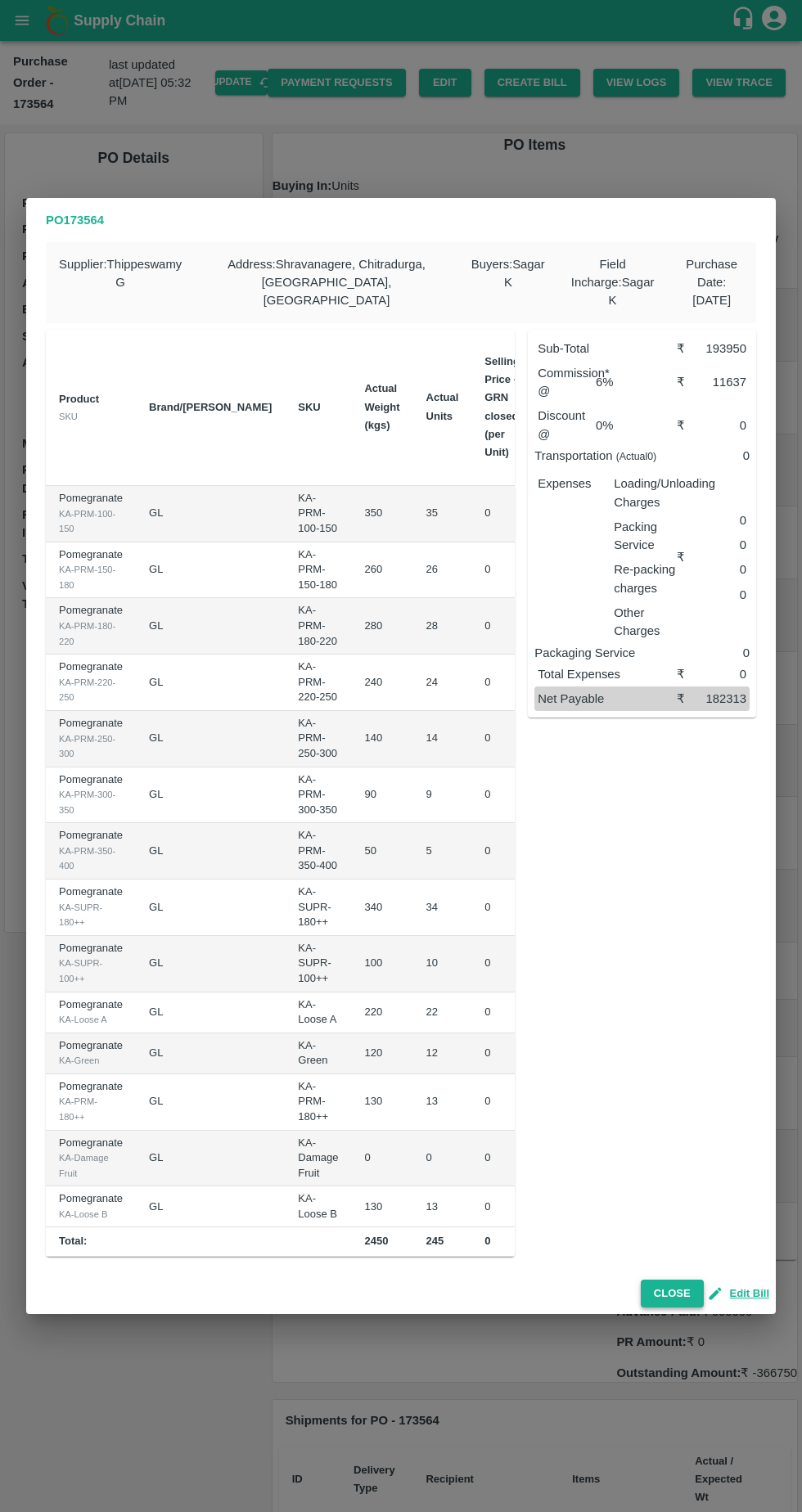
click at [678, 1286] on button "Close" at bounding box center [672, 1293] width 63 height 28
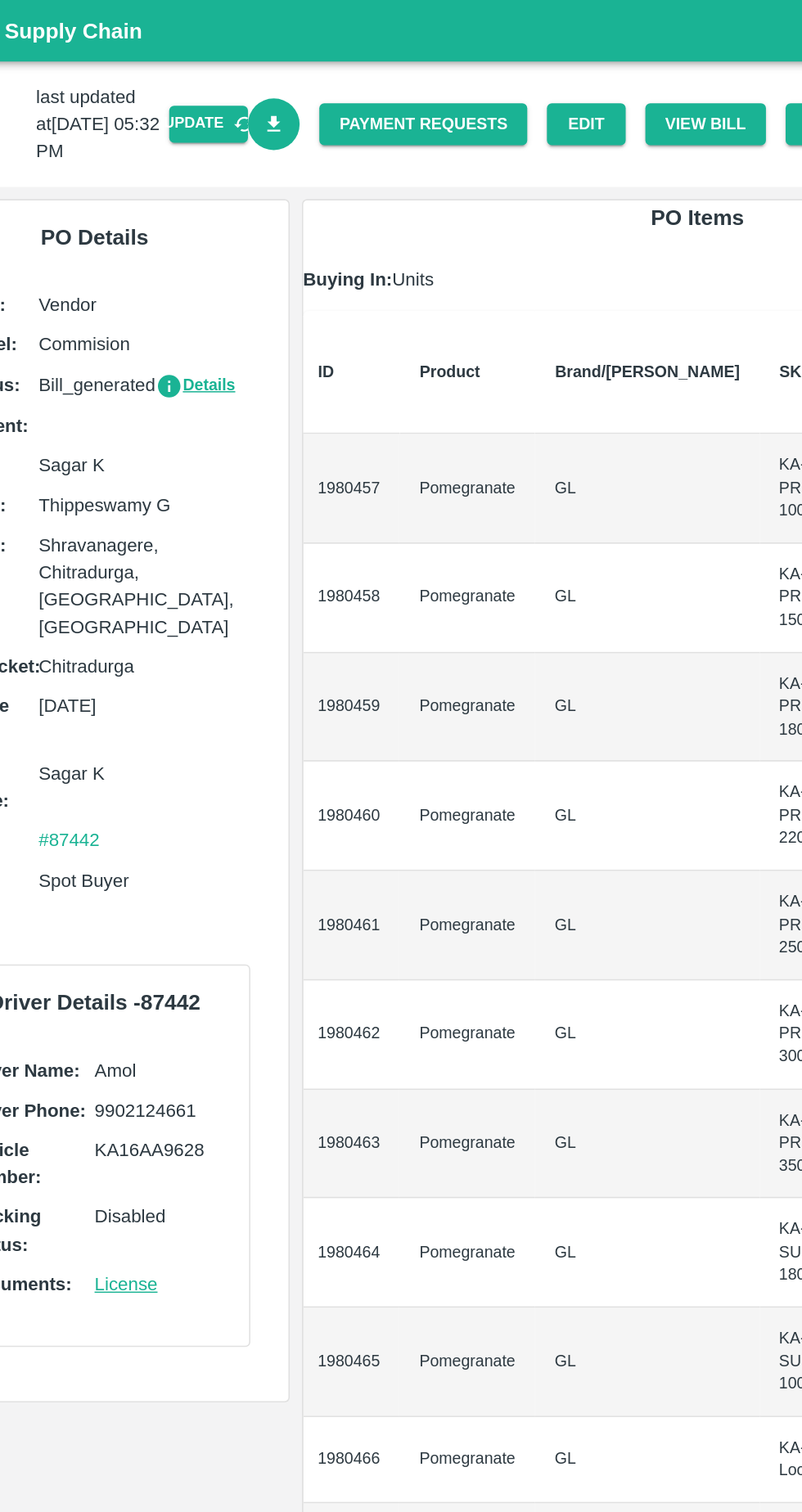
click at [261, 83] on icon "Download Bill" at bounding box center [253, 83] width 16 height 16
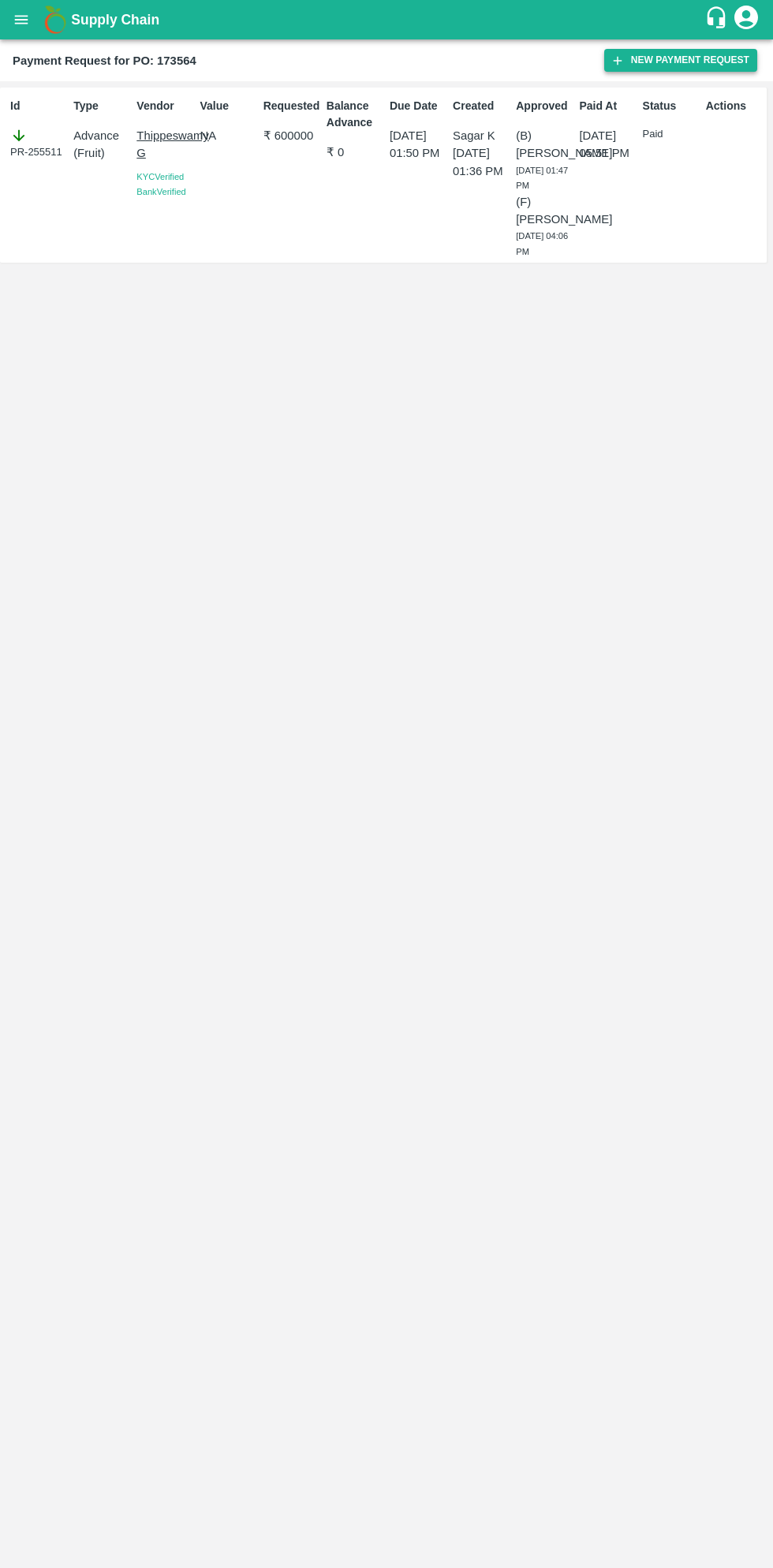
click at [673, 60] on button "New Payment Request" at bounding box center [680, 60] width 153 height 23
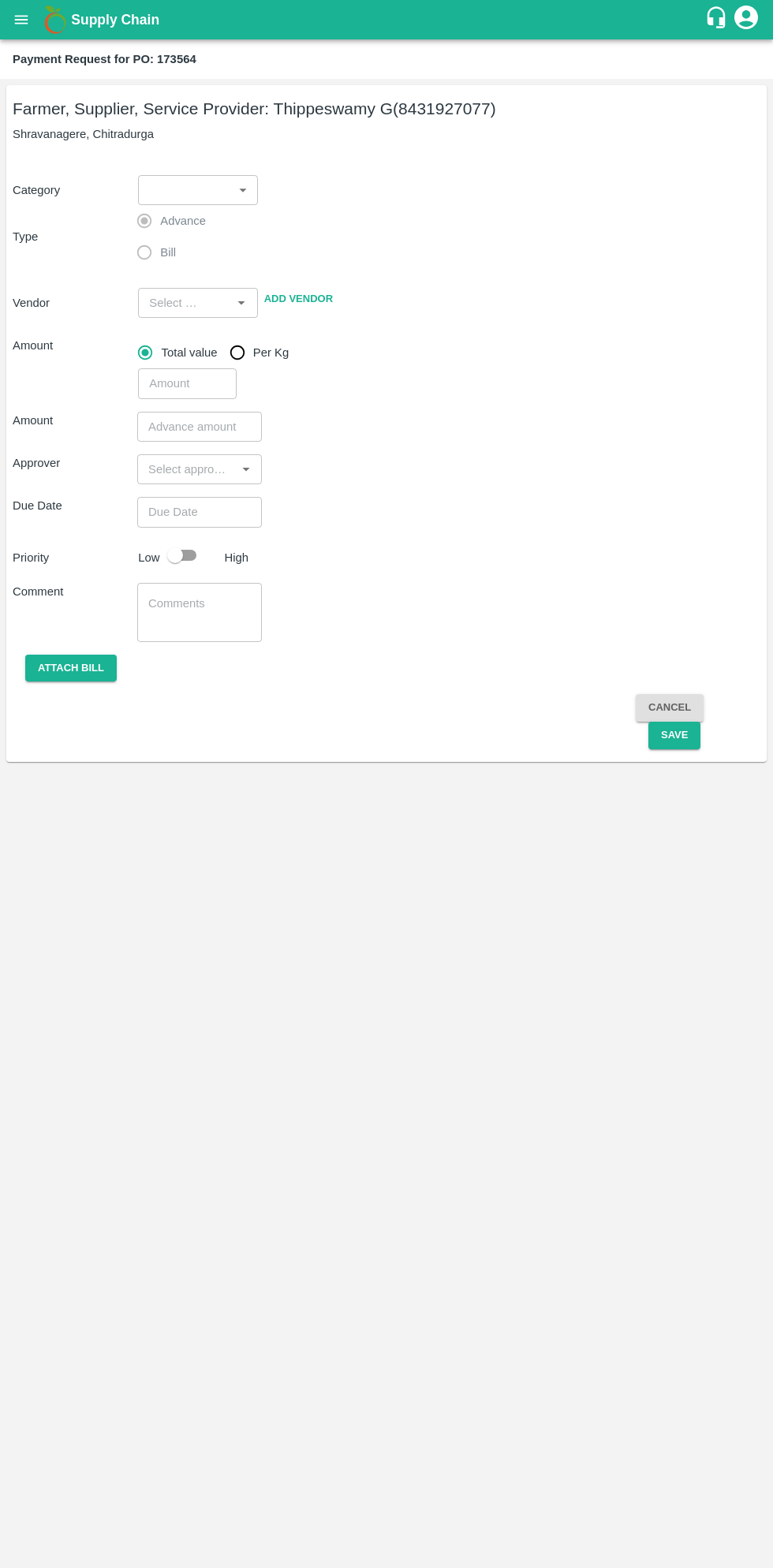
click at [206, 196] on body "Supply Chain Payment Request for PO: 173564 Farmer, Supplier, Service Provider:…" at bounding box center [386, 784] width 773 height 1568
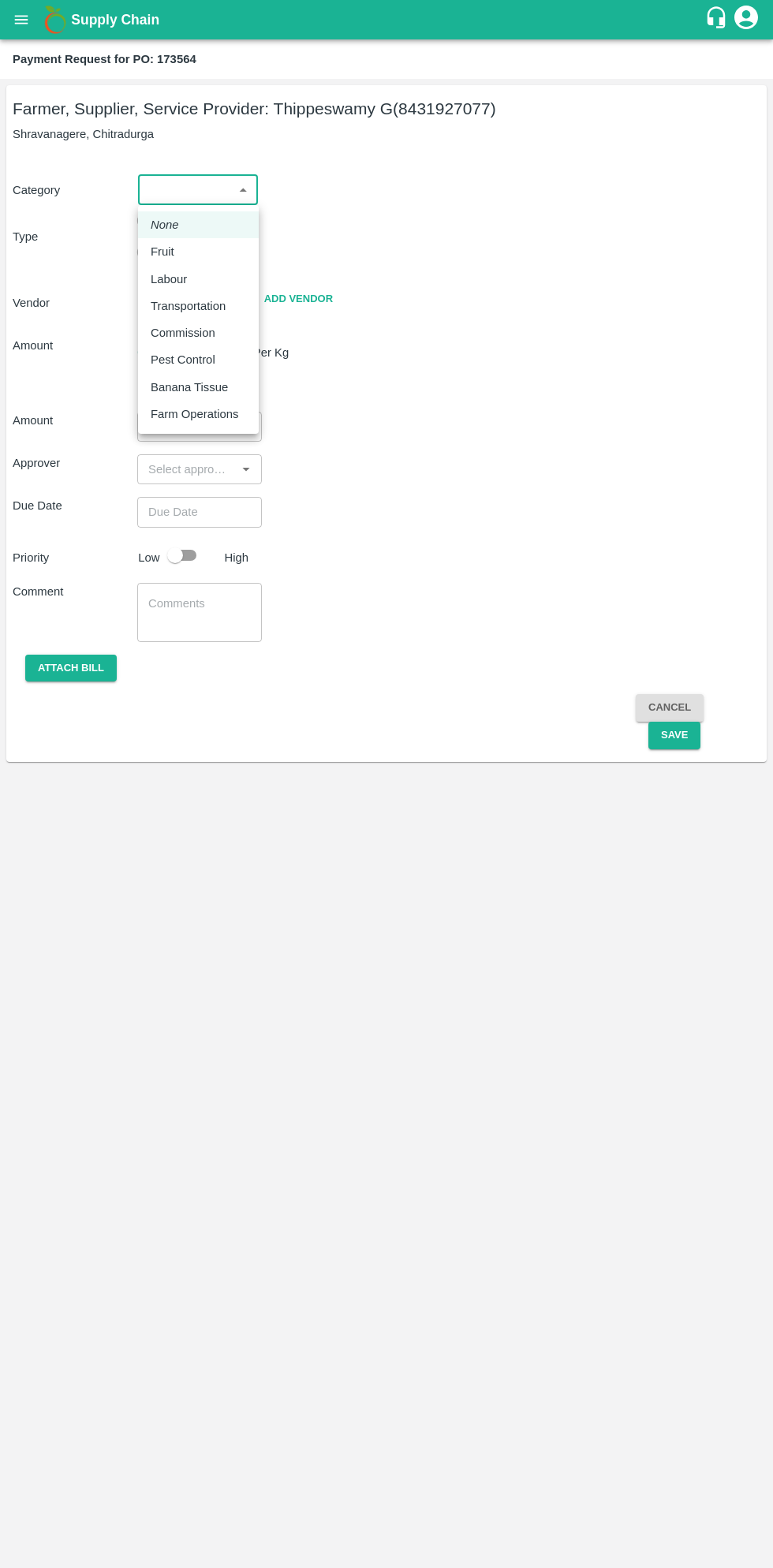
click at [175, 253] on div "Fruit" at bounding box center [166, 252] width 31 height 18
type input "1"
type input "[PERSON_NAME] G - 8431927077(Farmer, Supplier, Service Provider)"
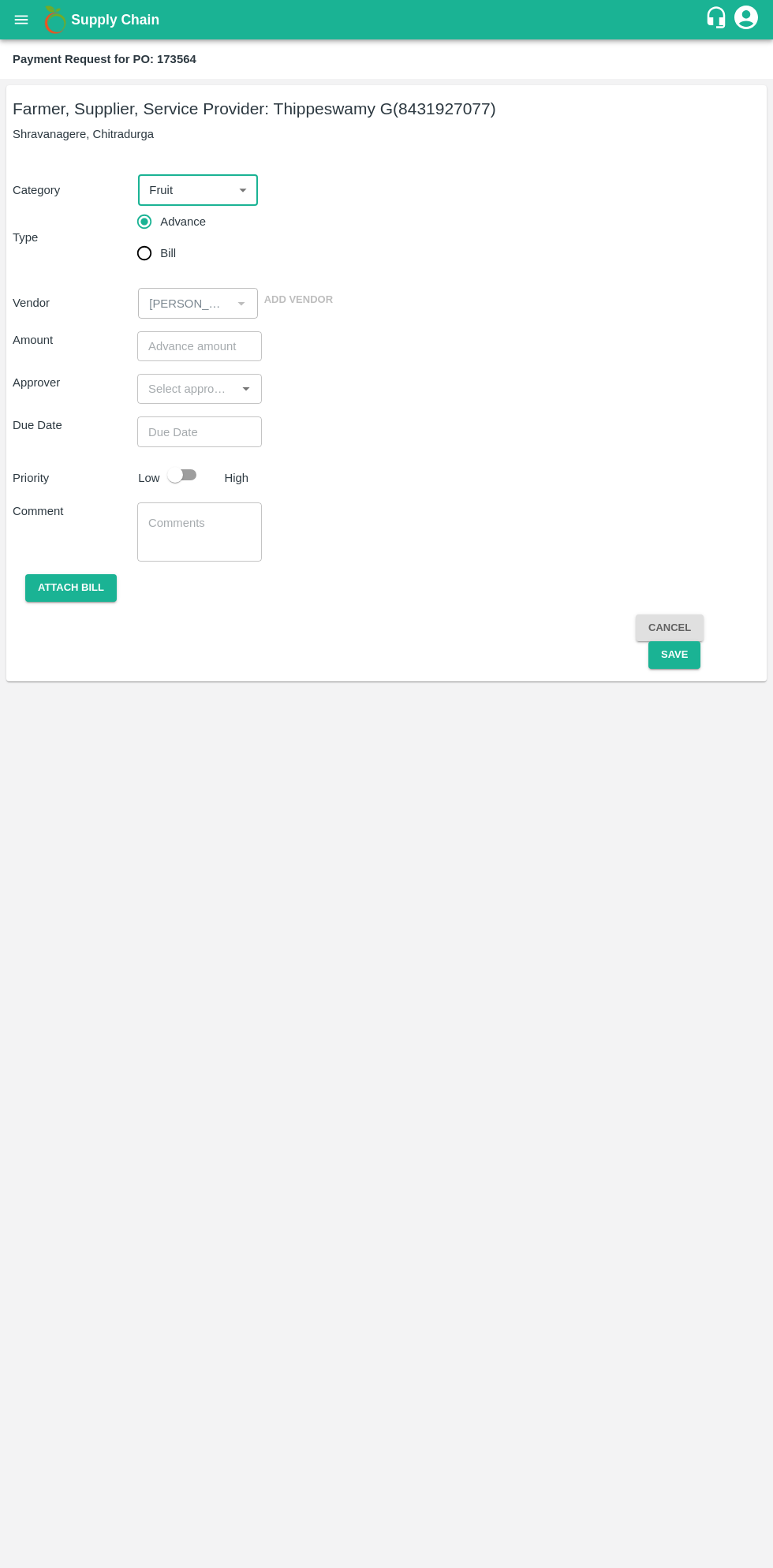
click at [149, 262] on input "Bill" at bounding box center [144, 253] width 31 height 31
radio input "true"
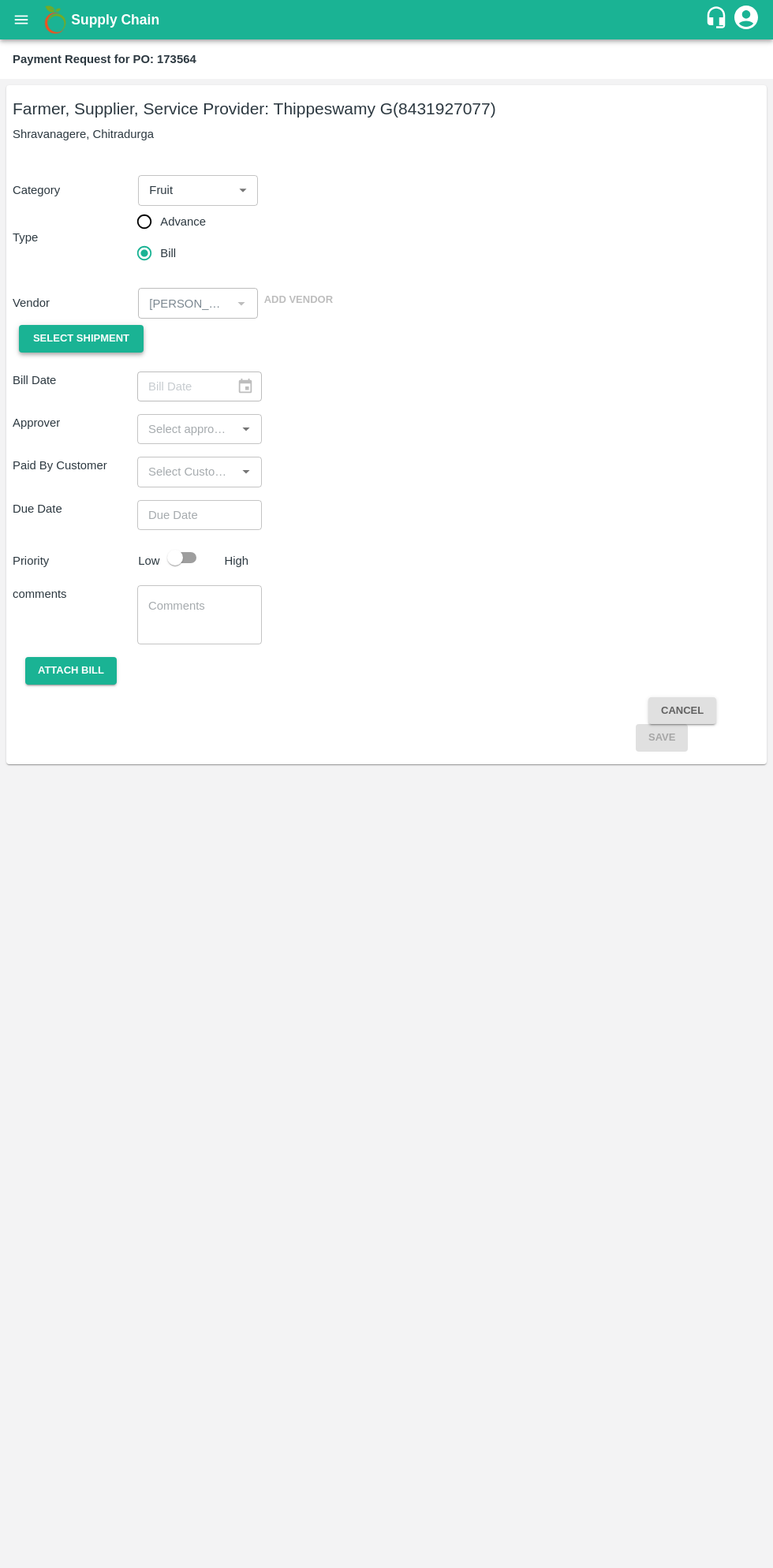
click at [113, 329] on button "Select Shipment" at bounding box center [81, 339] width 125 height 27
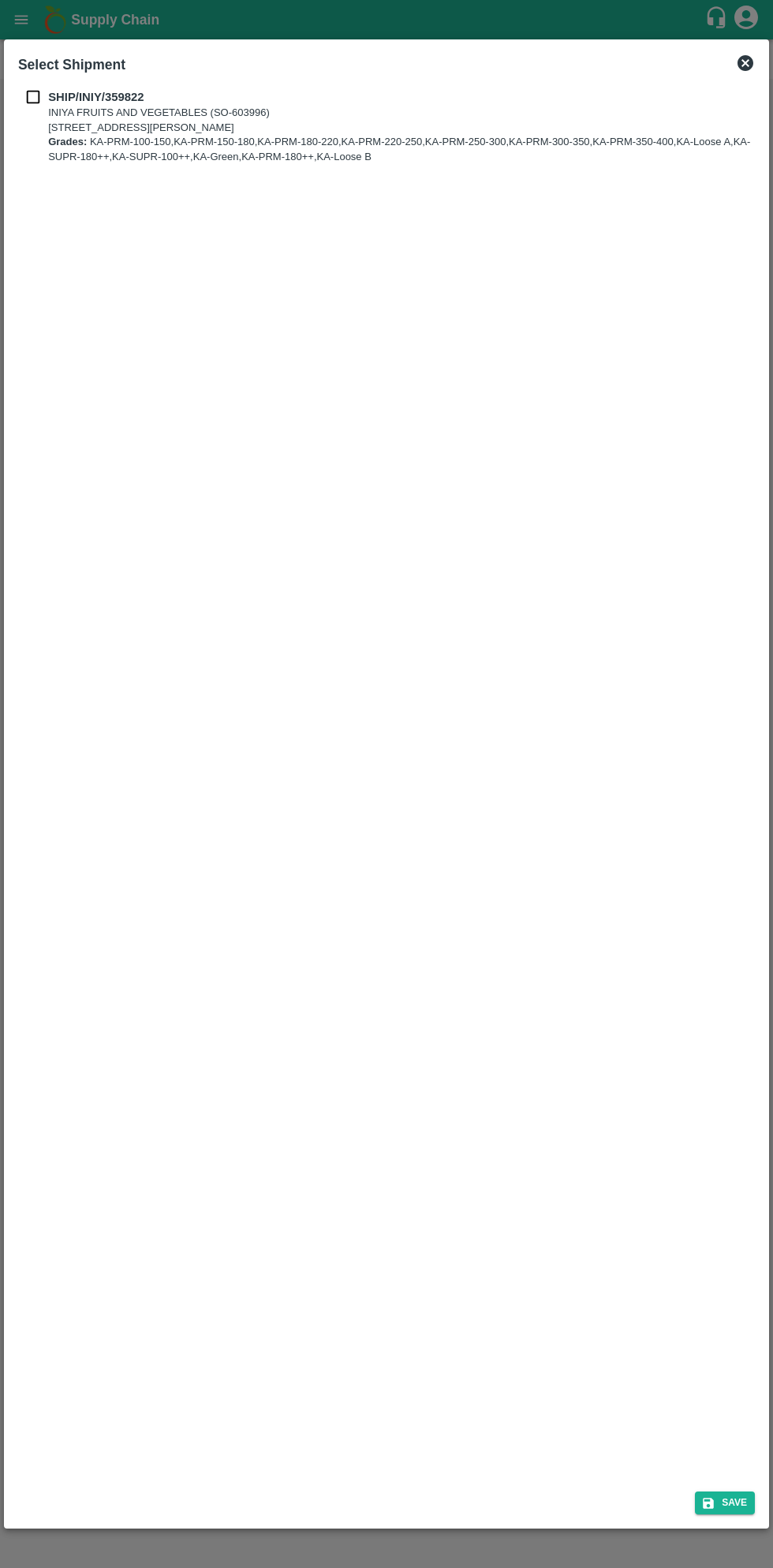
click at [55, 95] on b "SHIP/INIY/359822" at bounding box center [96, 97] width 96 height 13
checkbox input "true"
click at [721, 1499] on button "Save" at bounding box center [725, 1503] width 60 height 23
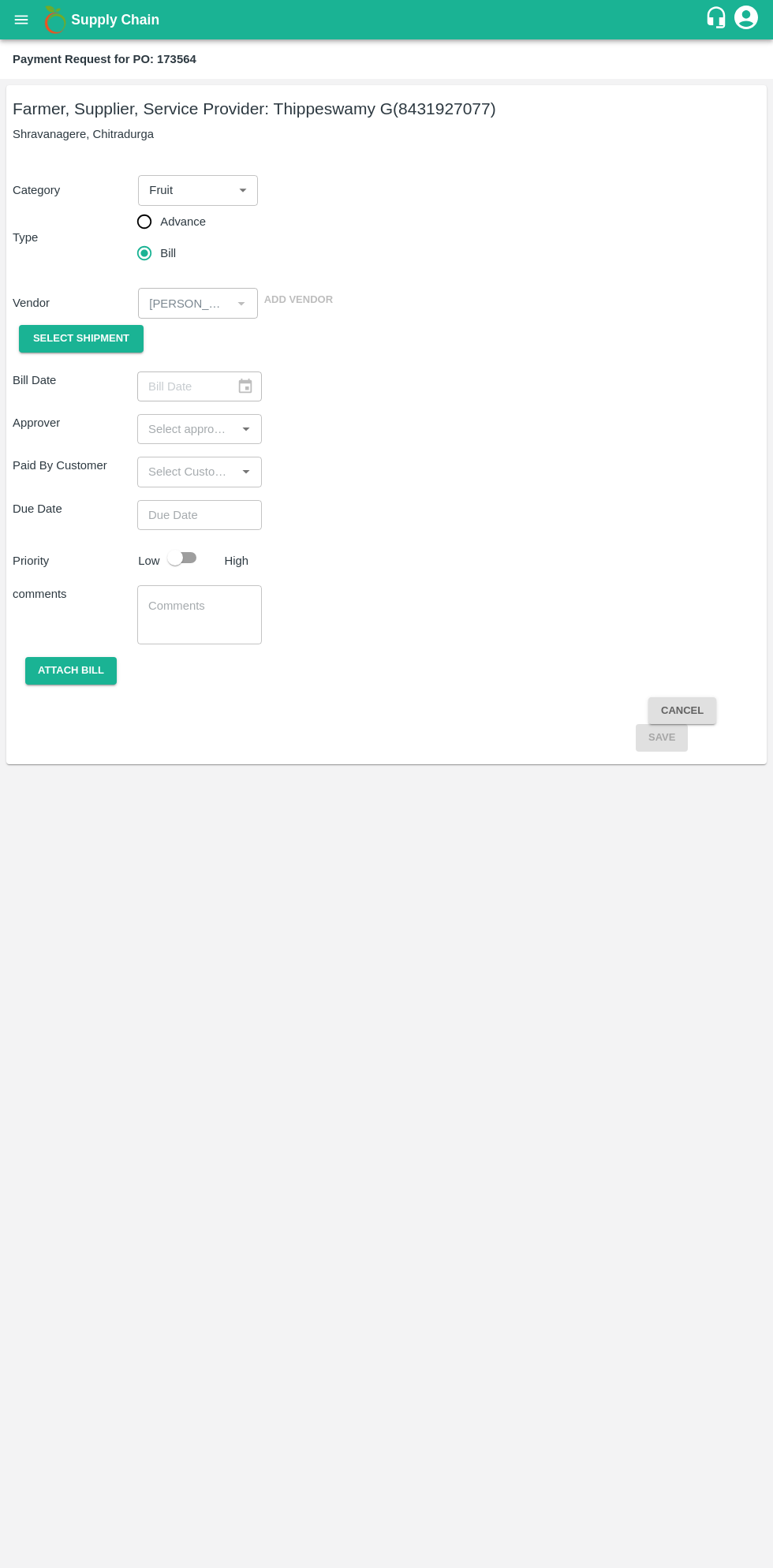
type input "[DATE]"
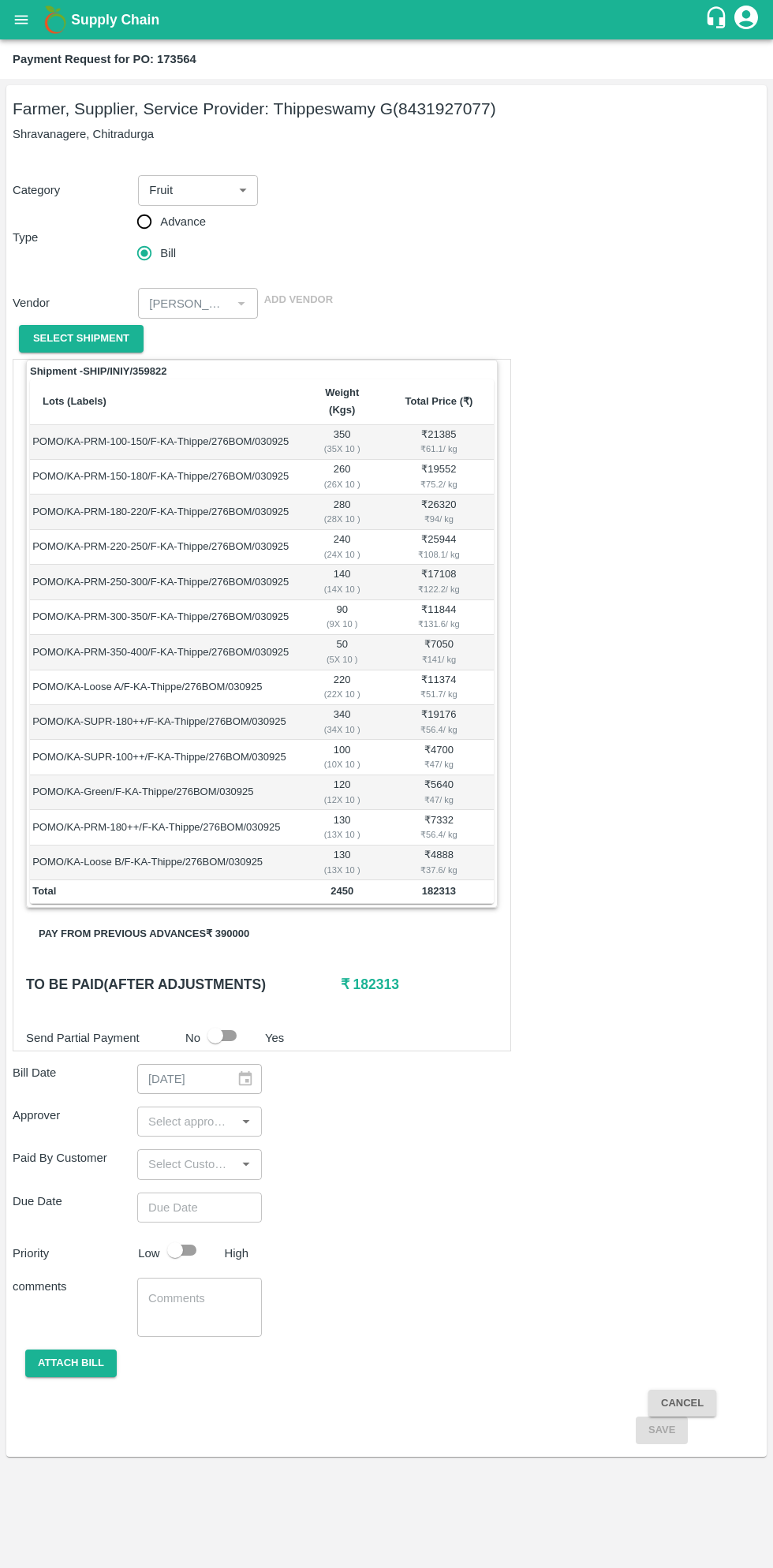
click at [200, 920] on button "Pay from previous advances ₹ 390000" at bounding box center [143, 934] width 236 height 27
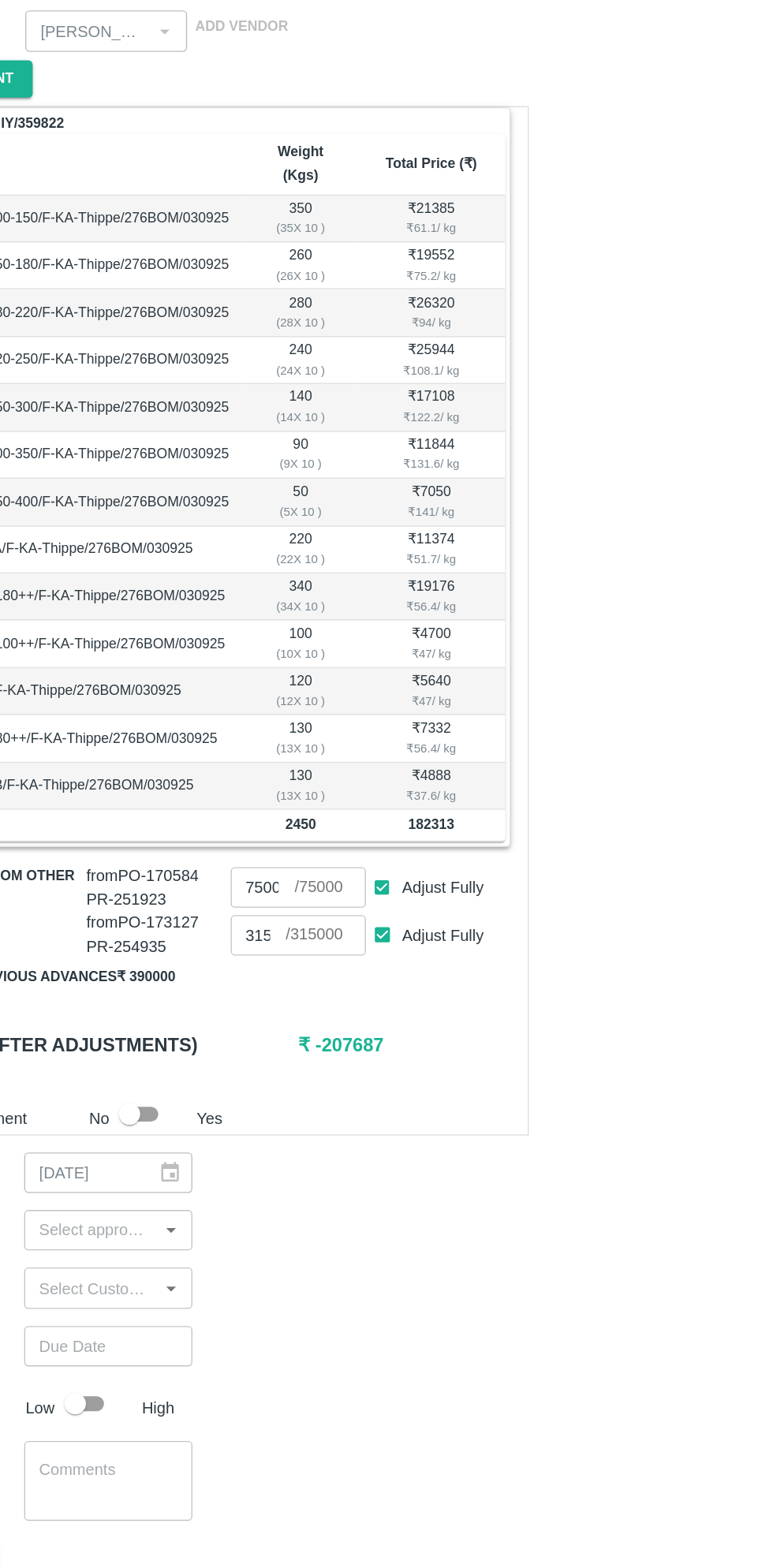
click at [405, 924] on input "Adjust Fully" at bounding box center [402, 938] width 29 height 29
checkbox input "false"
type input "0"
click at [396, 958] on input "Adjust Fully" at bounding box center [402, 973] width 29 height 29
checkbox input "false"
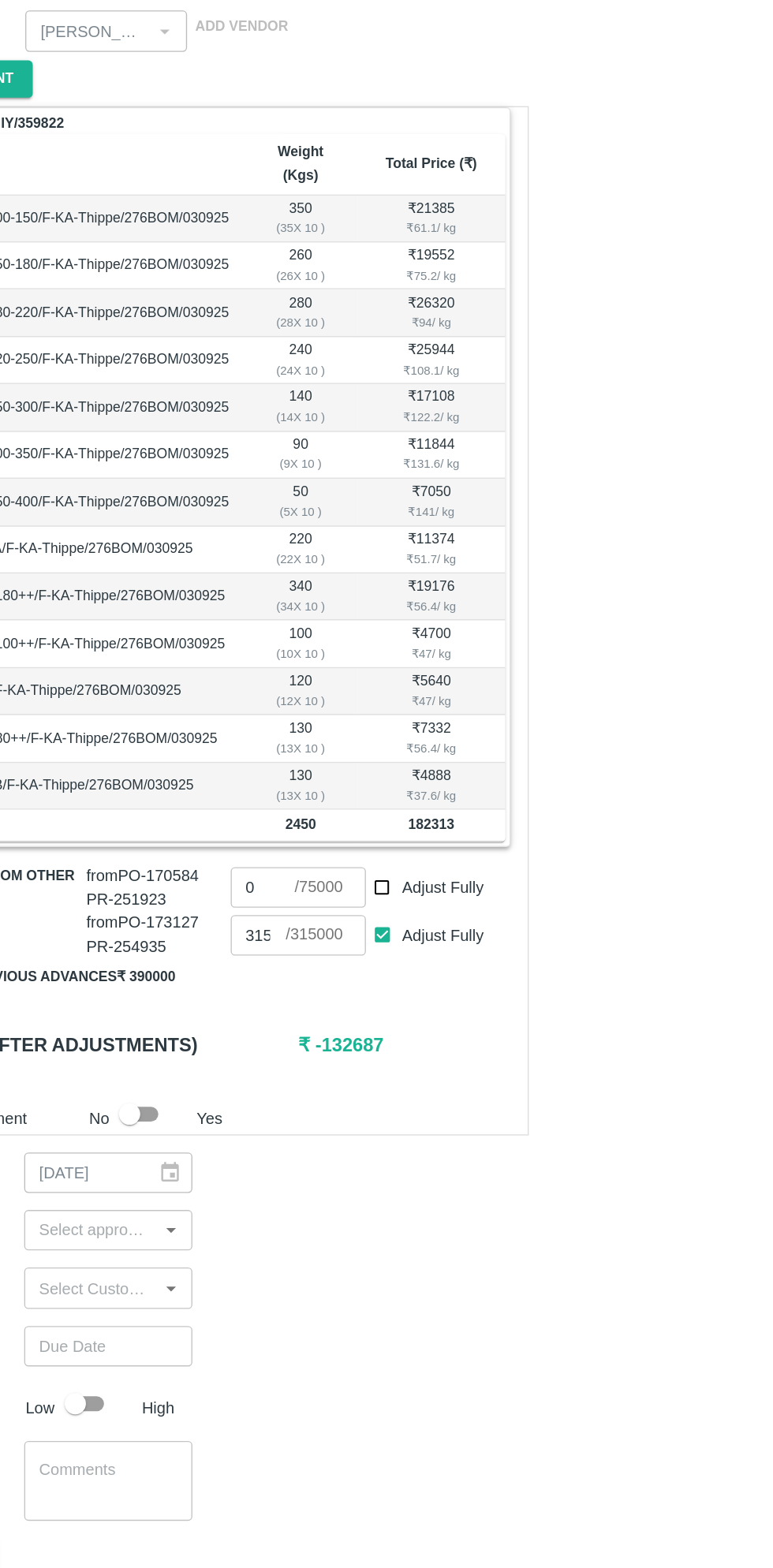
type input "0"
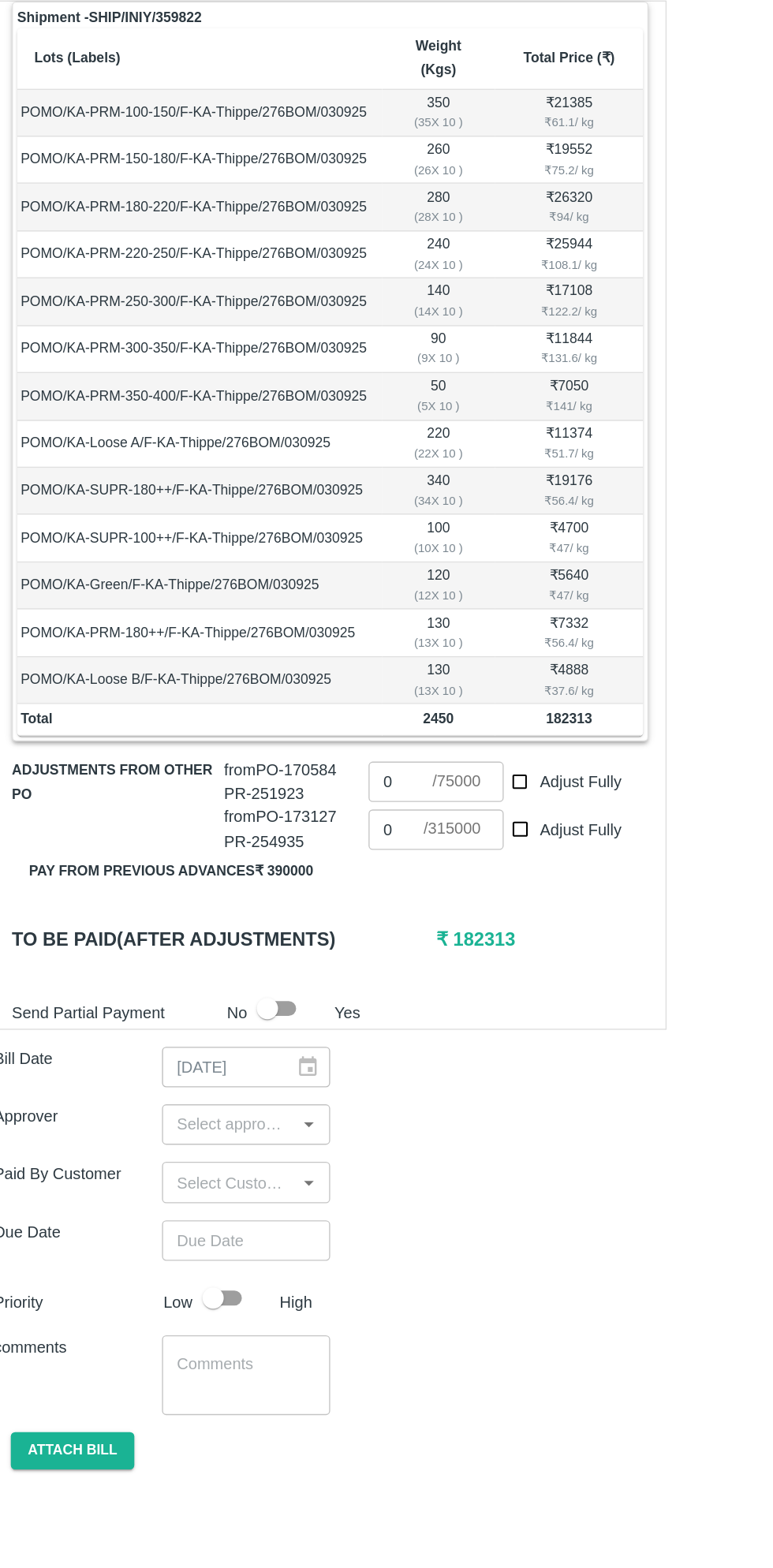
click at [183, 1181] on input "input" at bounding box center [186, 1191] width 89 height 20
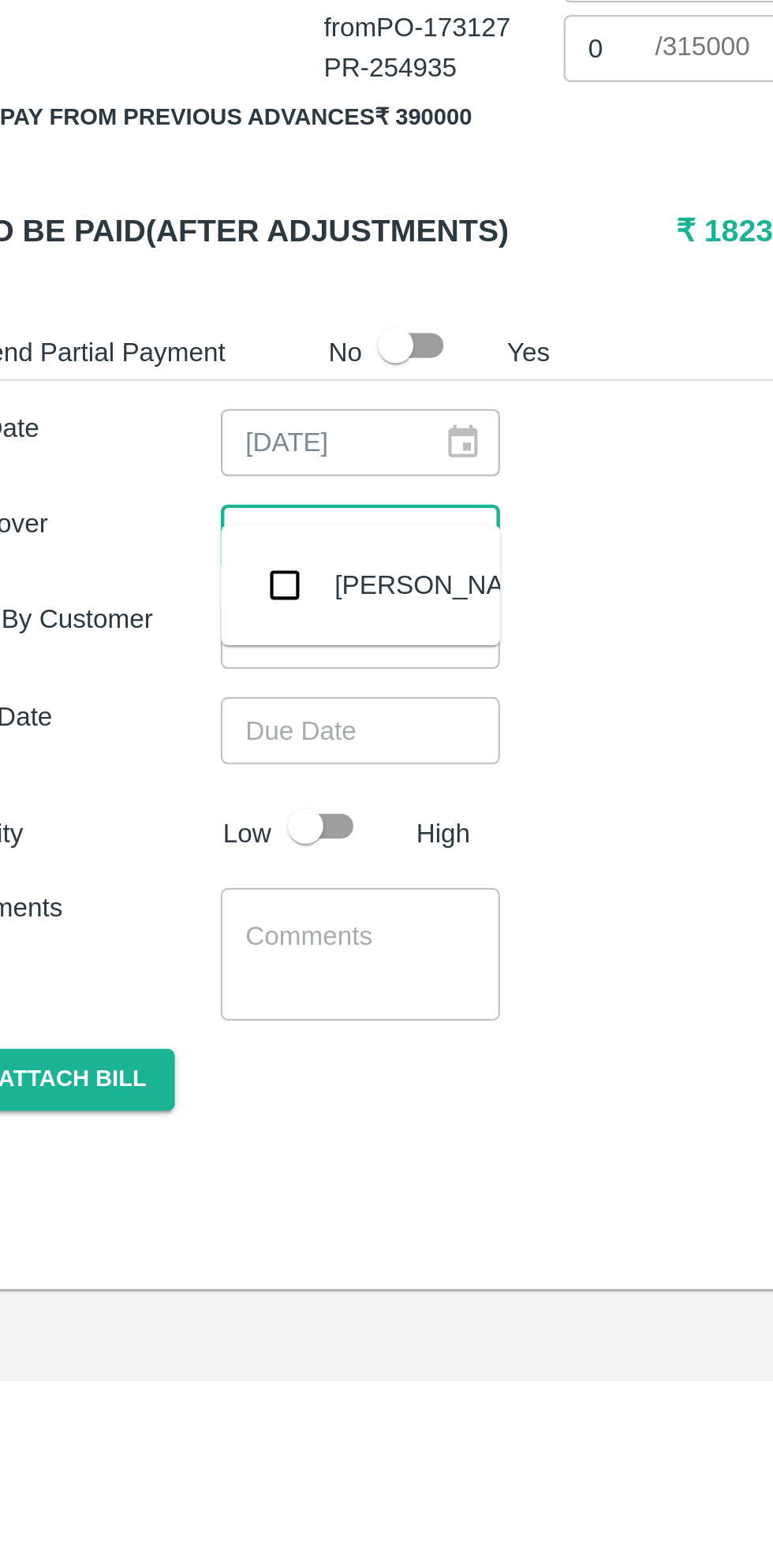
type input "muku"
click at [175, 1208] on input "checkbox" at bounding box center [165, 1212] width 31 height 31
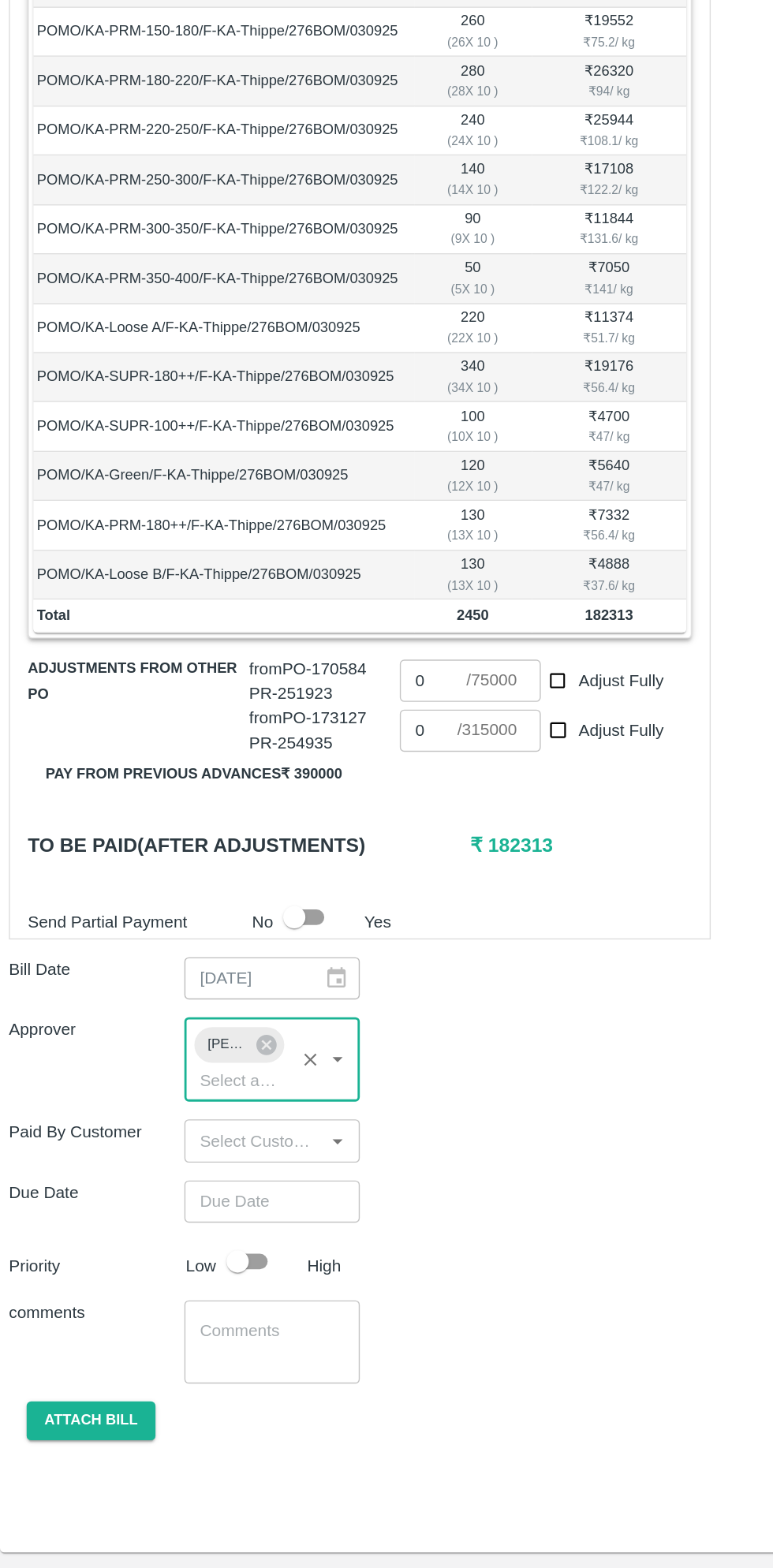
click at [202, 1293] on input "Choose date" at bounding box center [194, 1307] width 113 height 30
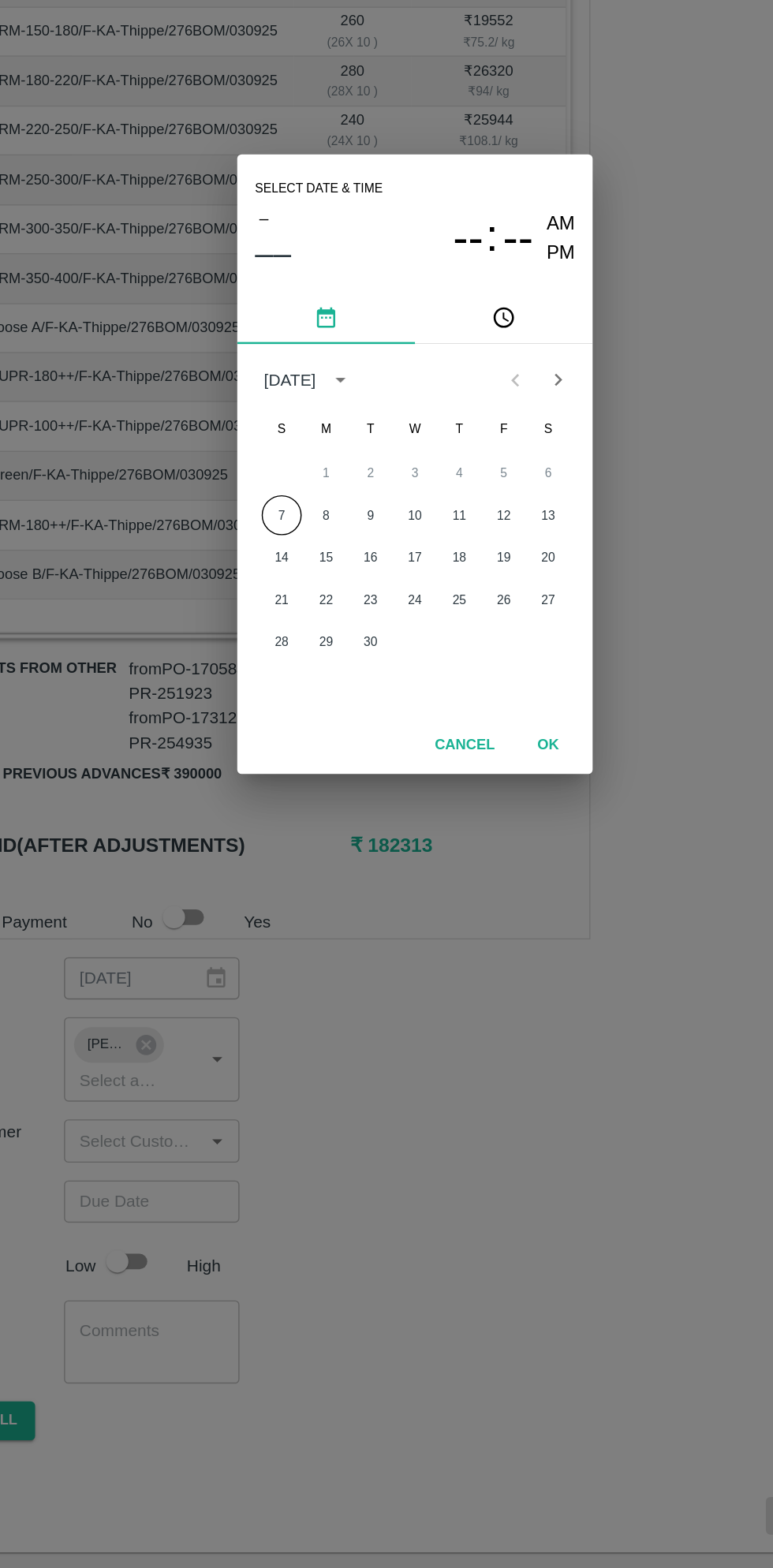
click at [291, 820] on button "7" at bounding box center [291, 820] width 28 height 28
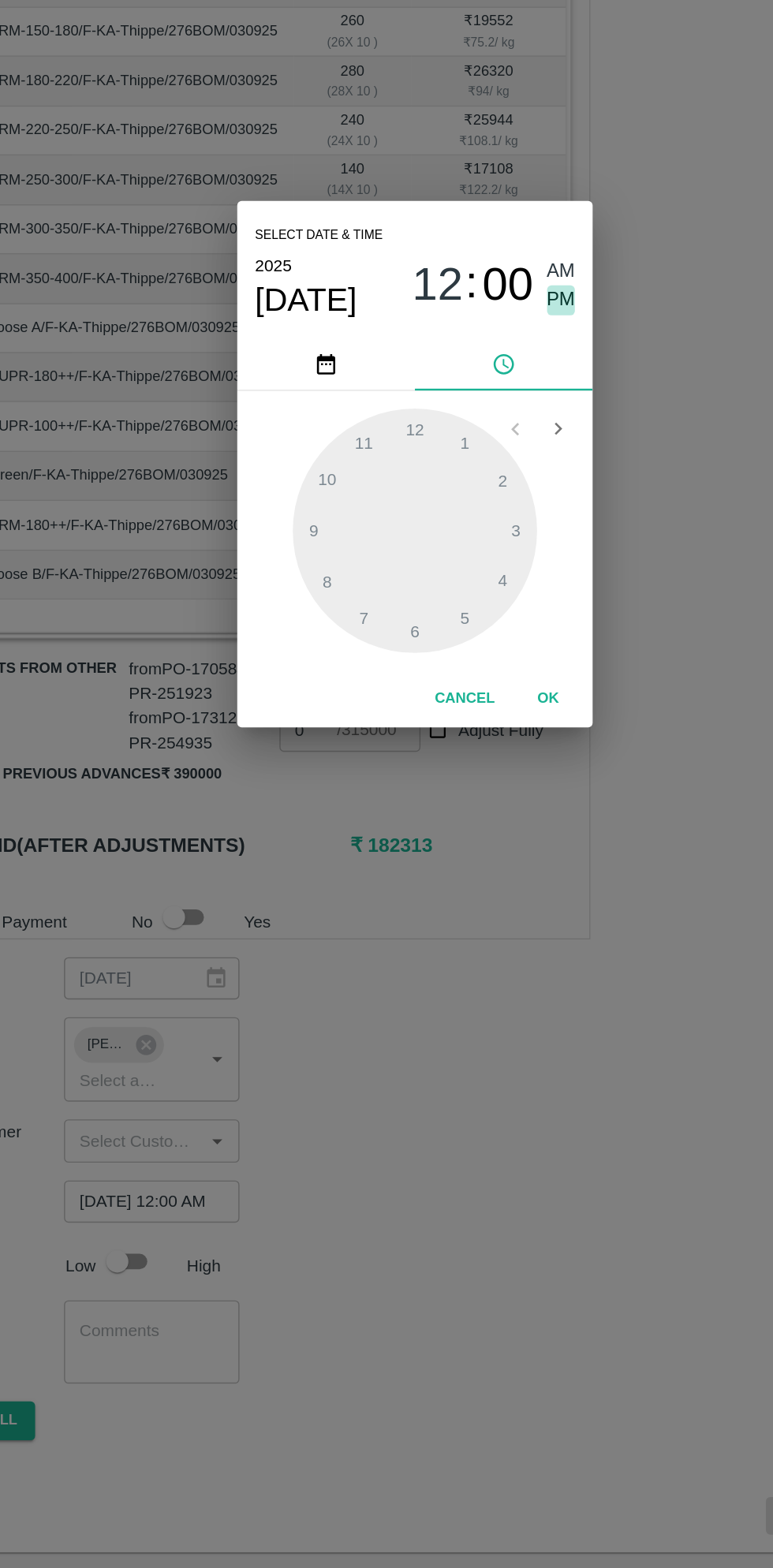
click at [492, 670] on span "PM" at bounding box center [490, 668] width 20 height 21
click at [492, 669] on span "PM" at bounding box center [490, 668] width 20 height 21
click at [341, 869] on div at bounding box center [386, 831] width 174 height 174
click at [325, 870] on div at bounding box center [386, 831] width 174 height 174
type input "[DATE] 08:40 PM"
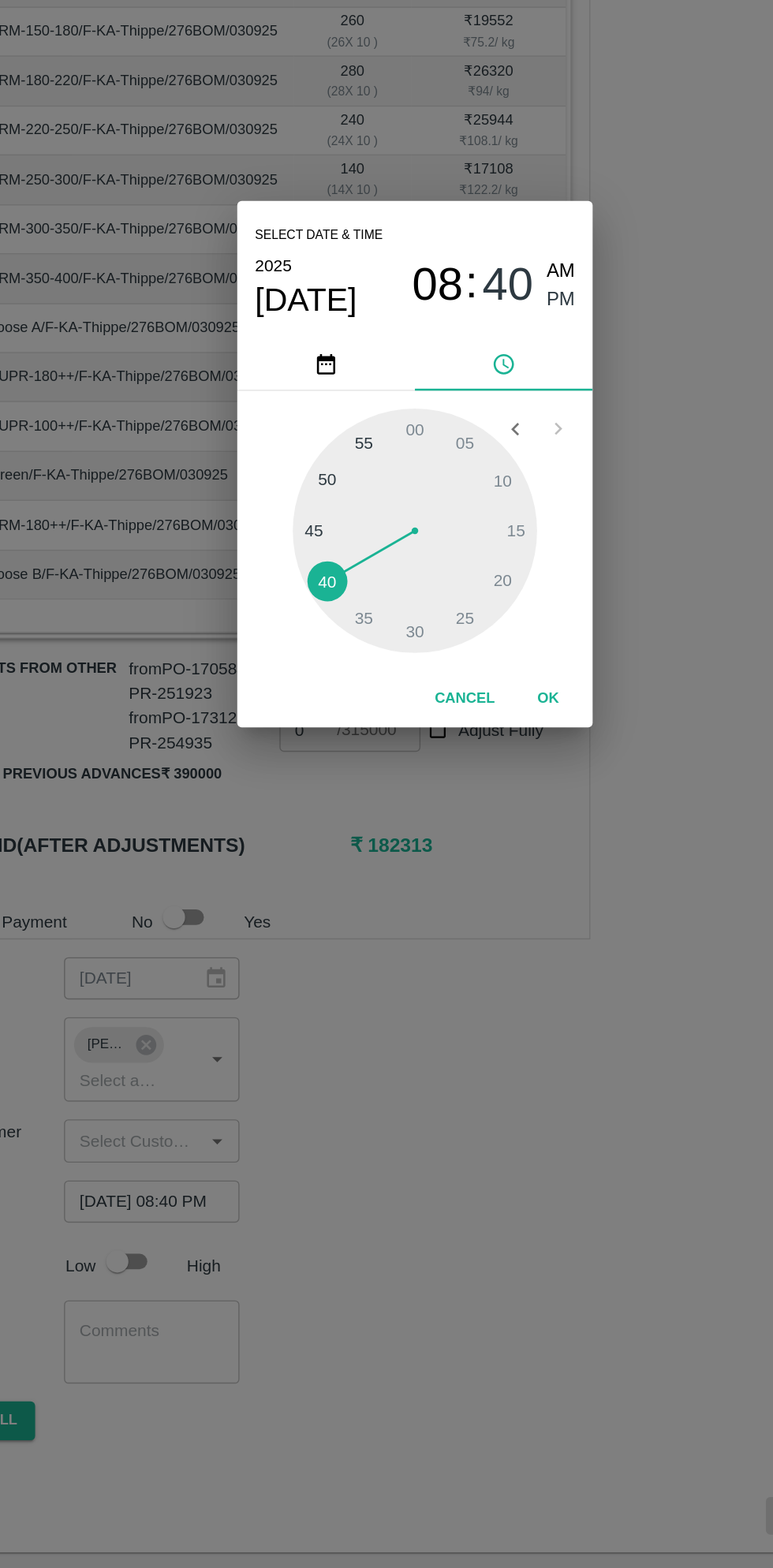
click at [480, 950] on button "OK" at bounding box center [481, 951] width 51 height 27
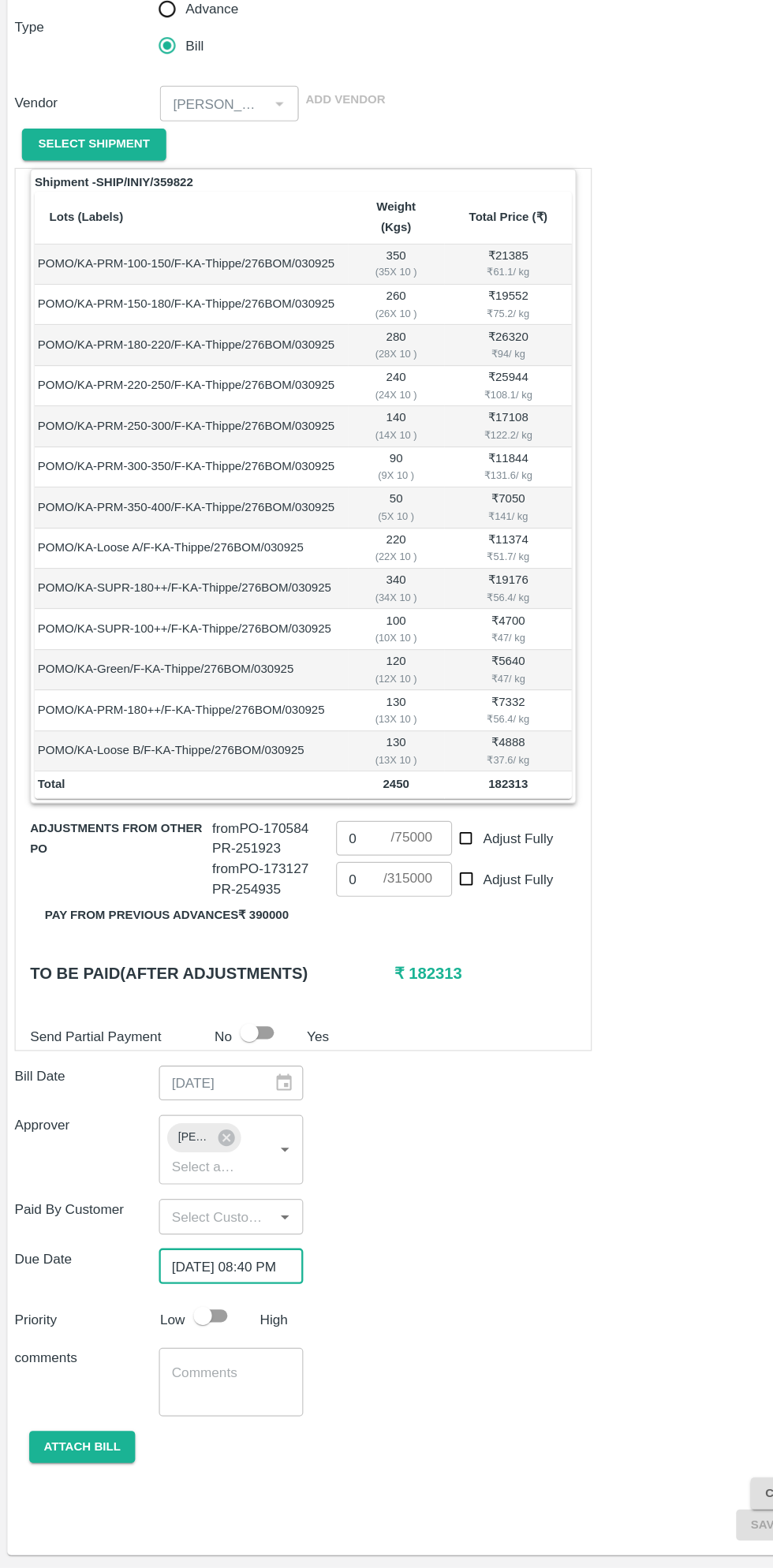
click at [188, 1340] on input "checkbox" at bounding box center [175, 1350] width 90 height 30
checkbox input "true"
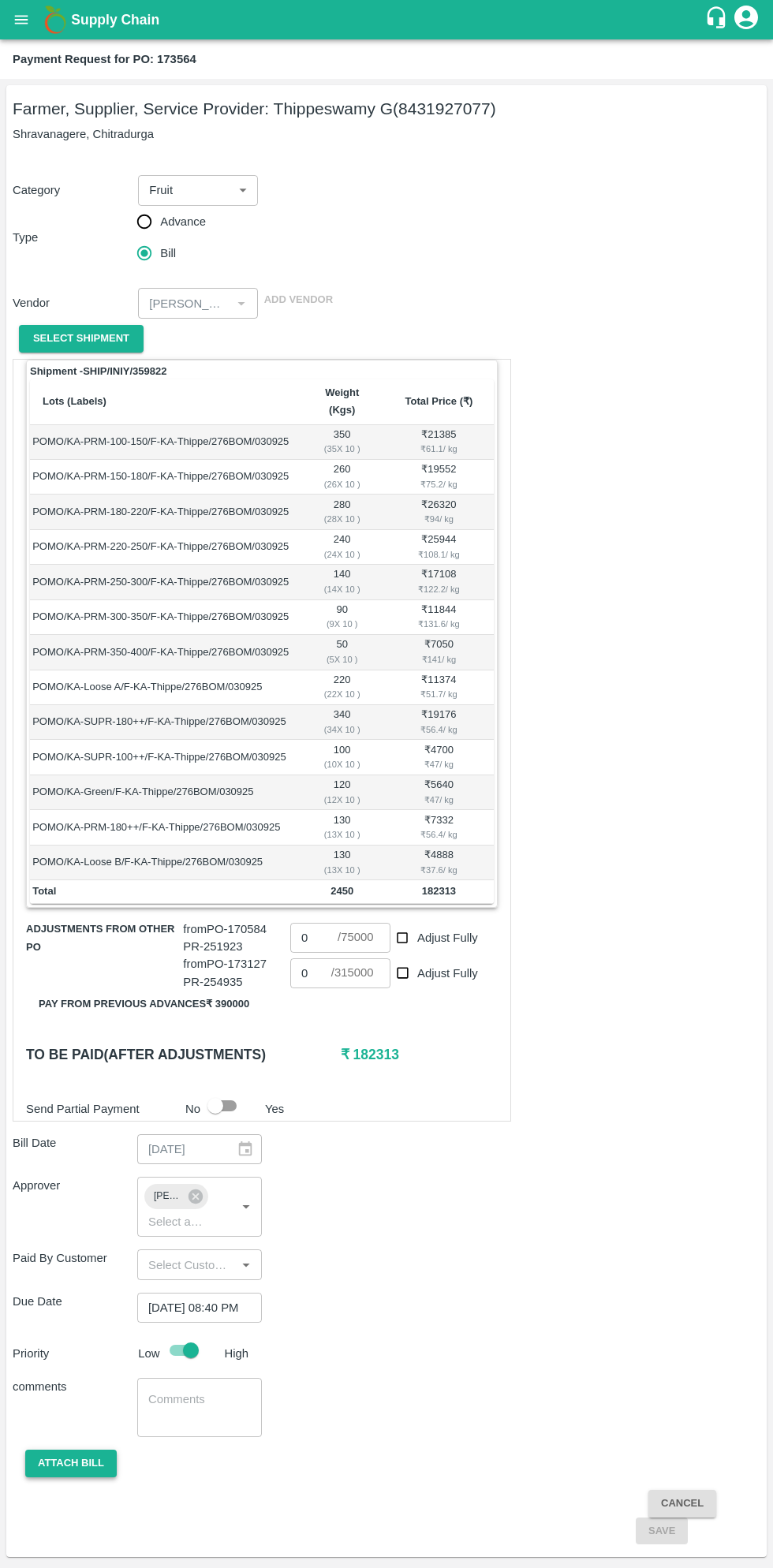
click at [72, 1450] on button "Attach bill" at bounding box center [71, 1463] width 92 height 27
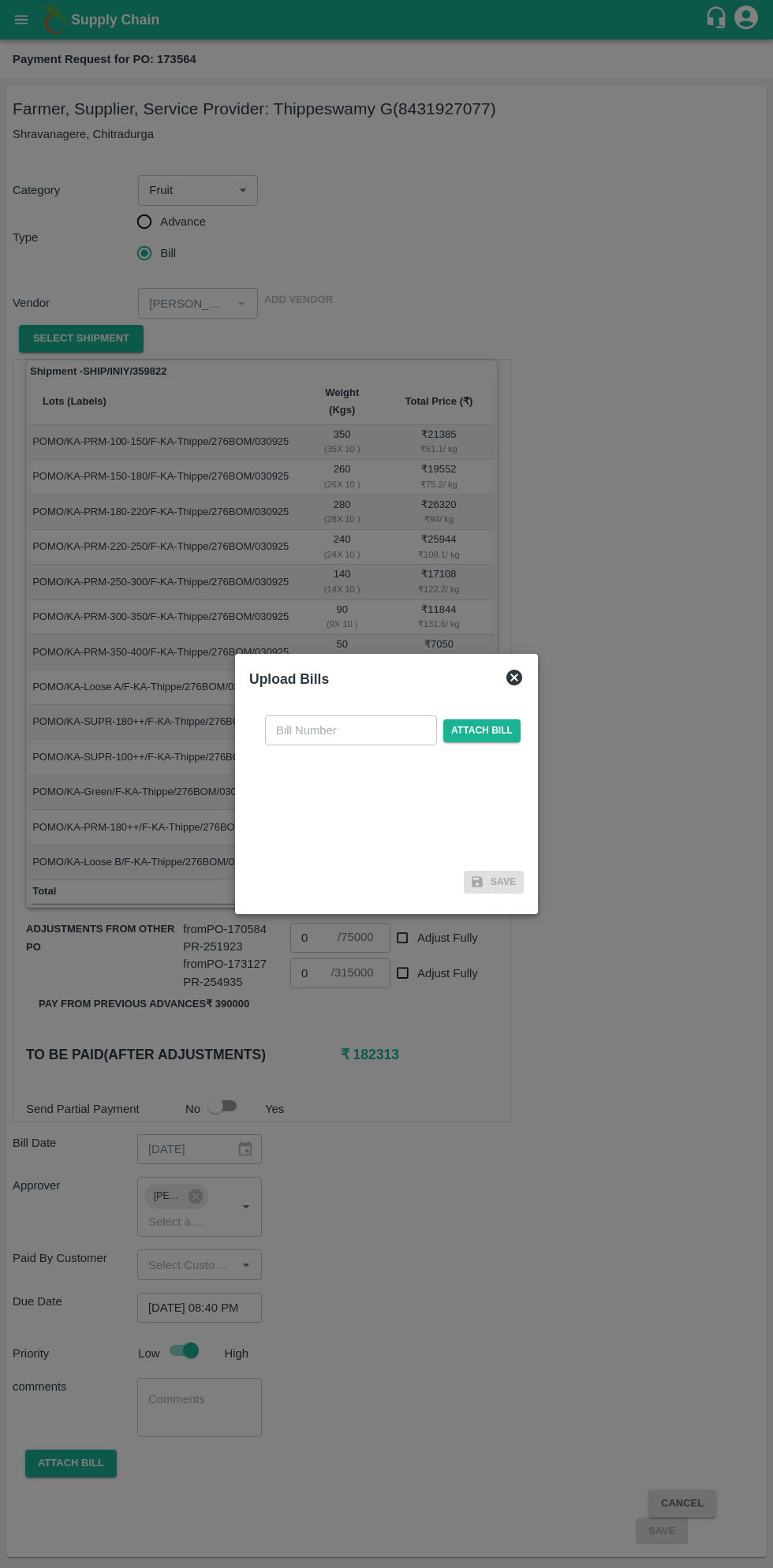
click at [368, 729] on input "text" at bounding box center [351, 730] width 172 height 30
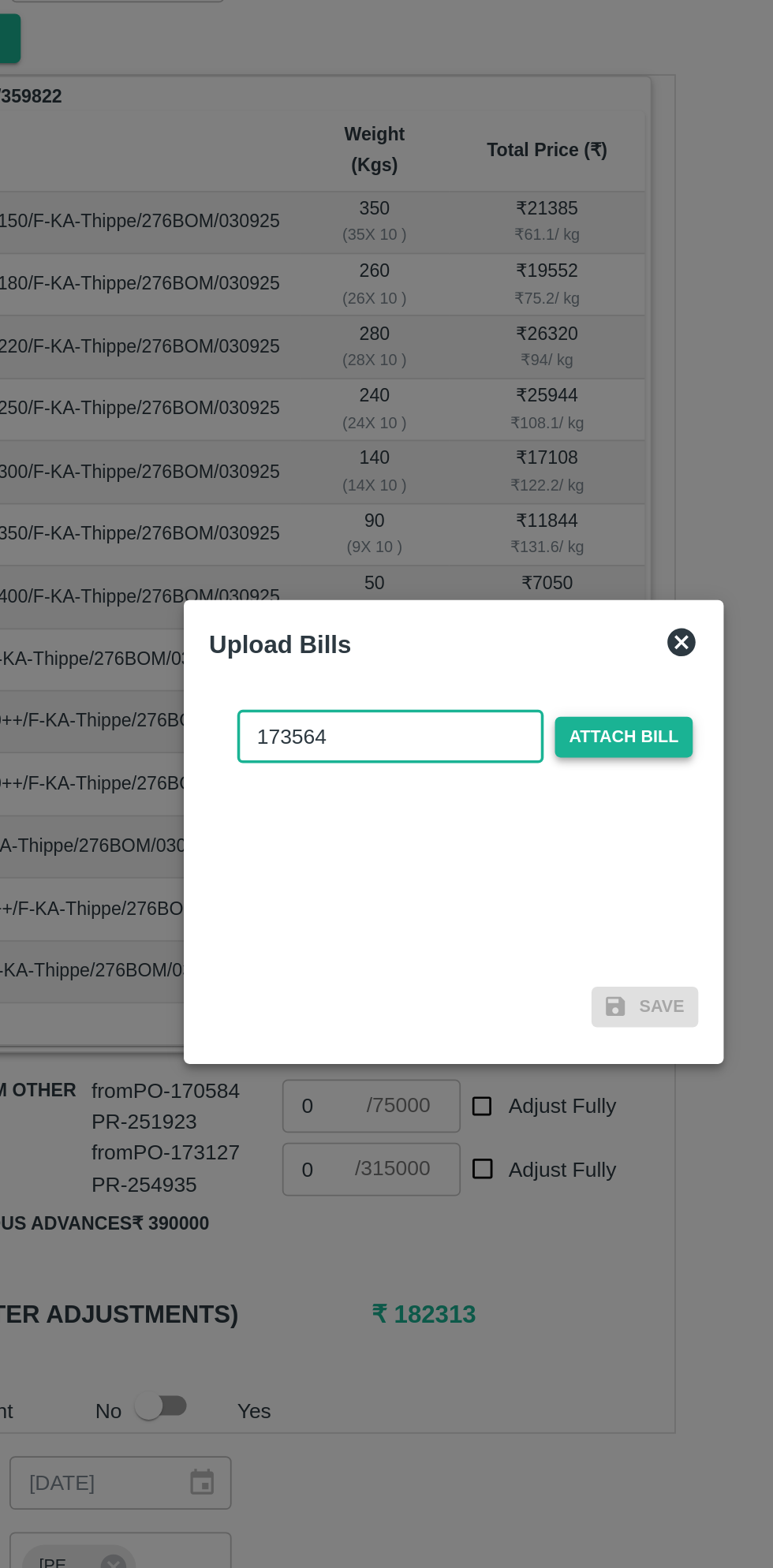
type input "173564"
click at [504, 730] on span "Attach bill" at bounding box center [482, 730] width 77 height 23
click at [0, 0] on input "Attach bill" at bounding box center [0, 0] width 0 height 0
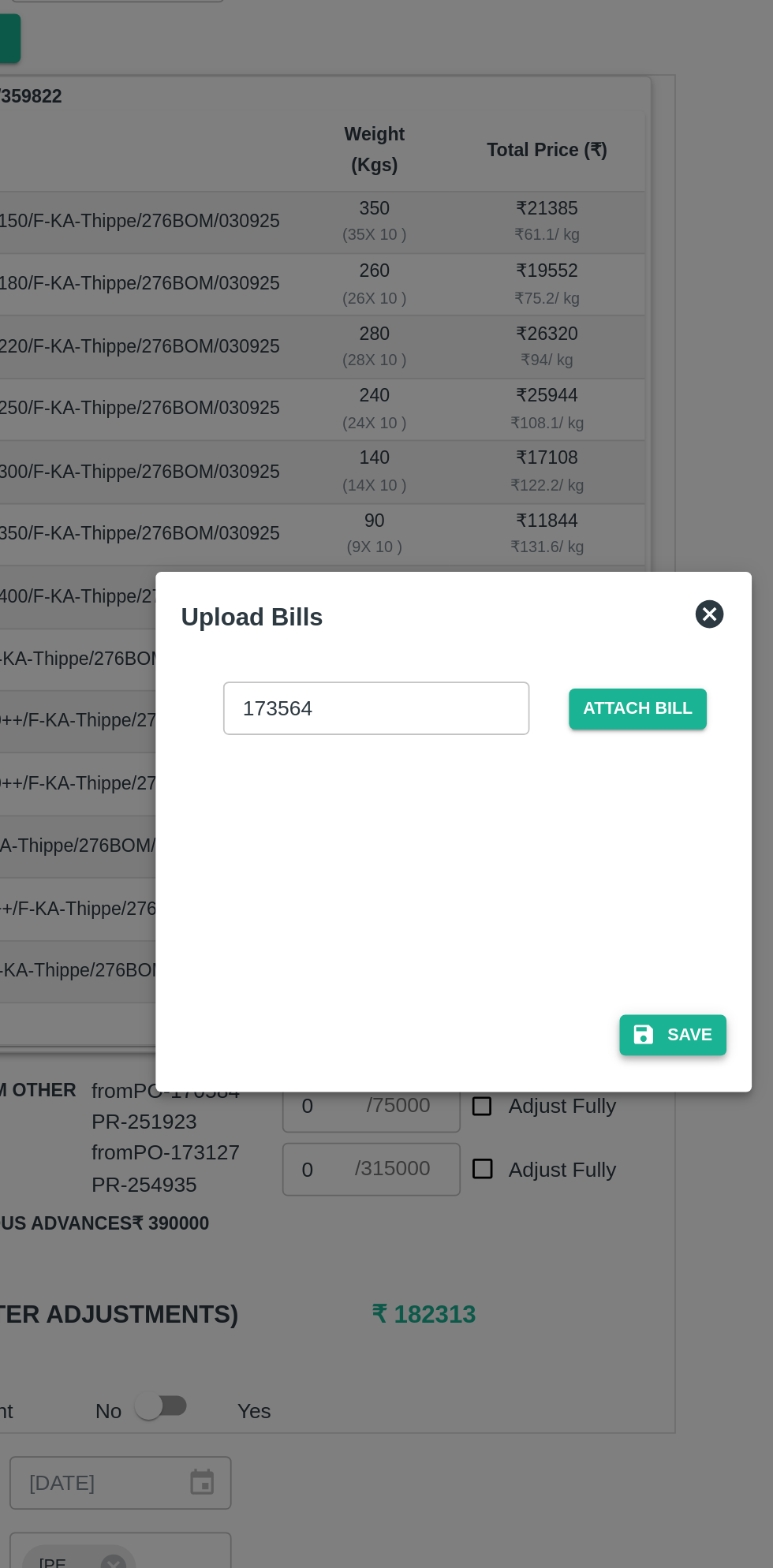
click at [525, 899] on button "Save" at bounding box center [509, 898] width 60 height 23
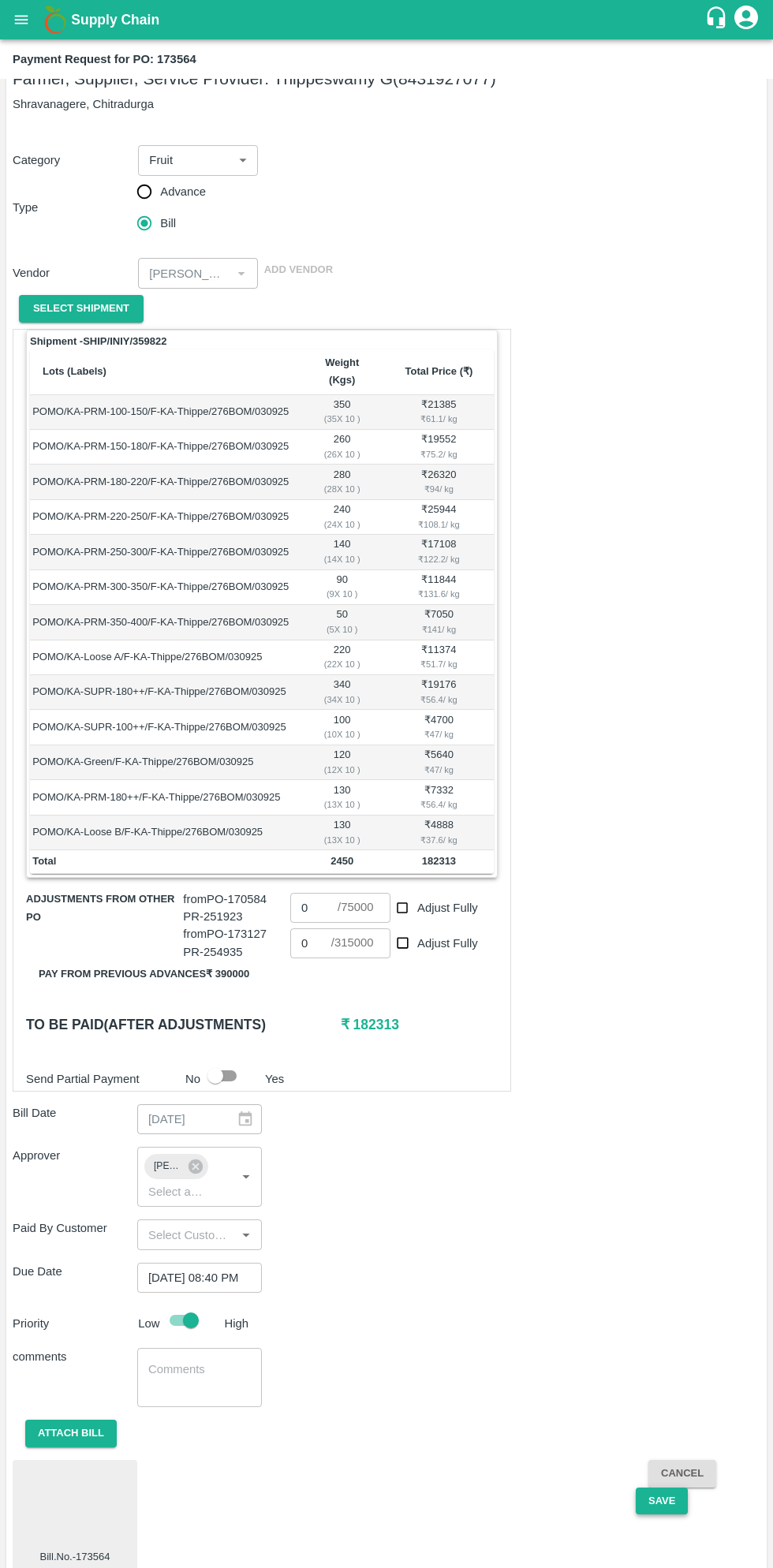
click at [658, 1488] on button "Save" at bounding box center [661, 1501] width 52 height 27
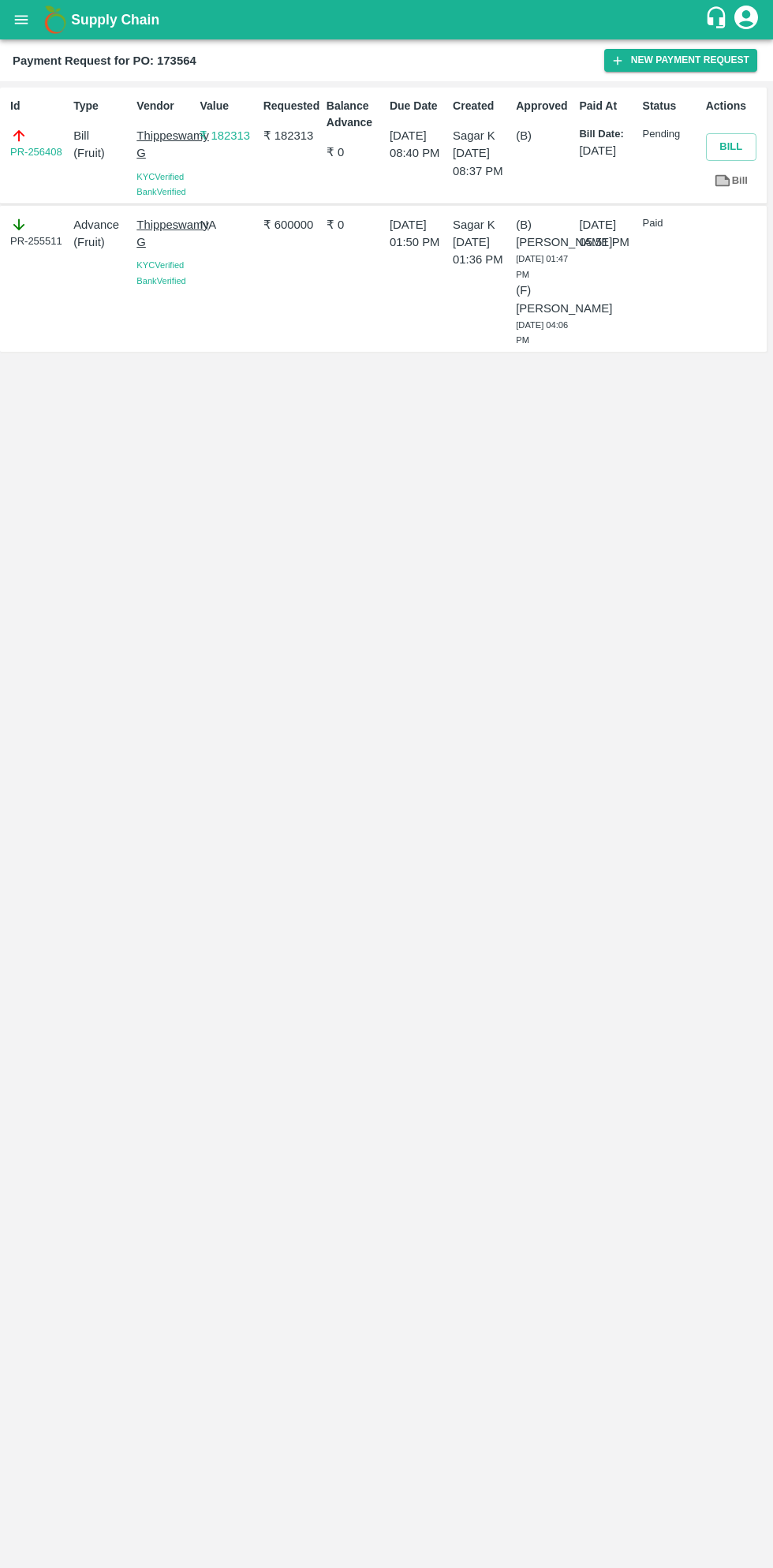
click at [20, 20] on icon "open drawer" at bounding box center [22, 19] width 14 height 9
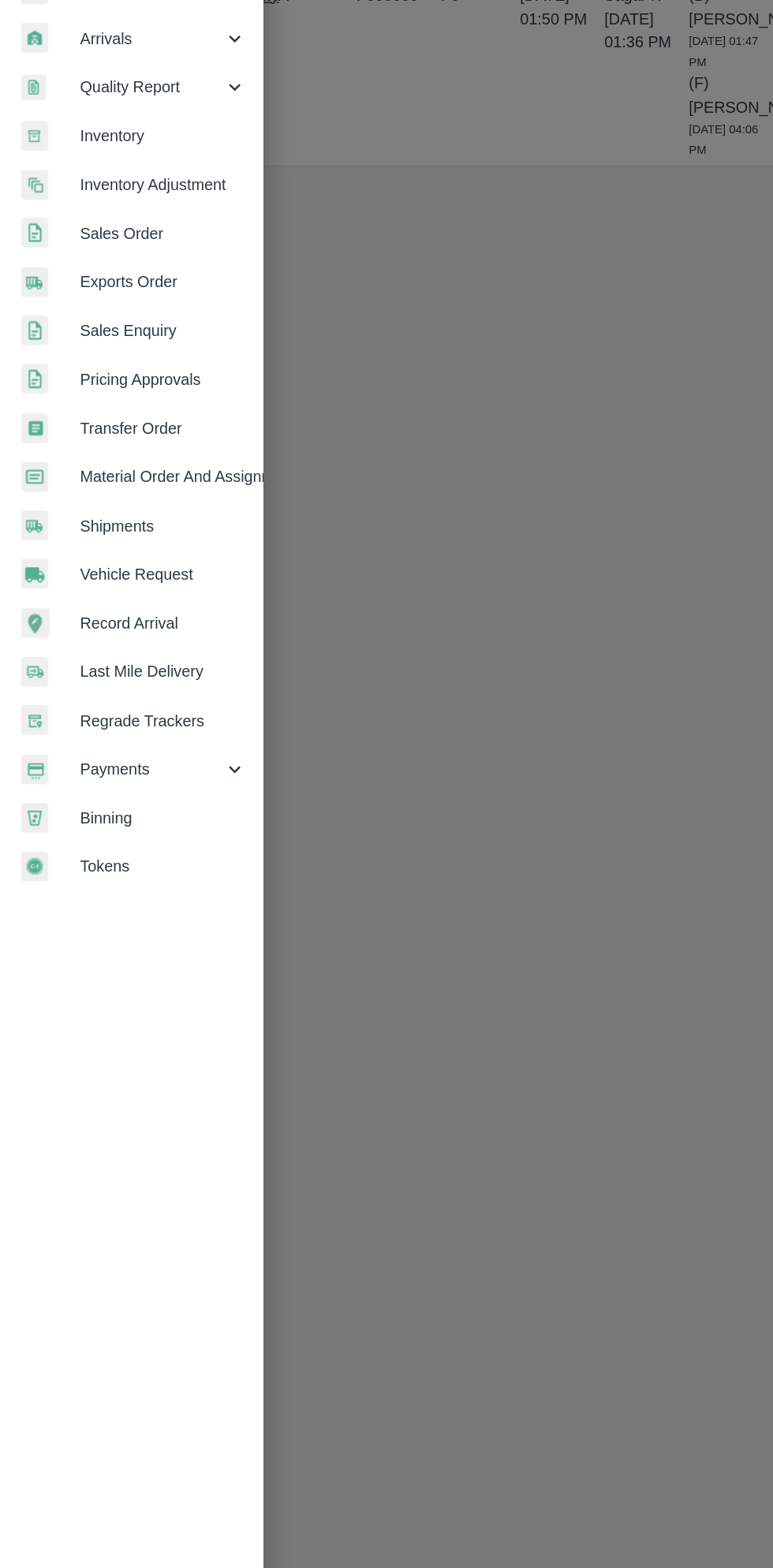
click at [116, 796] on span "Payments" at bounding box center [113, 805] width 107 height 18
click at [150, 840] on span "My Payment Requests" at bounding box center [128, 841] width 112 height 18
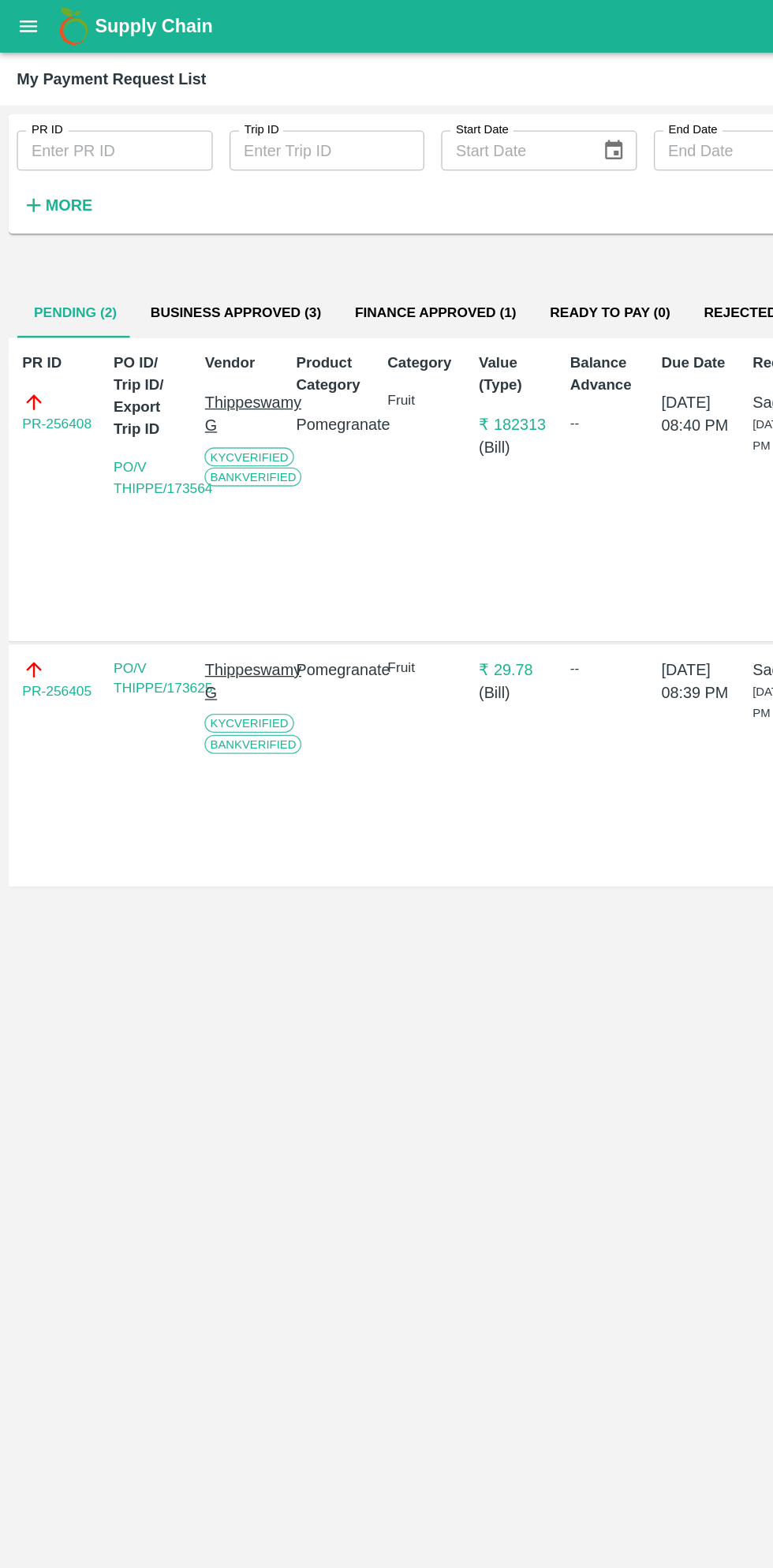
click at [192, 228] on button "Business Approved (3)" at bounding box center [176, 234] width 153 height 38
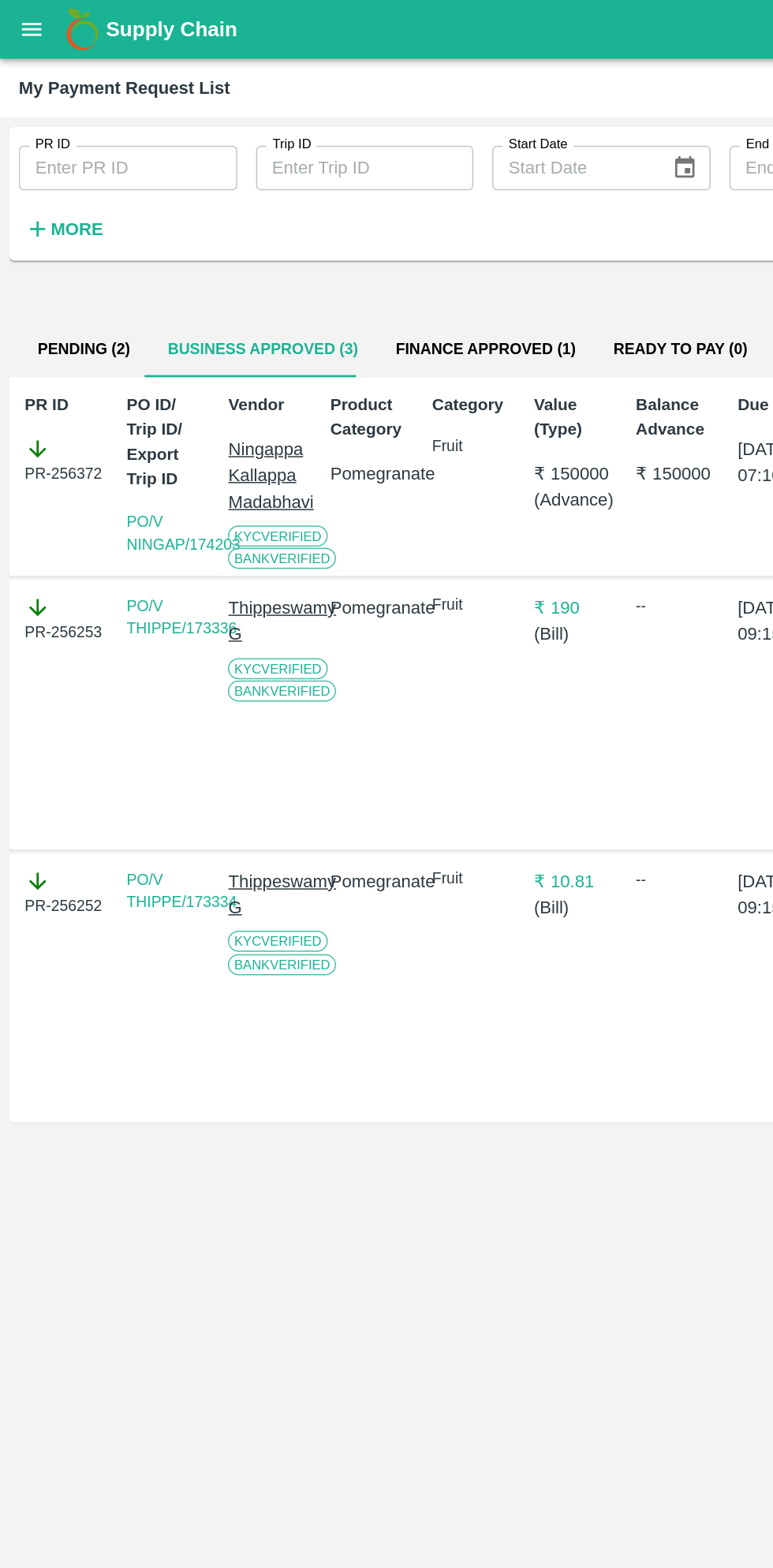
click at [68, 229] on button "Pending (2)" at bounding box center [56, 234] width 88 height 38
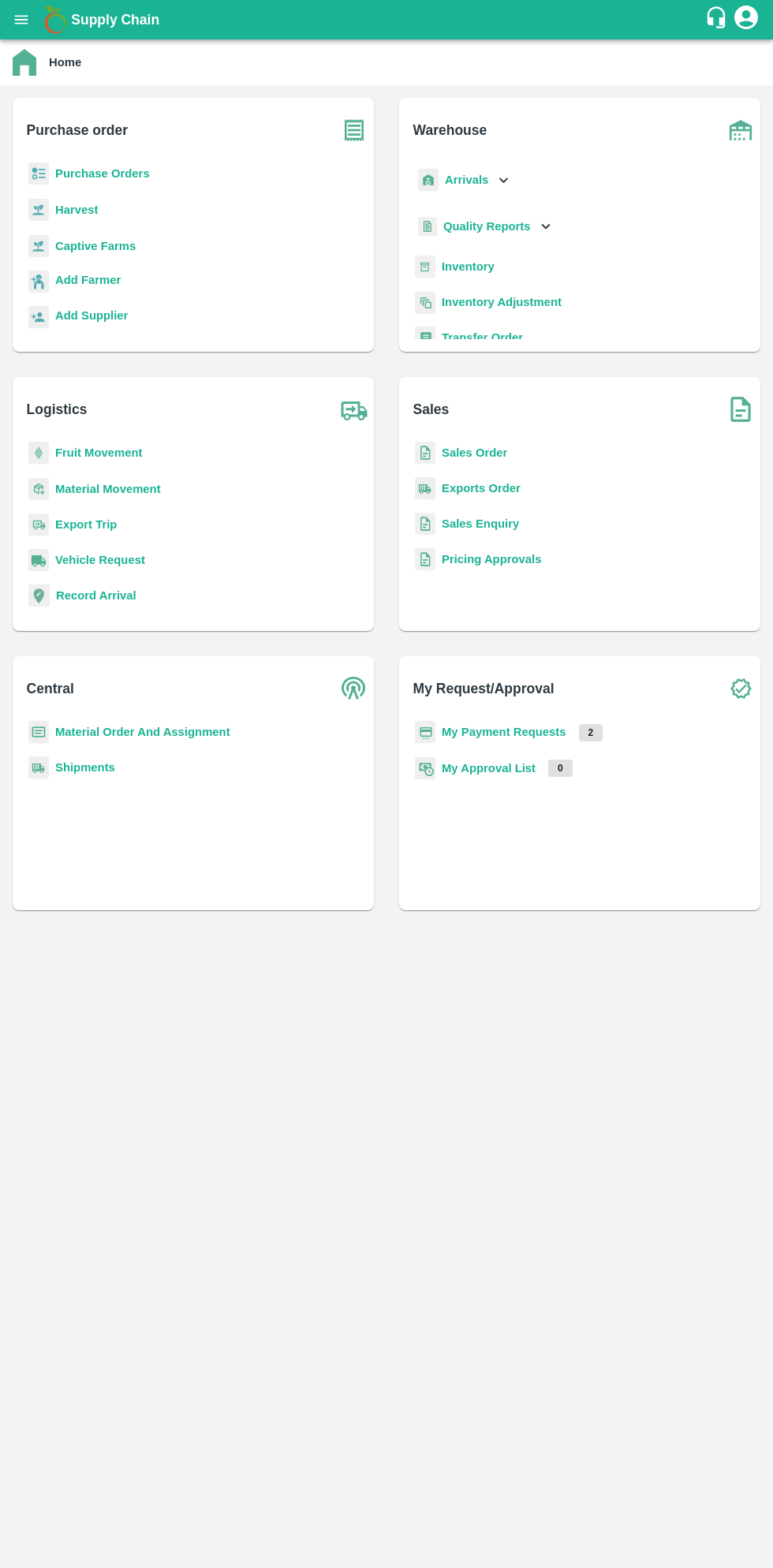
click at [123, 174] on b "Purchase Orders" at bounding box center [103, 174] width 95 height 13
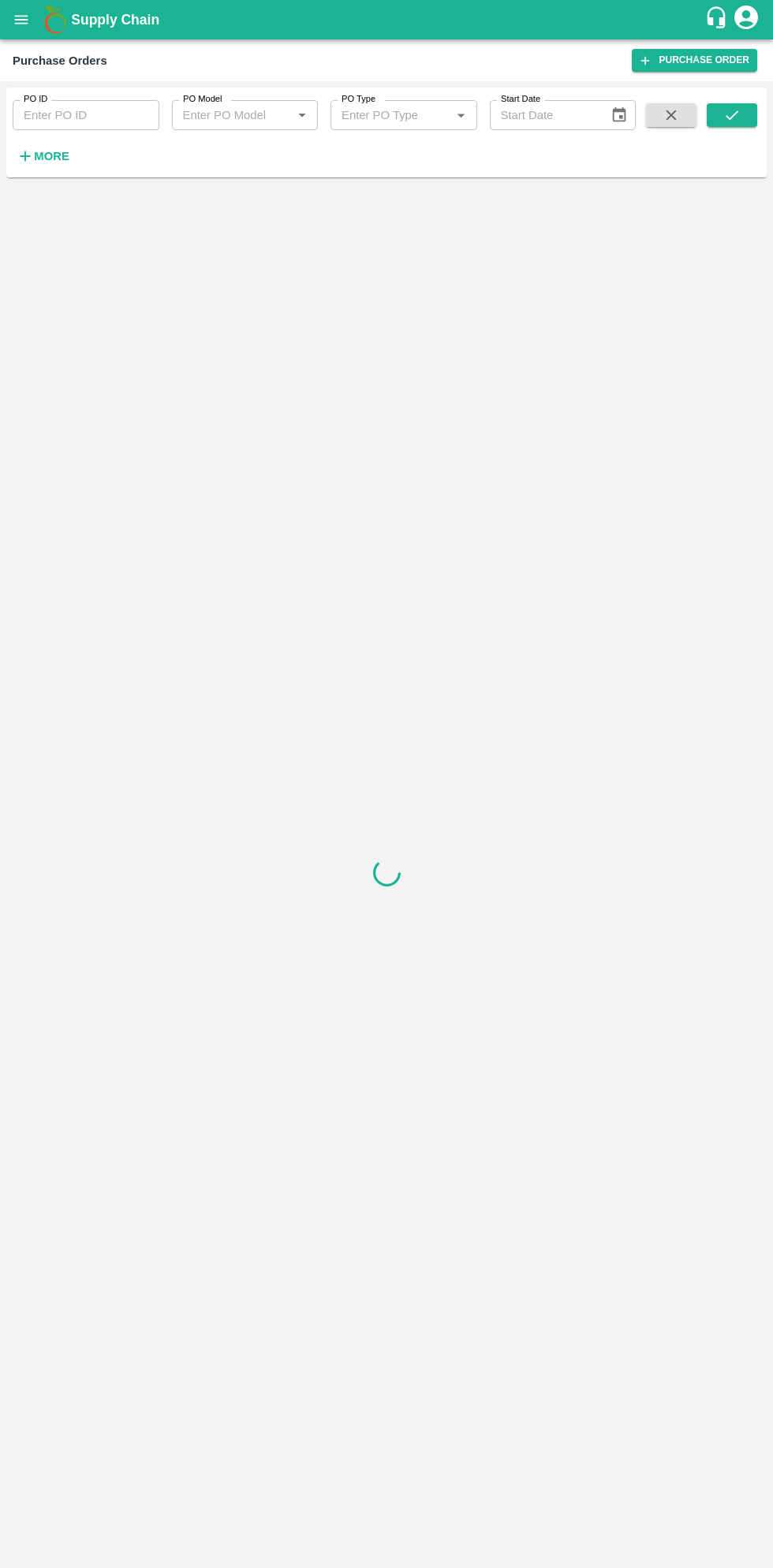
click at [58, 165] on h6 "More" at bounding box center [51, 155] width 35 height 20
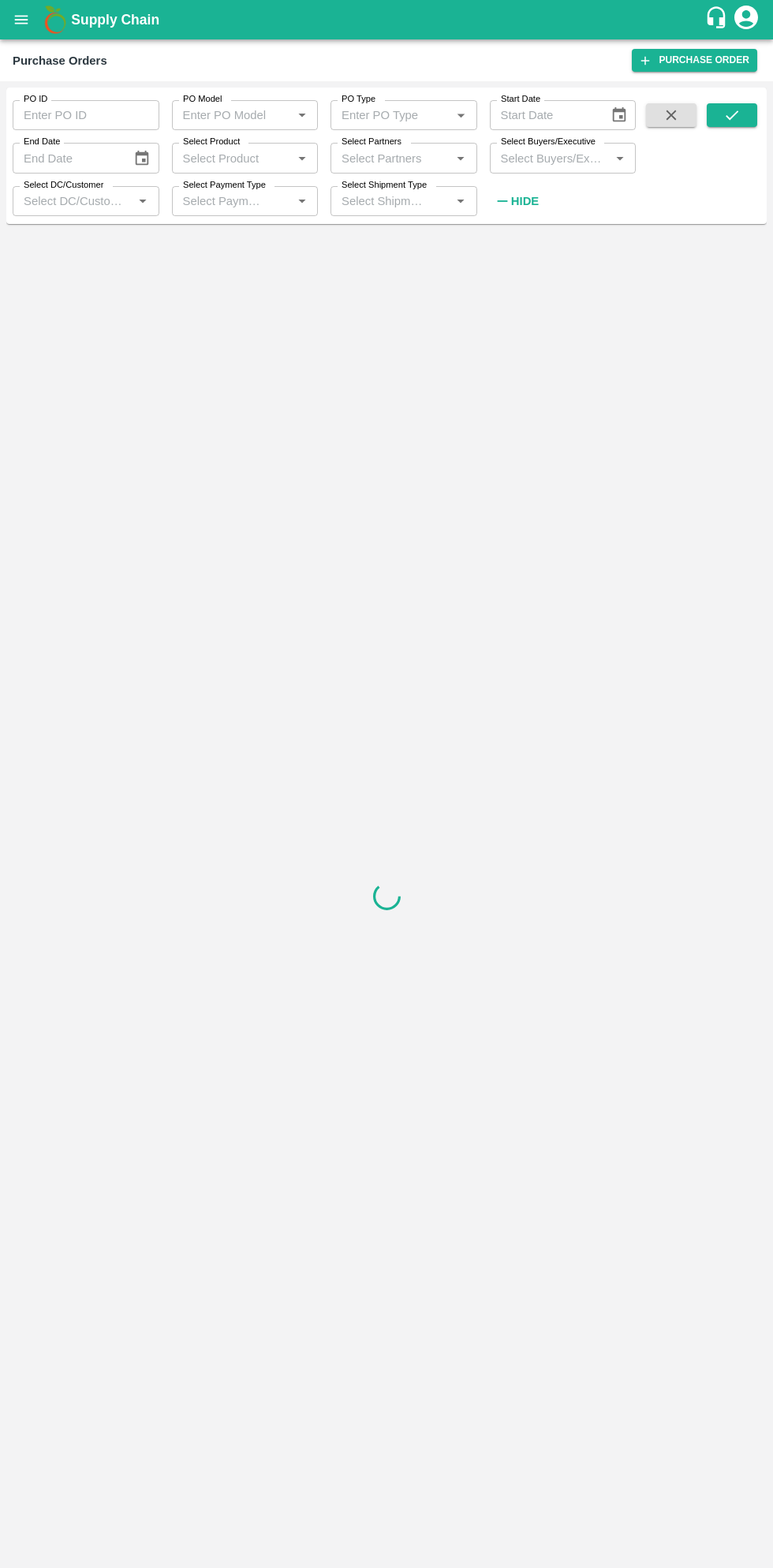
click at [565, 162] on input "Select Buyers/Executive" at bounding box center [550, 157] width 111 height 20
type input "sagar"
click at [530, 238] on input "checkbox" at bounding box center [523, 237] width 31 height 31
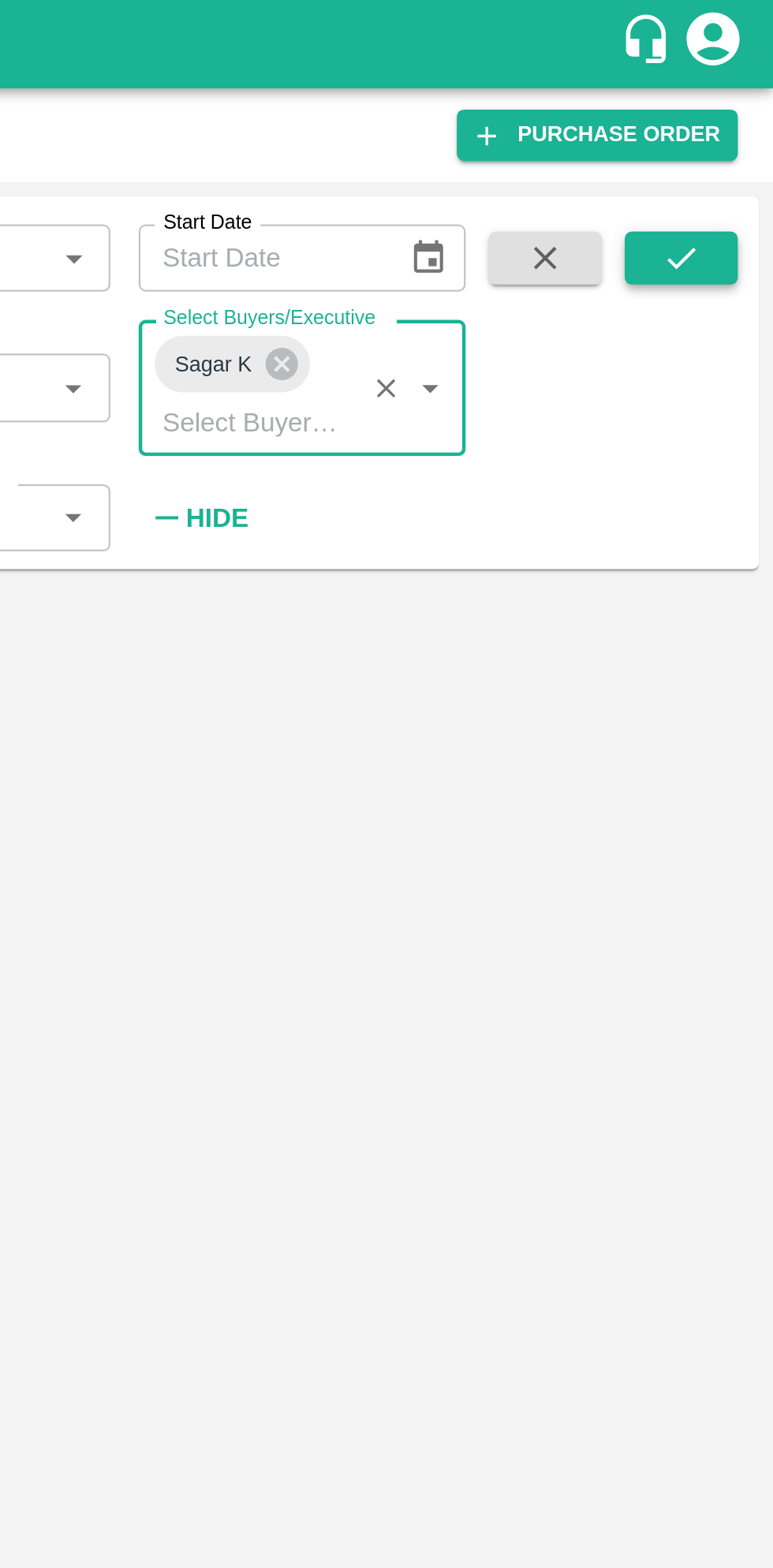
click at [749, 118] on button "submit" at bounding box center [731, 114] width 51 height 23
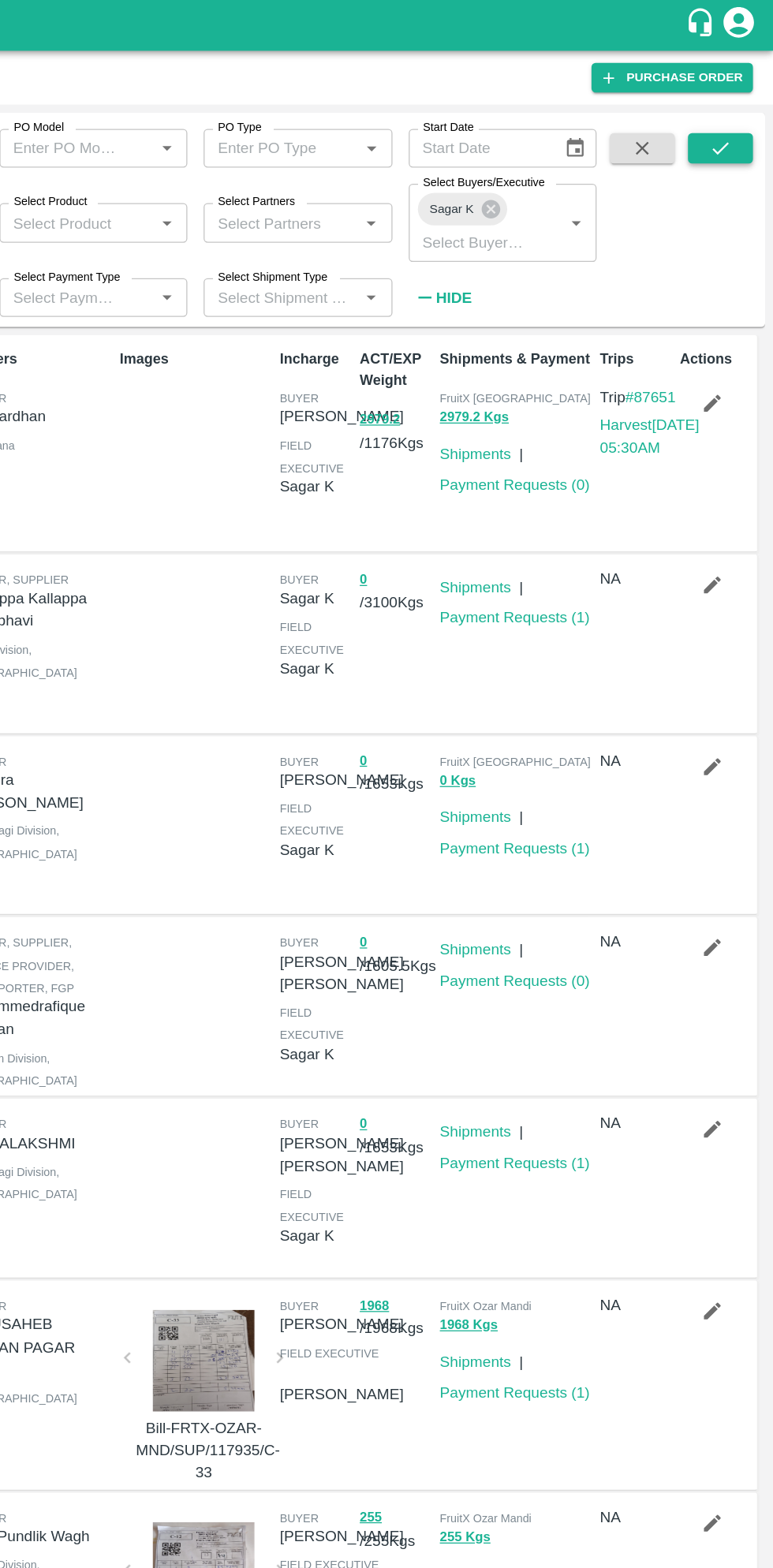
click at [738, 115] on icon "submit" at bounding box center [732, 115] width 18 height 18
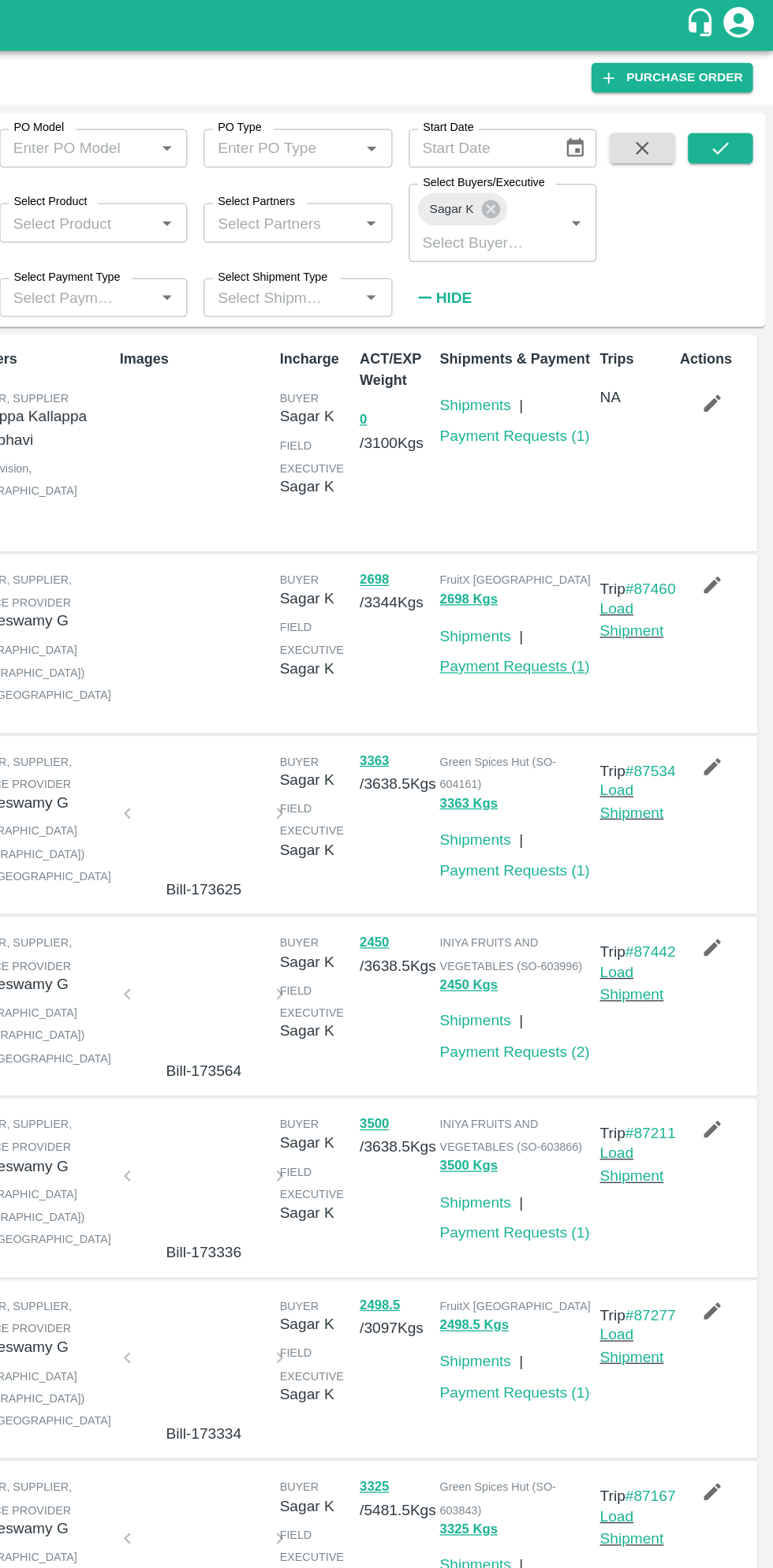
click at [591, 524] on link "Payment Requests ( 1 )" at bounding box center [572, 517] width 117 height 13
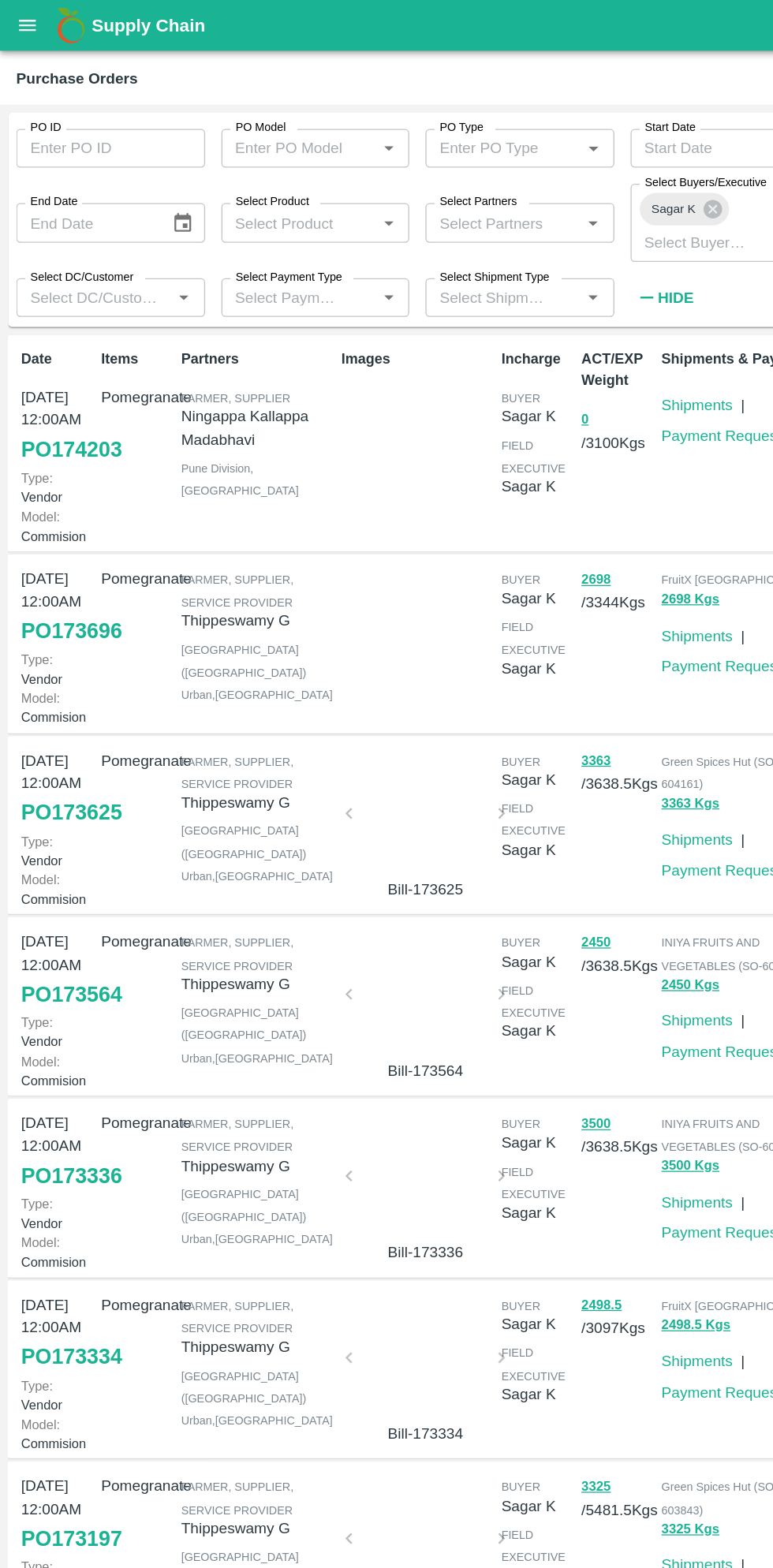
click at [55, 504] on link "PO 173696" at bounding box center [56, 489] width 78 height 28
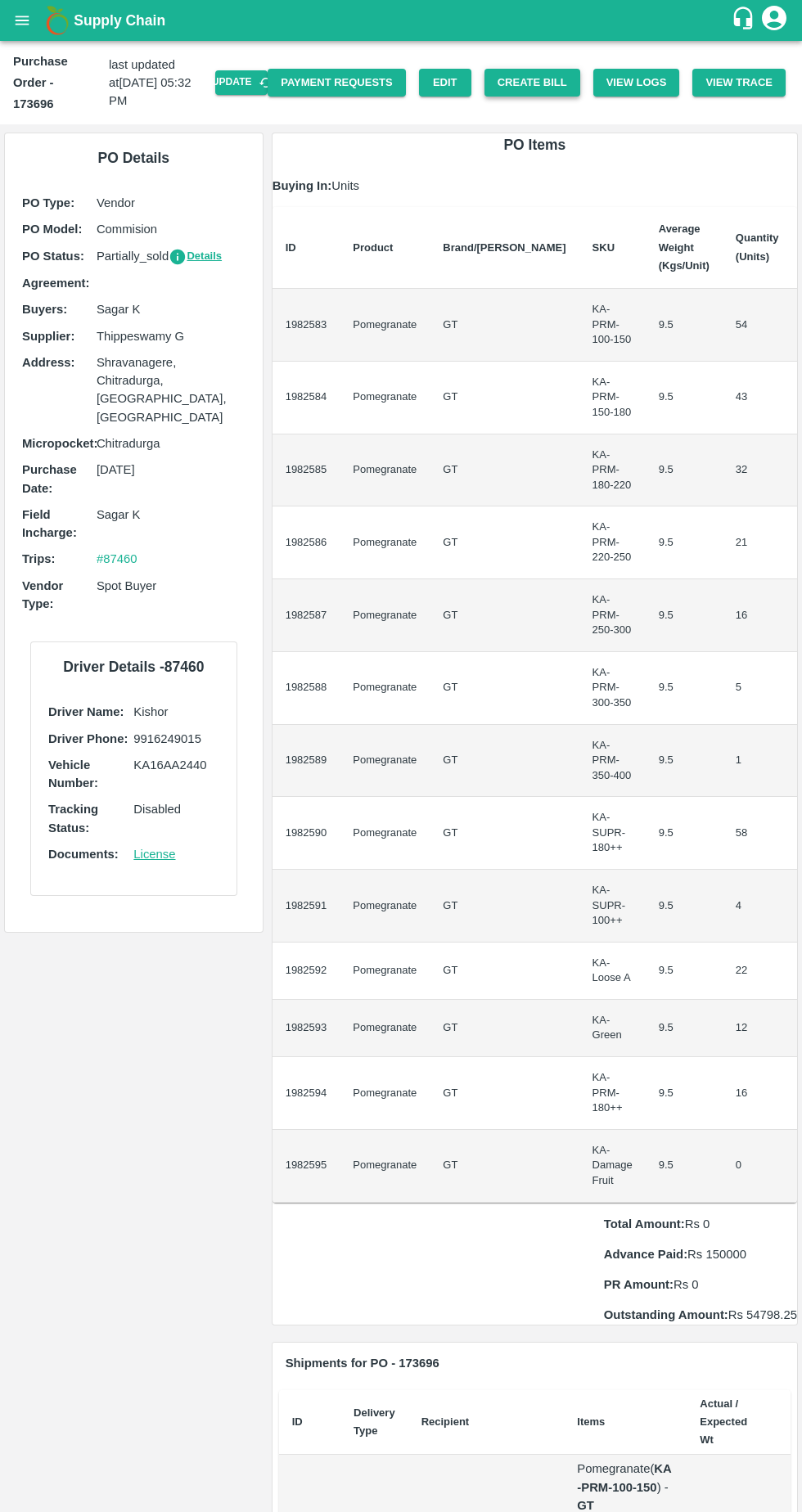
click at [543, 71] on button "Create Bill" at bounding box center [532, 83] width 96 height 28
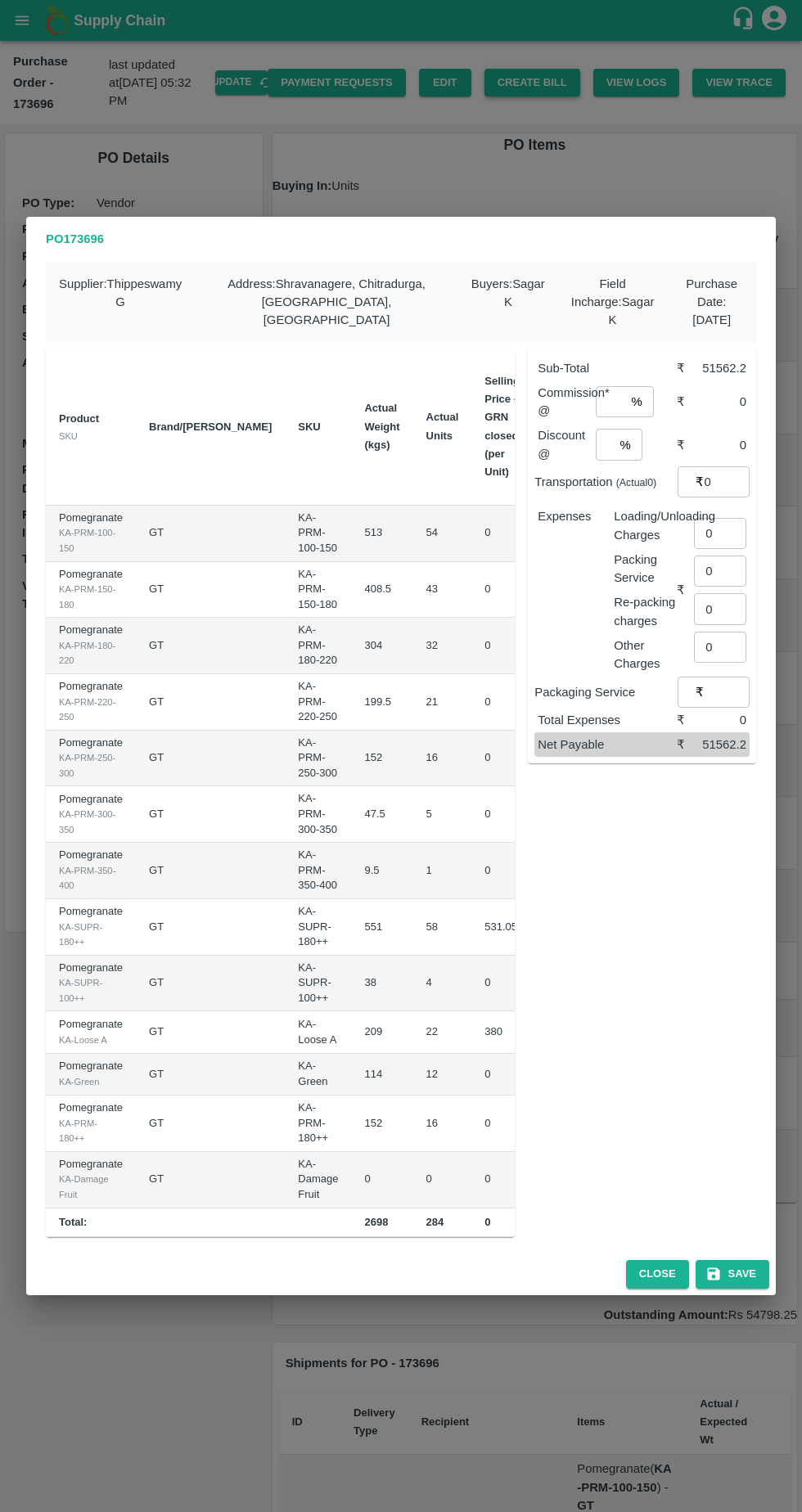
scroll to position [0, 165]
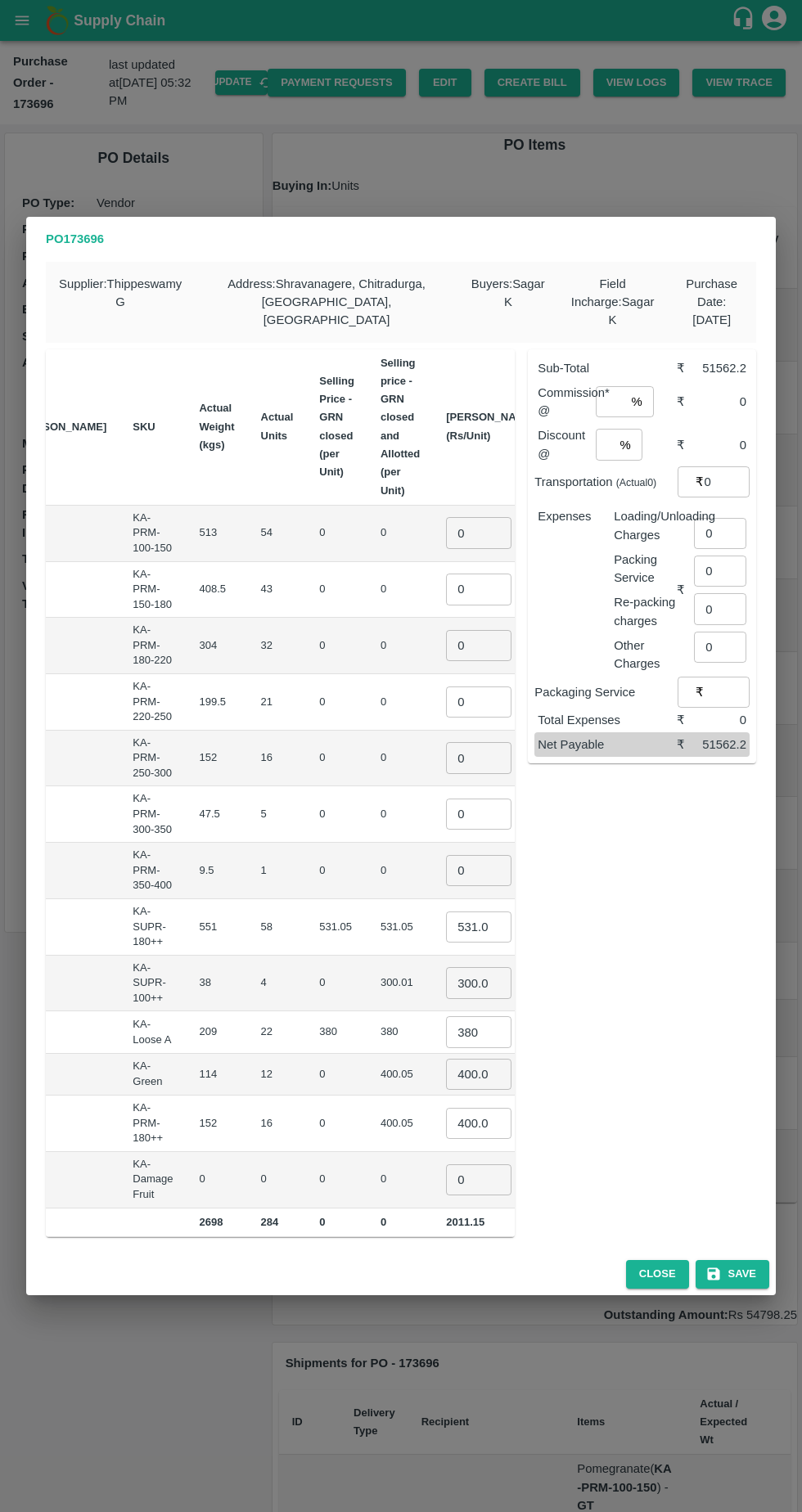
click at [446, 914] on input "531.05" at bounding box center [478, 926] width 65 height 31
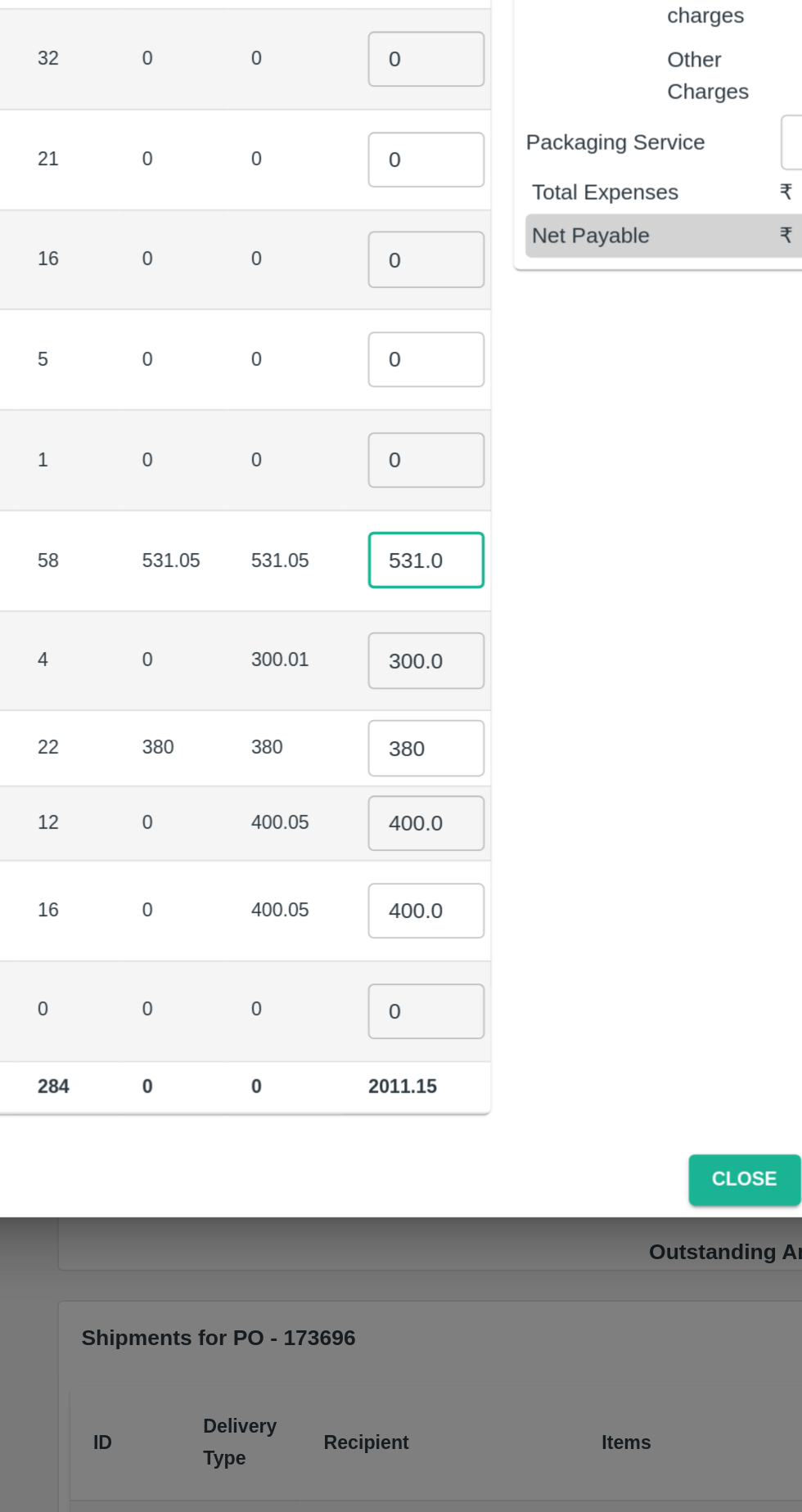
scroll to position [0, 3]
type input "5"
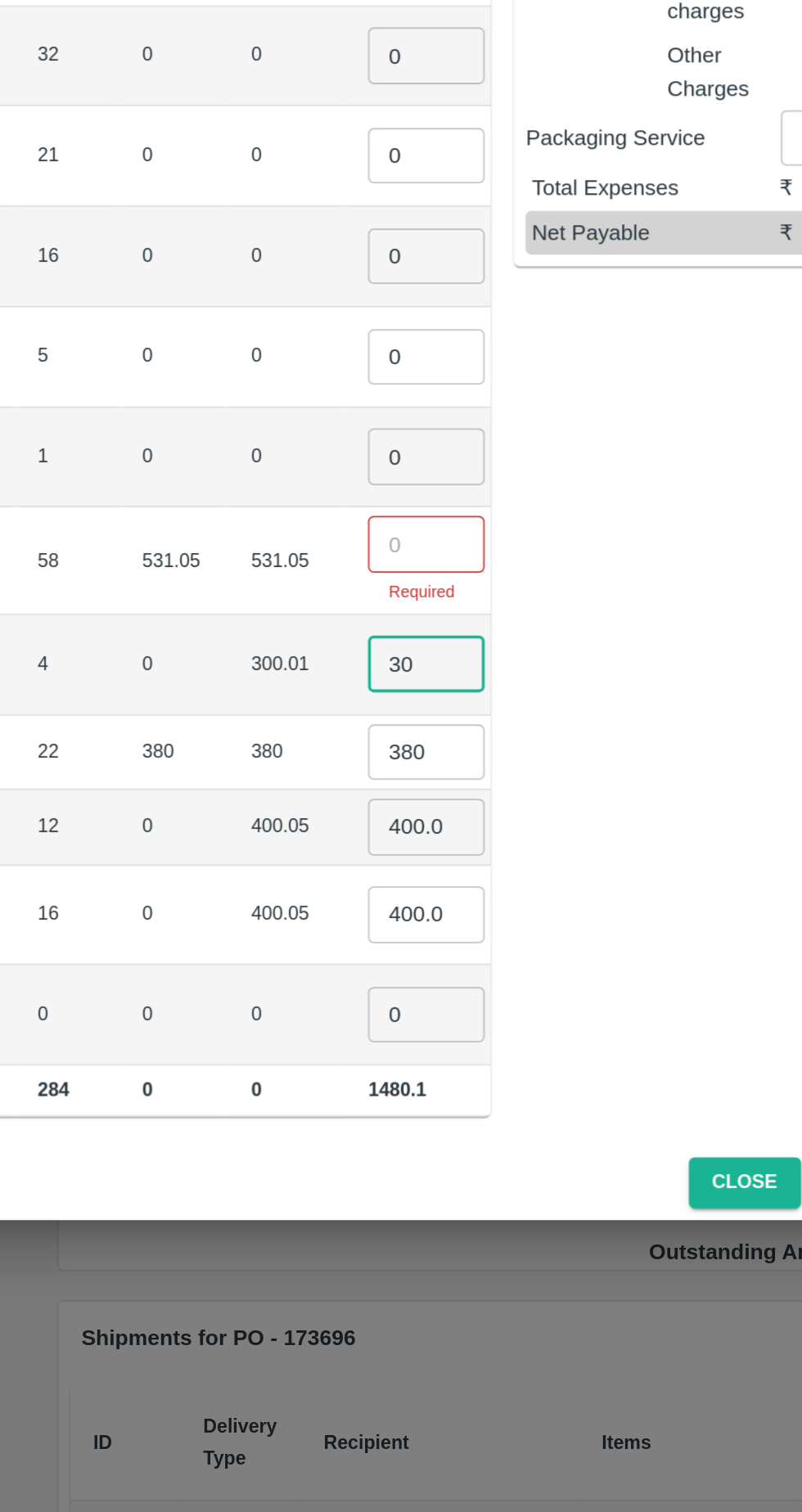
type input "3"
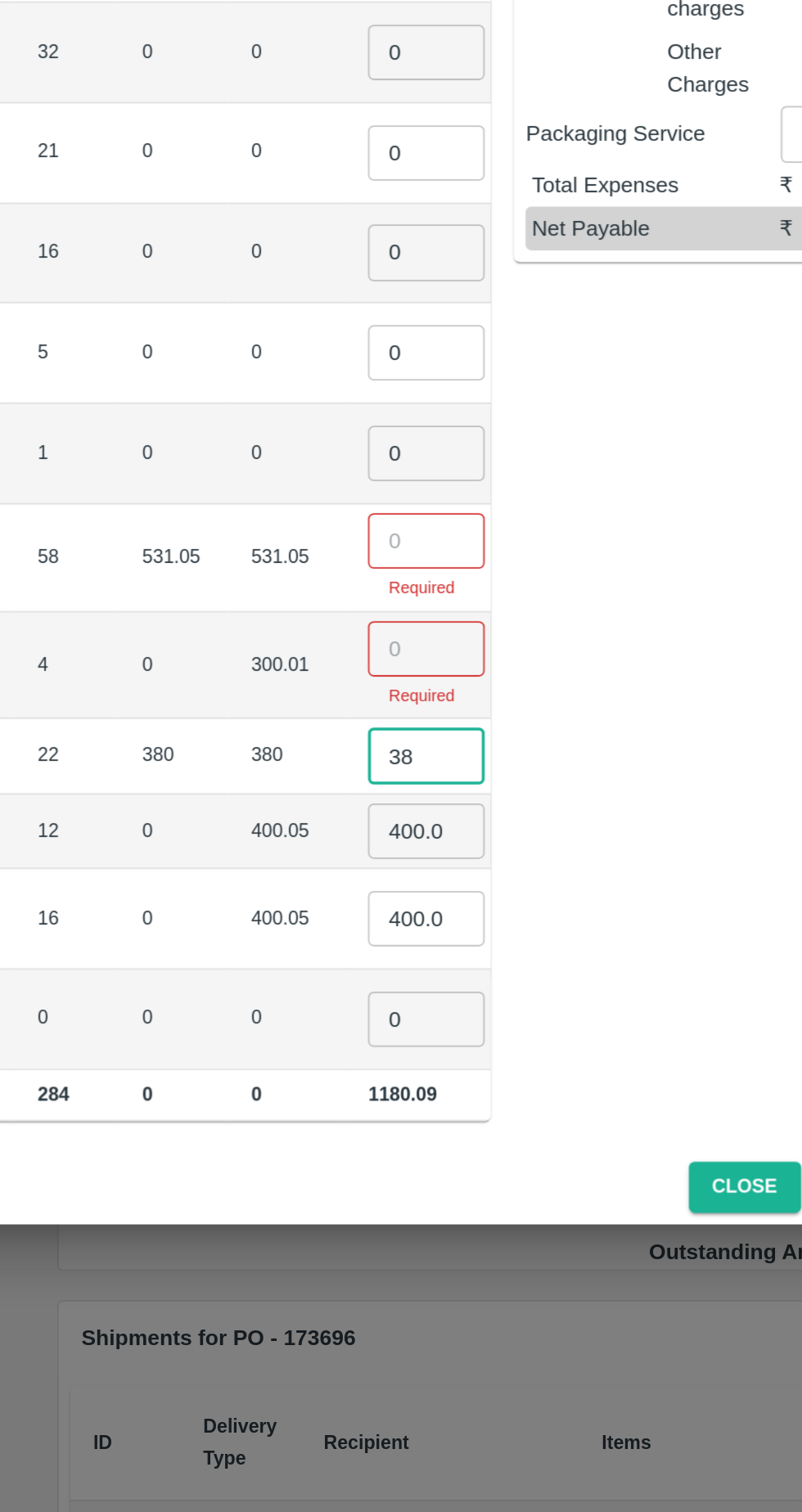
type input "3"
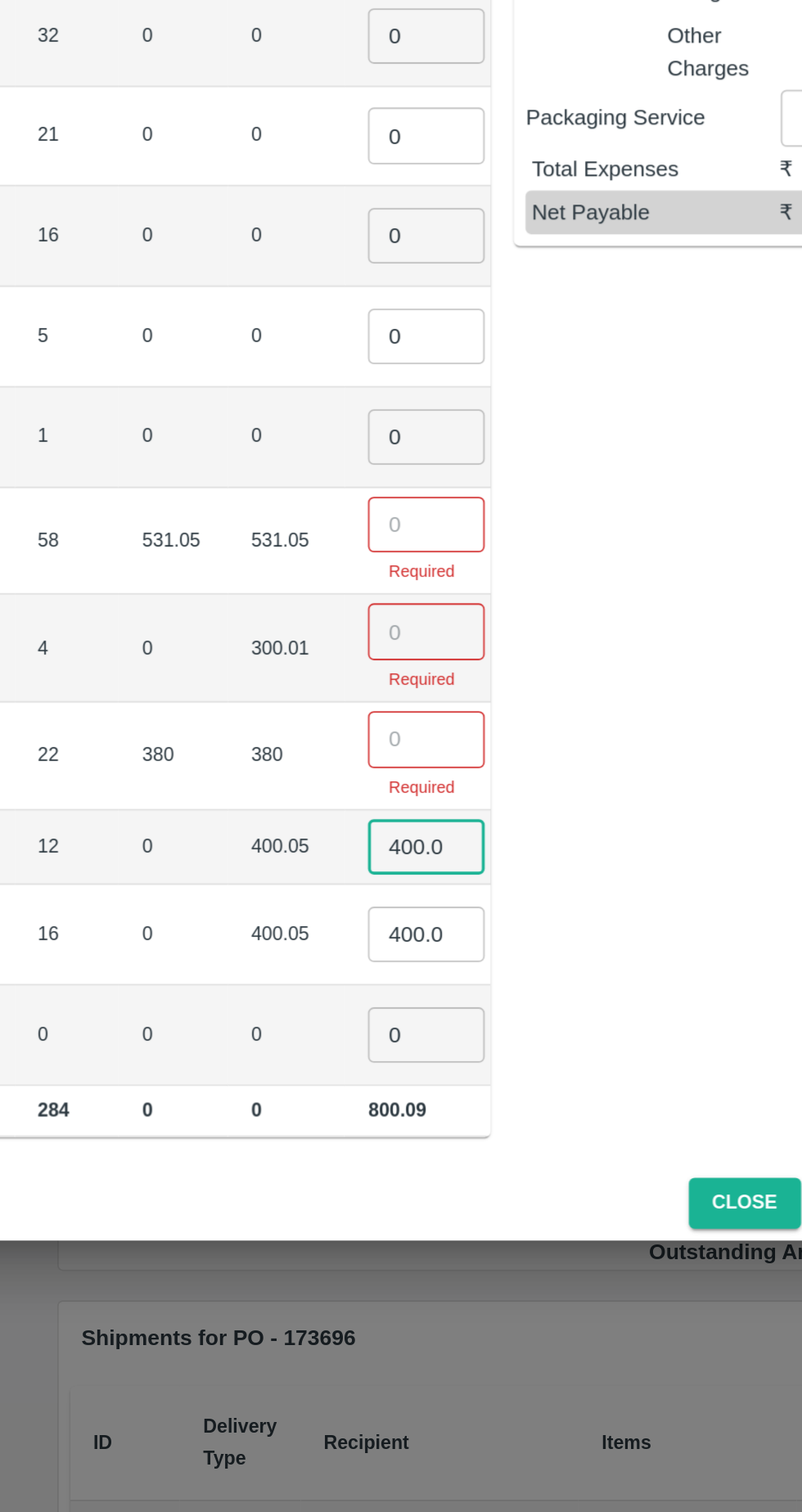
scroll to position [0, 8]
type input "4"
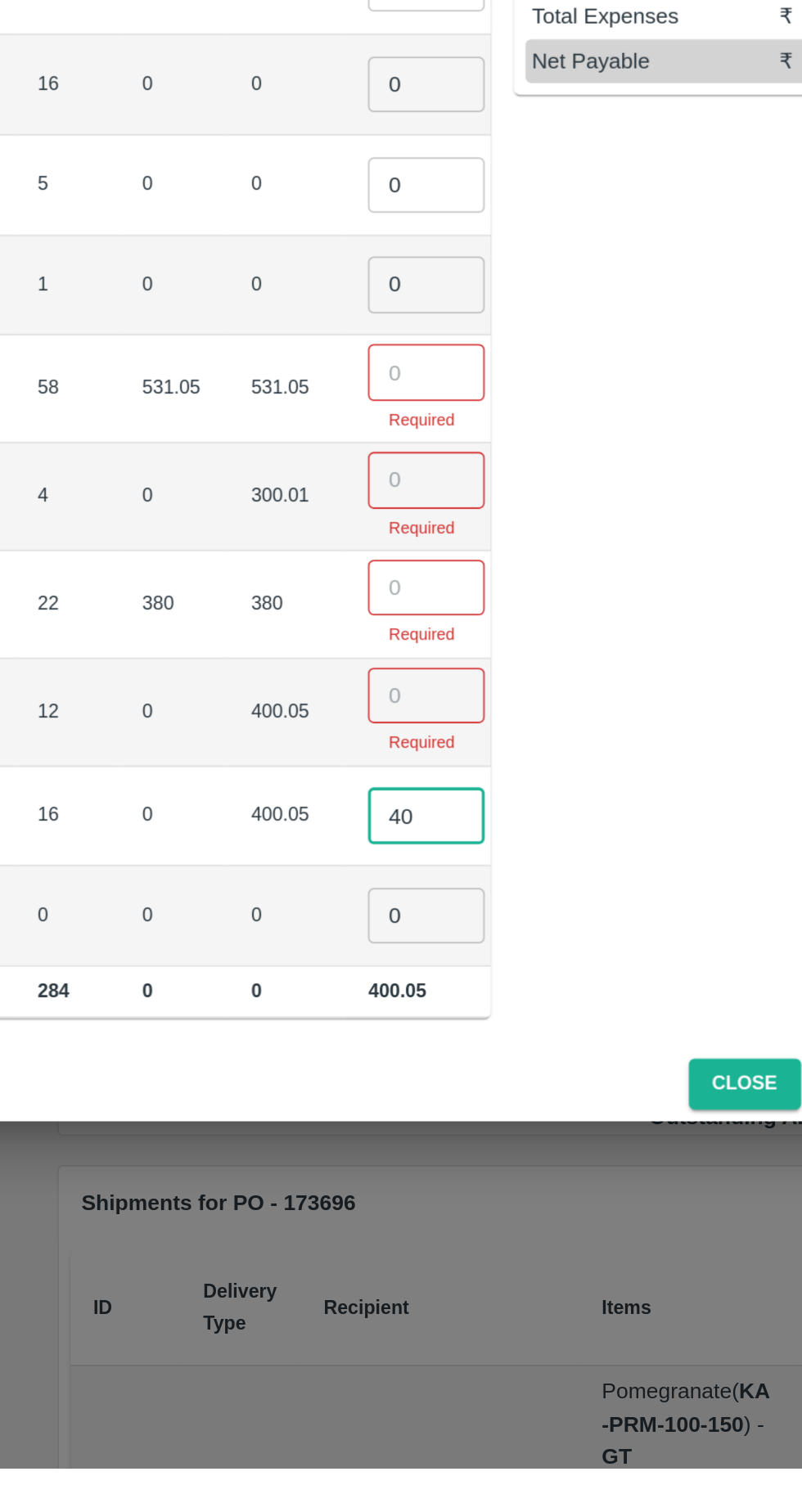
type input "4"
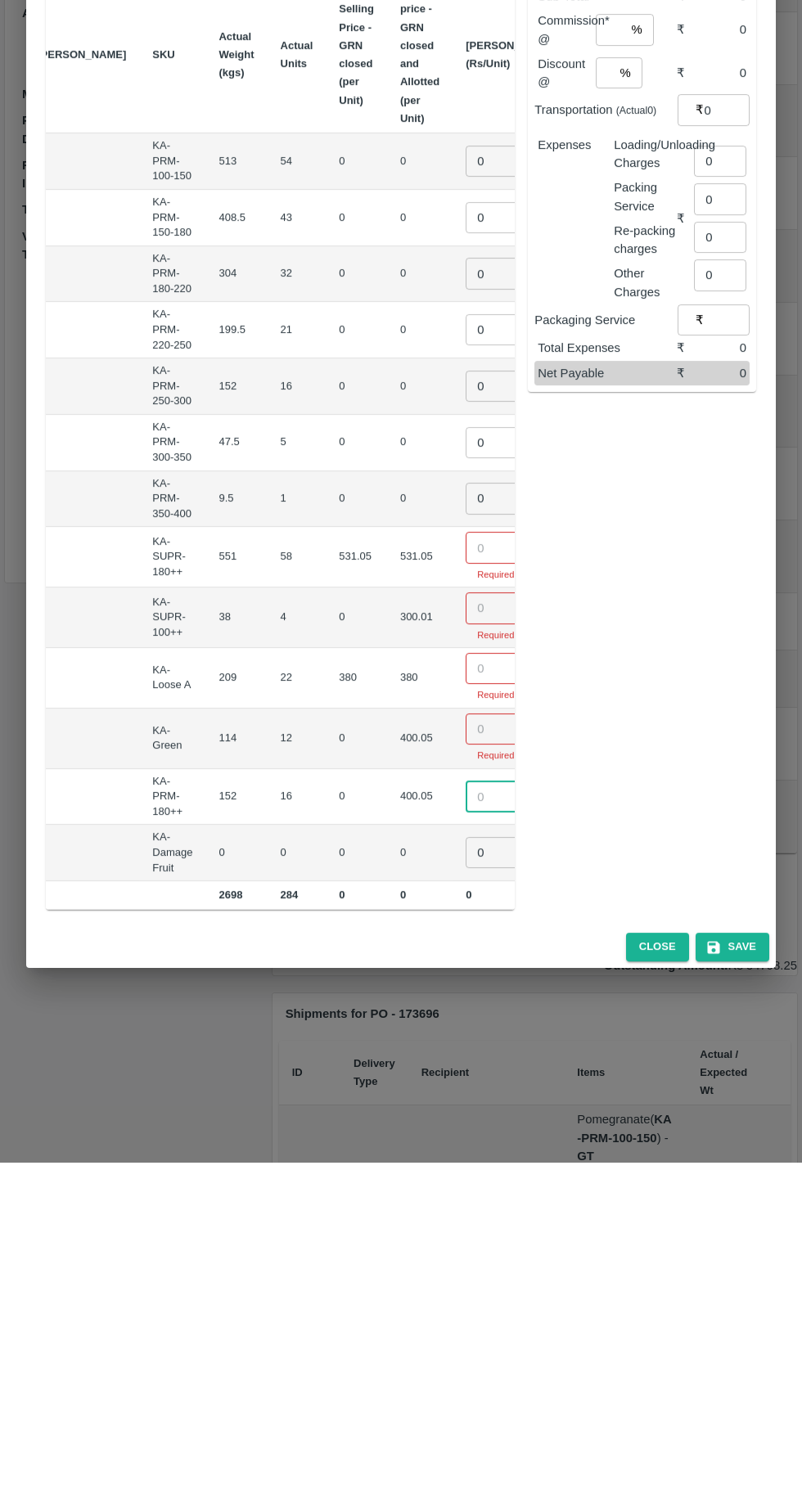
click at [466, 502] on input "0" at bounding box center [498, 510] width 65 height 31
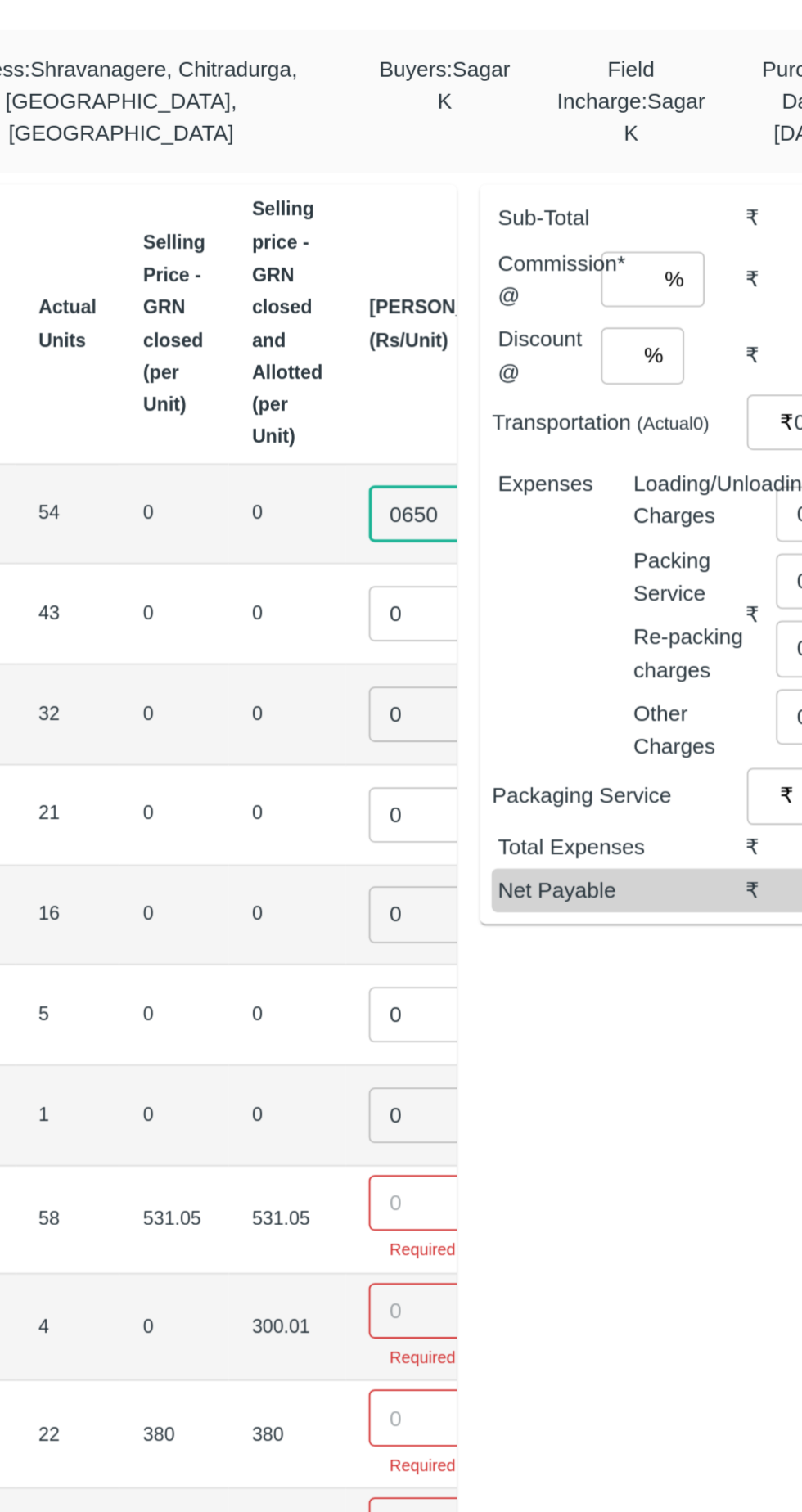
type input "0650"
type input "0800"
type input "0900"
type input "01000"
type input "01100"
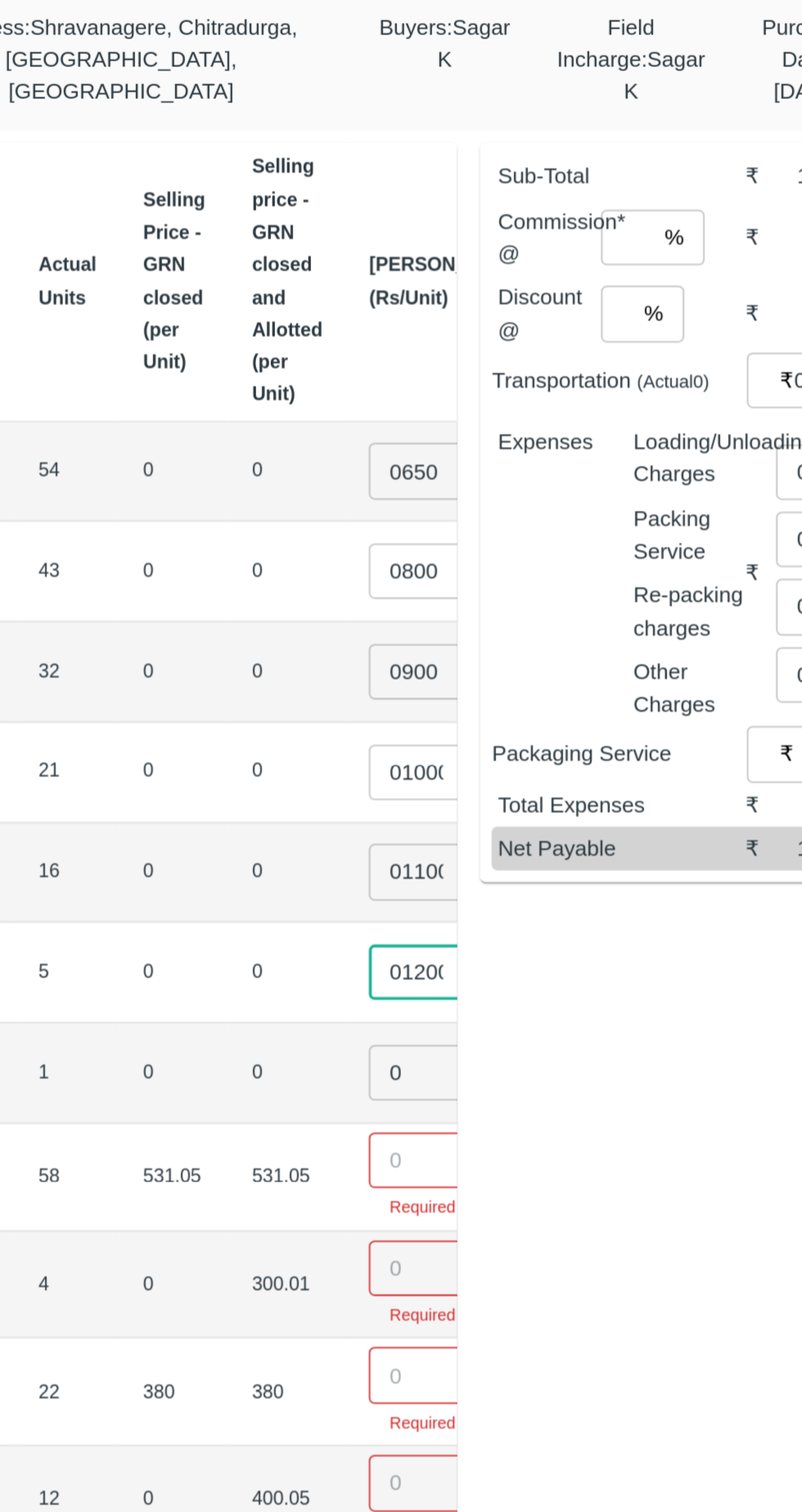
type input "01200"
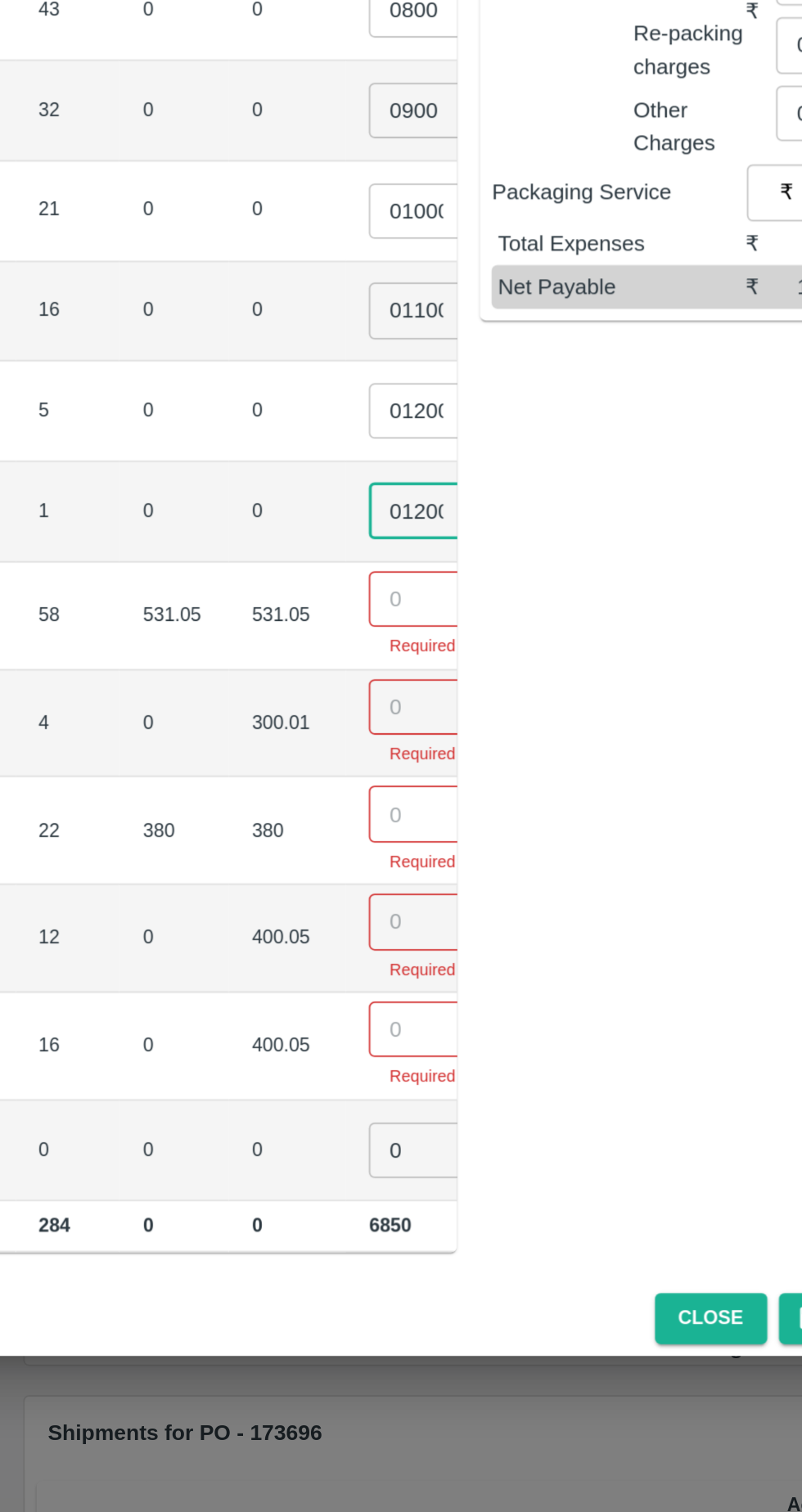
type input "01200"
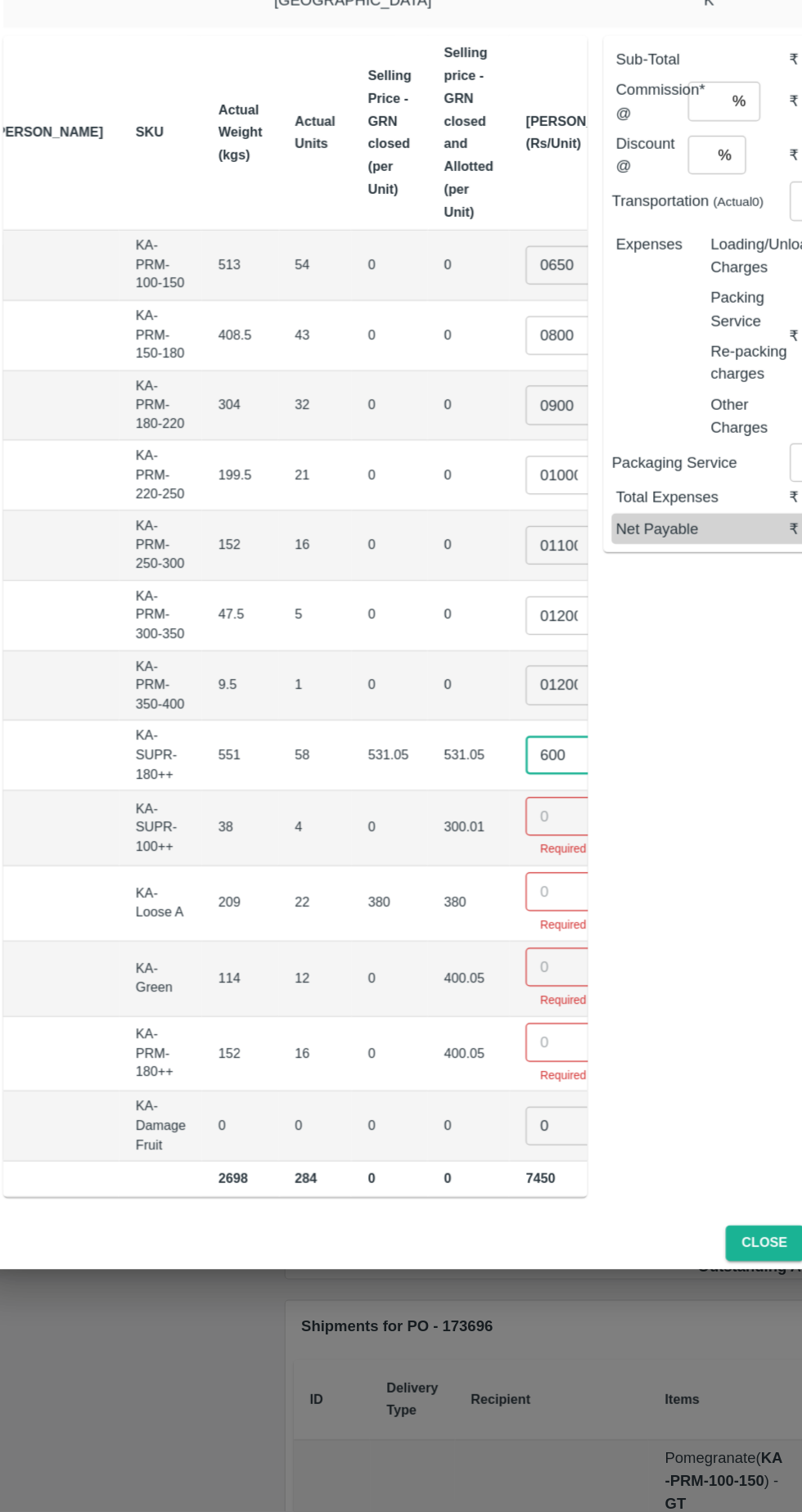
type input "600"
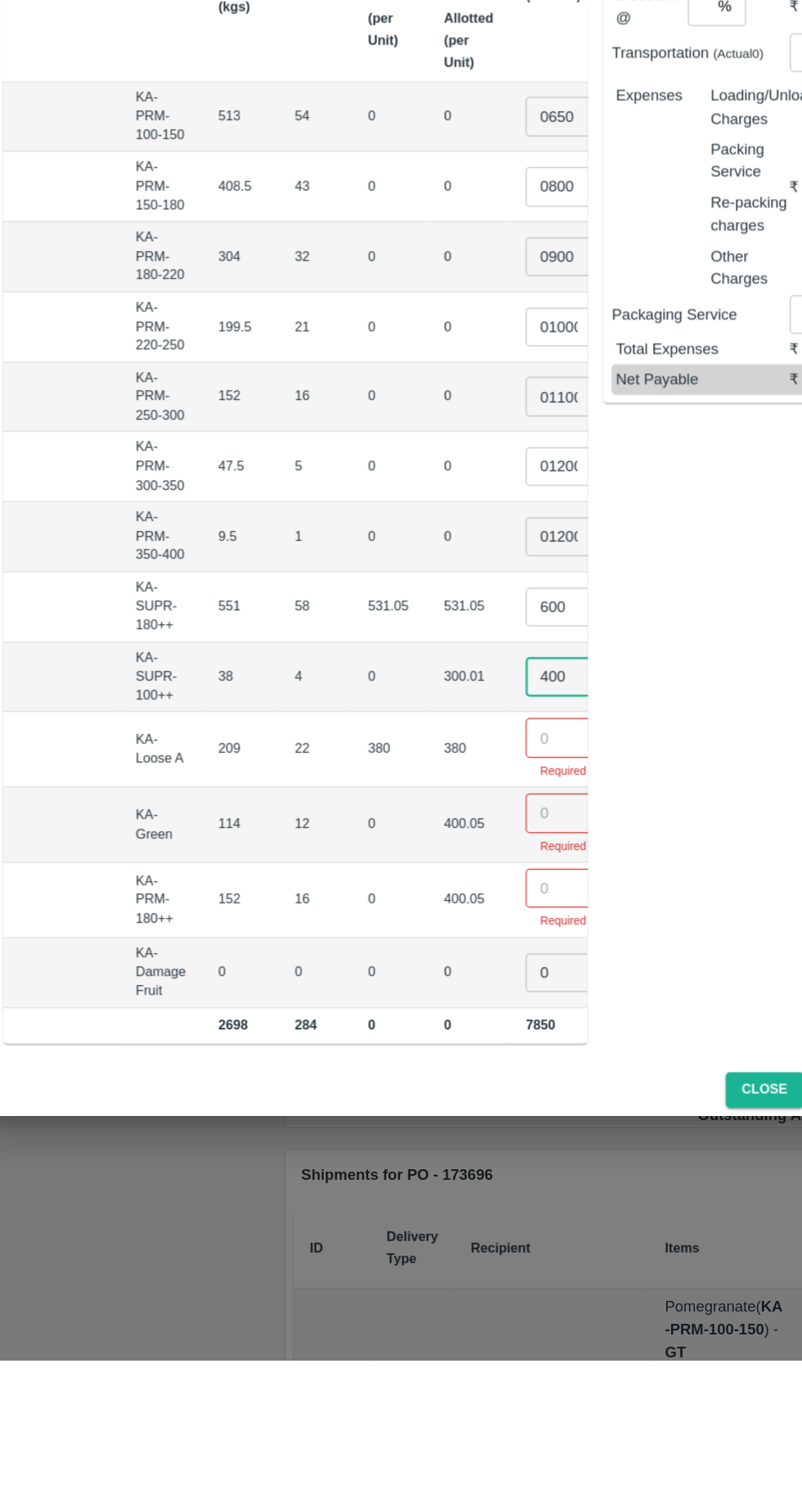
type input "400"
click at [466, 999] on input "number" at bounding box center [498, 1011] width 65 height 31
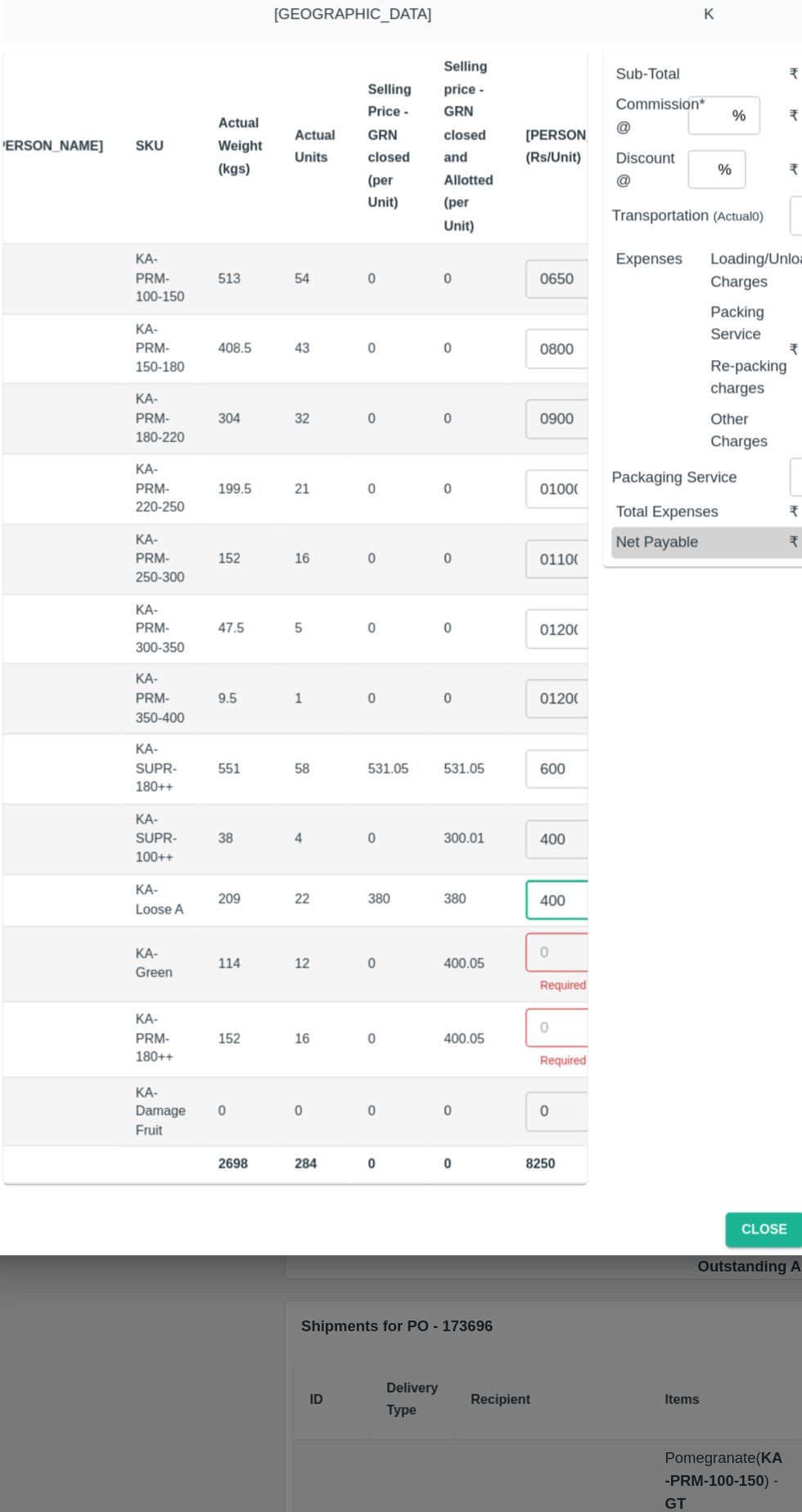
type input "400"
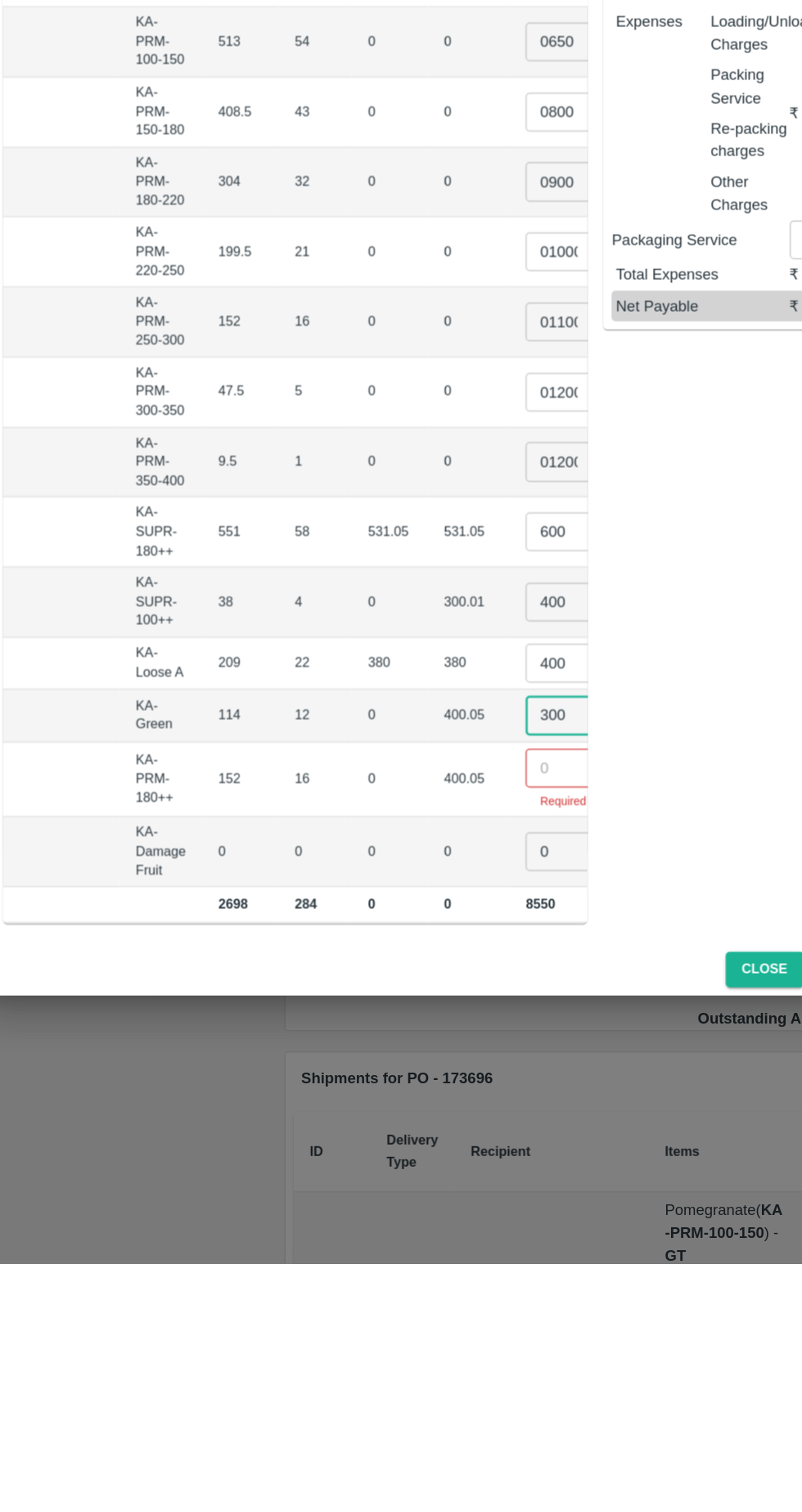
type input "300"
click at [466, 1106] on input "number" at bounding box center [498, 1113] width 65 height 31
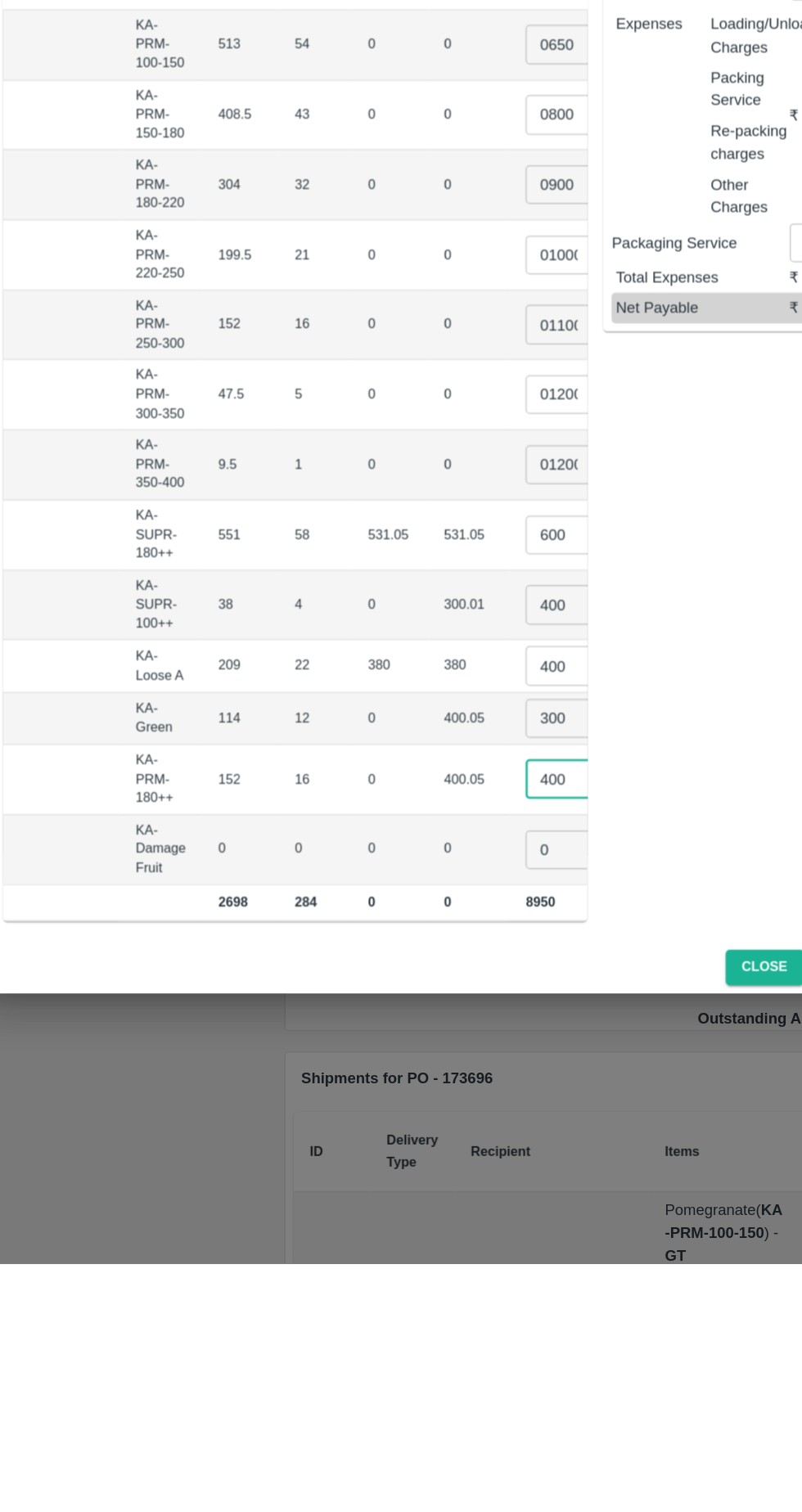
type input "400"
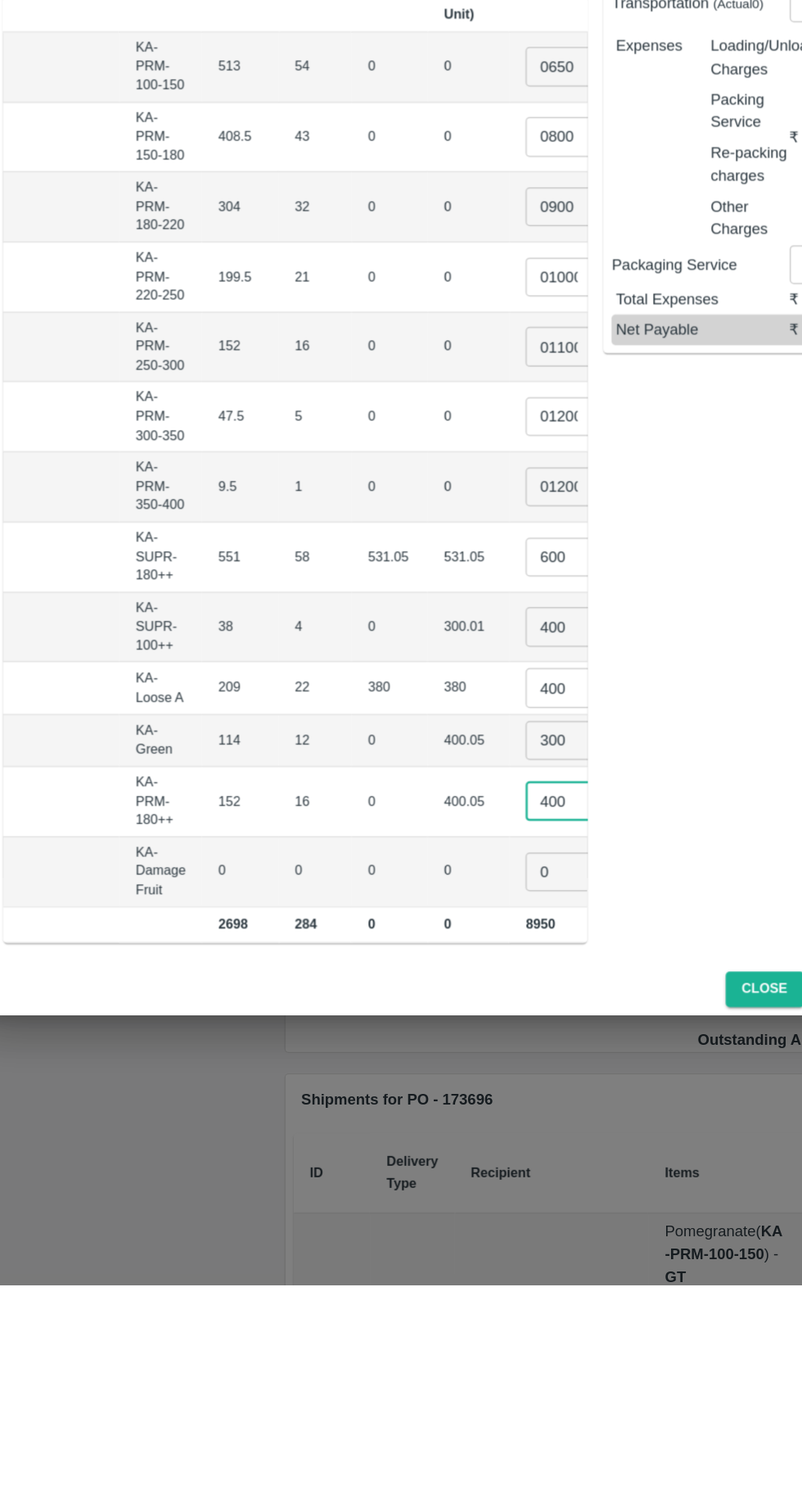
scroll to position [0, 157]
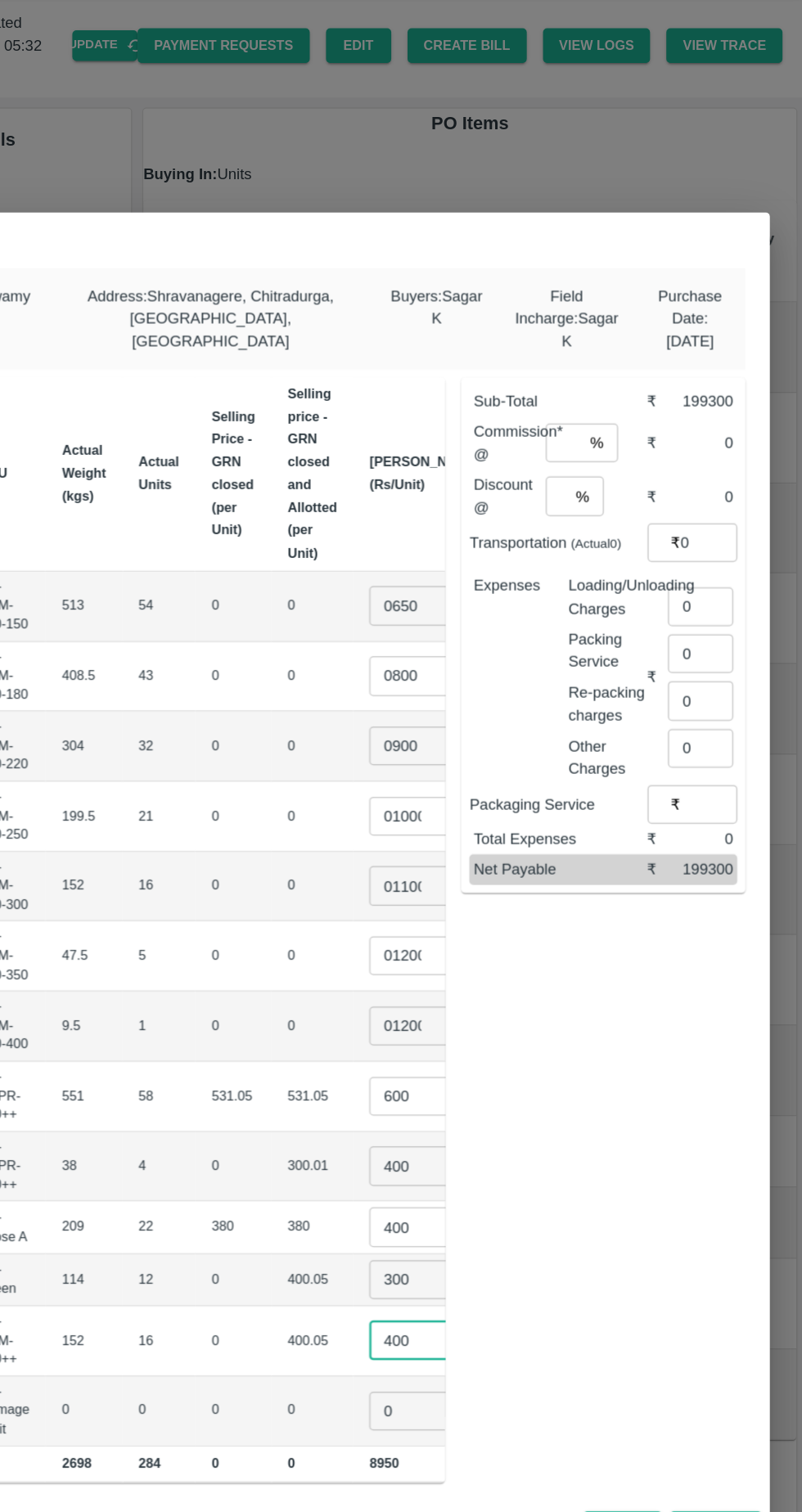
click at [726, 525] on input "0" at bounding box center [719, 533] width 53 height 31
type input "852"
click at [622, 392] on input "number" at bounding box center [610, 401] width 29 height 31
type input "6"
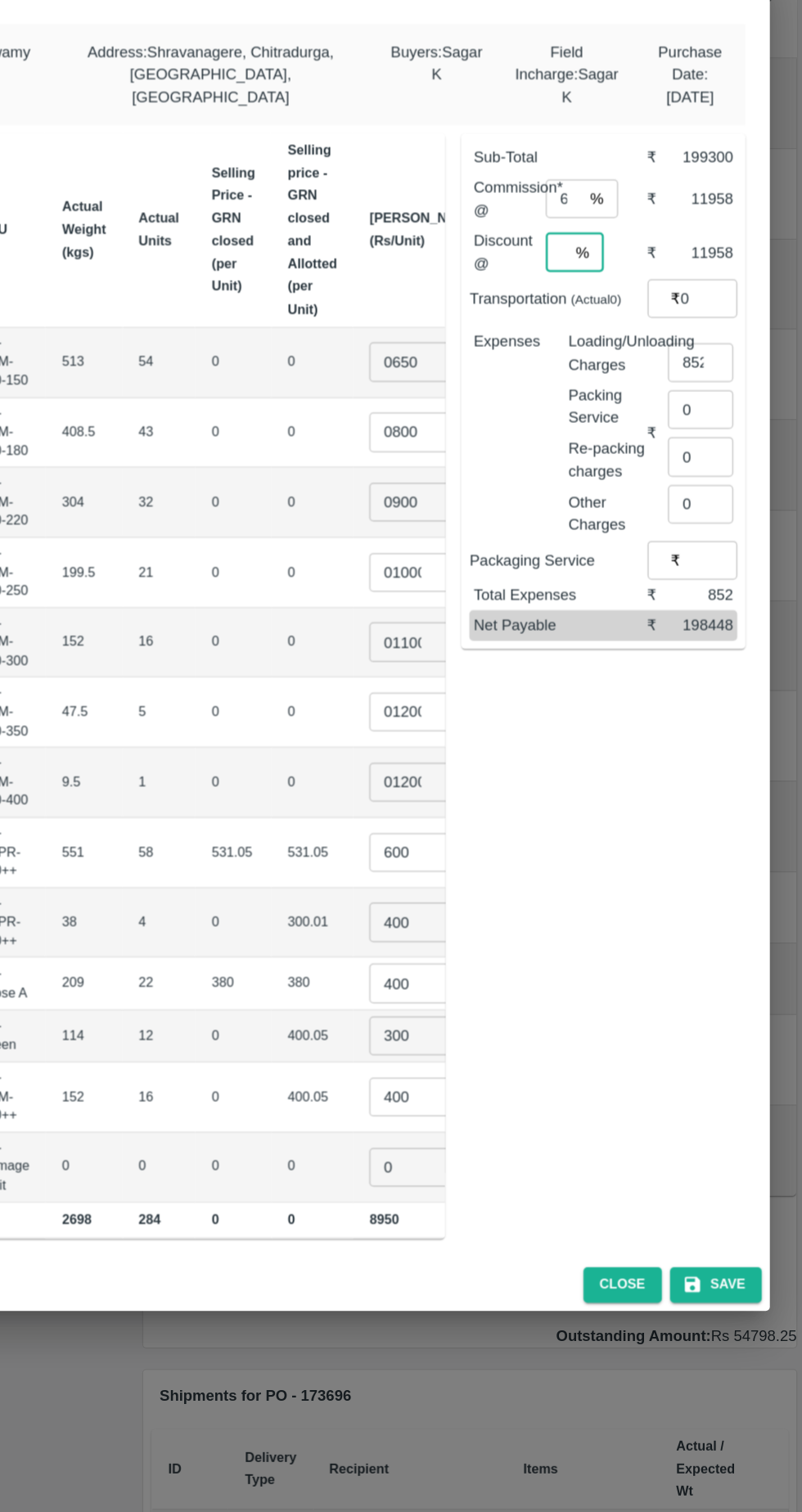
type input "6"
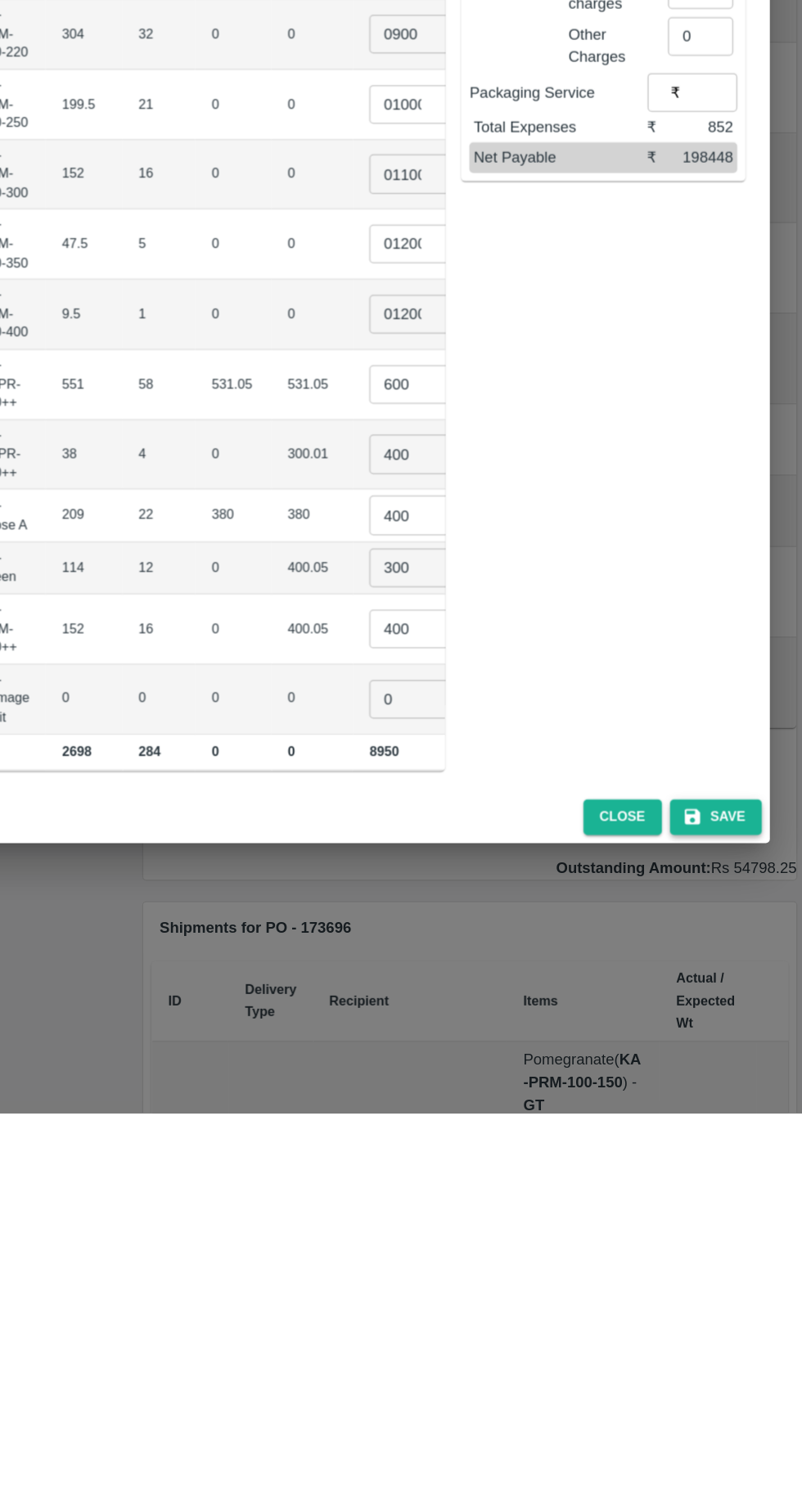
click at [742, 1263] on button "Save" at bounding box center [732, 1274] width 73 height 28
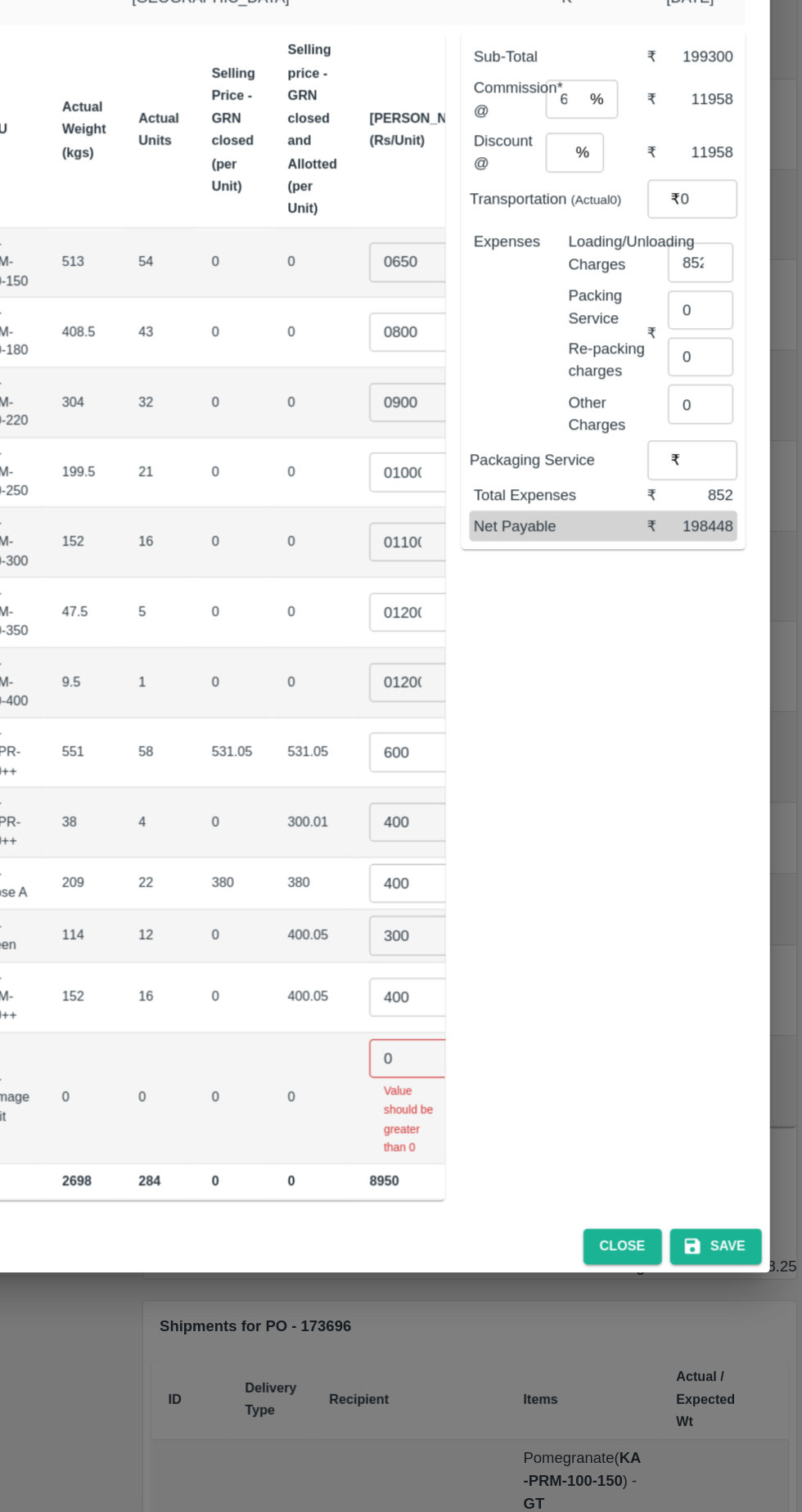
click at [454, 1132] on input "0" at bounding box center [487, 1147] width 65 height 31
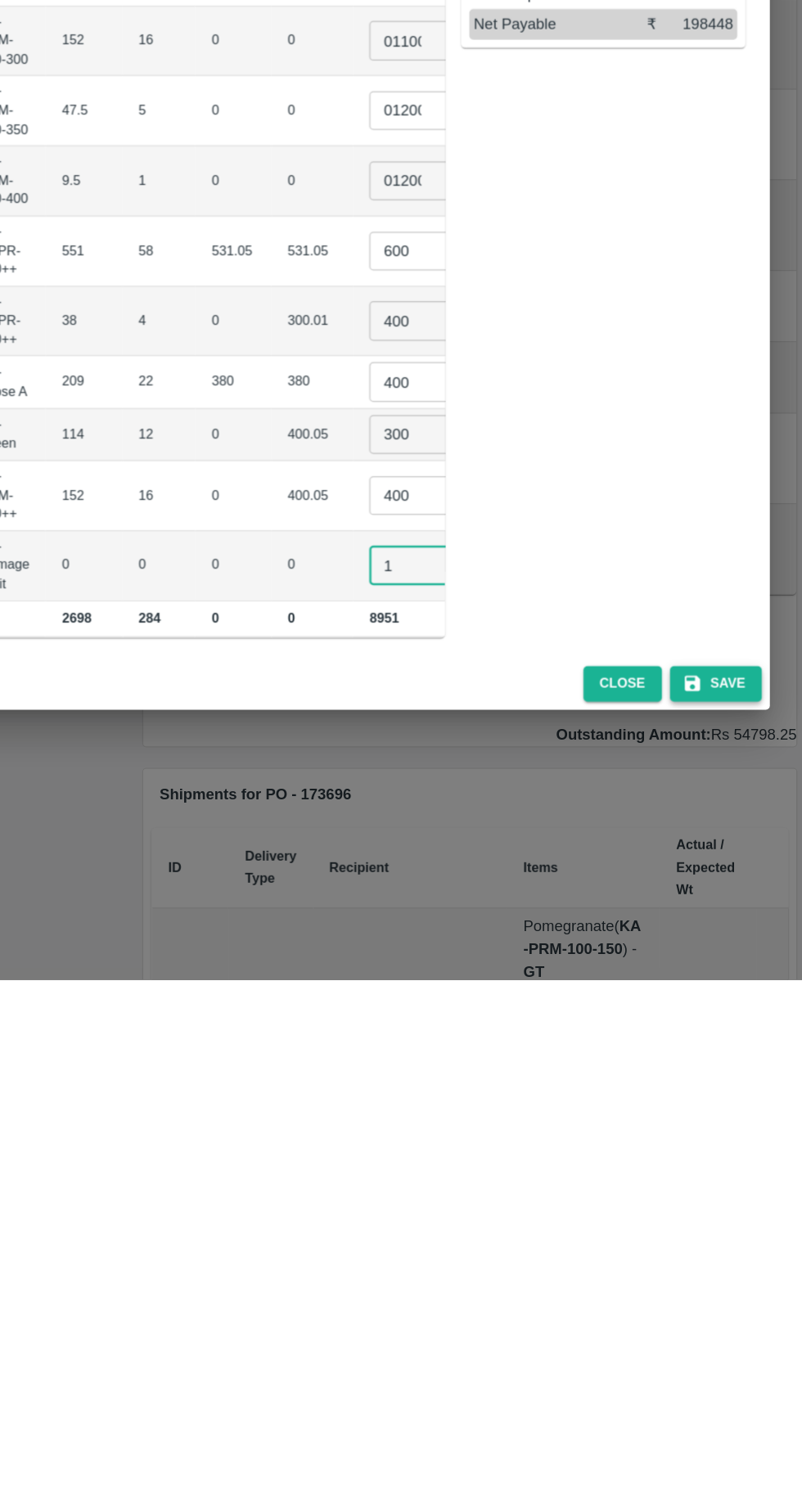
type input "1"
click at [754, 1267] on button "Save" at bounding box center [732, 1274] width 73 height 28
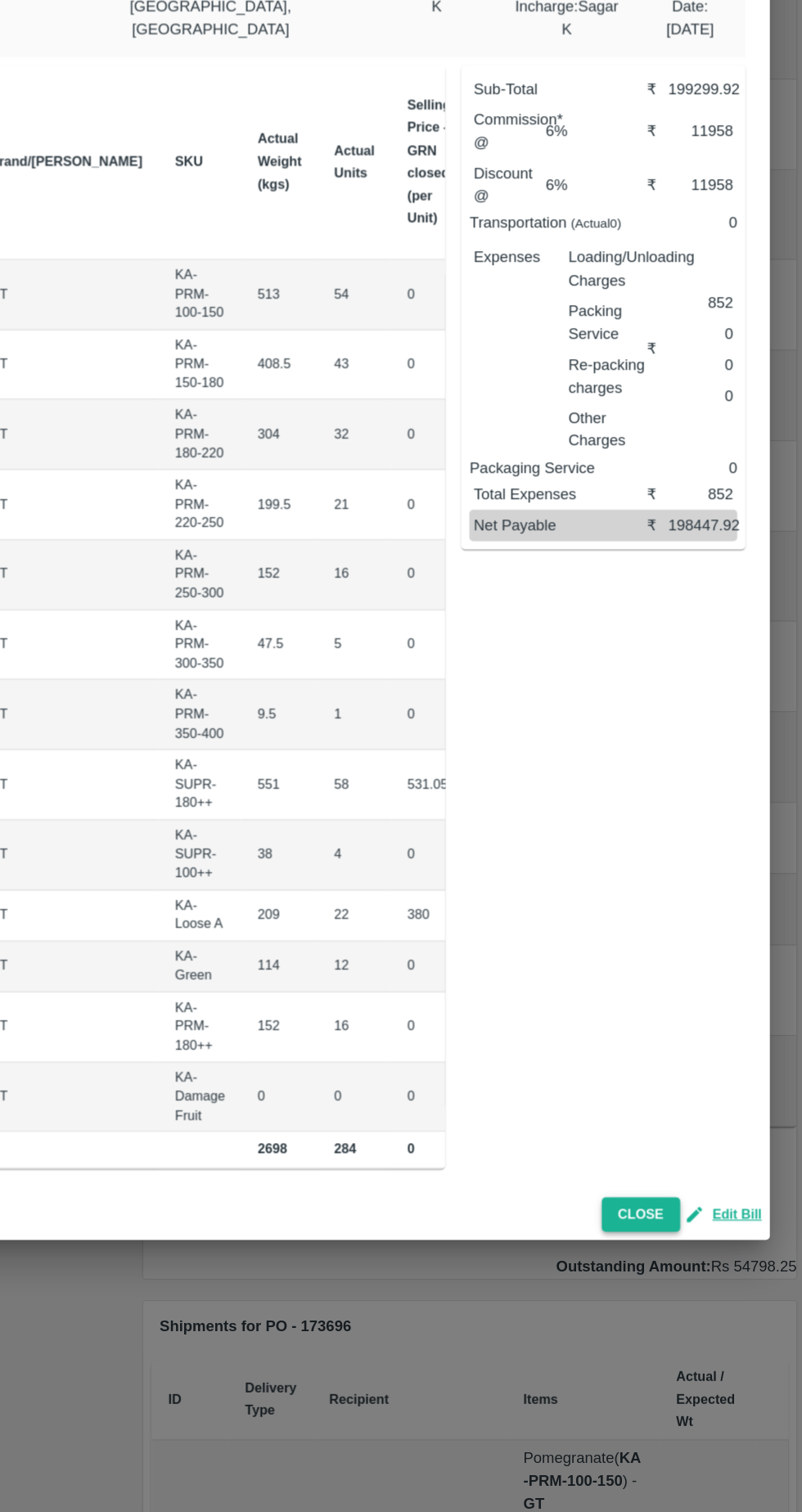
click at [681, 1265] on button "Close" at bounding box center [672, 1273] width 63 height 28
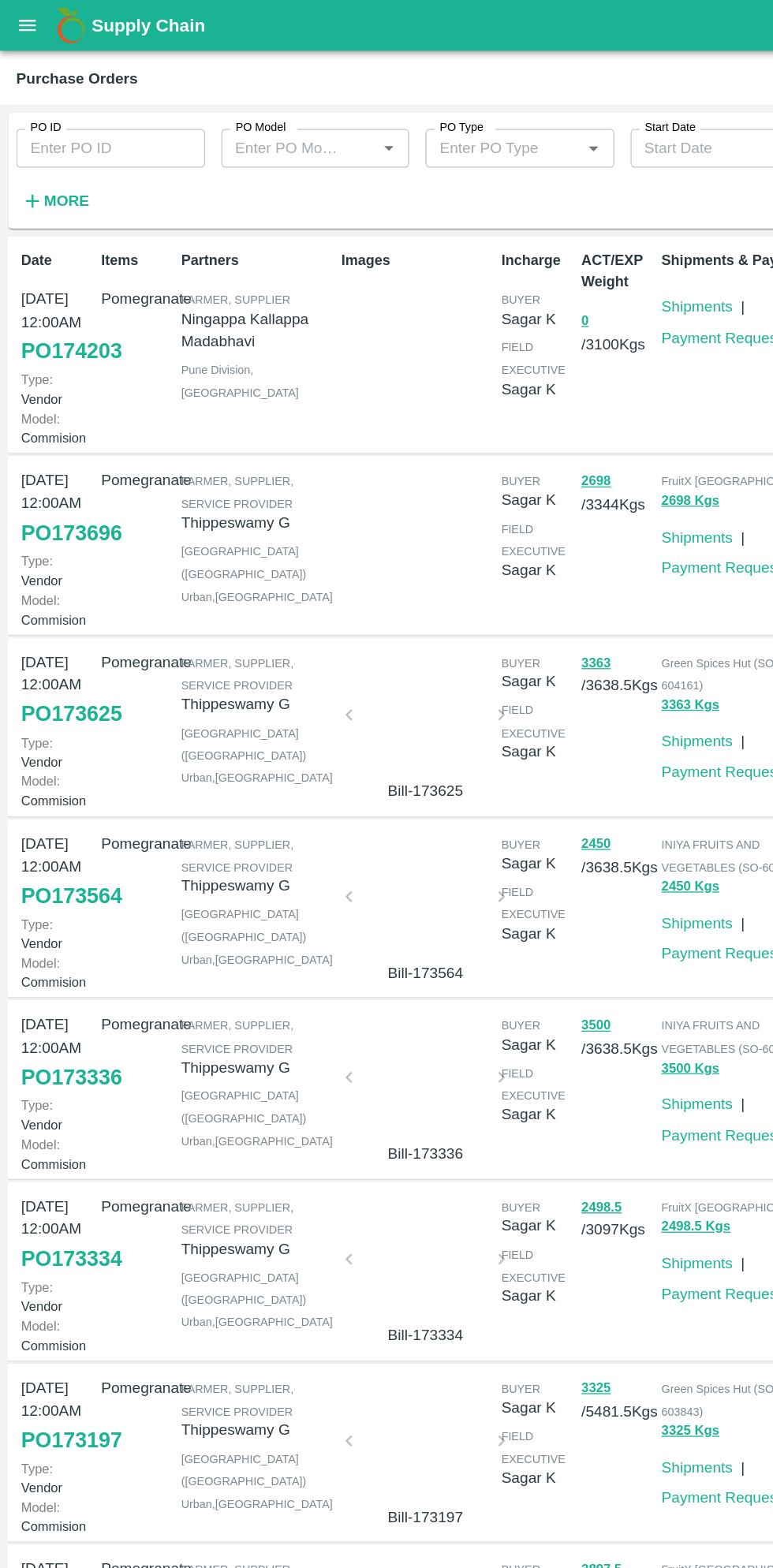
click at [54, 428] on link "PO 173696" at bounding box center [56, 414] width 78 height 28
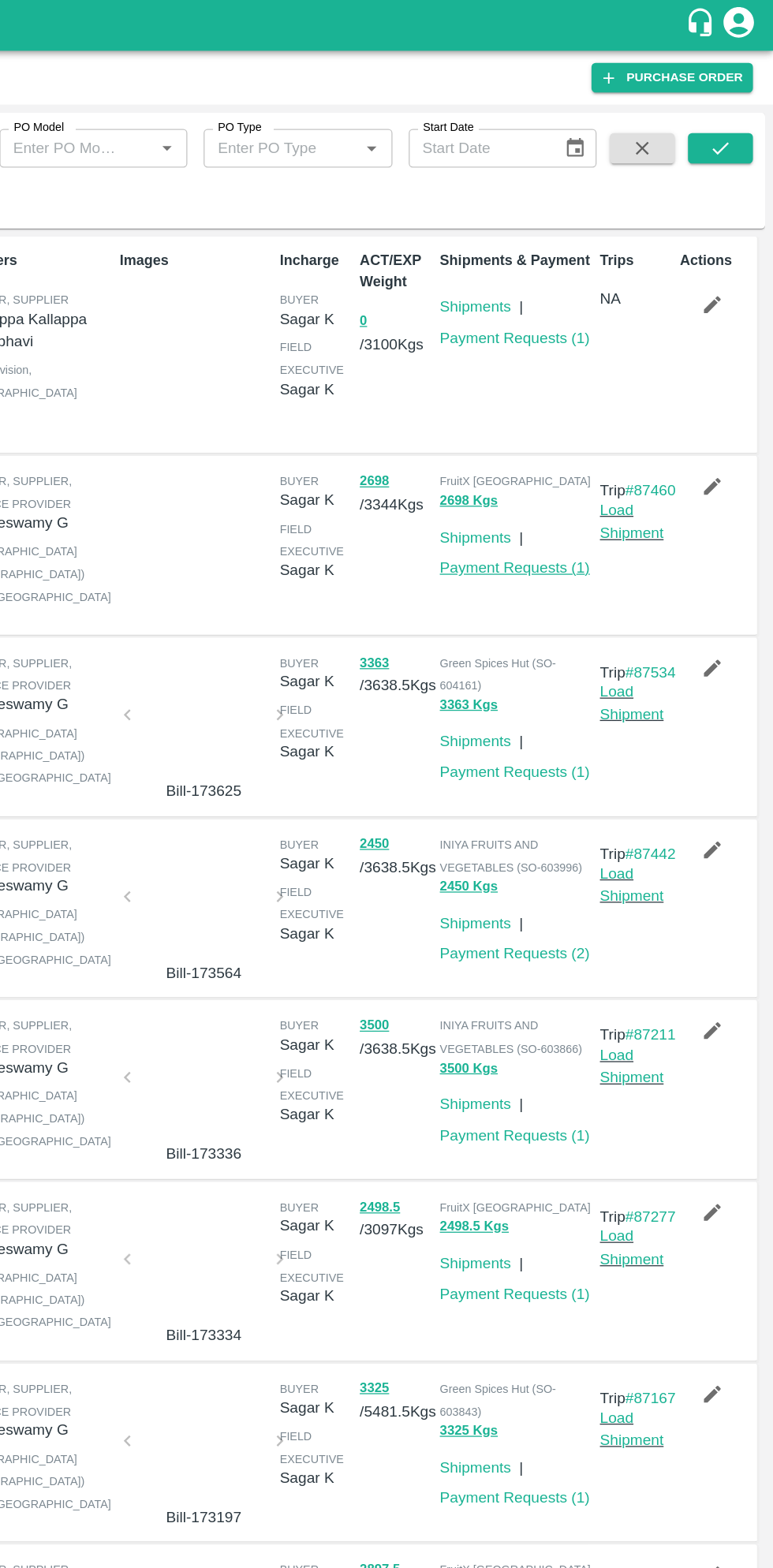
click at [598, 447] on link "Payment Requests ( 1 )" at bounding box center [572, 441] width 117 height 13
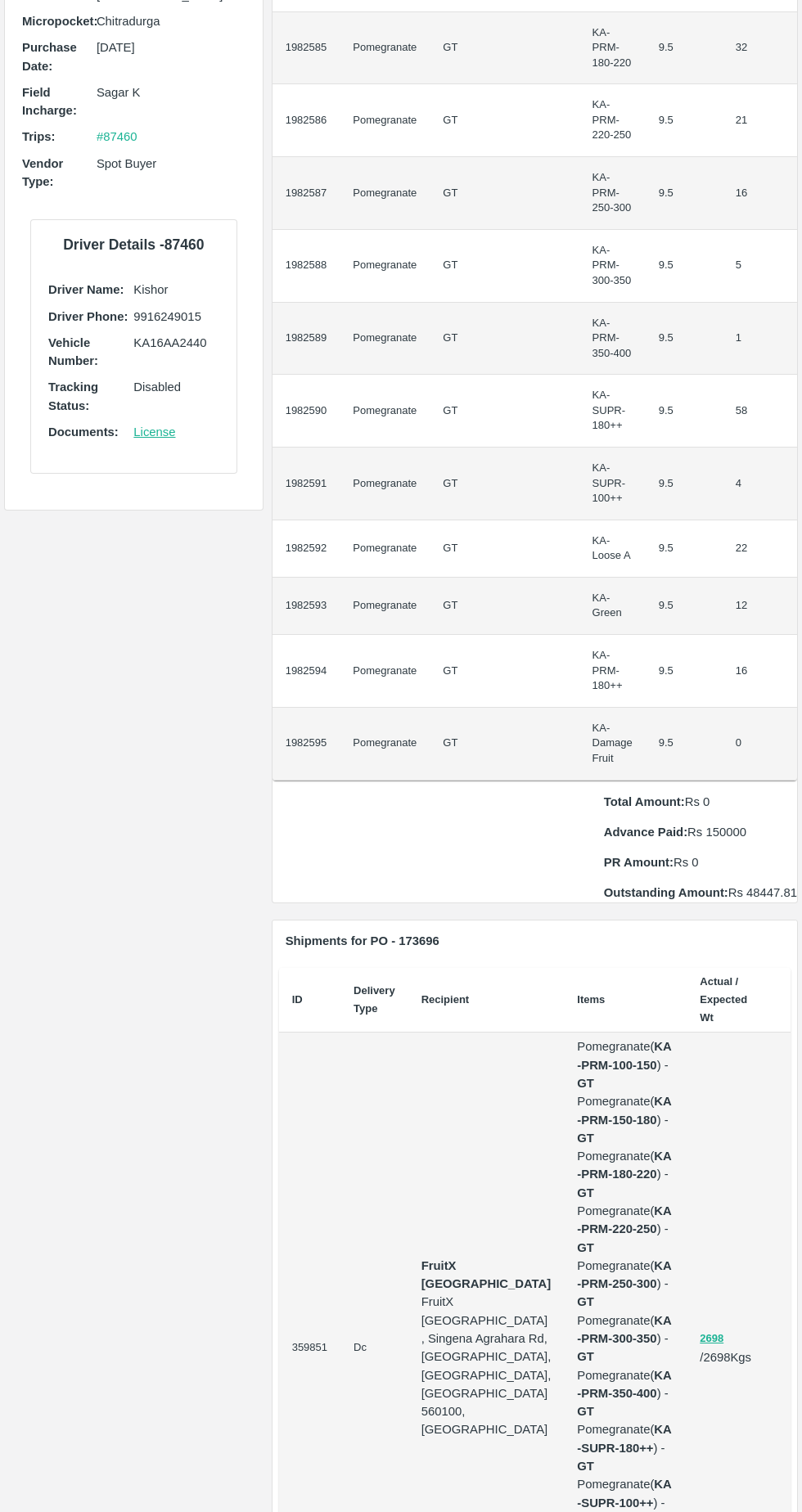
scroll to position [423, 0]
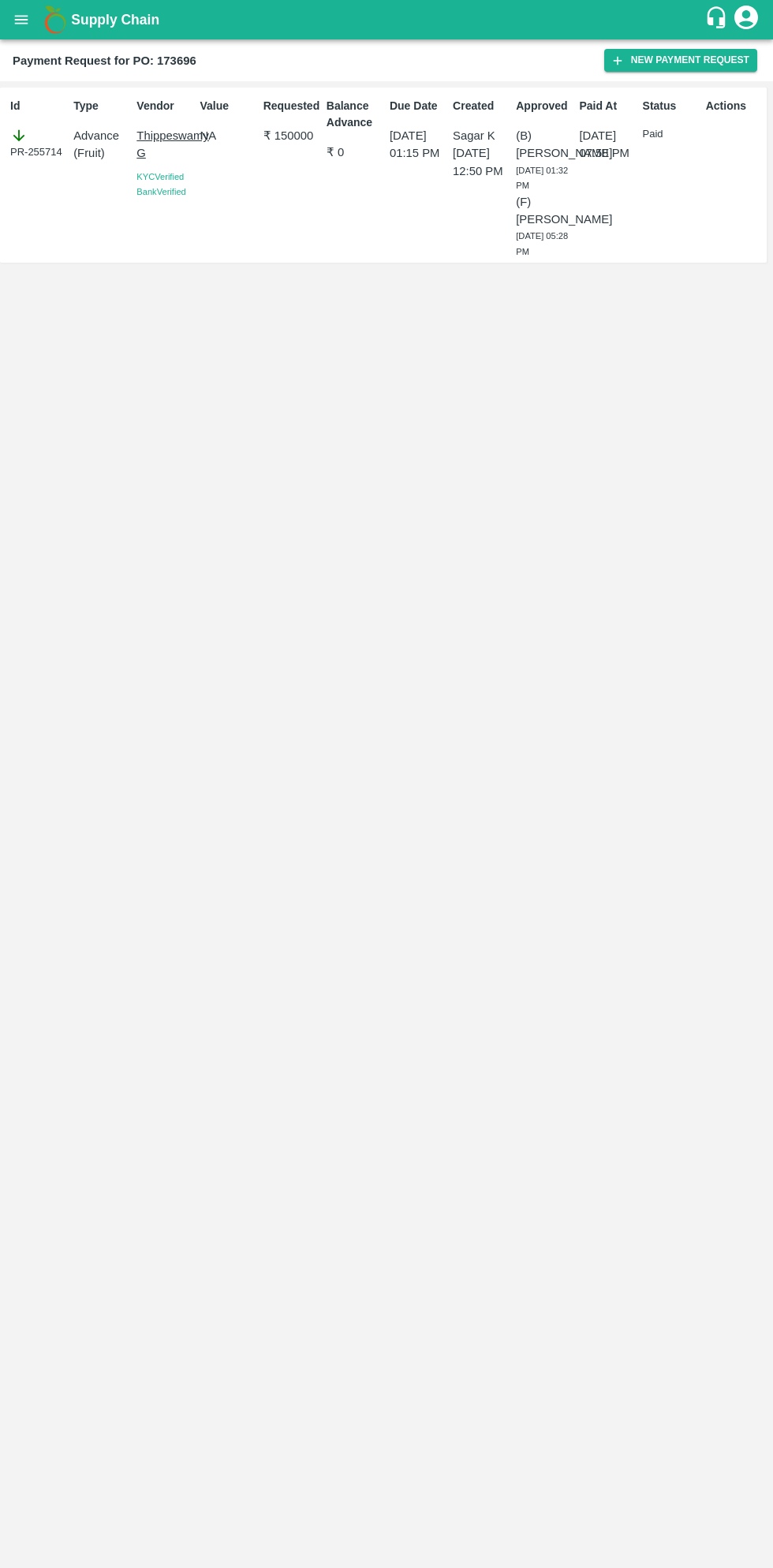
click at [20, 20] on icon "open drawer" at bounding box center [22, 19] width 14 height 9
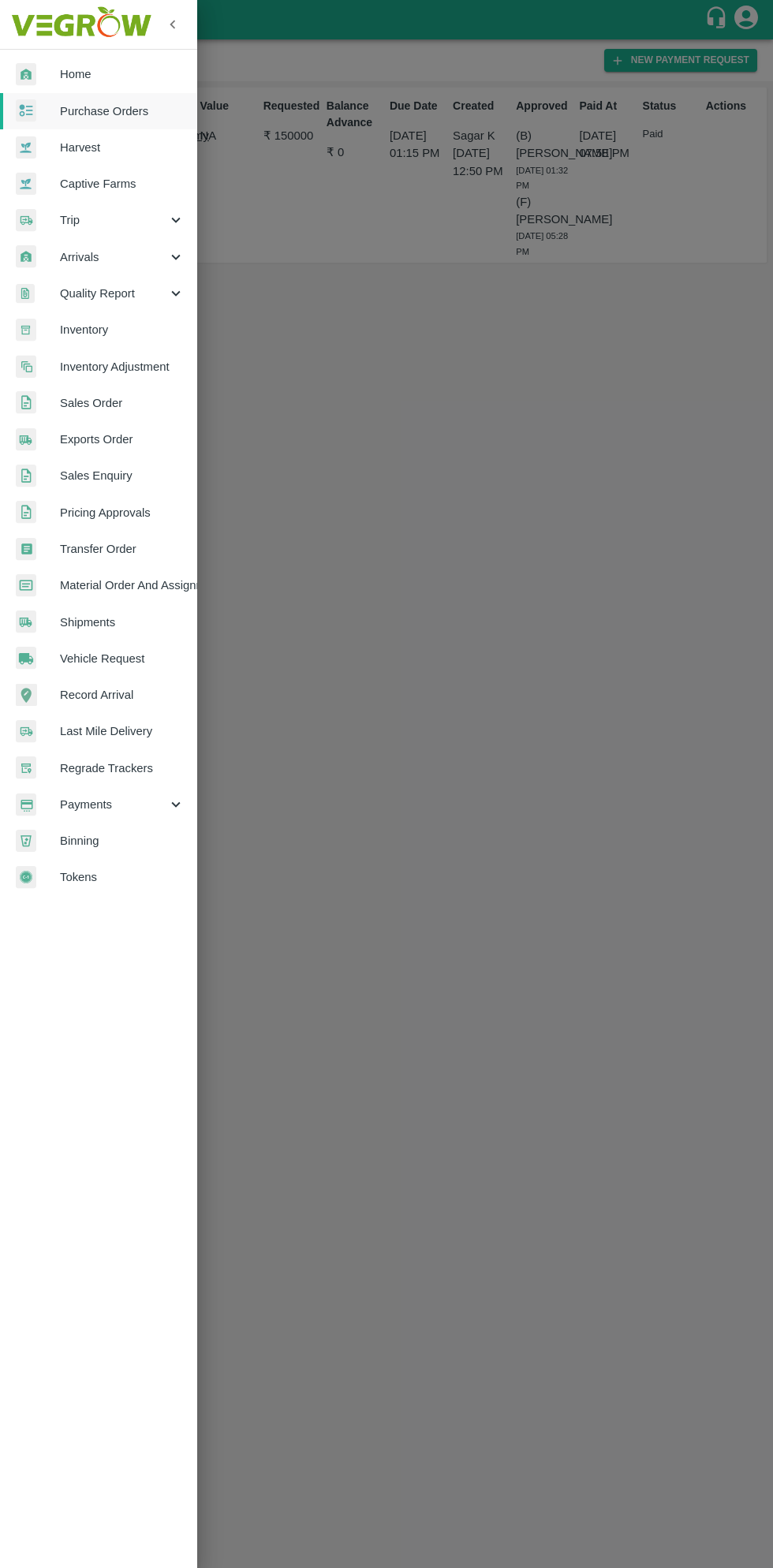
click at [565, 479] on div at bounding box center [386, 784] width 773 height 1568
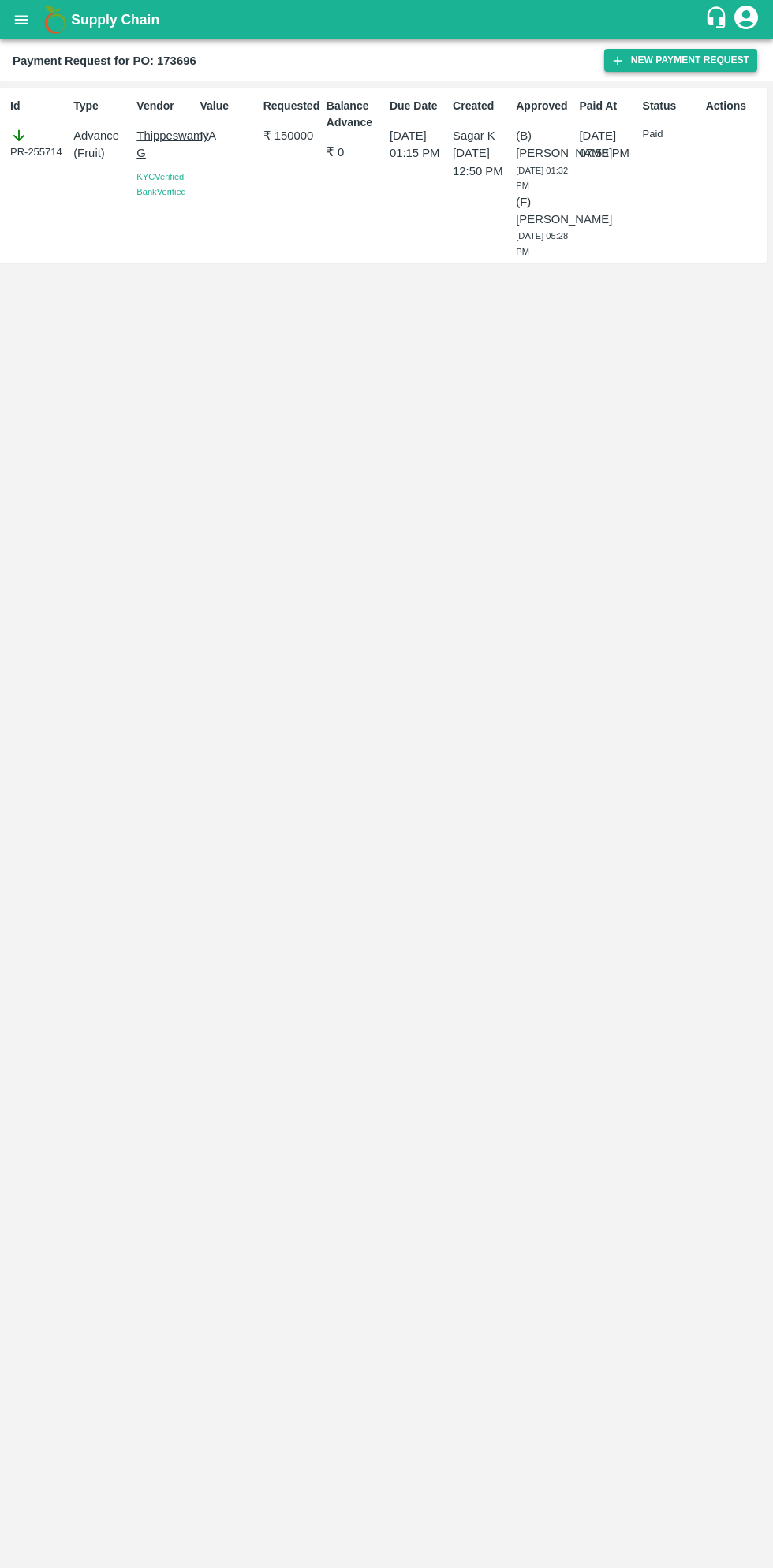
click at [688, 60] on button "New Payment Request" at bounding box center [680, 60] width 153 height 23
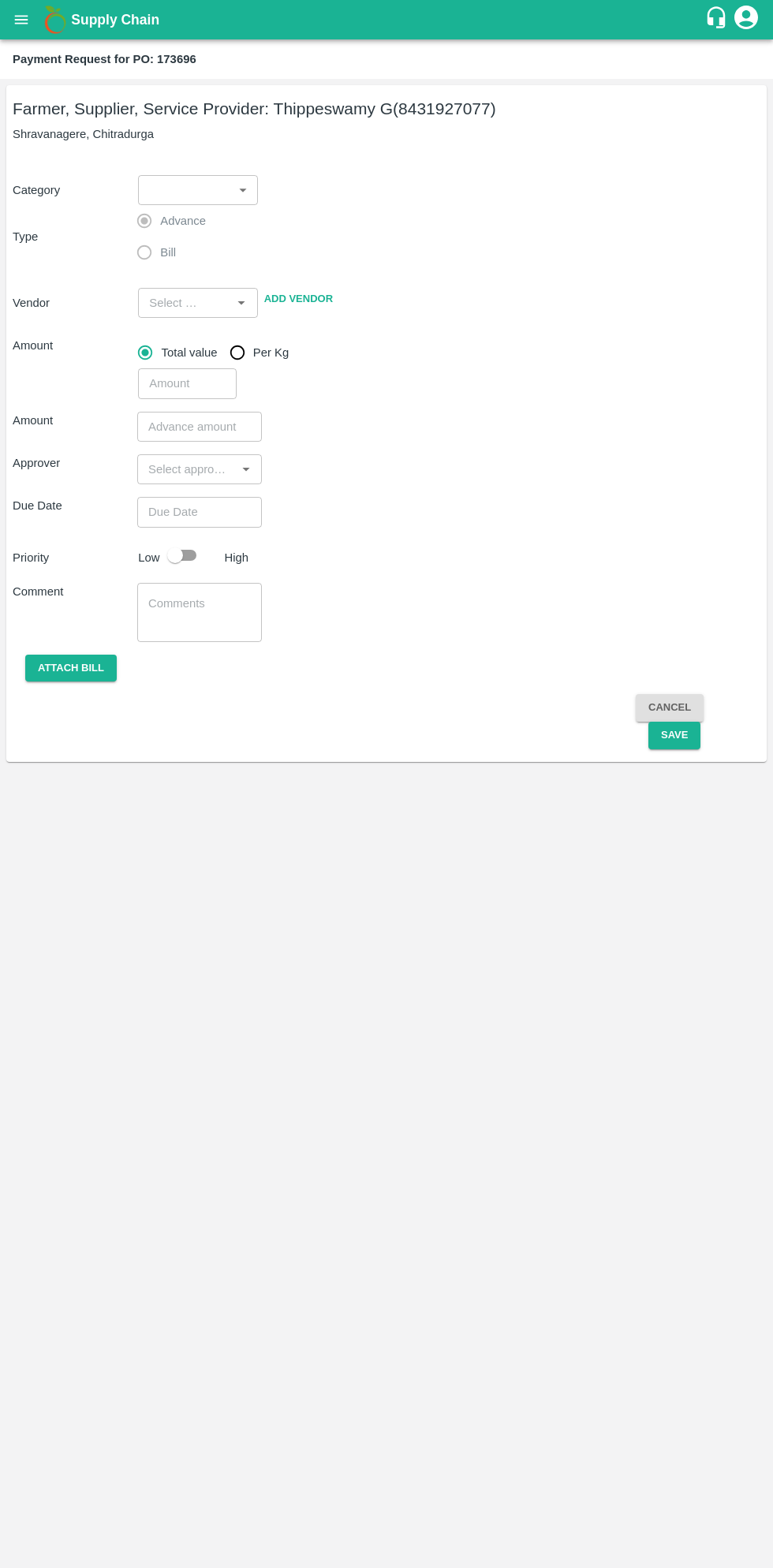
click at [204, 183] on body "Supply Chain Payment Request for PO: 173696 Farmer, Supplier, Service Provider:…" at bounding box center [386, 784] width 773 height 1568
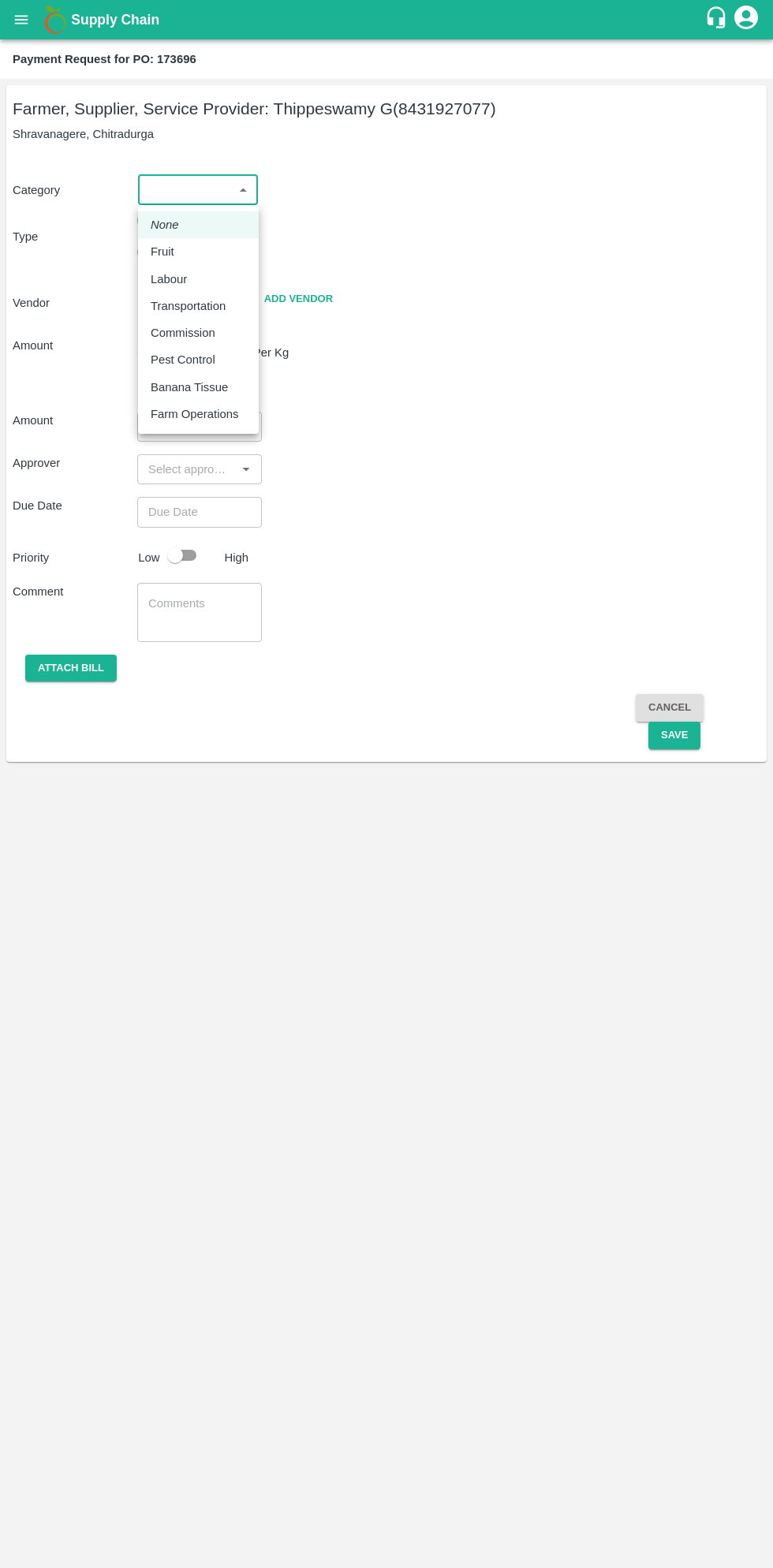
click at [177, 255] on div "Fruit" at bounding box center [166, 252] width 31 height 18
type input "1"
type input "[PERSON_NAME] G - 8431927077(Farmer, Supplier, Service Provider)"
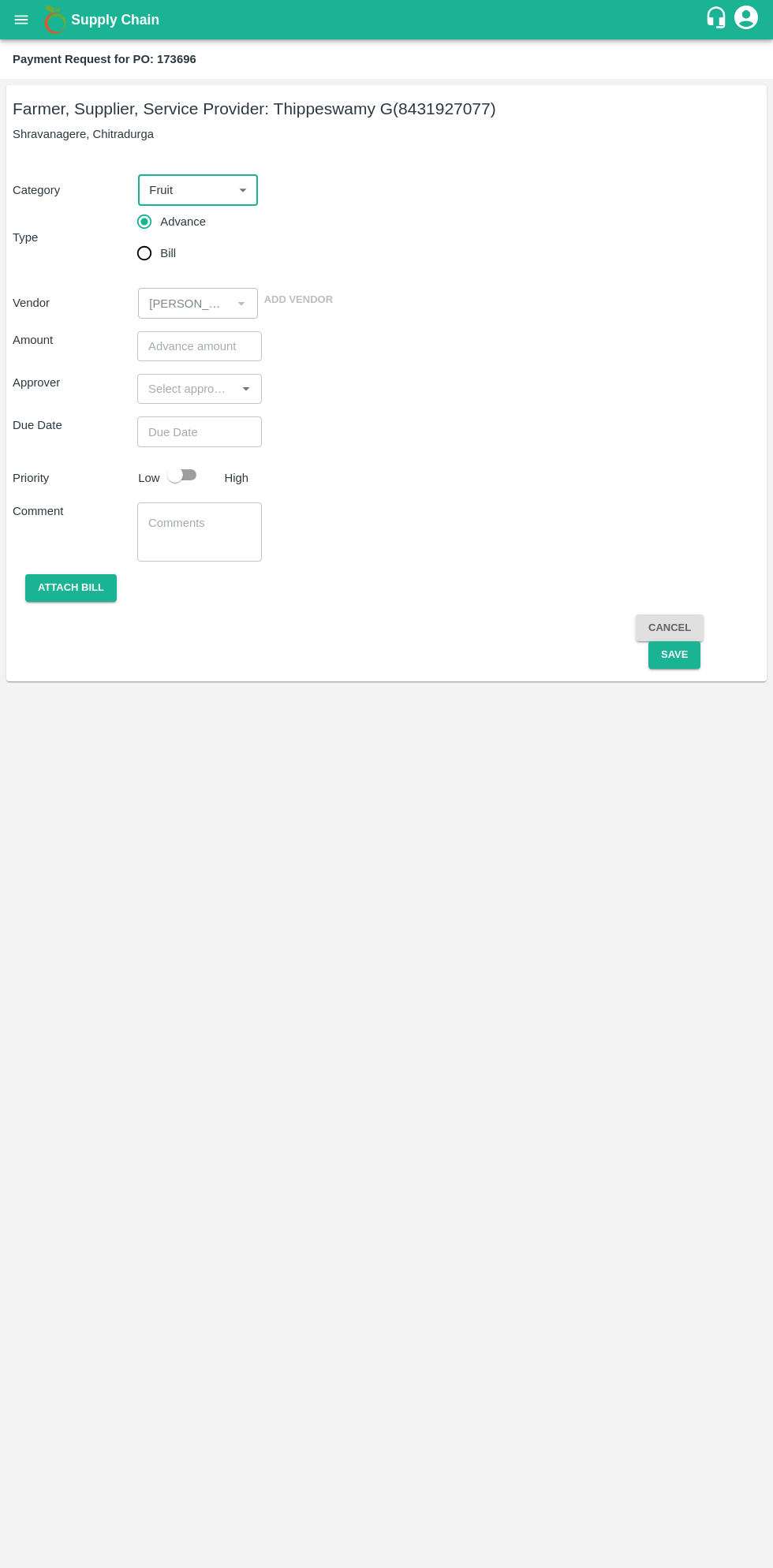
click at [148, 255] on input "Bill" at bounding box center [144, 253] width 31 height 31
radio input "true"
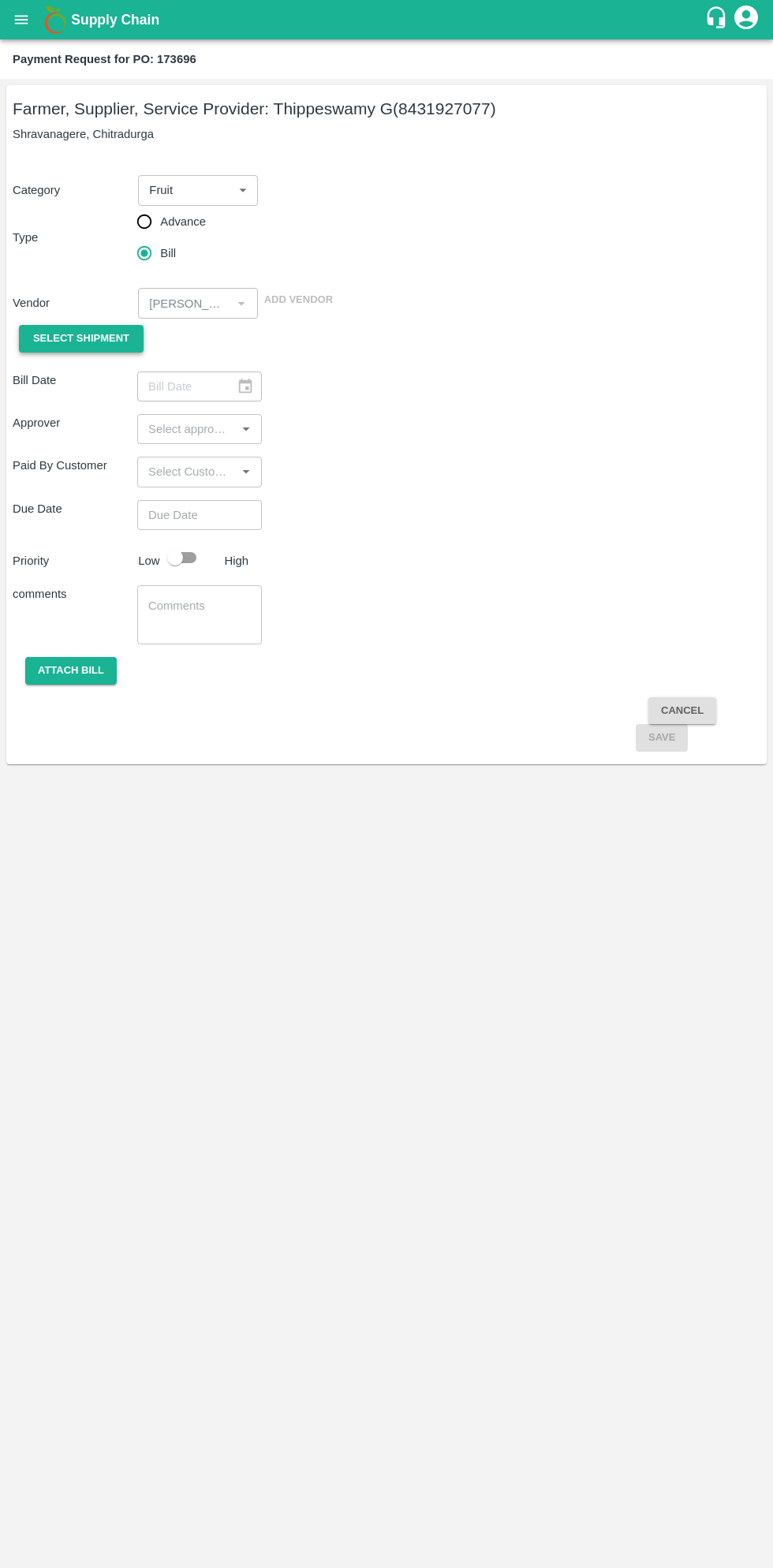
click at [96, 344] on span "Select Shipment" at bounding box center [81, 339] width 97 height 19
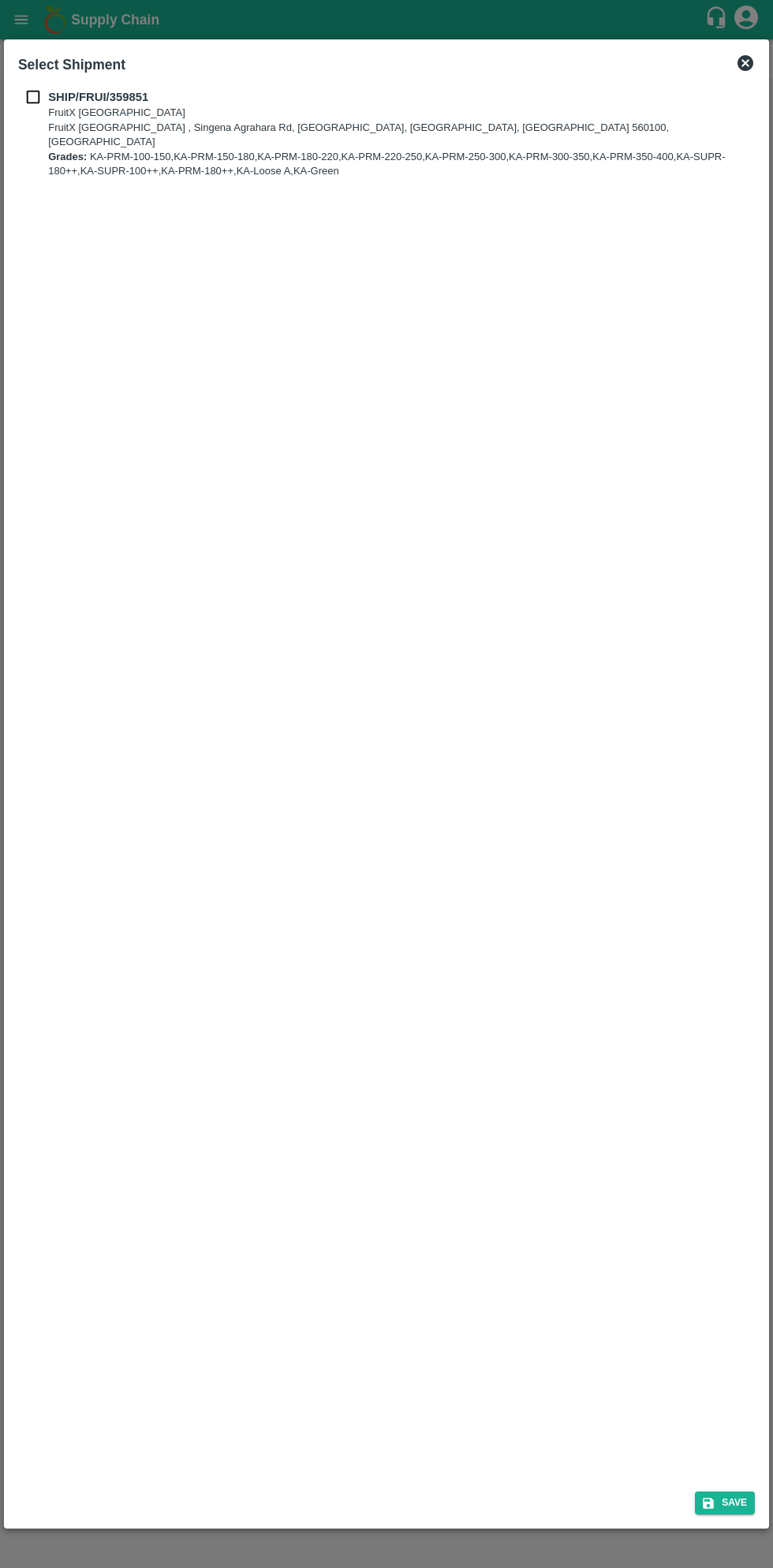
click at [51, 100] on b "SHIP/FRUI/359851" at bounding box center [98, 97] width 100 height 13
checkbox input "true"
click at [734, 1502] on button "Save" at bounding box center [725, 1503] width 60 height 23
type input "[DATE]"
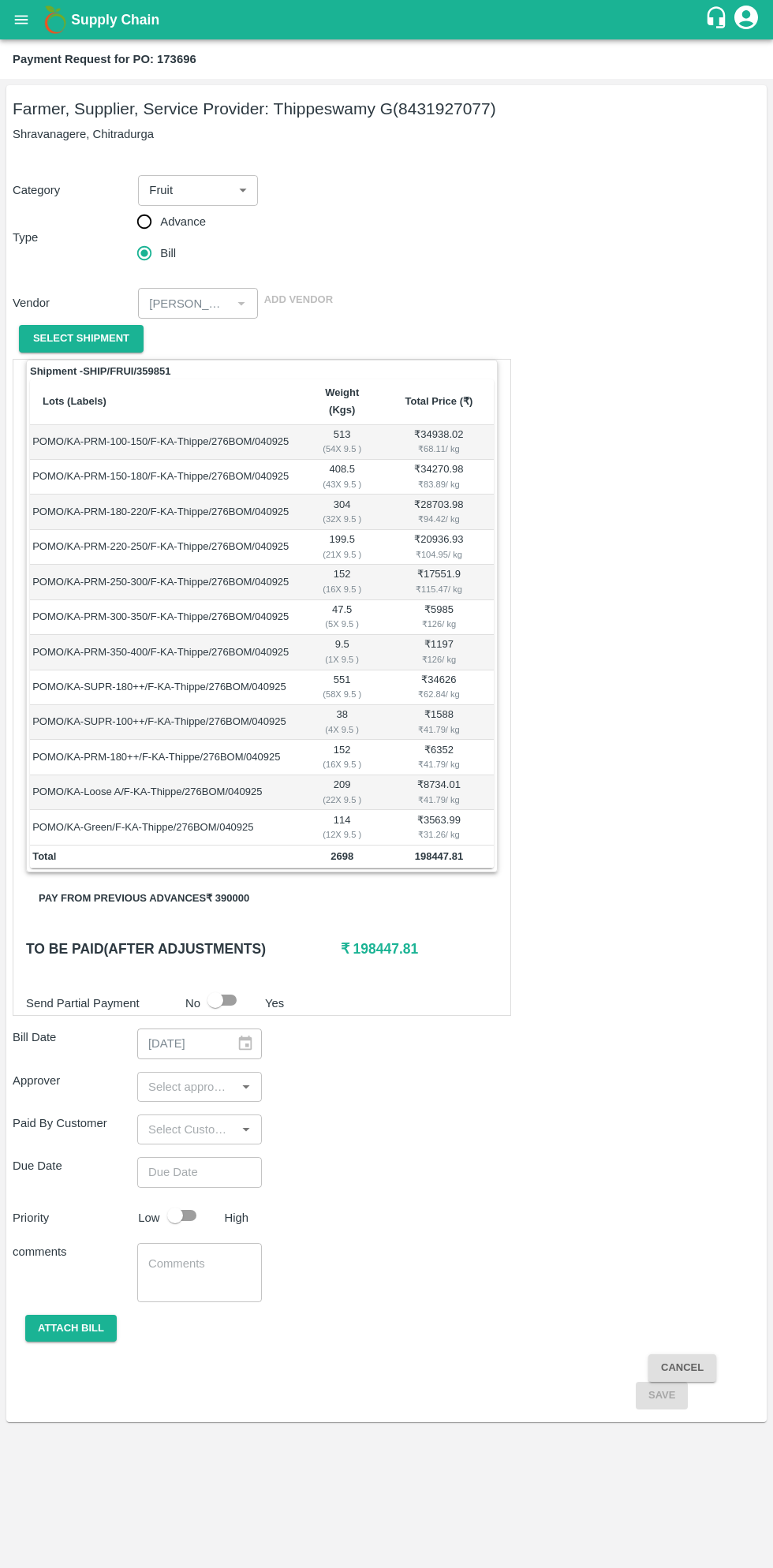
click at [196, 885] on button "Pay from previous advances ₹ 390000" at bounding box center [143, 899] width 236 height 27
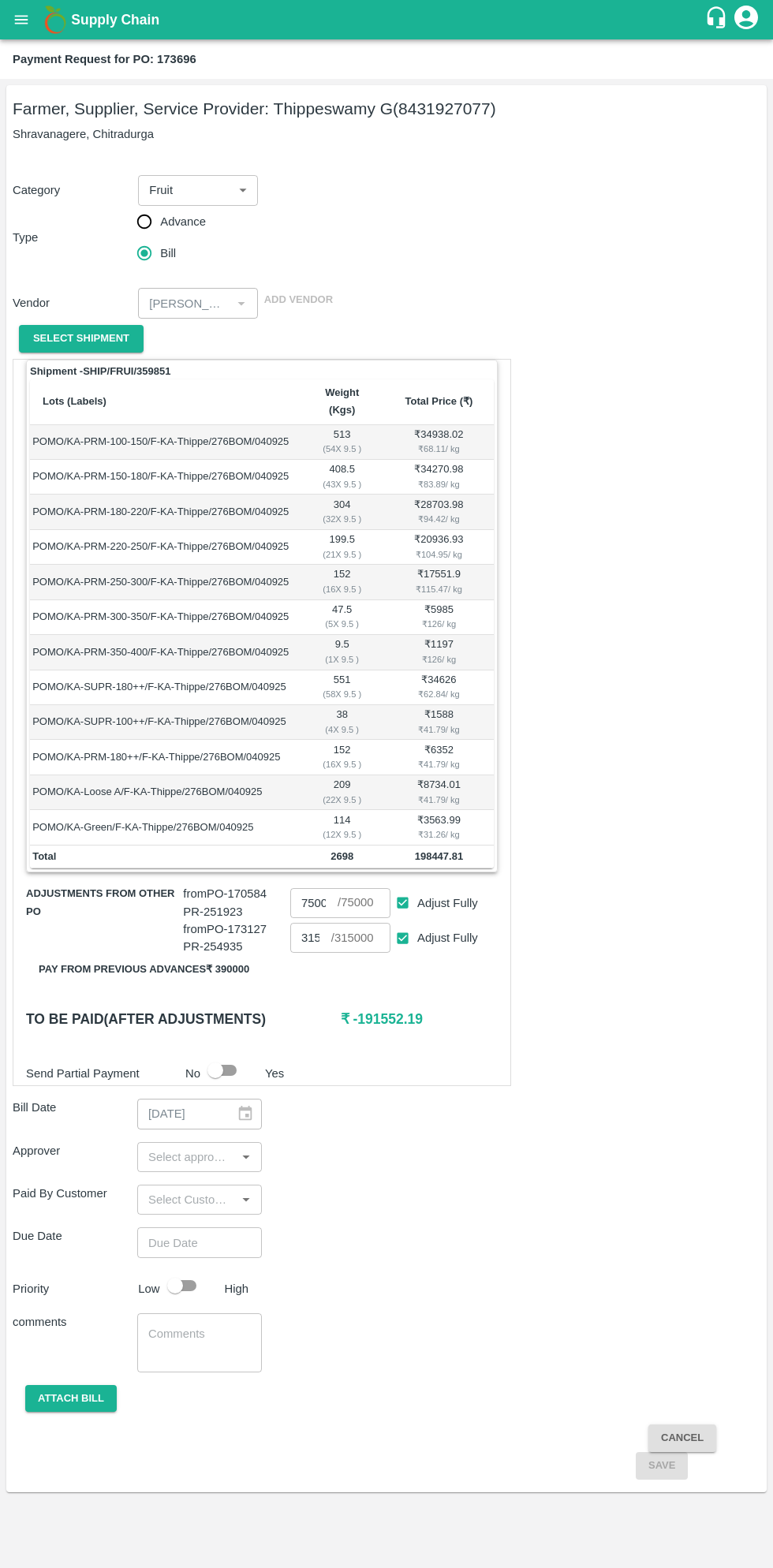
click at [402, 924] on input "Adjust Fully" at bounding box center [402, 938] width 29 height 29
checkbox input "false"
type input "0"
click at [412, 889] on input "Adjust Fully" at bounding box center [402, 903] width 29 height 29
checkbox input "false"
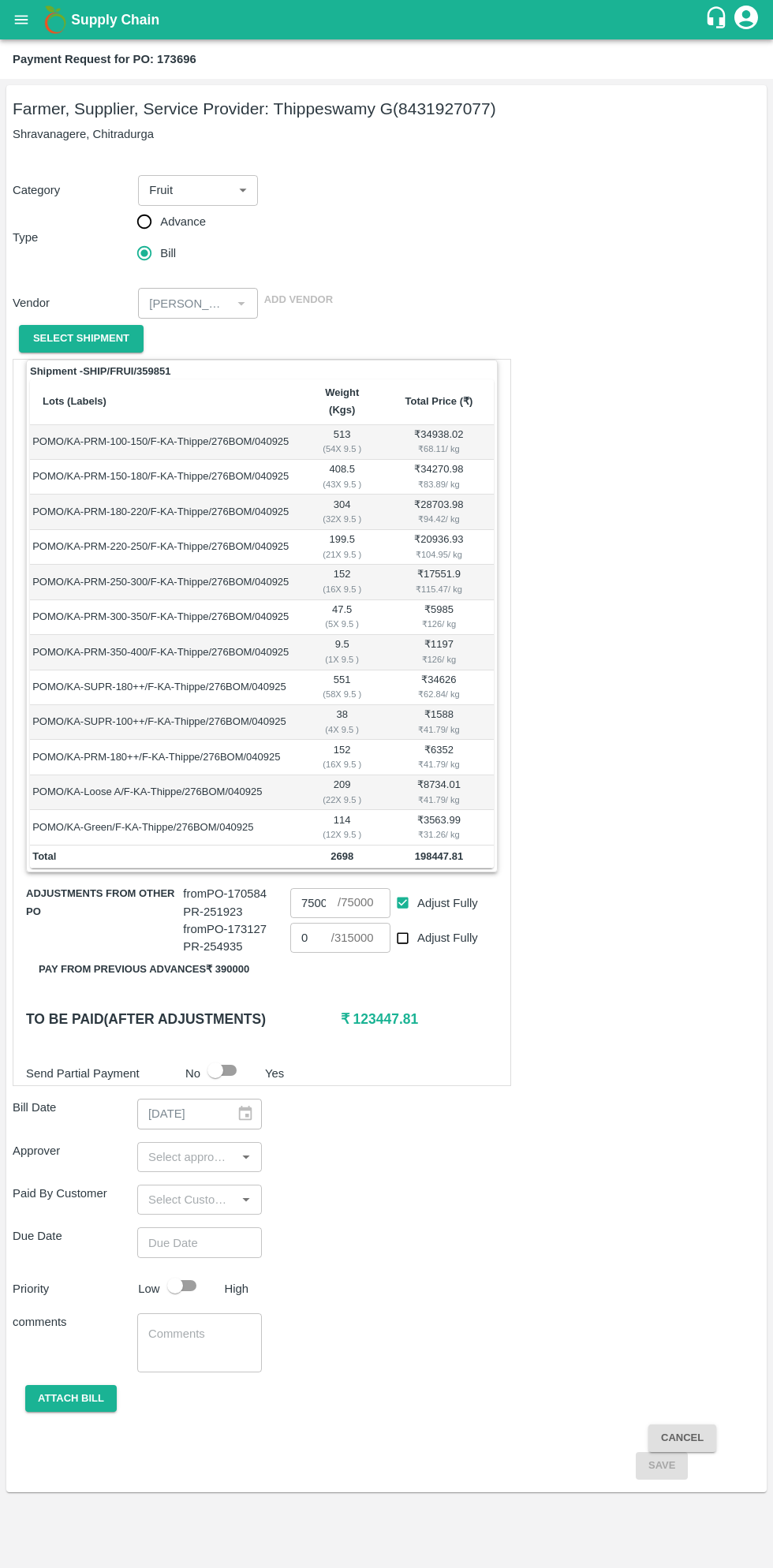
type input "0"
